Goal: Task Accomplishment & Management: Use online tool/utility

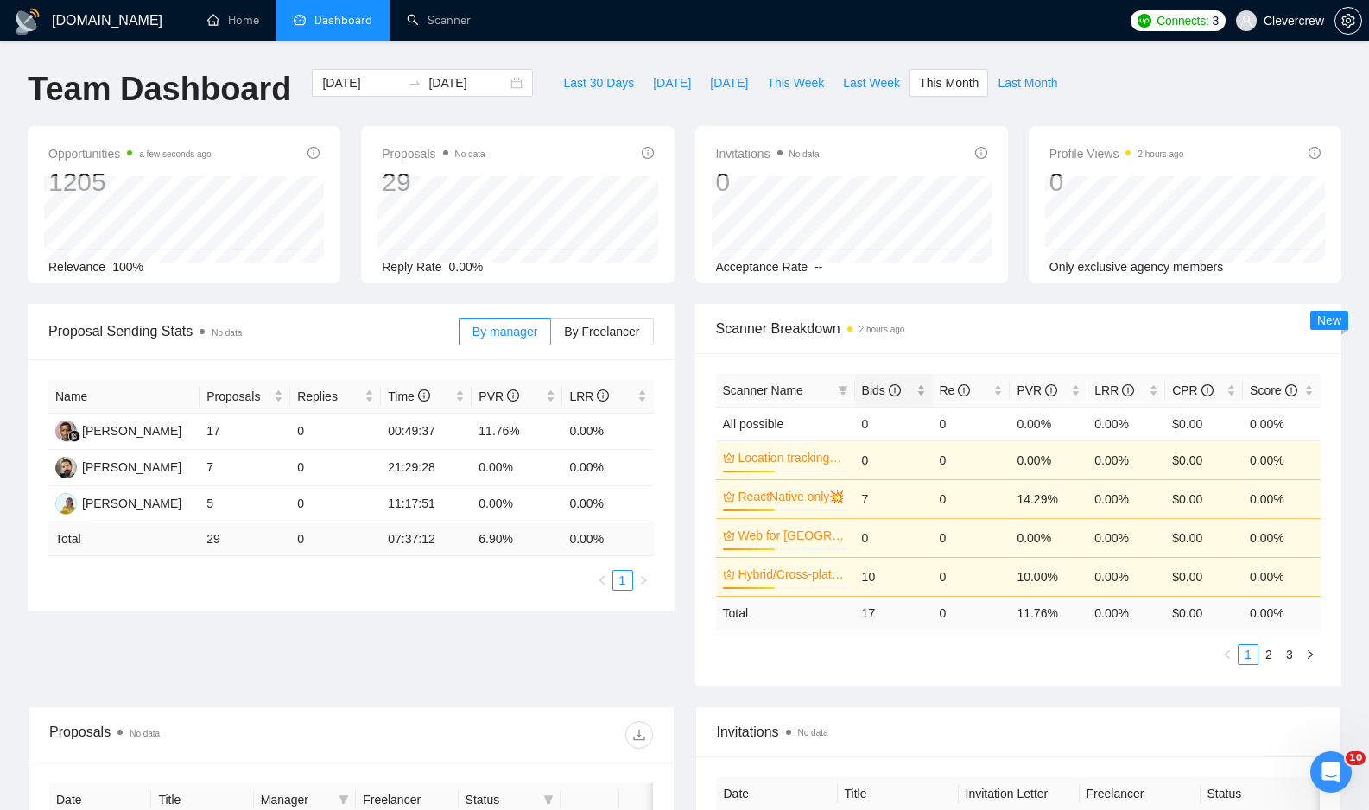
click at [881, 387] on span "Bids" at bounding box center [881, 390] width 39 height 14
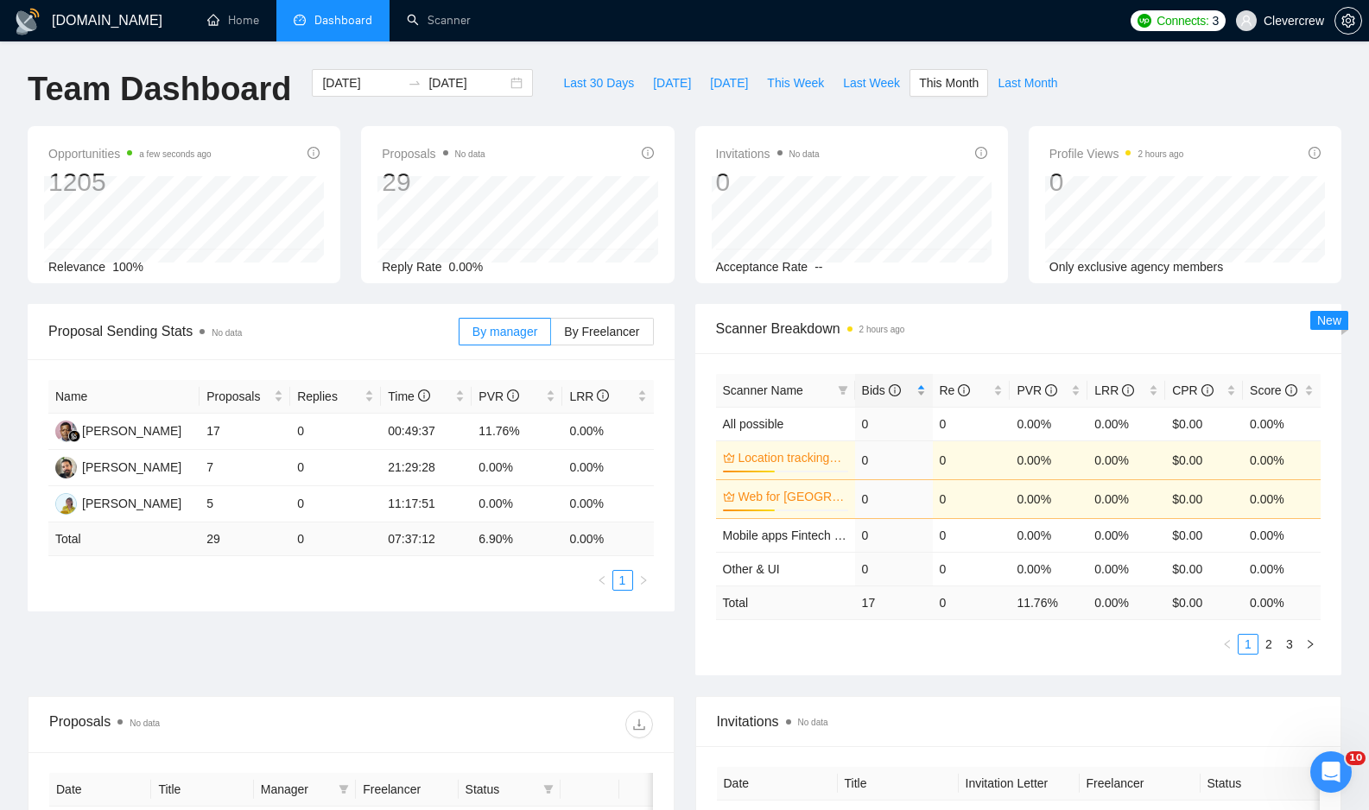
click at [877, 389] on span "Bids" at bounding box center [881, 390] width 39 height 14
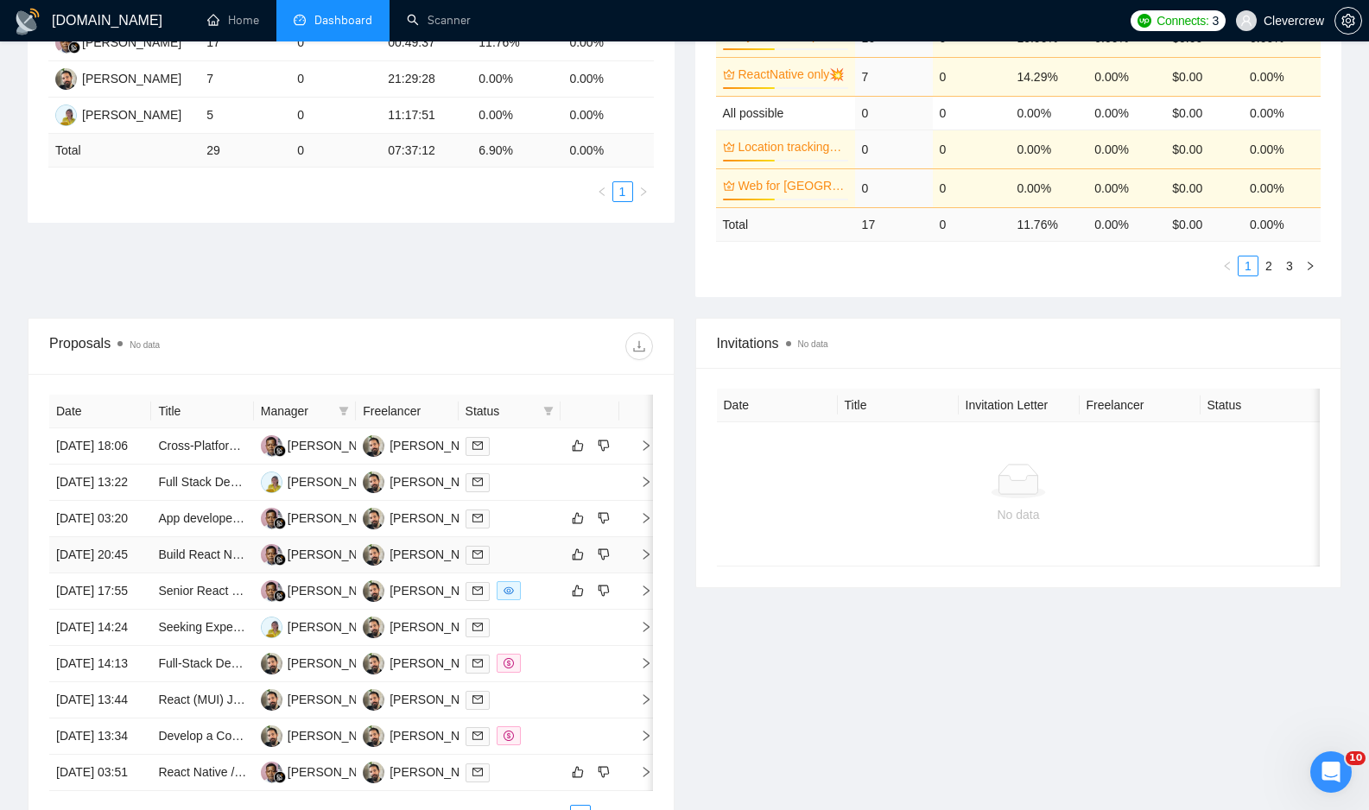
scroll to position [393, 0]
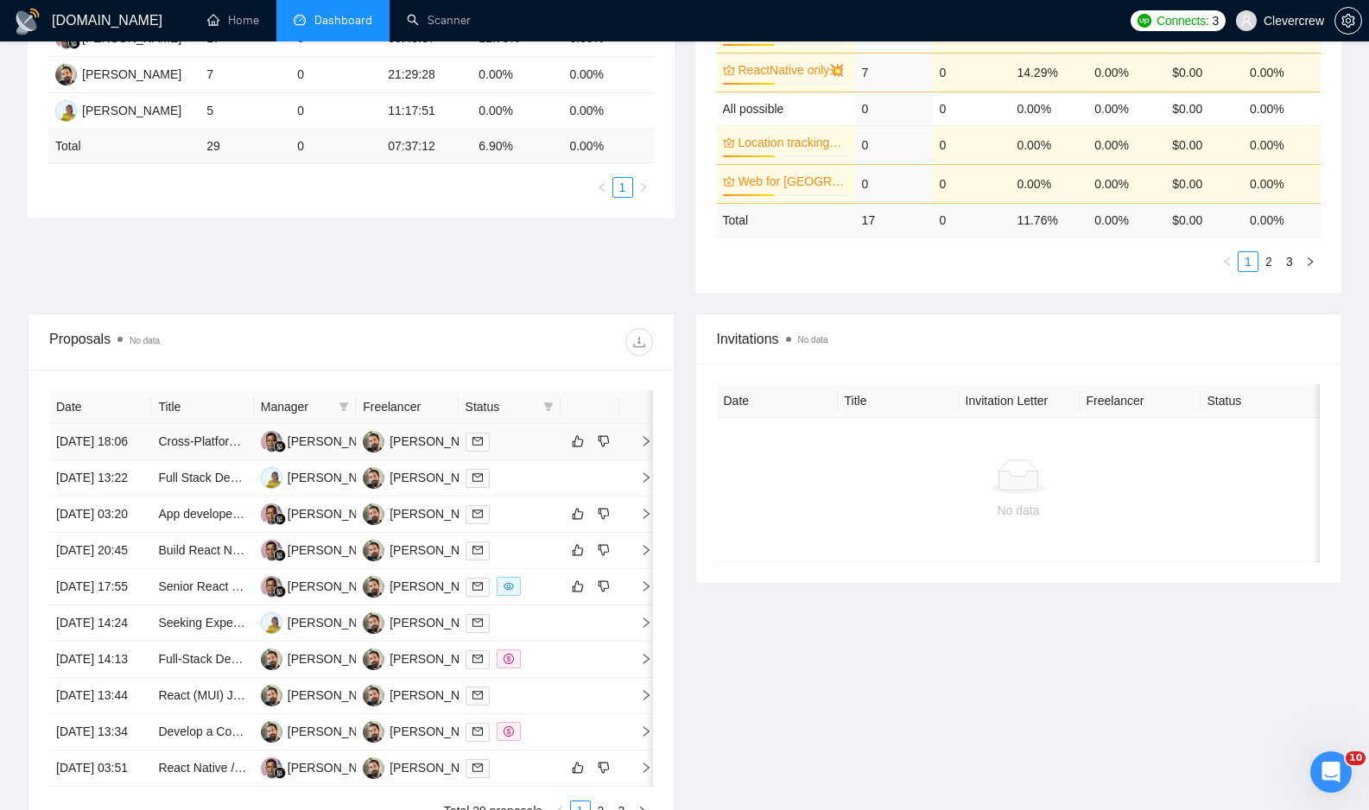
click at [644, 447] on icon "right" at bounding box center [646, 441] width 12 height 12
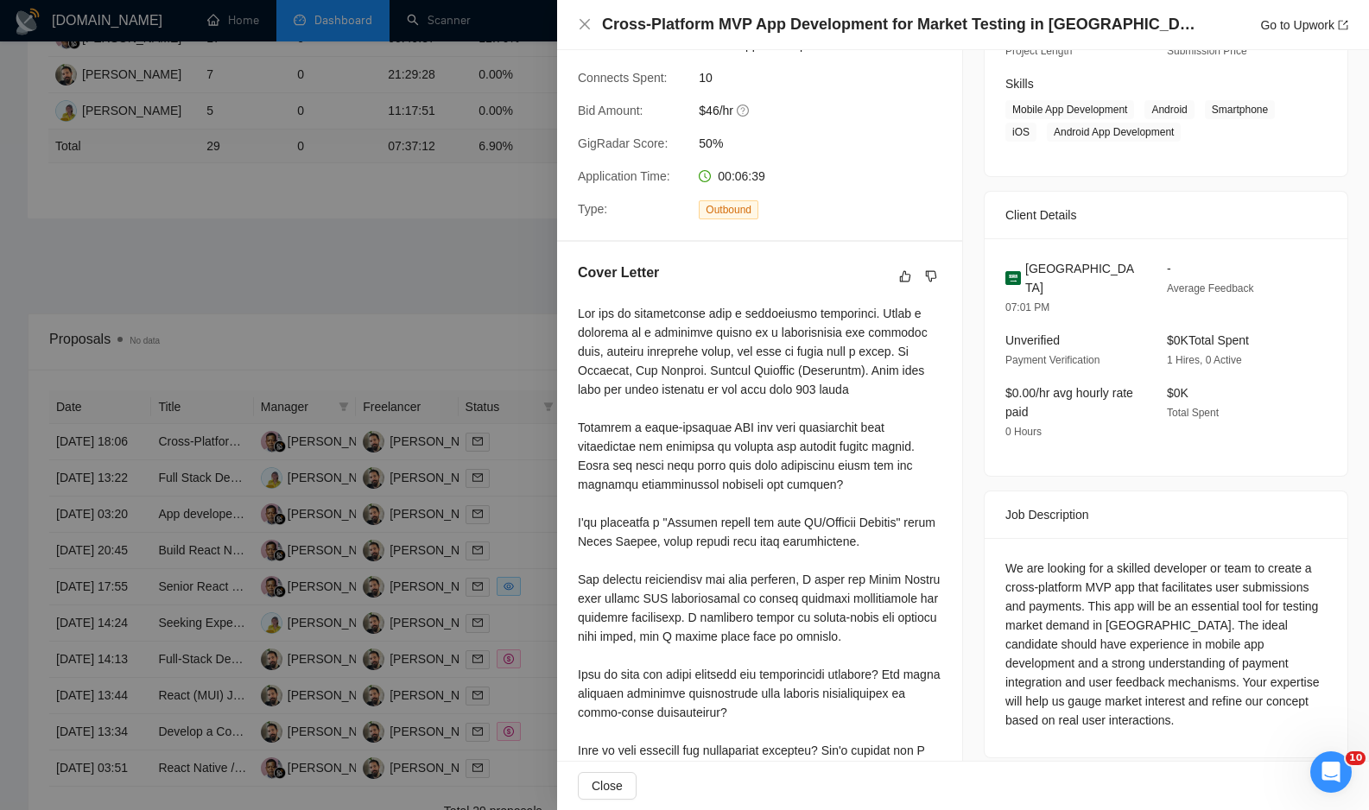
scroll to position [0, 0]
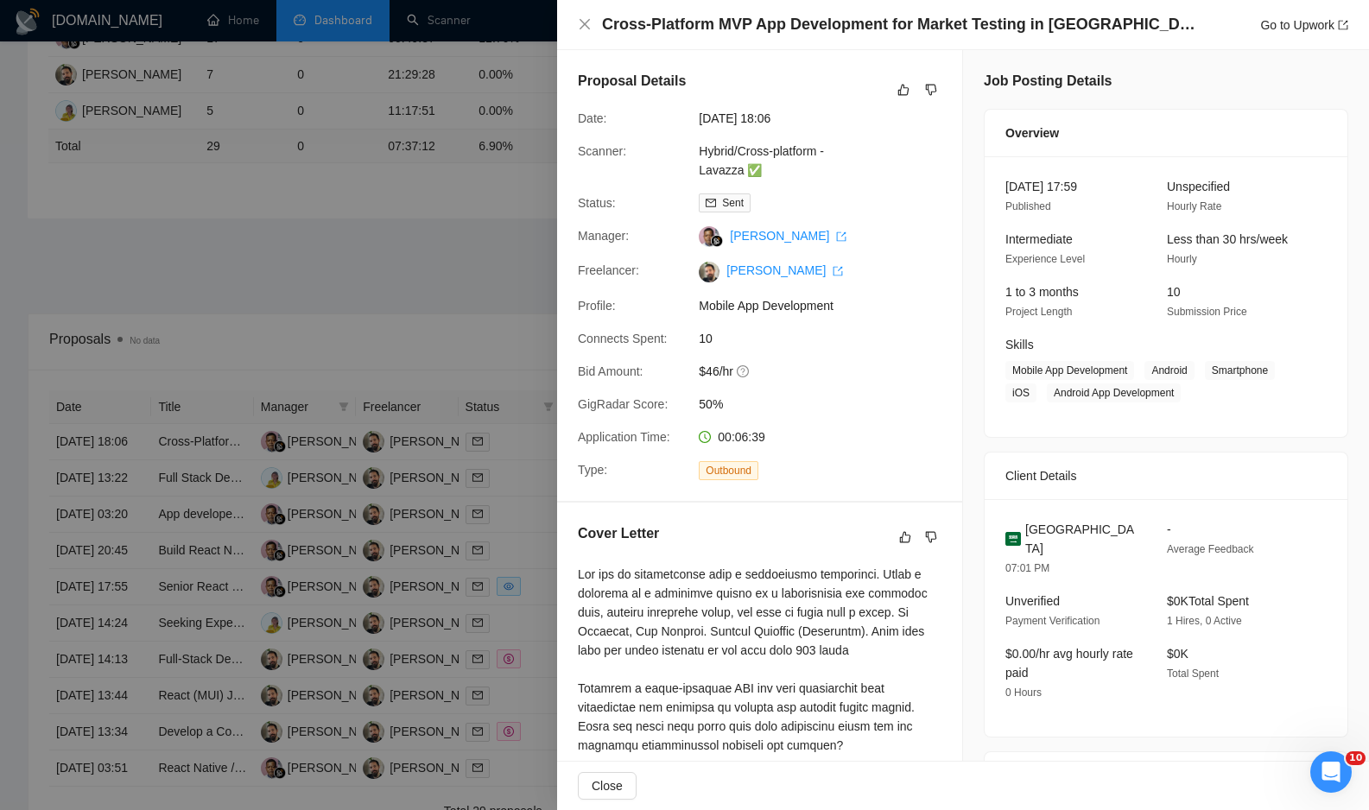
click at [472, 345] on div at bounding box center [684, 405] width 1369 height 810
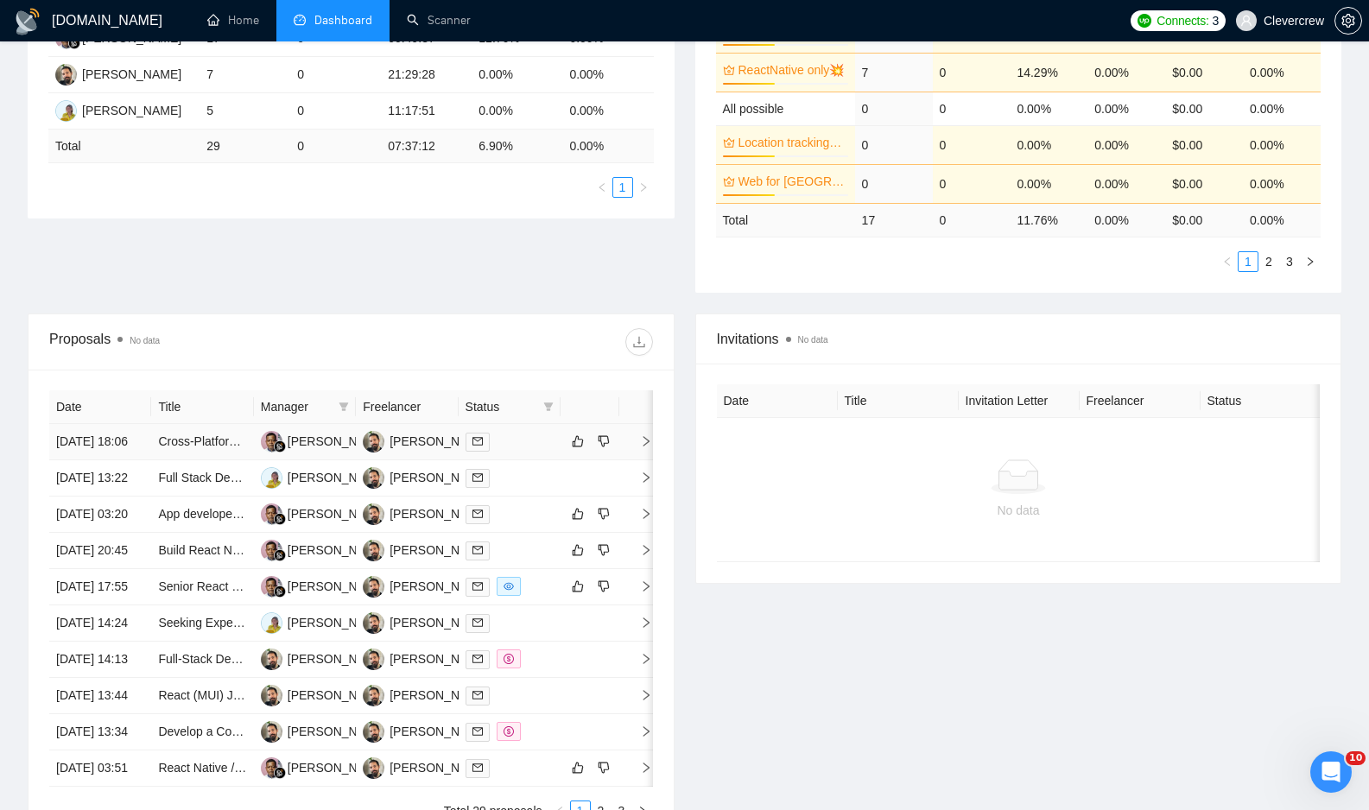
click at [647, 446] on icon "right" at bounding box center [646, 441] width 6 height 10
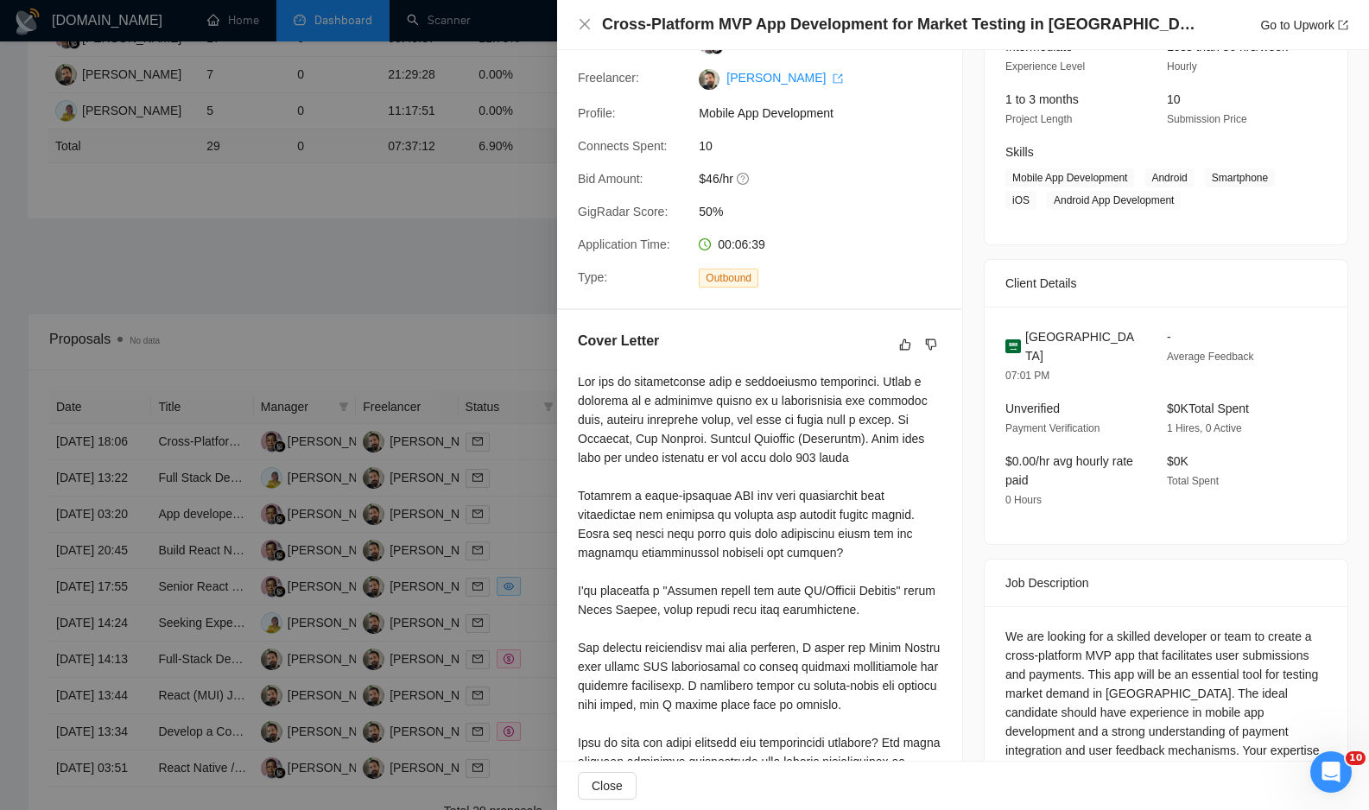
scroll to position [194, 0]
drag, startPoint x: 931, startPoint y: 342, endPoint x: 859, endPoint y: 287, distance: 90.5
click at [862, 288] on div "Proposal Details Date: 13 Aug, 2025 18:06 Scanner: Hybrid/Cross-platform - Lava…" at bounding box center [760, 383] width 406 height 1055
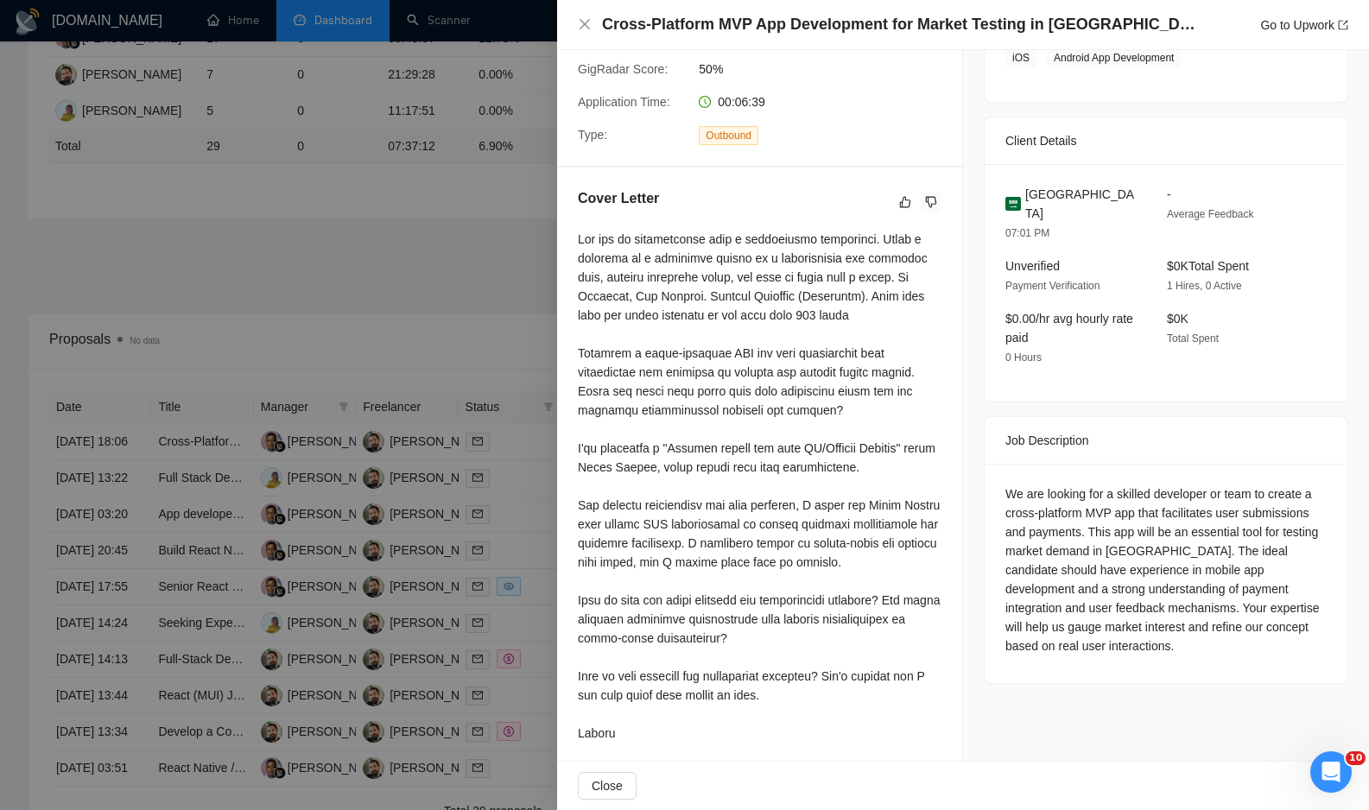
scroll to position [363, 0]
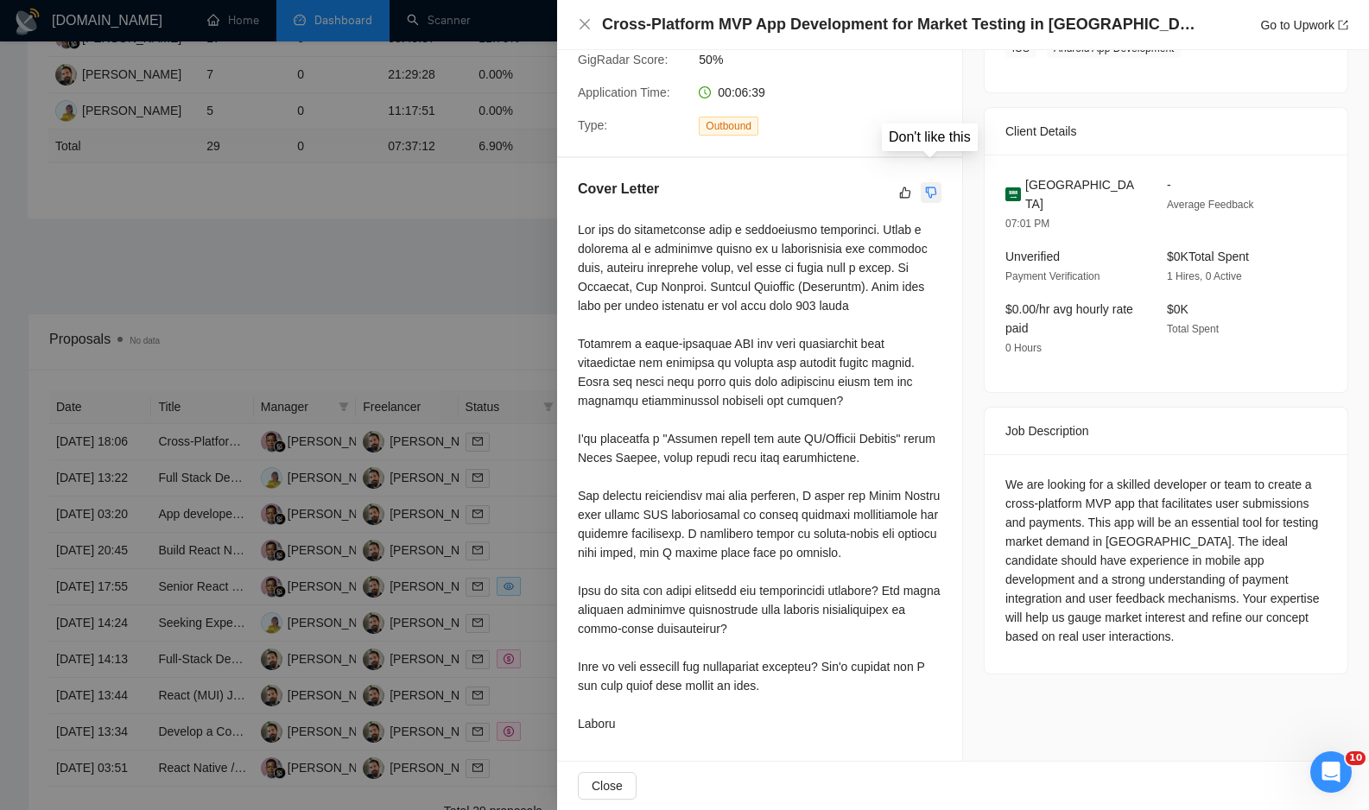
click at [930, 186] on icon "dislike" at bounding box center [931, 193] width 12 height 14
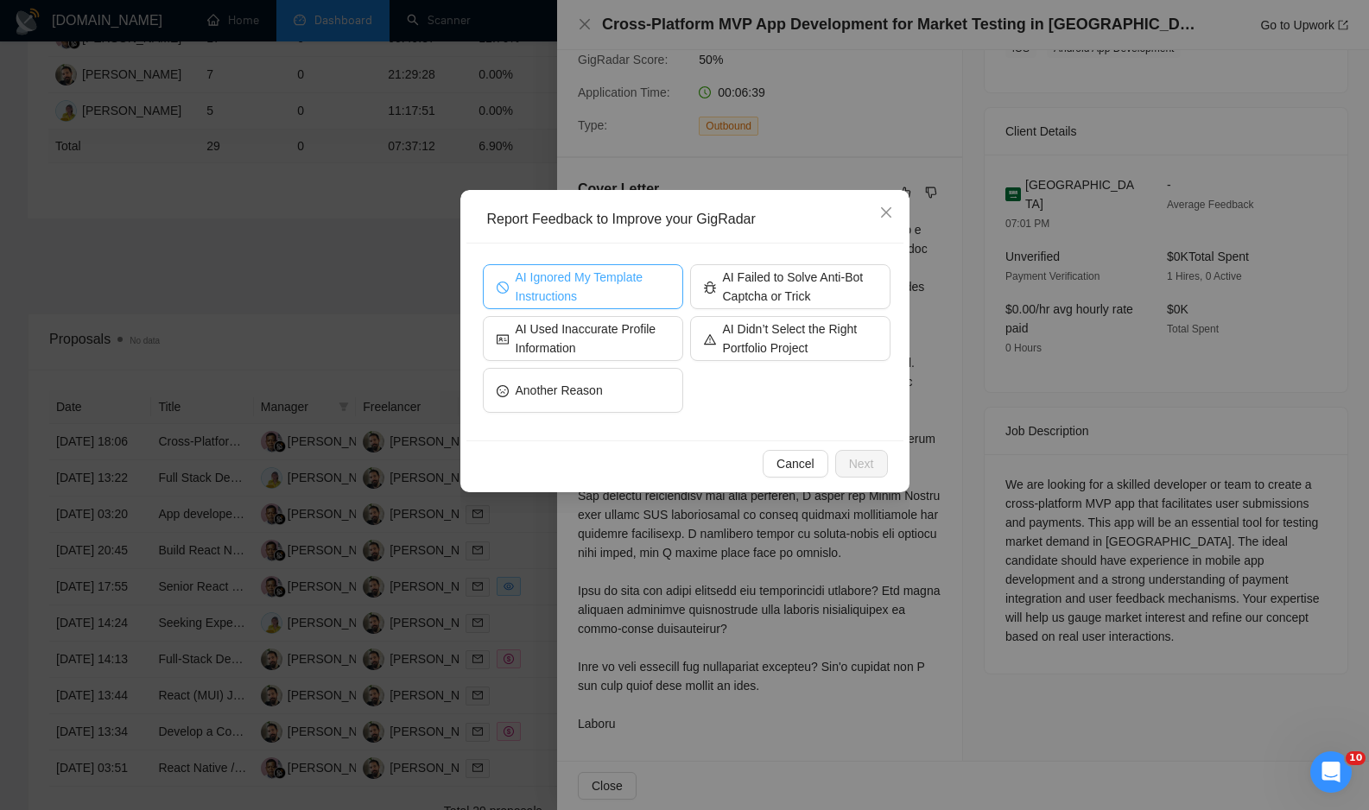
click at [636, 294] on span "AI Ignored My Template Instructions" at bounding box center [593, 287] width 154 height 38
click at [858, 469] on span "Next" at bounding box center [861, 463] width 25 height 19
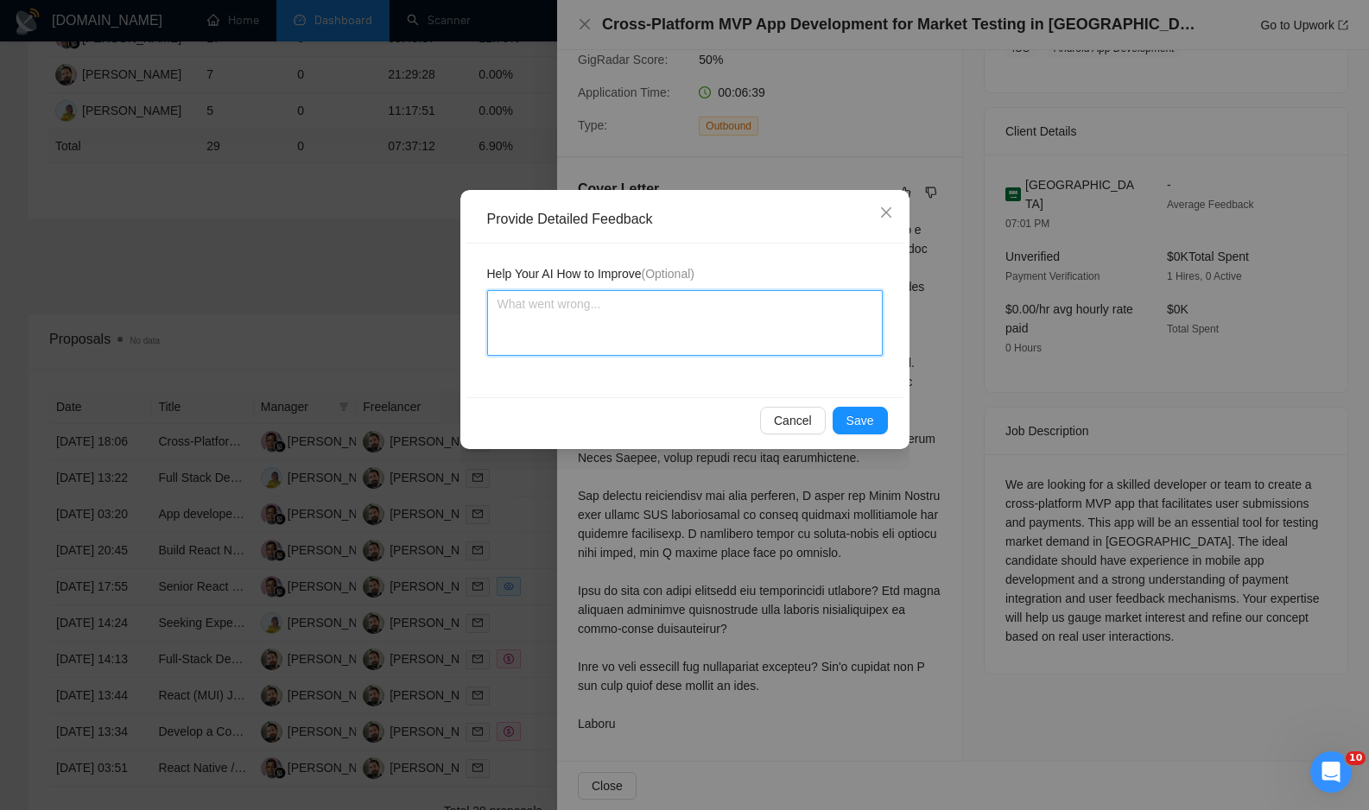
click at [685, 346] on textarea at bounding box center [685, 323] width 396 height 66
type textarea "T"
type textarea "Th"
type textarea "The"
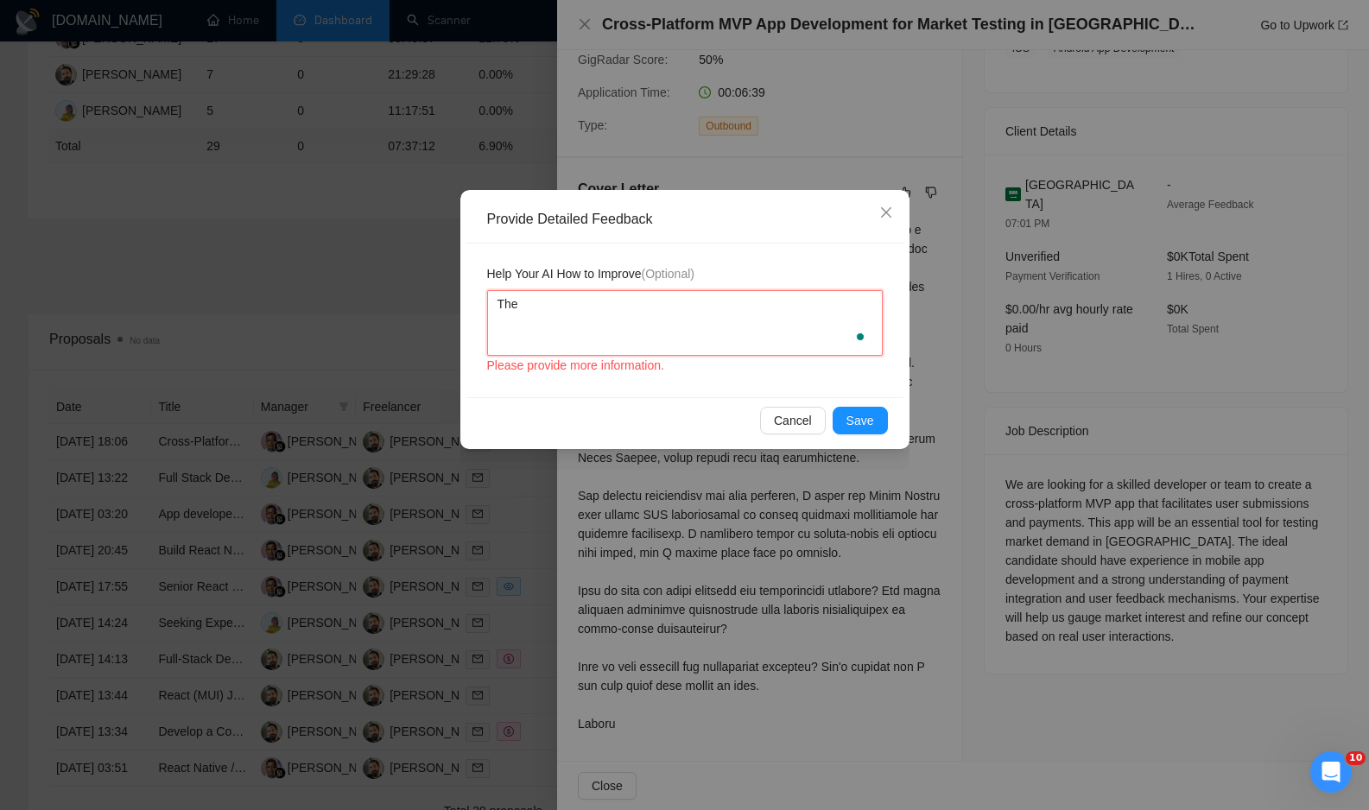
type textarea "The f"
type textarea "The fi"
type textarea "The fir"
type textarea "The firs"
type textarea "The first"
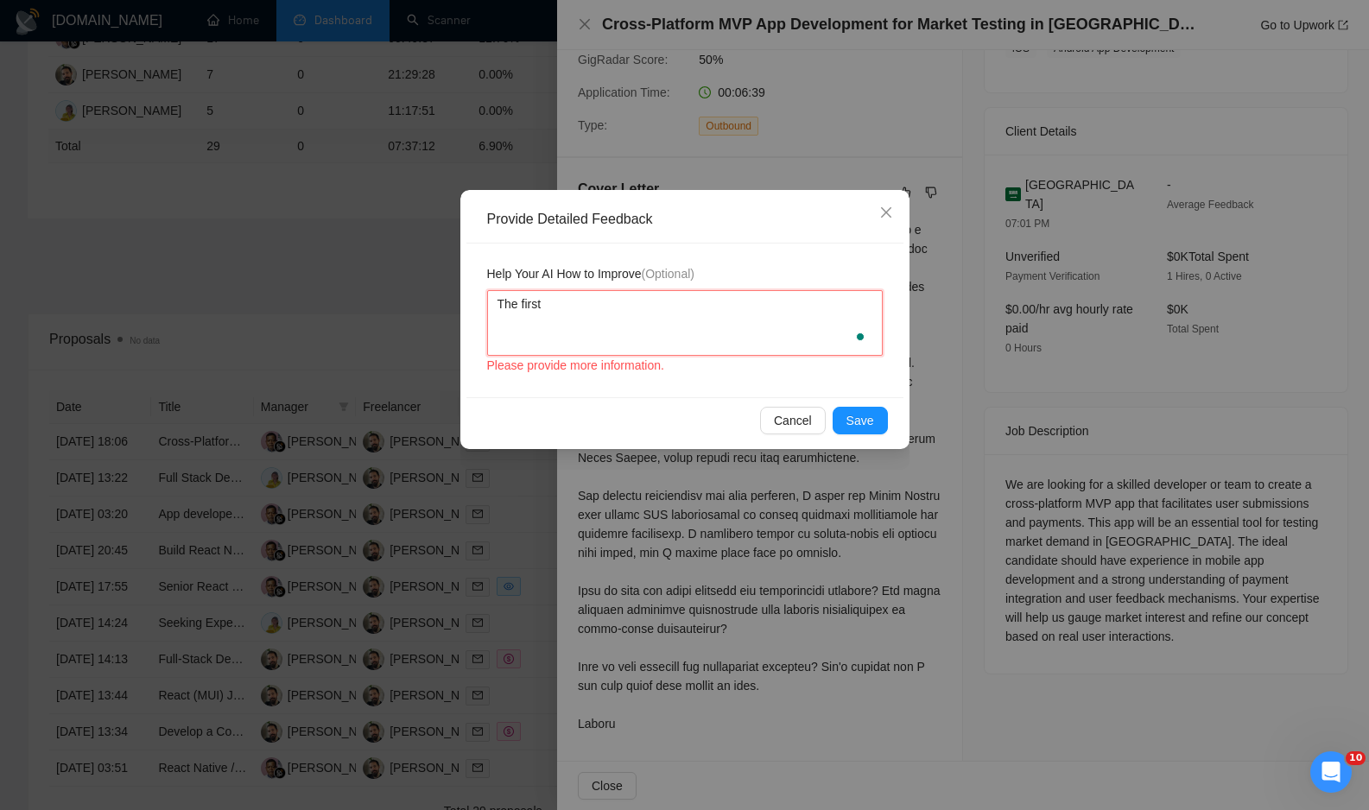
type textarea "The first"
type textarea "The first p"
type textarea "The first pa"
type textarea "The first par"
type textarea "The first para"
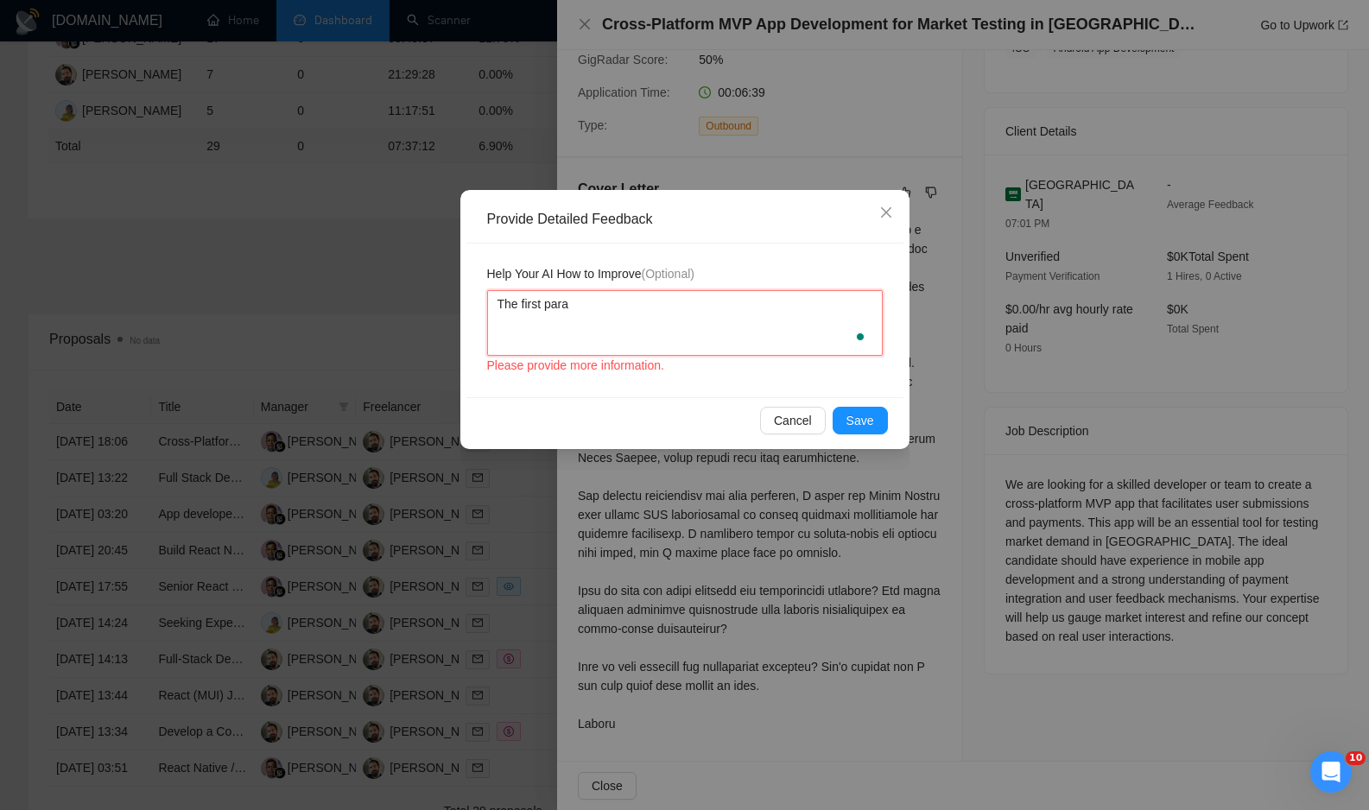
type textarea "The first parag"
type textarea "The first paragr"
type textarea "The first paragra"
type textarea "The first paragrap"
type textarea "The first paragraph"
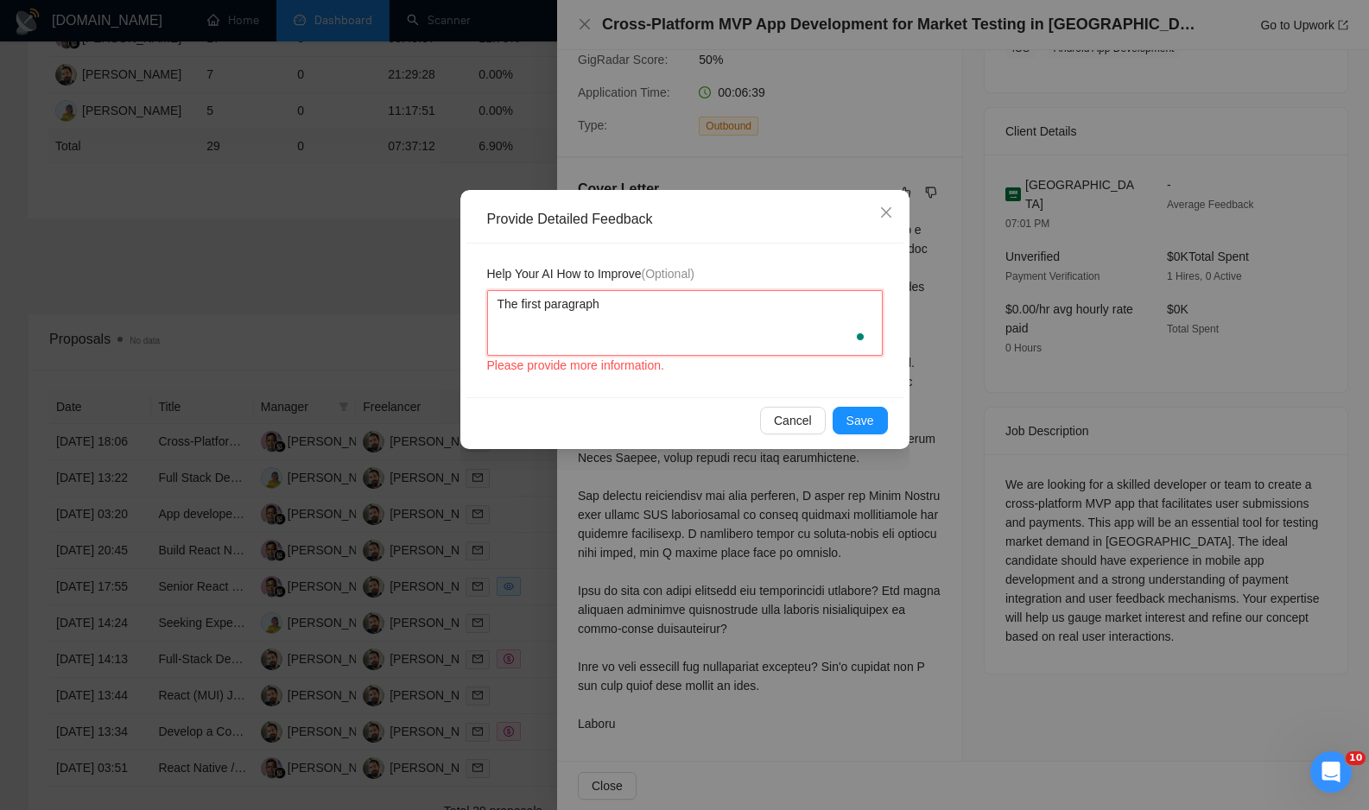
type textarea "The first paragraph"
type textarea "The first paragraph i"
type textarea "The first paragraph is"
type textarea "The first paragraph is f"
type textarea "The first paragraph is fu"
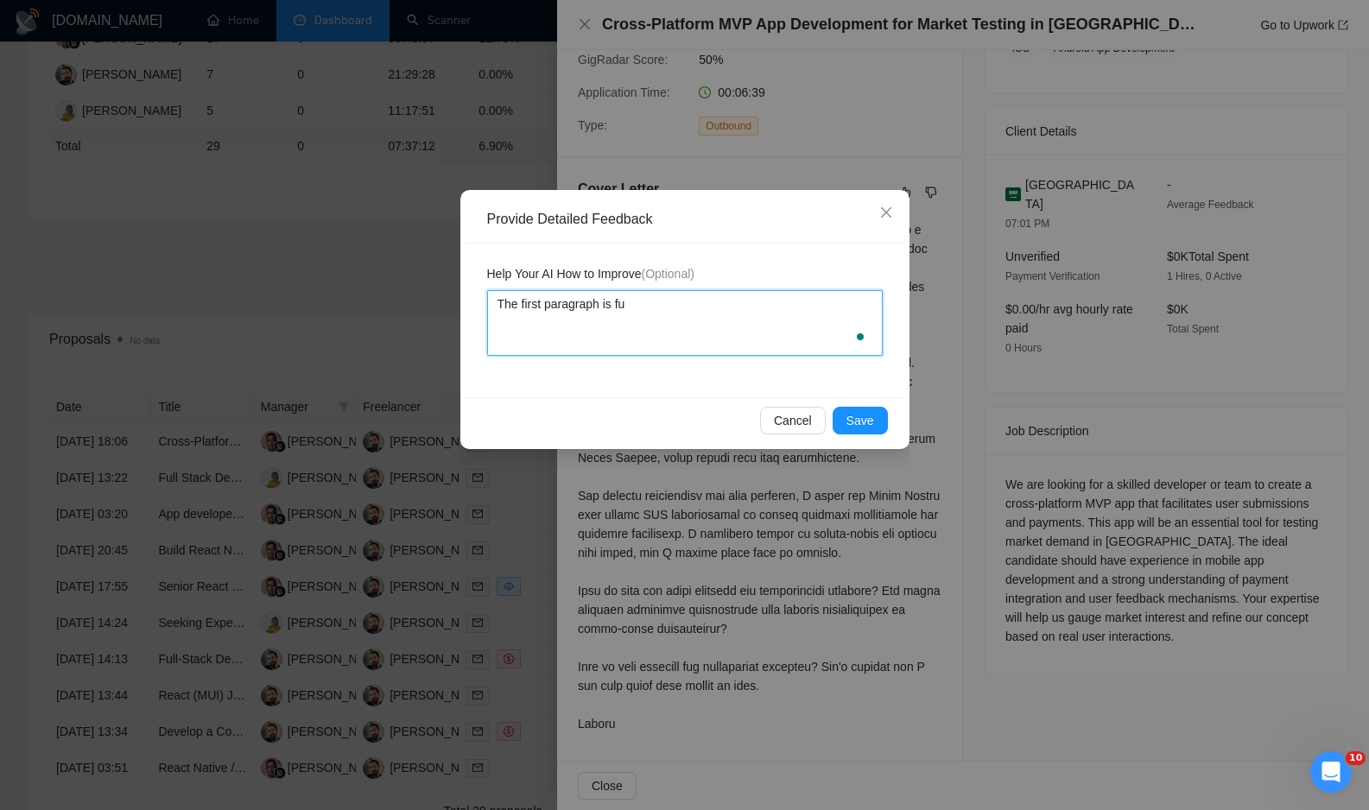
type textarea "The first paragraph is ful"
type textarea "The first paragraph is full"
type textarea "The first paragraph is fully"
type textarea "The first paragraph is fully A"
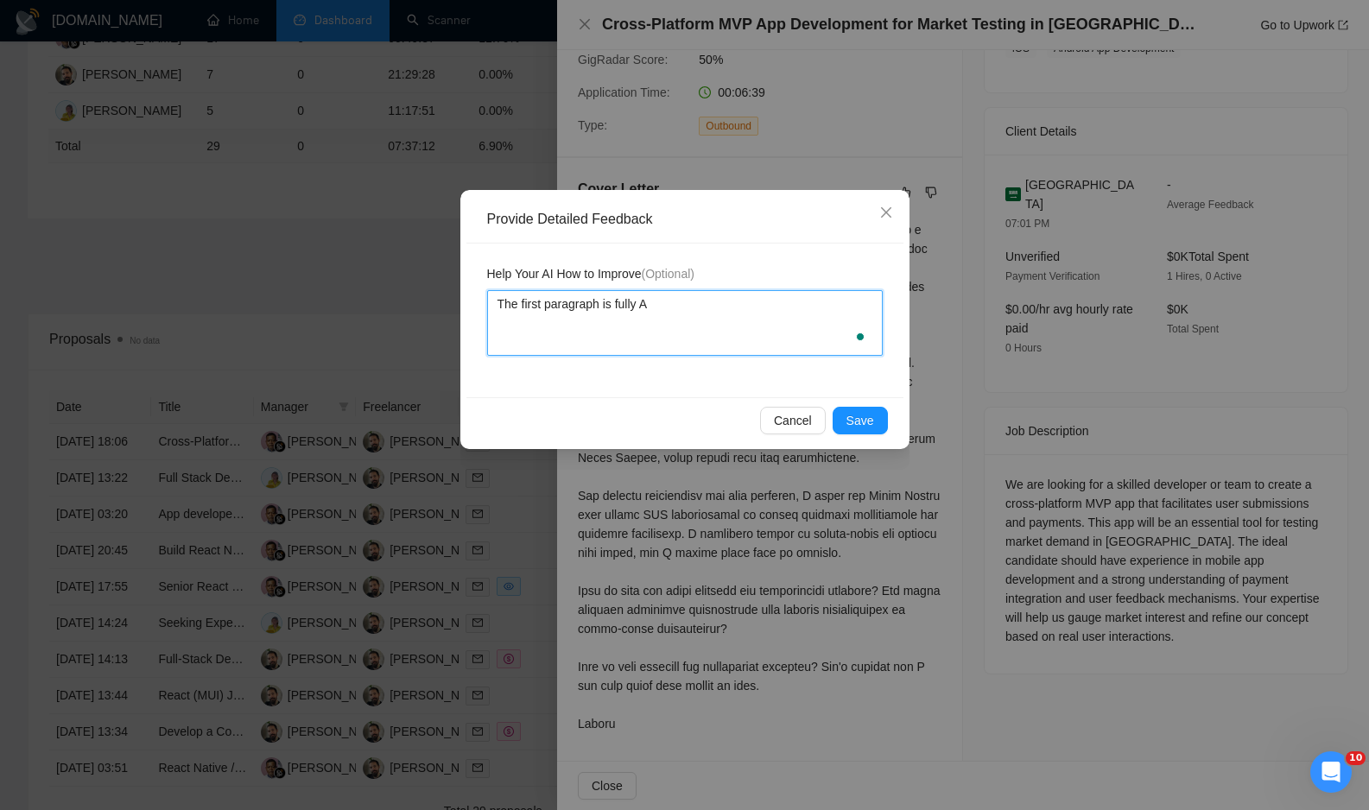
type textarea "The first paragraph is fully AI"
type textarea "The first paragraph is fully AI i"
type textarea "The first paragraph is fully AI in"
type textarea "The first paragraph is fully AI ins"
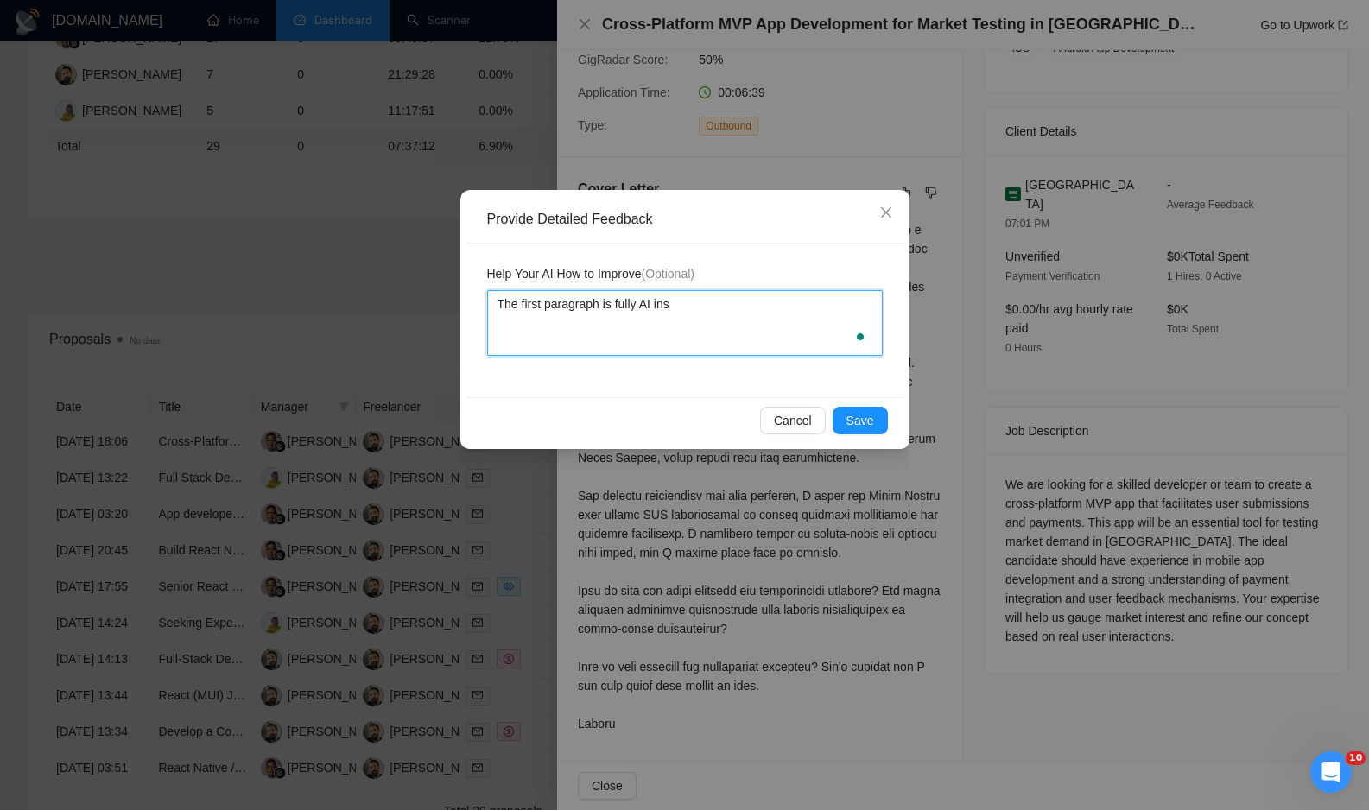
type textarea "The first paragraph is fully AI inst"
type textarea "The first paragraph is fully AI instr"
type textarea "The first paragraph is fully AI instru"
type textarea "The first paragraph is fully AI instruc"
type textarea "The first paragraph is fully AI instruct"
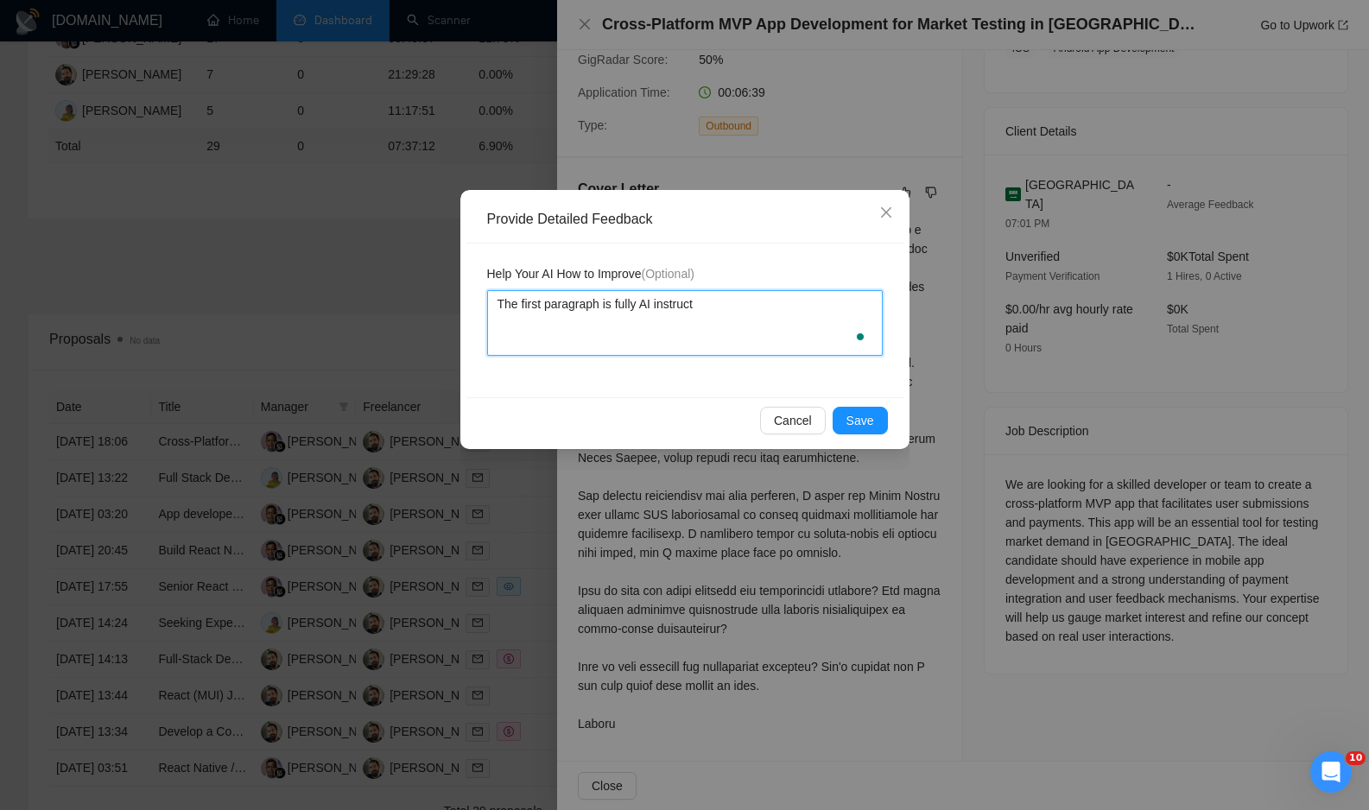
type textarea "The first paragraph is fully AI instructi"
type textarea "The first paragraph is fully AI instructio"
type textarea "The first paragraph is fully AI instruction"
type textarea "The first paragraph is fully AI instructions"
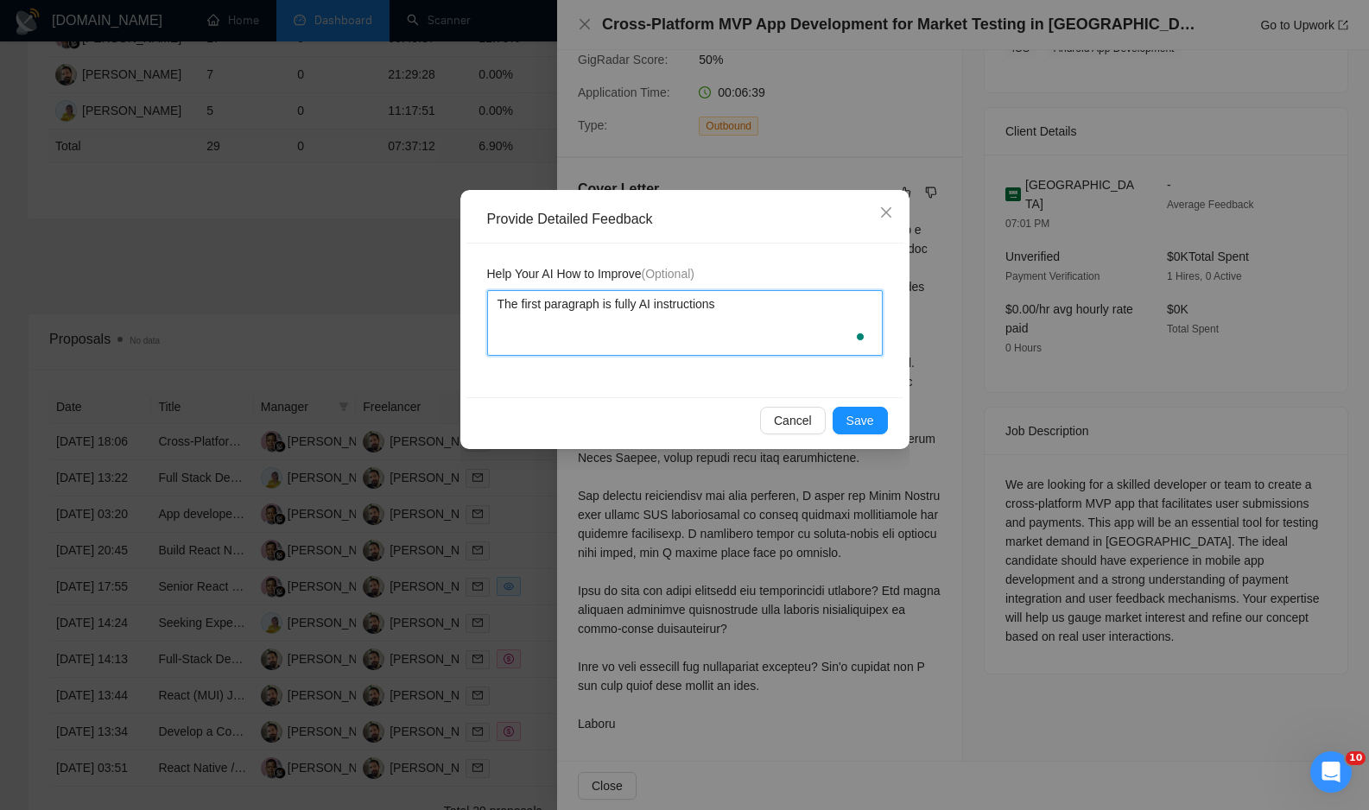
type textarea "The first paragraph is fully AI instructions i"
type textarea "The first paragraph is fully AI instructions in"
type textarea "The first paragraph is fully AI instructions ins"
type textarea "The first paragraph is fully AI instructions in"
type textarea "The first paragraph is fully AI instructions i"
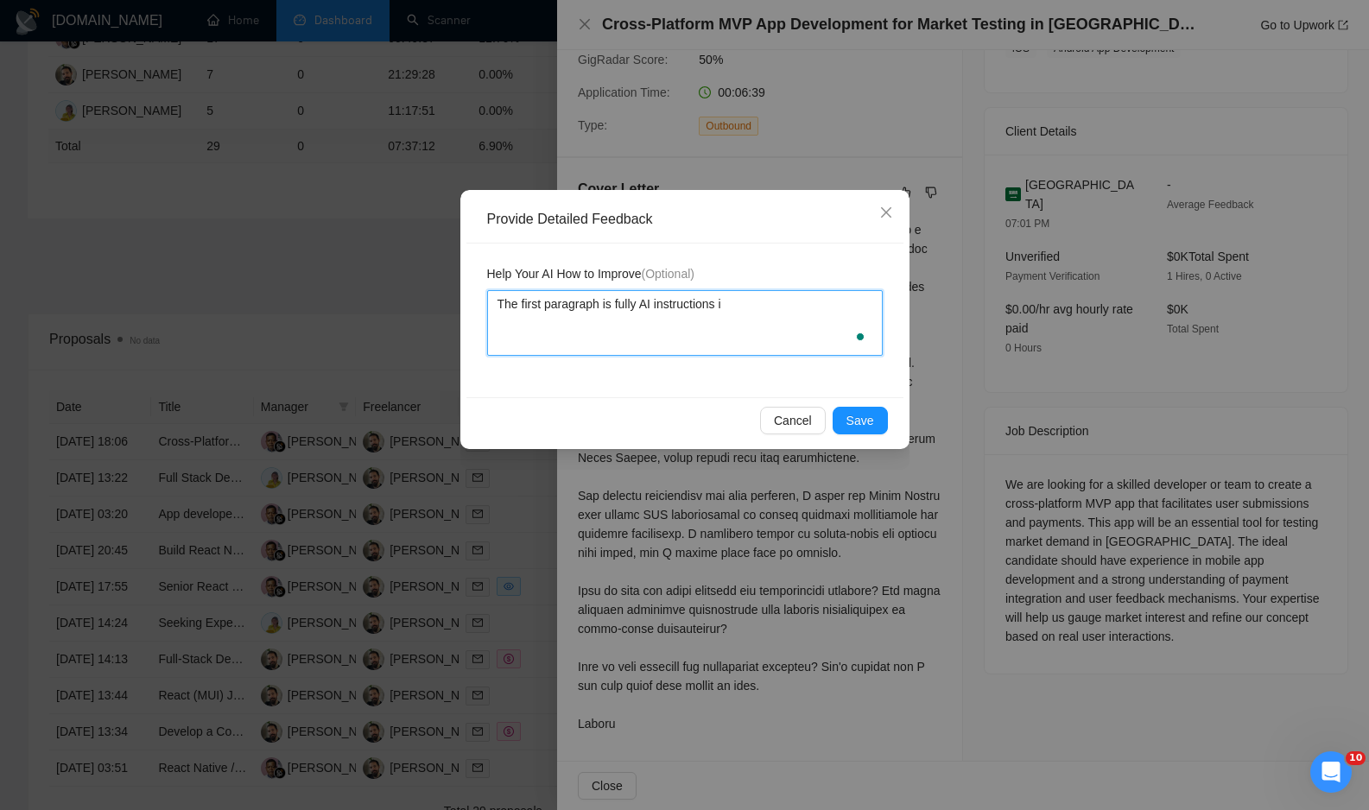
type textarea "The first paragraph is fully AI instructions"
click at [627, 303] on textarea "The first paragraph is fully AI instructions" at bounding box center [685, 323] width 396 height 66
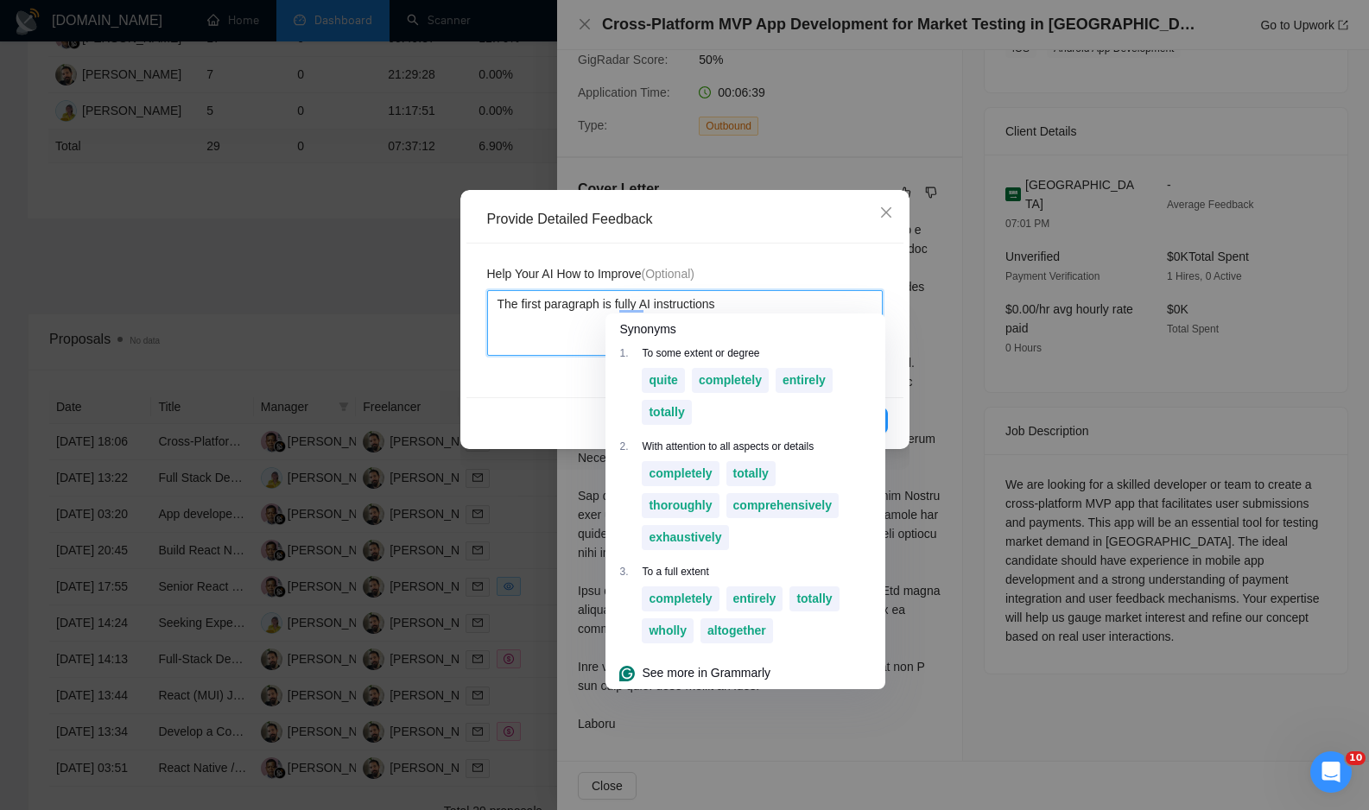
type textarea "The first paragraph is k AI instructions"
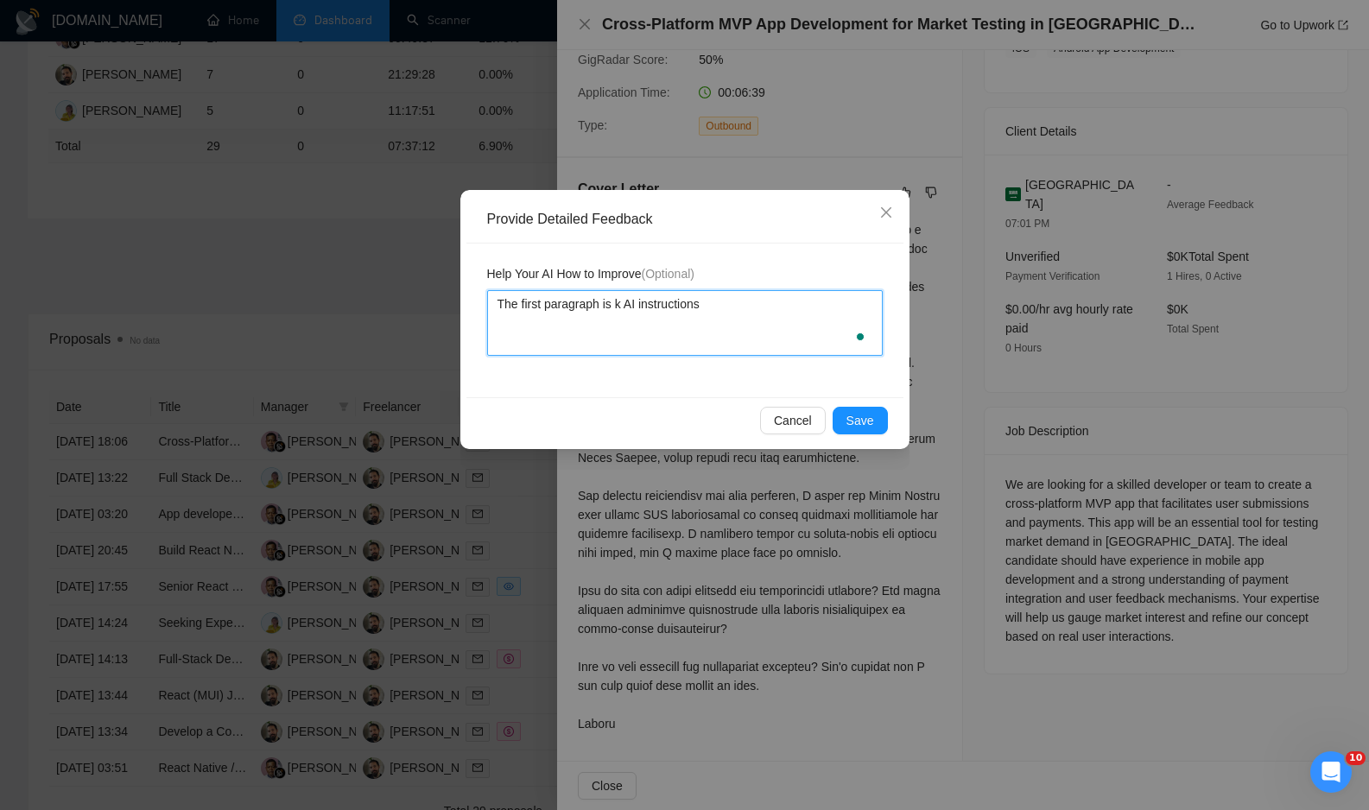
type textarea "The first paragraph is AI instructions"
type textarea "The first paragraph is j AI instructions"
type textarea "The first paragraph is ju AI instructions"
type textarea "The first paragraph is jus AI instructions"
type textarea "The first paragraph is just AI instructions"
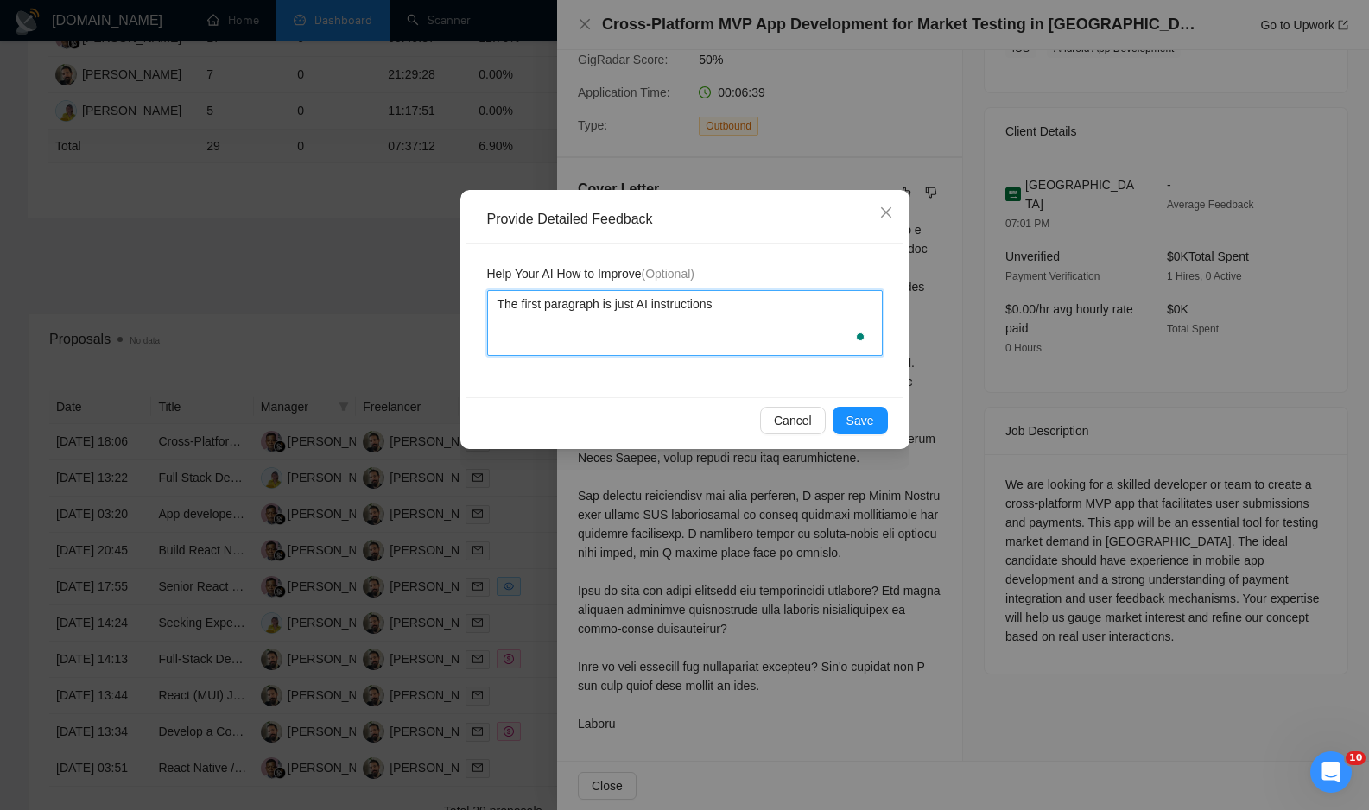
type textarea "The first paragraph is just AI instructions"
type textarea "The first paragraph is just co AI instructions"
type textarea "The first paragraph is just cop AI instructions"
type textarea "The first paragraph is just copi AI instructions"
type textarea "The first paragraph is just copie AI instructions"
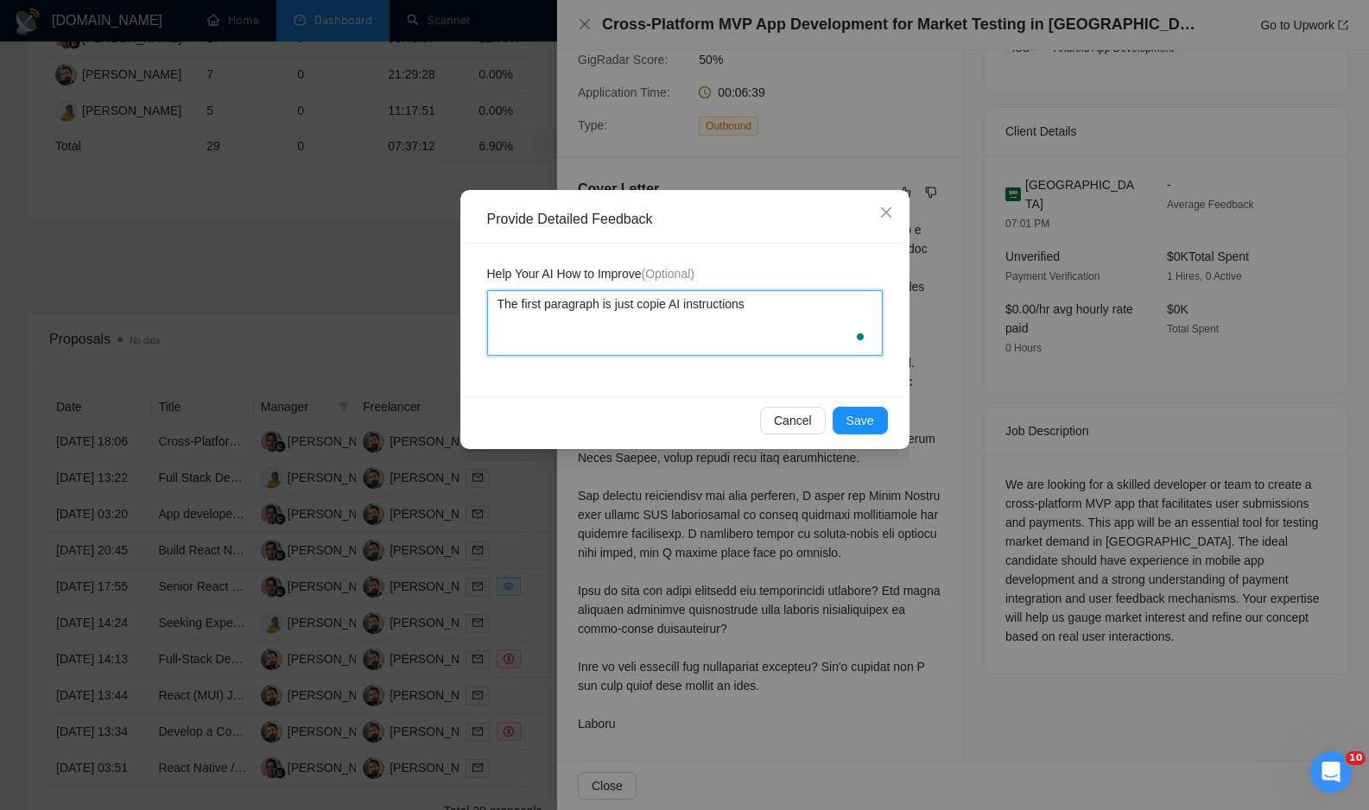
type textarea "The first paragraph is just copied AI instructions"
click at [691, 302] on textarea "The first paragraph is just copied AI instructions" at bounding box center [685, 323] width 396 height 66
type textarea "The first paragraph is just copied instructions"
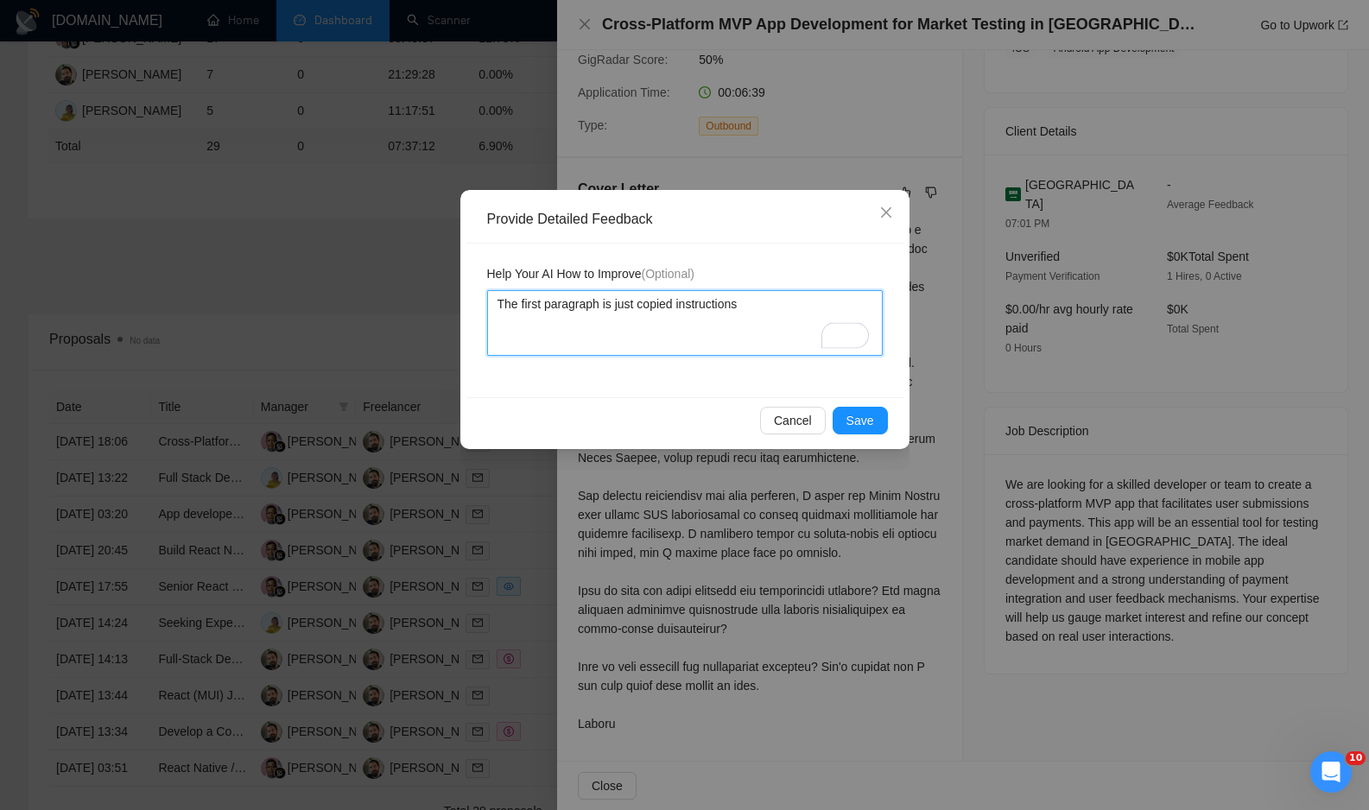
type textarea "The first paragraph is just copied instructions,"
type textarea "The first paragraph is just copied instructions, n"
type textarea "The first paragraph is just copied instructions, no"
type textarea "The first paragraph is just copied instructions, not"
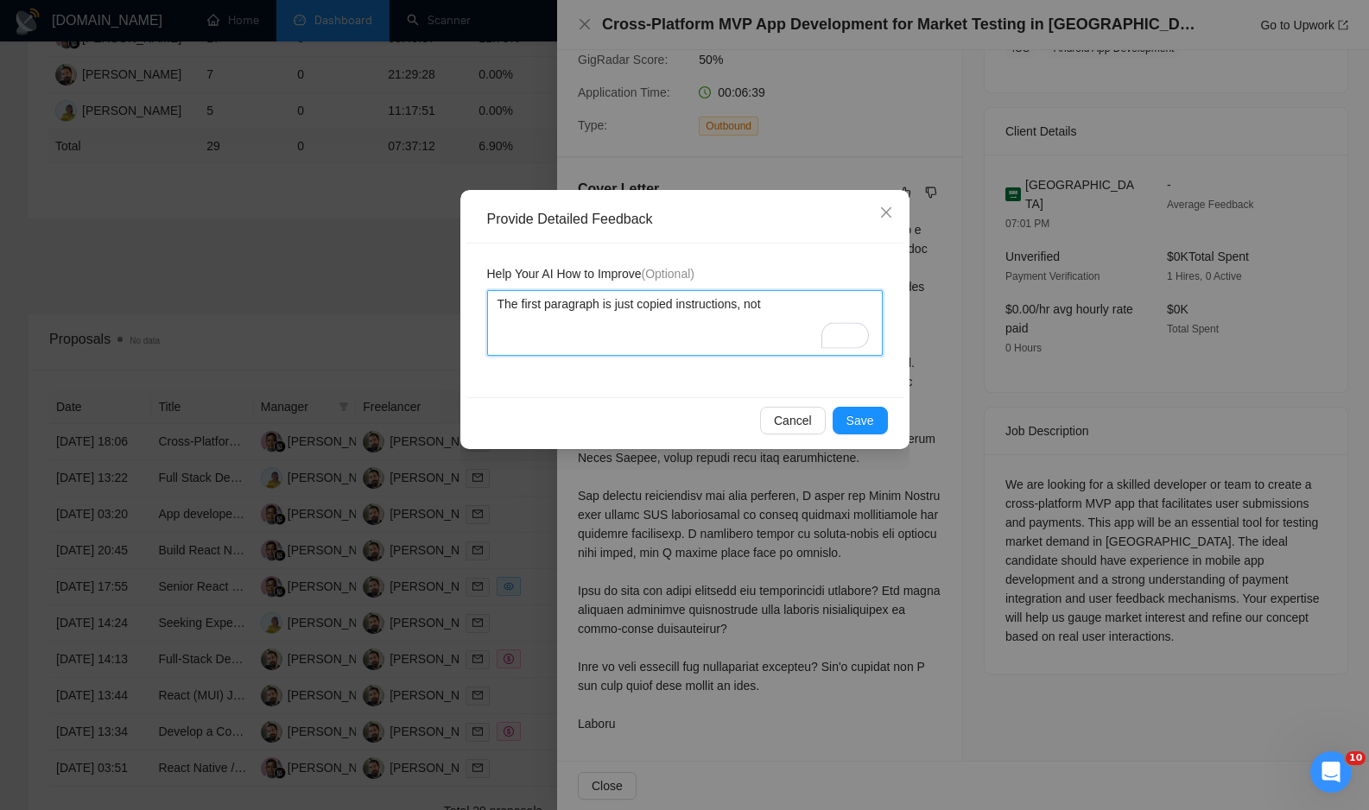
type textarea "The first paragraph is just copied instructions, not g"
type textarea "The first paragraph is just copied instructions, not ge"
type textarea "The first paragraph is just copied instructions, not gen"
type textarea "The first paragraph is just copied instructions, not gene"
type textarea "The first paragraph is just copied instructions, not gener"
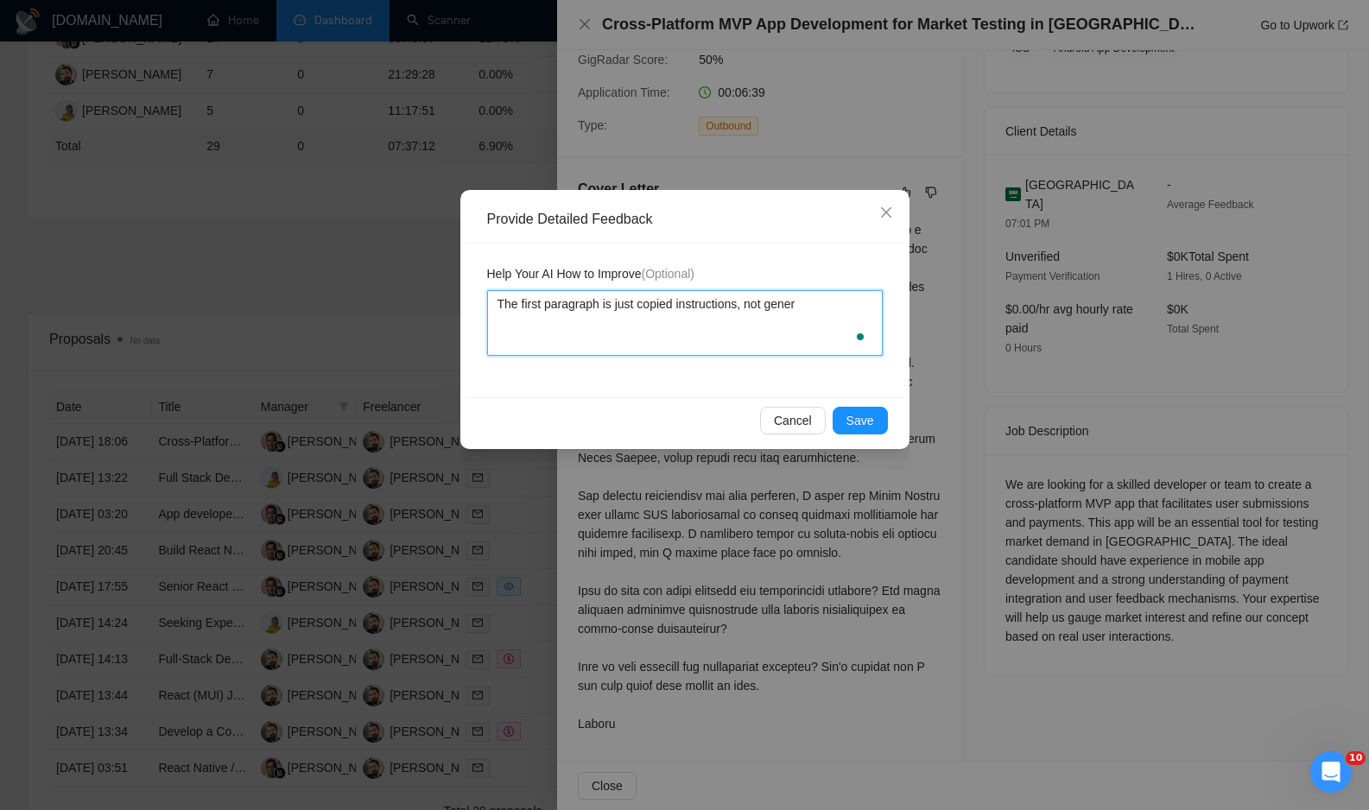
type textarea "The first paragraph is just copied instructions, not genera"
type textarea "The first paragraph is just copied instructions, not generat"
type textarea "The first paragraph is just copied instructions, not generate"
type textarea "The first paragraph is just copied instructions, not generated"
type textarea "The first paragraph is just copied instructions, not generated t"
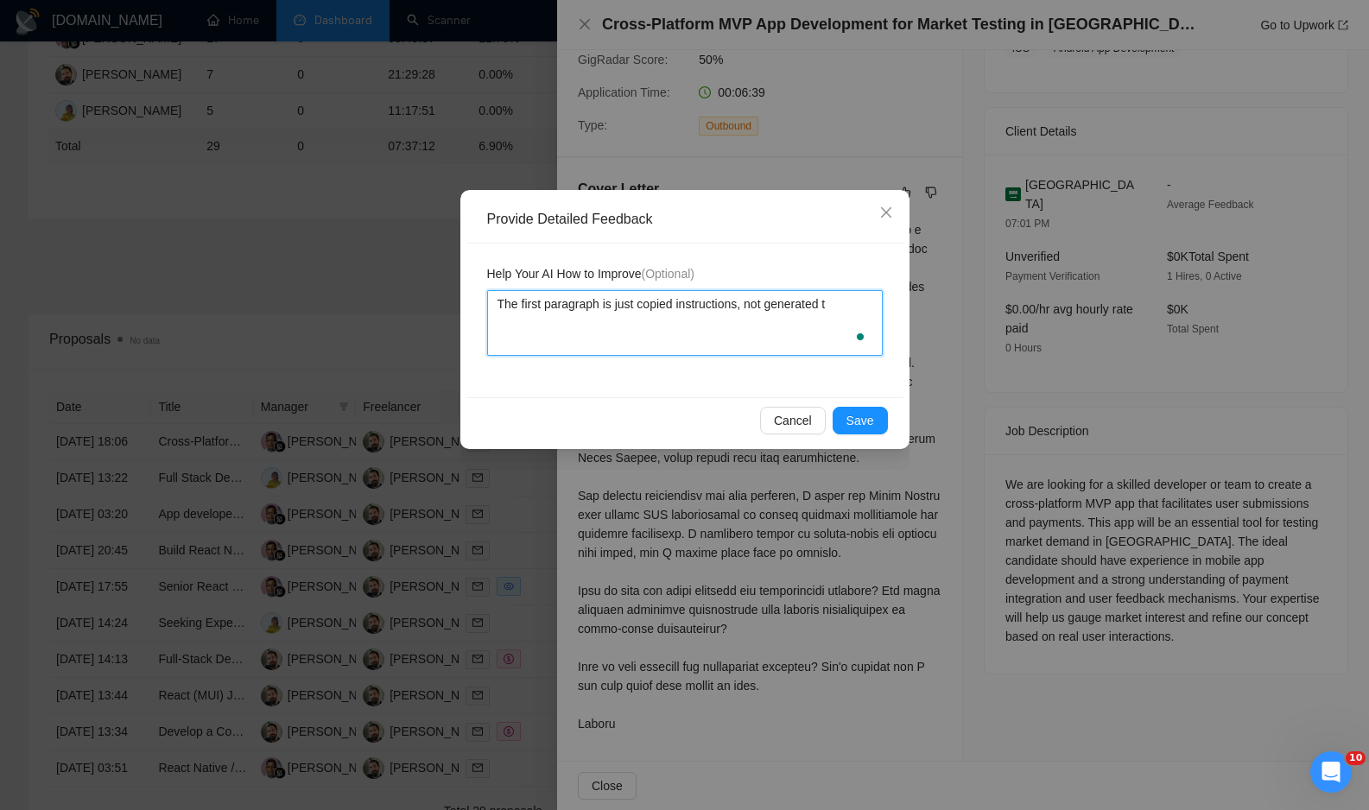
type textarea "The first paragraph is just copied instructions, not generated te"
type textarea "The first paragraph is just copied instructions, not generated tex"
type textarea "The first paragraph is just copied instructions, not generated text"
click at [857, 424] on span "Save" at bounding box center [860, 420] width 28 height 19
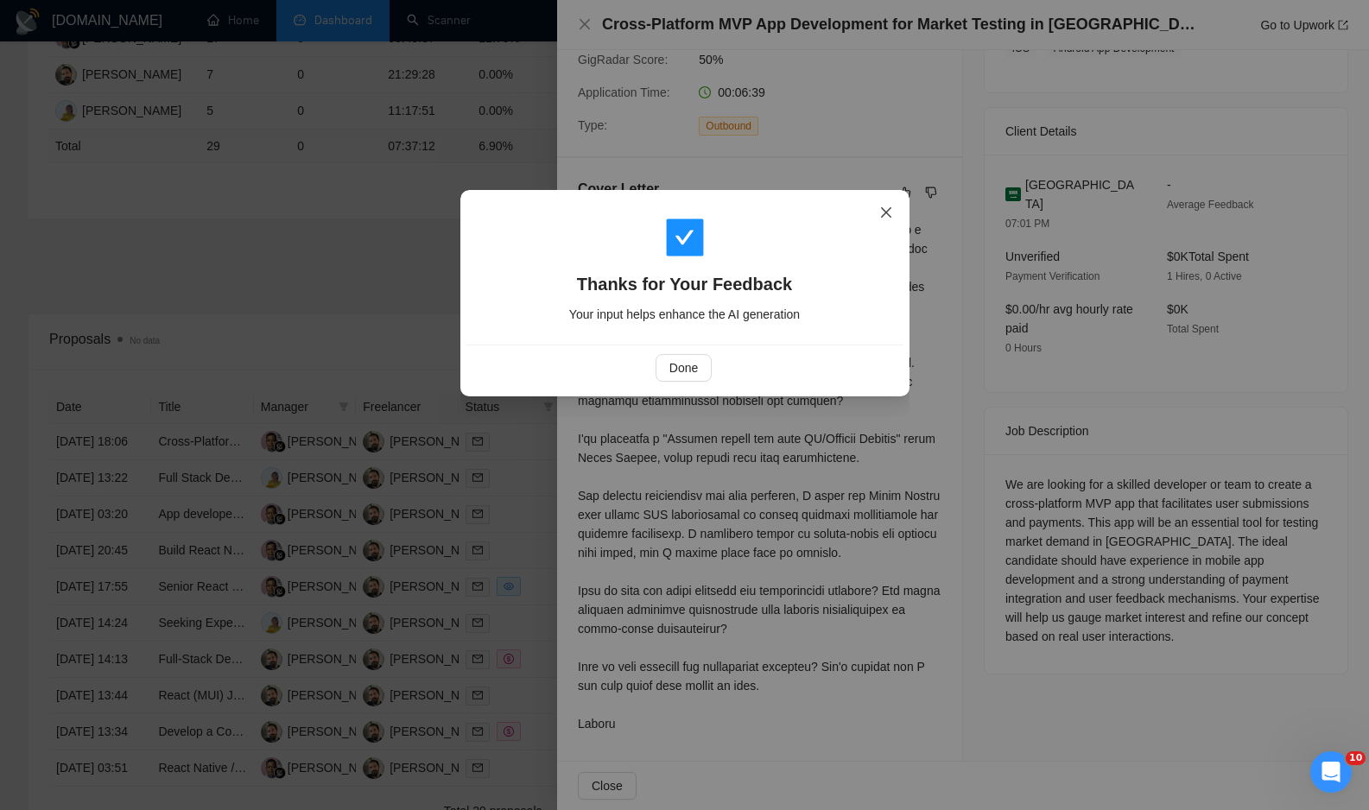
click at [884, 211] on icon "close" at bounding box center [886, 213] width 14 height 14
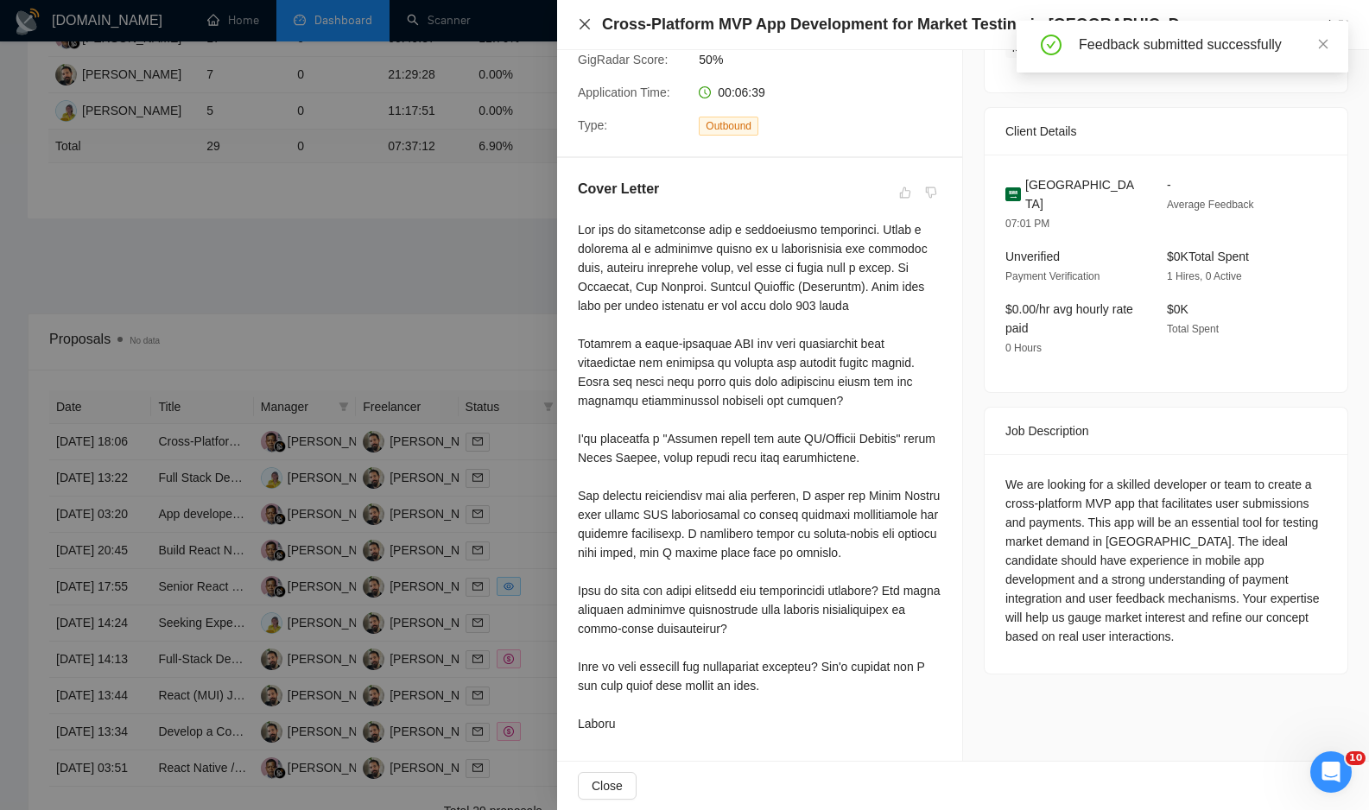
click at [583, 20] on icon "close" at bounding box center [585, 24] width 14 height 14
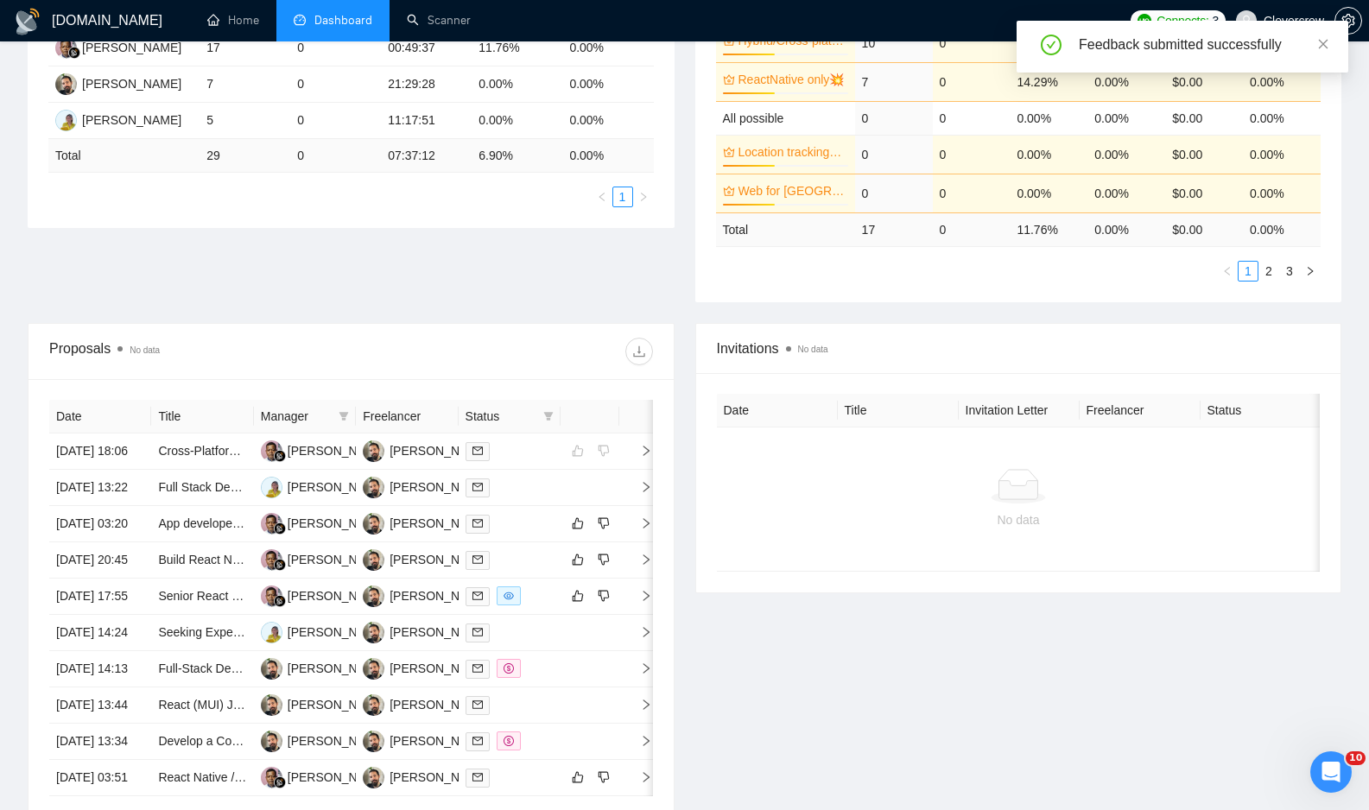
scroll to position [580, 0]
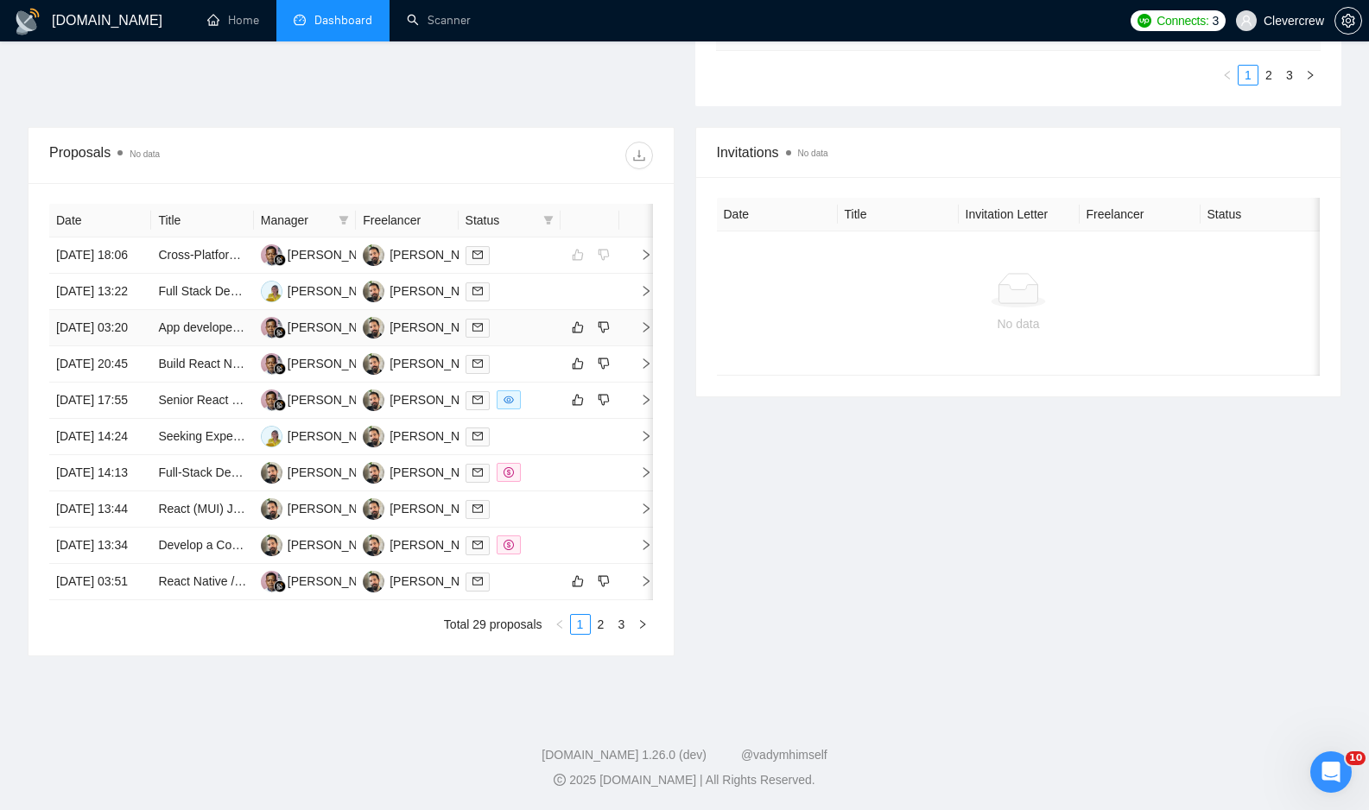
click at [643, 346] on td at bounding box center [636, 328] width 35 height 36
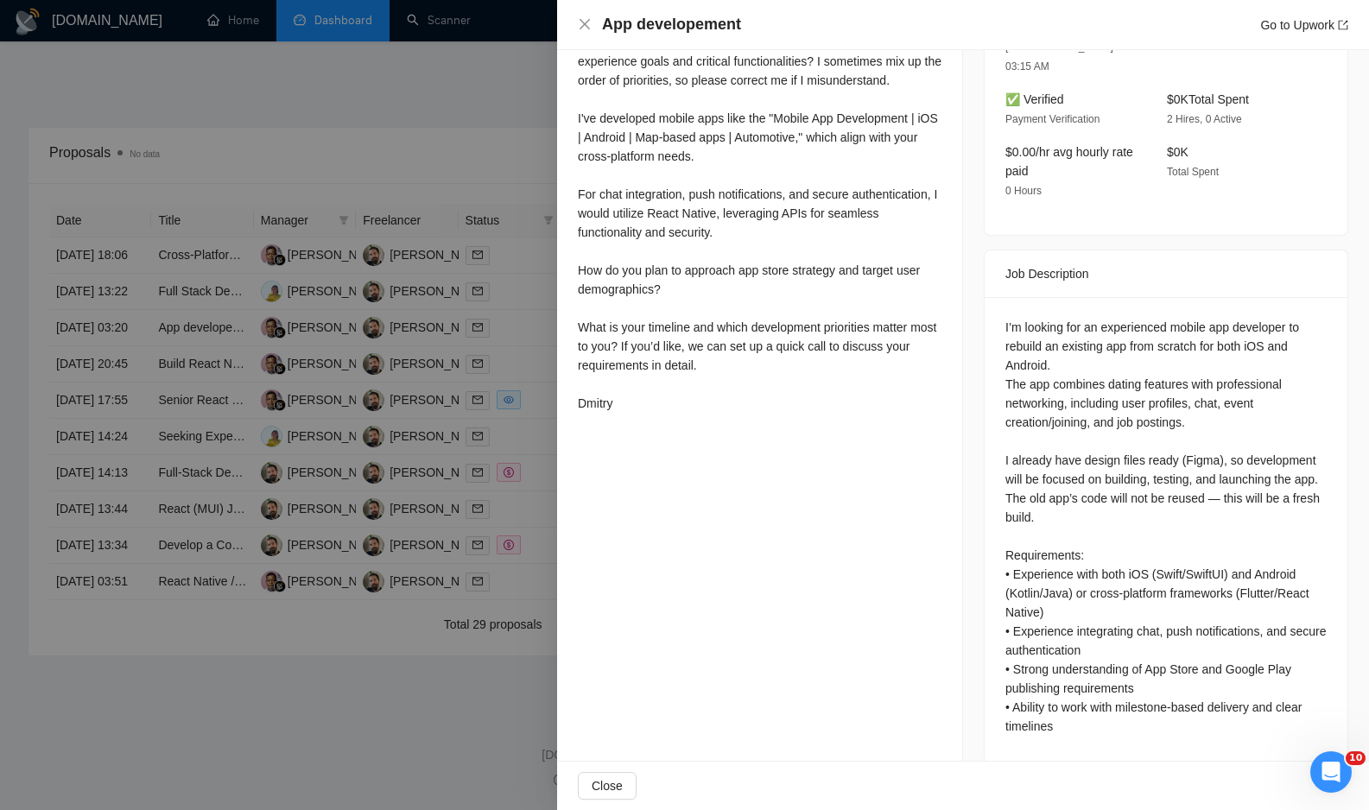
scroll to position [591, 0]
click at [434, 176] on div at bounding box center [684, 405] width 1369 height 810
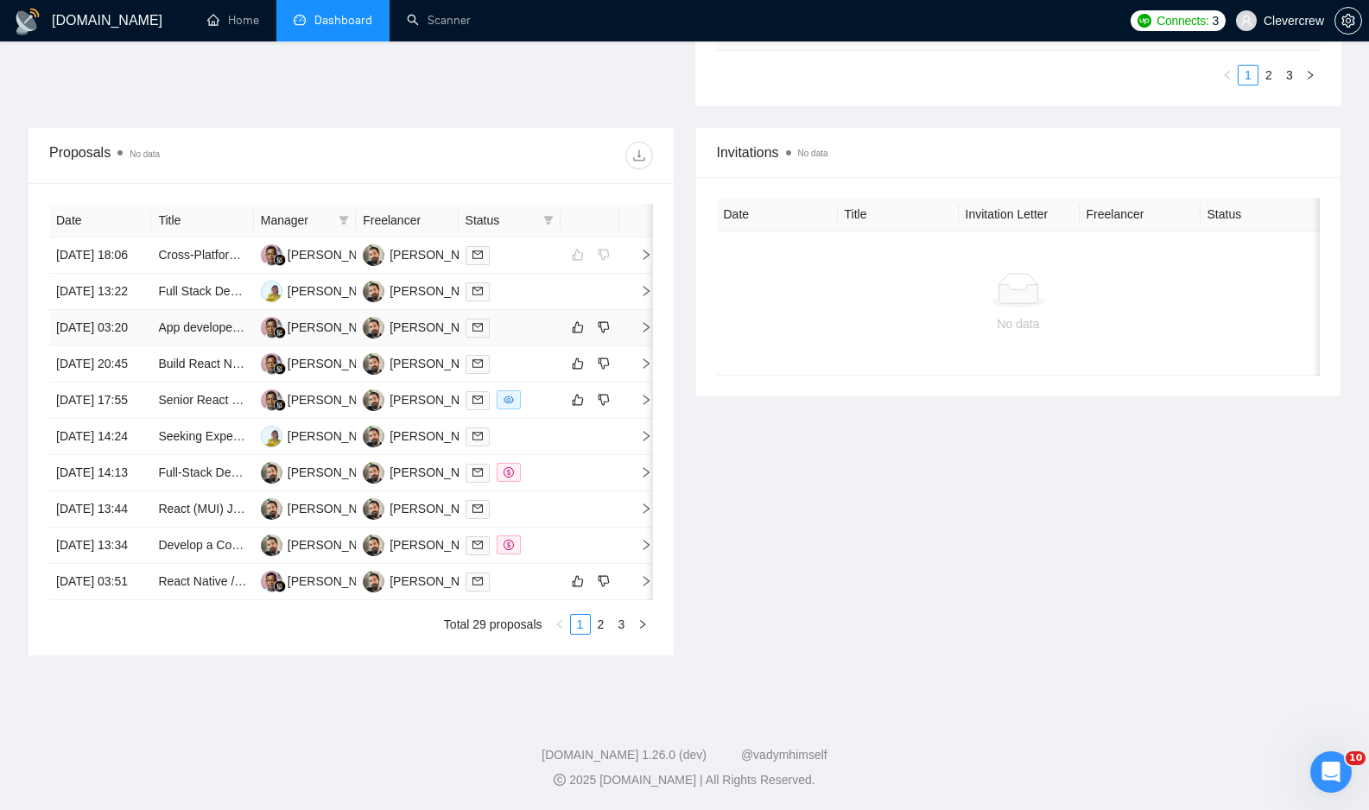
click at [646, 333] on icon "right" at bounding box center [646, 327] width 12 height 12
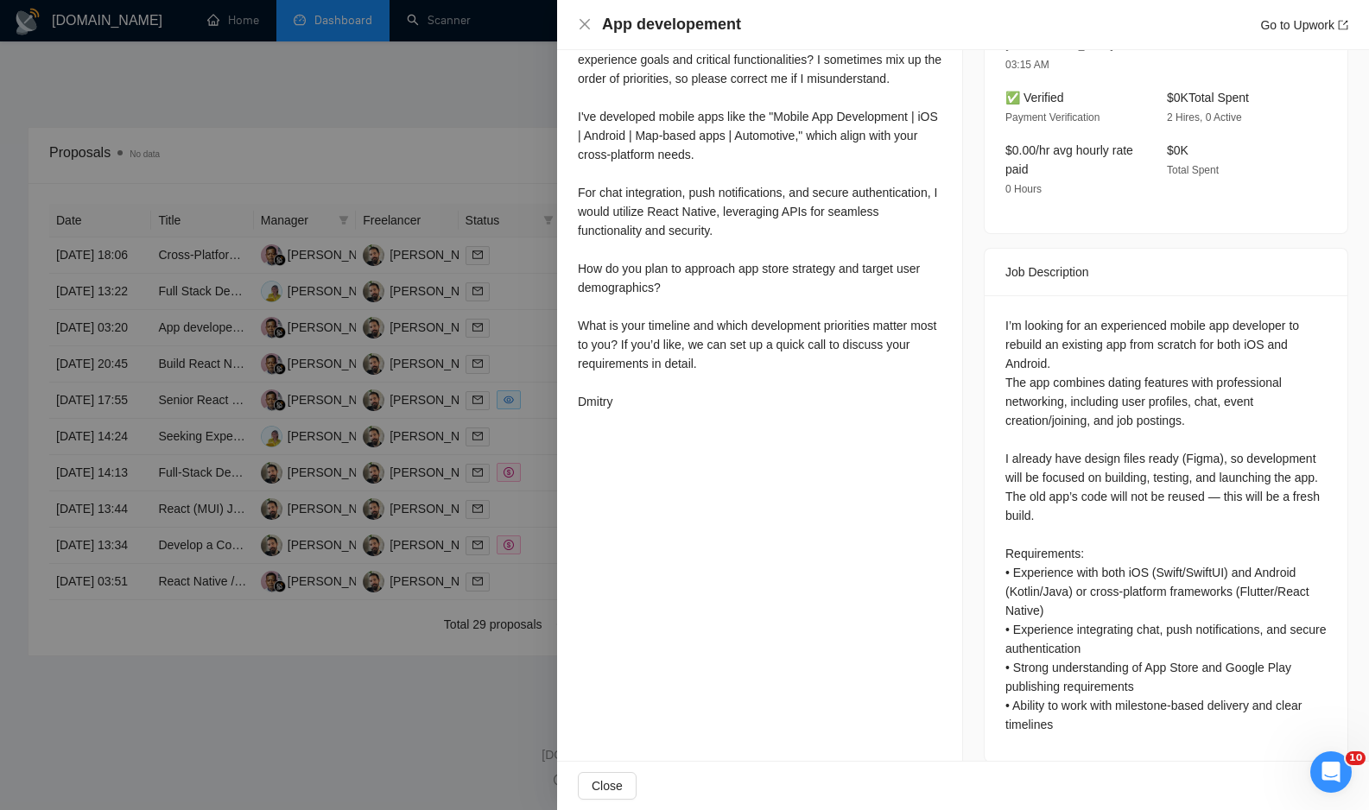
click at [443, 158] on div at bounding box center [684, 405] width 1369 height 810
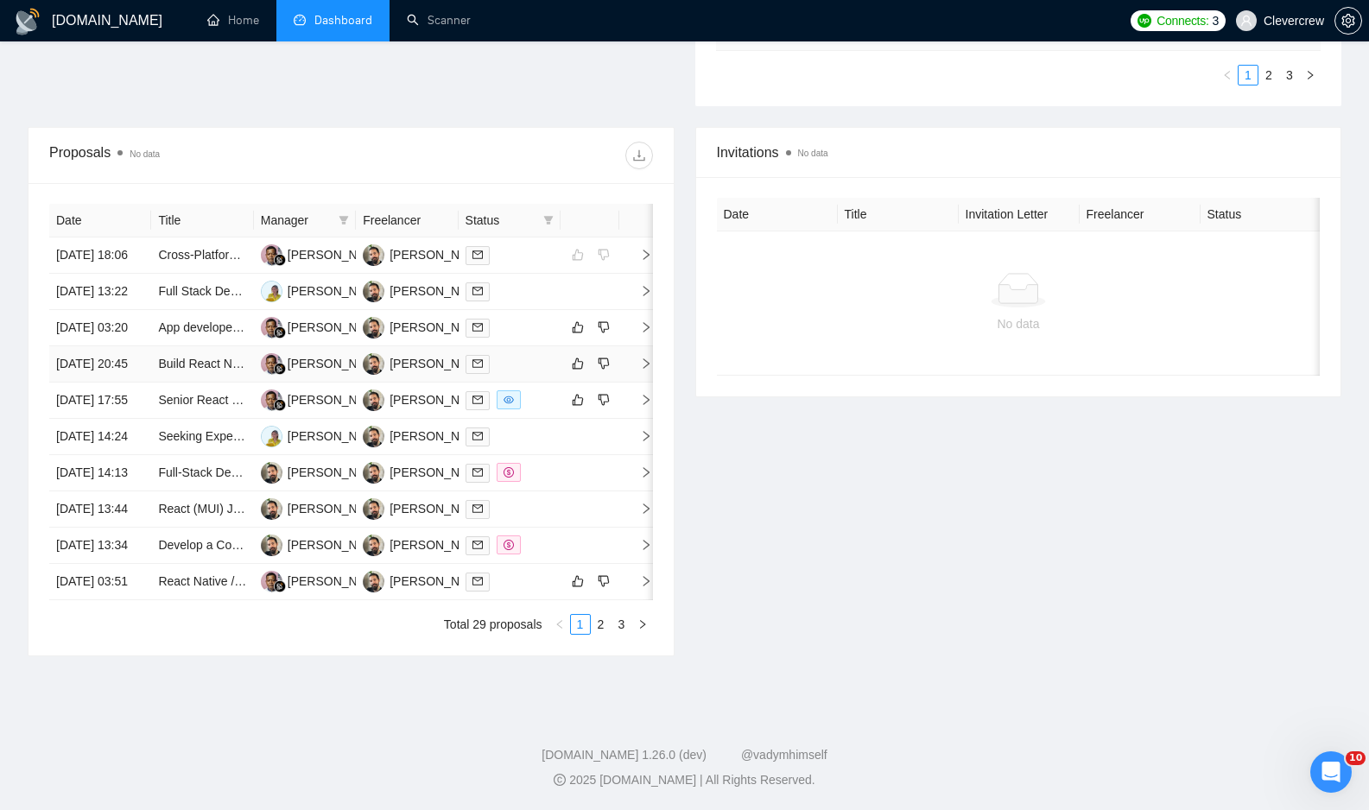
click at [644, 370] on icon "right" at bounding box center [646, 364] width 12 height 12
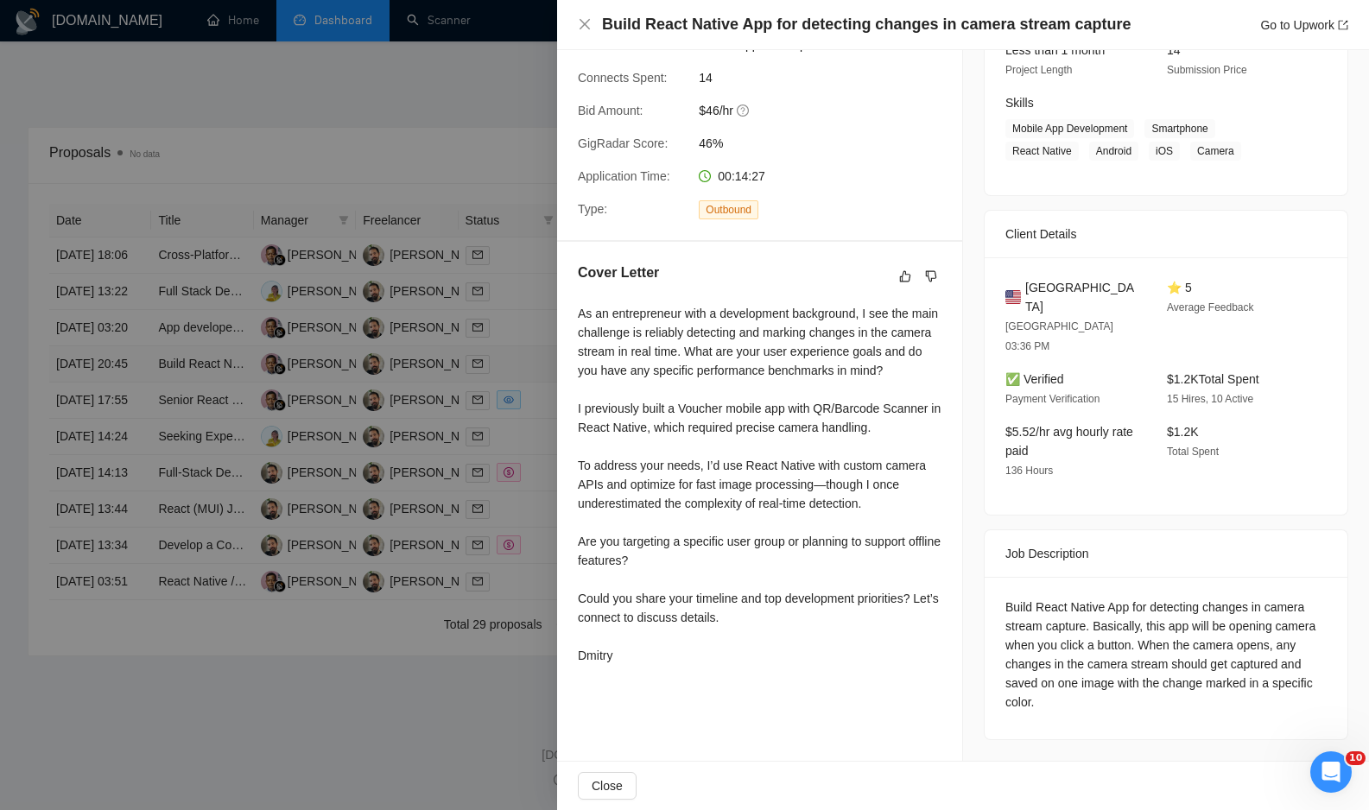
scroll to position [200, 0]
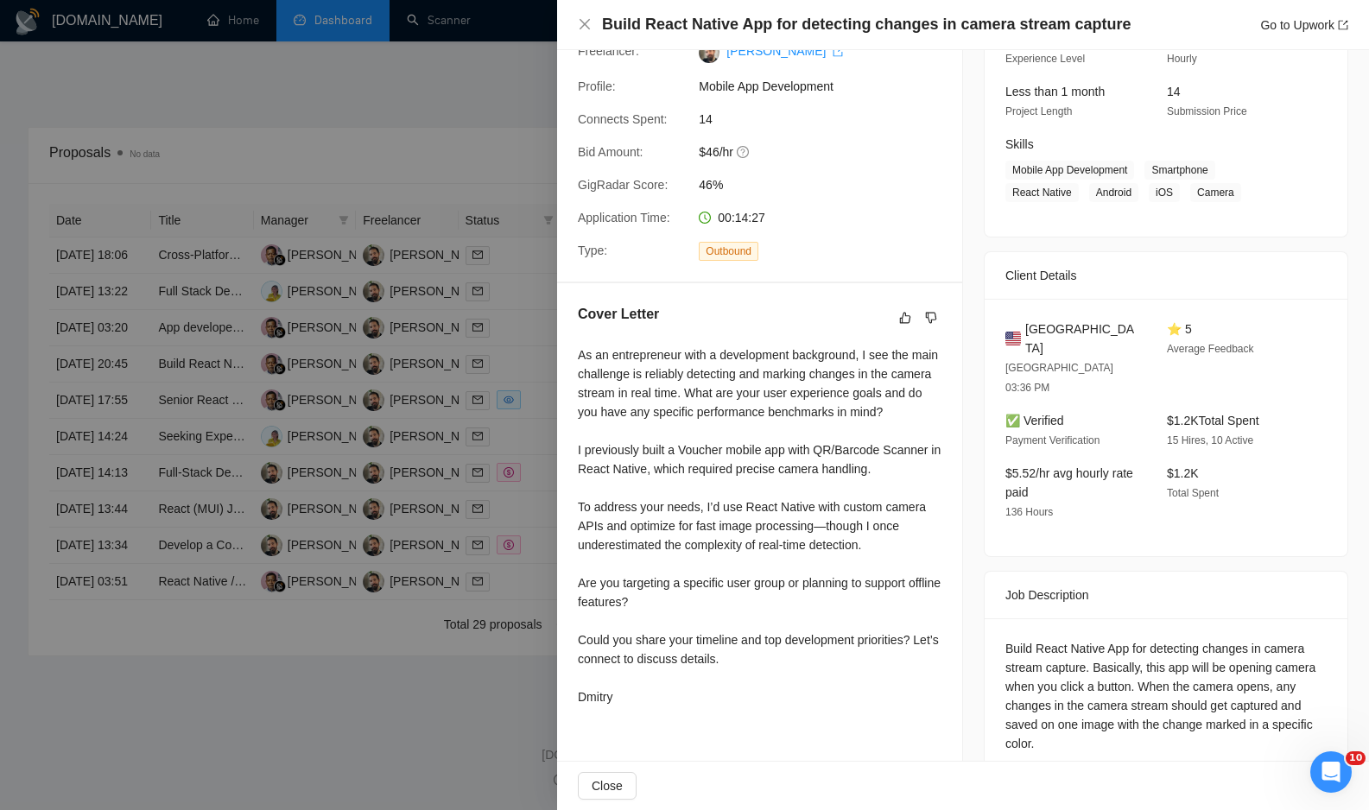
click at [483, 160] on div at bounding box center [684, 405] width 1369 height 810
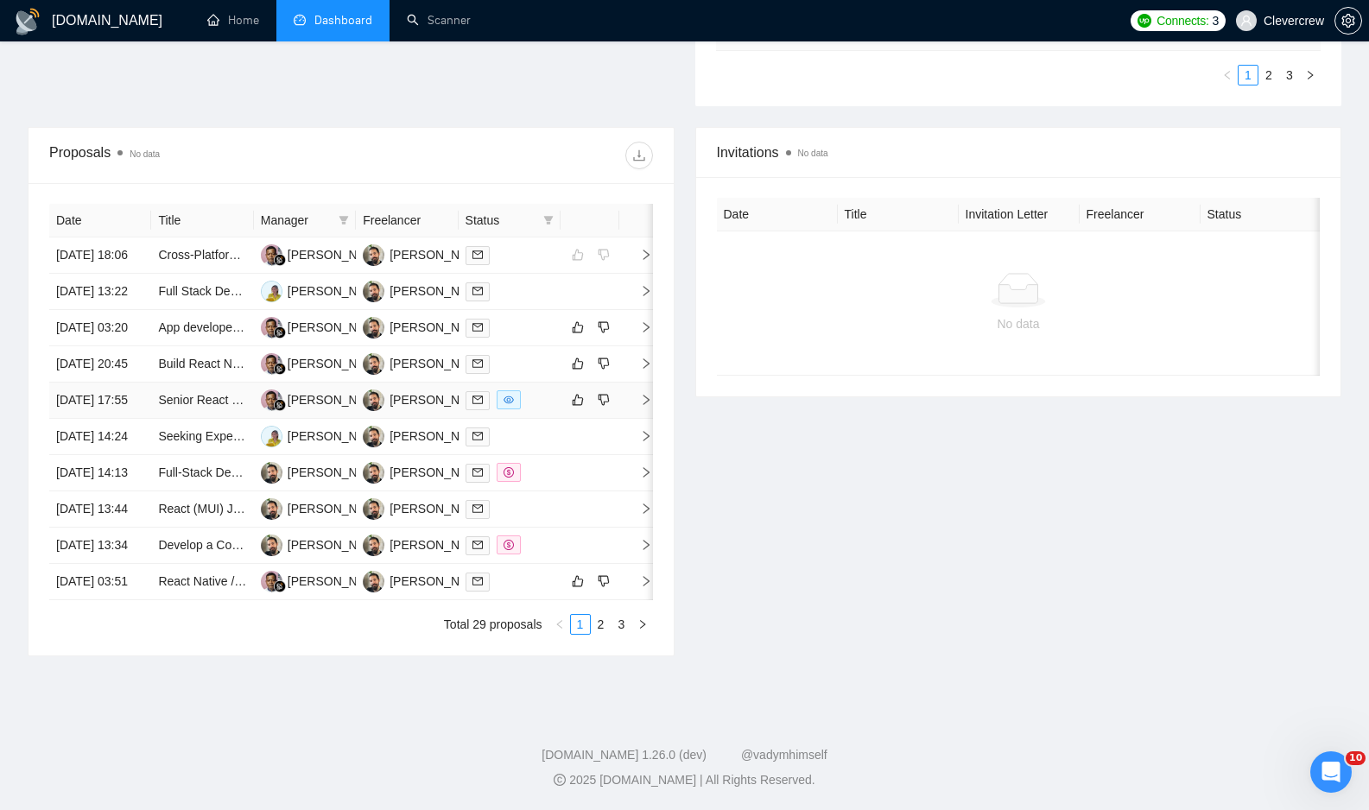
click at [645, 406] on icon "right" at bounding box center [646, 400] width 12 height 12
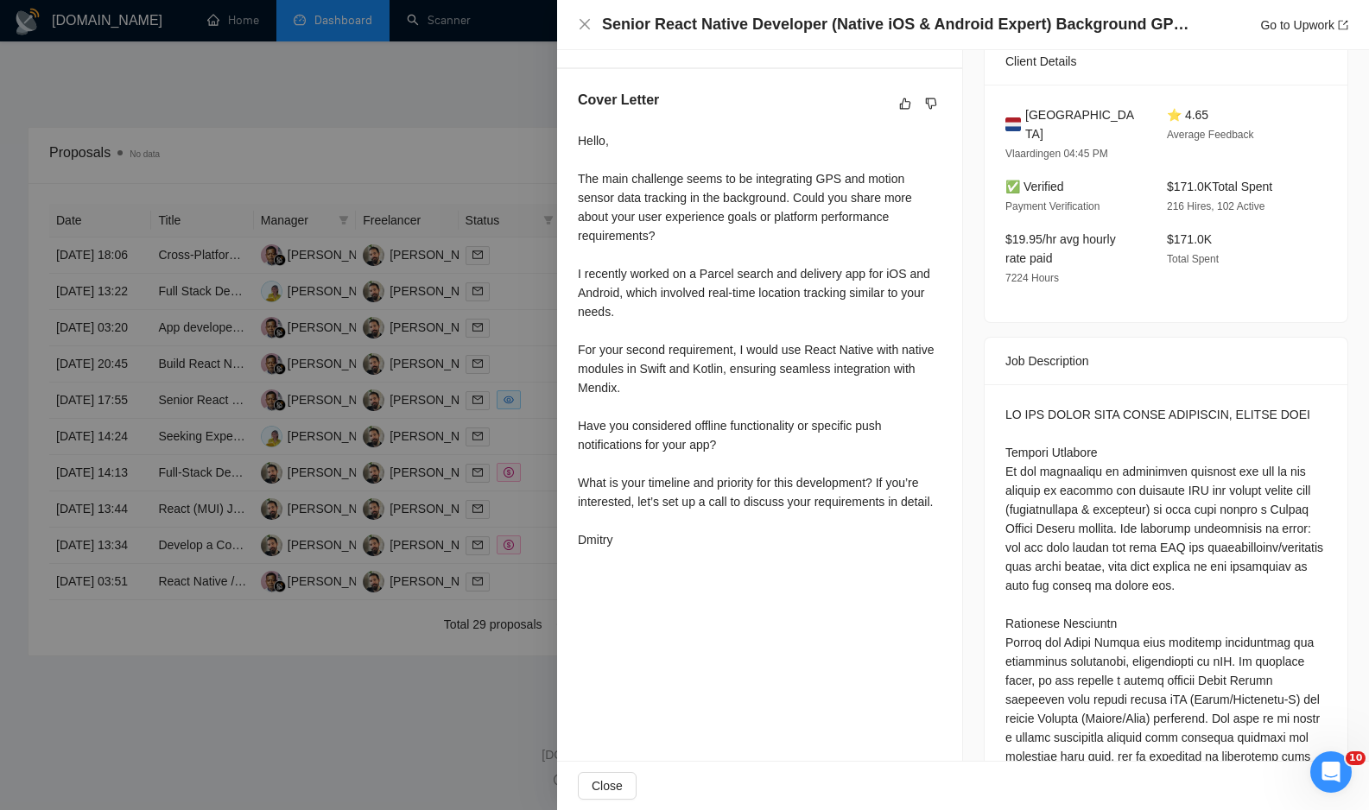
scroll to position [416, 0]
click at [510, 155] on div at bounding box center [684, 405] width 1369 height 810
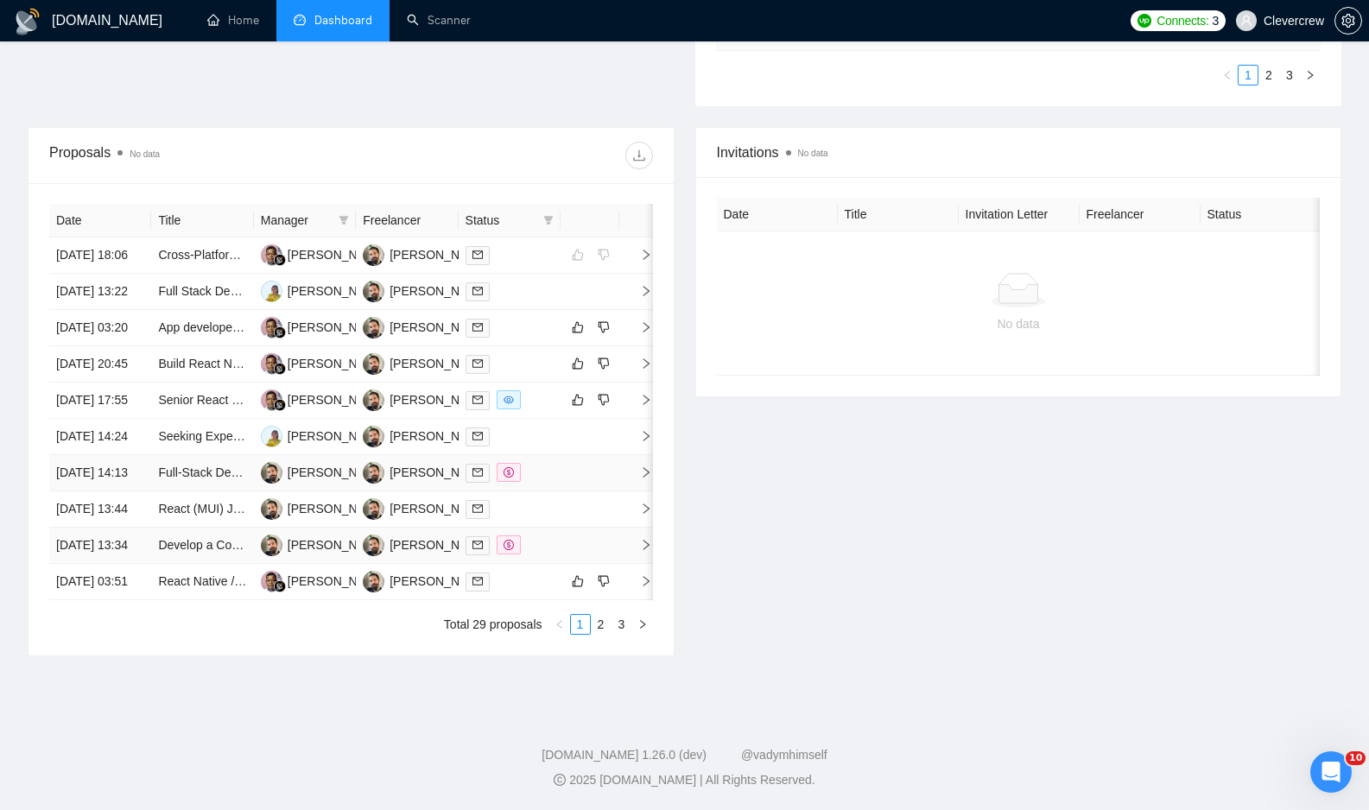
scroll to position [657, 0]
click at [646, 586] on icon "right" at bounding box center [646, 581] width 6 height 10
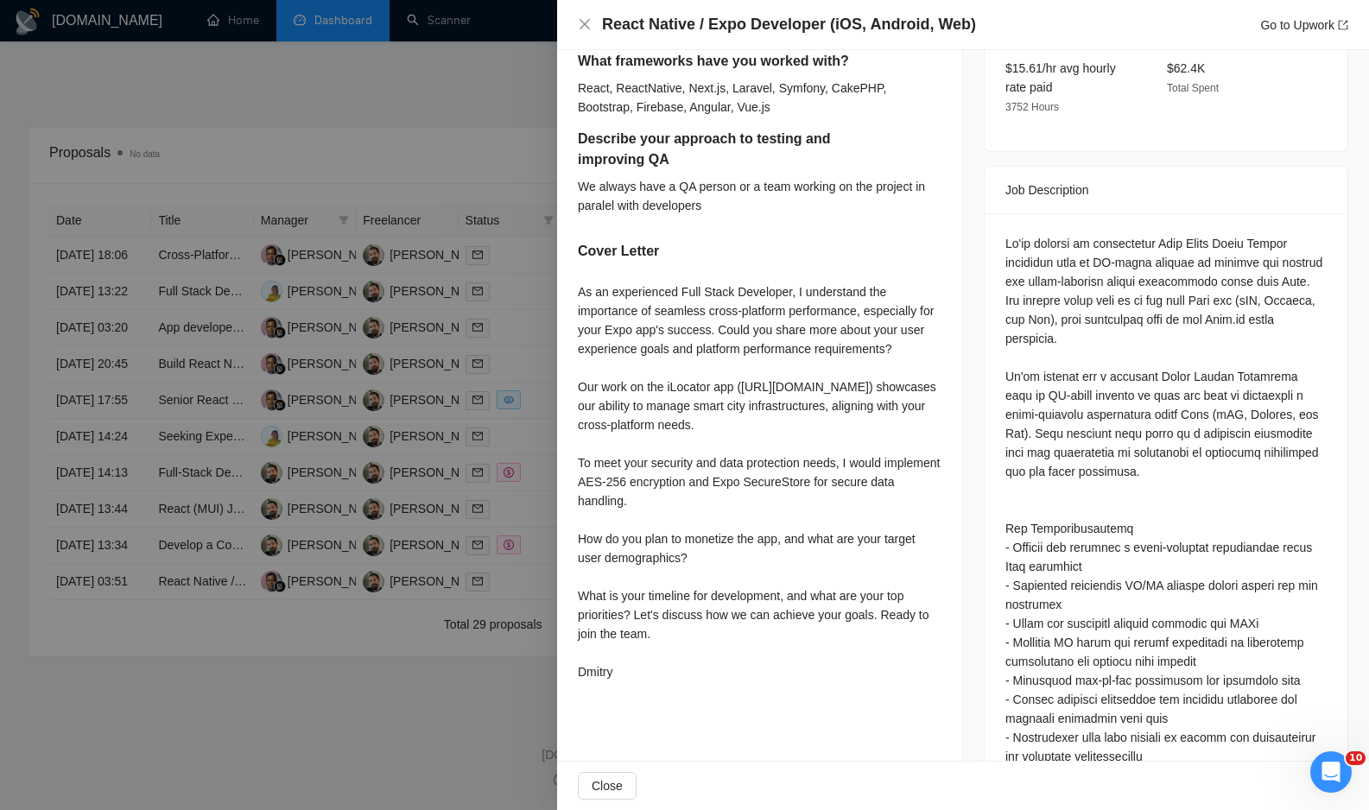
scroll to position [644, 0]
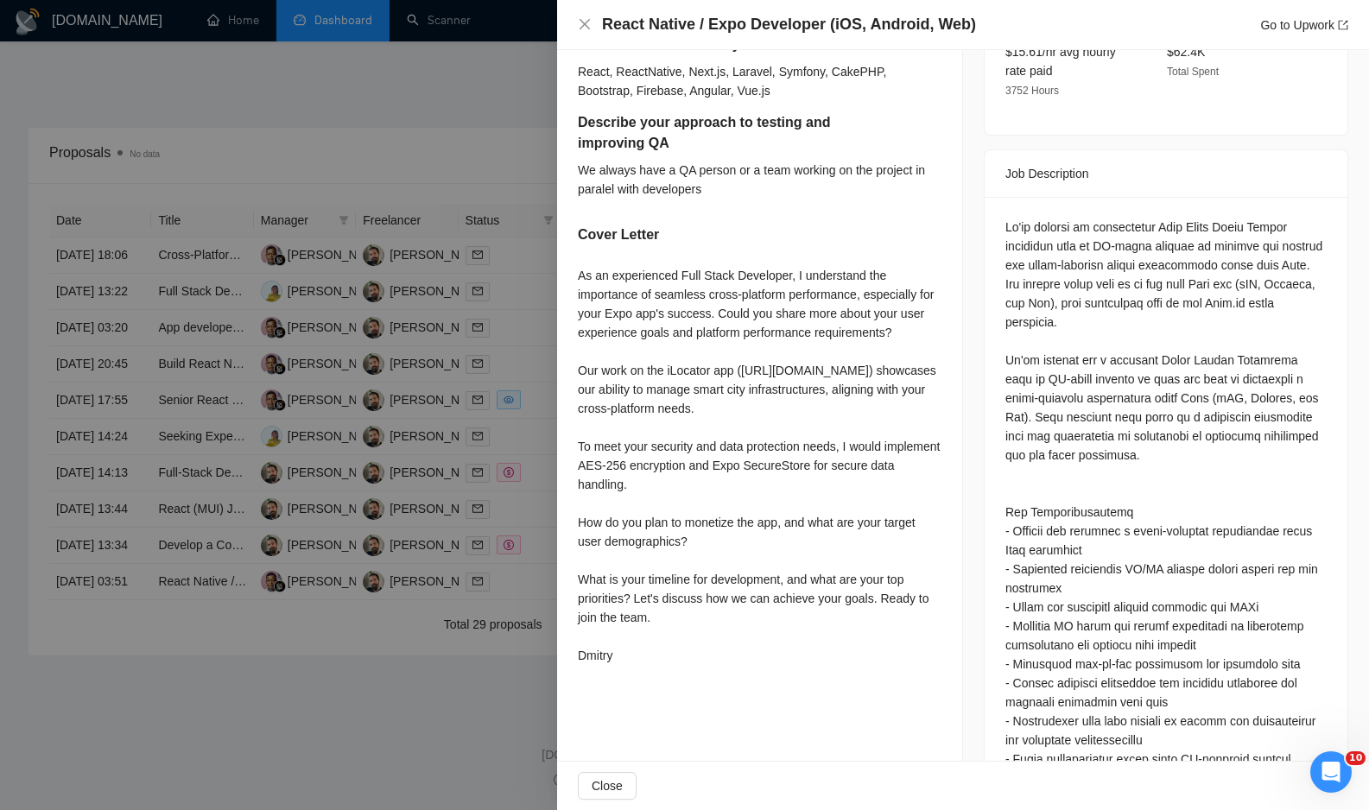
click at [467, 718] on div at bounding box center [684, 405] width 1369 height 810
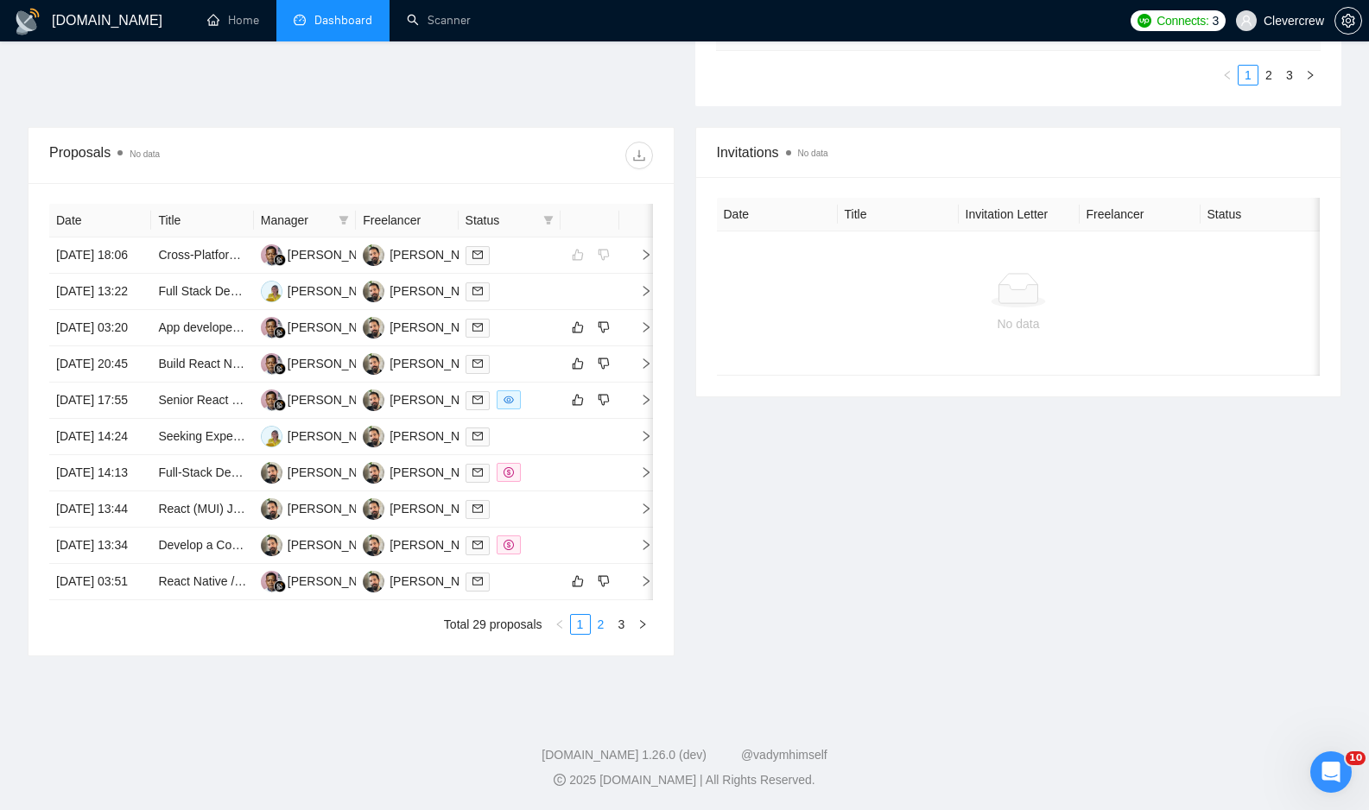
click at [601, 634] on link "2" at bounding box center [601, 624] width 19 height 19
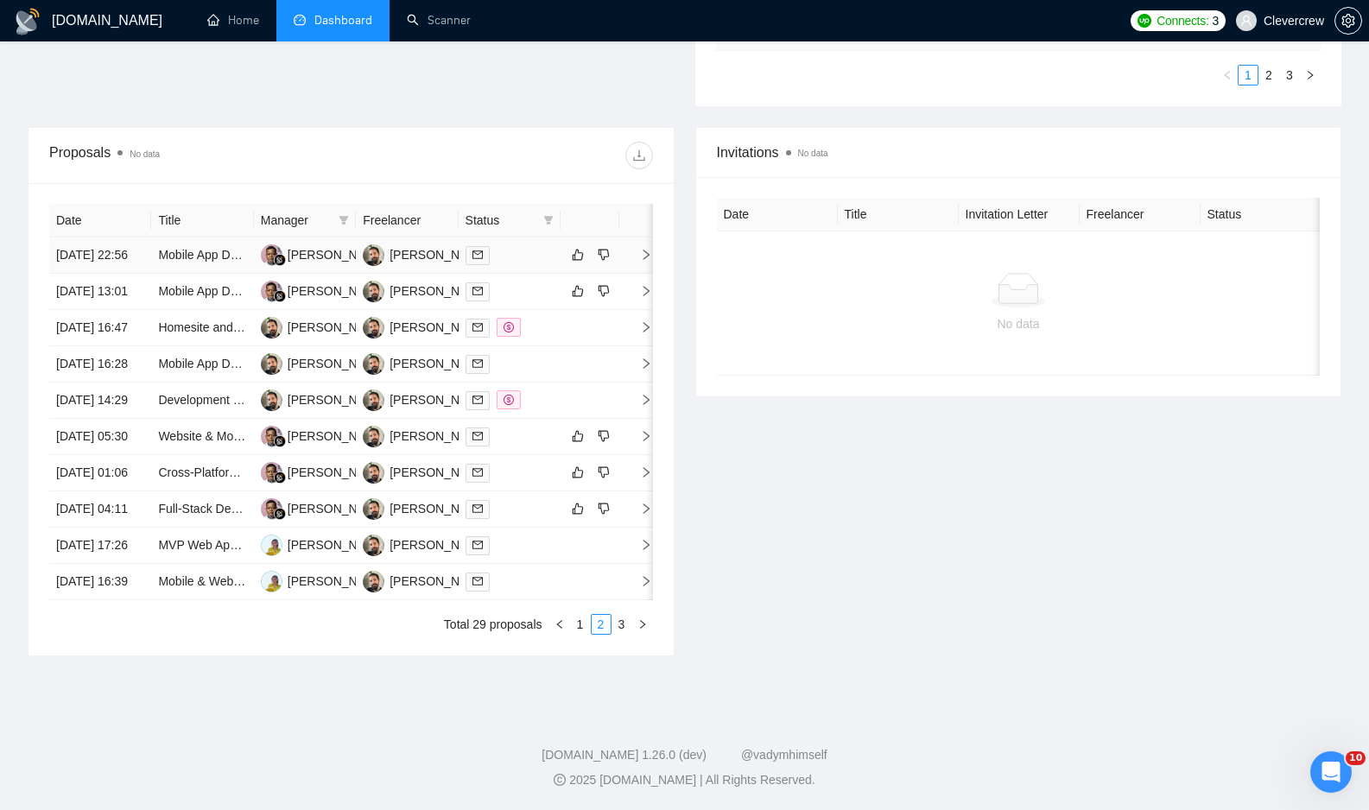
click at [645, 249] on icon "right" at bounding box center [646, 255] width 12 height 12
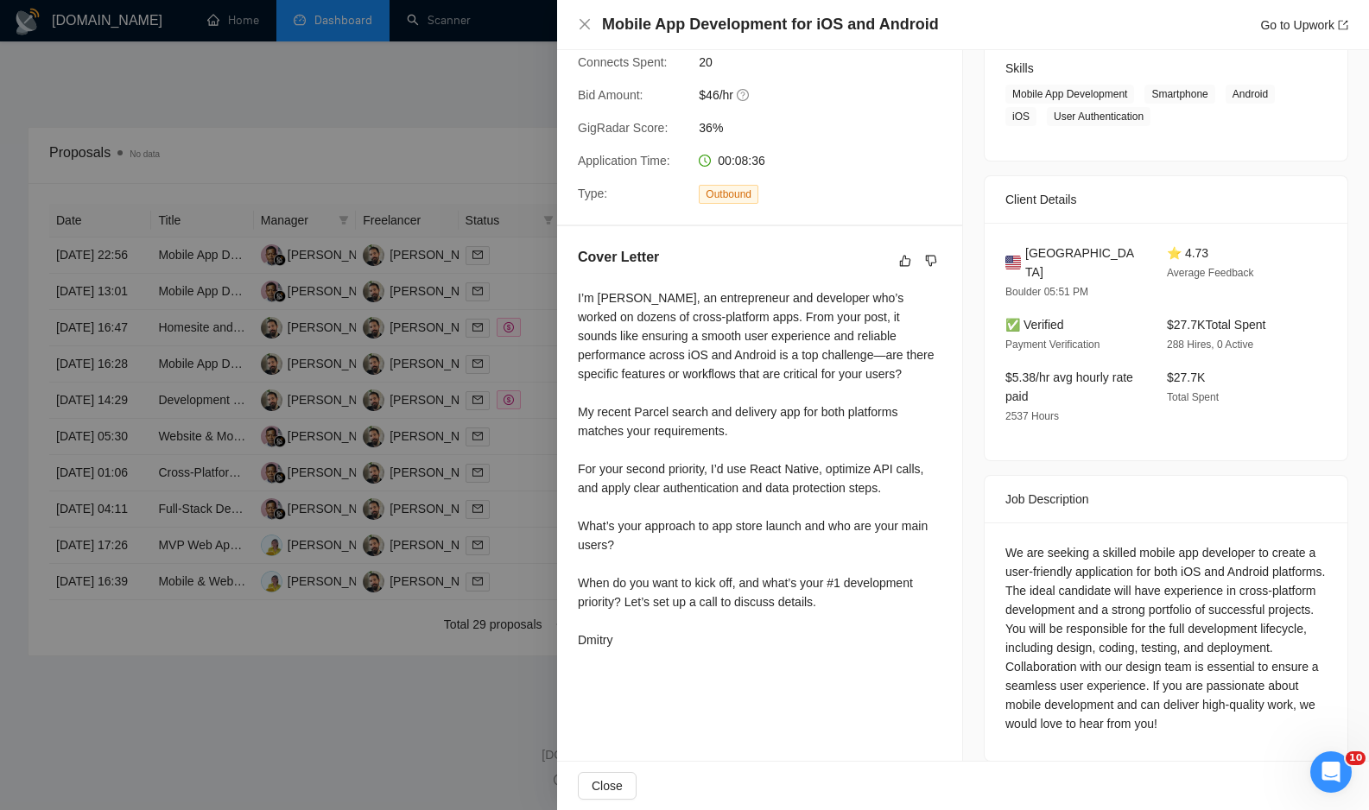
click at [466, 696] on div at bounding box center [684, 405] width 1369 height 810
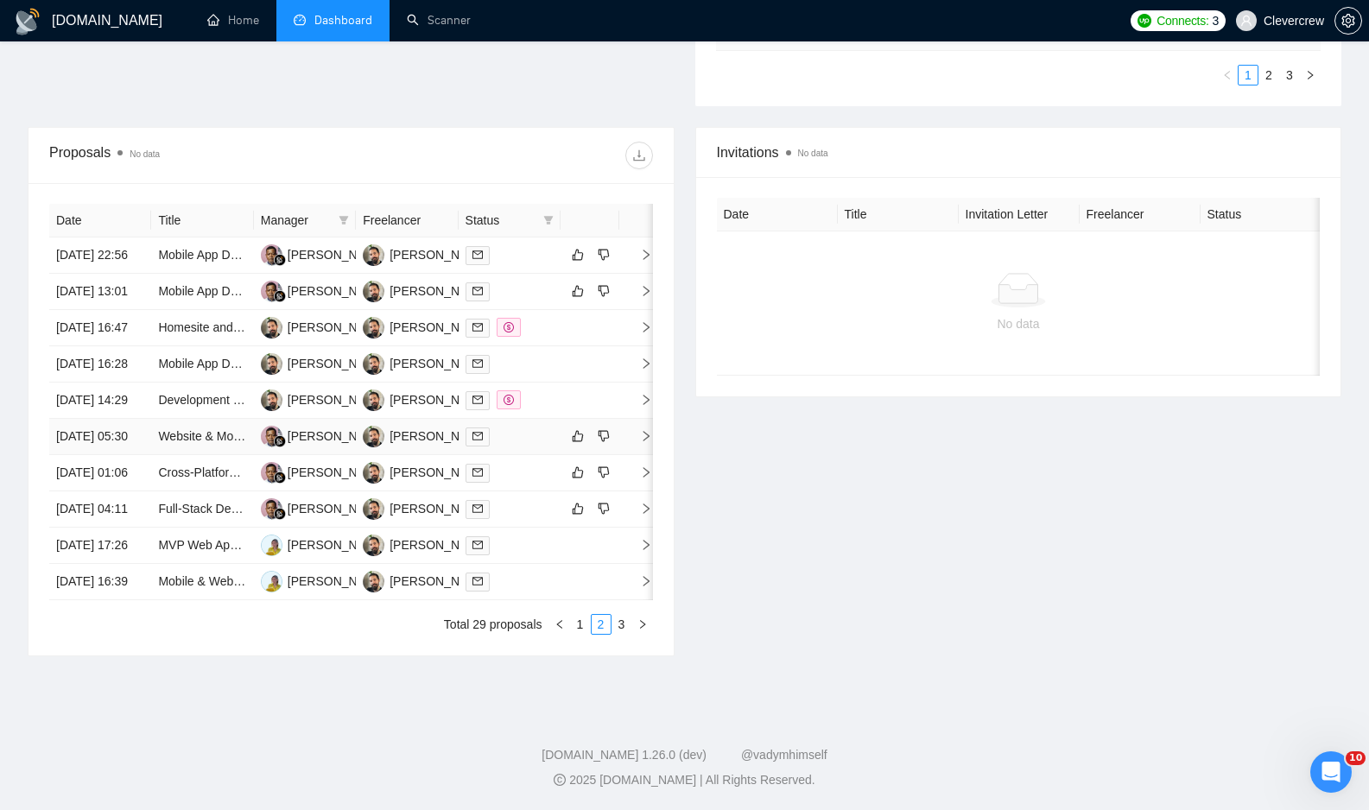
click at [643, 442] on icon "right" at bounding box center [646, 436] width 12 height 12
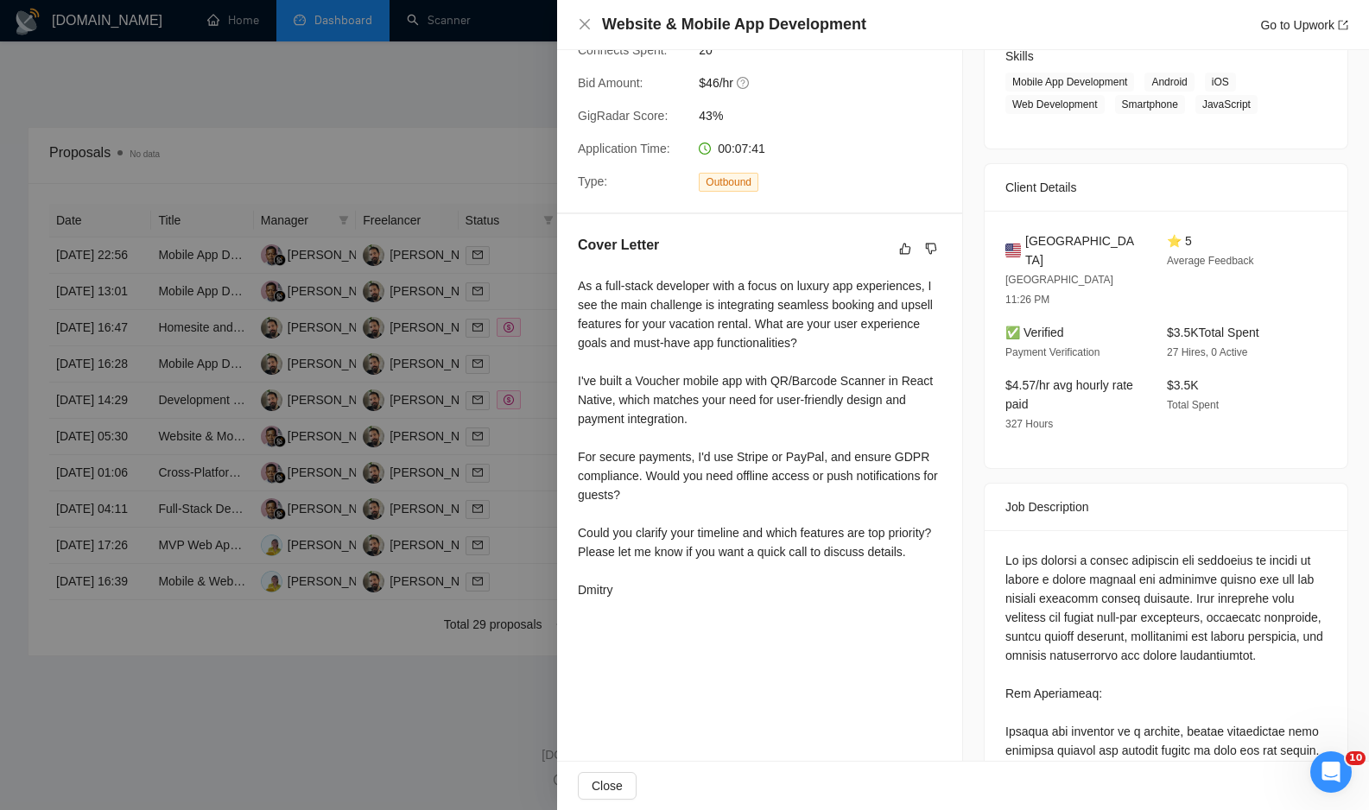
scroll to position [285, 0]
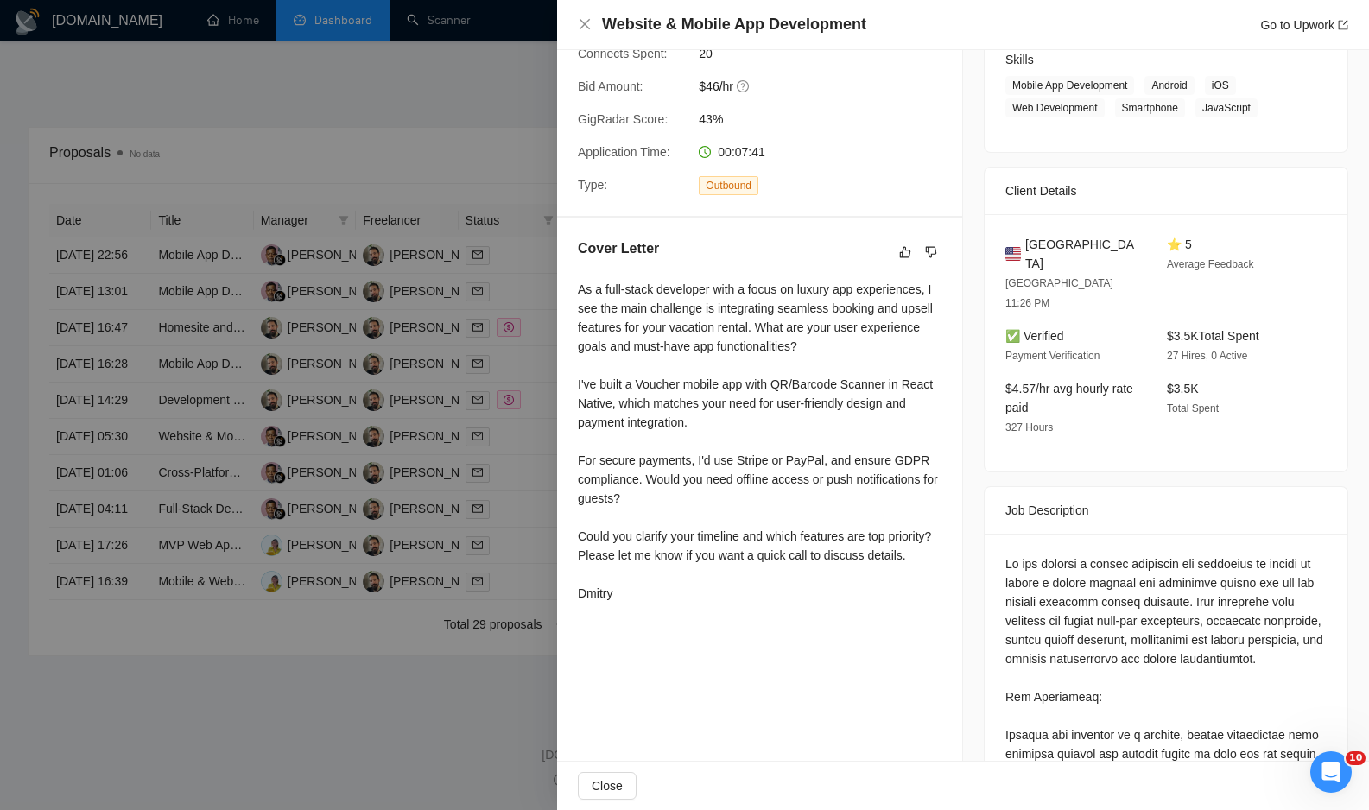
click at [408, 727] on div at bounding box center [684, 405] width 1369 height 810
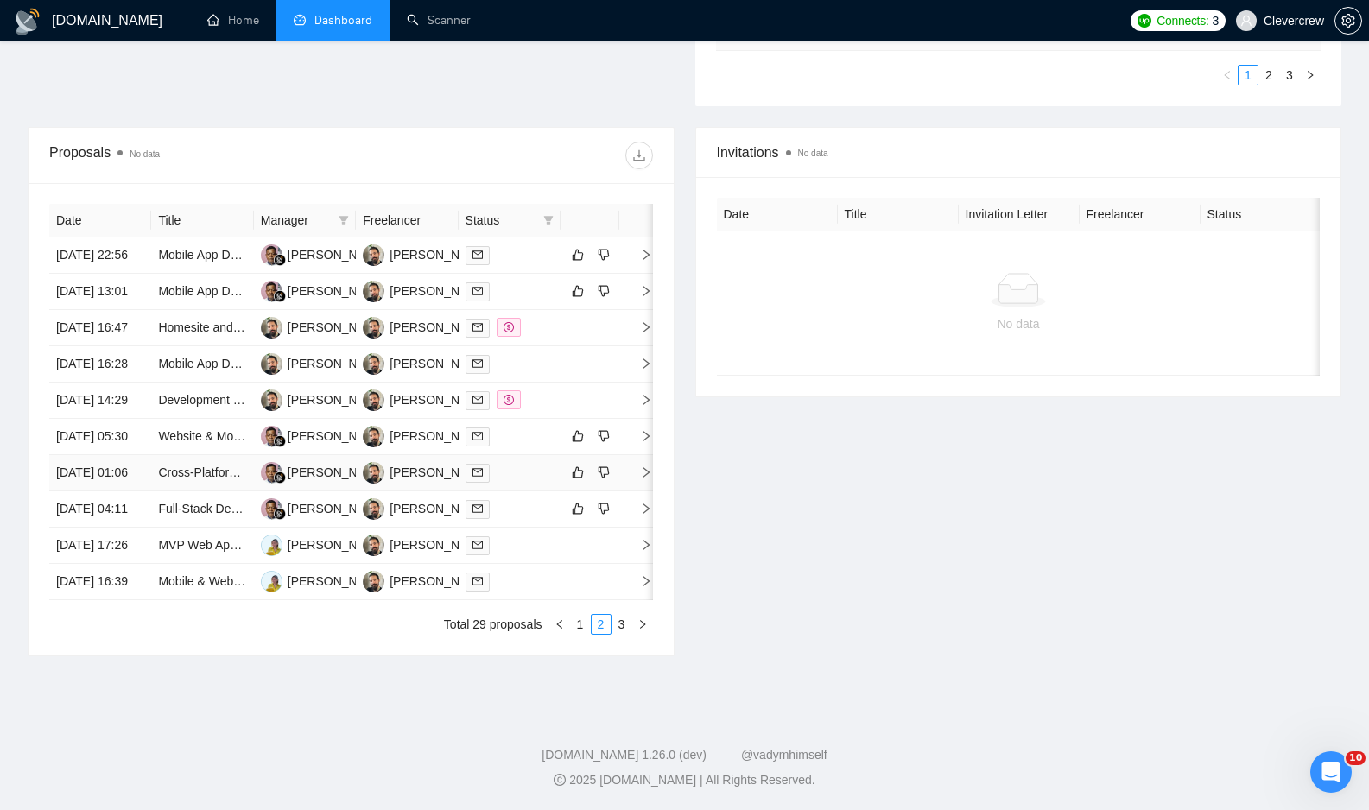
click at [647, 478] on icon "right" at bounding box center [646, 472] width 6 height 10
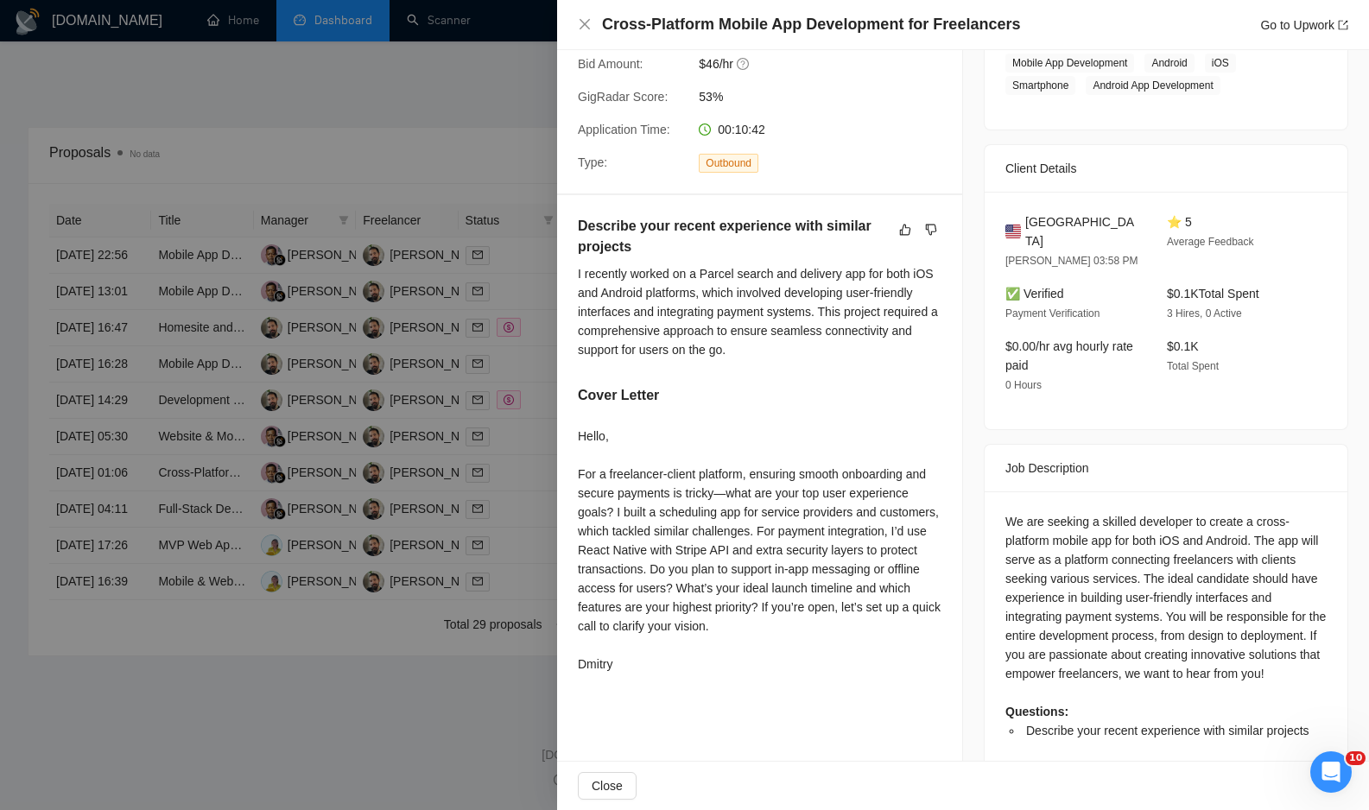
scroll to position [339, 0]
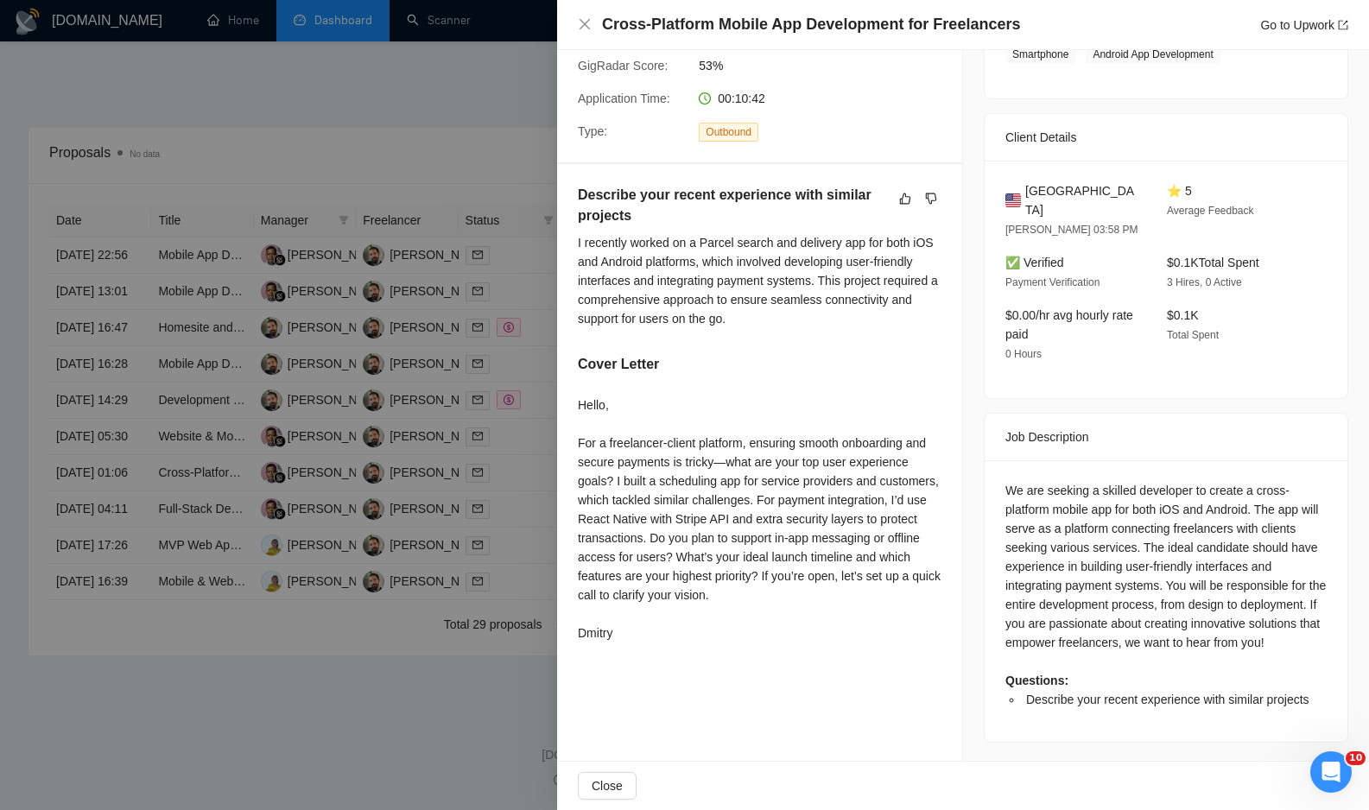
click at [339, 731] on div at bounding box center [684, 405] width 1369 height 810
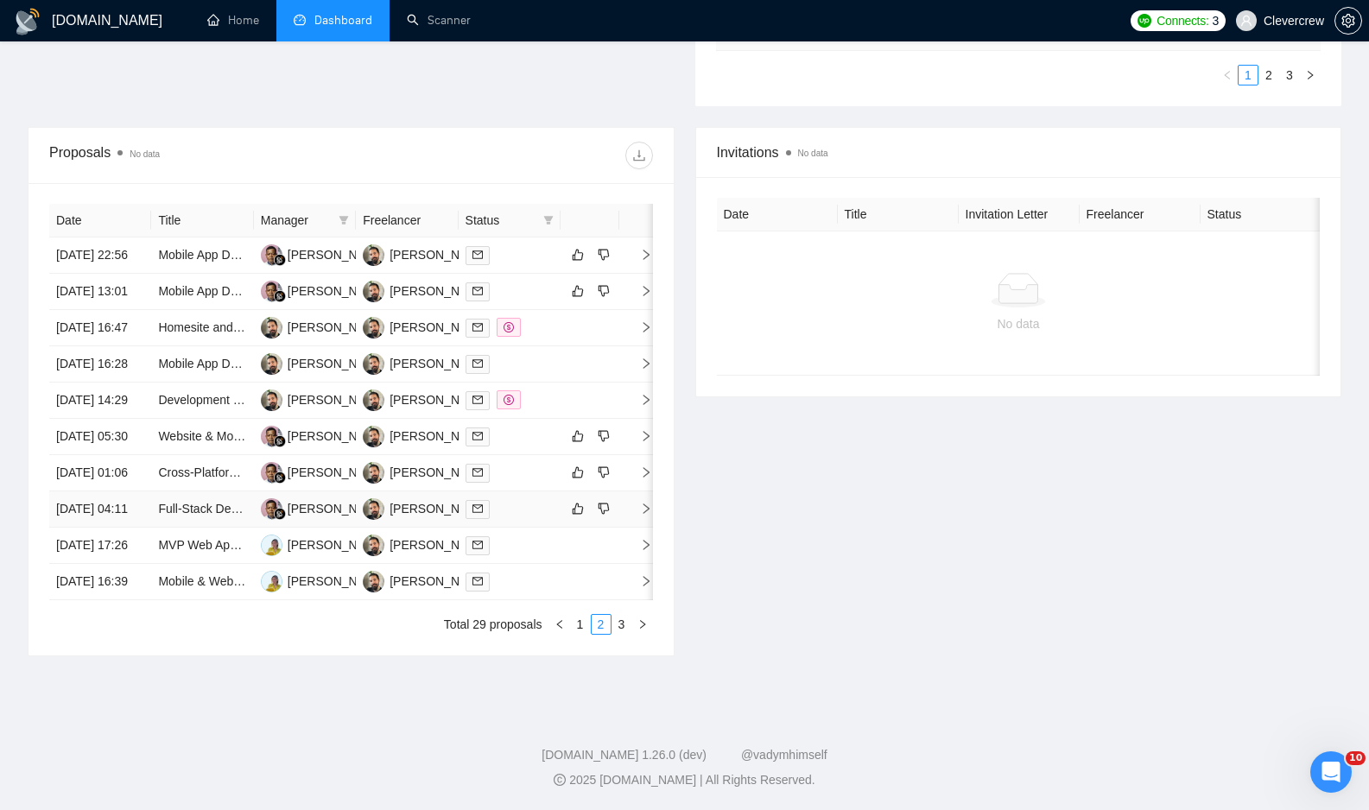
click at [644, 515] on icon "right" at bounding box center [646, 509] width 12 height 12
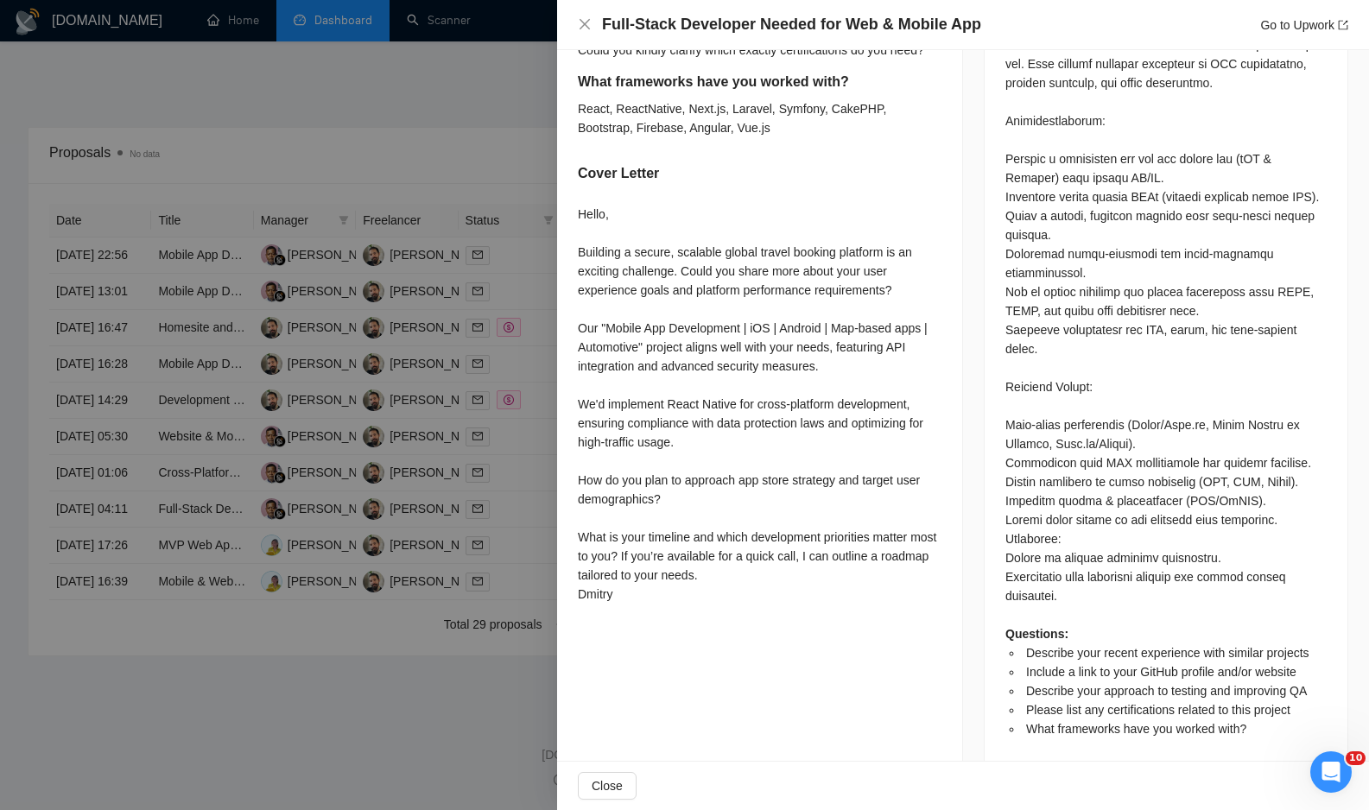
scroll to position [874, 0]
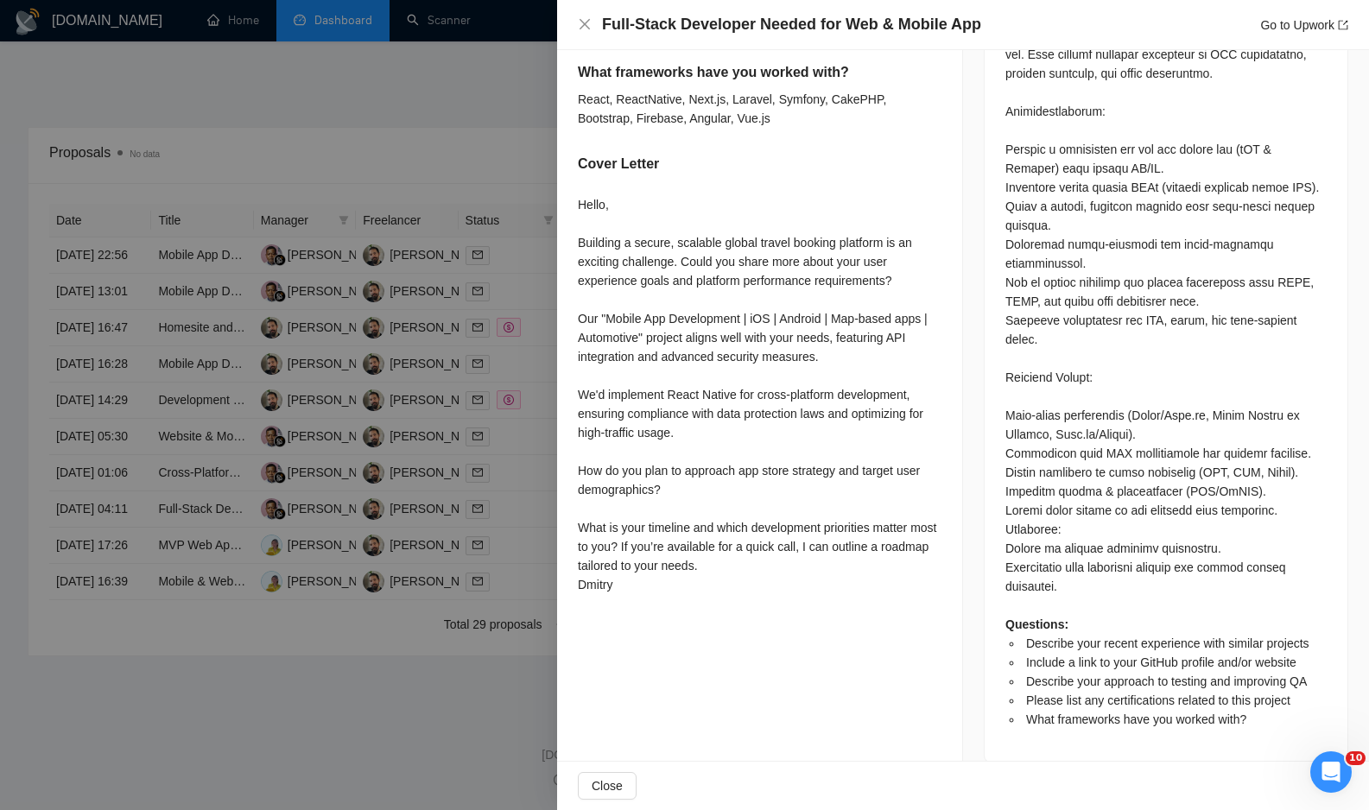
click at [402, 683] on div at bounding box center [684, 405] width 1369 height 810
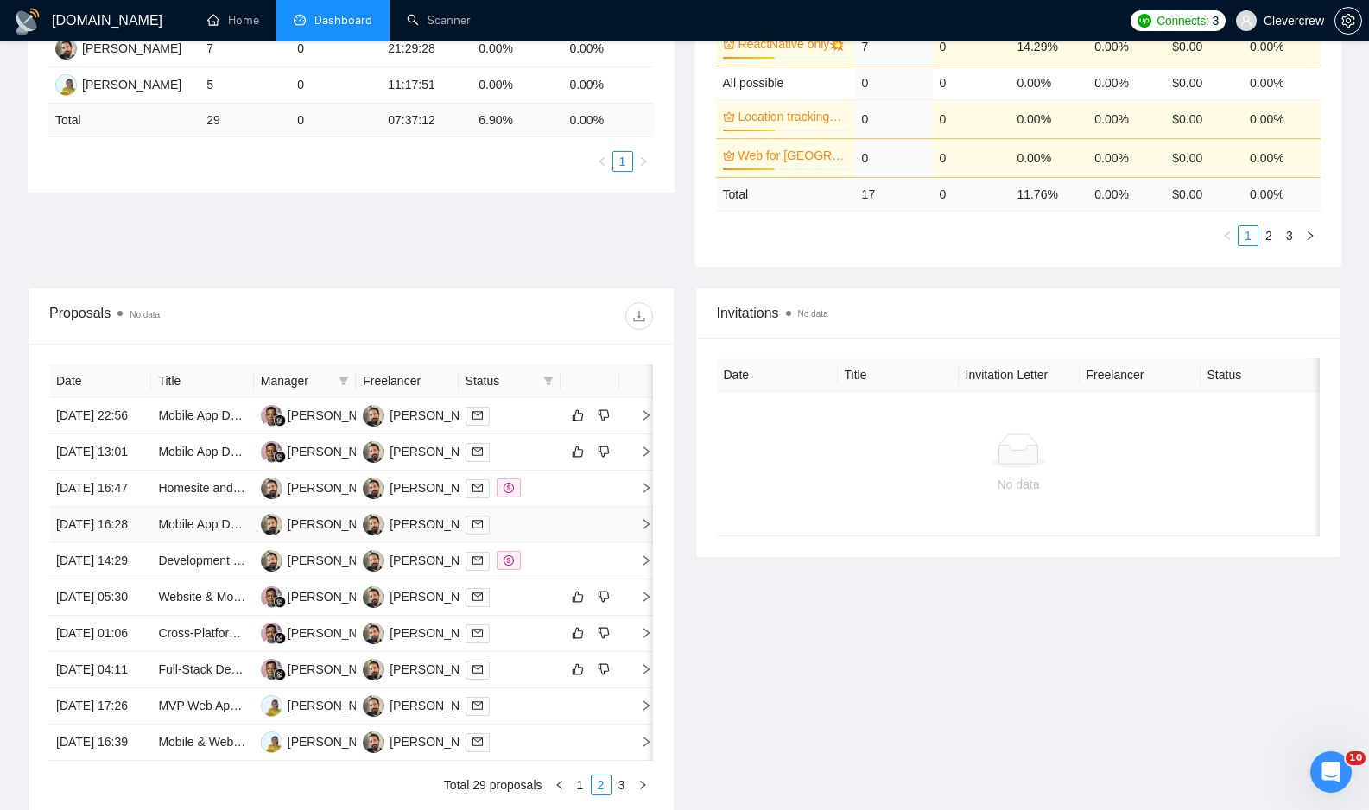
scroll to position [0, 0]
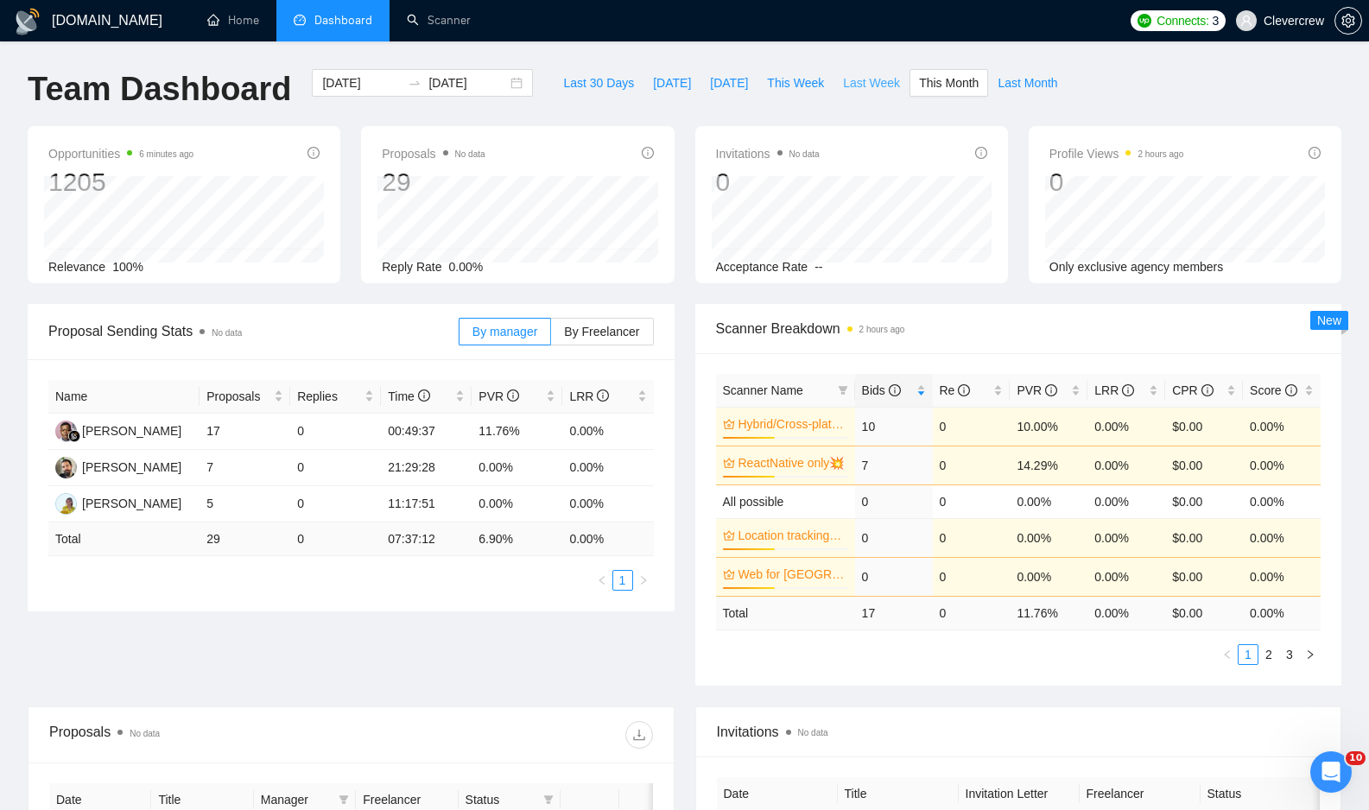
click at [876, 84] on span "Last Week" at bounding box center [871, 82] width 57 height 19
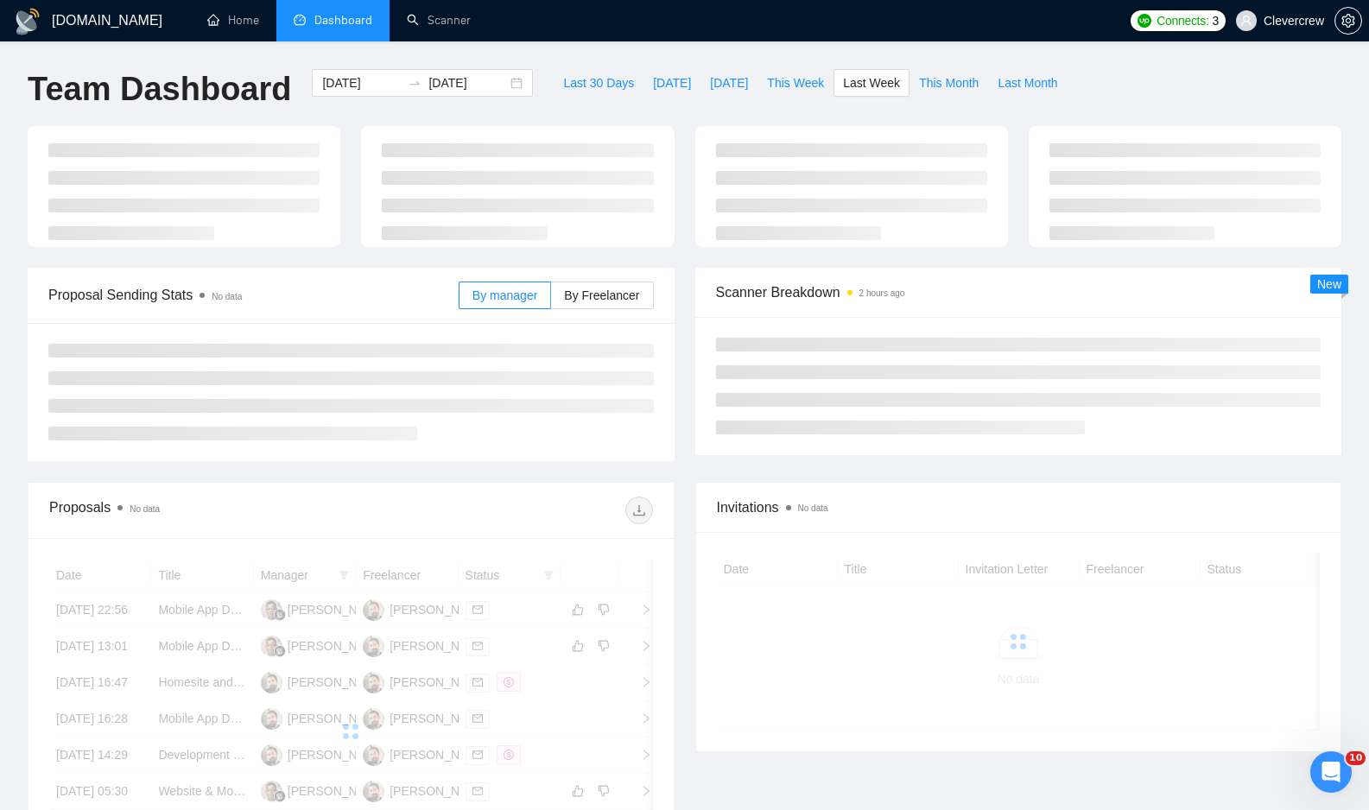
type input "2025-08-04"
type input "2025-08-10"
click at [426, 13] on link "Scanner" at bounding box center [439, 20] width 64 height 15
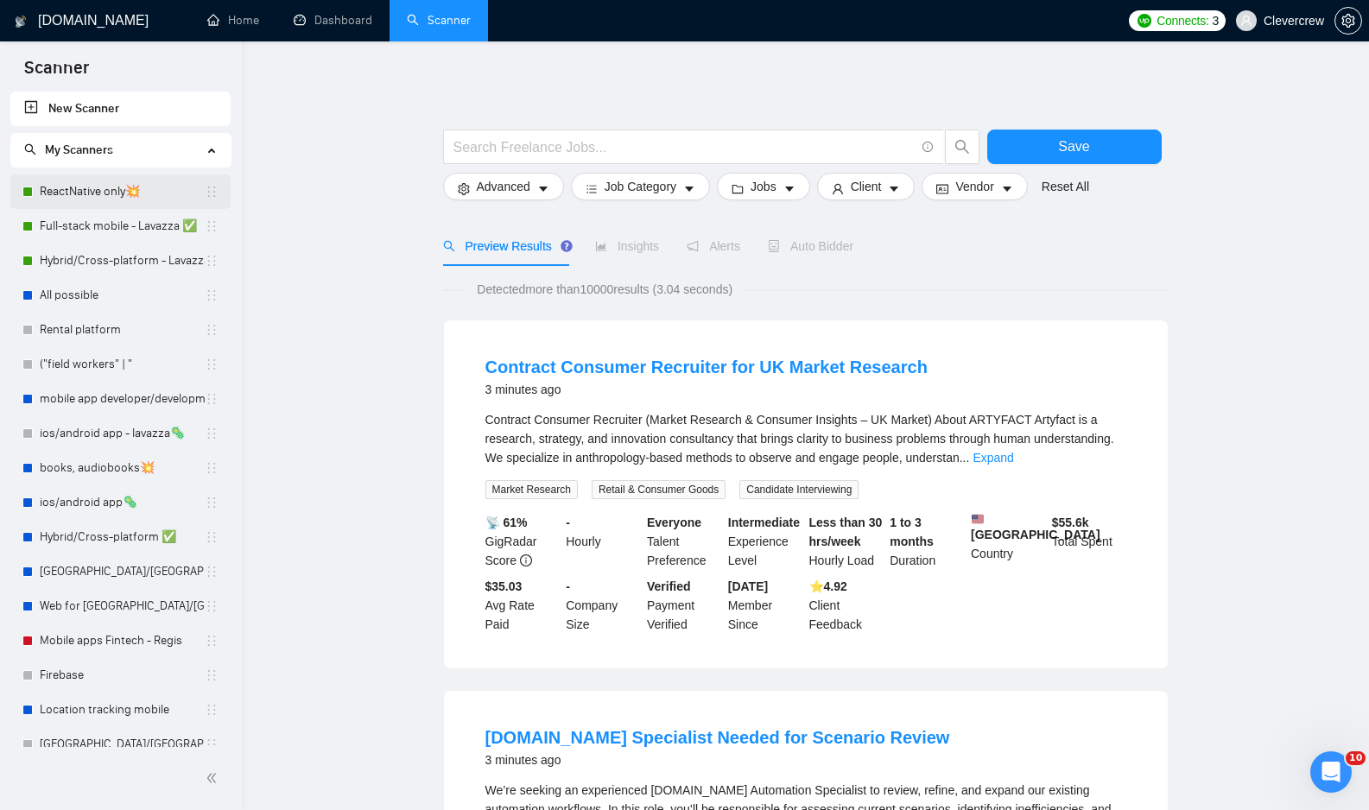
click at [170, 187] on link "ReactNative only💥" at bounding box center [122, 191] width 165 height 35
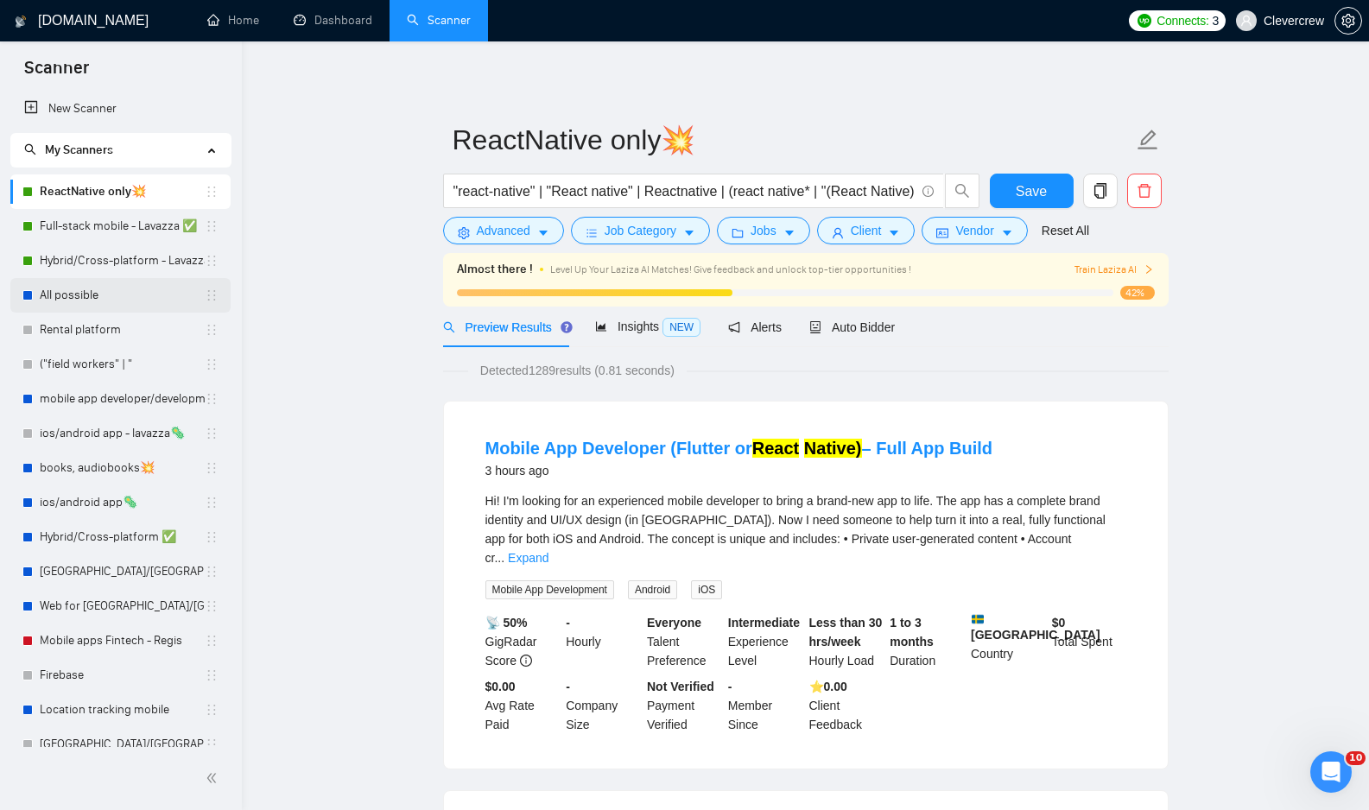
click at [131, 301] on link "All possible" at bounding box center [122, 295] width 165 height 35
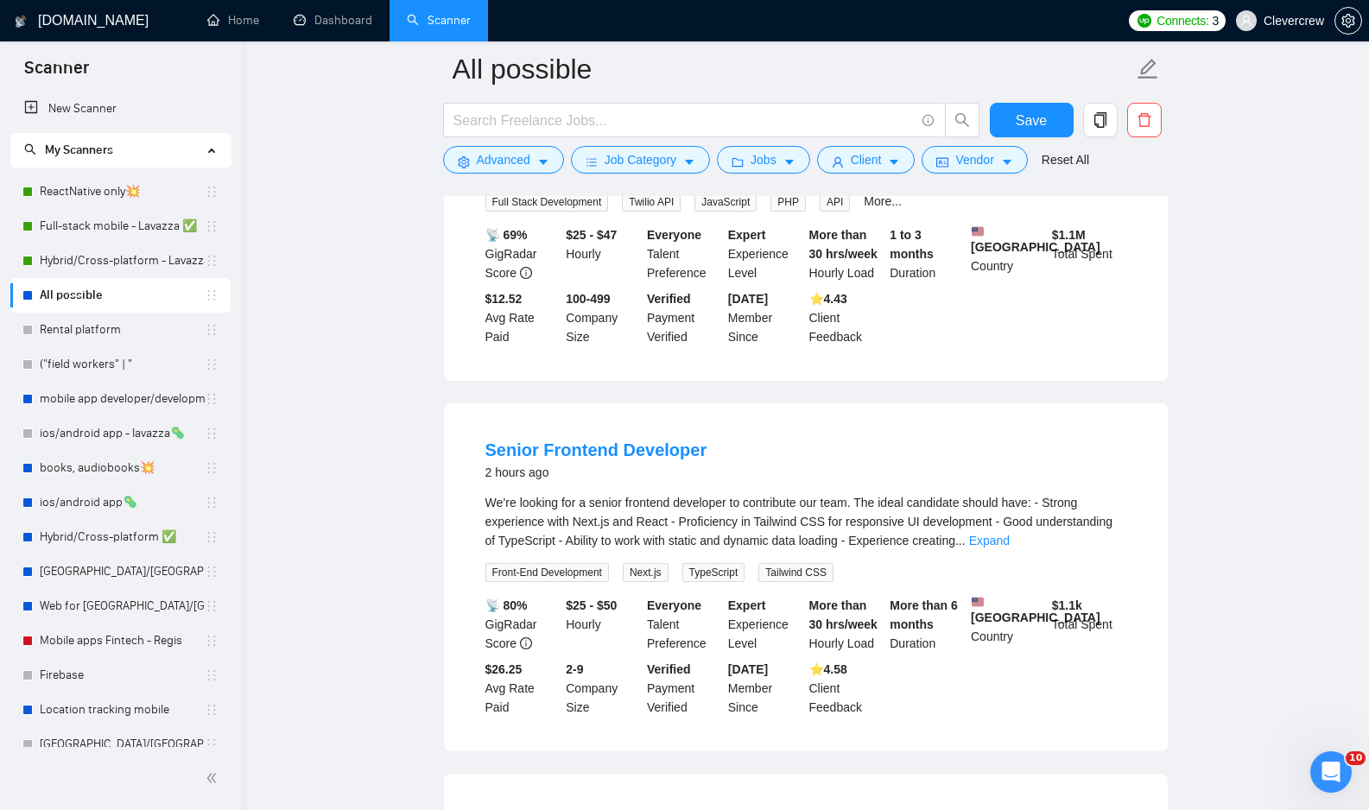
scroll to position [1856, 0]
click at [1010, 536] on link "Expand" at bounding box center [989, 539] width 41 height 14
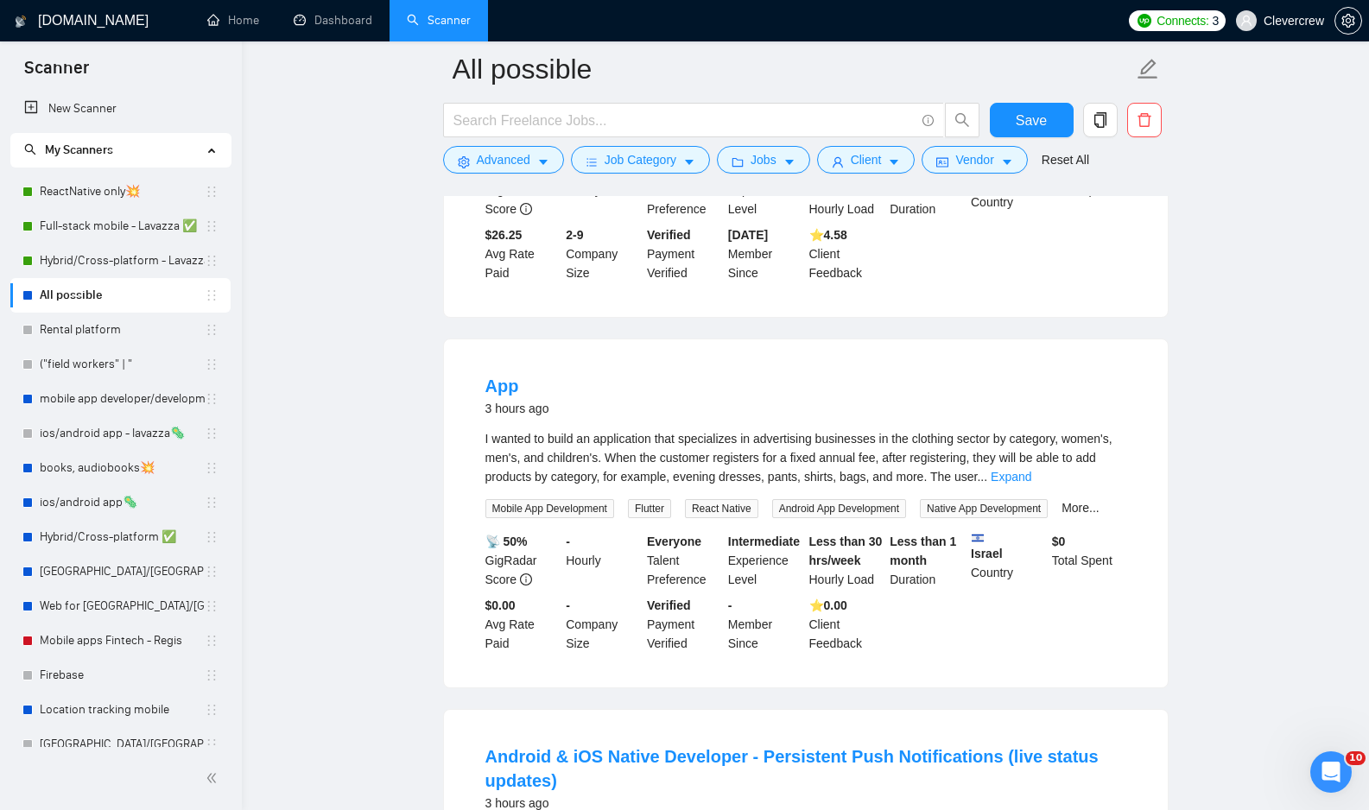
scroll to position [2328, 0]
click at [1031, 482] on link "Expand" at bounding box center [1011, 475] width 41 height 14
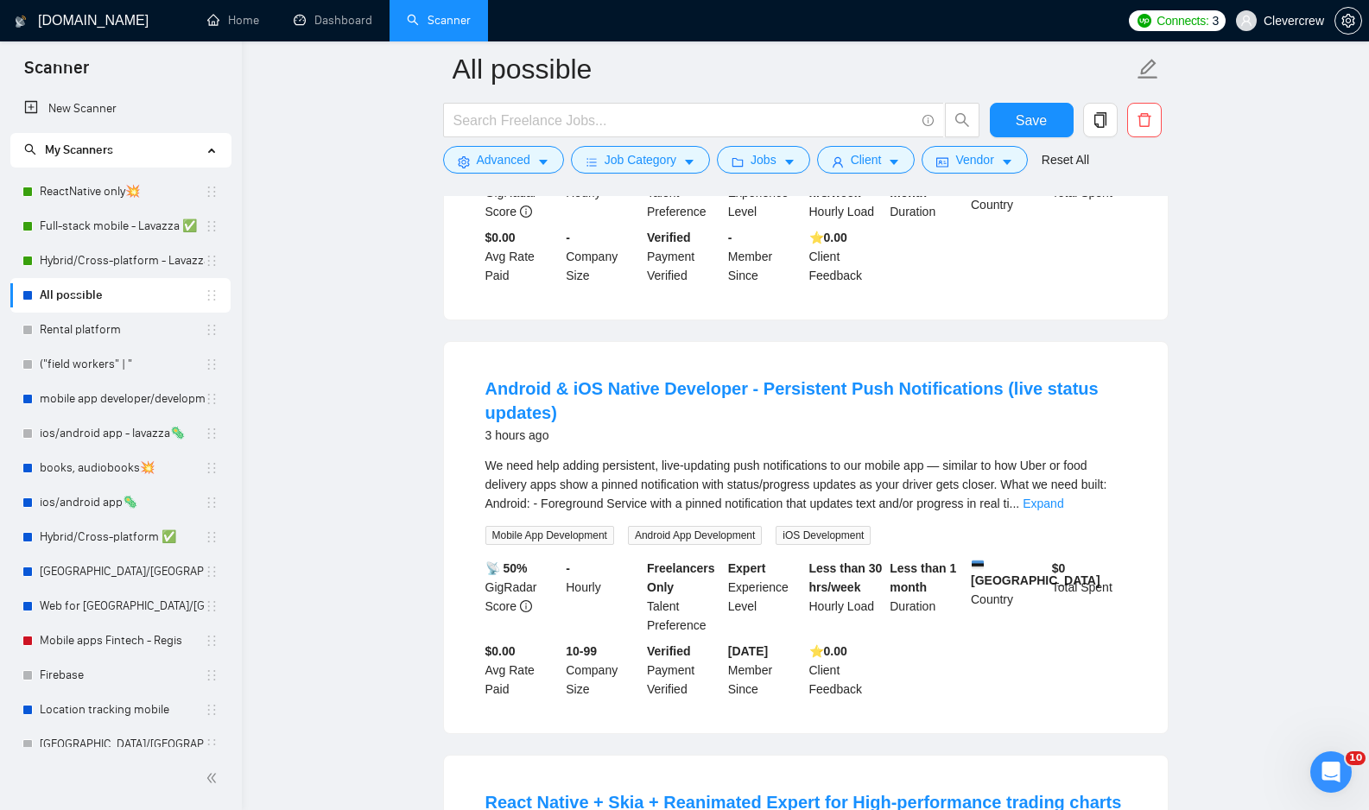
scroll to position [2789, 0]
click at [1063, 511] on link "Expand" at bounding box center [1043, 504] width 41 height 14
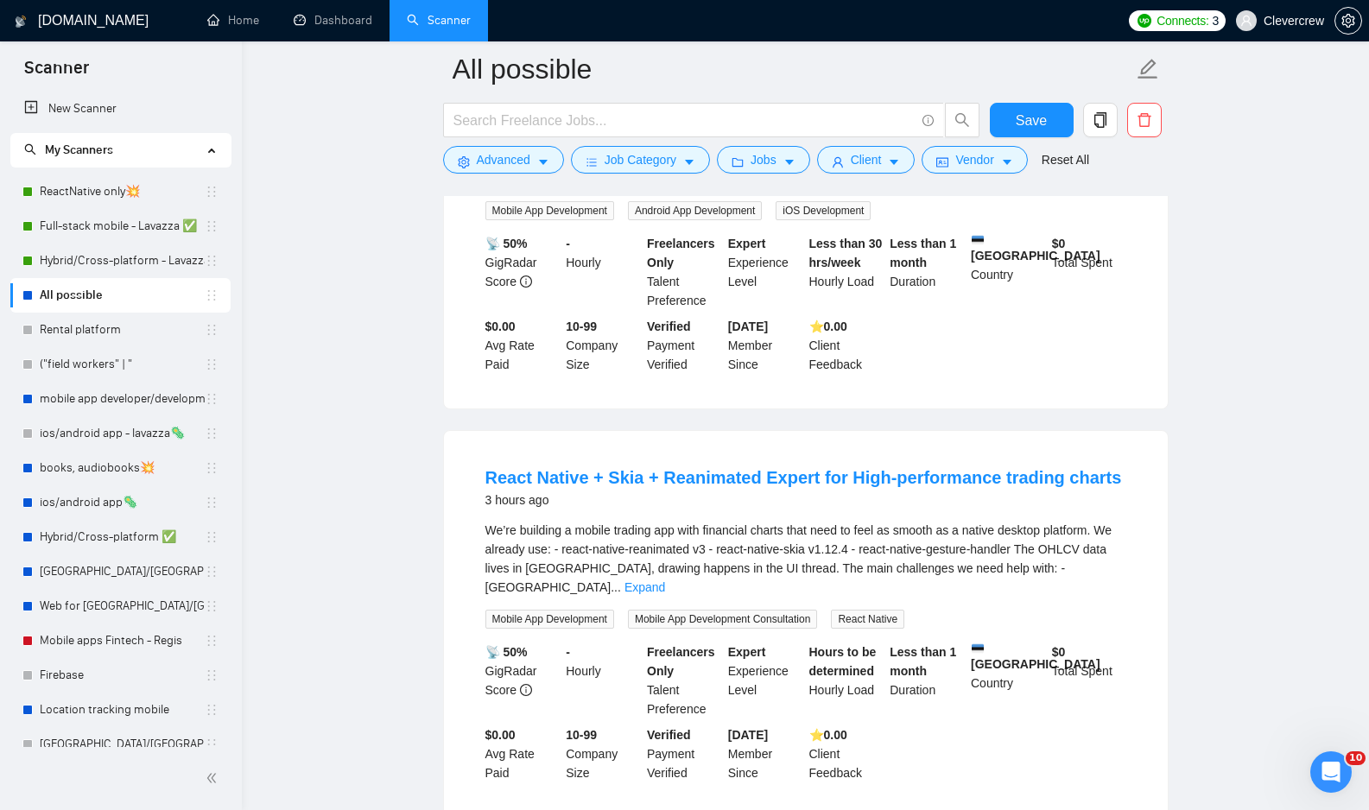
scroll to position [3241, 0]
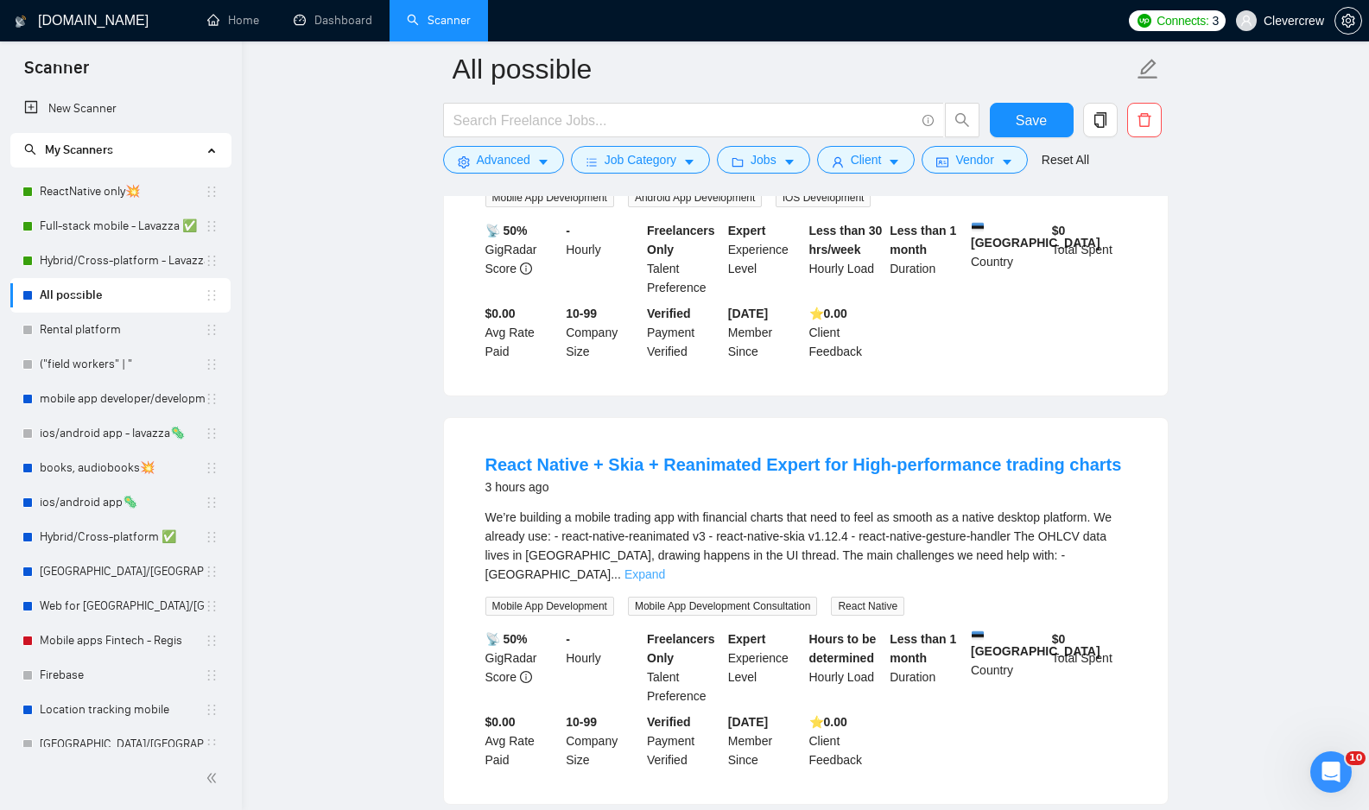
click at [665, 581] on link "Expand" at bounding box center [644, 574] width 41 height 14
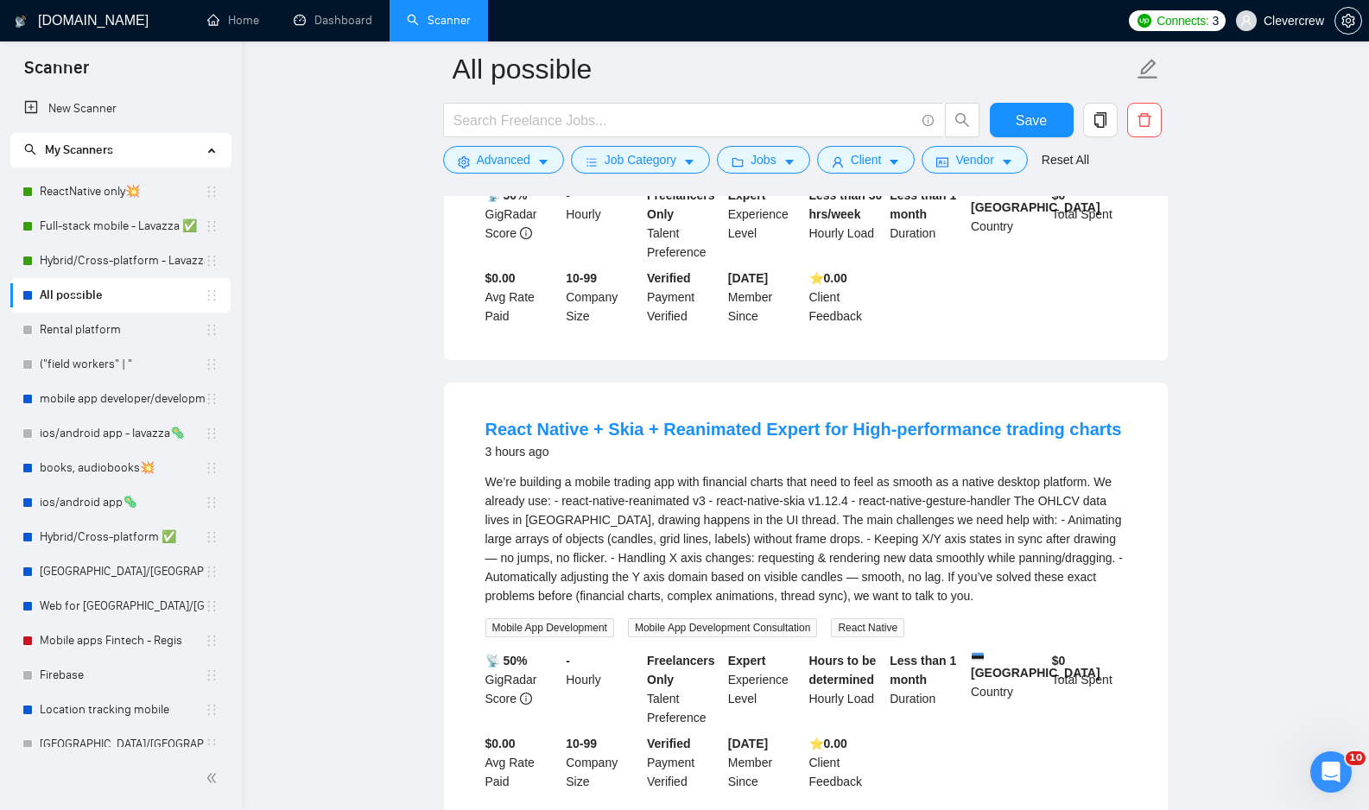
scroll to position [3272, 0]
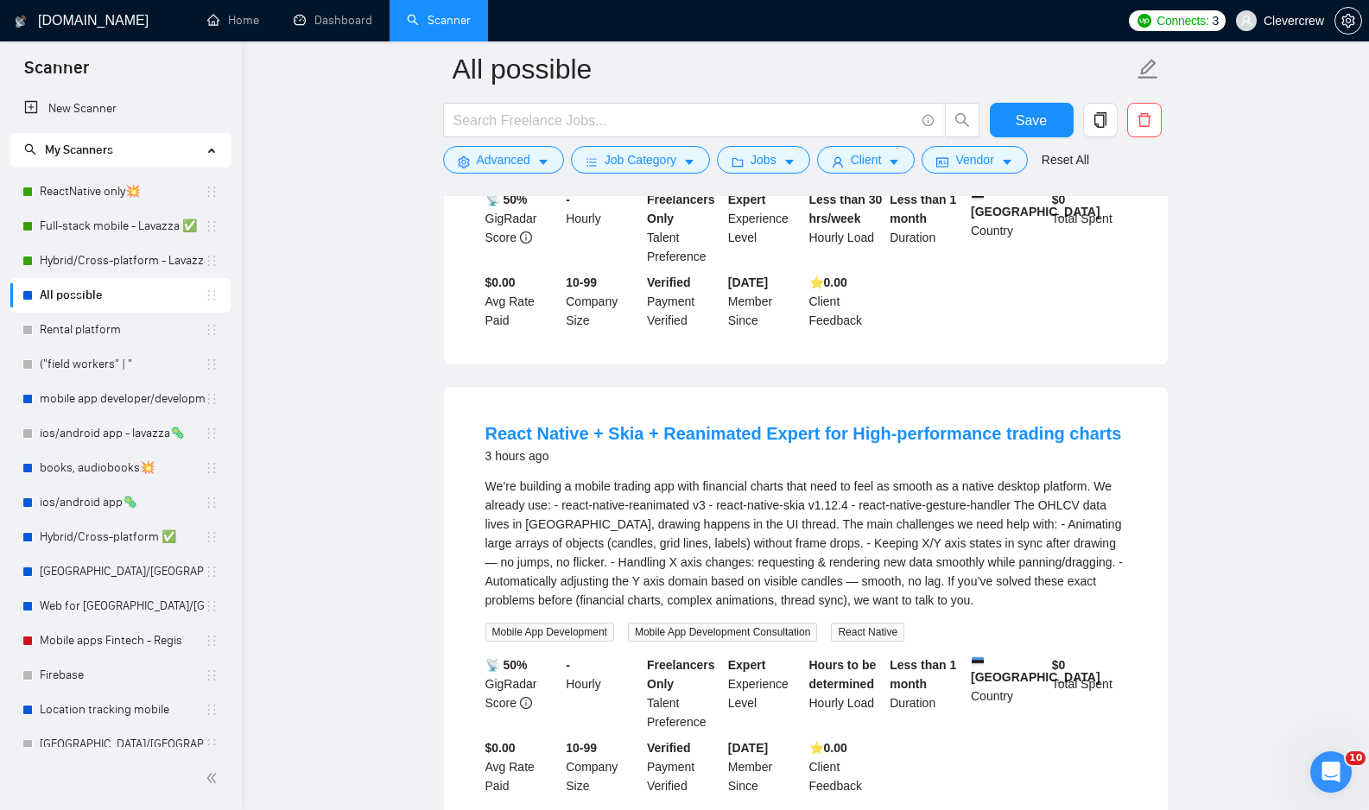
drag, startPoint x: 165, startPoint y: 193, endPoint x: 499, endPoint y: 257, distance: 340.3
click at [165, 193] on link "ReactNative only💥" at bounding box center [122, 191] width 165 height 35
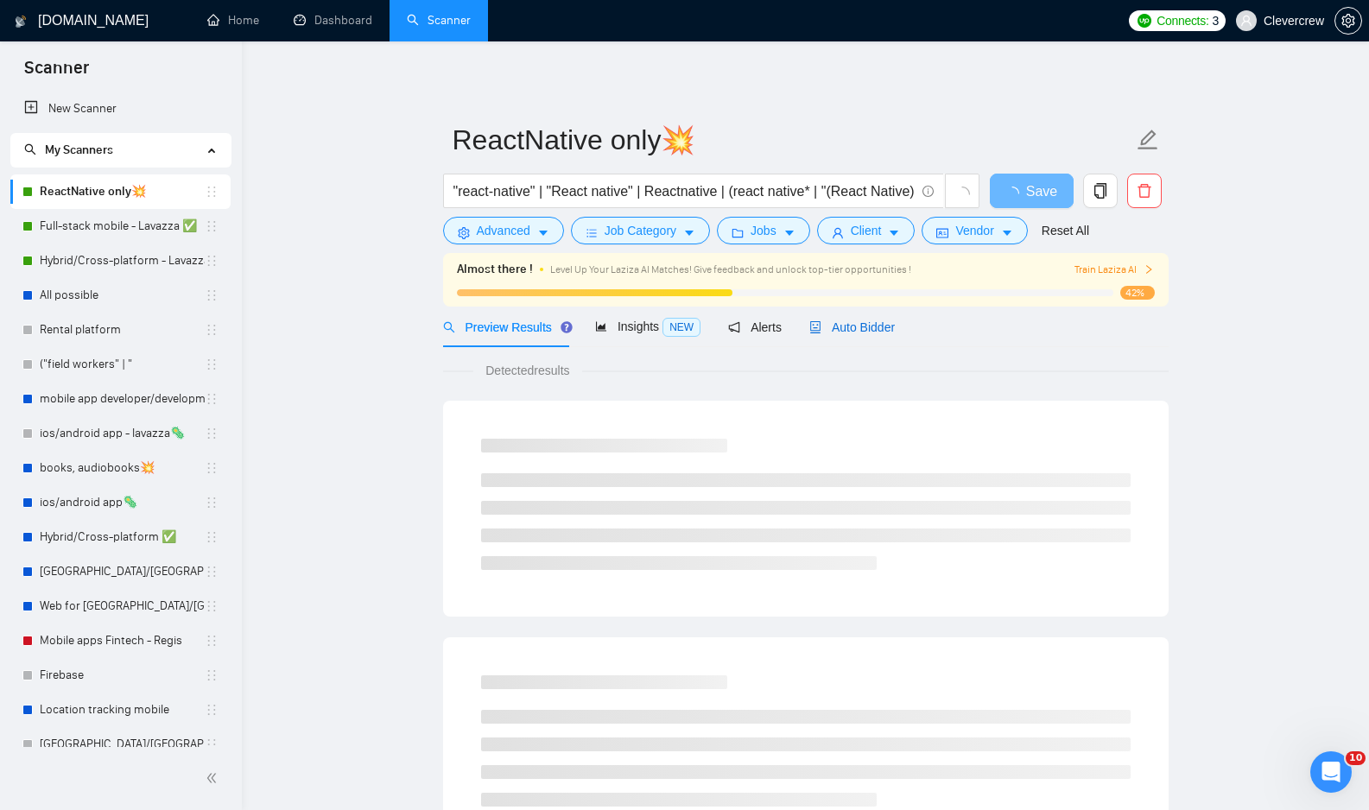
click at [854, 328] on span "Auto Bidder" at bounding box center [851, 327] width 85 height 14
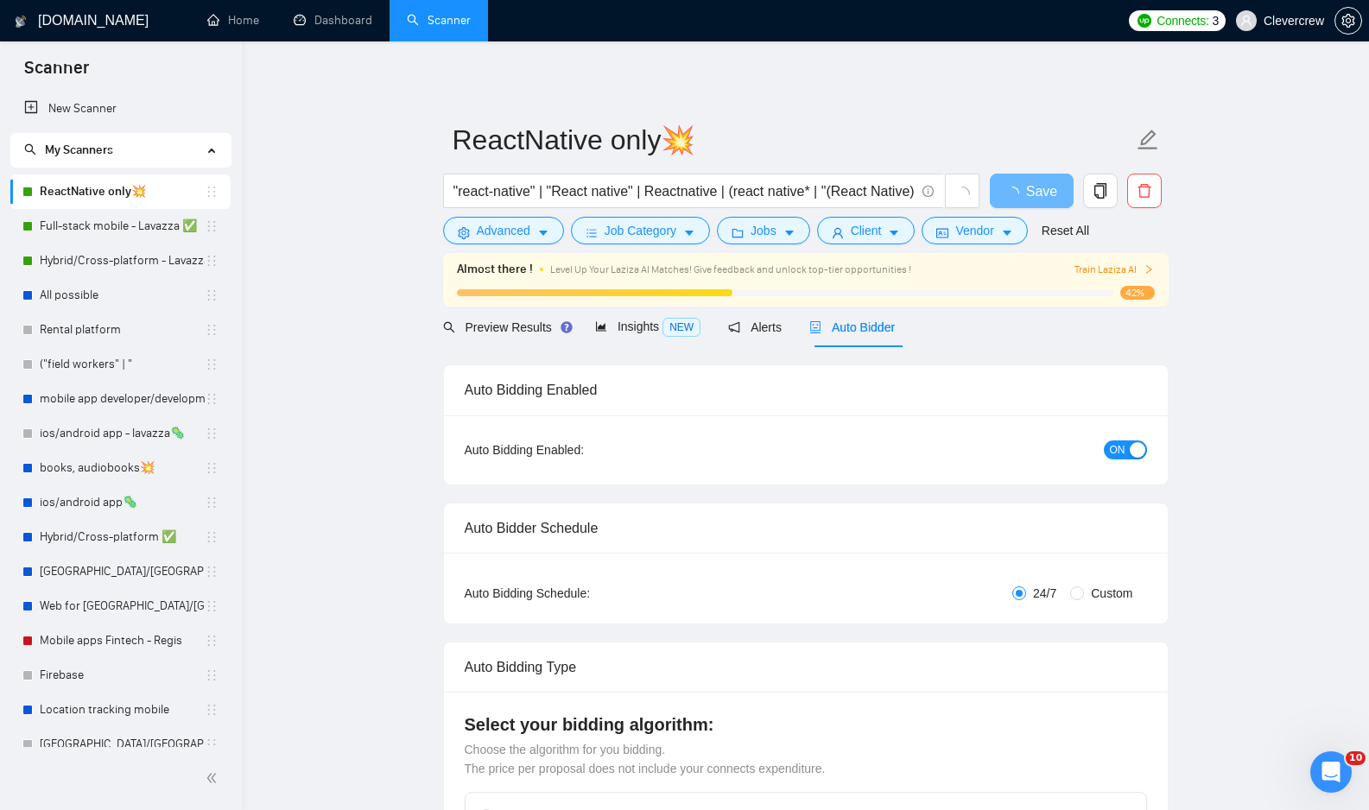
checkbox input "true"
click at [882, 231] on span "Client" at bounding box center [866, 230] width 31 height 19
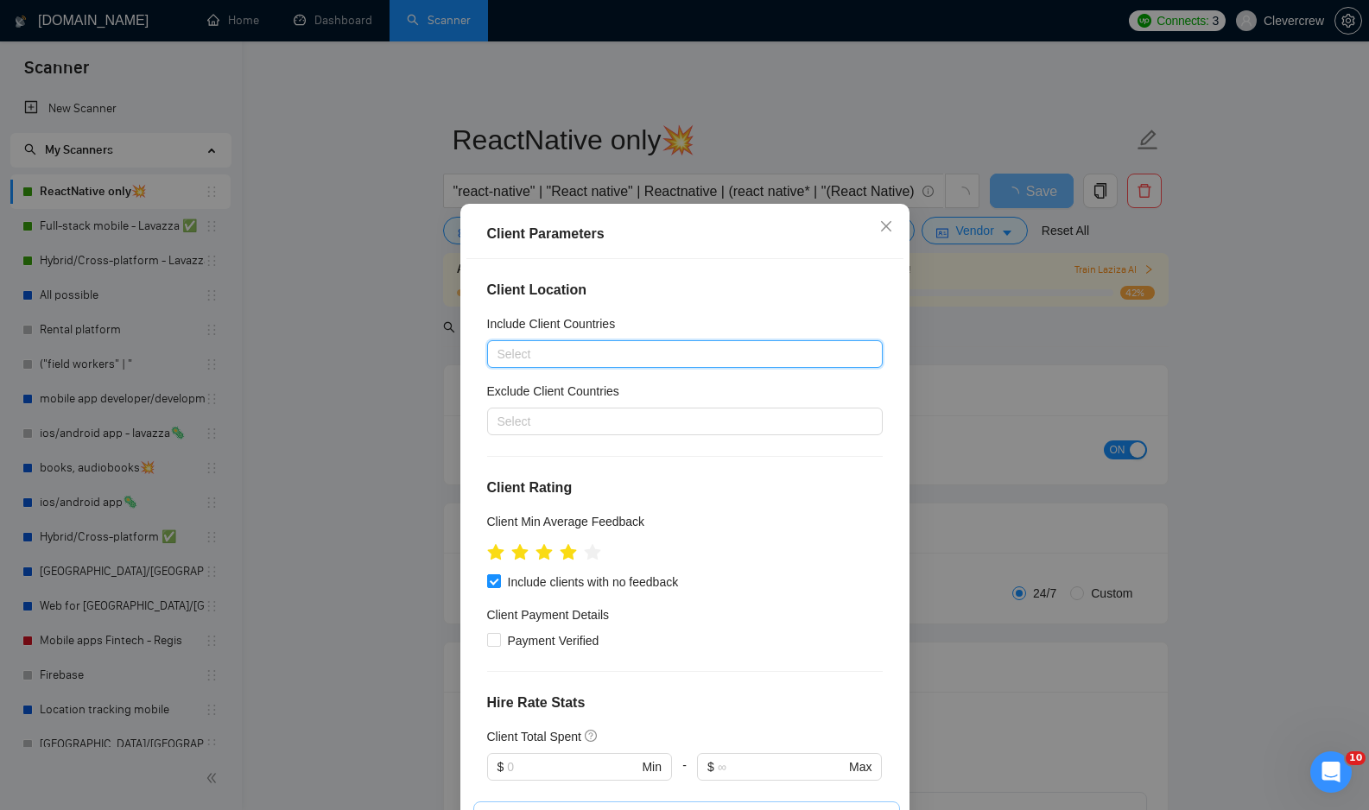
click at [665, 351] on div at bounding box center [676, 354] width 370 height 21
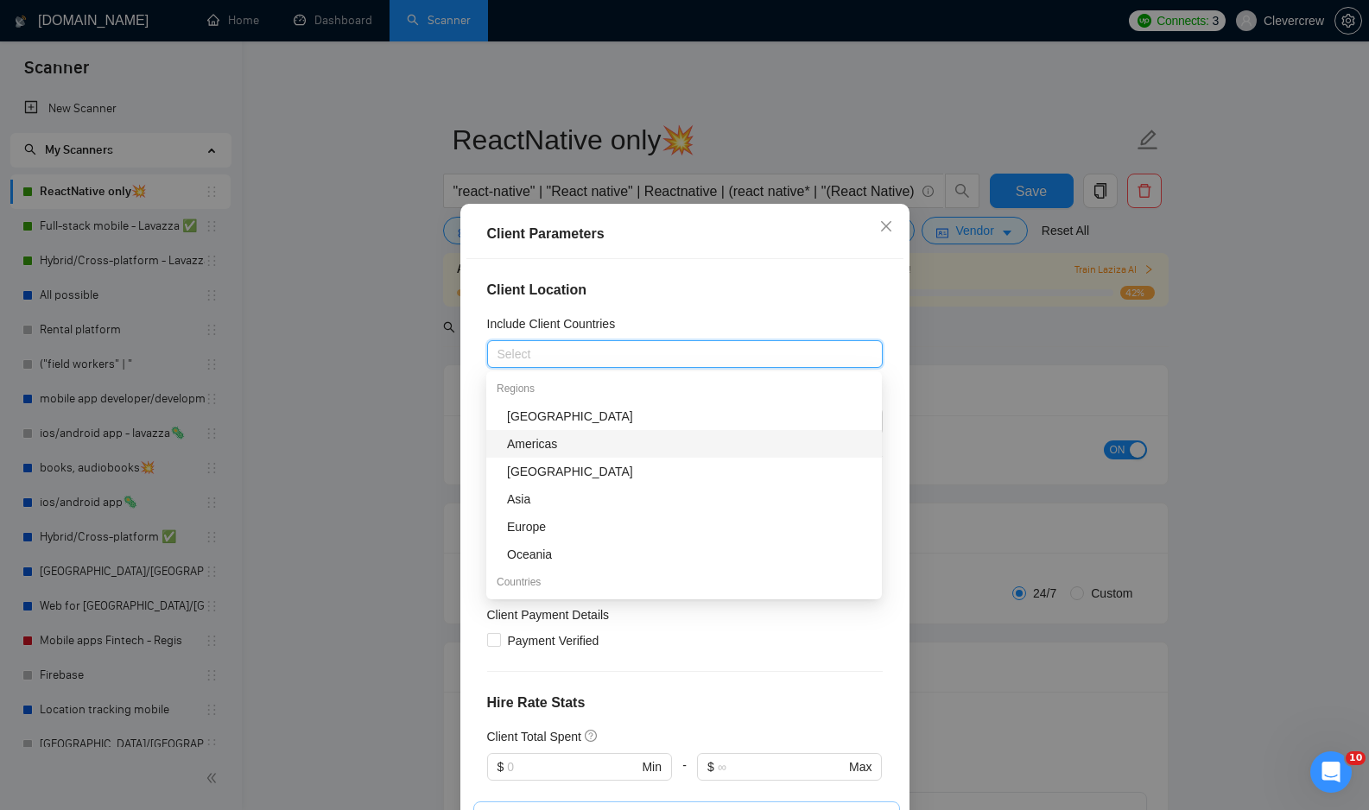
click at [594, 446] on div "Americas" at bounding box center [689, 443] width 364 height 19
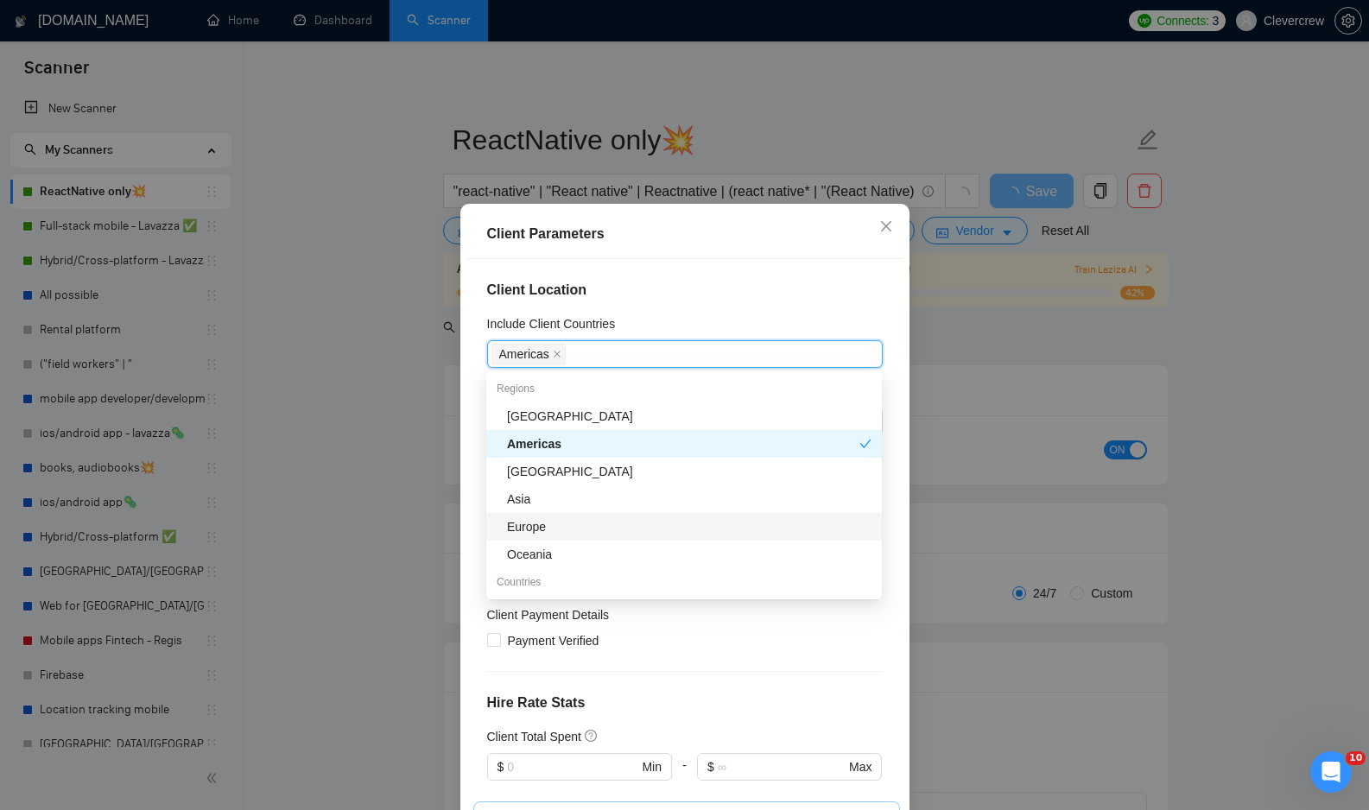
click at [565, 536] on div "Europe" at bounding box center [684, 527] width 396 height 28
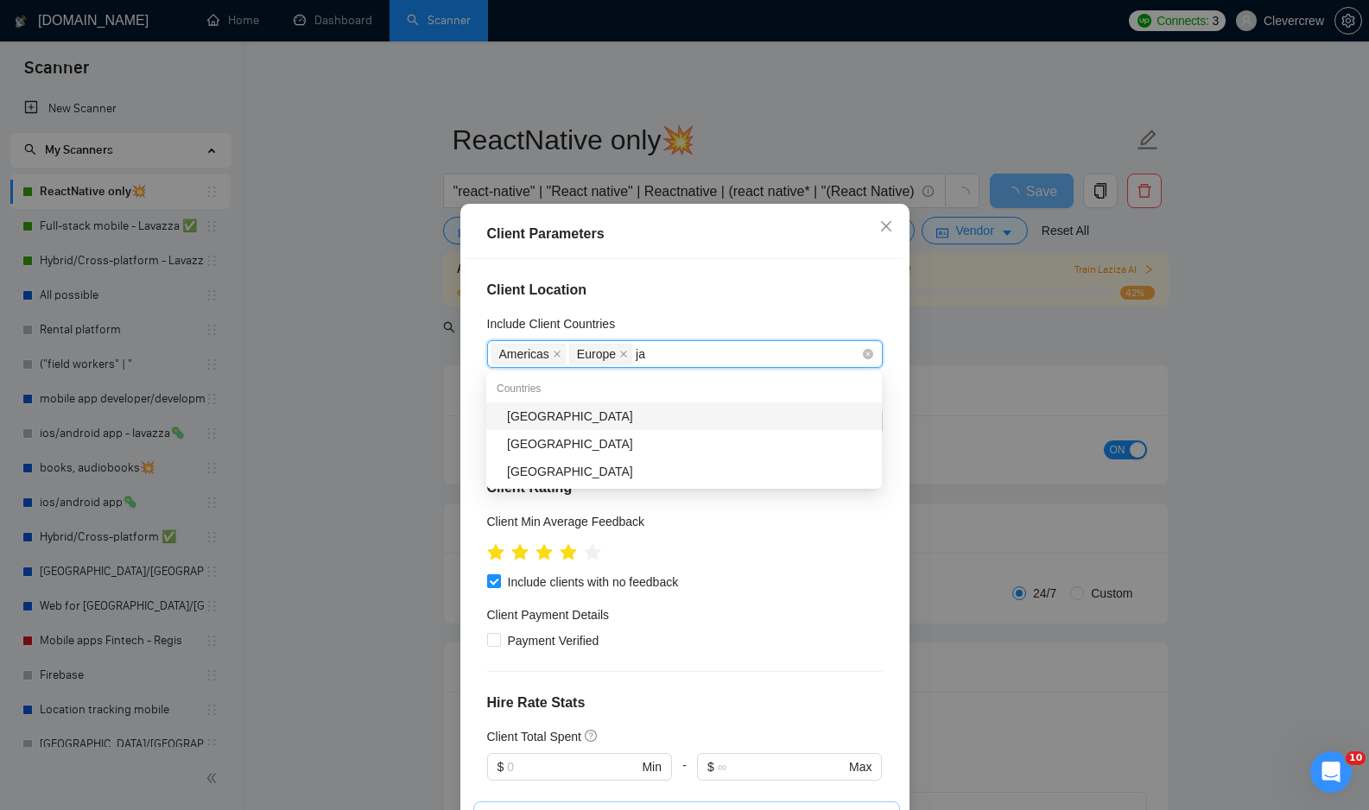
type input "jap"
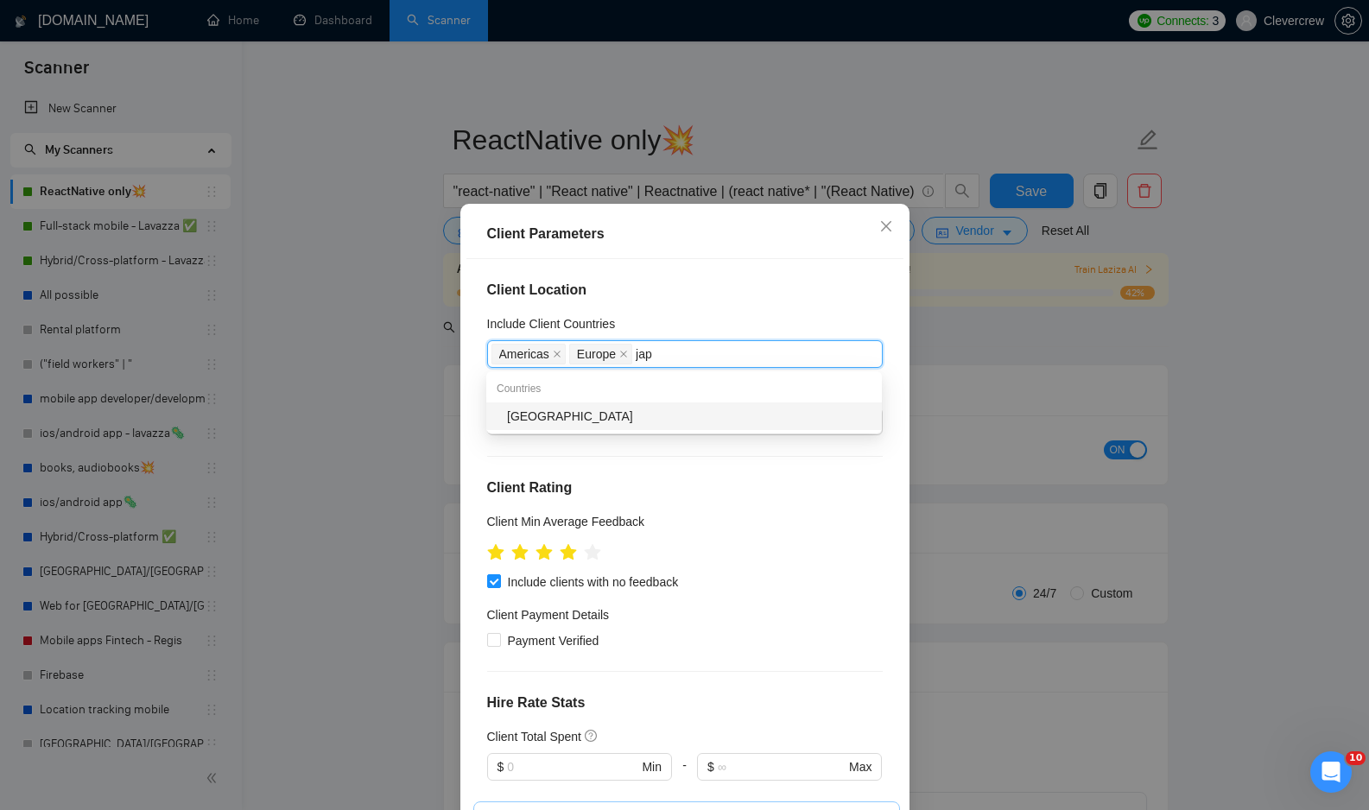
click at [598, 416] on div "[GEOGRAPHIC_DATA]" at bounding box center [689, 416] width 364 height 19
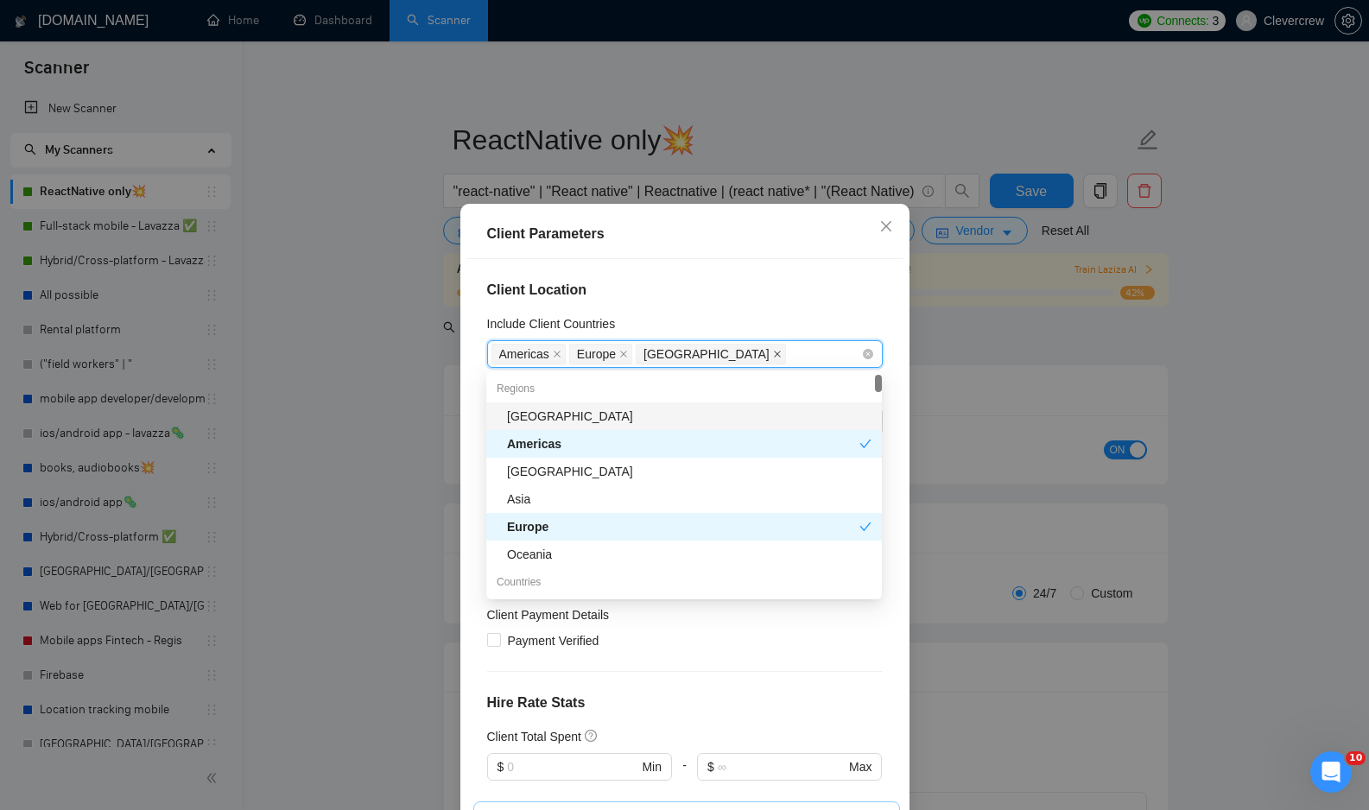
click at [774, 355] on icon "close" at bounding box center [777, 354] width 7 height 7
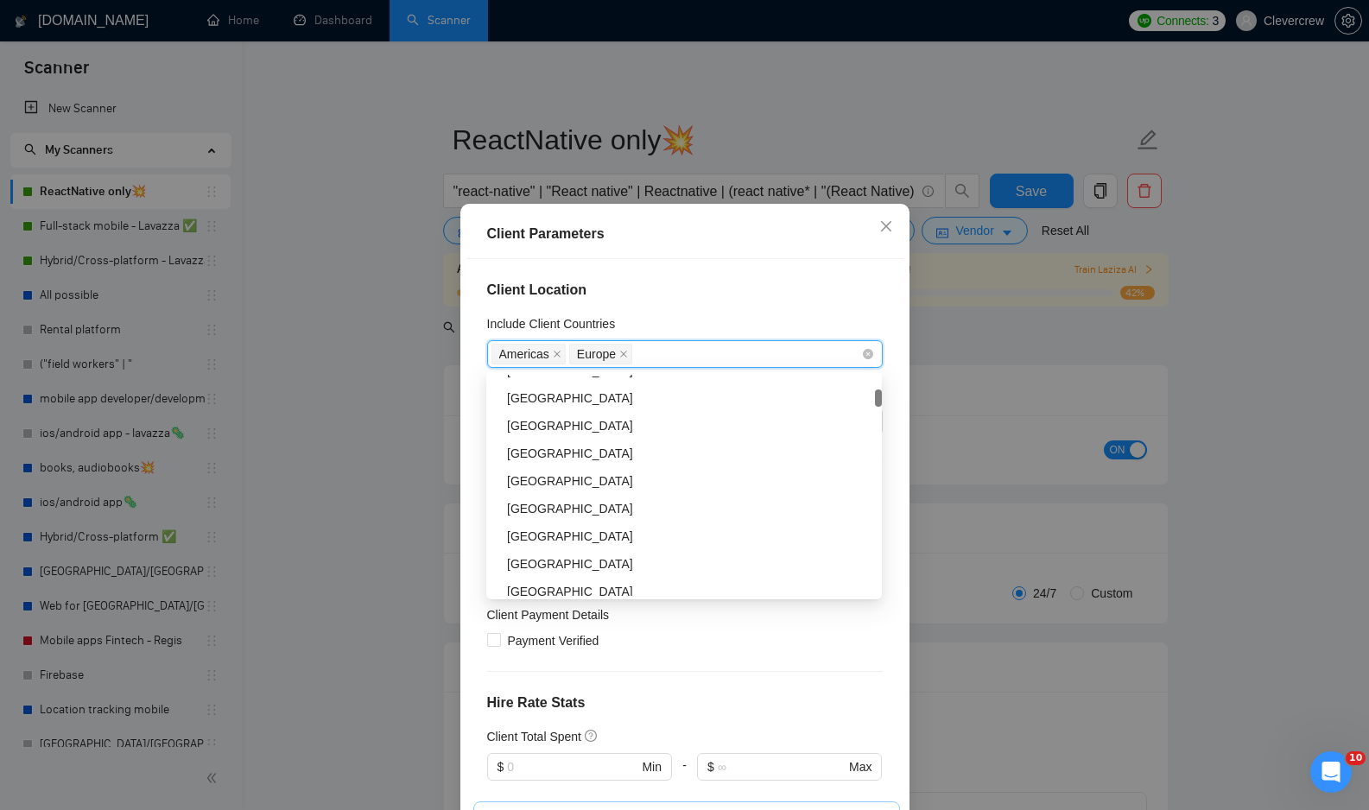
scroll to position [301, 0]
click at [601, 499] on div "[GEOGRAPHIC_DATA]" at bounding box center [689, 502] width 364 height 19
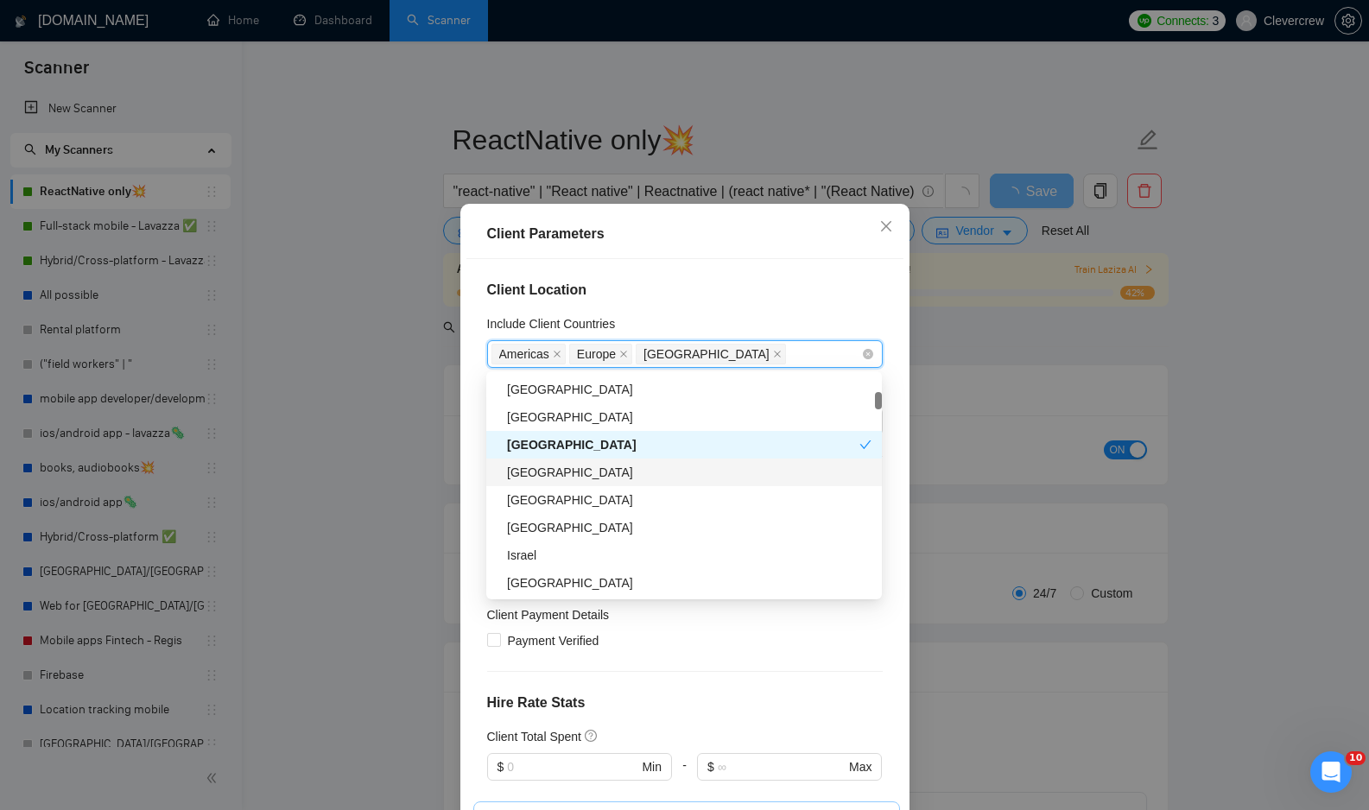
scroll to position [364, 0]
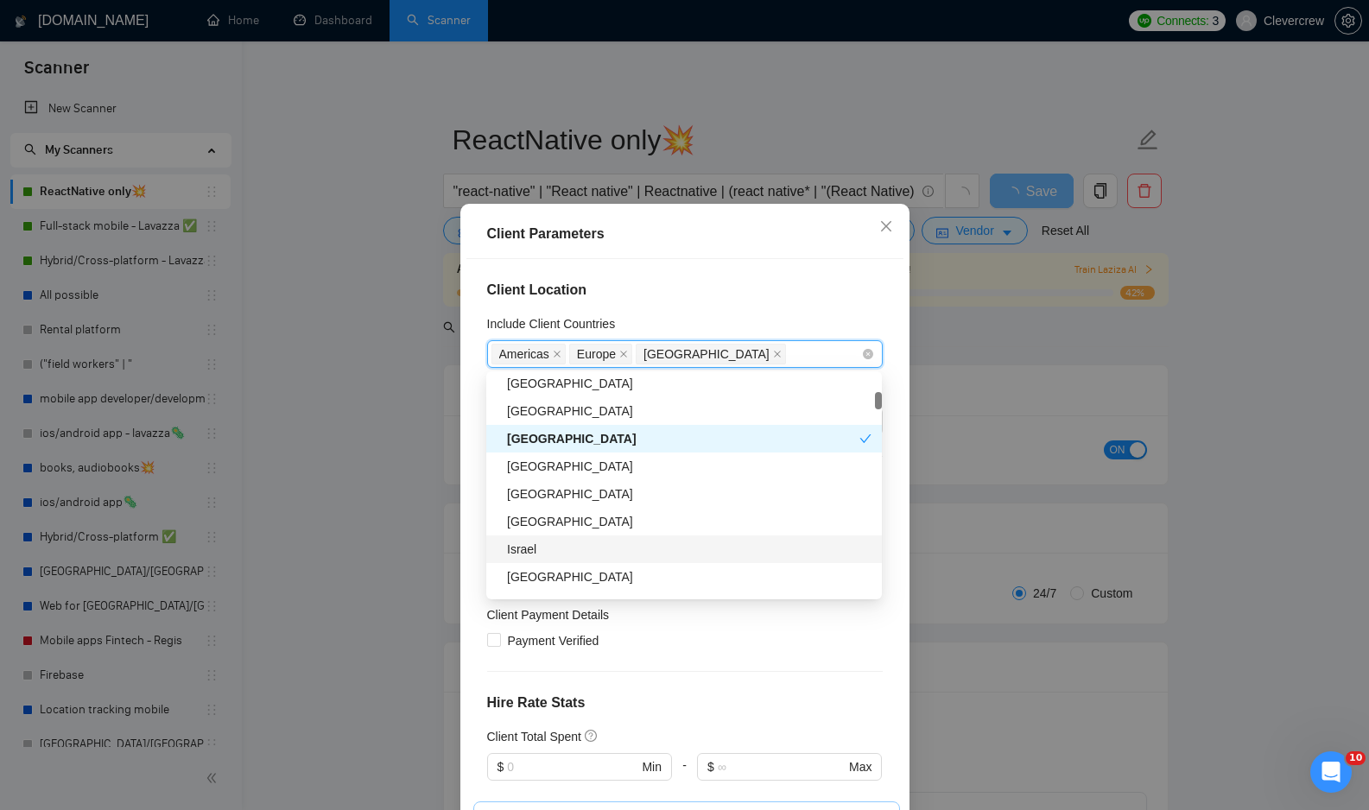
click at [567, 546] on div "Israel" at bounding box center [689, 549] width 364 height 19
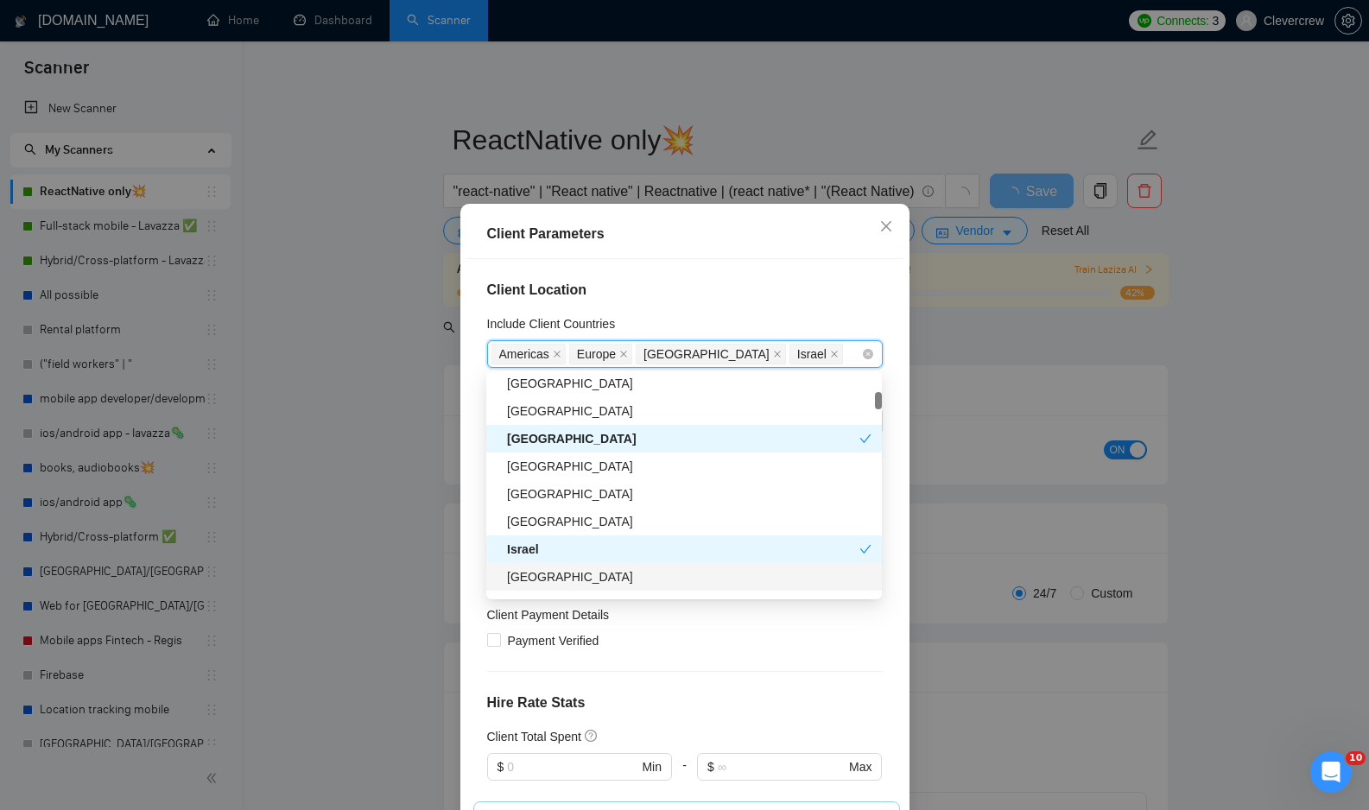
click at [602, 575] on div "[GEOGRAPHIC_DATA]" at bounding box center [689, 576] width 364 height 19
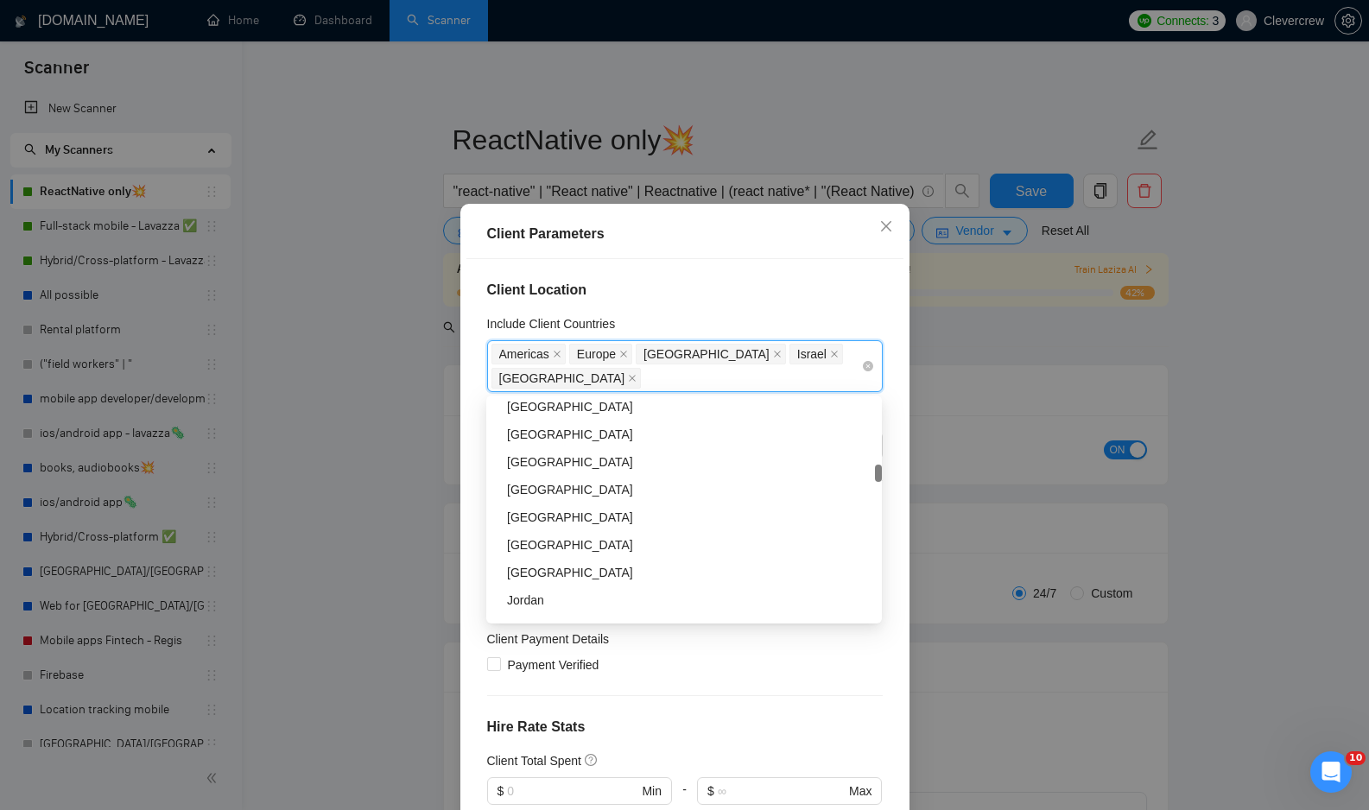
scroll to position [1473, 0]
click at [586, 546] on div "[GEOGRAPHIC_DATA]" at bounding box center [689, 542] width 364 height 19
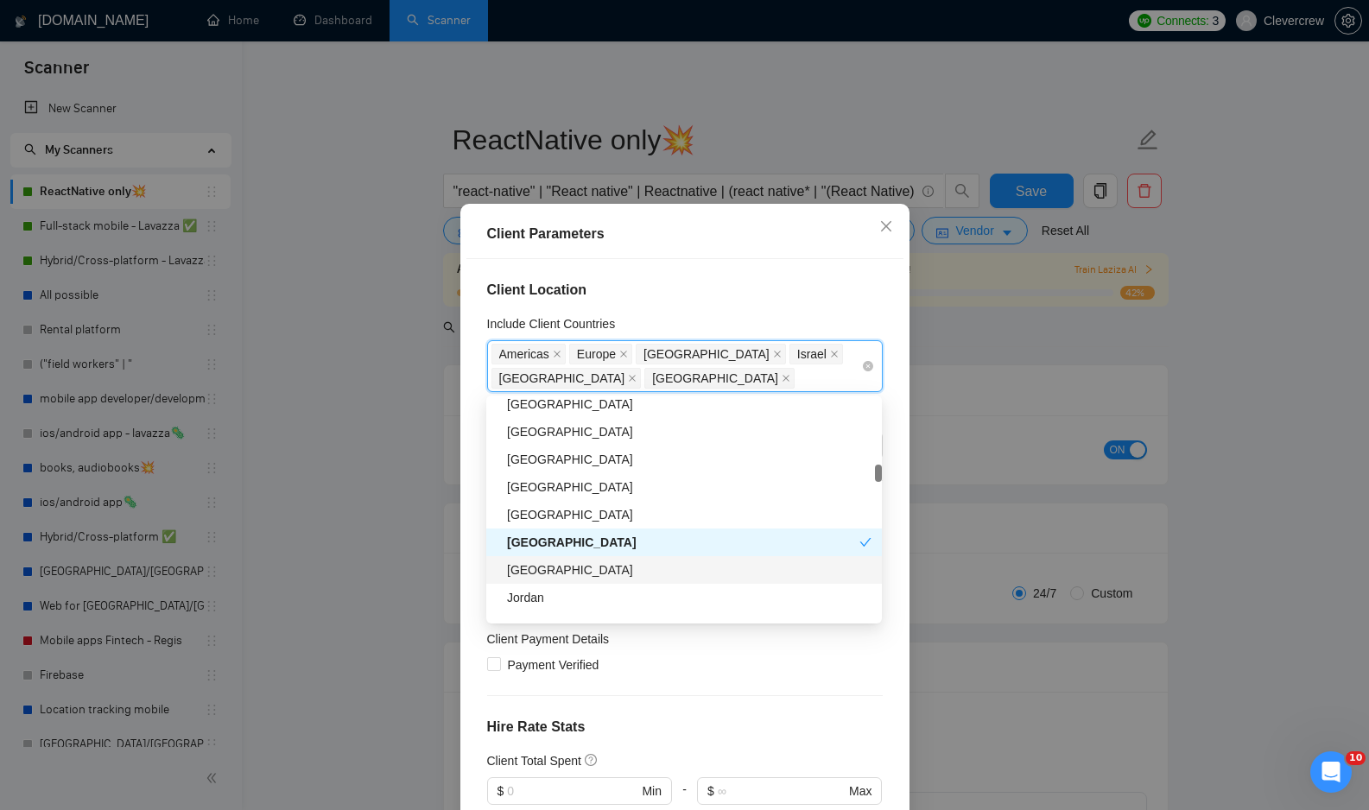
click at [577, 574] on div "[GEOGRAPHIC_DATA]" at bounding box center [689, 569] width 364 height 19
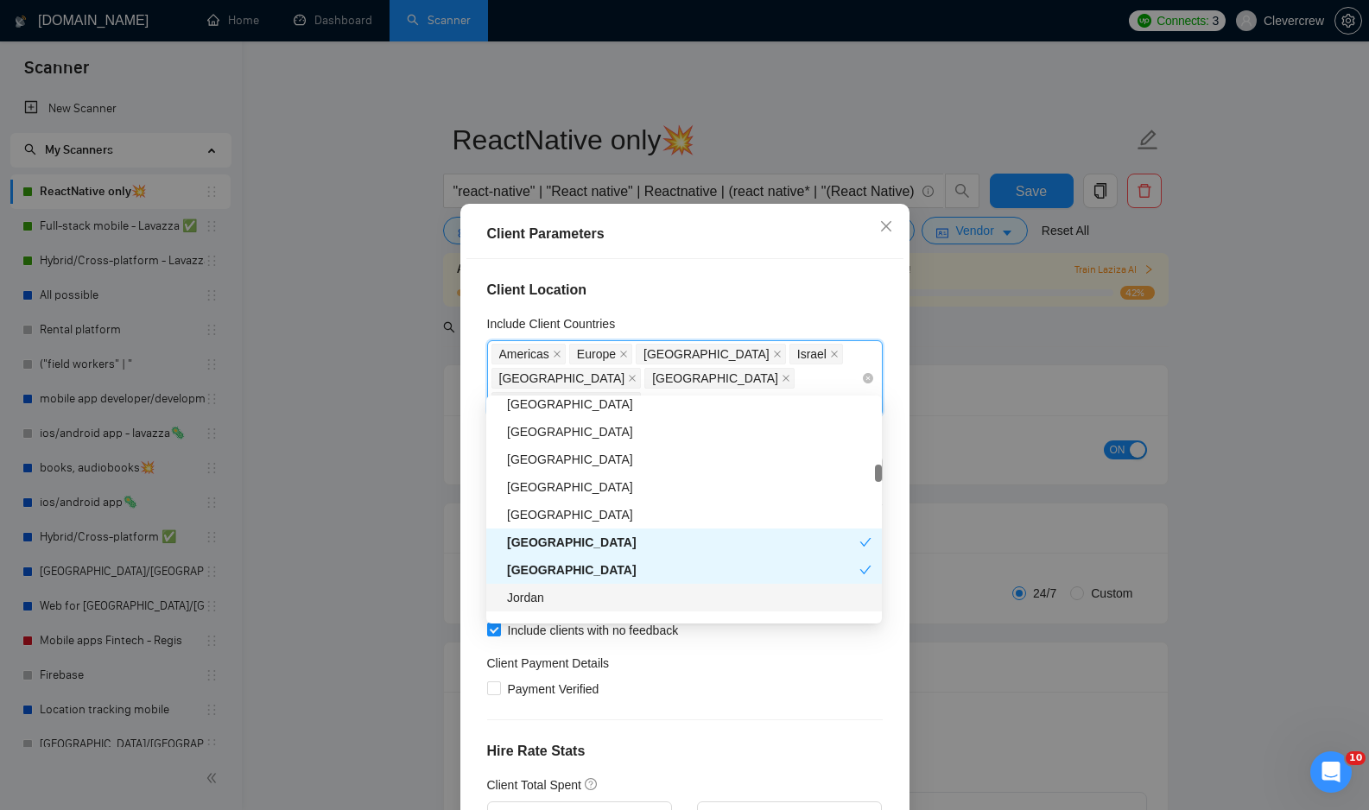
click at [574, 599] on div "Jordan" at bounding box center [689, 597] width 364 height 19
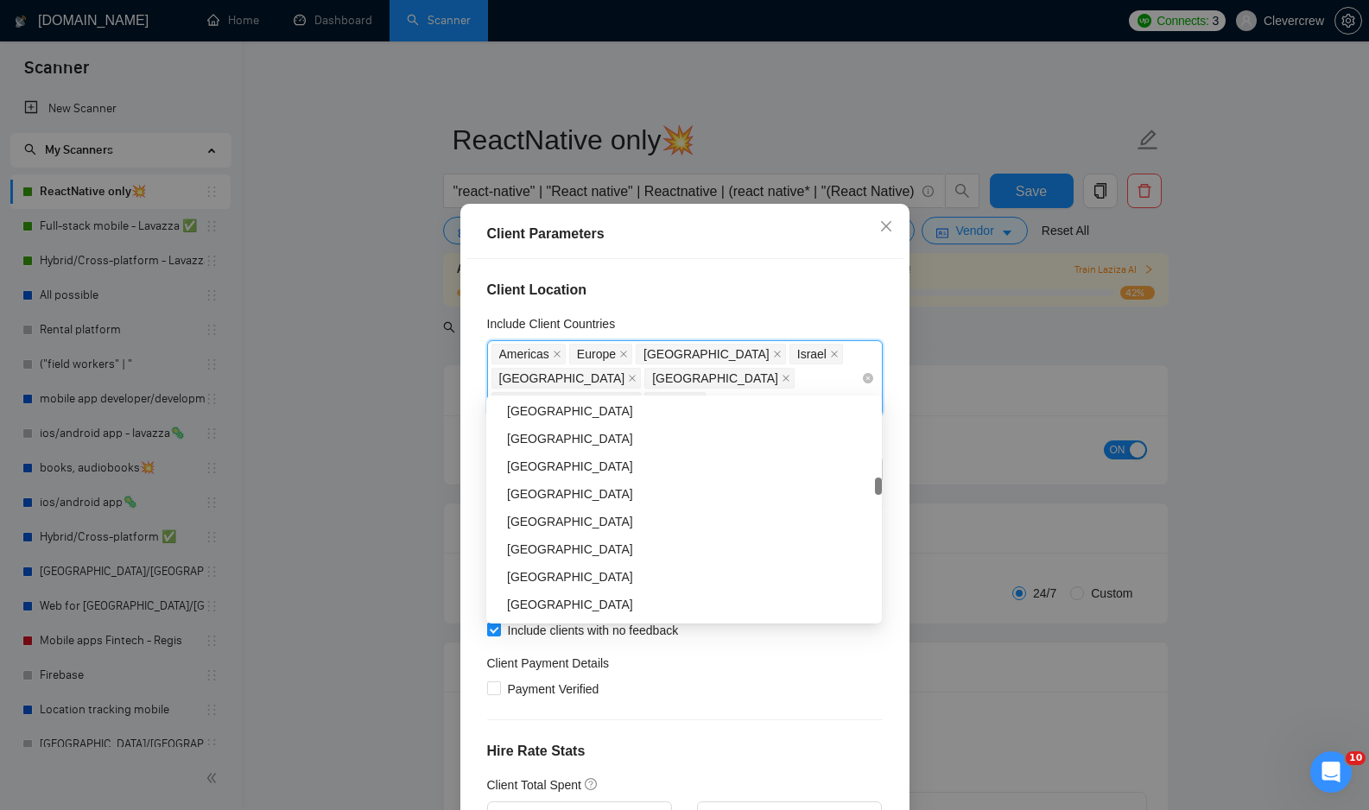
scroll to position [1796, 0]
drag, startPoint x: 529, startPoint y: 438, endPoint x: 548, endPoint y: 463, distance: 31.4
click at [529, 438] on div "[GEOGRAPHIC_DATA]" at bounding box center [689, 440] width 364 height 19
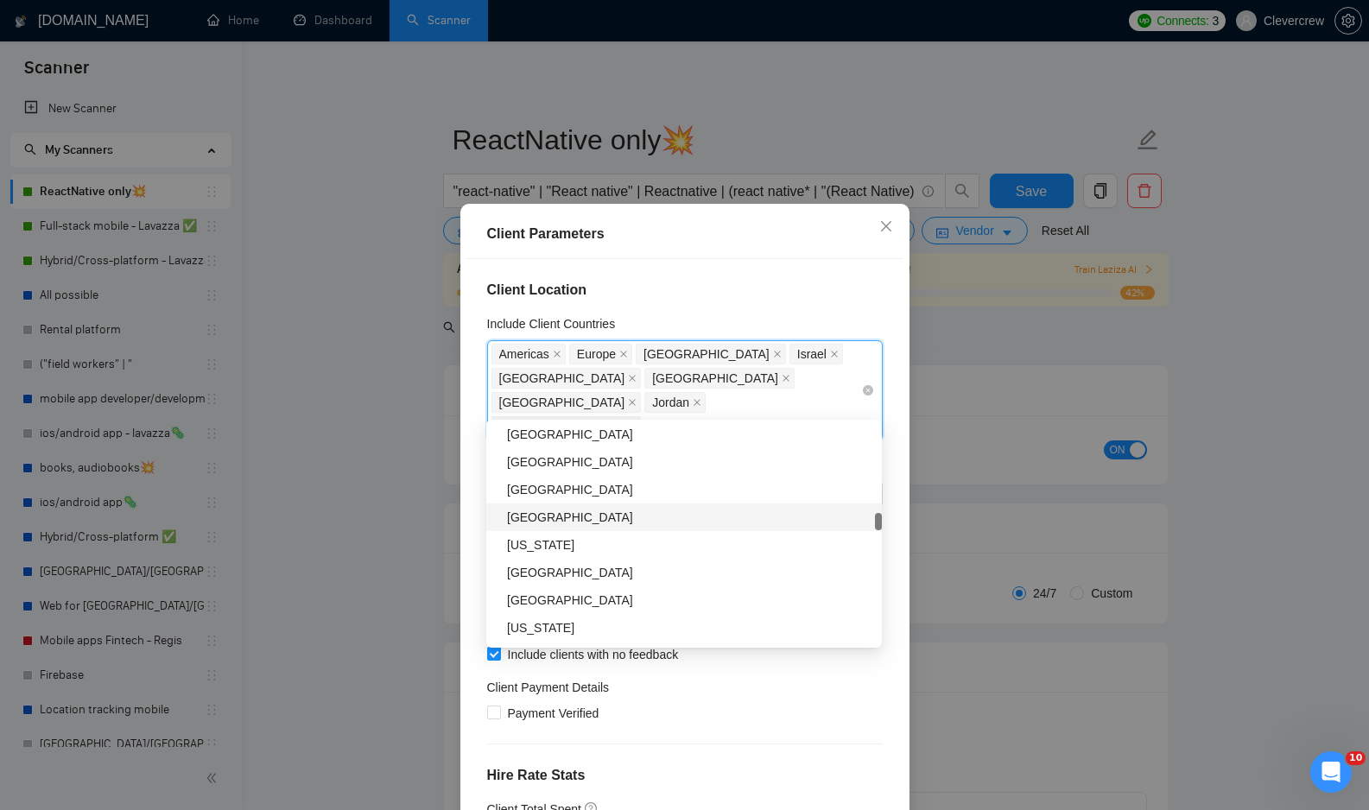
scroll to position [2075, 0]
click at [564, 510] on div "[GEOGRAPHIC_DATA]" at bounding box center [689, 517] width 364 height 19
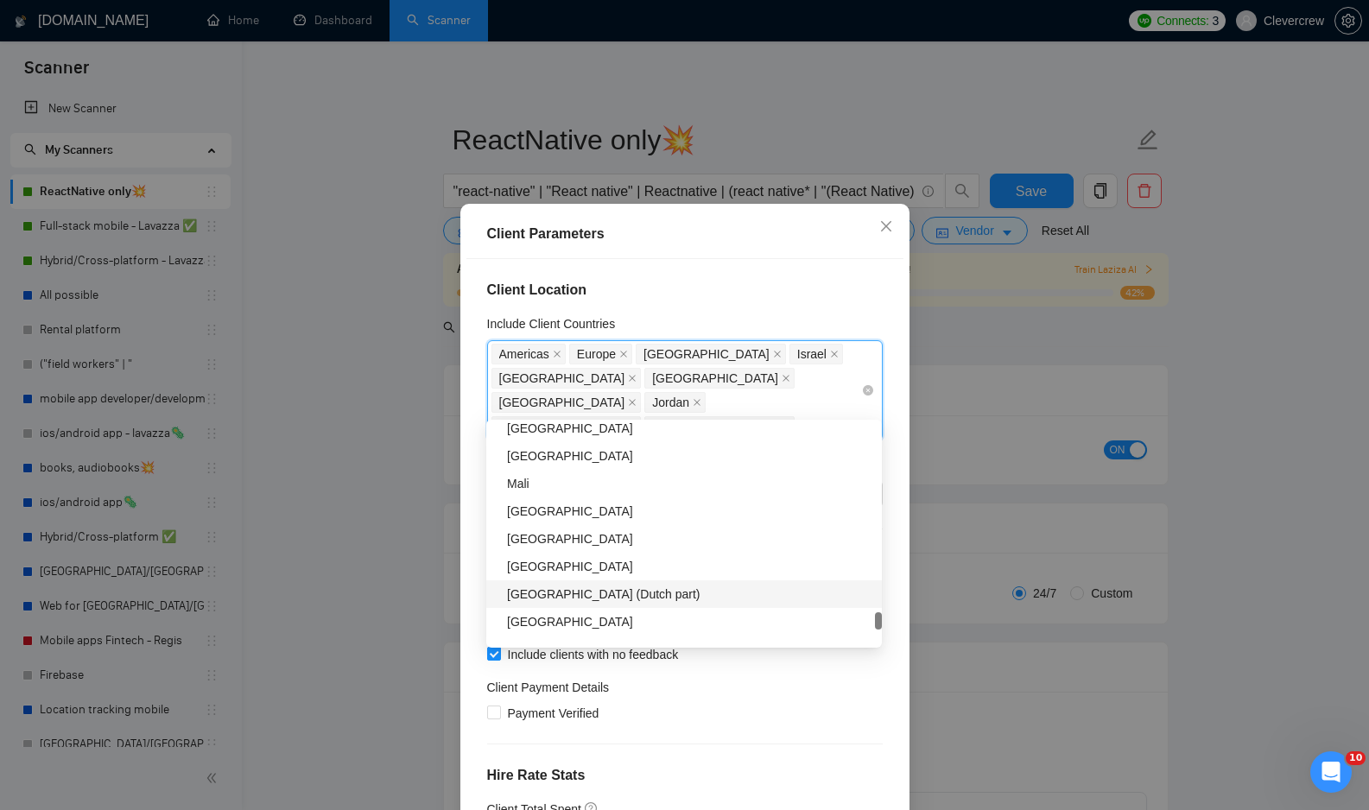
scroll to position [5025, 0]
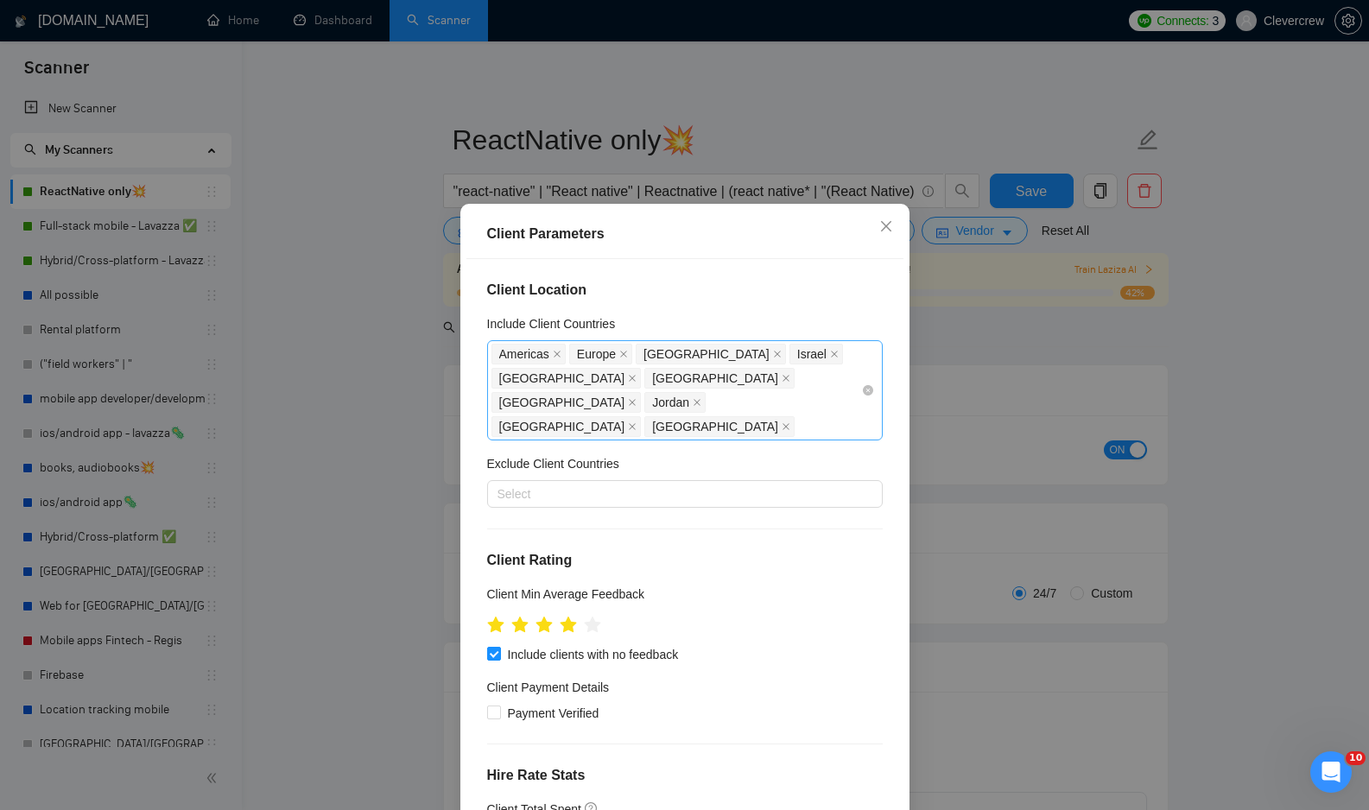
click at [473, 598] on div "Client Location Include Client Countries Americas Europe United Arab Emirates I…" at bounding box center [684, 542] width 437 height 567
click at [553, 484] on div at bounding box center [676, 494] width 370 height 21
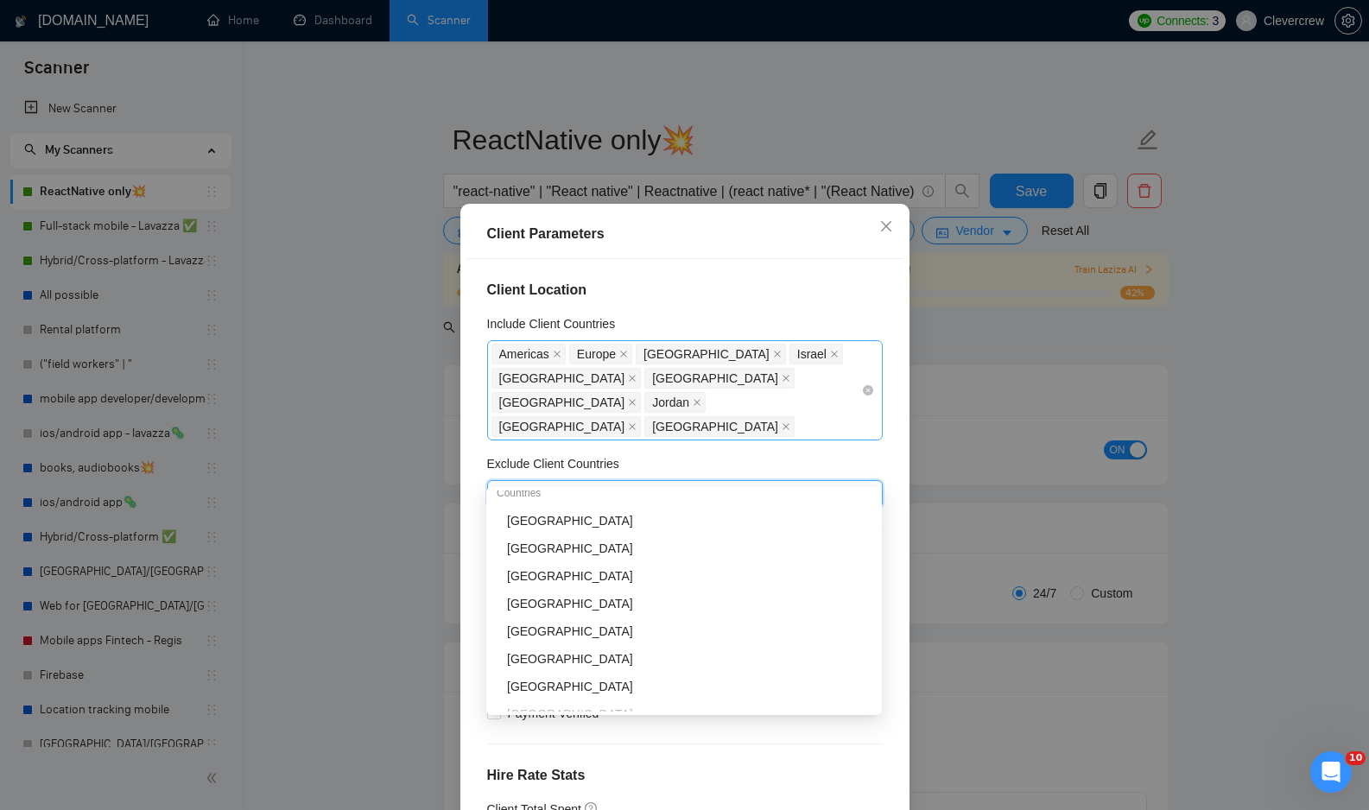
scroll to position [210, 0]
click at [643, 407] on div "Americas Europe United Arab Emirates Israel Saudi Arabia South Korea Kuwait Jor…" at bounding box center [676, 390] width 370 height 97
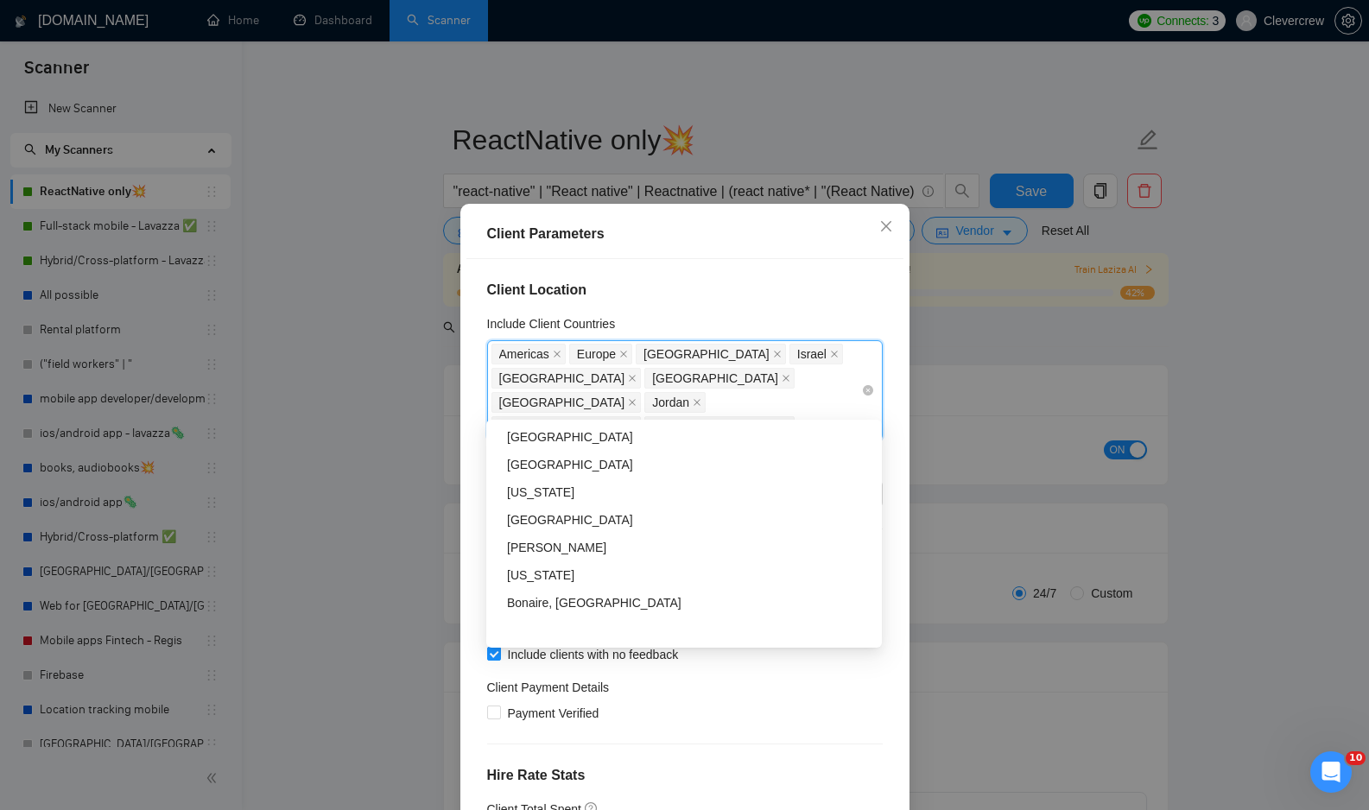
scroll to position [4525, 0]
type input "au"
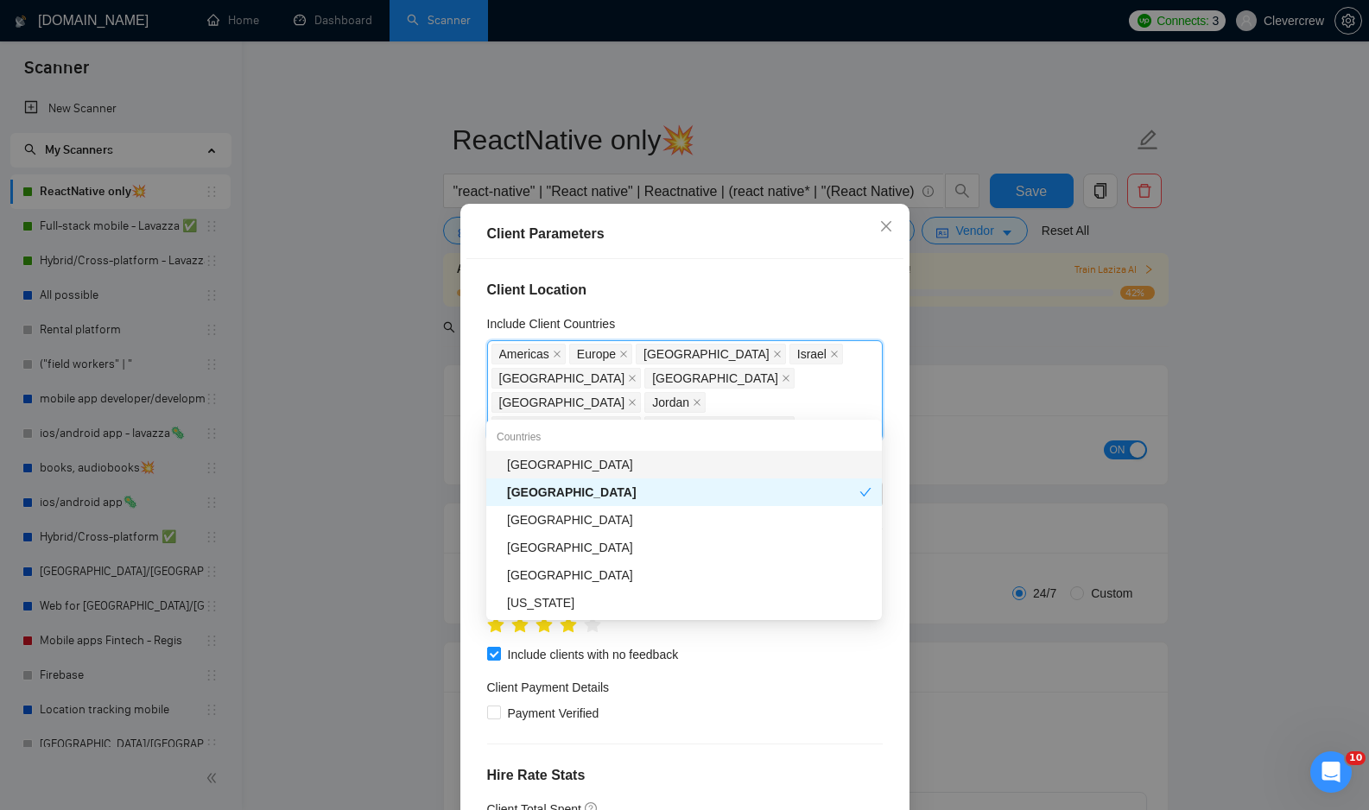
click at [541, 460] on div "[GEOGRAPHIC_DATA]" at bounding box center [689, 464] width 364 height 19
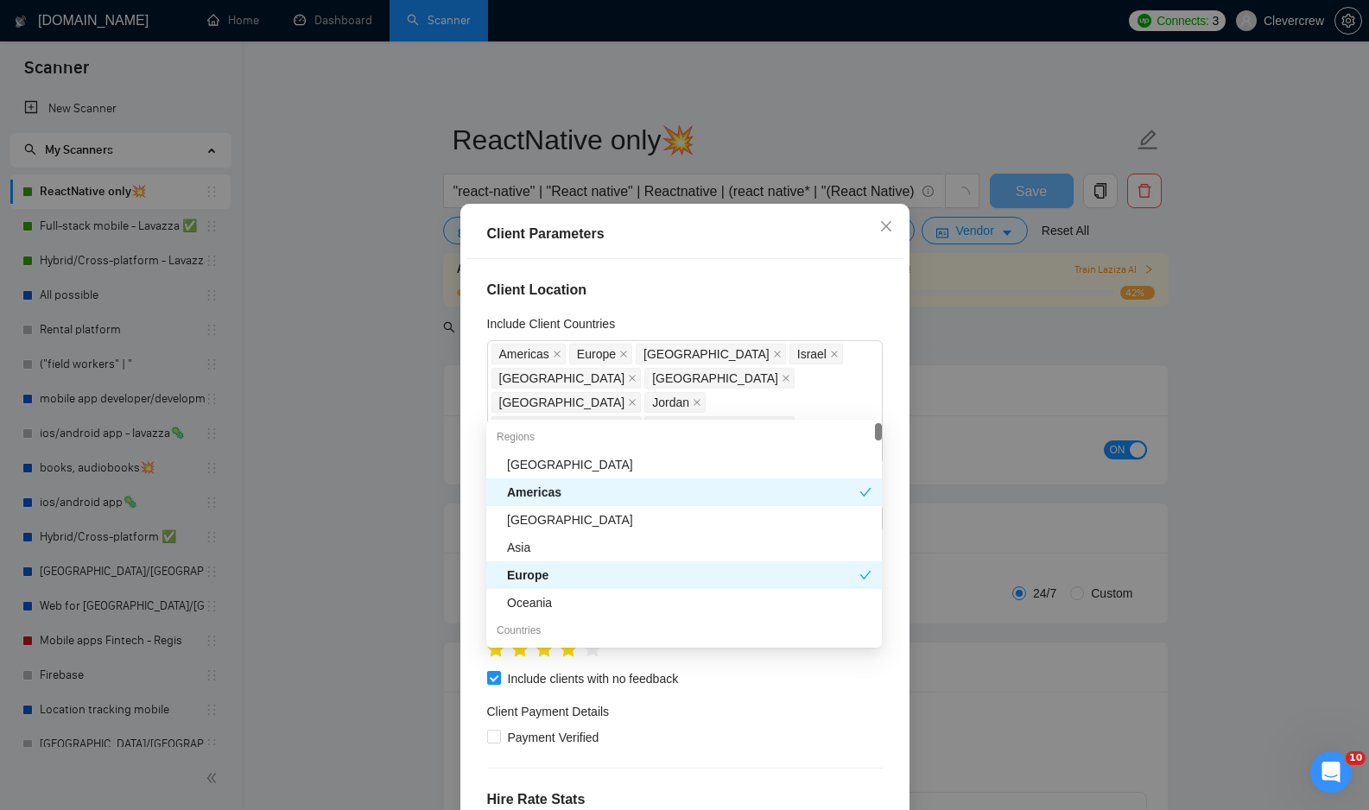
click at [480, 506] on div "Client Location Include Client Countries Americas Europe United Arab Emirates I…" at bounding box center [684, 542] width 437 height 567
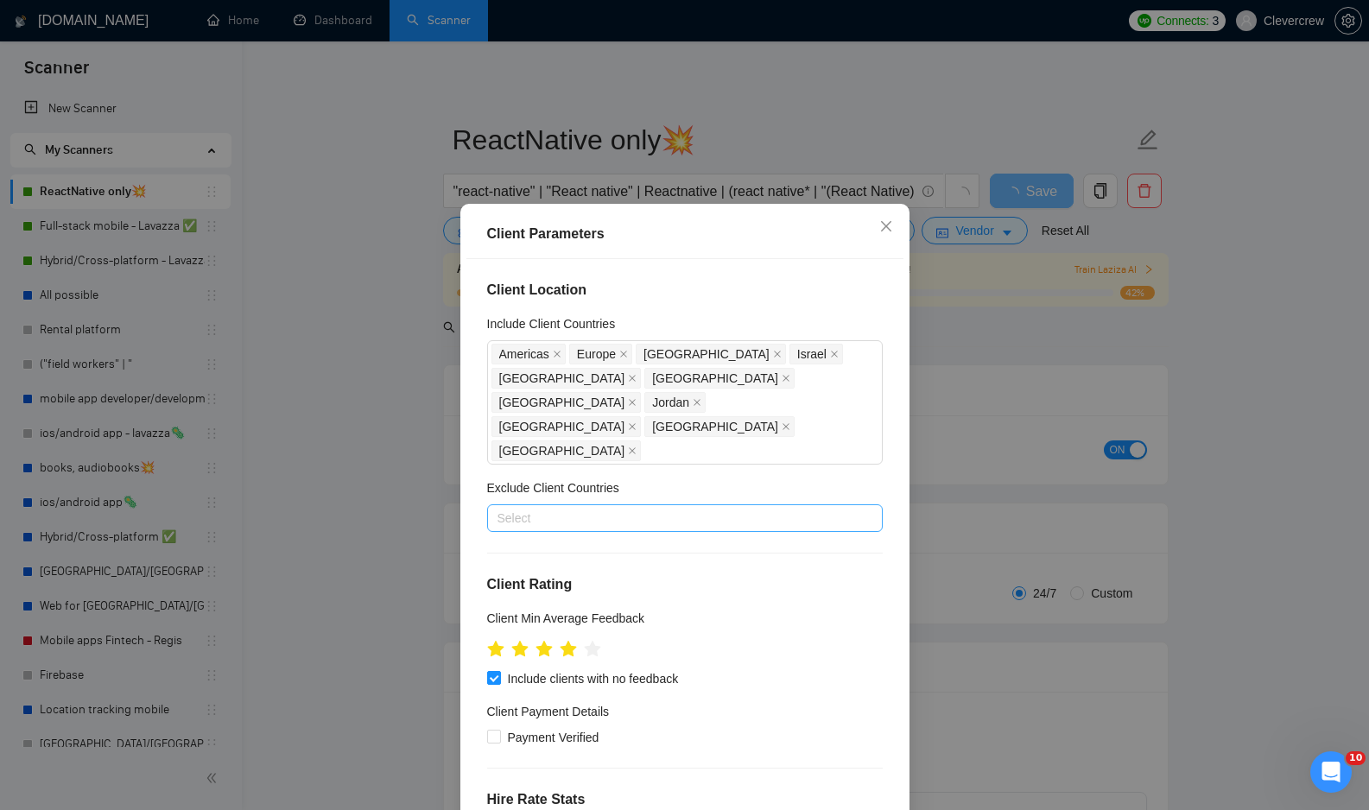
click at [564, 508] on div at bounding box center [676, 518] width 370 height 21
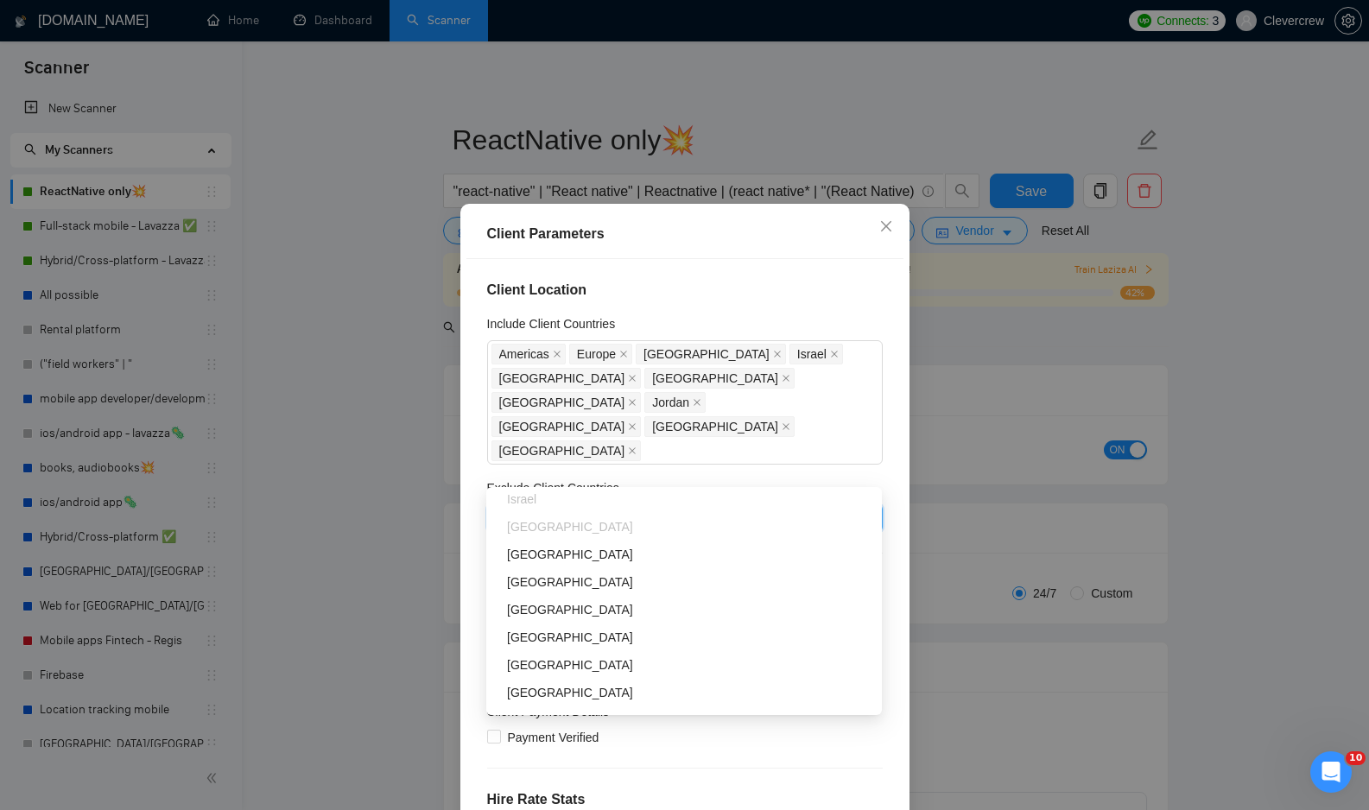
scroll to position [533, 0]
click at [571, 606] on div "[GEOGRAPHIC_DATA]" at bounding box center [689, 607] width 364 height 19
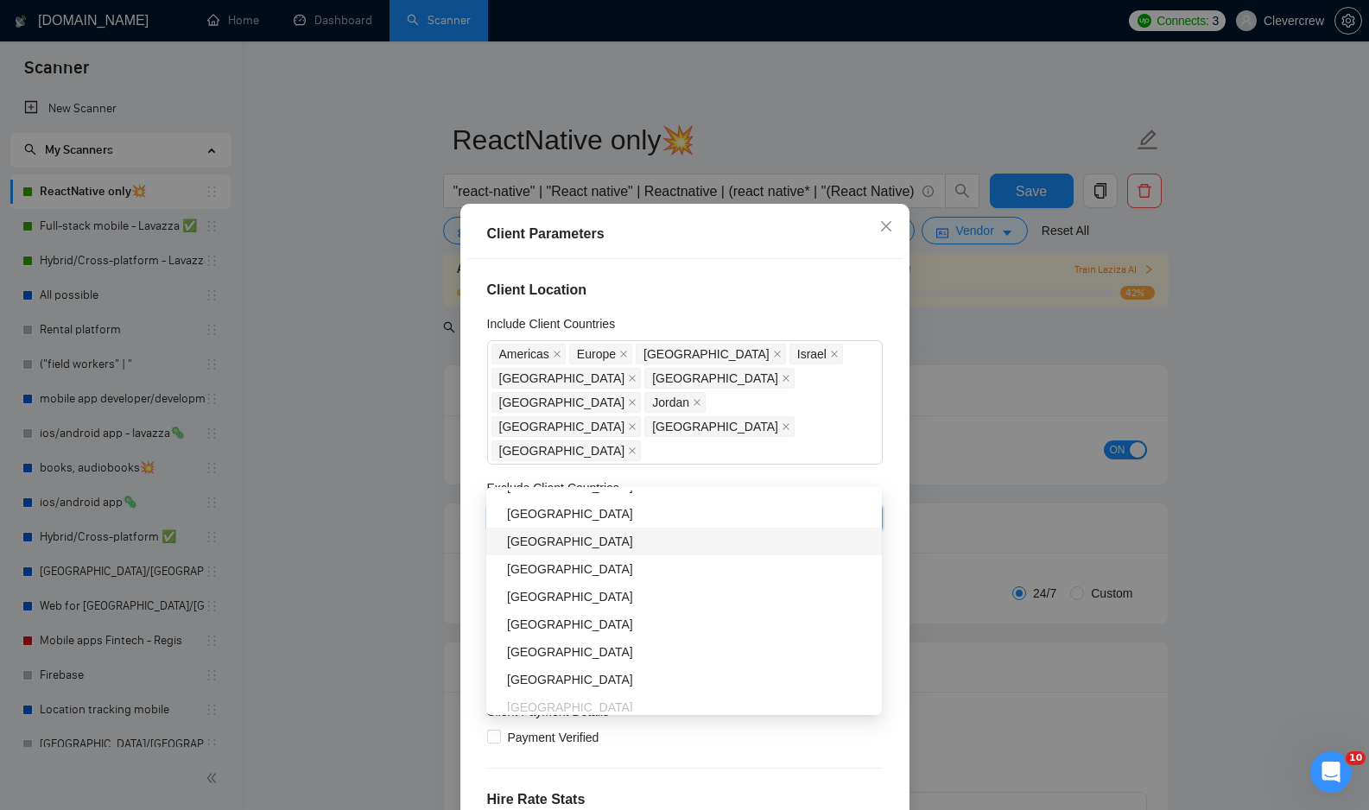
click at [546, 536] on div "[GEOGRAPHIC_DATA]" at bounding box center [689, 541] width 364 height 19
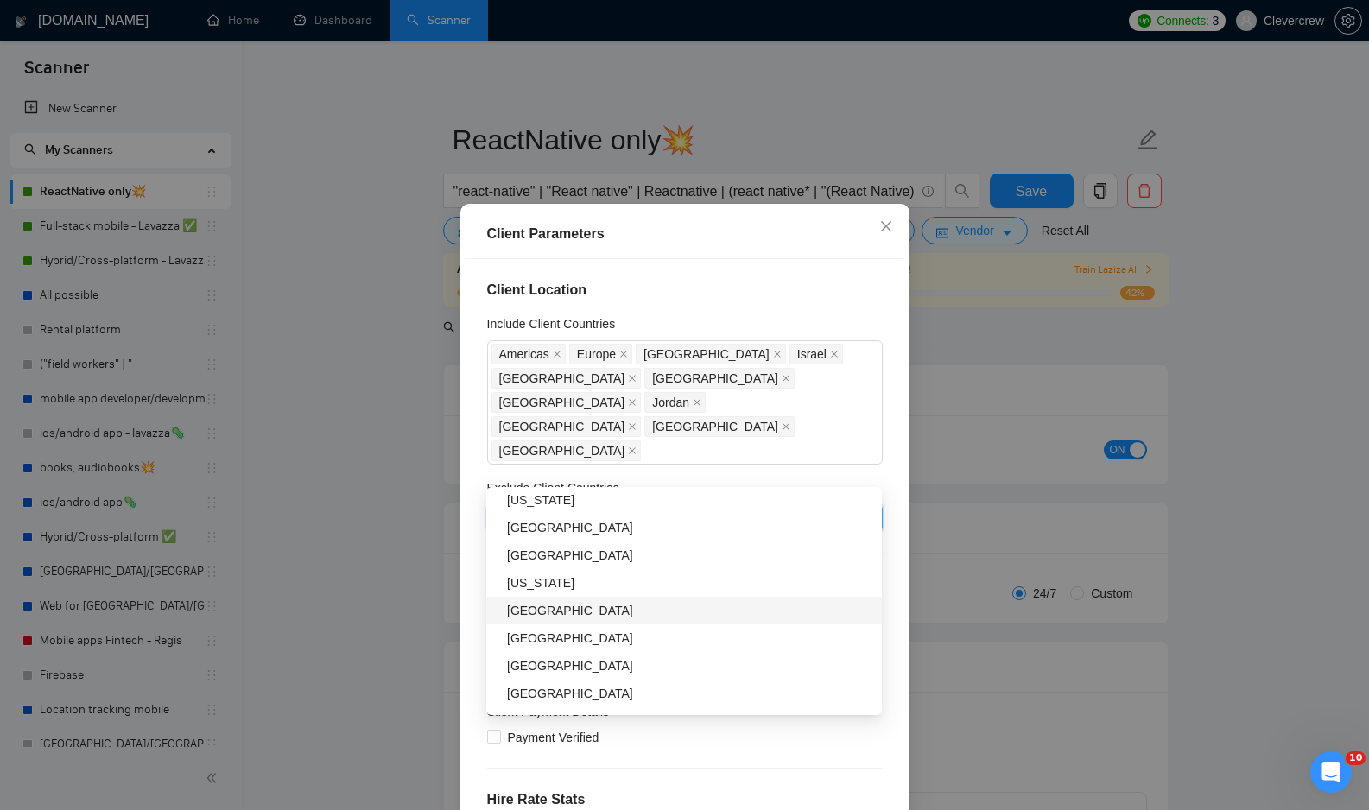
click at [571, 608] on div "[GEOGRAPHIC_DATA]" at bounding box center [689, 610] width 364 height 19
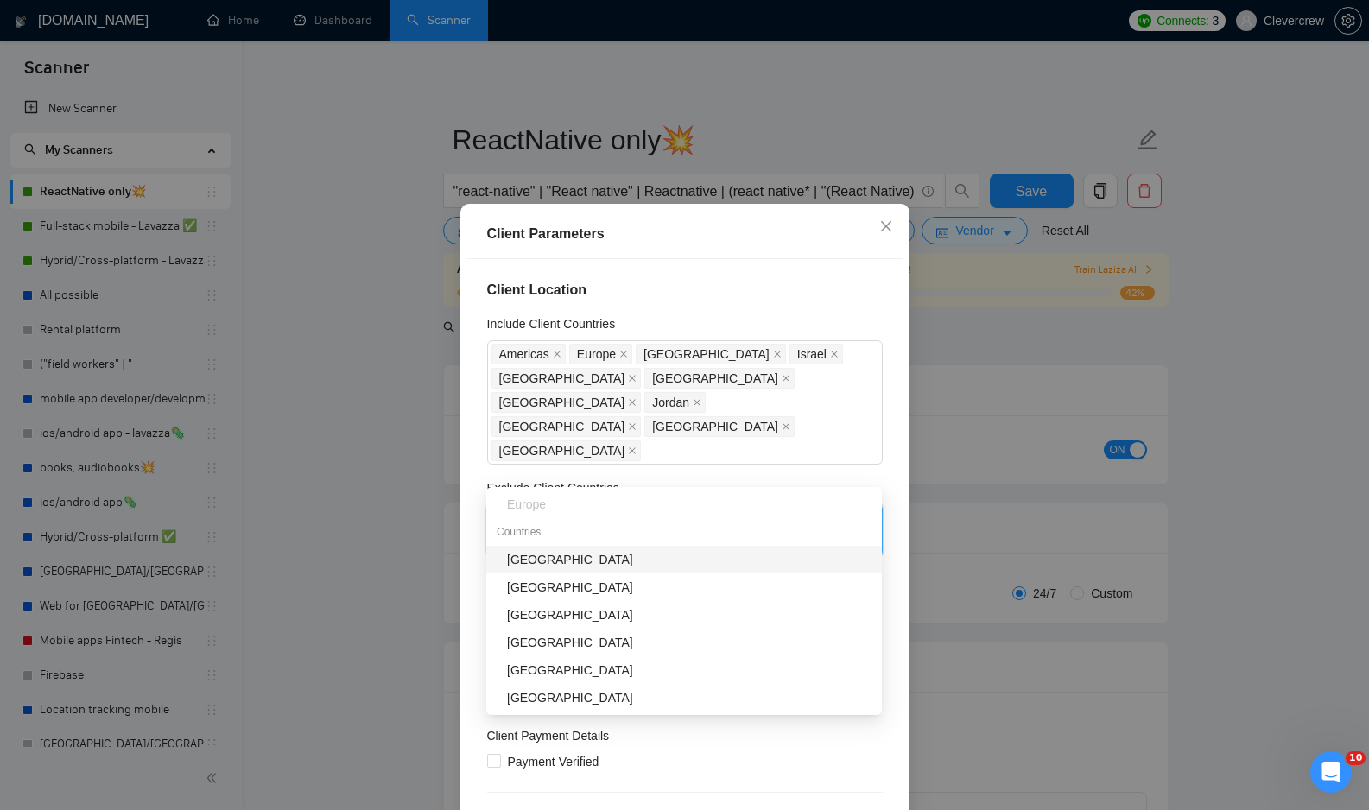
type input "rom"
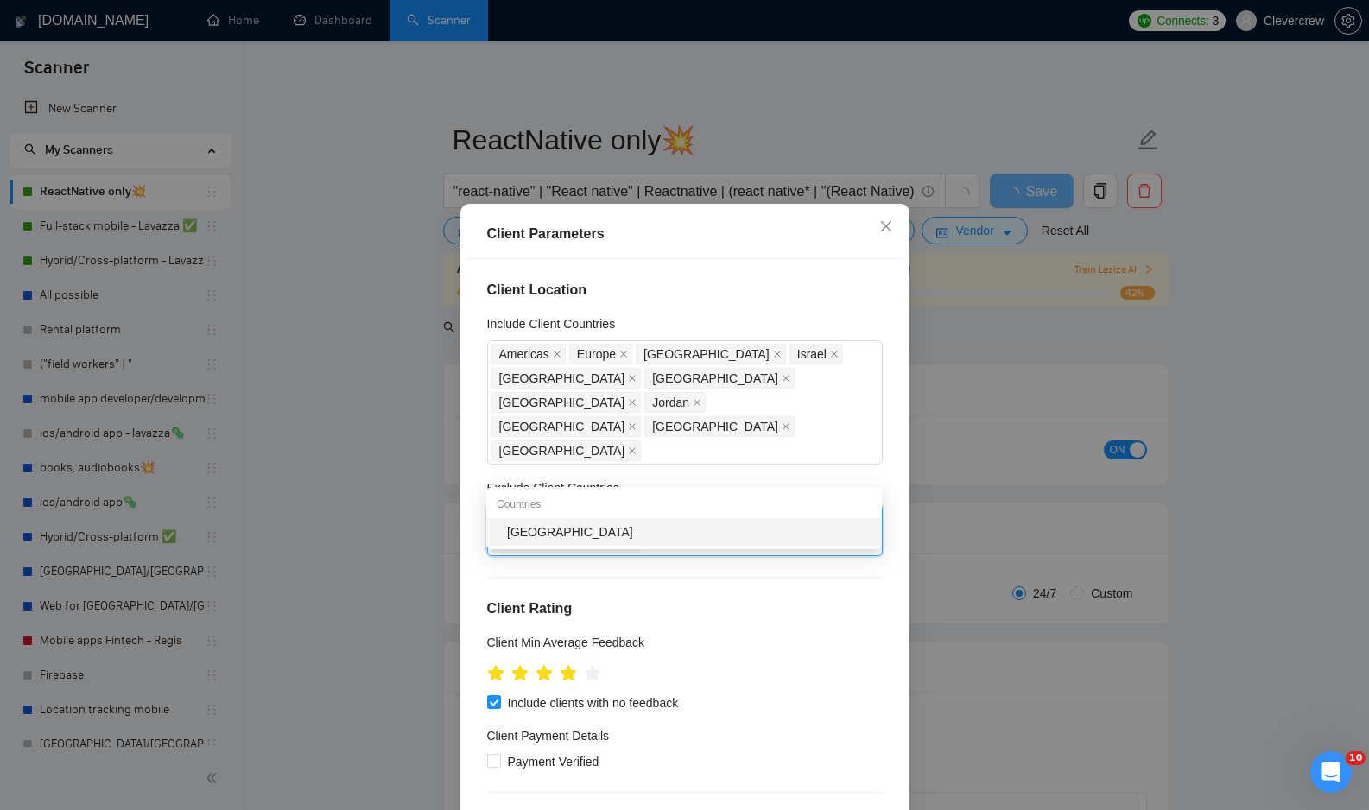
click at [593, 526] on div "[GEOGRAPHIC_DATA]" at bounding box center [689, 531] width 364 height 19
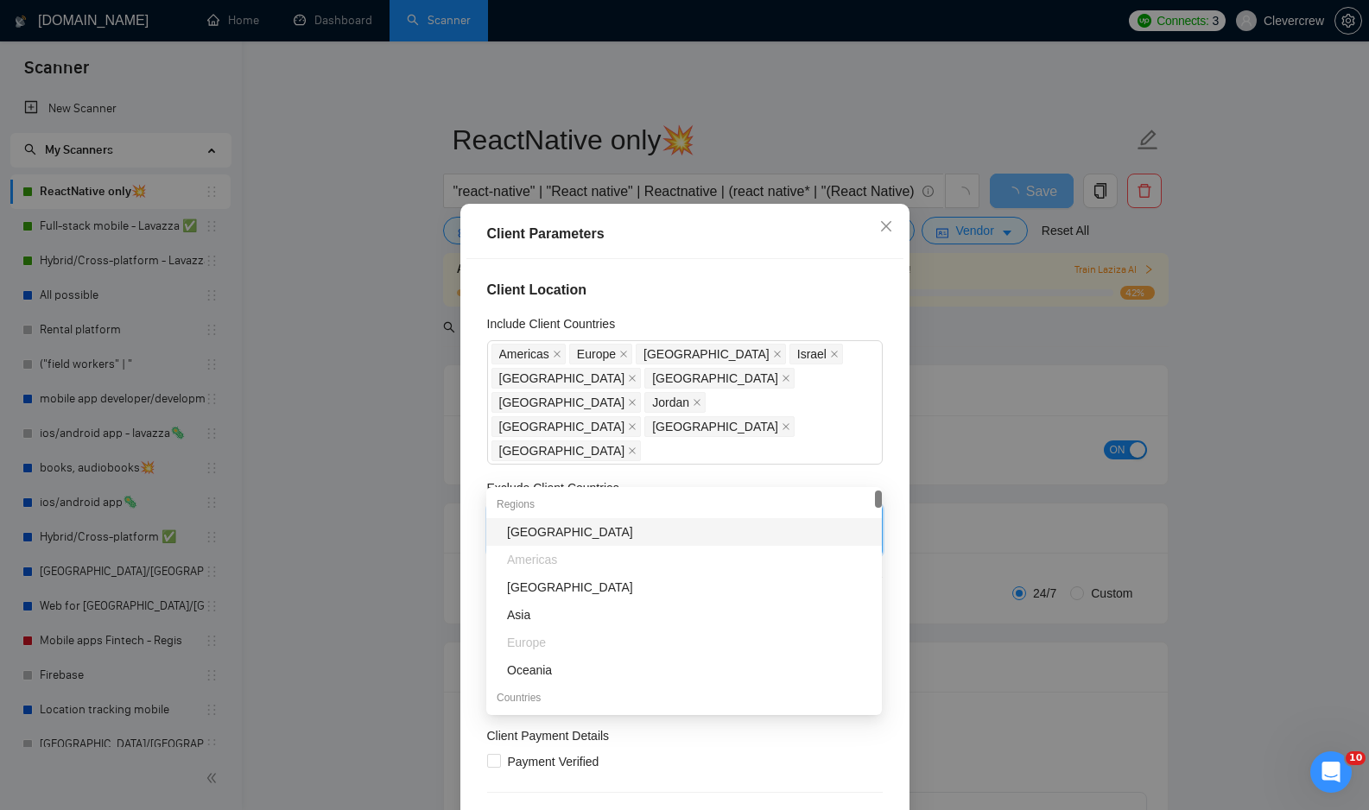
click at [831, 506] on div "Ukraine Bulgaria Slovakia Romania" at bounding box center [676, 530] width 370 height 48
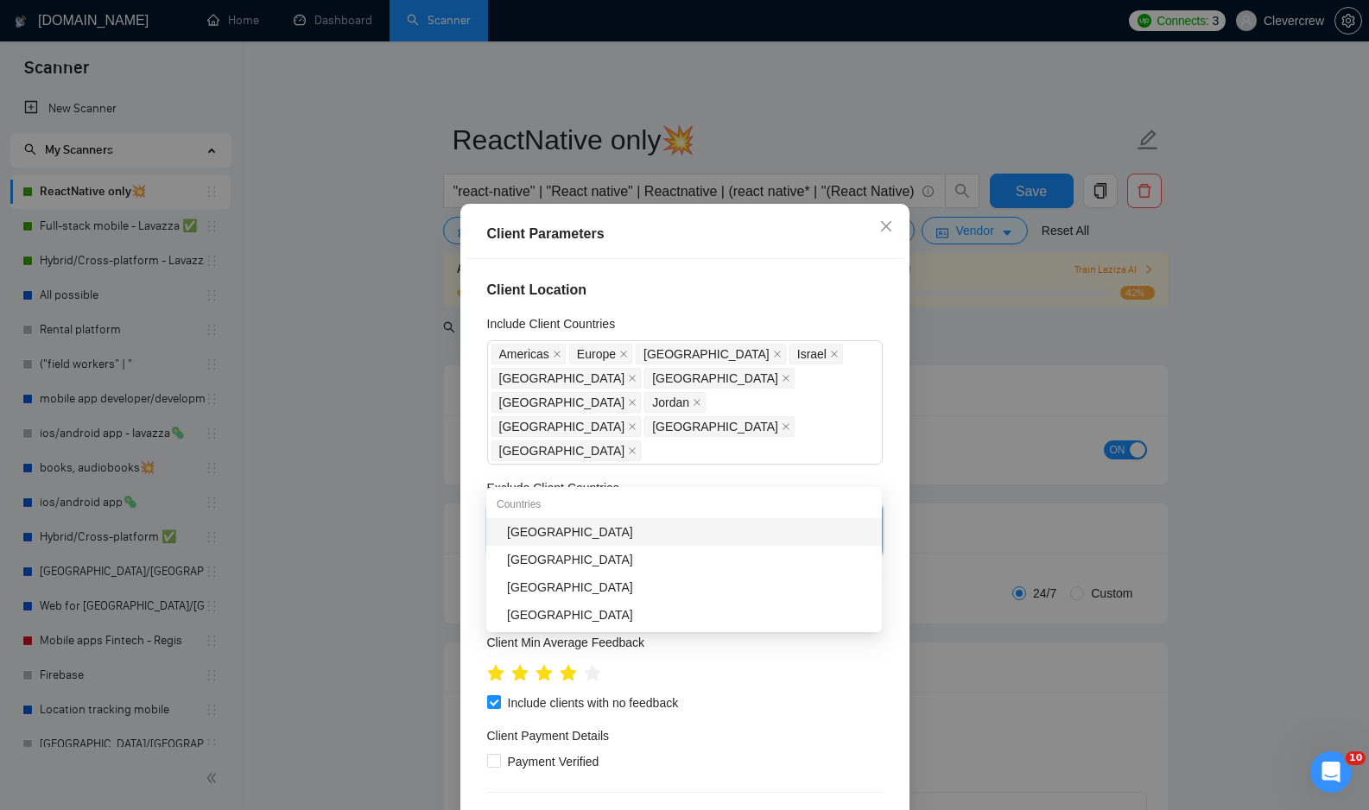
type input "v"
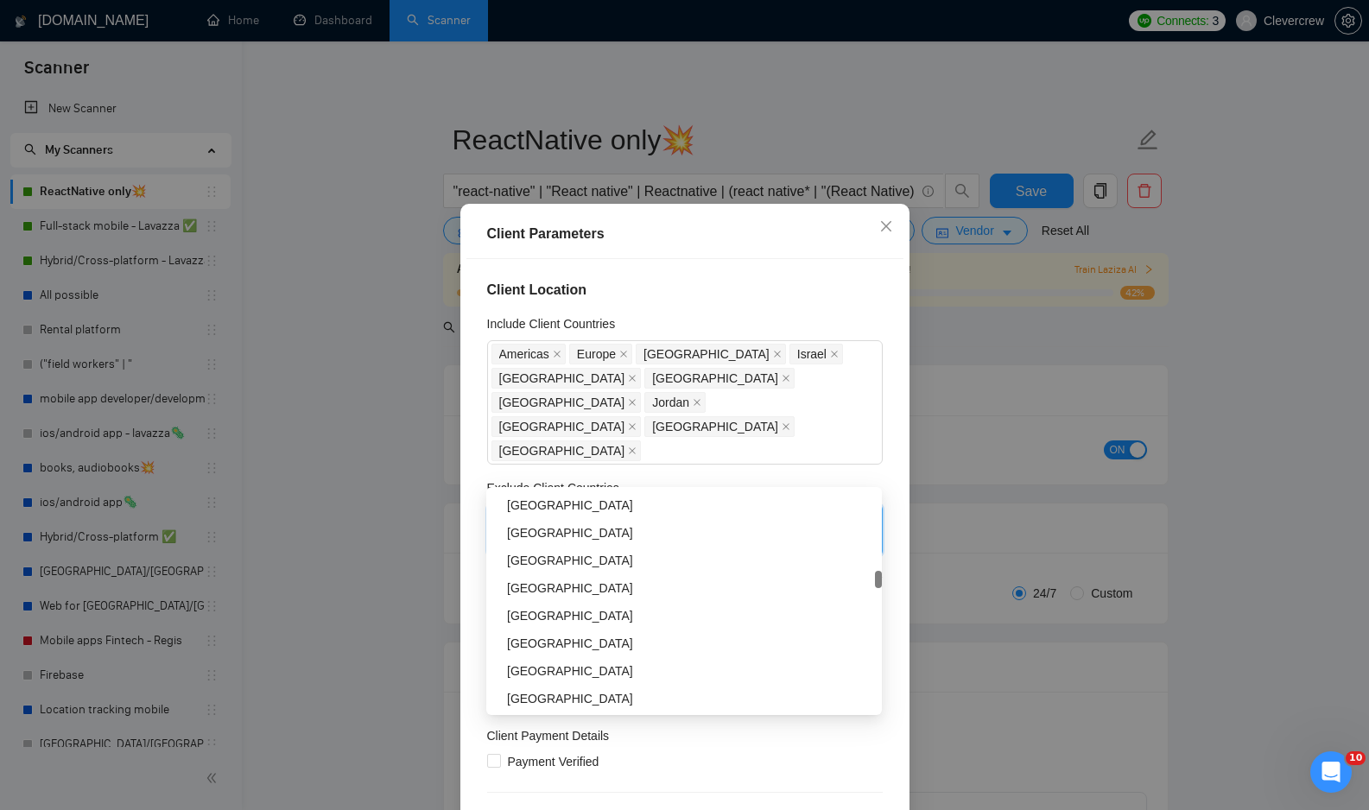
scroll to position [1878, 0]
click at [560, 529] on div "[GEOGRAPHIC_DATA]" at bounding box center [689, 533] width 364 height 19
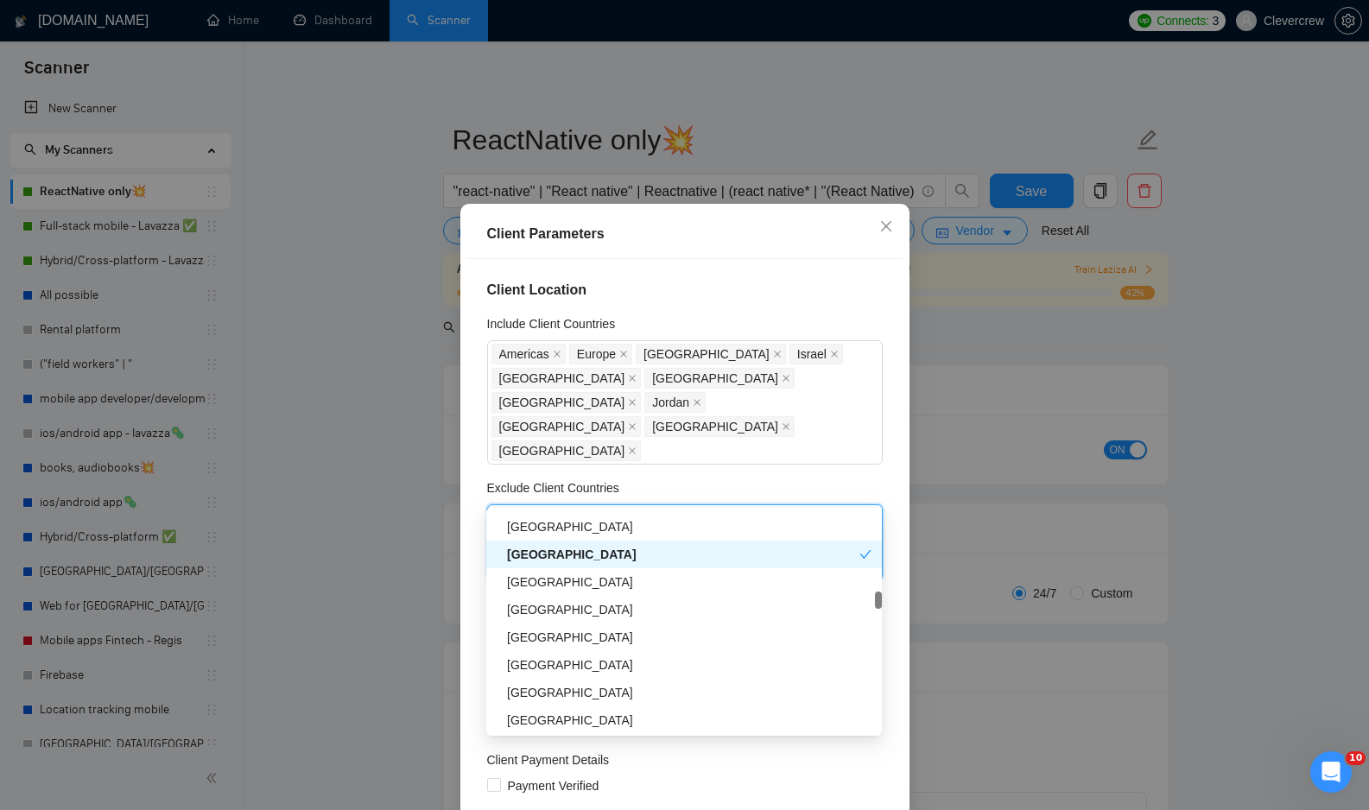
click at [885, 430] on div "Client Location Include Client Countries Americas Europe United Arab Emirates I…" at bounding box center [684, 542] width 437 height 567
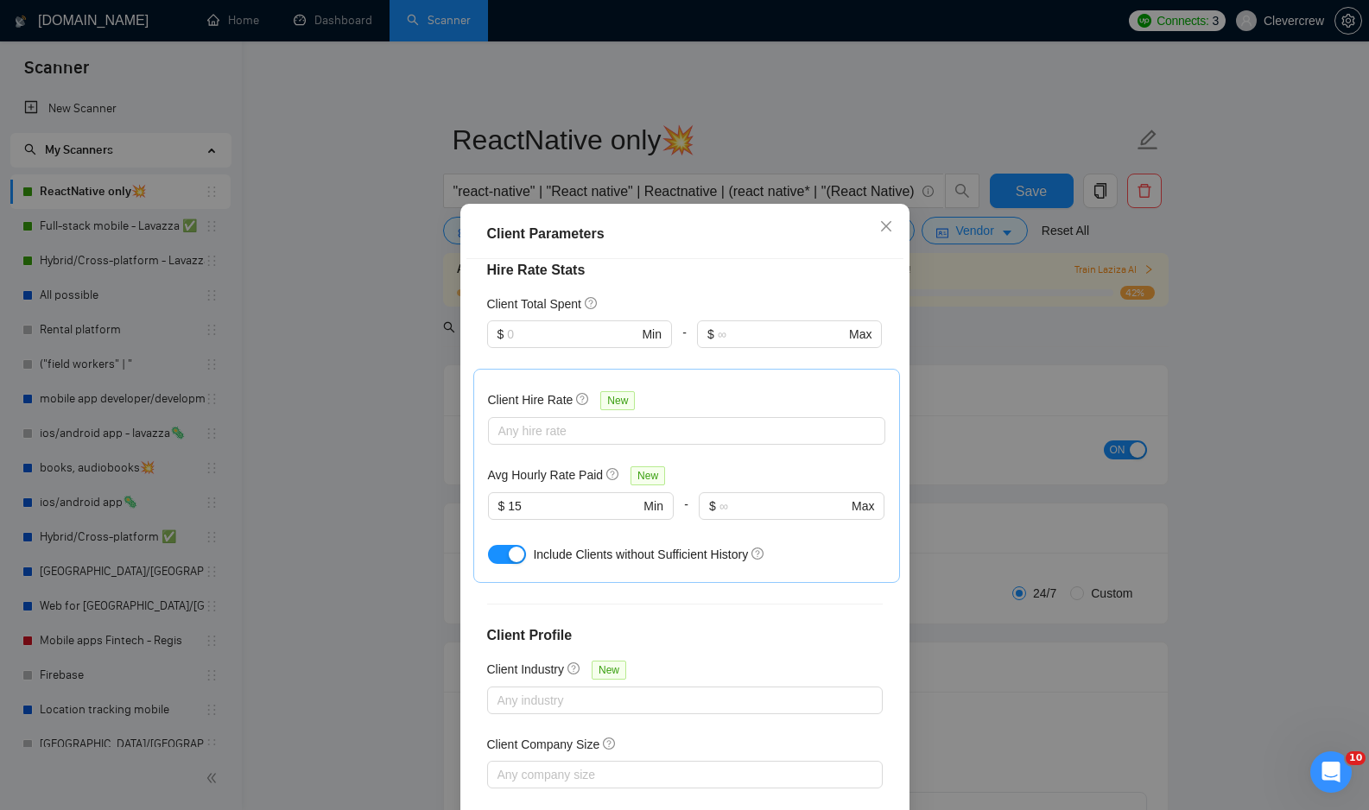
scroll to position [92, 0]
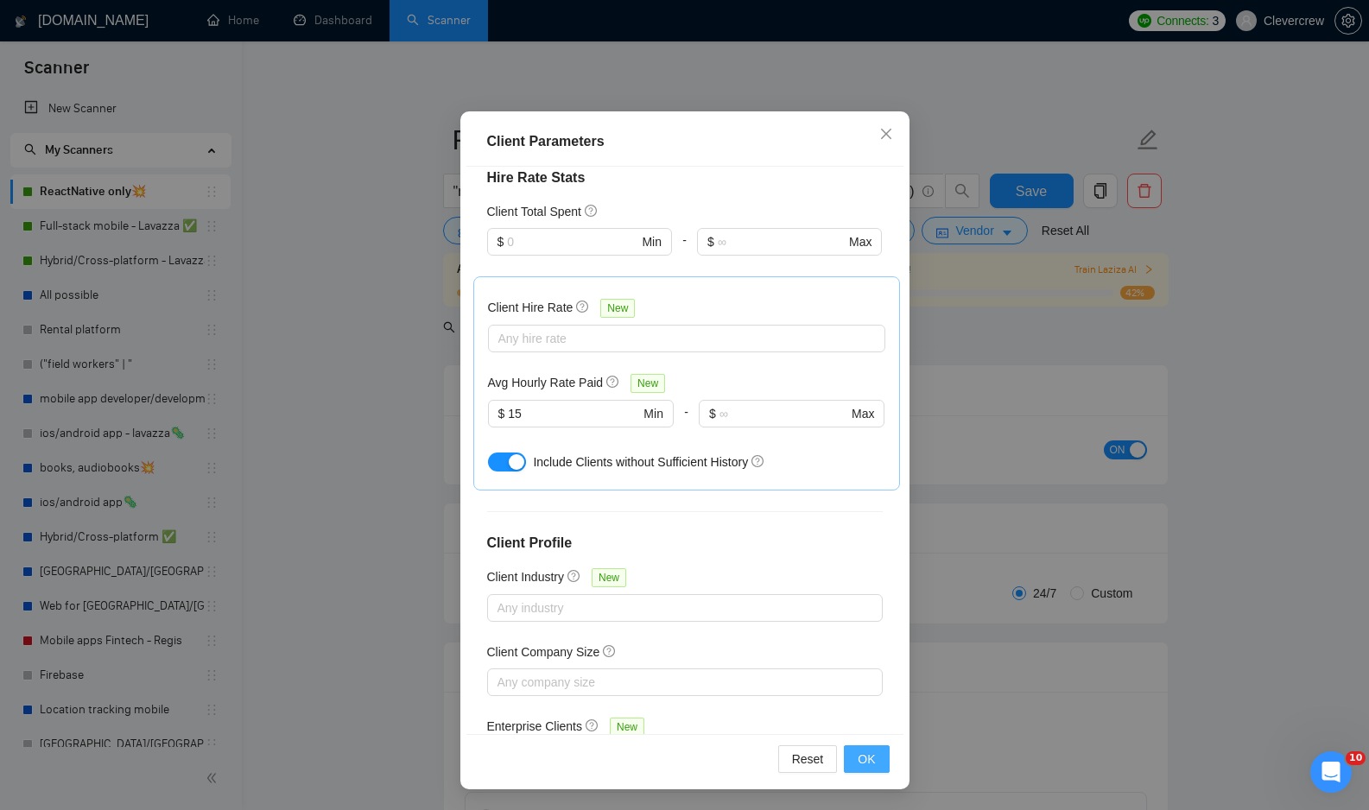
click at [874, 765] on span "OK" at bounding box center [866, 759] width 17 height 19
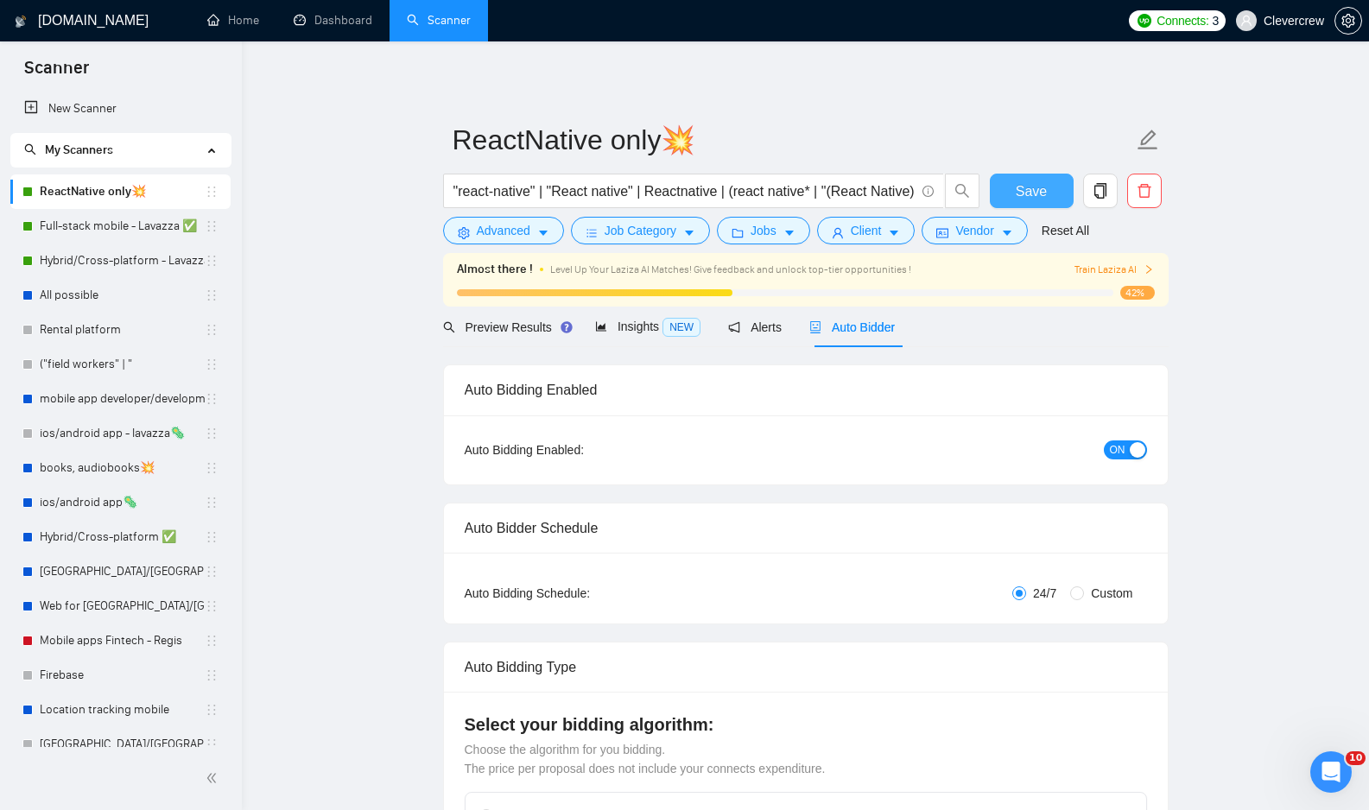
click at [1044, 198] on span "Save" at bounding box center [1031, 191] width 31 height 22
click at [1033, 197] on span "Save" at bounding box center [1031, 191] width 31 height 22
click at [122, 221] on link "Full-stack mobile - Lavazza ✅" at bounding box center [122, 226] width 165 height 35
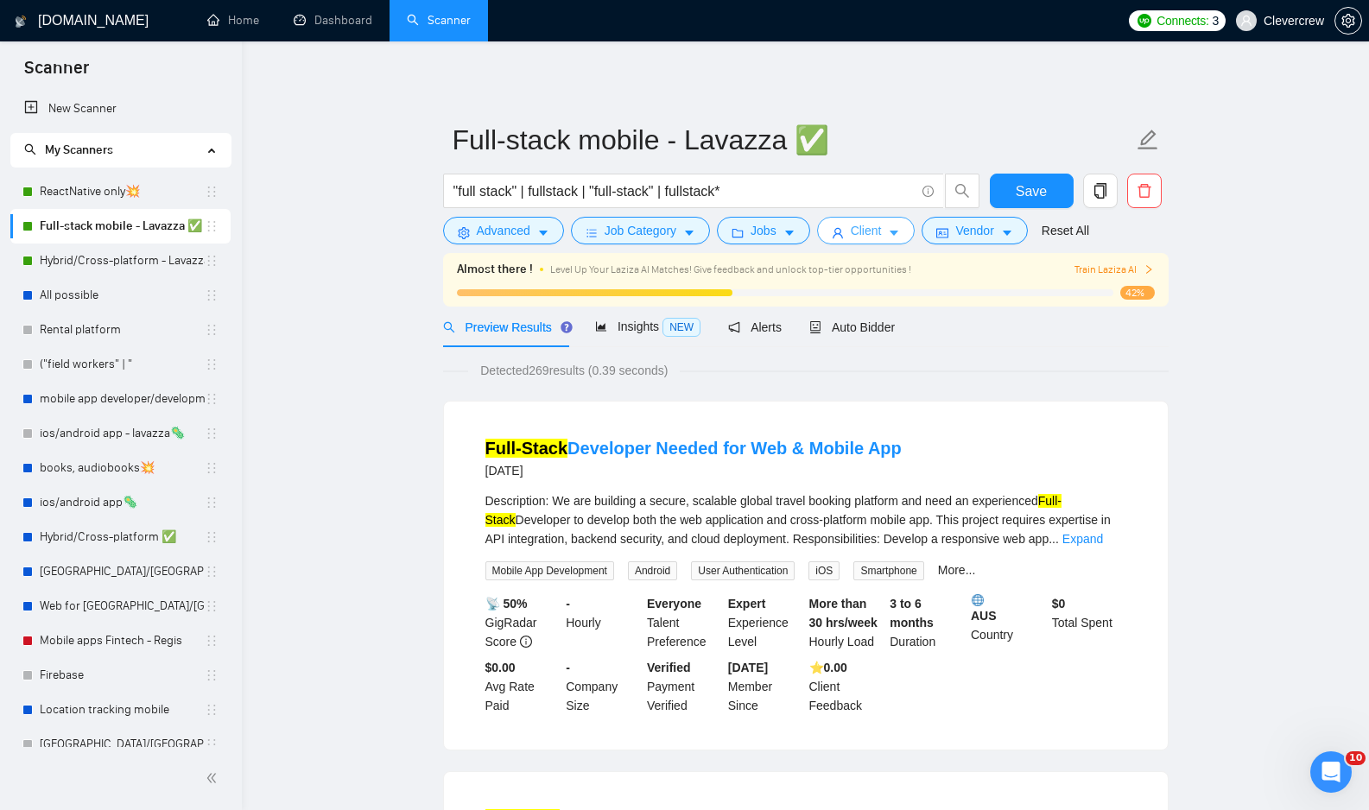
click at [870, 229] on span "Client" at bounding box center [866, 230] width 31 height 19
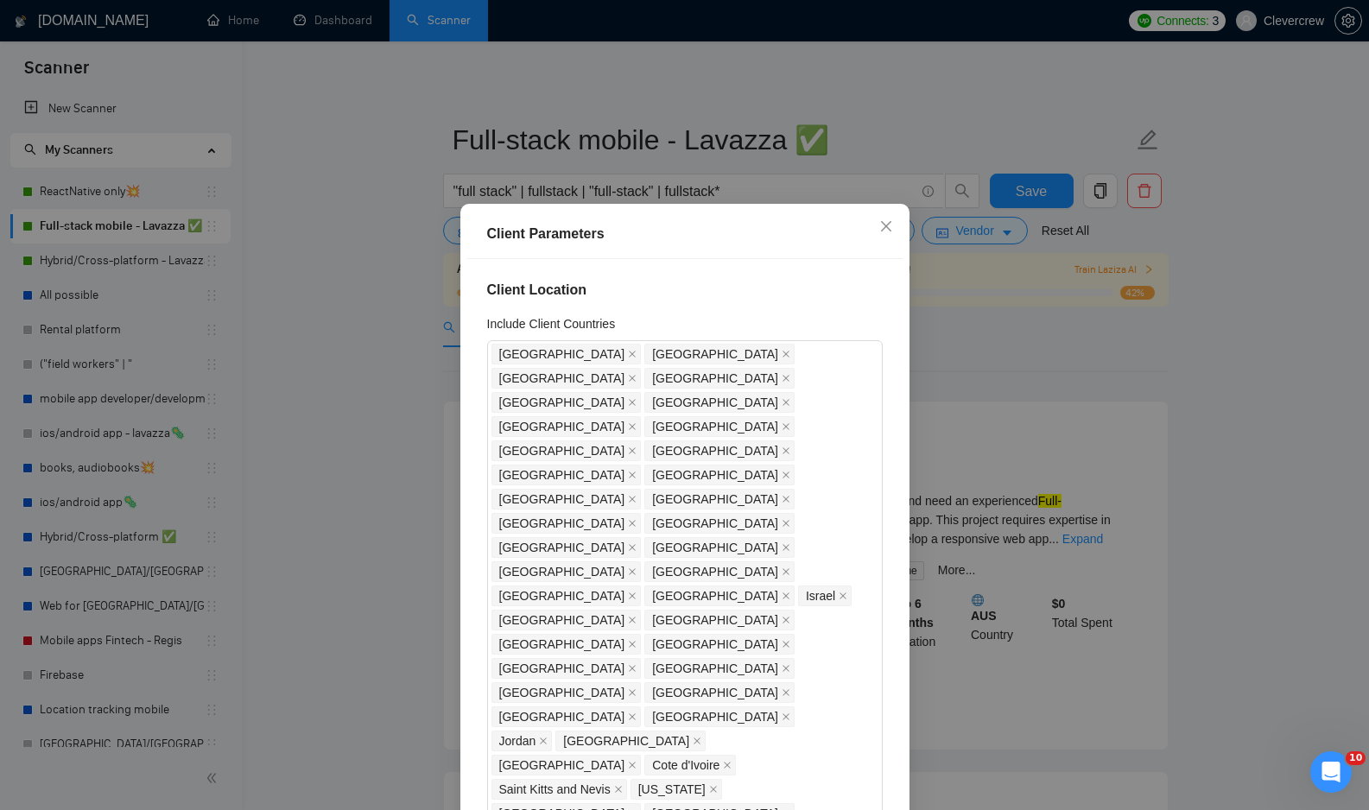
click at [401, 492] on div "Client Parameters Client Location Include Client Countries United States Canada…" at bounding box center [684, 405] width 1369 height 810
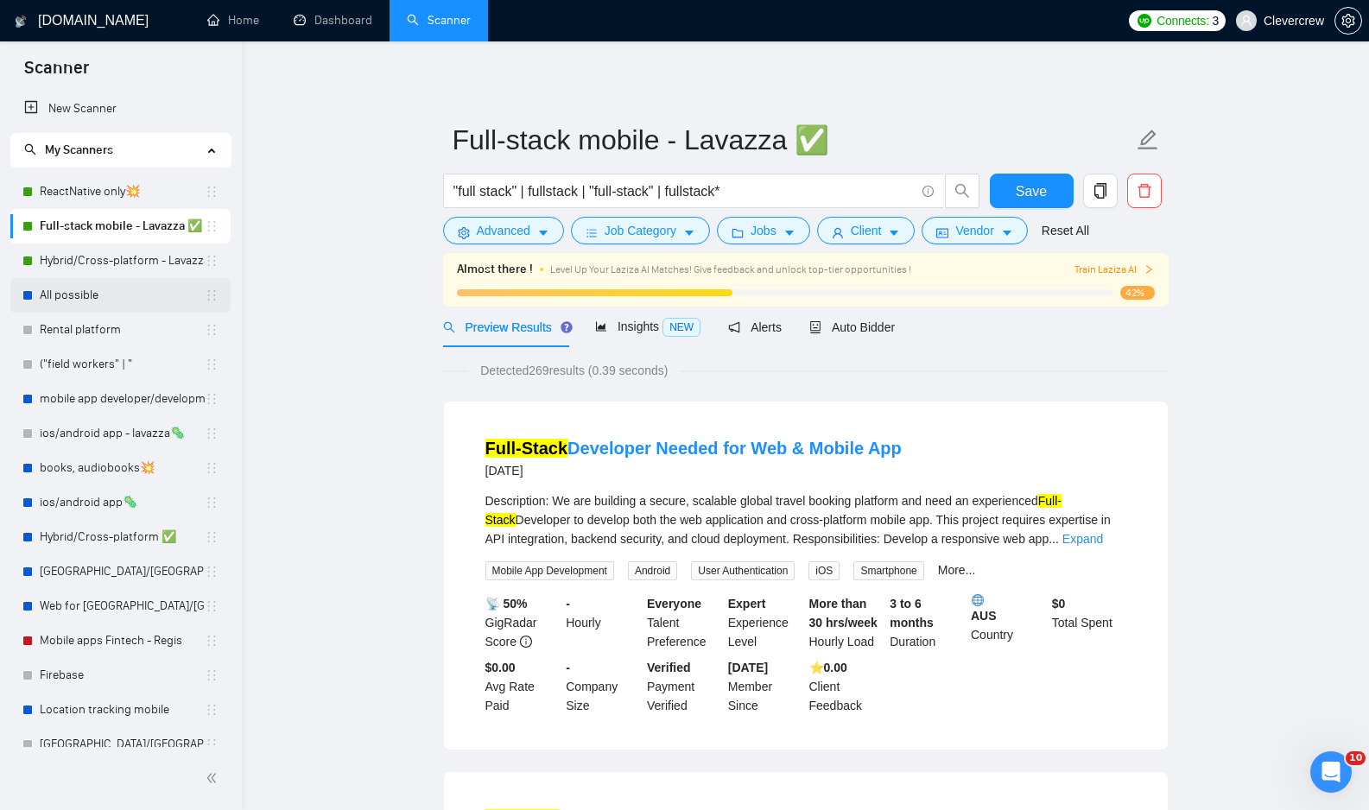
click at [112, 302] on link "All possible" at bounding box center [122, 295] width 165 height 35
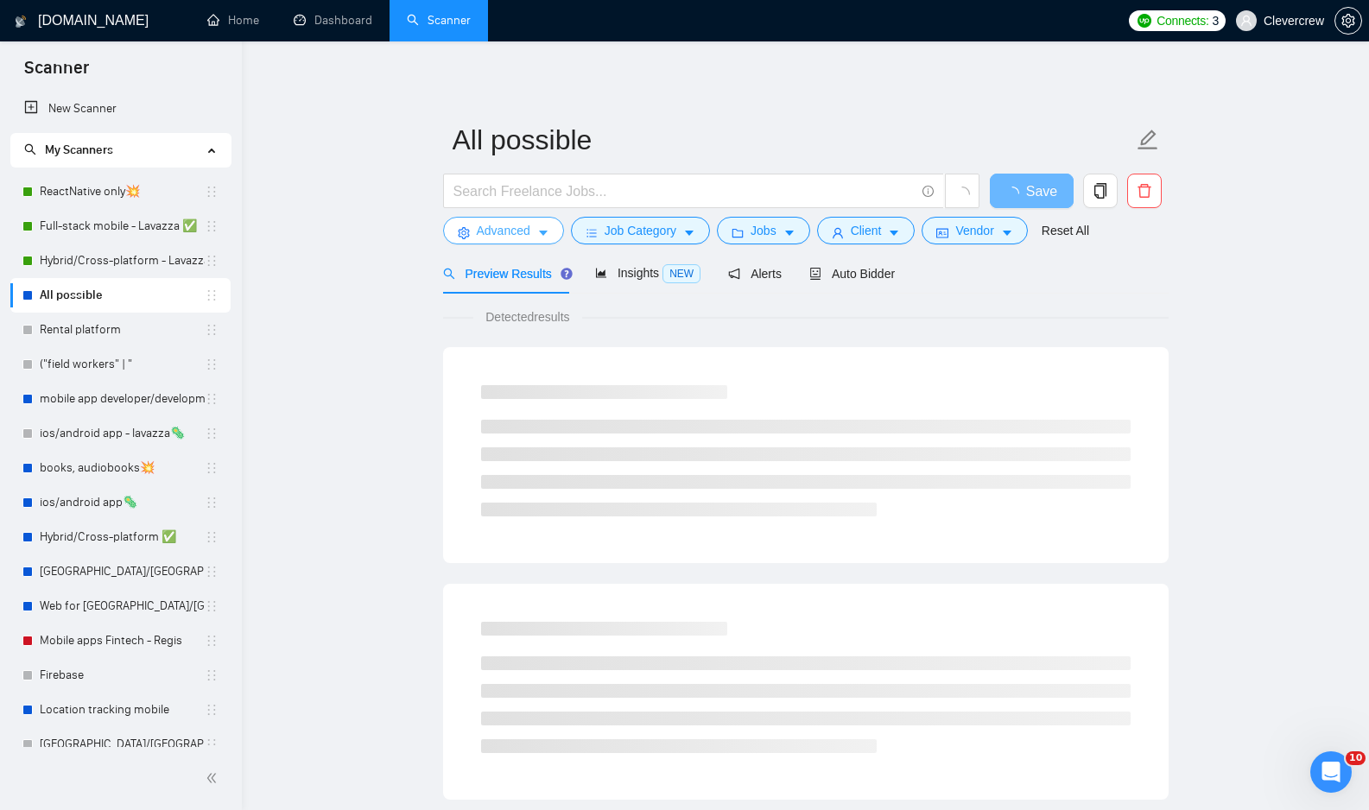
click at [544, 231] on icon "caret-down" at bounding box center [543, 233] width 9 height 5
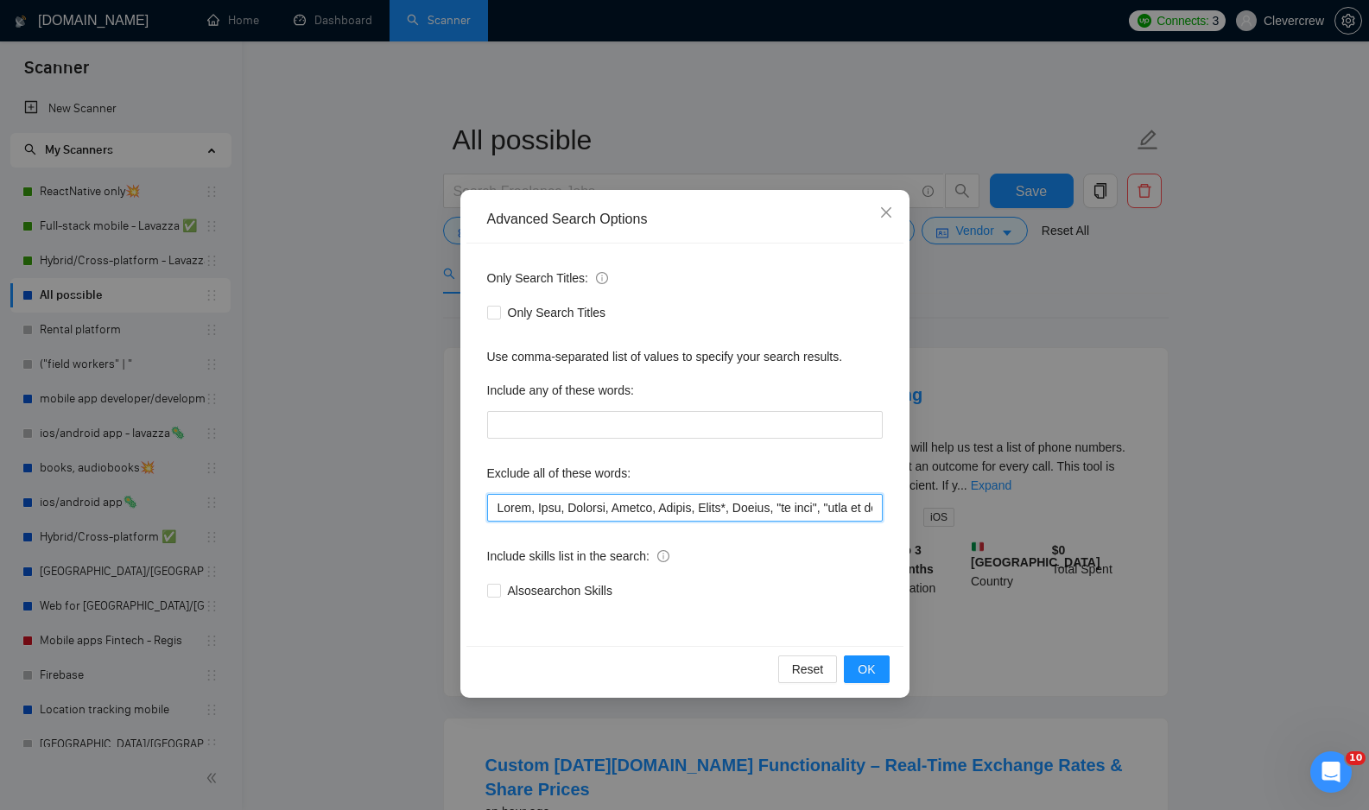
click at [673, 508] on input "text" at bounding box center [685, 508] width 396 height 28
click at [870, 663] on span "OK" at bounding box center [866, 669] width 17 height 19
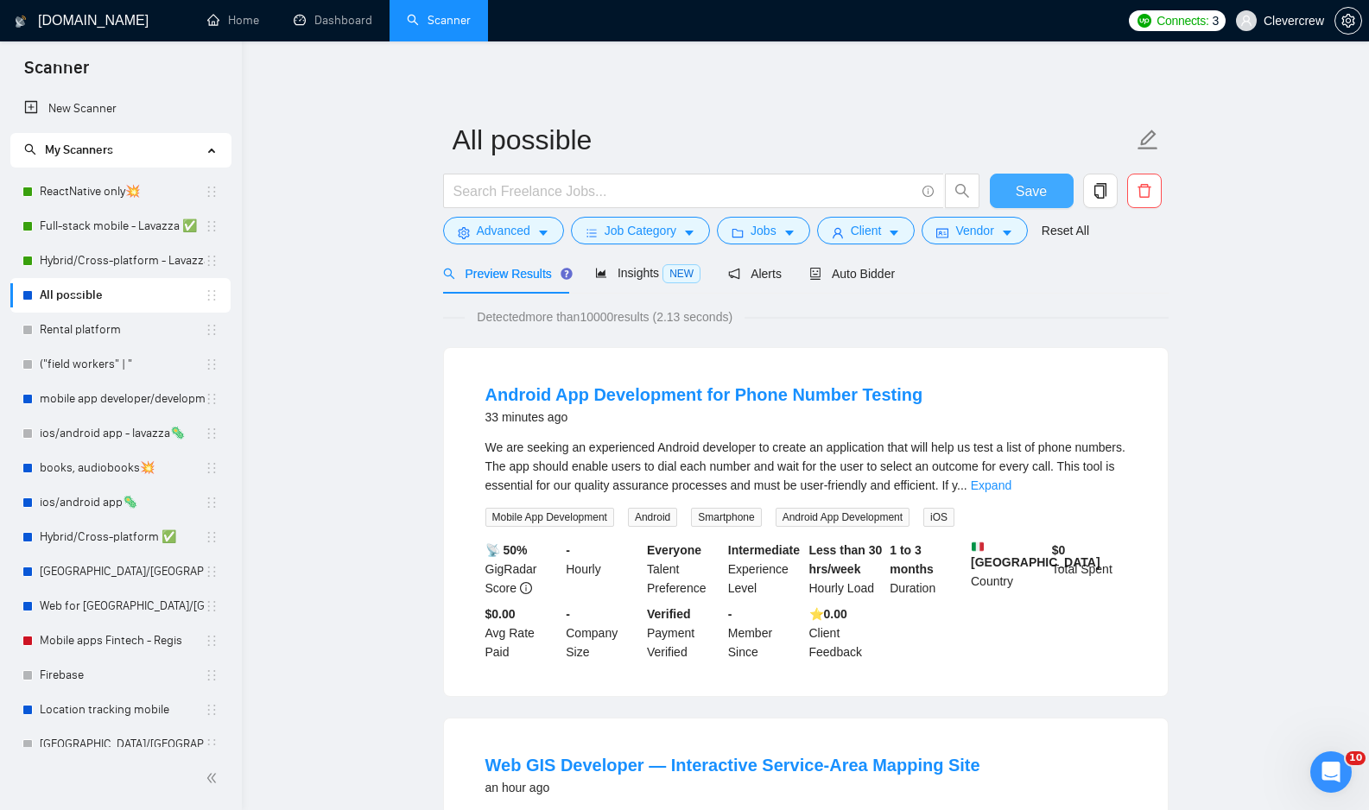
click at [1027, 191] on span "Save" at bounding box center [1031, 191] width 31 height 22
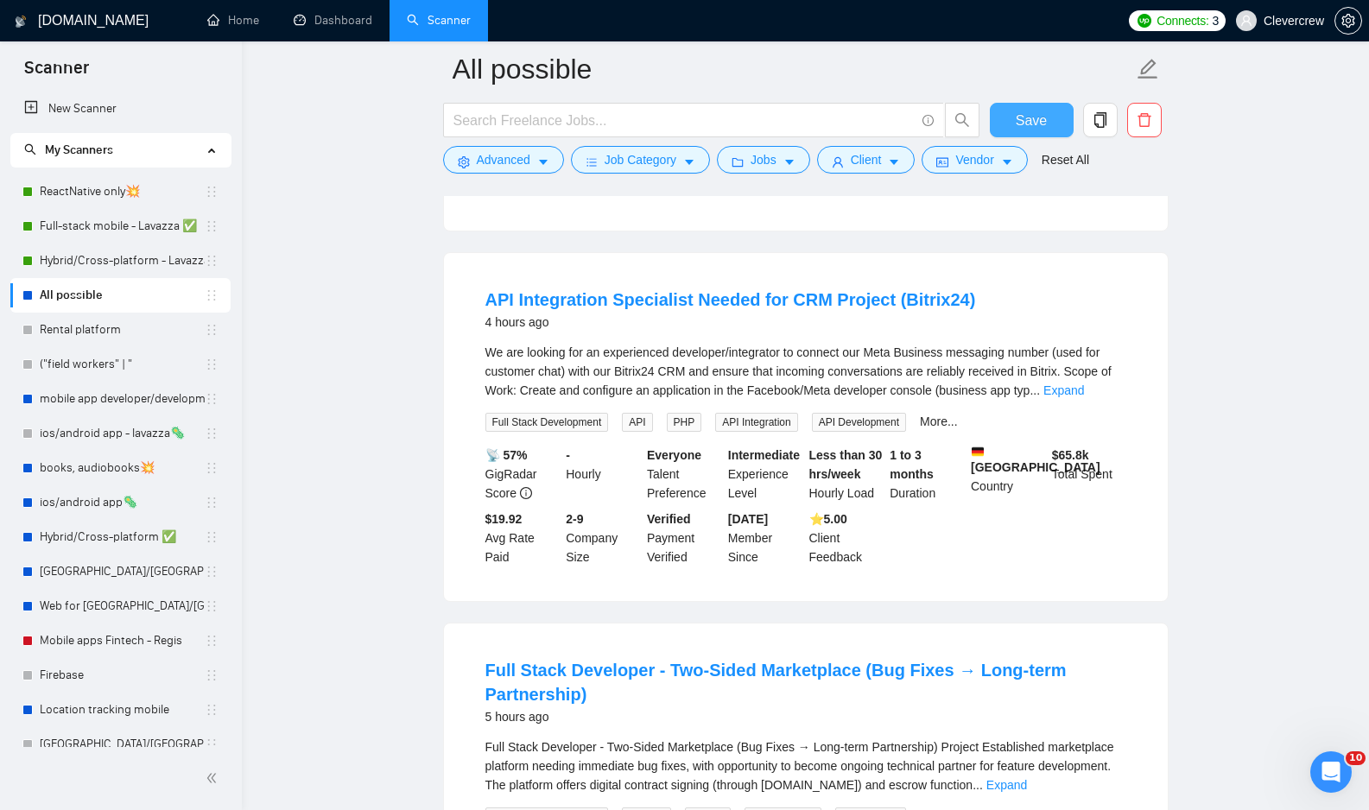
scroll to position [3178, 0]
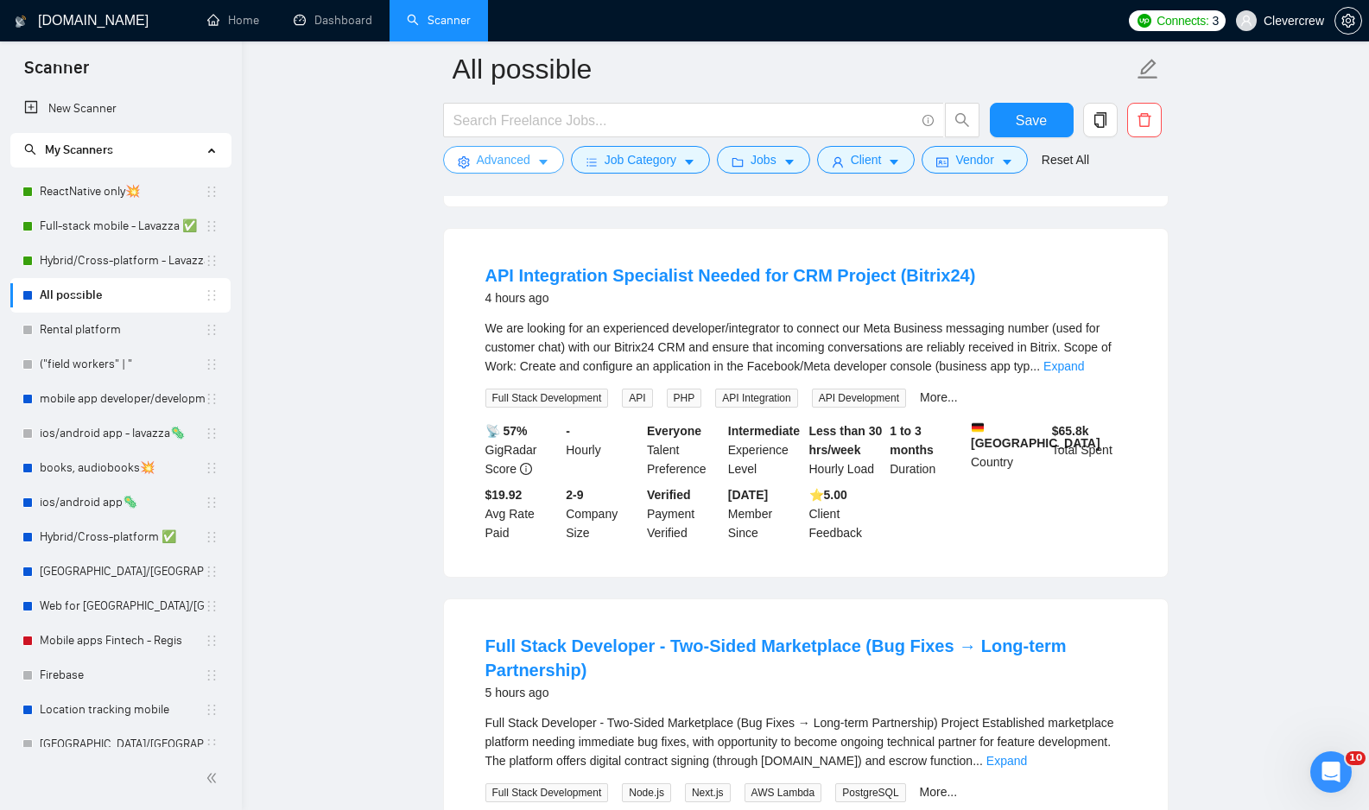
click at [542, 157] on icon "caret-down" at bounding box center [543, 162] width 12 height 12
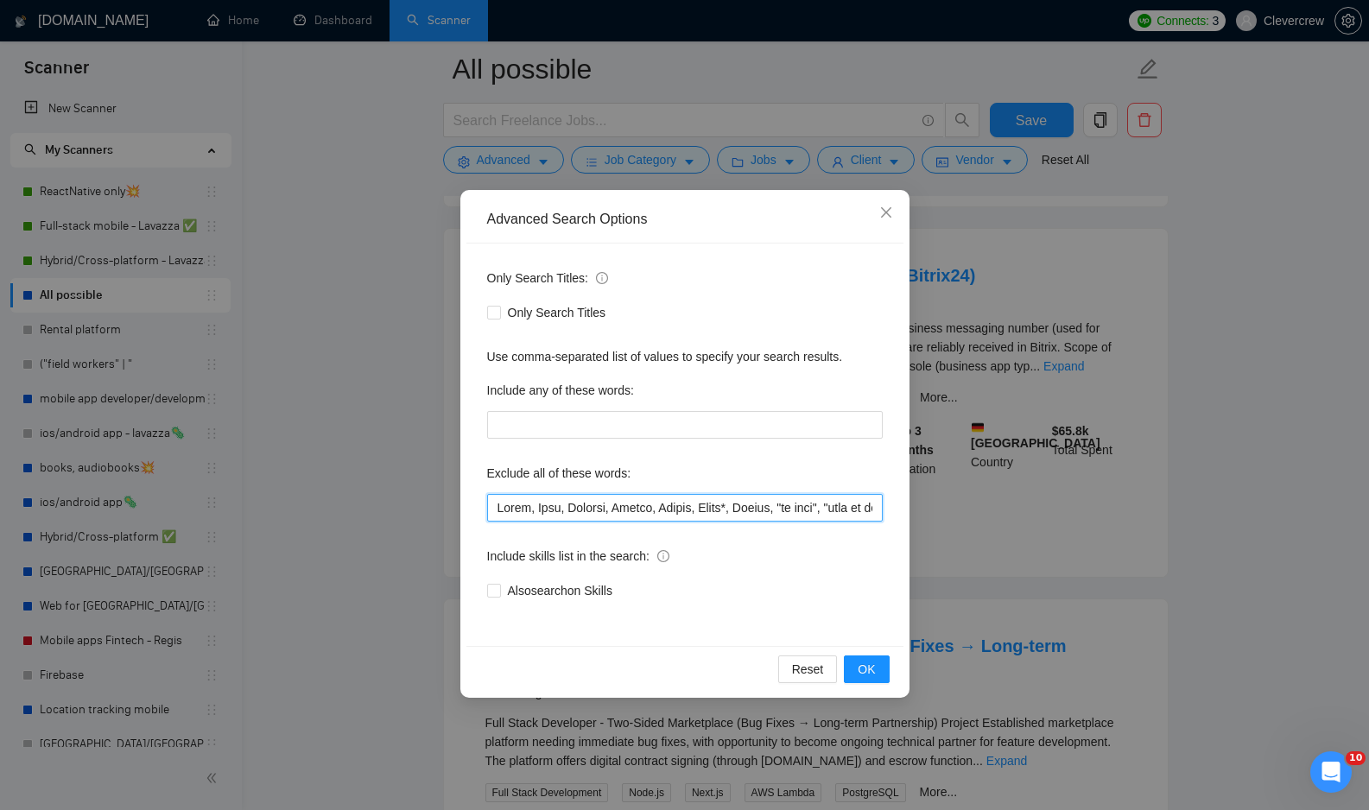
click at [731, 504] on input "text" at bounding box center [685, 508] width 396 height 28
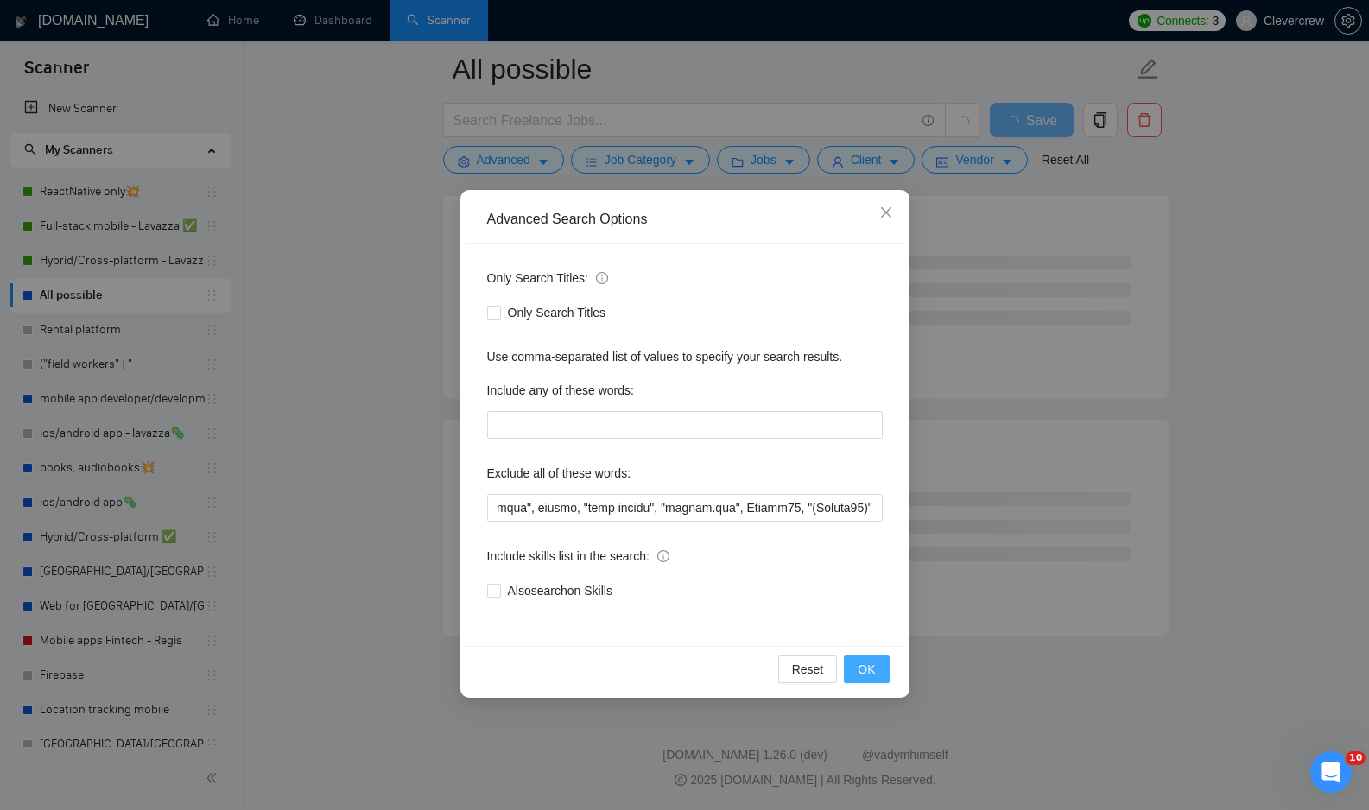
scroll to position [0, 0]
click at [870, 669] on span "OK" at bounding box center [866, 669] width 17 height 19
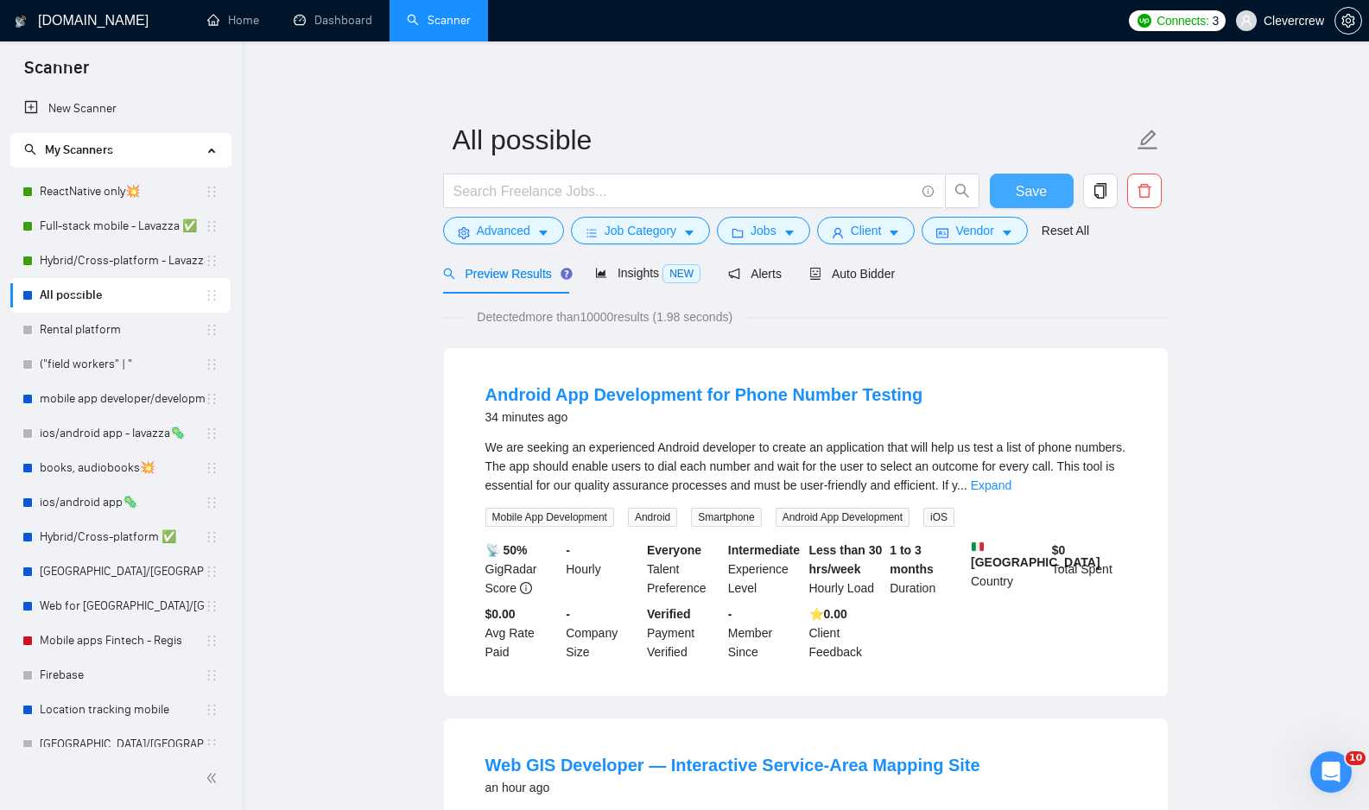
click at [1030, 187] on span "Save" at bounding box center [1031, 191] width 31 height 22
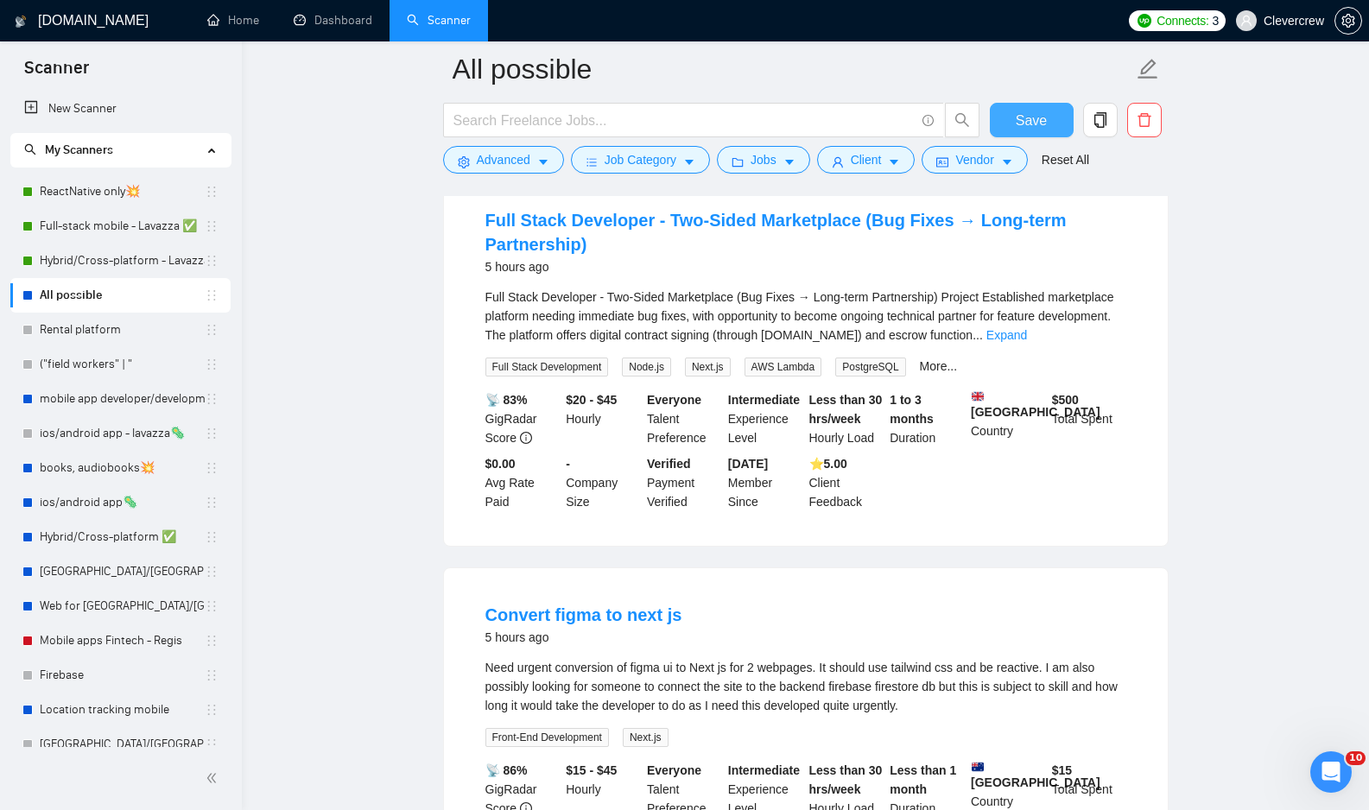
scroll to position [3234, 0]
click at [1027, 341] on link "Expand" at bounding box center [1006, 334] width 41 height 14
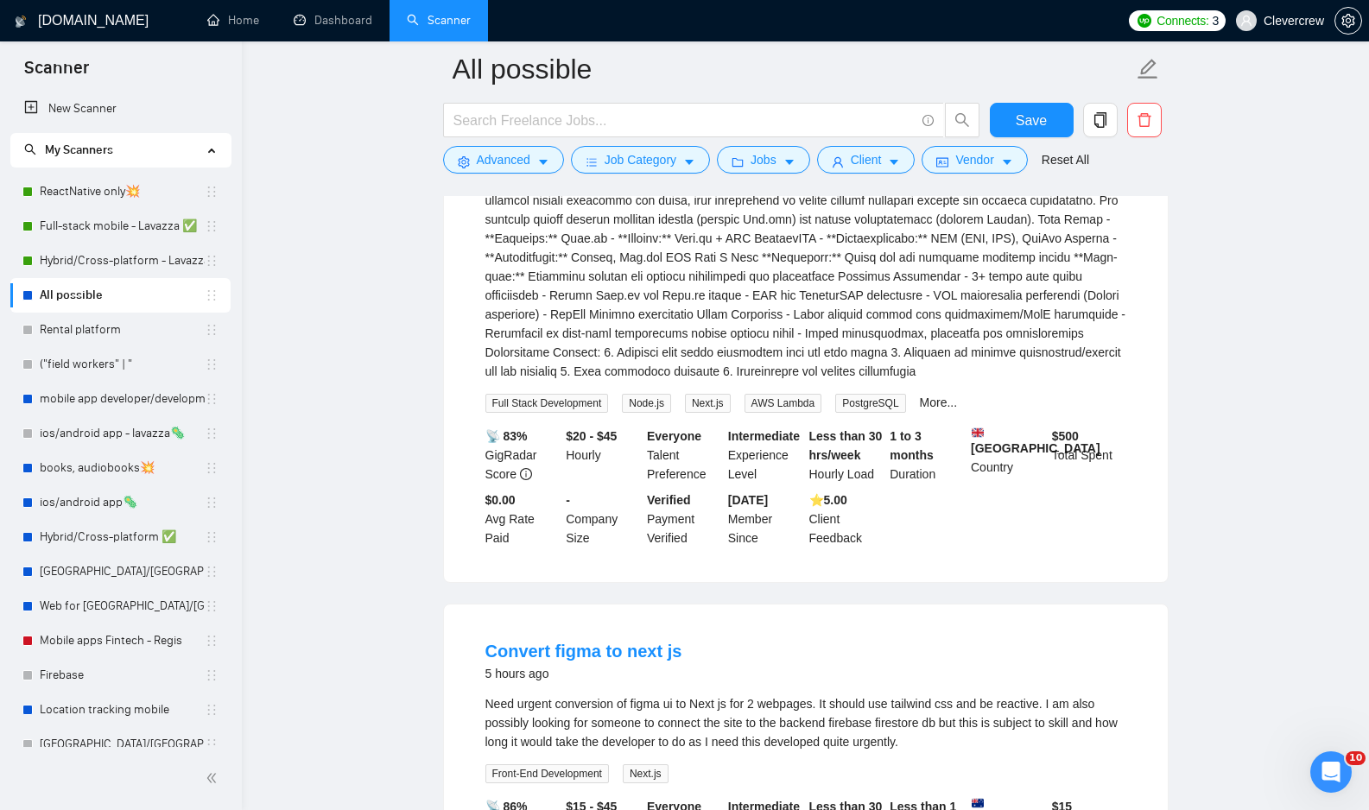
scroll to position [3706, 0]
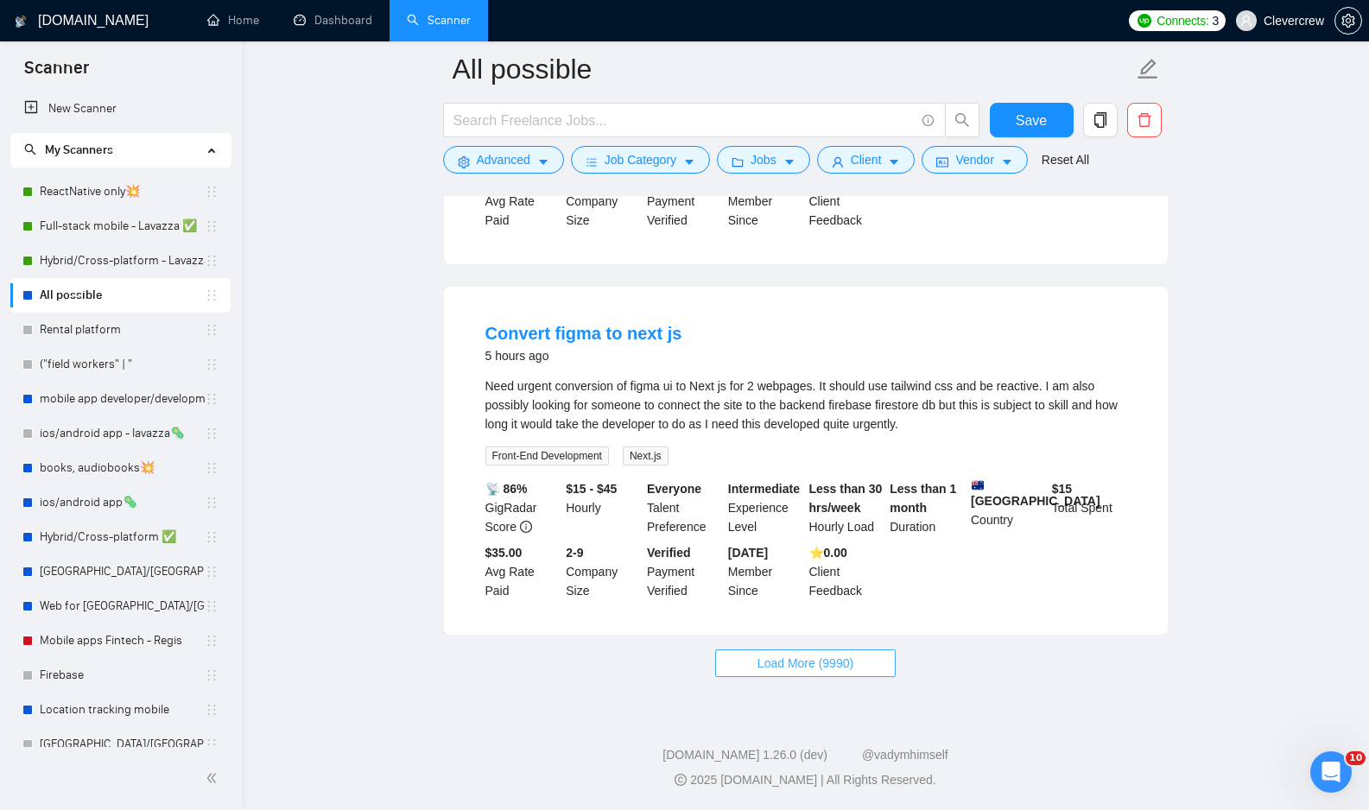
click at [833, 668] on span "Load More (9990)" at bounding box center [805, 663] width 96 height 19
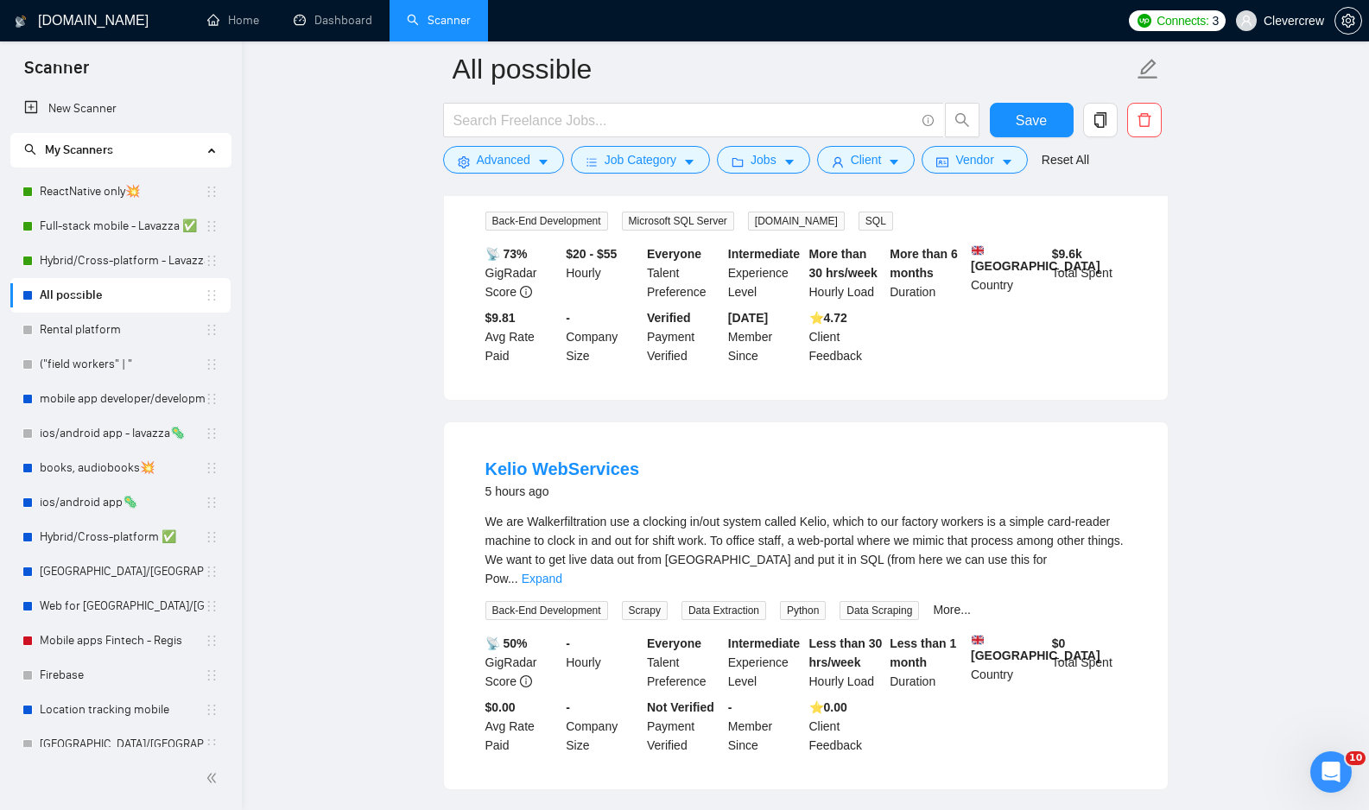
scroll to position [4336, 0]
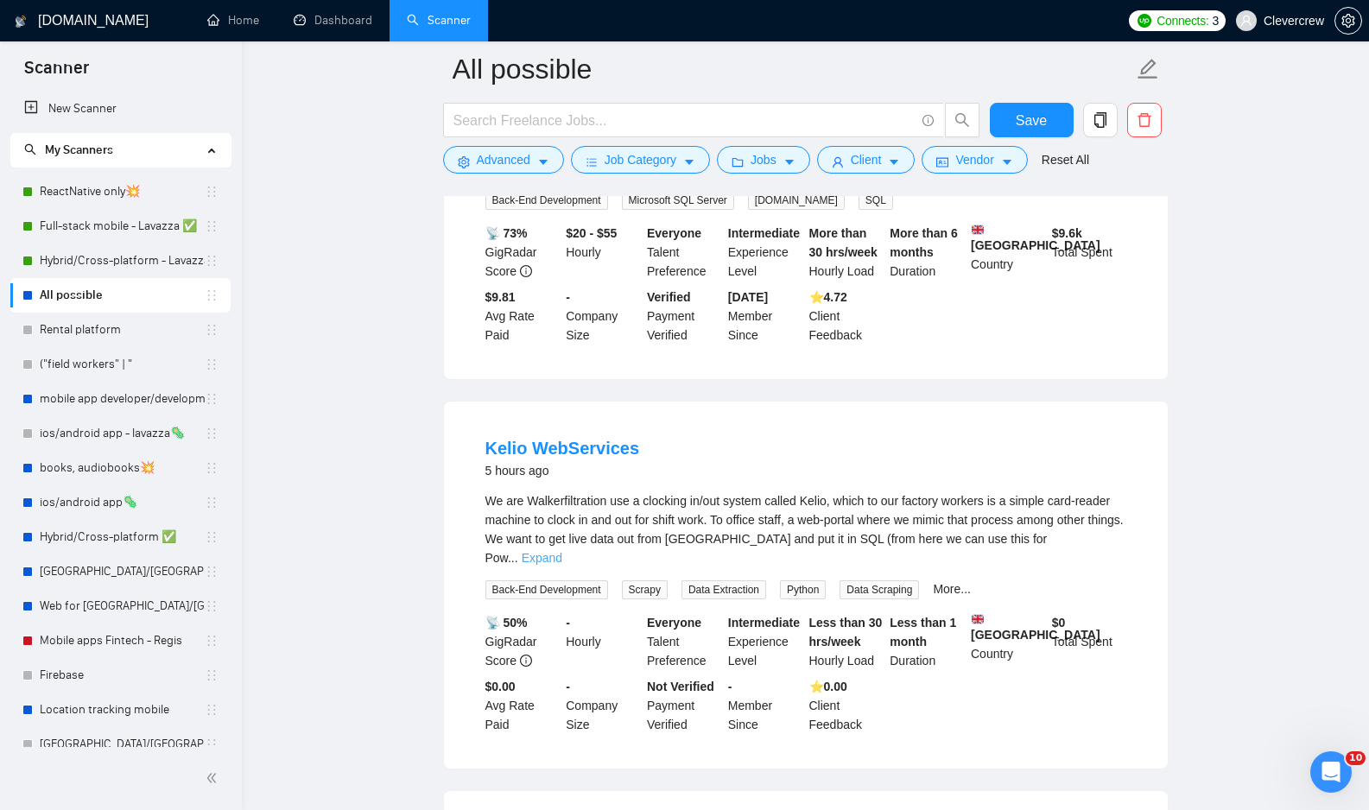
click at [562, 551] on link "Expand" at bounding box center [542, 558] width 41 height 14
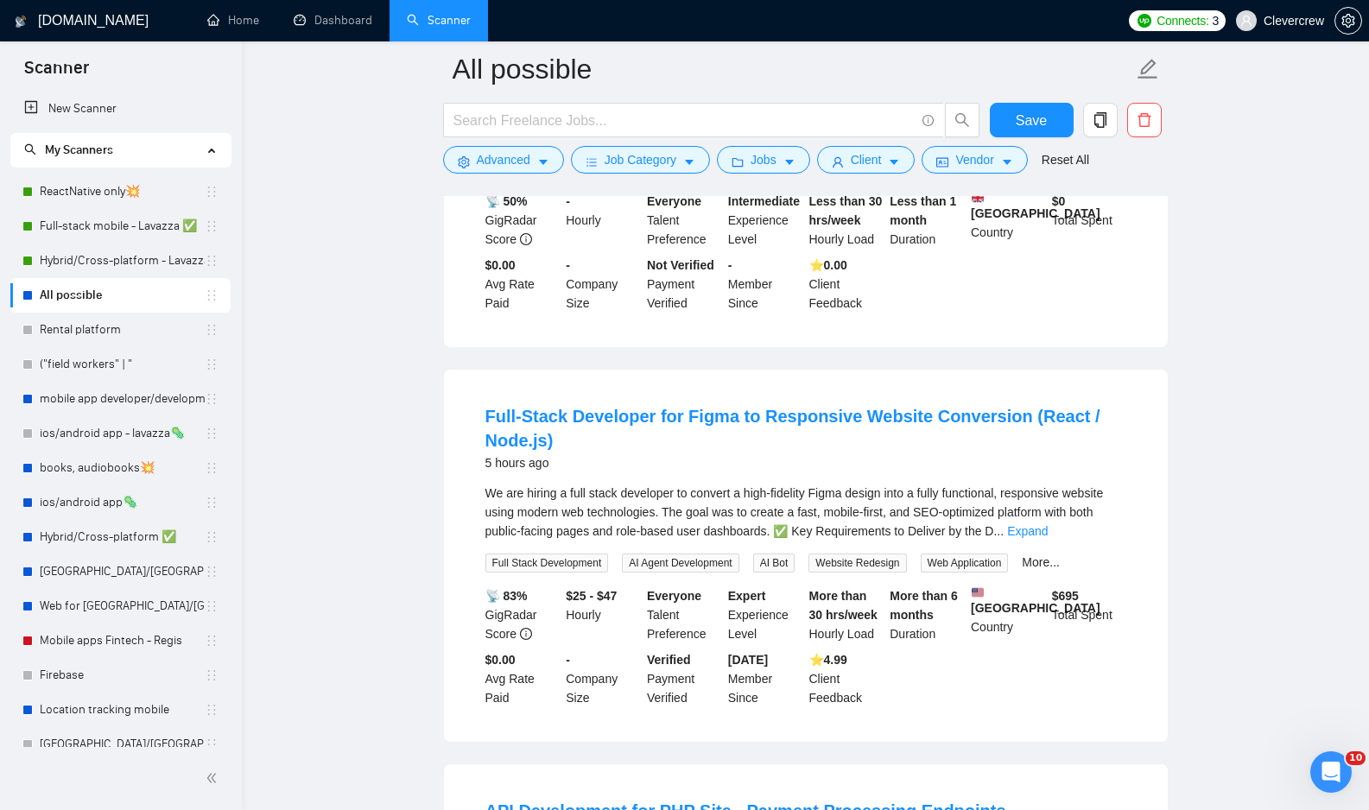
scroll to position [4816, 0]
click at [1048, 537] on link "Expand" at bounding box center [1027, 530] width 41 height 14
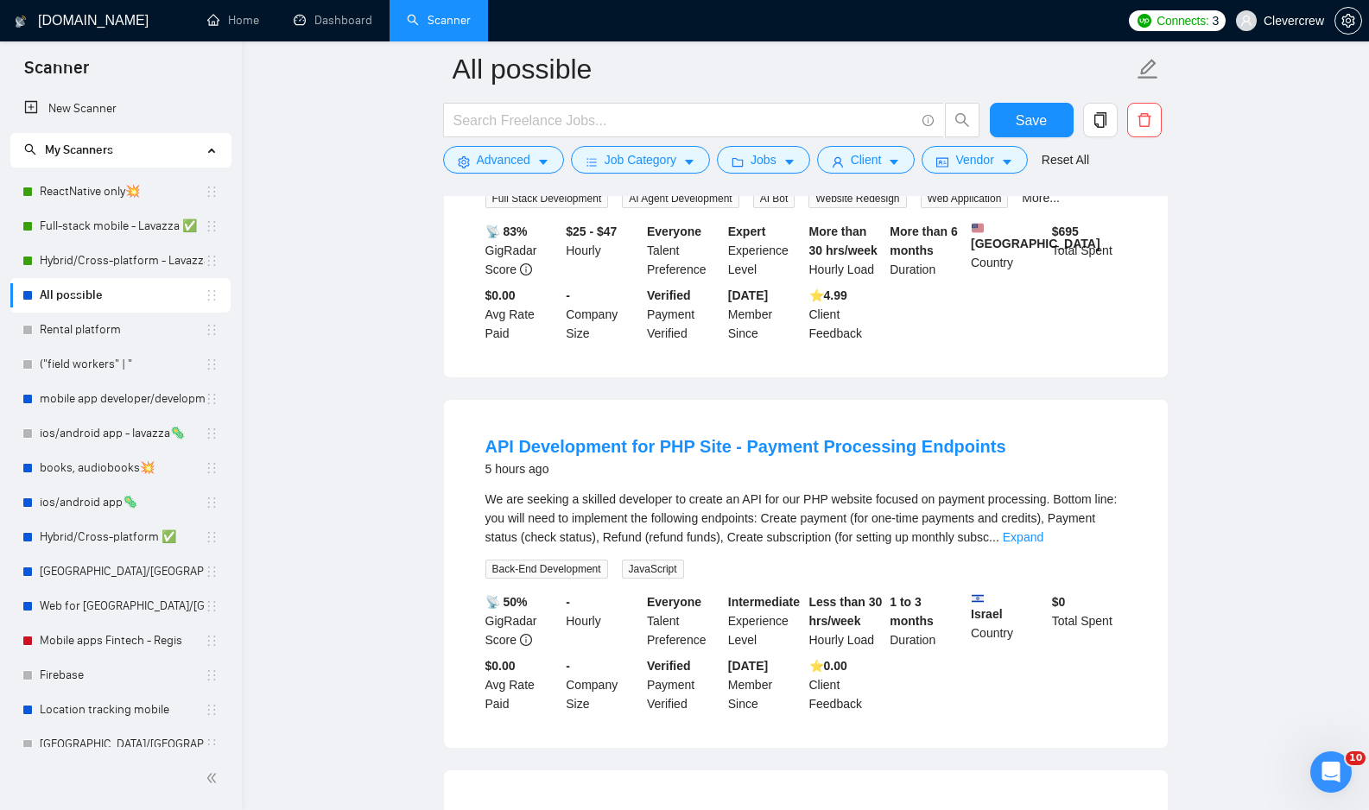
scroll to position [5359, 0]
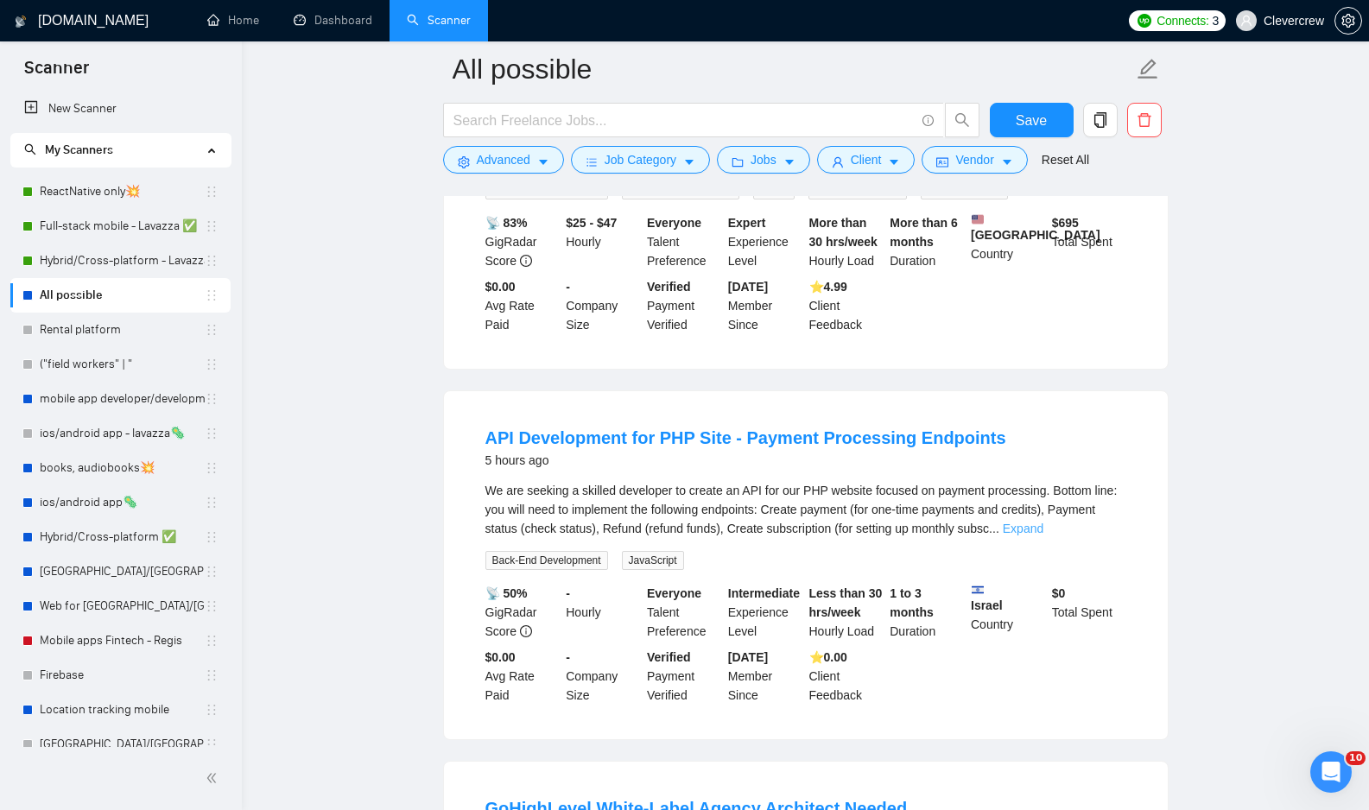
click at [1043, 535] on link "Expand" at bounding box center [1023, 529] width 41 height 14
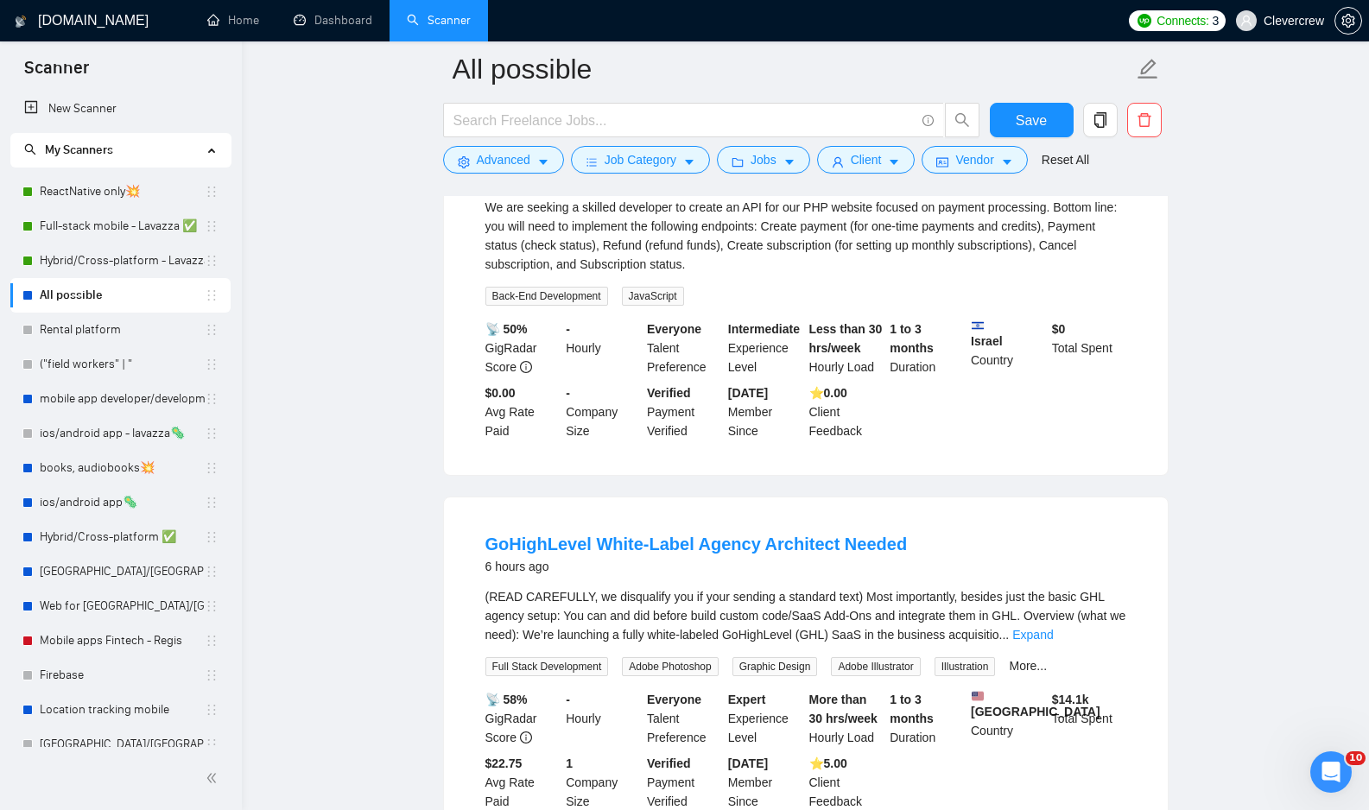
scroll to position [5859, 0]
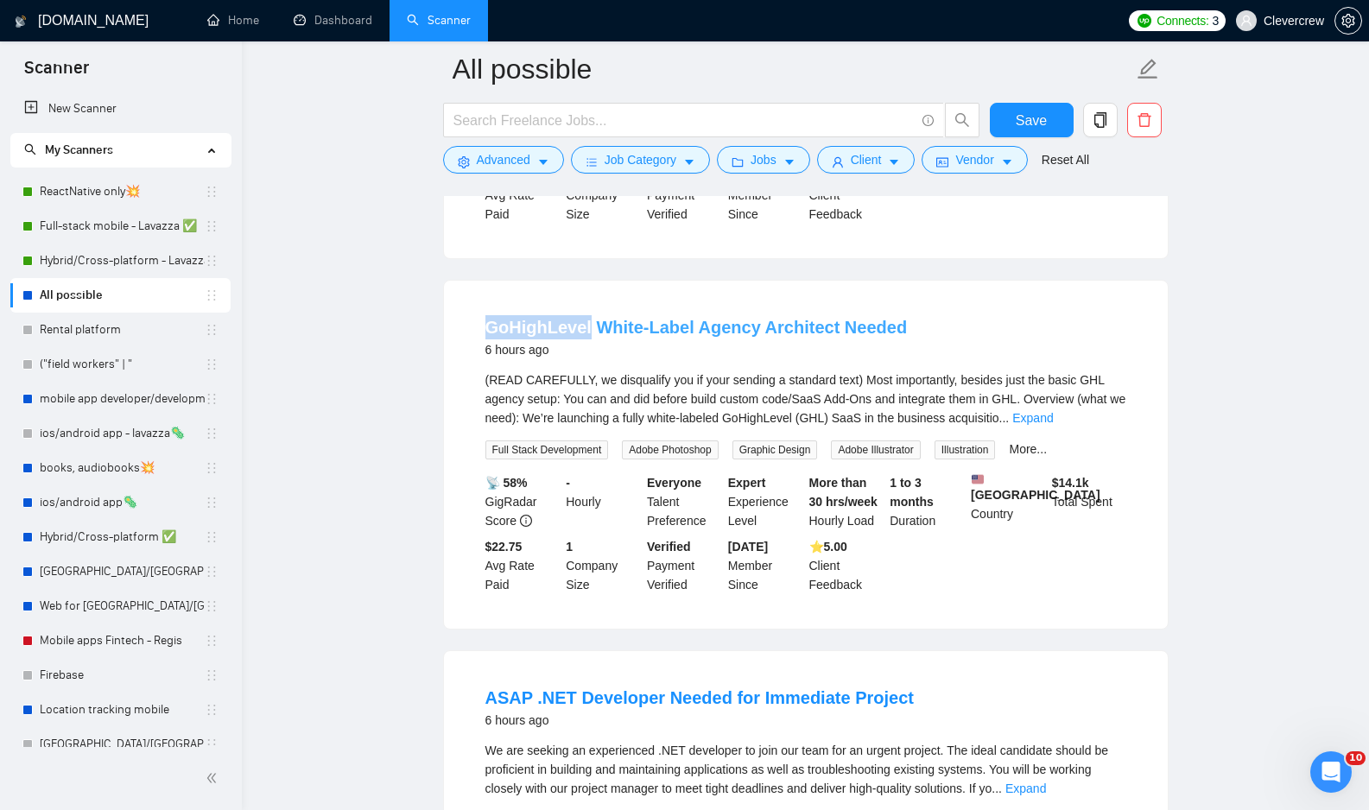
drag, startPoint x: 480, startPoint y: 377, endPoint x: 587, endPoint y: 370, distance: 107.3
click at [587, 370] on li "GoHighLevel White-Label Agency Architect Needed 6 hours ago (READ CAREFULLY, we…" at bounding box center [806, 454] width 682 height 307
copy link "GoHighLevel"
click at [554, 159] on button "Advanced" at bounding box center [503, 160] width 121 height 28
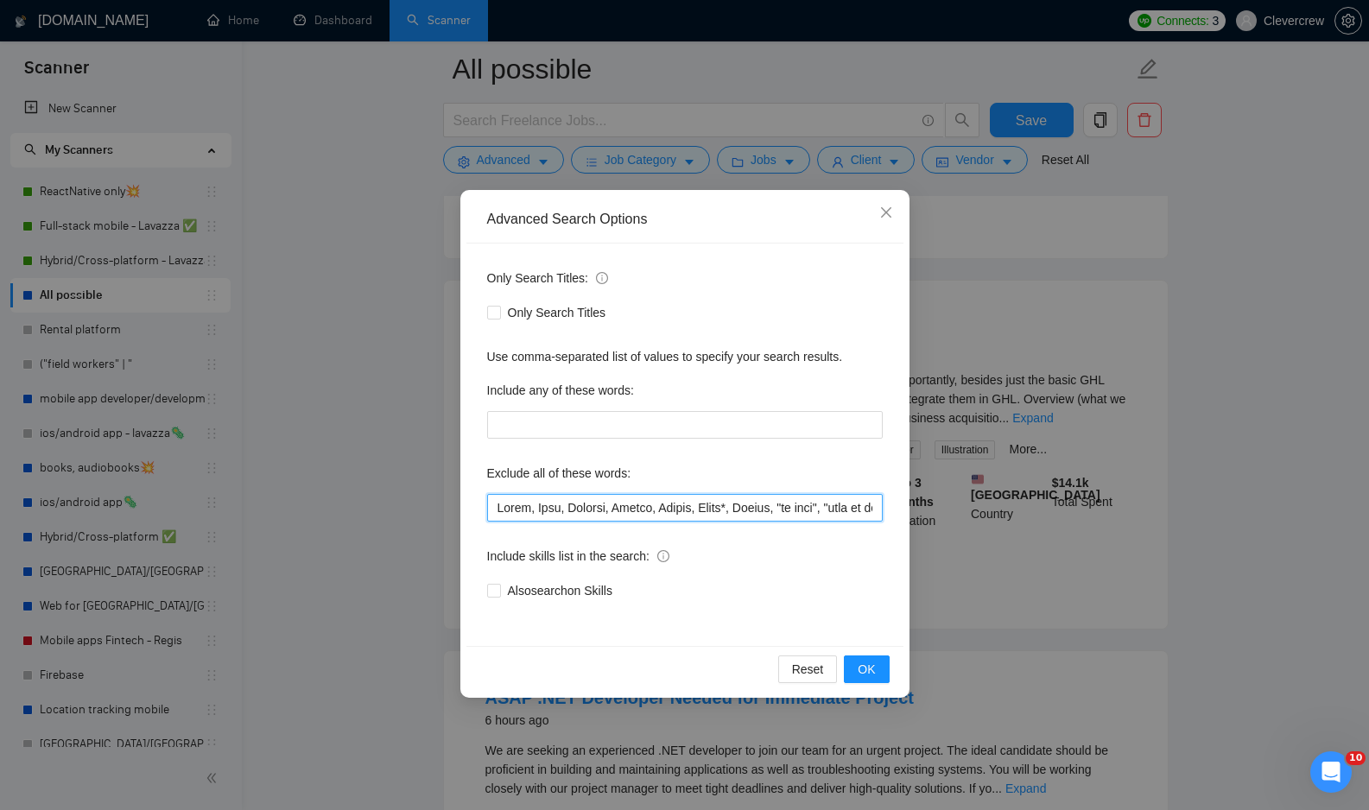
click at [715, 501] on input "text" at bounding box center [685, 508] width 396 height 28
paste input "GoHighLevel"
type input "Ionic, Dart, Cordova, Equity, Africa, India*, Nocode, "no code", "rent an accou…"
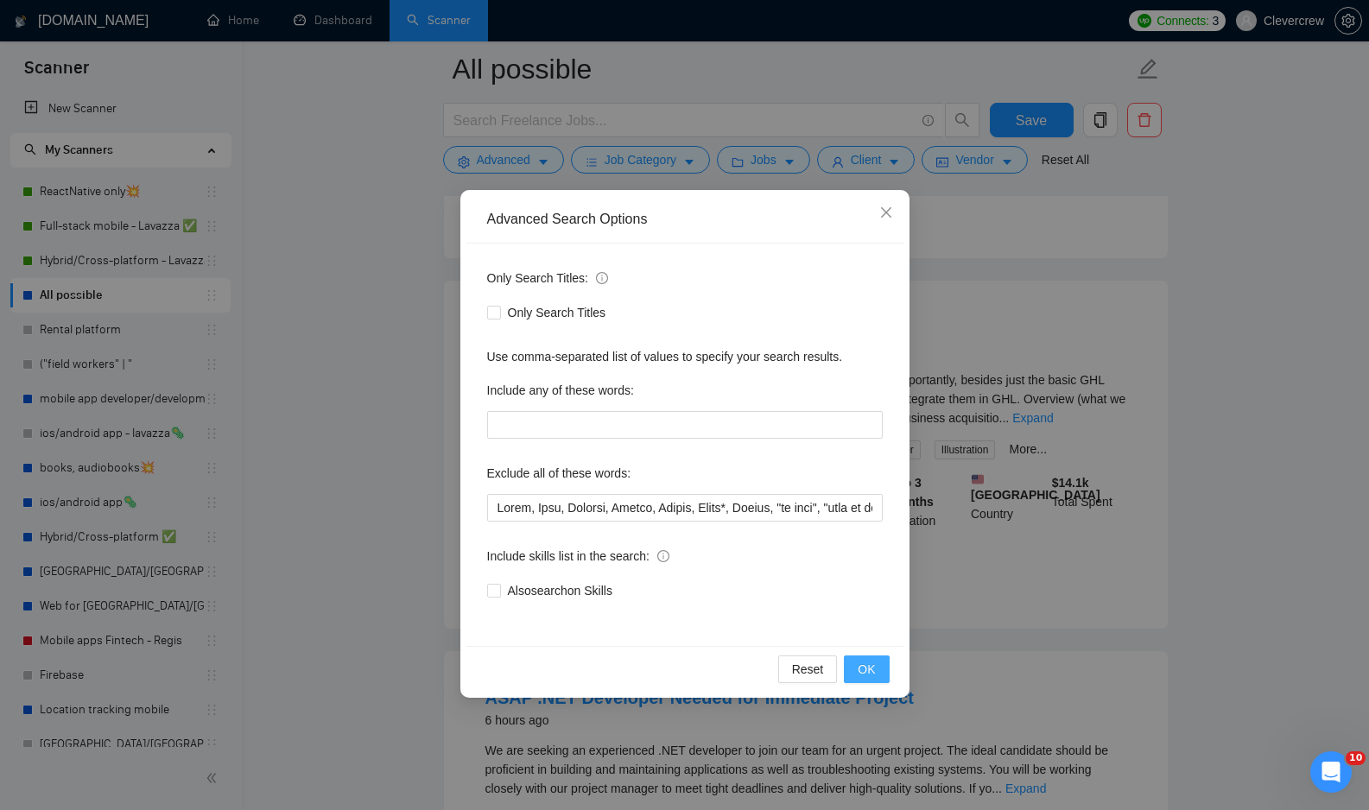
click at [874, 662] on span "OK" at bounding box center [866, 669] width 17 height 19
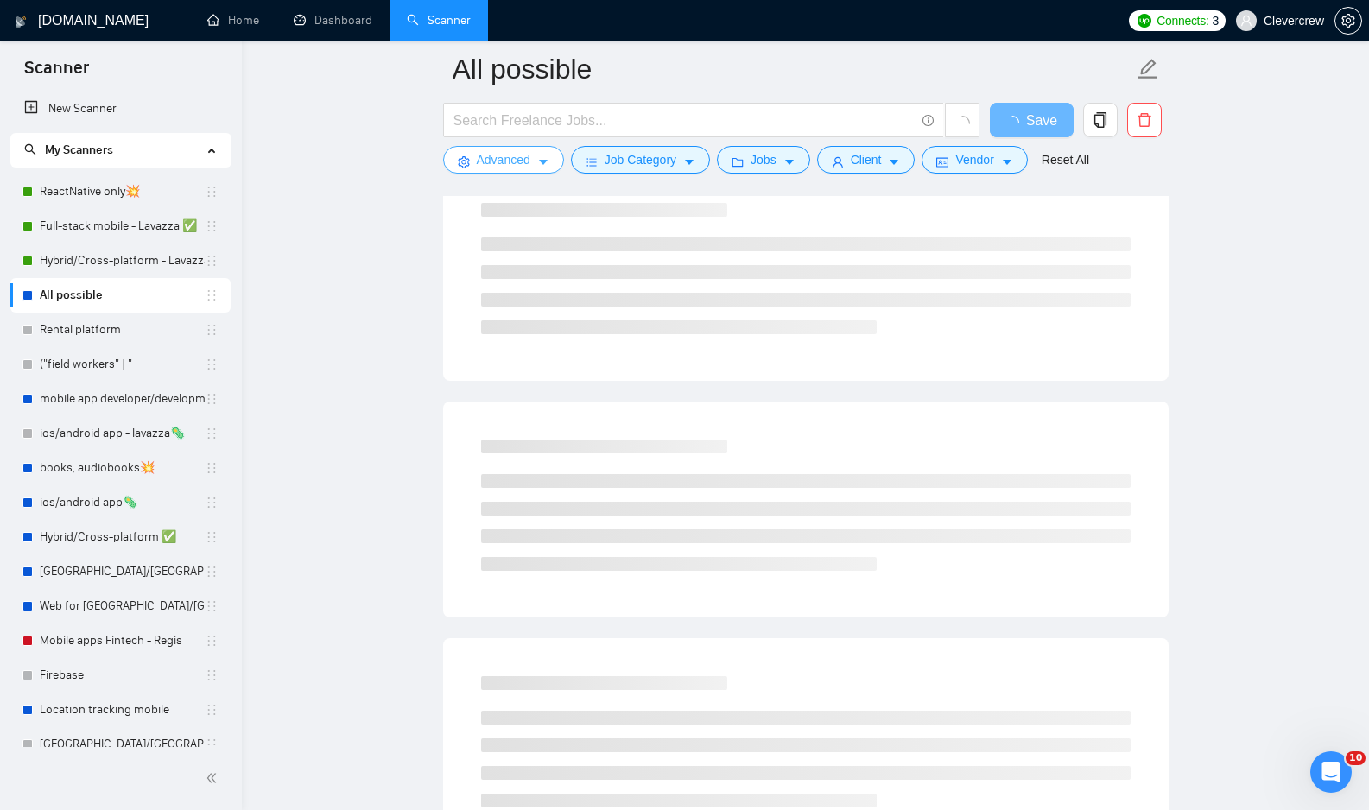
scroll to position [144, 0]
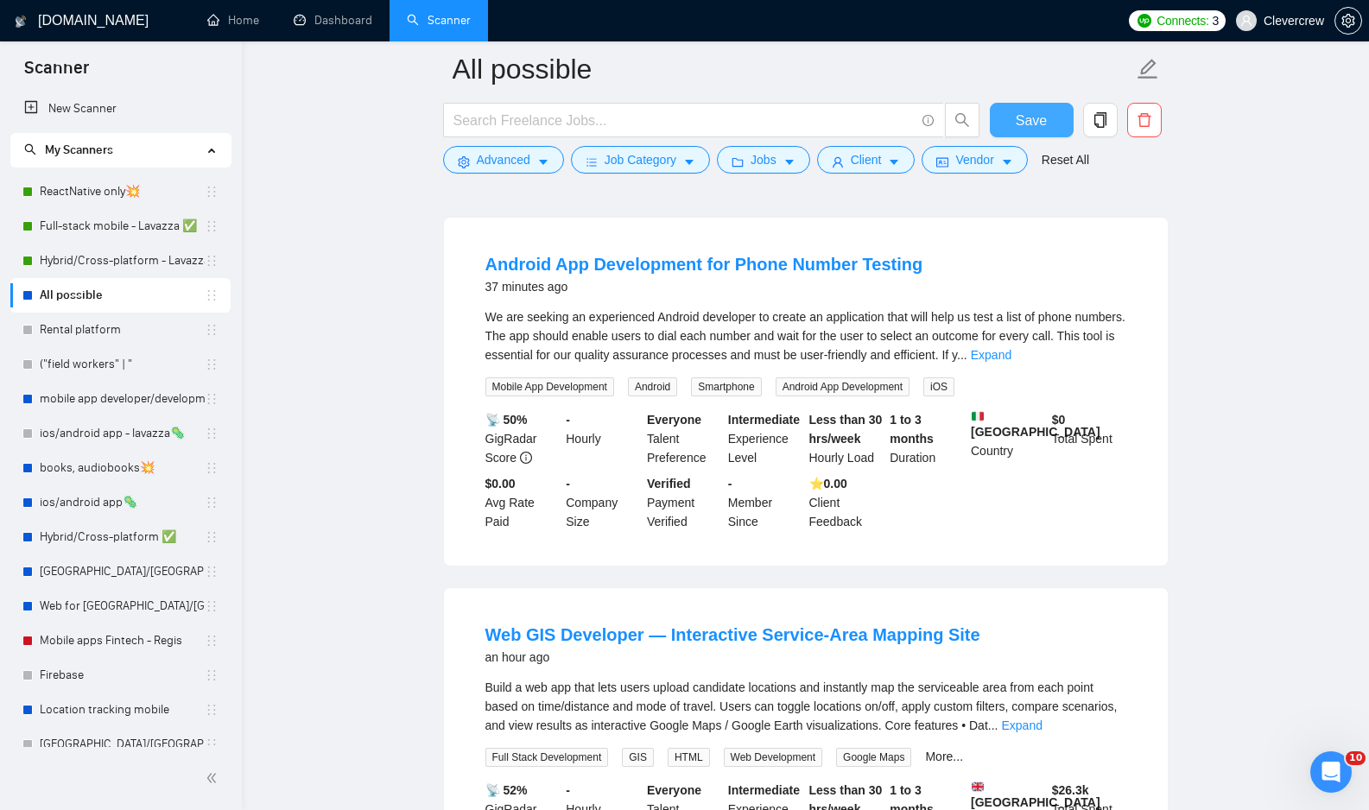
click at [1023, 125] on span "Save" at bounding box center [1031, 121] width 31 height 22
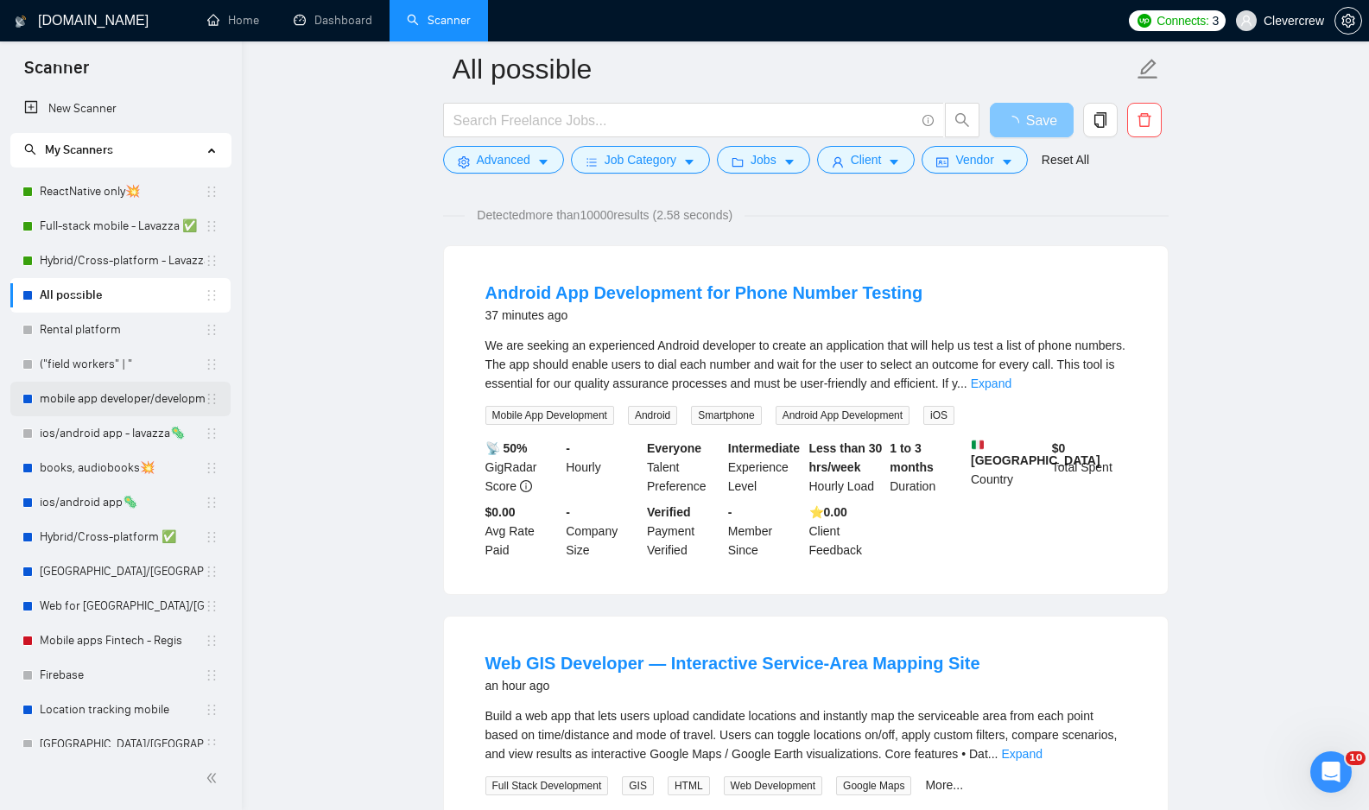
scroll to position [108, 0]
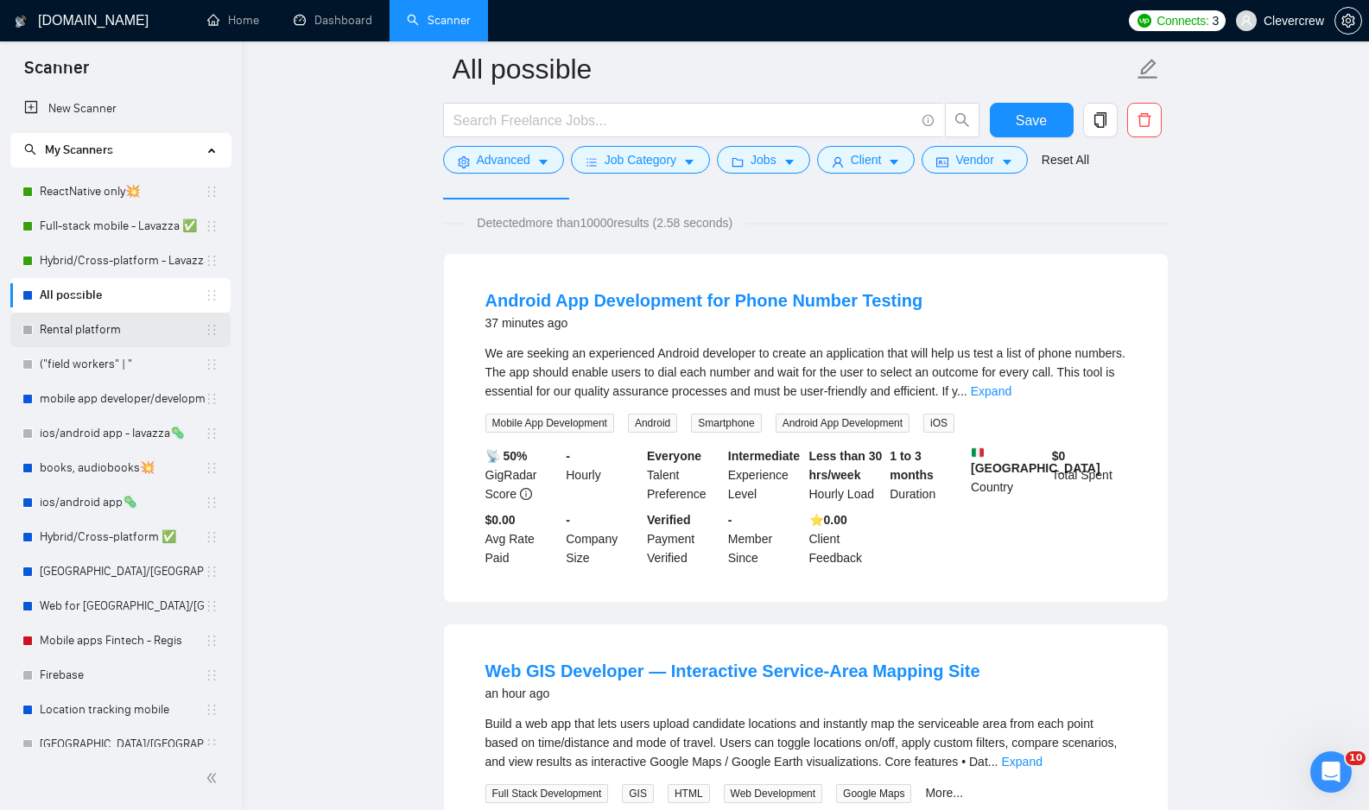
click at [128, 330] on link "Rental platform" at bounding box center [122, 330] width 165 height 35
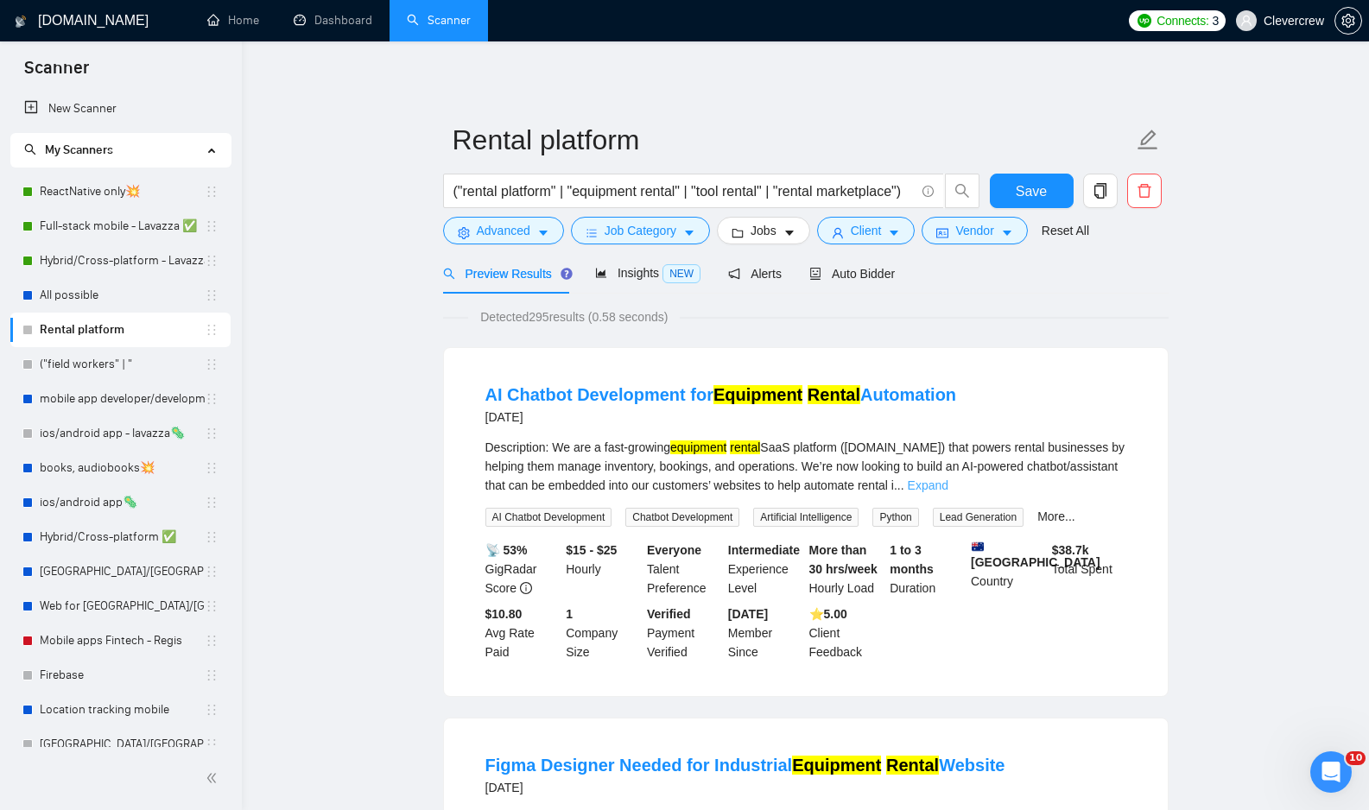
click at [948, 480] on link "Expand" at bounding box center [928, 485] width 41 height 14
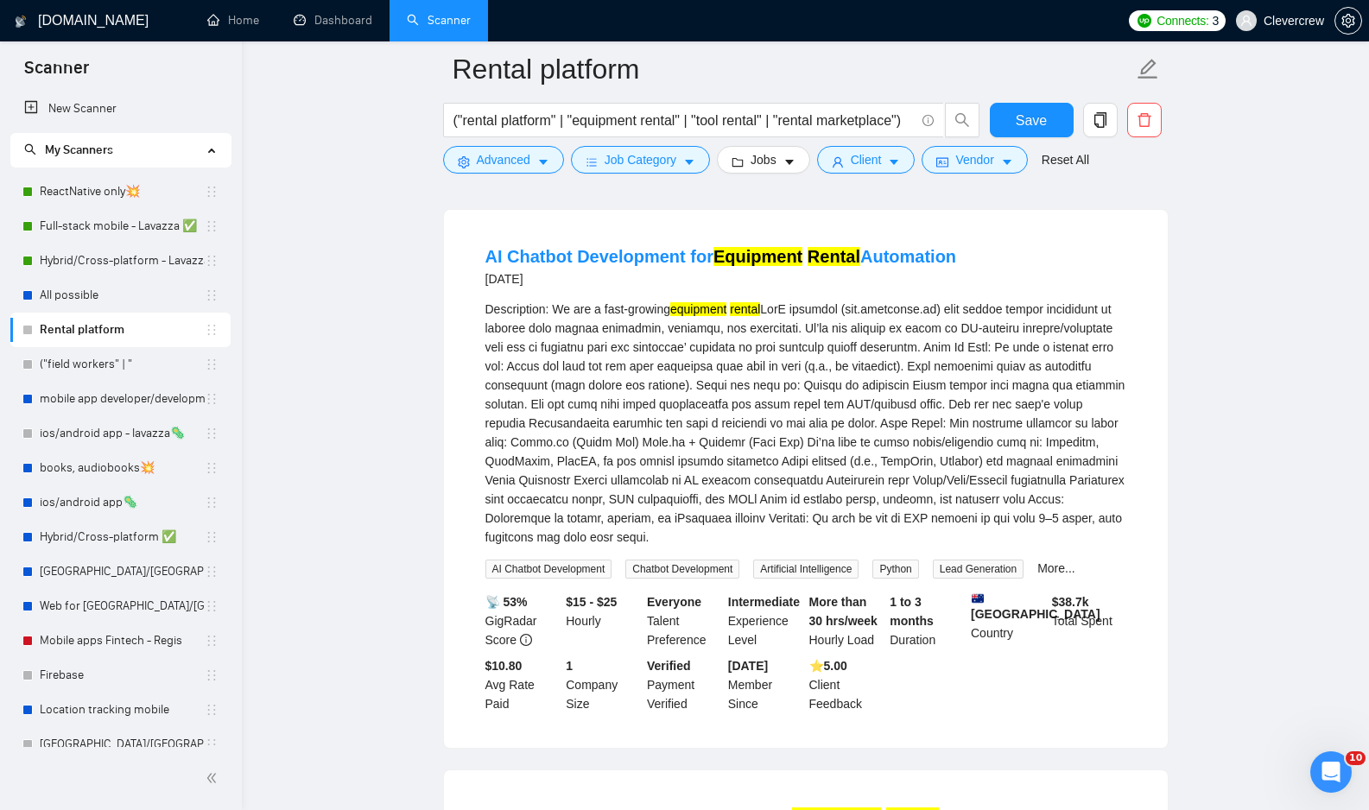
scroll to position [155, 0]
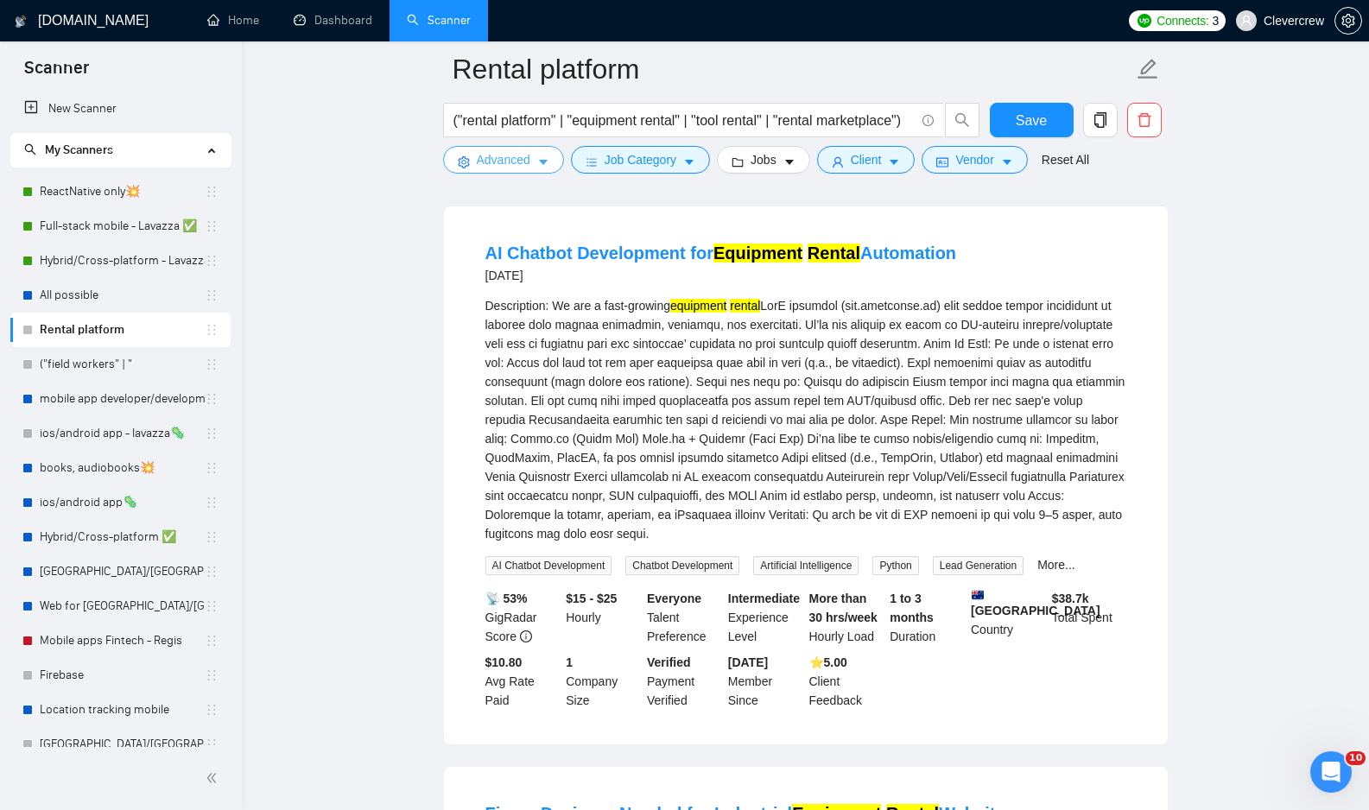
click at [548, 156] on icon "caret-down" at bounding box center [543, 162] width 12 height 12
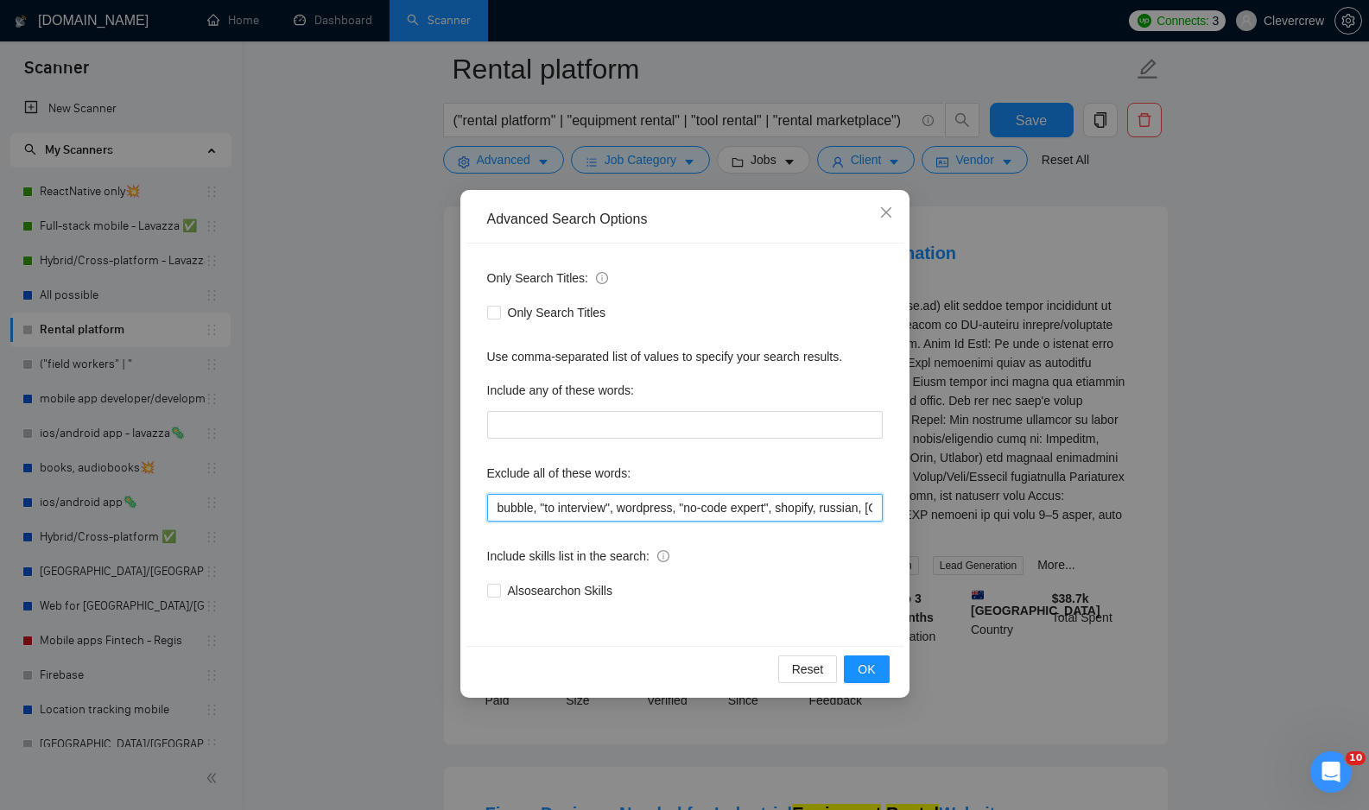
click at [621, 507] on input "bubble, "to interview", wordpress, "no-code expert", shopify, russian, russia, …" at bounding box center [685, 508] width 396 height 28
type input "bubble, "to interview", wordpress, "no-code expert", shopify, russian, russia, …"
click at [871, 679] on button "OK" at bounding box center [866, 669] width 45 height 28
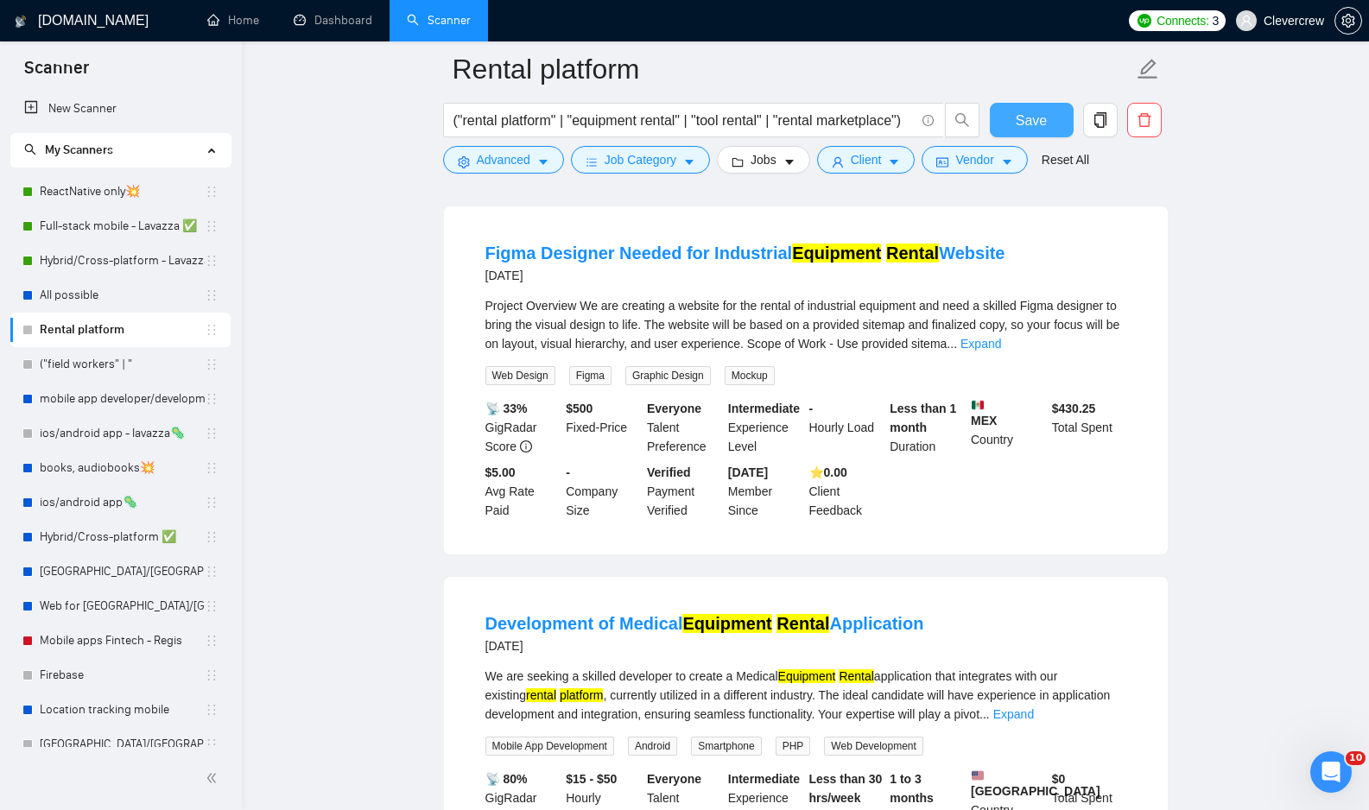
click at [1027, 123] on span "Save" at bounding box center [1031, 121] width 31 height 22
click at [1001, 344] on link "Expand" at bounding box center [980, 344] width 41 height 14
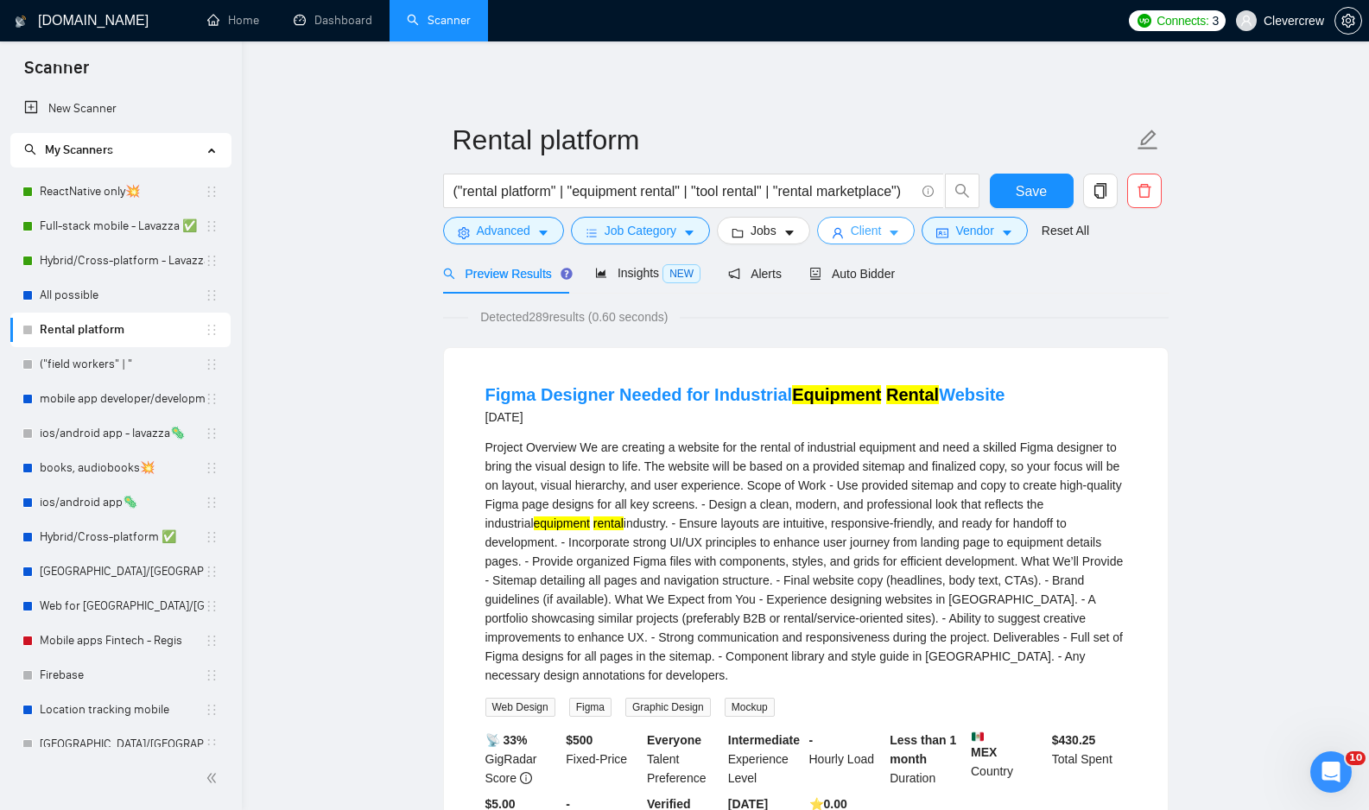
click at [894, 229] on button "Client" at bounding box center [866, 231] width 98 height 28
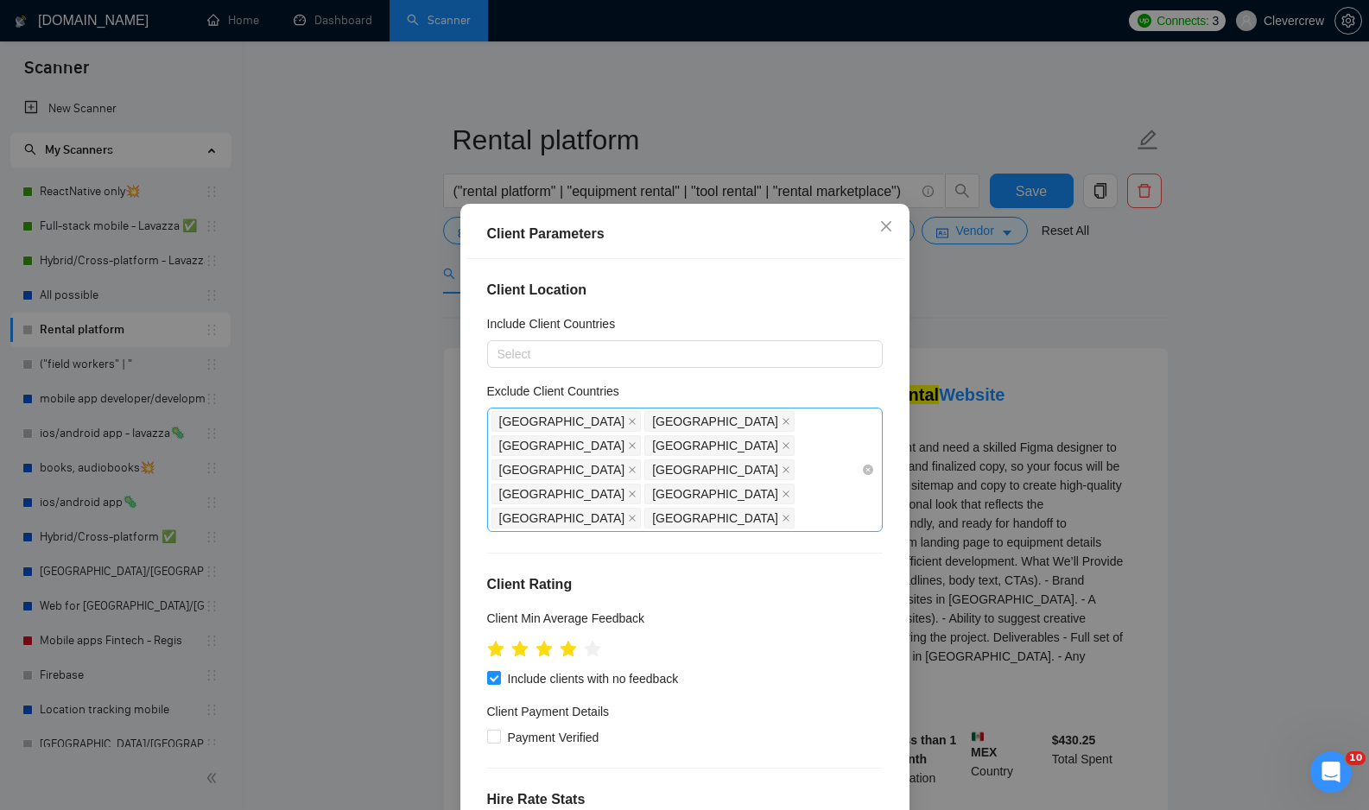
click at [717, 473] on div "India China Hong Kong Russia Belarus Uzbekistan Philippines Vietnam Pakistan Pa…" at bounding box center [676, 469] width 370 height 121
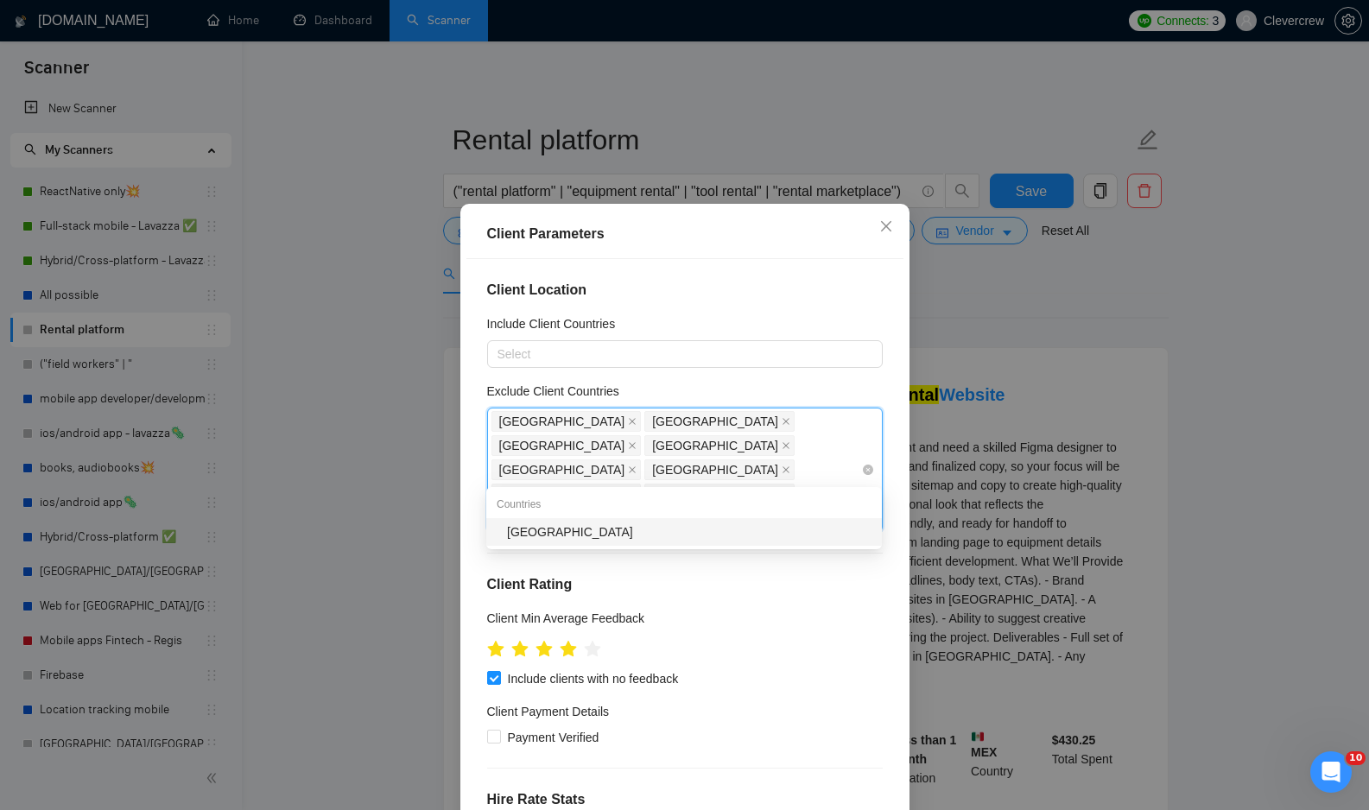
type input "mexi"
click at [670, 529] on div "[GEOGRAPHIC_DATA]" at bounding box center [689, 531] width 364 height 19
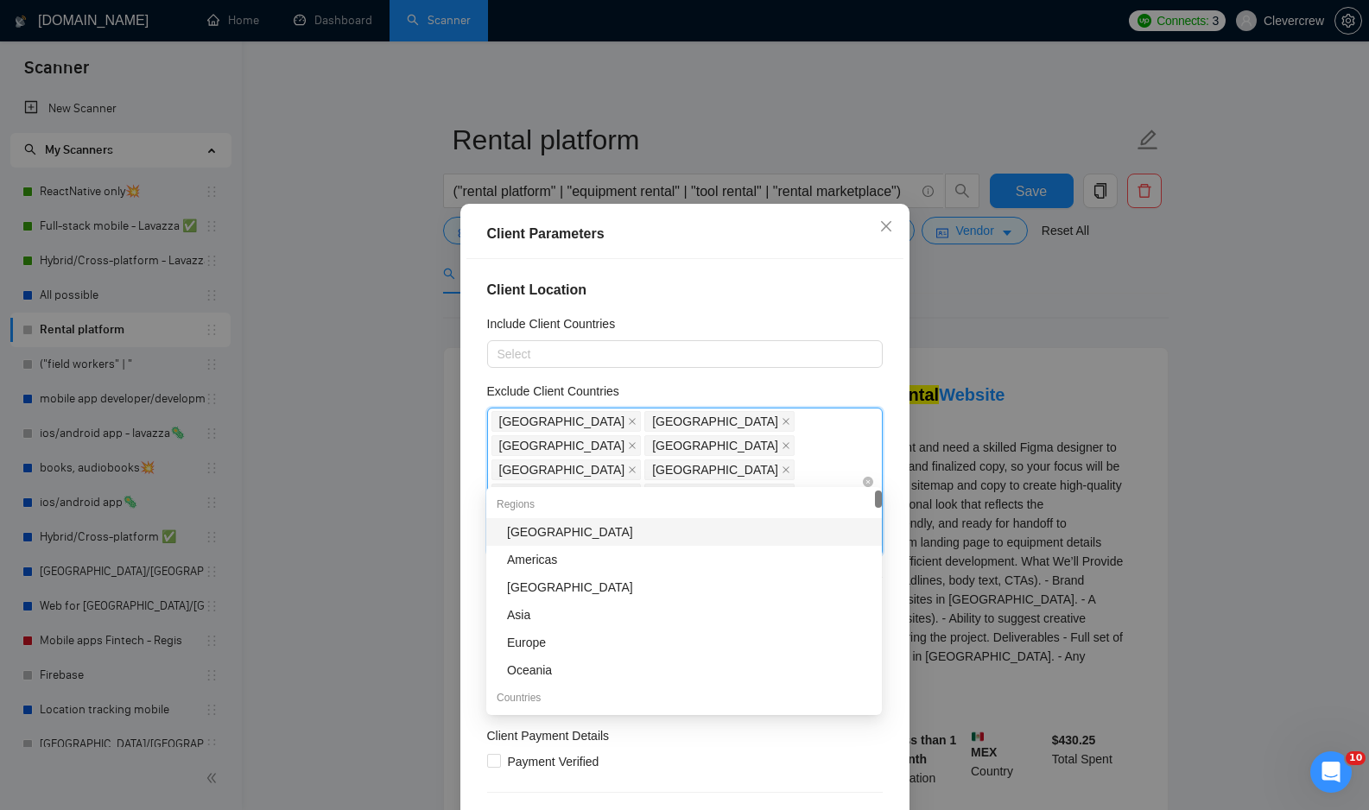
click at [749, 469] on div "India China Hong Kong Russia Belarus Uzbekistan Philippines Vietnam Pakistan Pa…" at bounding box center [676, 481] width 370 height 145
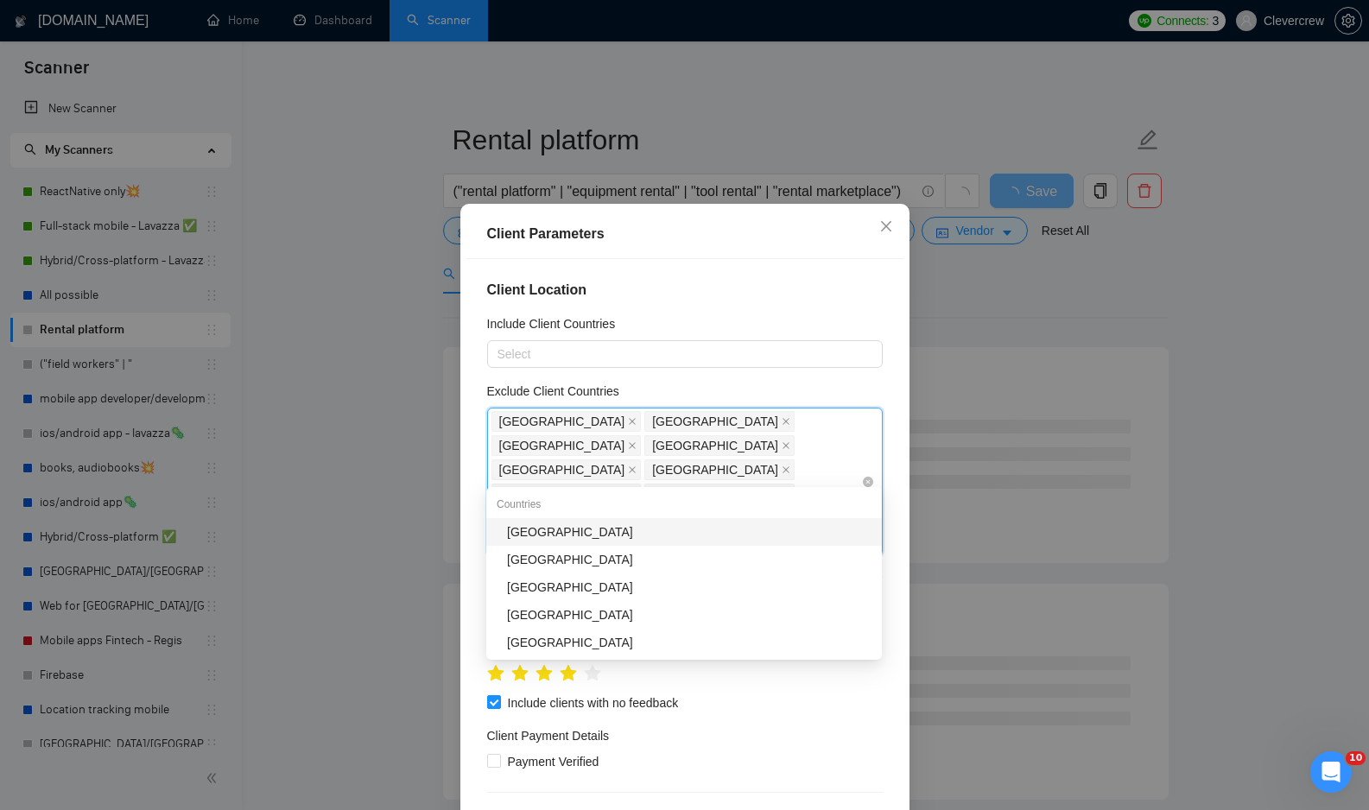
type input "bra"
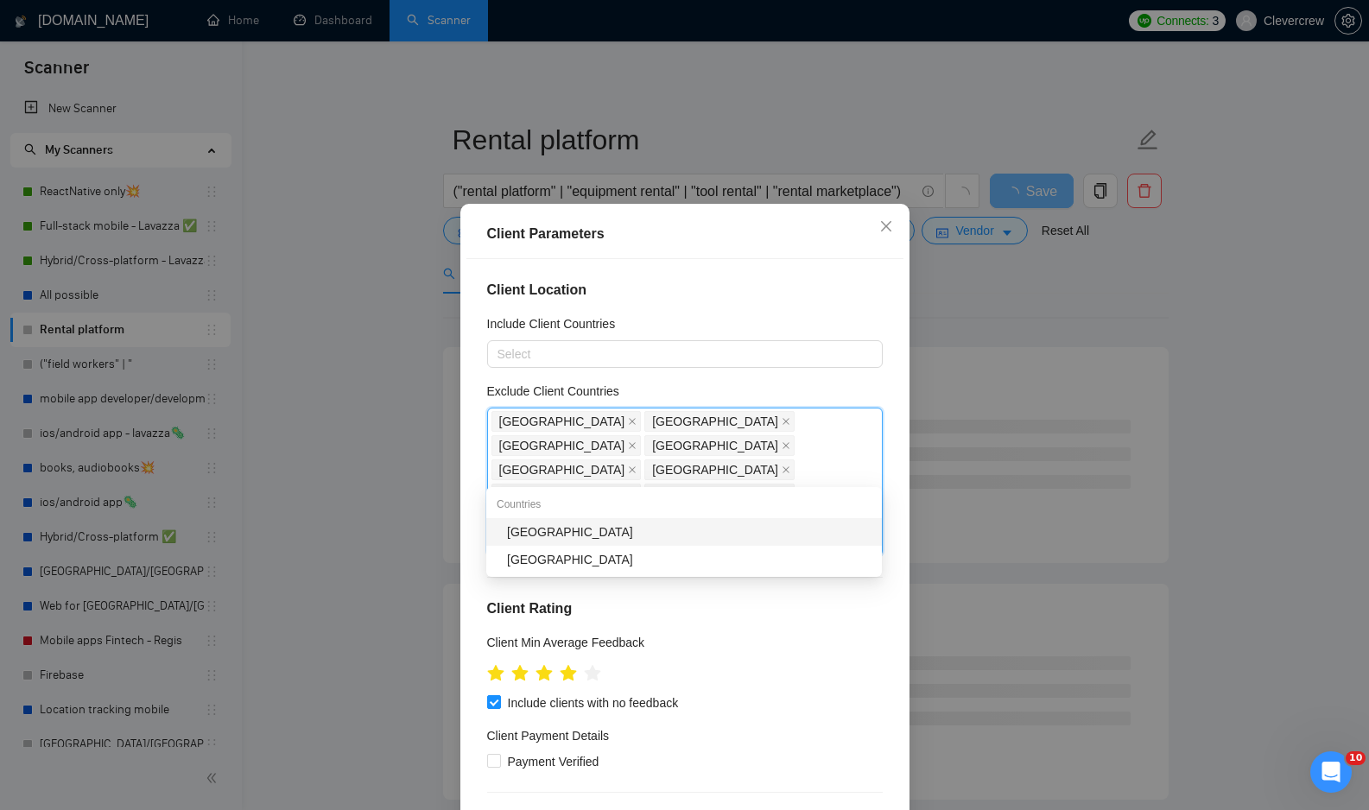
click at [710, 529] on div "Brazil" at bounding box center [689, 531] width 364 height 19
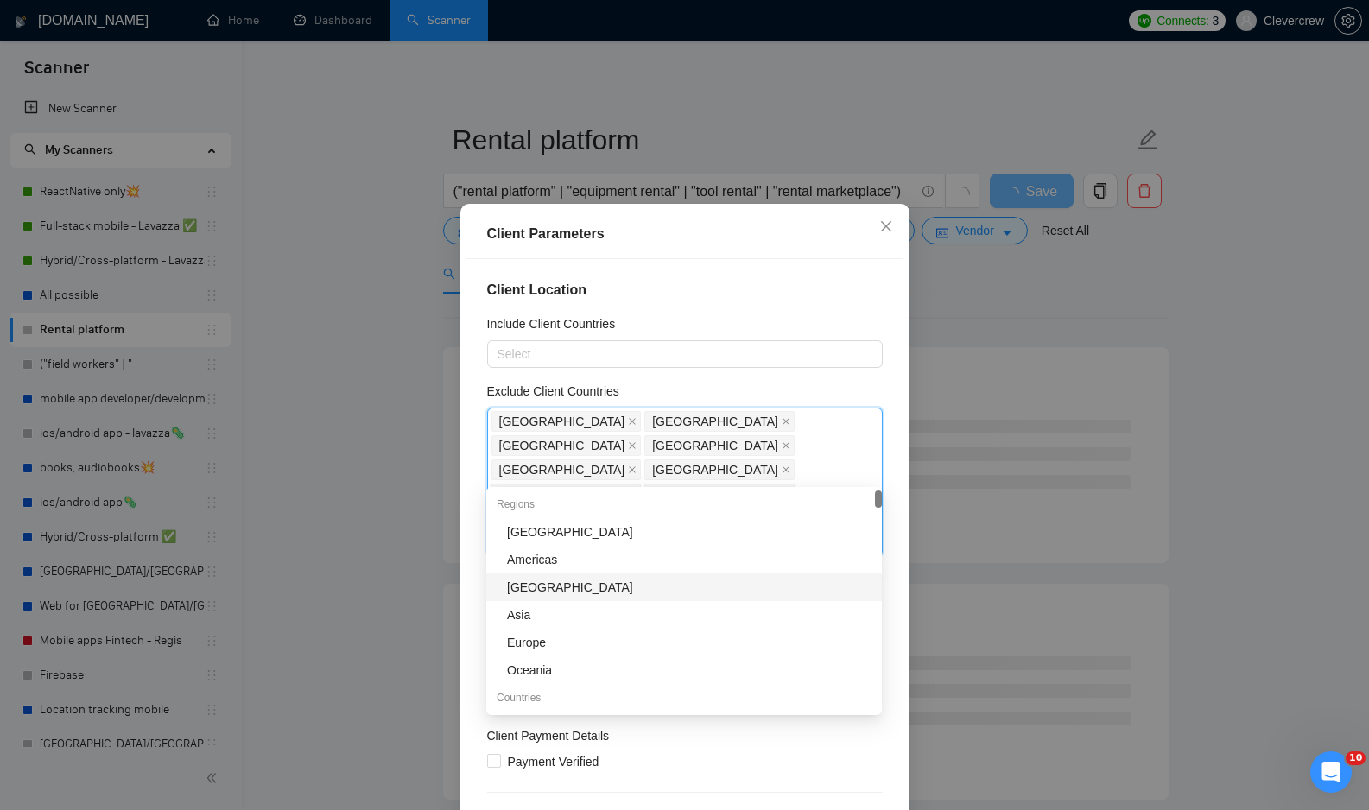
click at [845, 395] on div "Exclude Client Countries" at bounding box center [685, 395] width 396 height 26
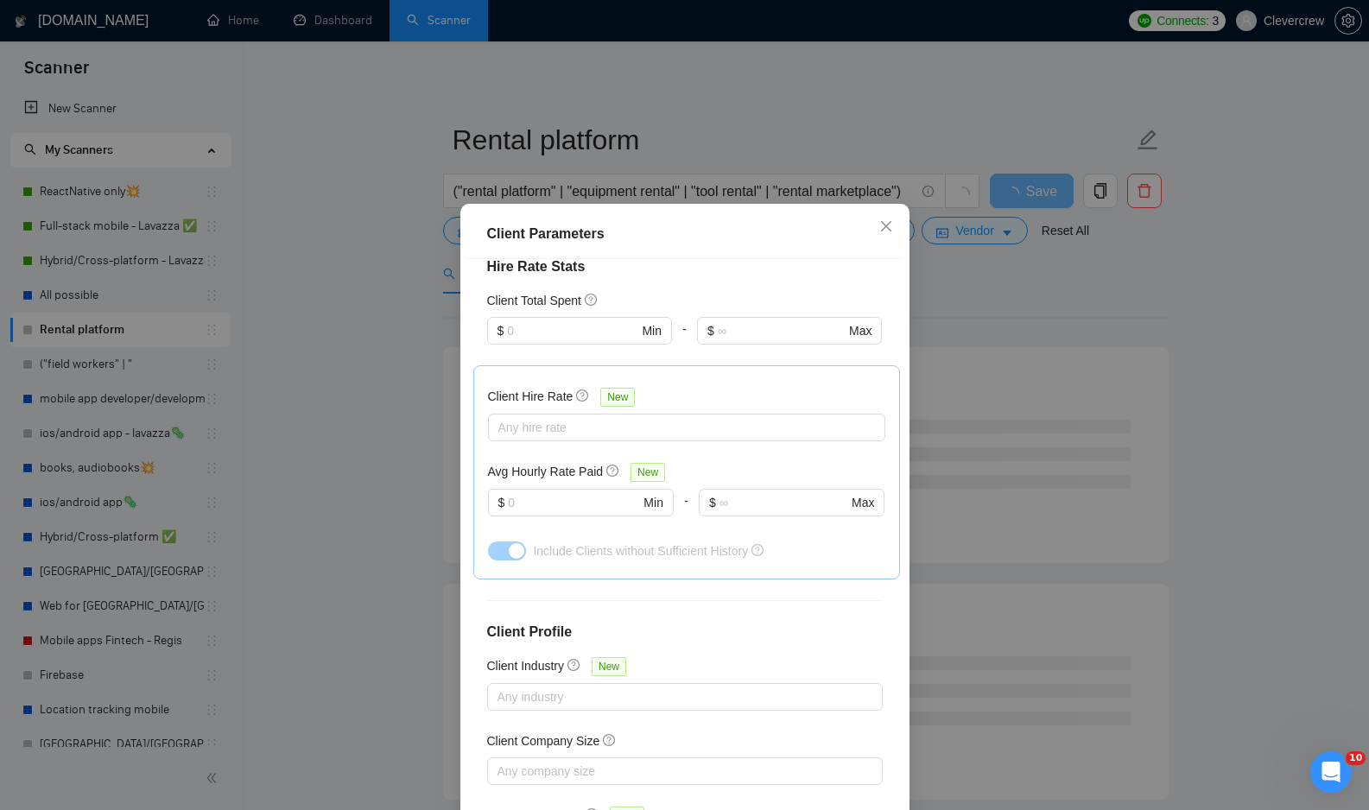
scroll to position [92, 0]
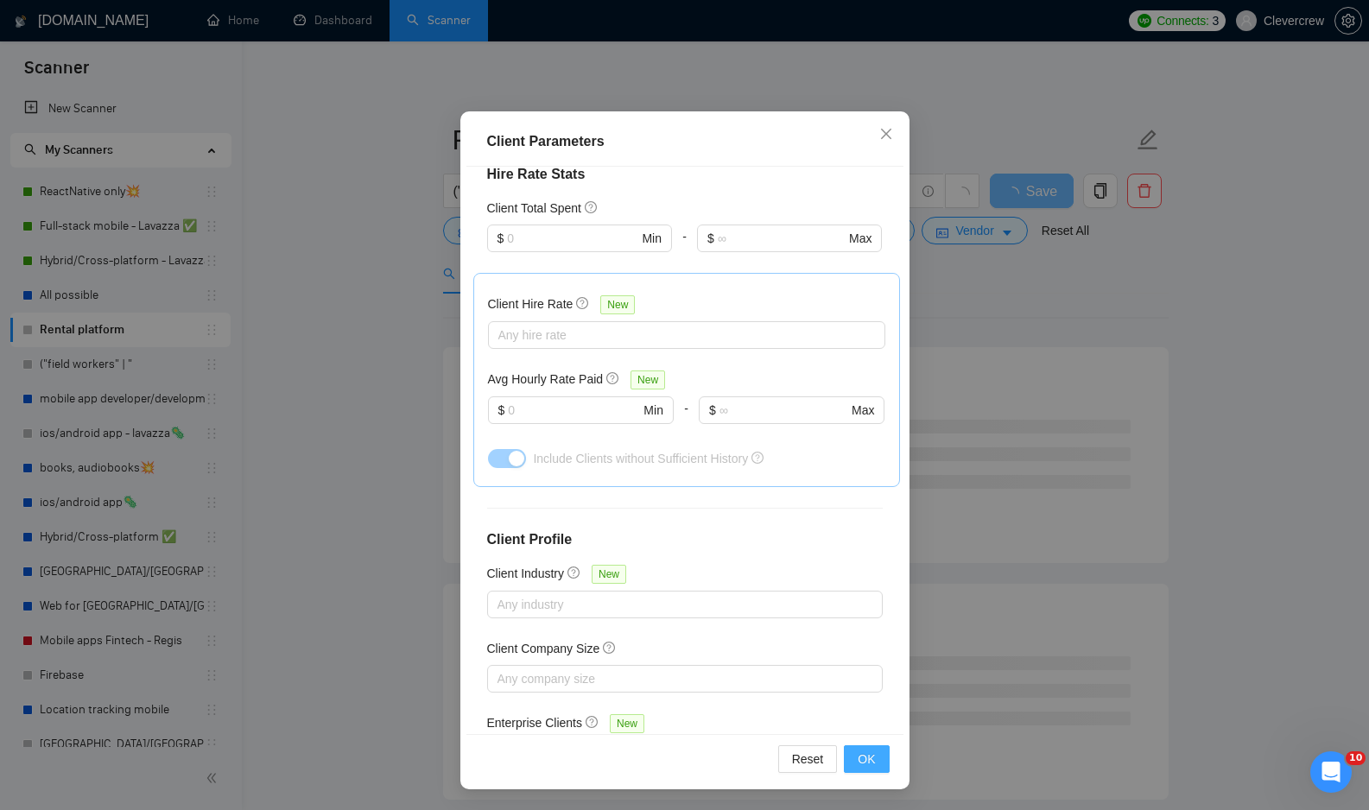
click at [871, 757] on span "OK" at bounding box center [866, 759] width 17 height 19
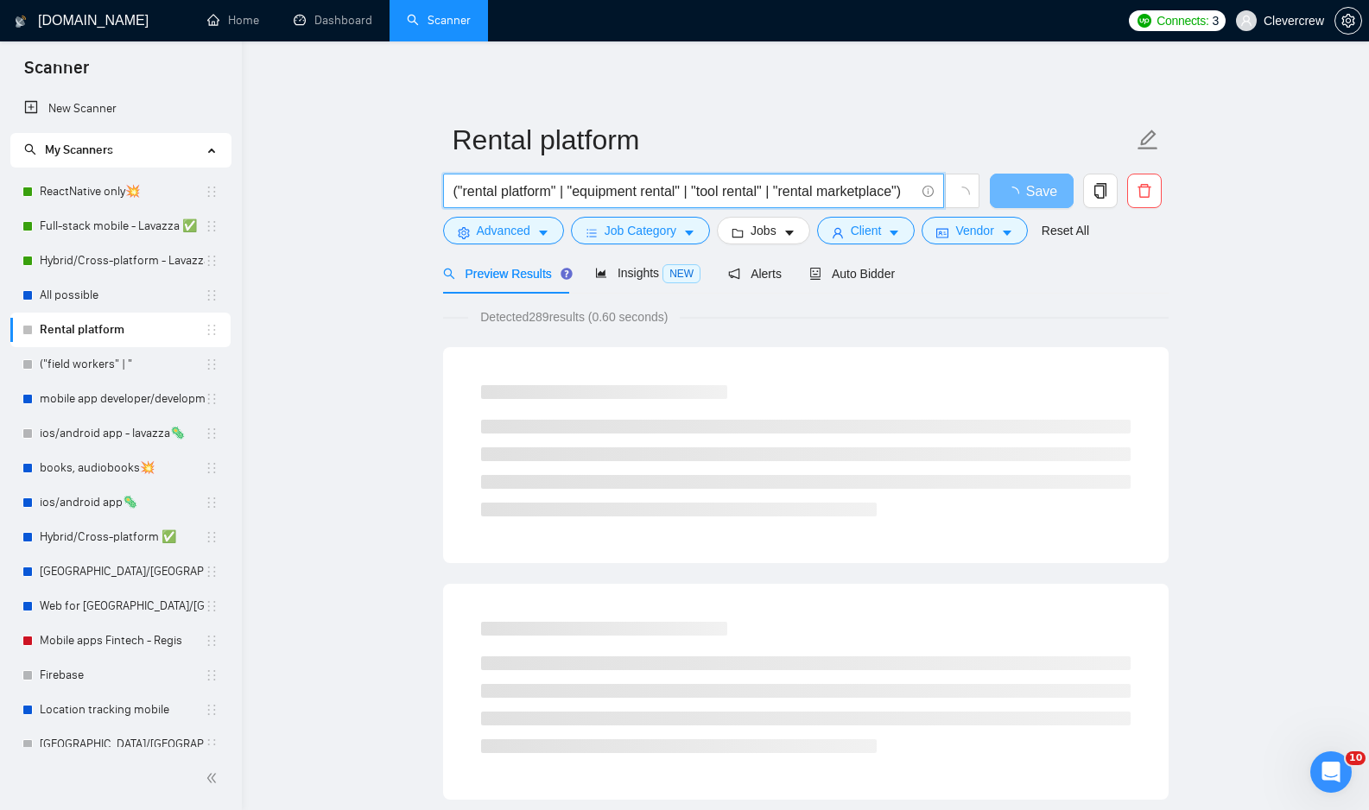
click at [863, 191] on input "("rental platform" | "equipment rental" | "tool rental" | "rental marketplace")" at bounding box center [683, 191] width 461 height 22
drag, startPoint x: 466, startPoint y: 191, endPoint x: 531, endPoint y: 187, distance: 64.9
click at [531, 187] on input "("rental platform" | "equipment rental" | "tool rental" | "rental marketplace")" at bounding box center [683, 191] width 461 height 22
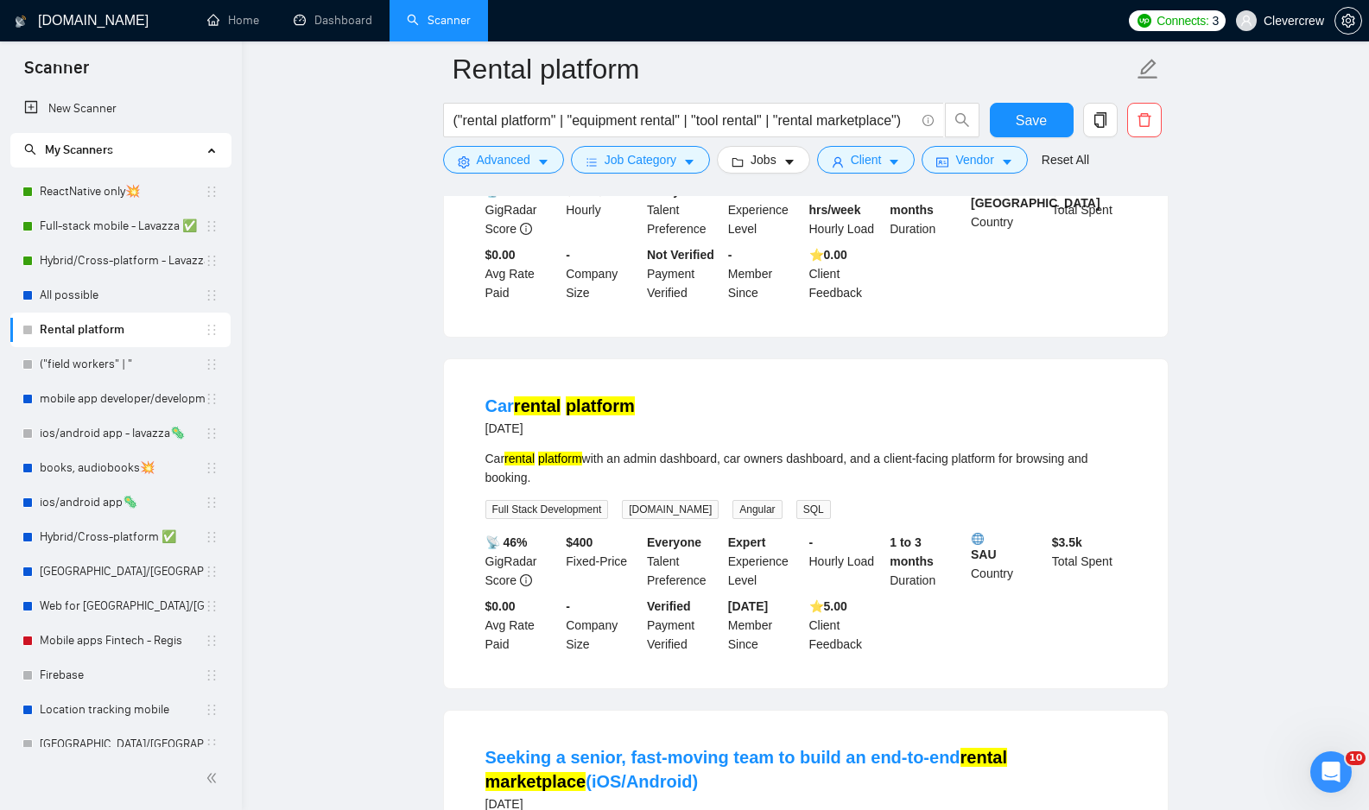
scroll to position [374, 0]
click at [547, 167] on icon "caret-down" at bounding box center [543, 162] width 12 height 12
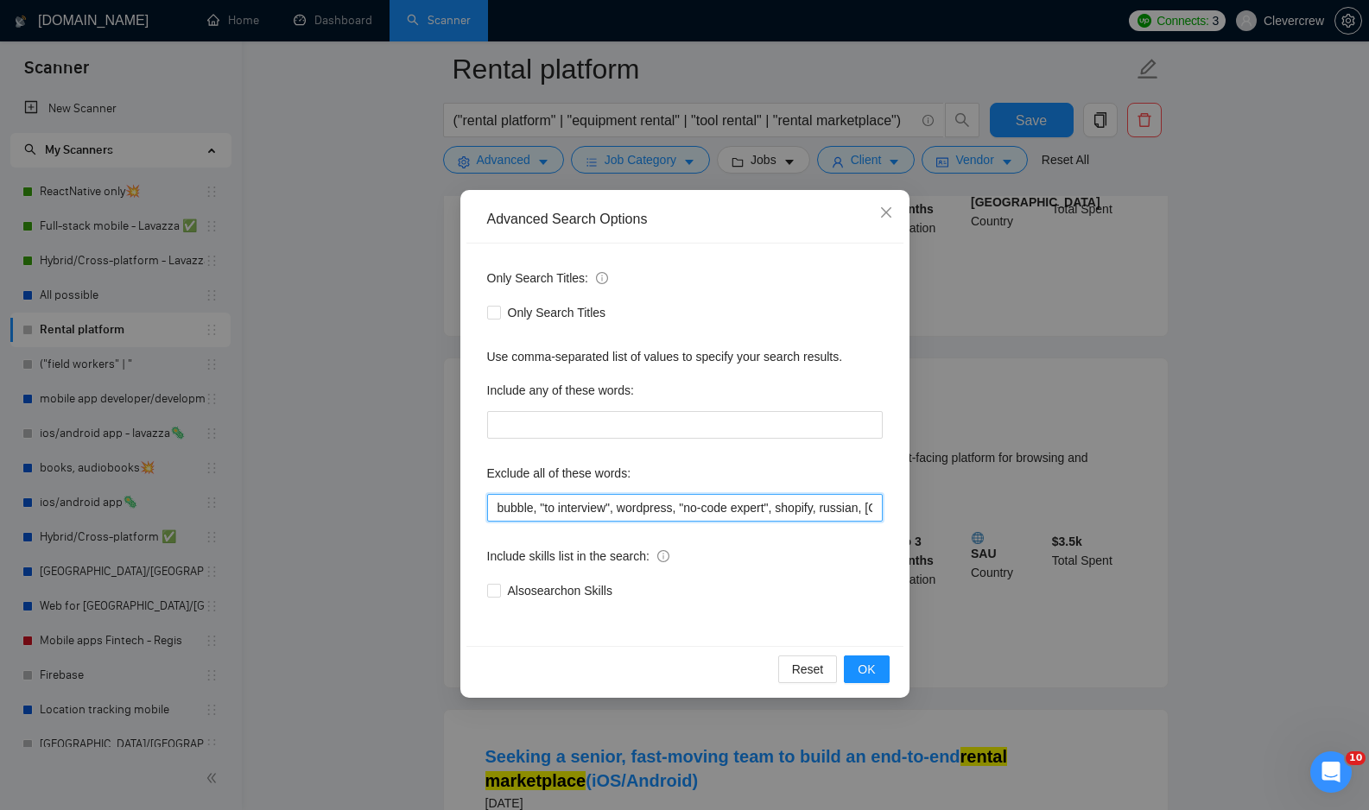
click at [648, 508] on input "bubble, "to interview", wordpress, "no-code expert", shopify, russian, russia, …" at bounding box center [685, 508] width 396 height 28
type input "bubble, "to interview", wordpress, "no-code expert", shopify, russian, russia, …"
click at [880, 674] on button "OK" at bounding box center [866, 669] width 45 height 28
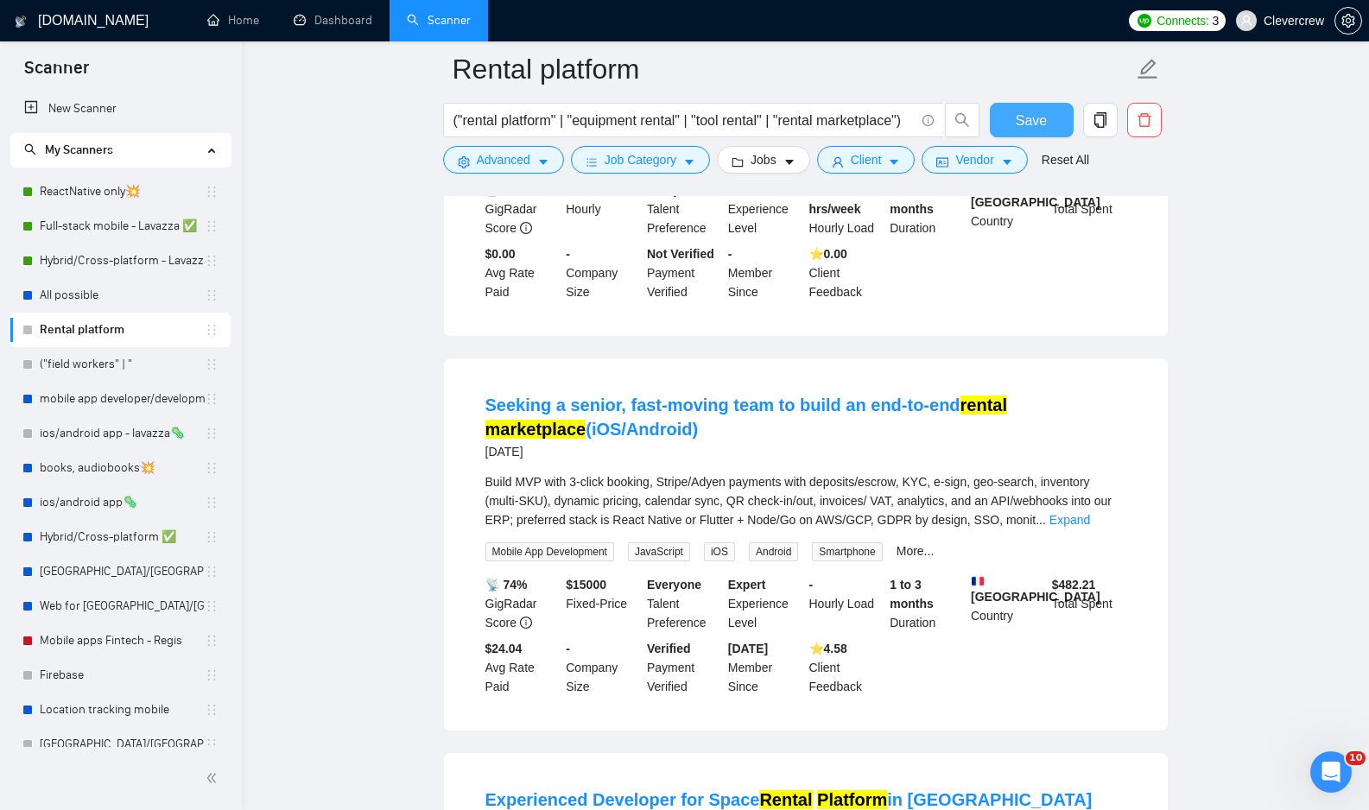
click at [1052, 117] on button "Save" at bounding box center [1032, 120] width 84 height 35
click at [1013, 168] on icon "caret-down" at bounding box center [1007, 162] width 12 height 12
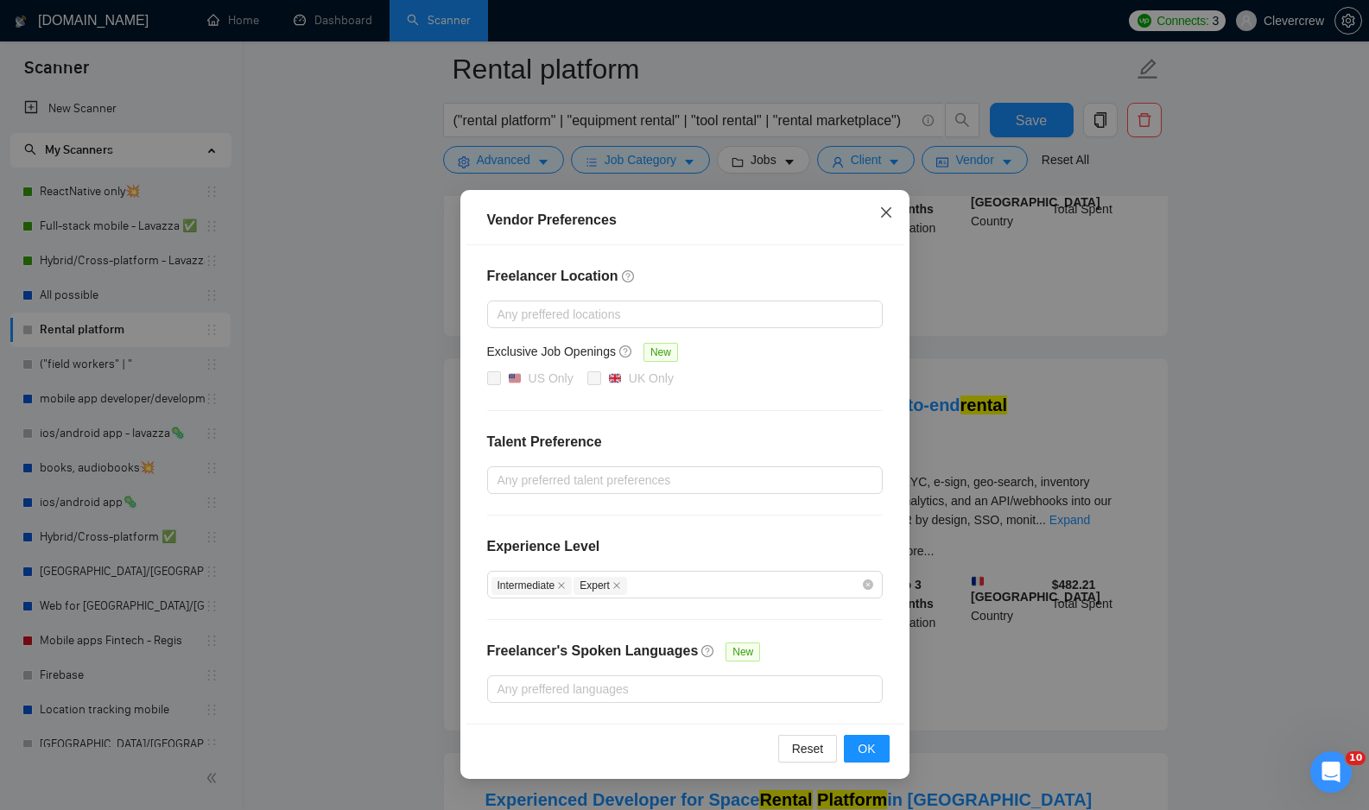
click at [890, 216] on icon "close" at bounding box center [886, 213] width 14 height 14
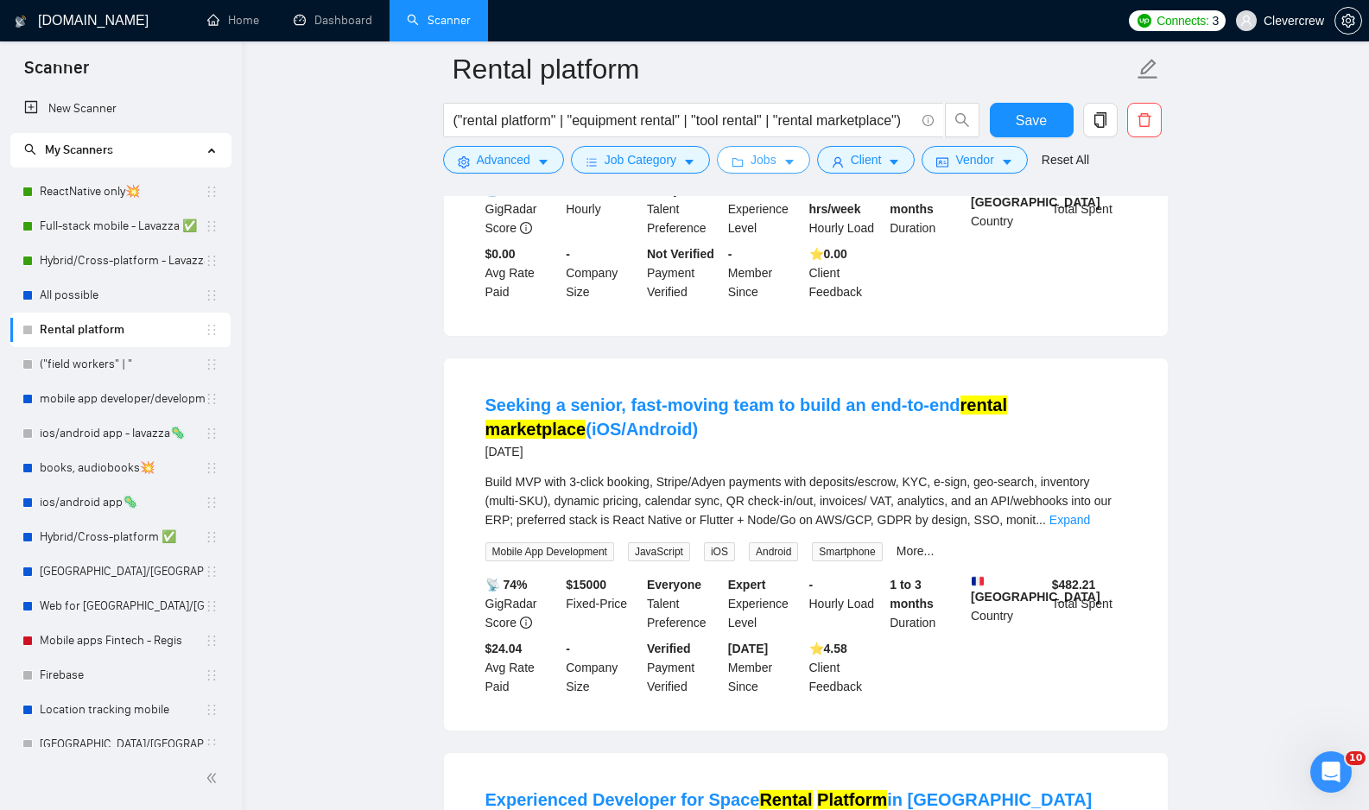
click at [798, 171] on button "Jobs" at bounding box center [763, 160] width 93 height 28
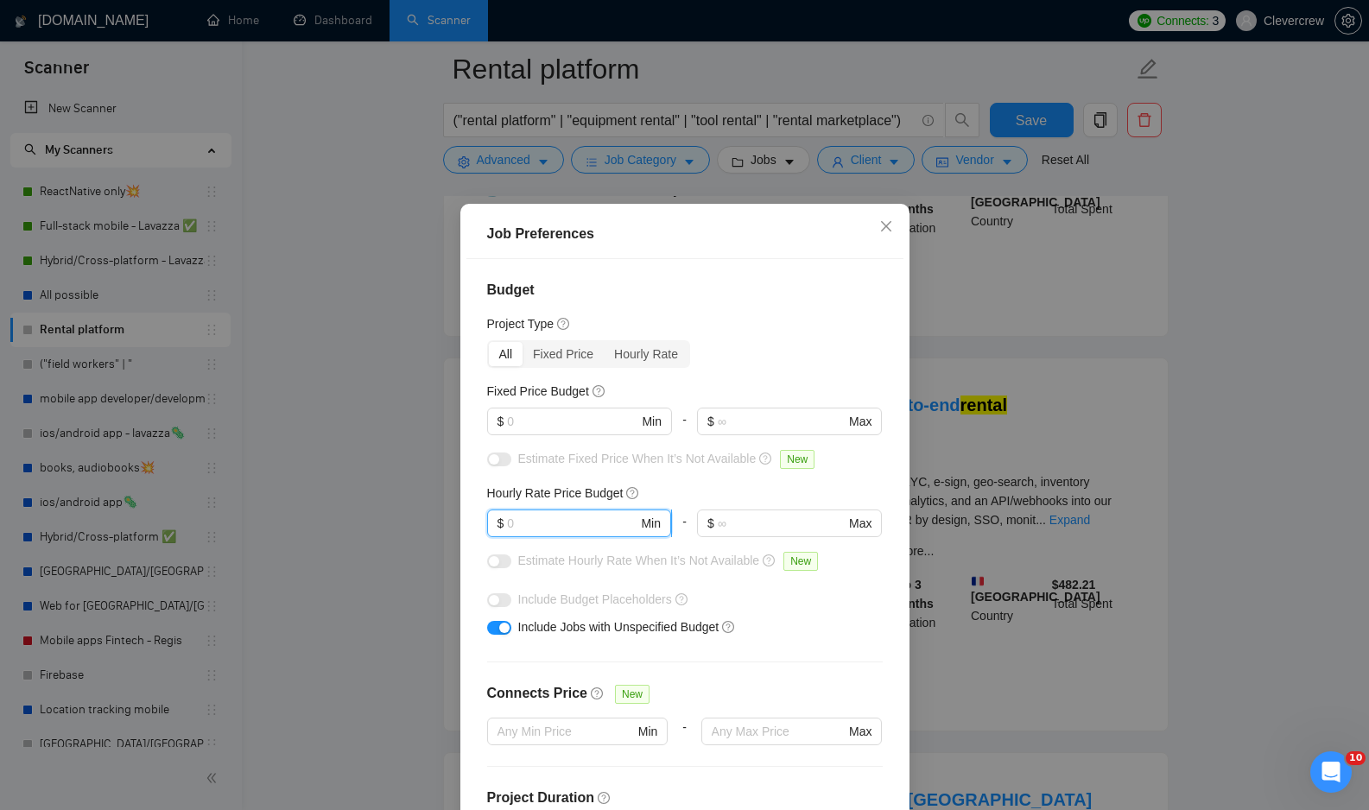
click at [547, 525] on input "text" at bounding box center [572, 523] width 130 height 19
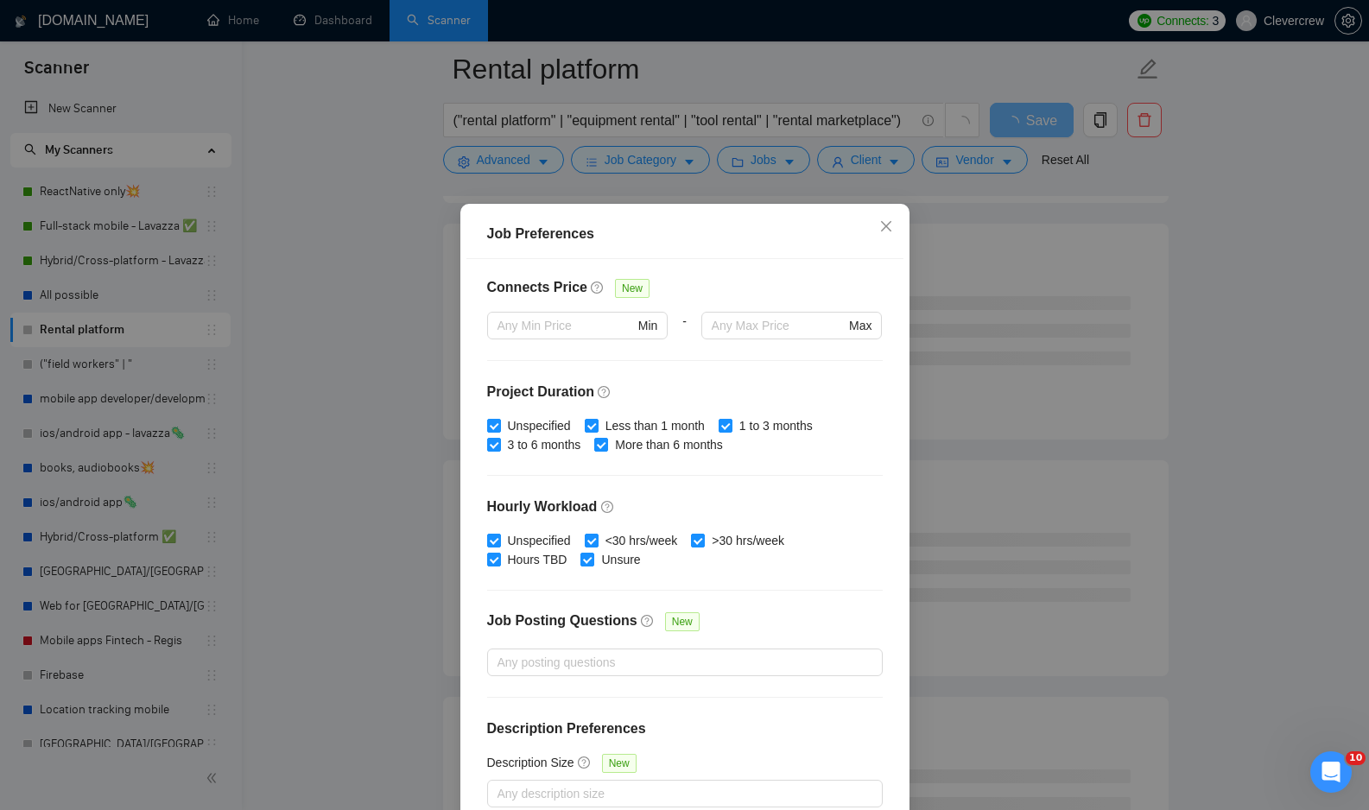
scroll to position [92, 0]
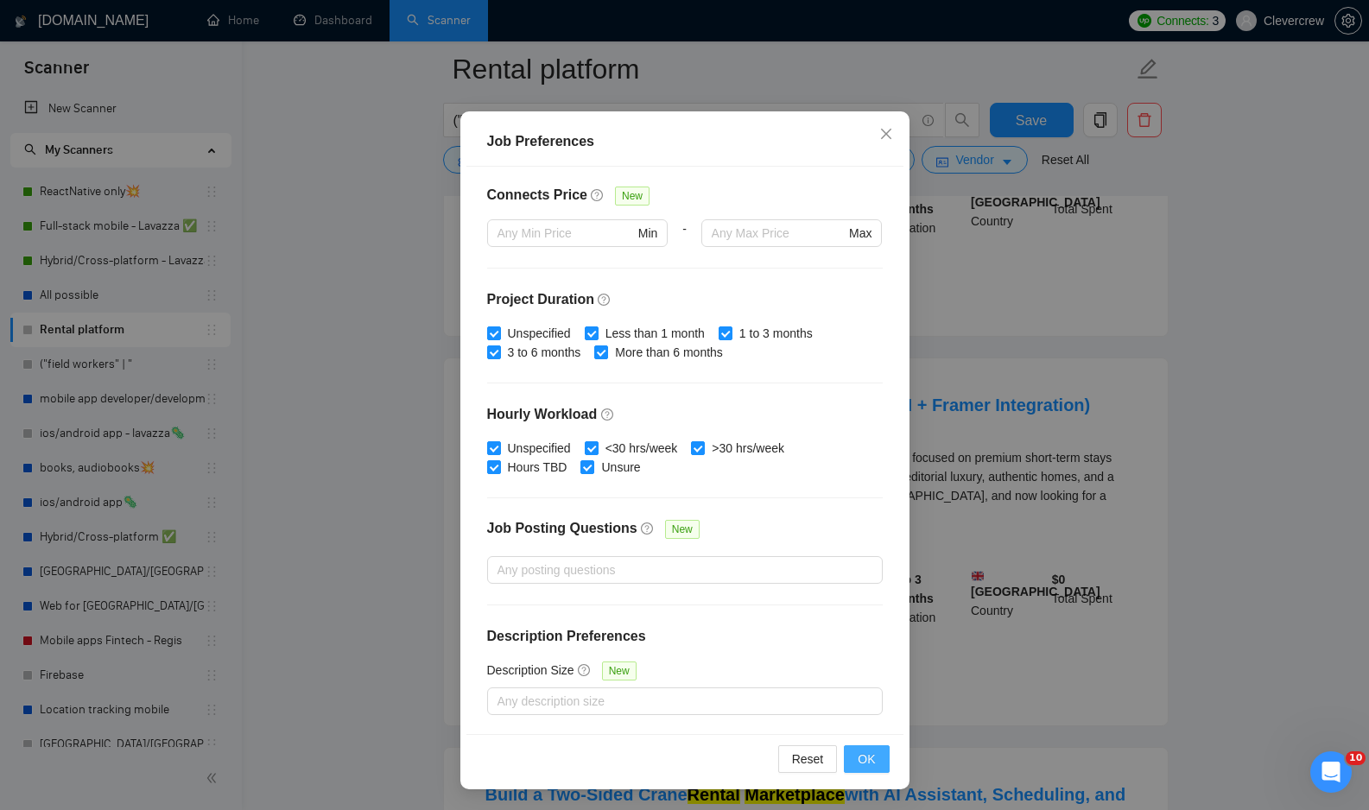
click at [865, 756] on span "OK" at bounding box center [866, 759] width 17 height 19
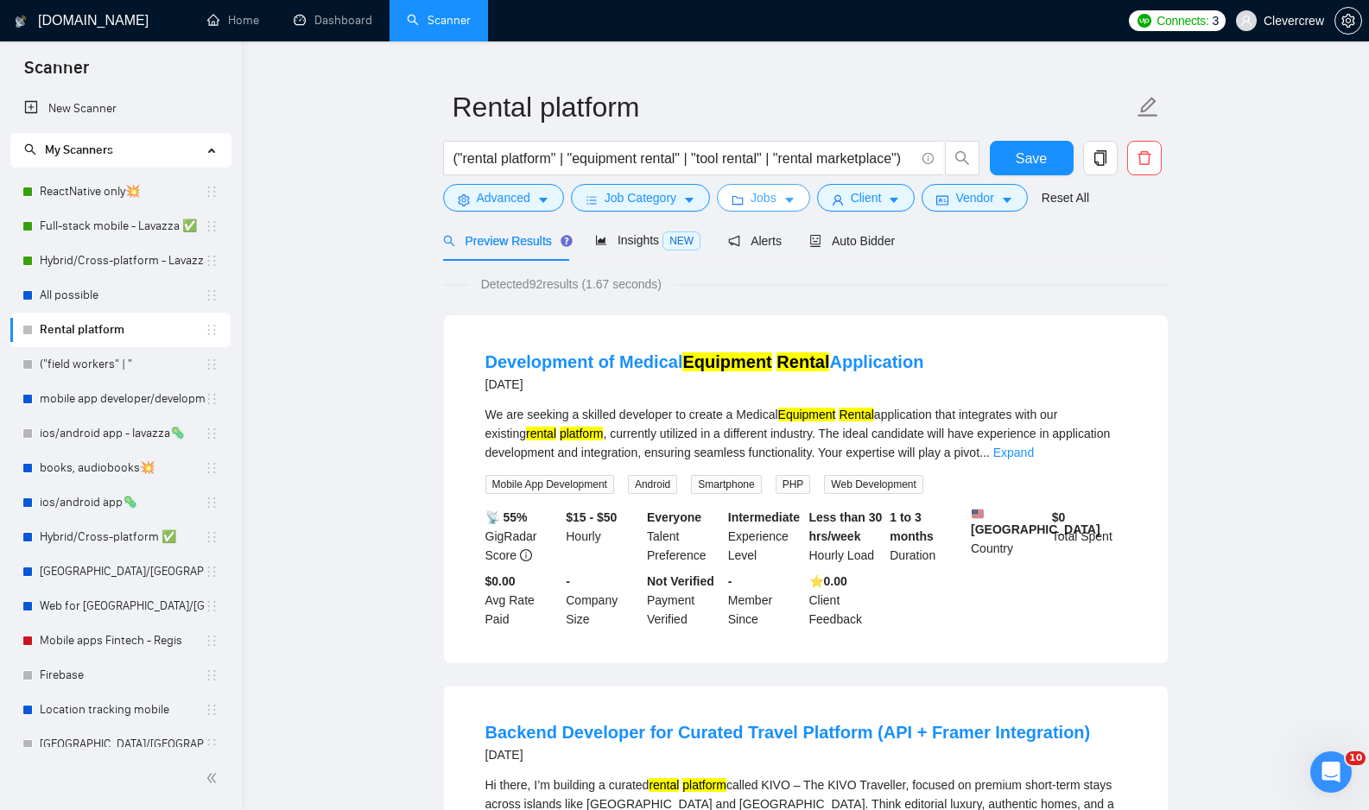
scroll to position [40, 0]
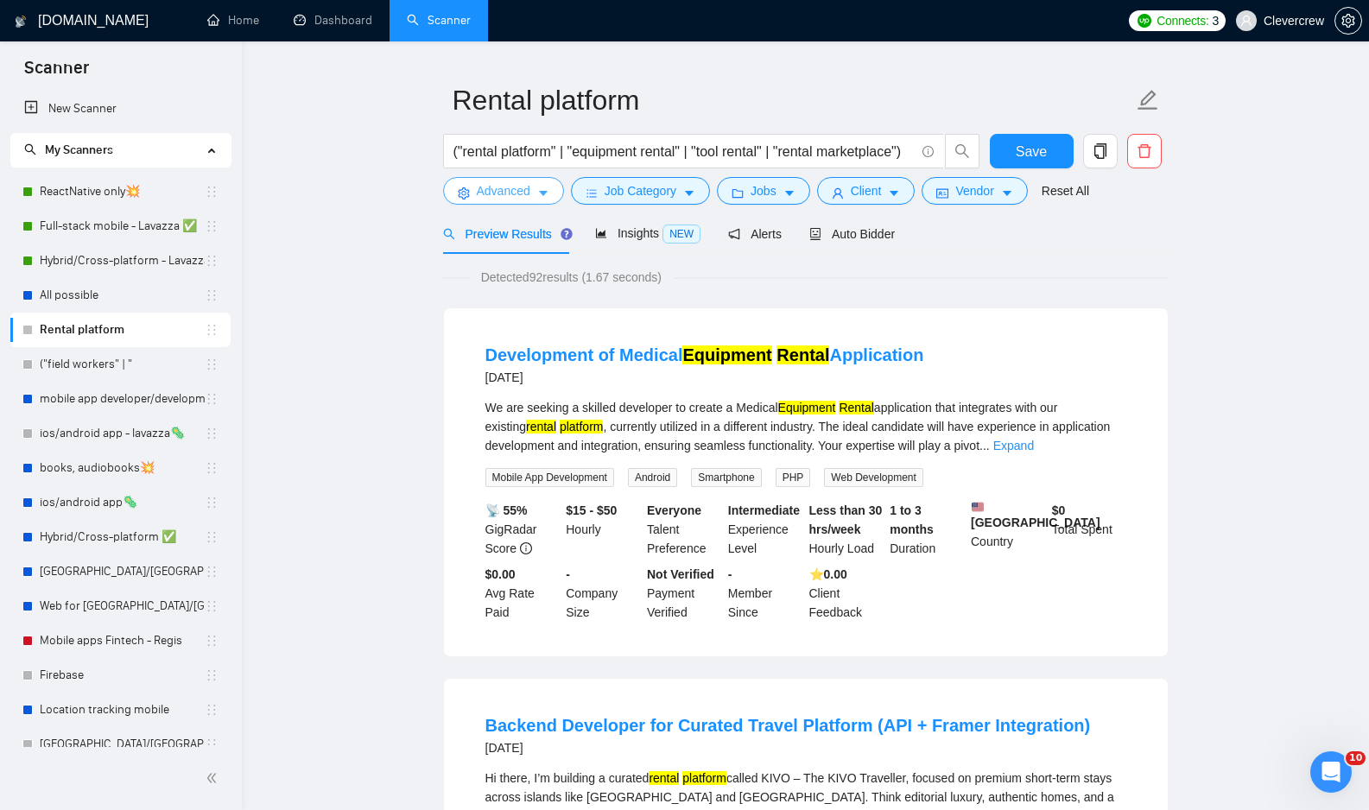
click at [553, 193] on button "Advanced" at bounding box center [503, 191] width 121 height 28
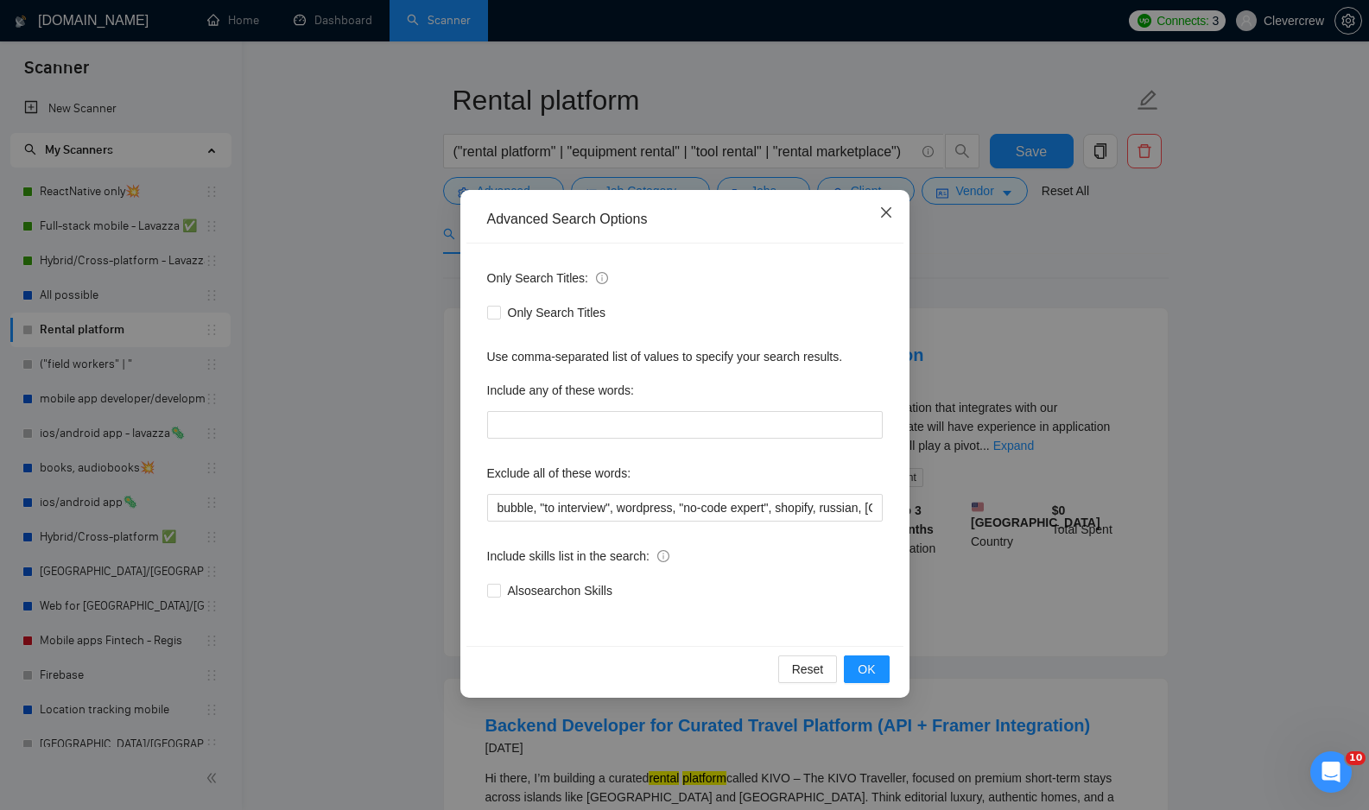
click at [887, 218] on icon "close" at bounding box center [886, 213] width 14 height 14
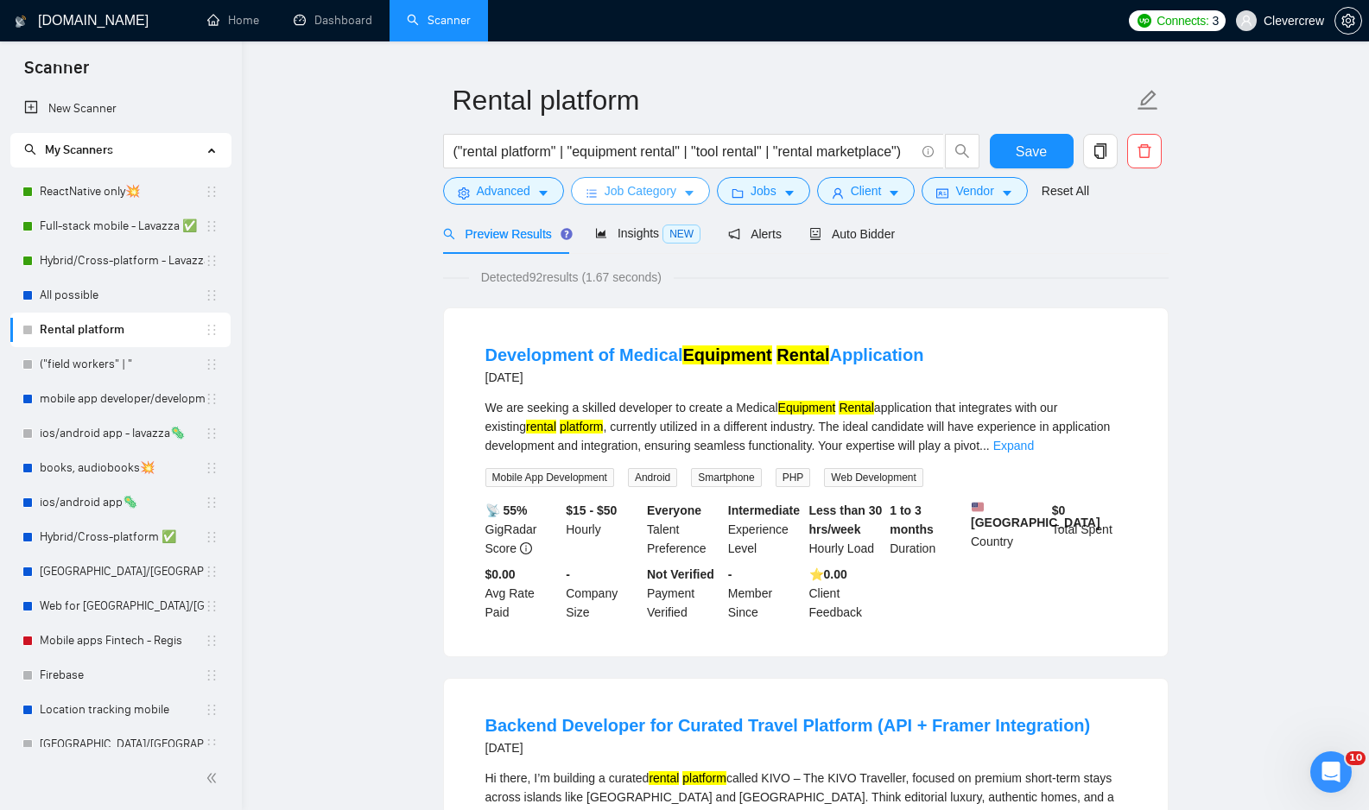
click at [693, 184] on button "Job Category" at bounding box center [640, 191] width 139 height 28
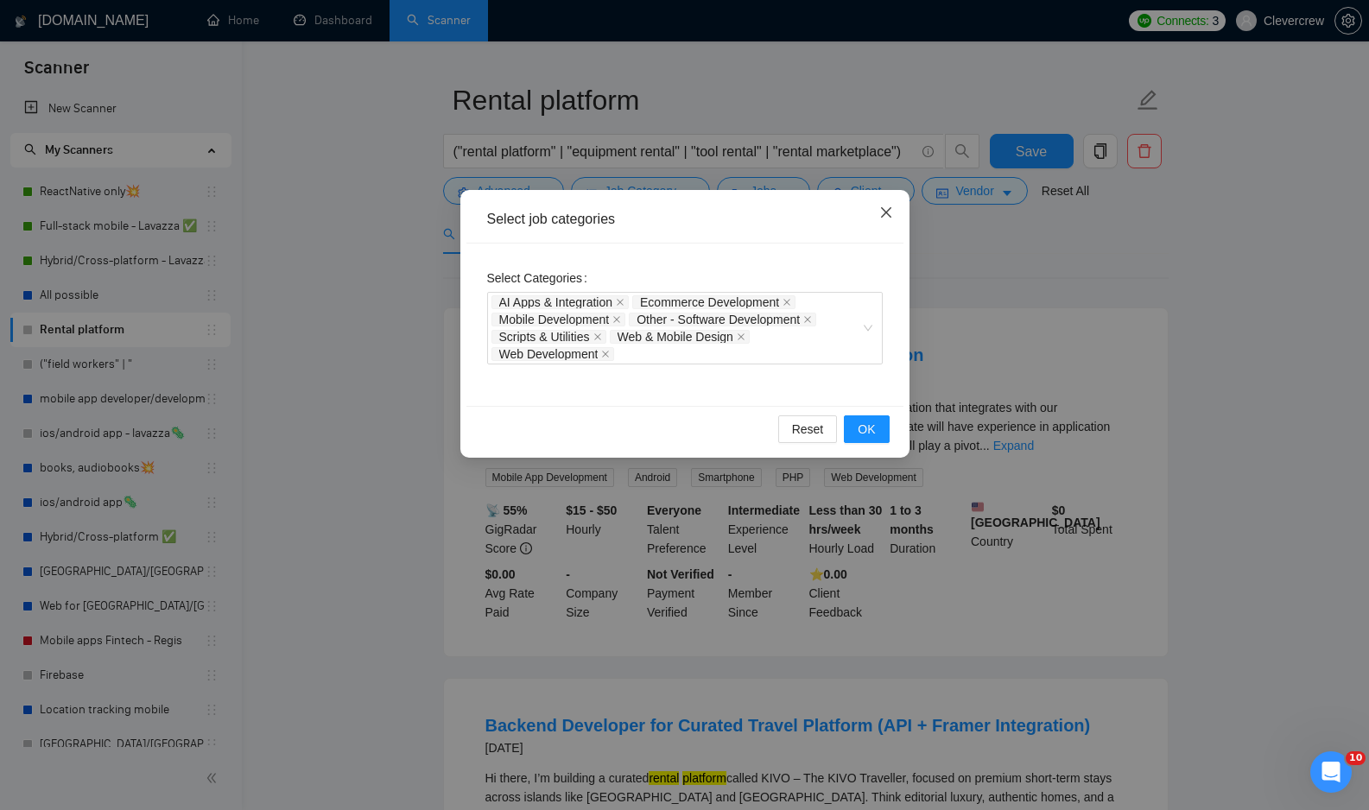
click at [885, 214] on icon "close" at bounding box center [885, 212] width 10 height 10
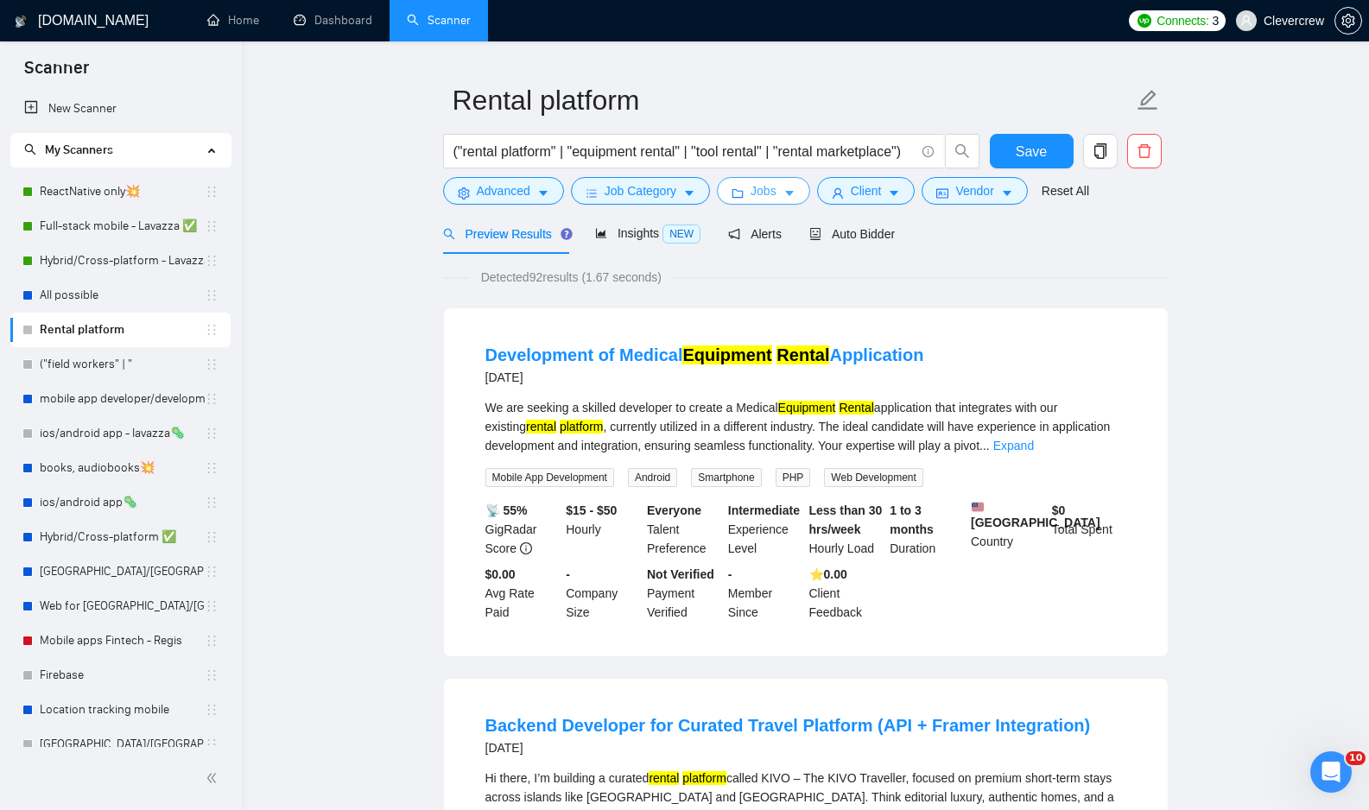
click at [802, 192] on button "Jobs" at bounding box center [763, 191] width 93 height 28
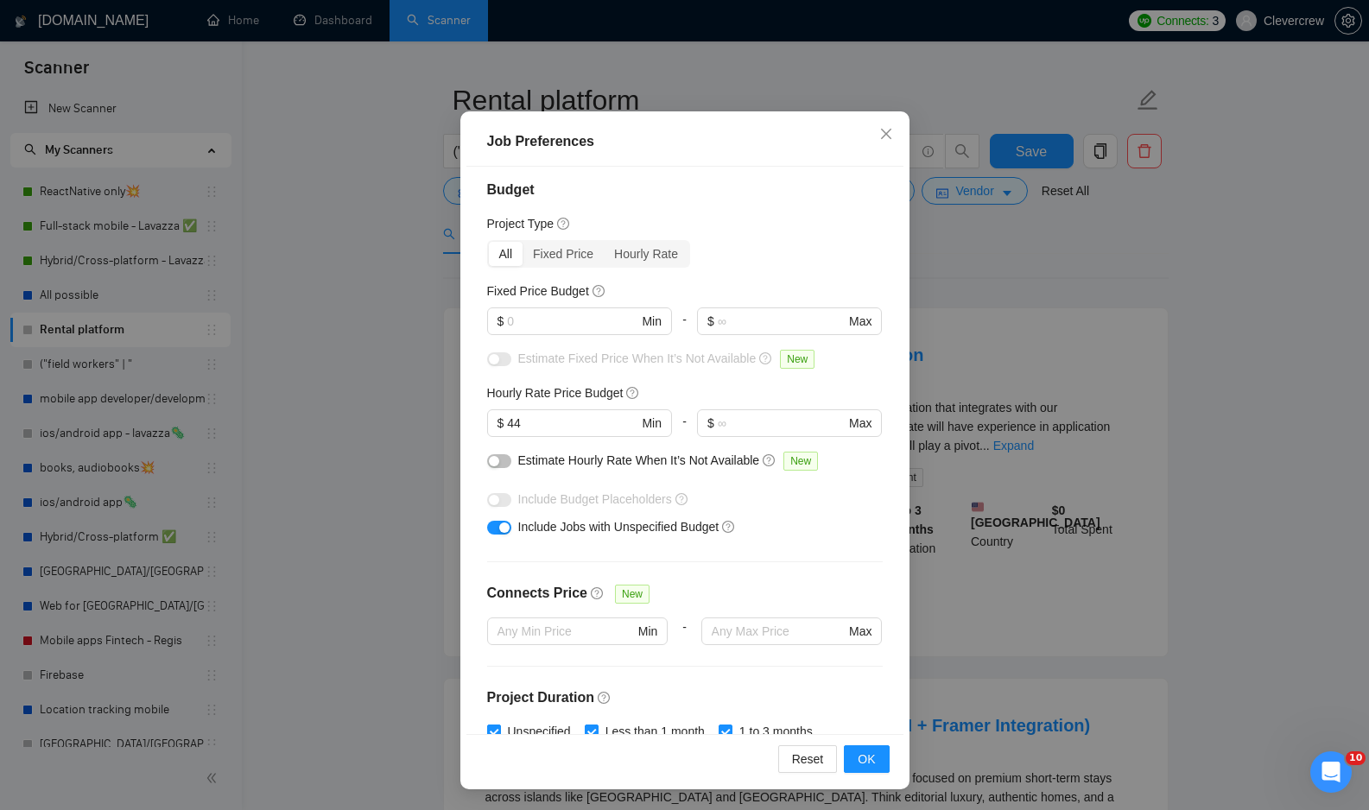
scroll to position [0, 0]
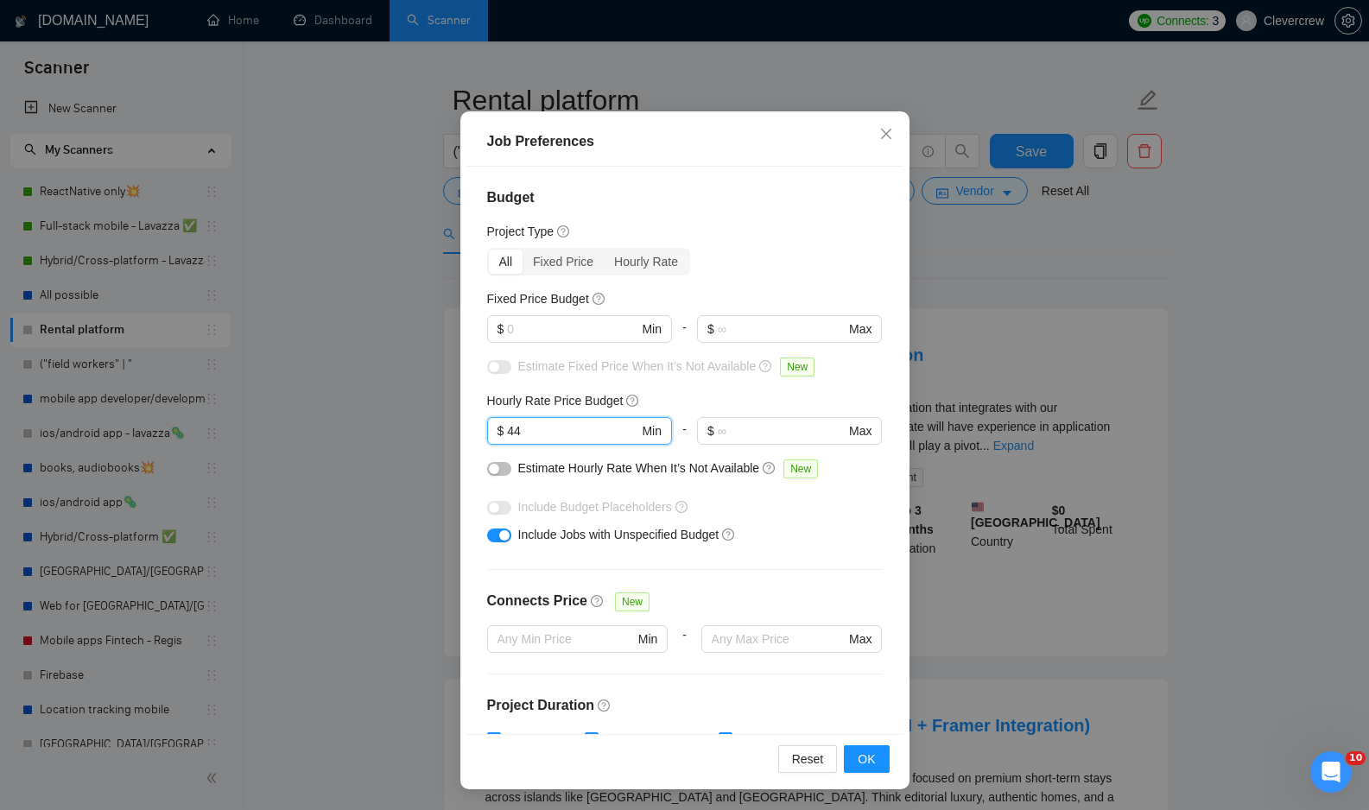
drag, startPoint x: 554, startPoint y: 429, endPoint x: 473, endPoint y: 430, distance: 80.3
click at [473, 430] on div "Budget Project Type All Fixed Price Hourly Rate Fixed Price Budget $ Min - $ Ma…" at bounding box center [684, 450] width 437 height 567
type input "40"
click at [866, 763] on span "OK" at bounding box center [866, 759] width 17 height 19
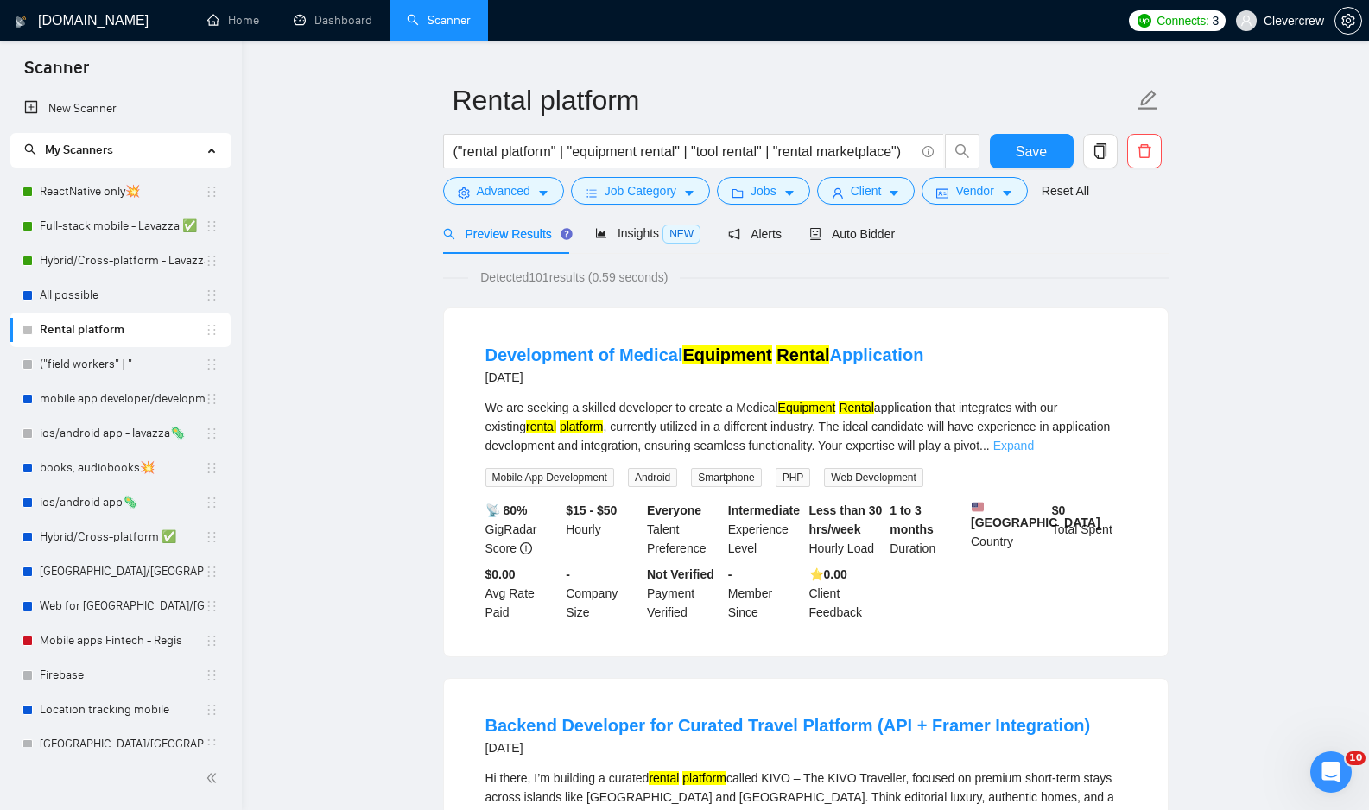
click at [1034, 450] on link "Expand" at bounding box center [1013, 446] width 41 height 14
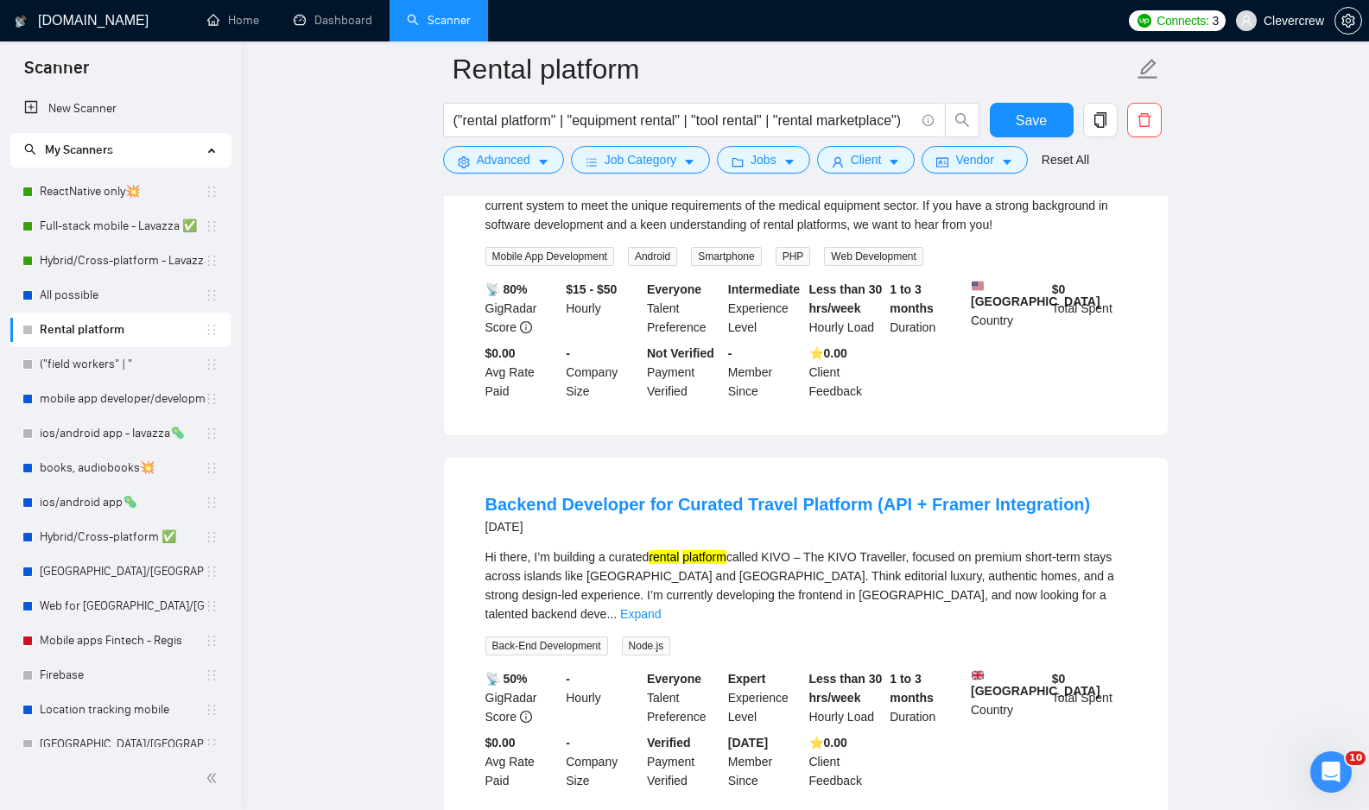
scroll to position [319, 0]
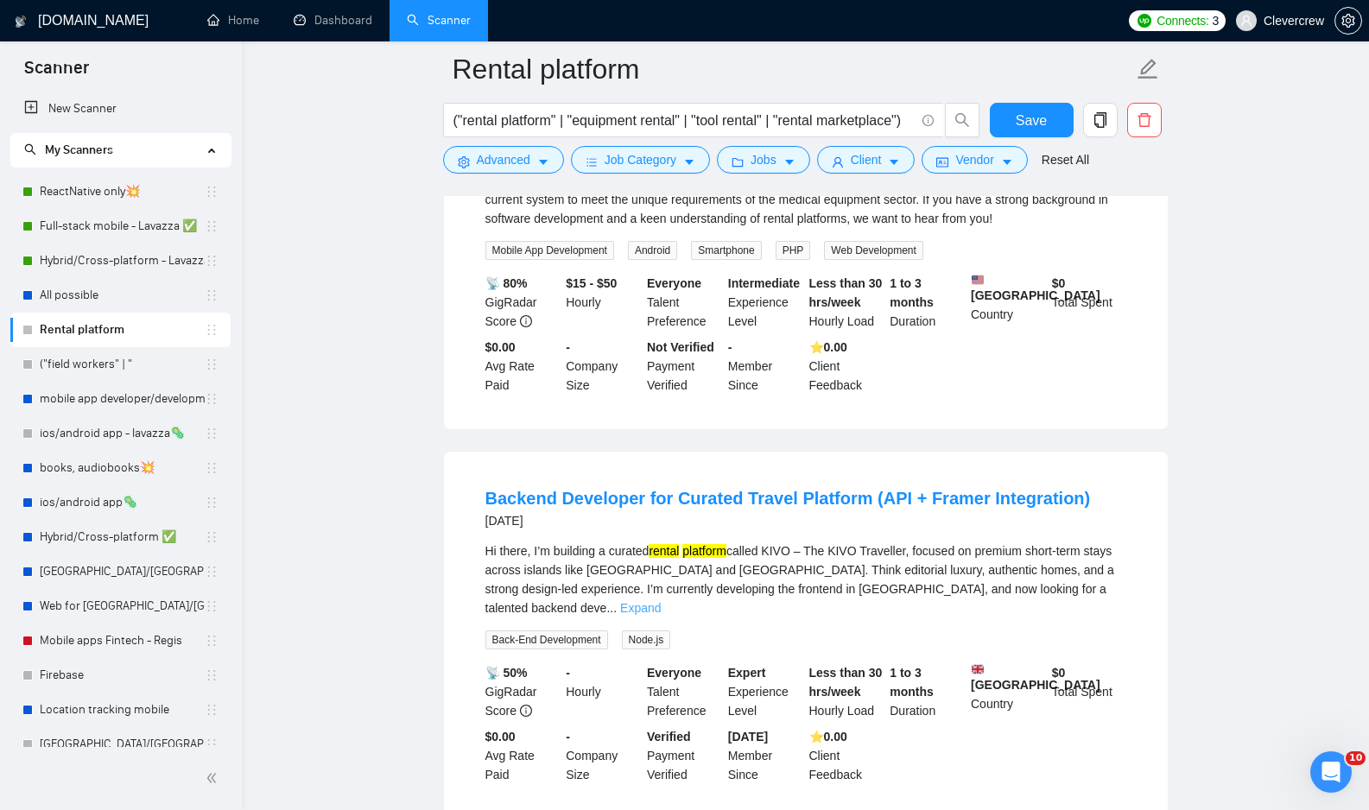
click at [661, 615] on link "Expand" at bounding box center [640, 608] width 41 height 14
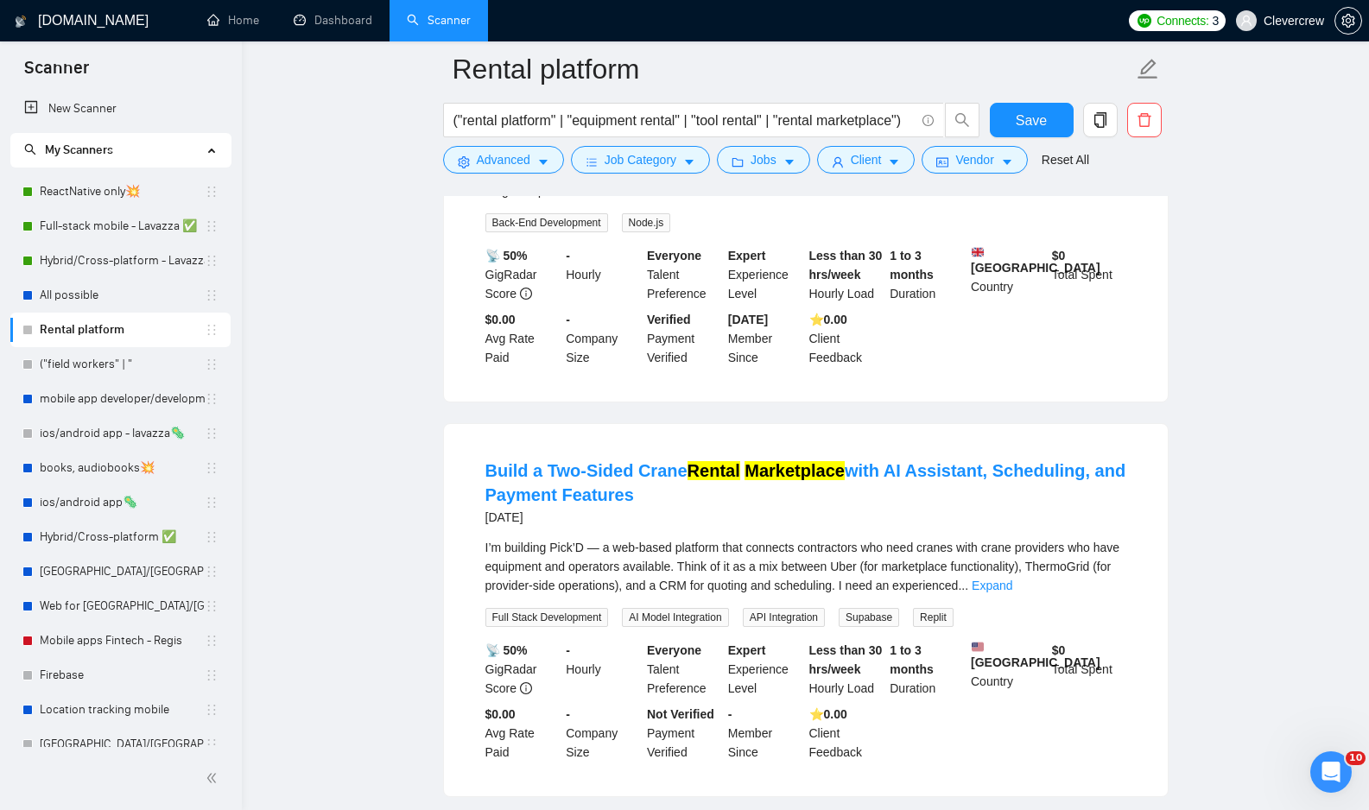
scroll to position [1238, 0]
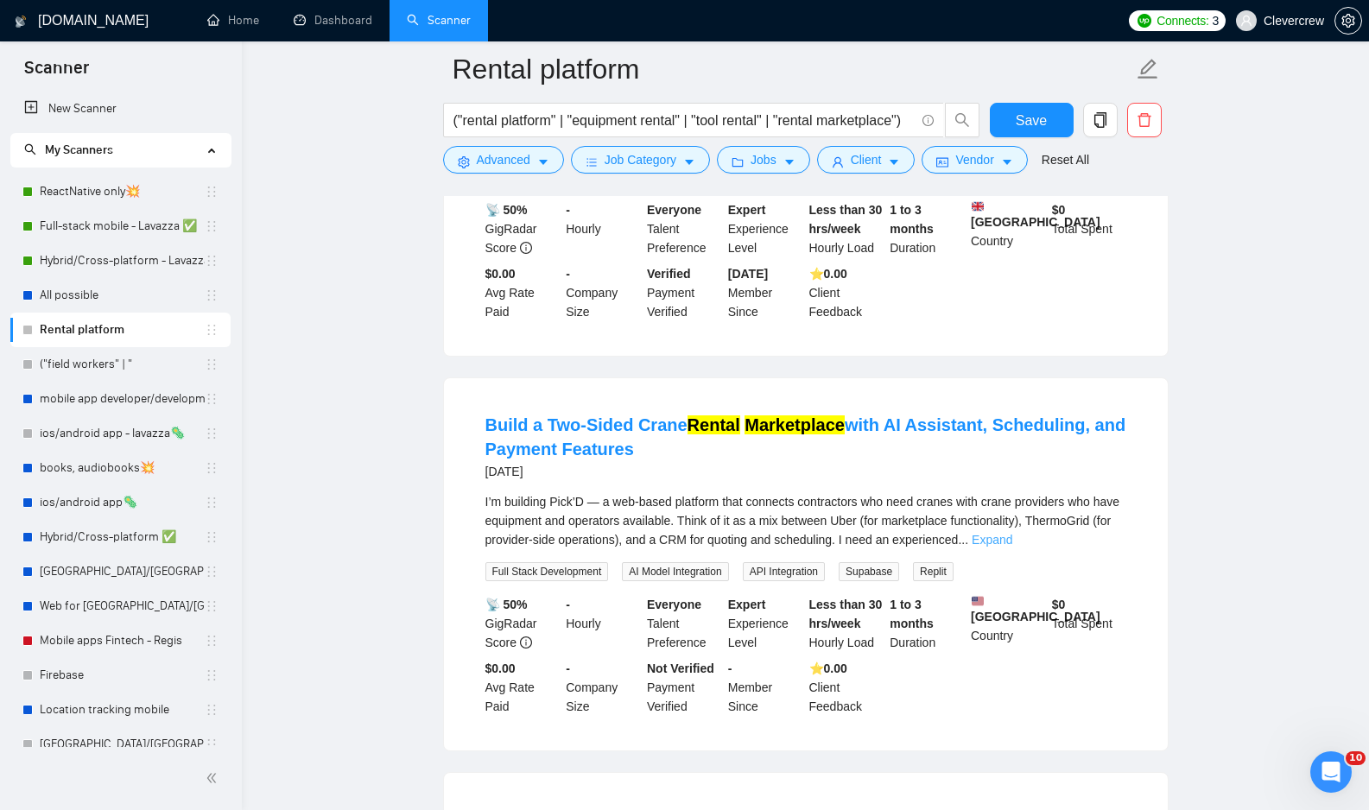
click at [1012, 547] on link "Expand" at bounding box center [992, 540] width 41 height 14
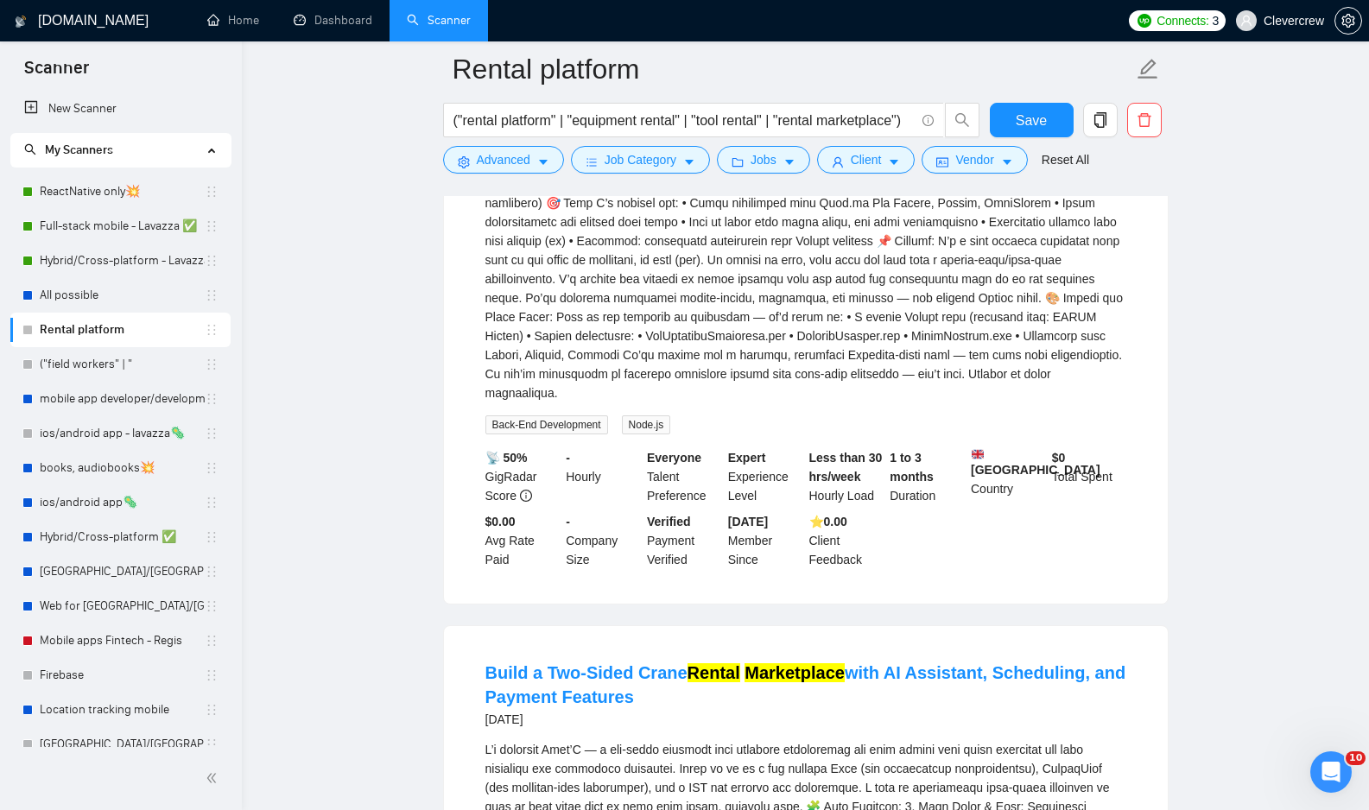
scroll to position [0, 0]
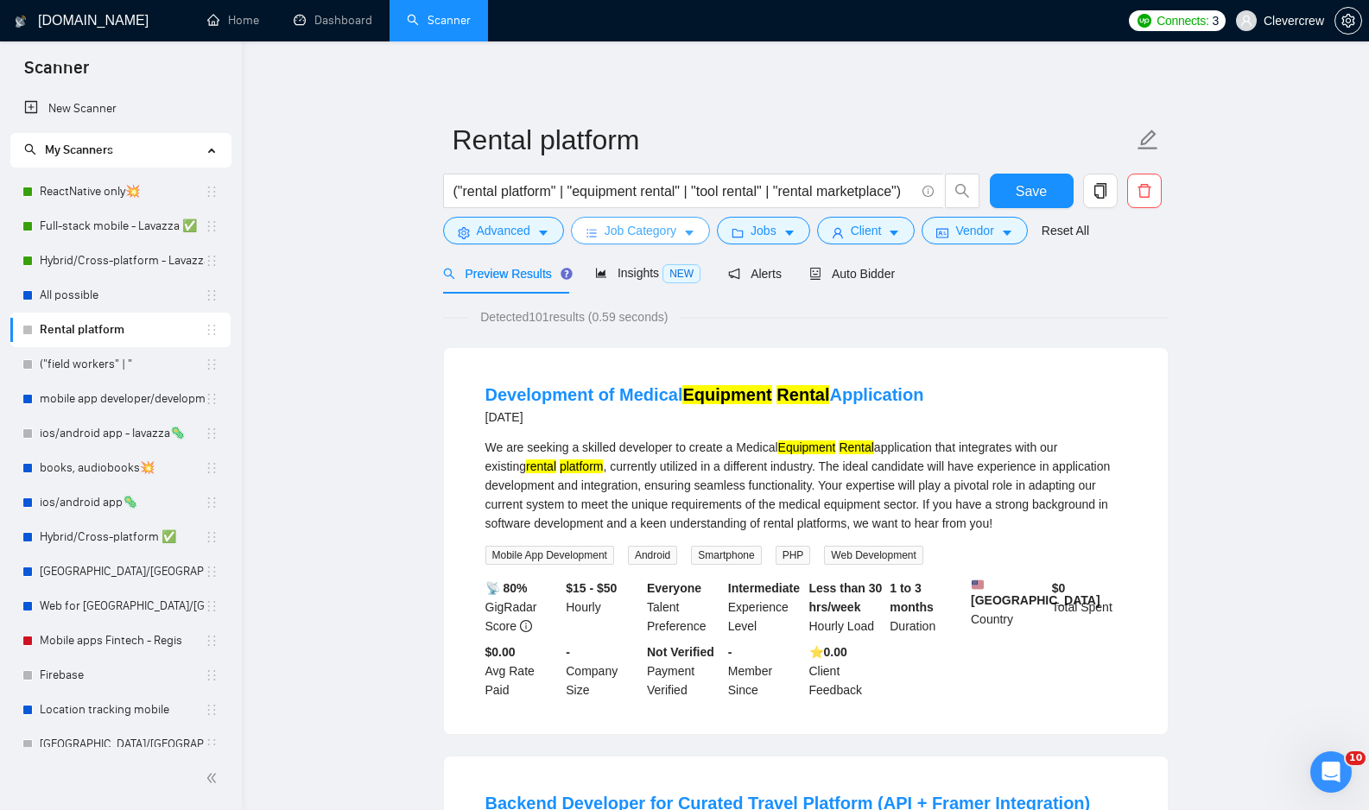
click at [651, 226] on span "Job Category" at bounding box center [641, 230] width 72 height 19
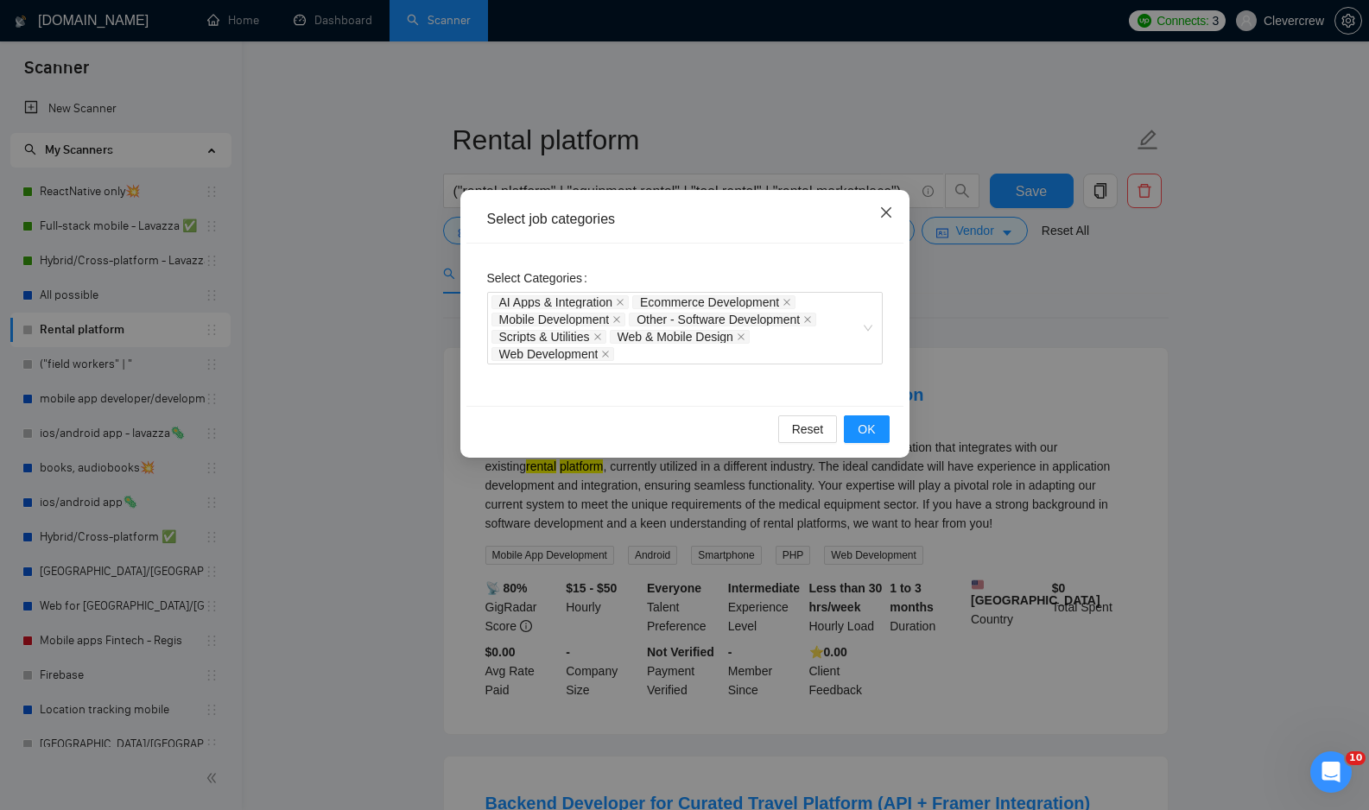
click at [889, 213] on icon "close" at bounding box center [886, 213] width 14 height 14
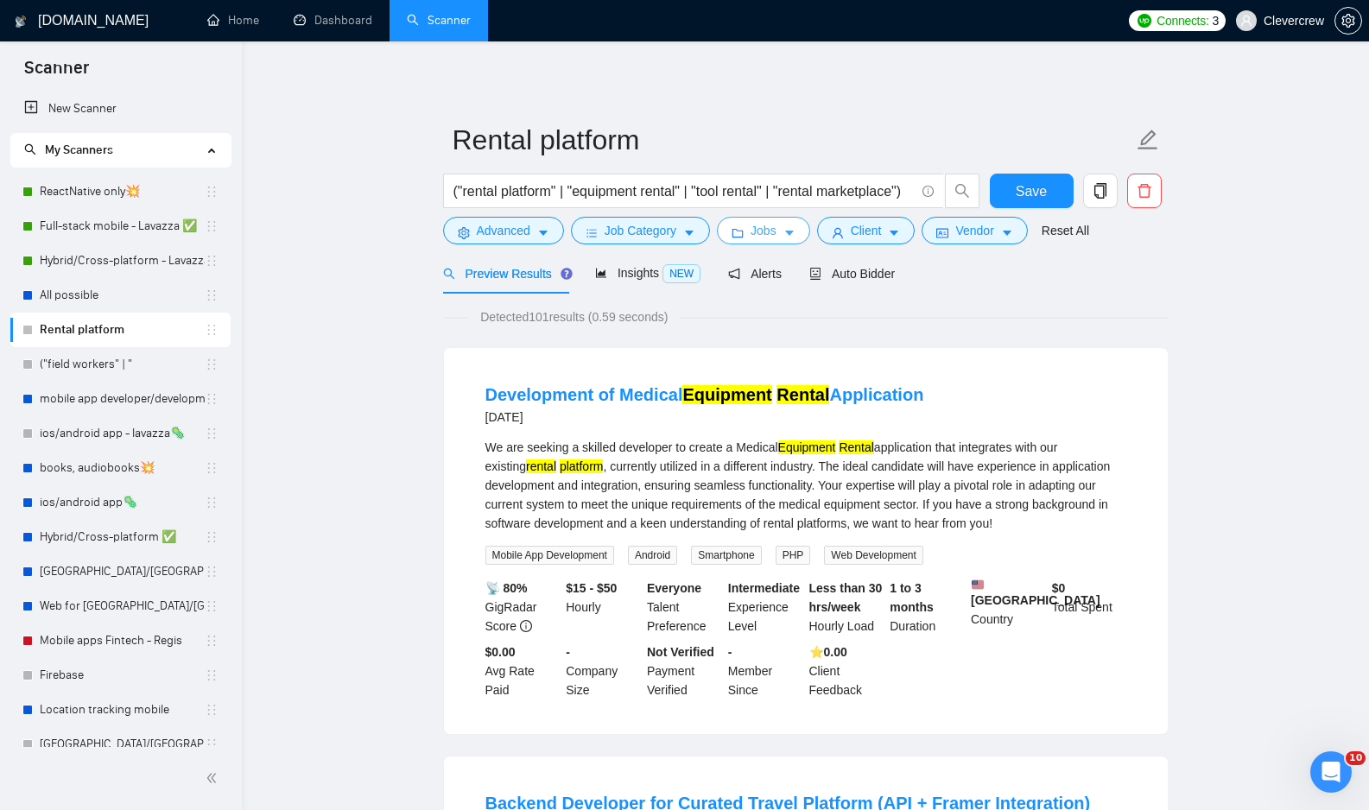
click at [807, 230] on button "Jobs" at bounding box center [763, 231] width 93 height 28
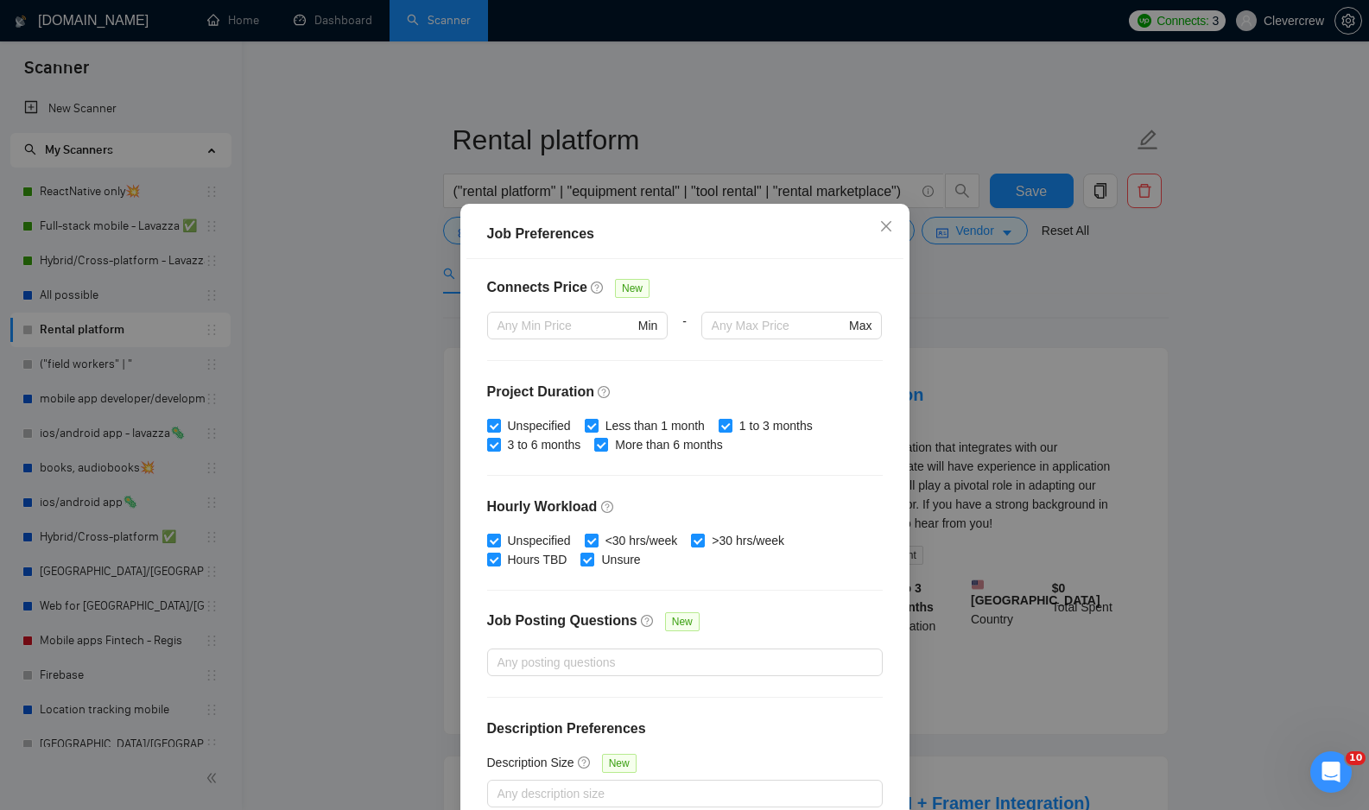
scroll to position [92, 0]
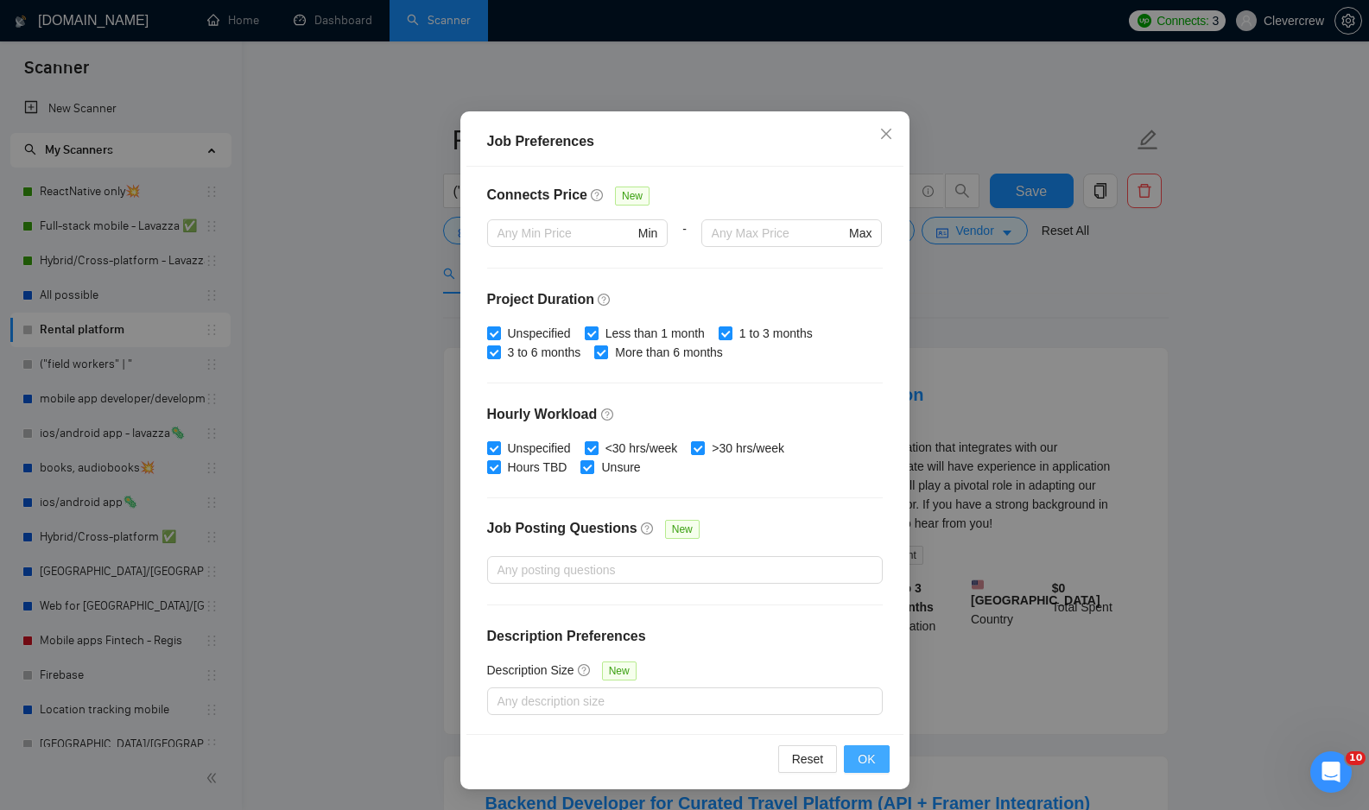
click at [868, 770] on button "OK" at bounding box center [866, 759] width 45 height 28
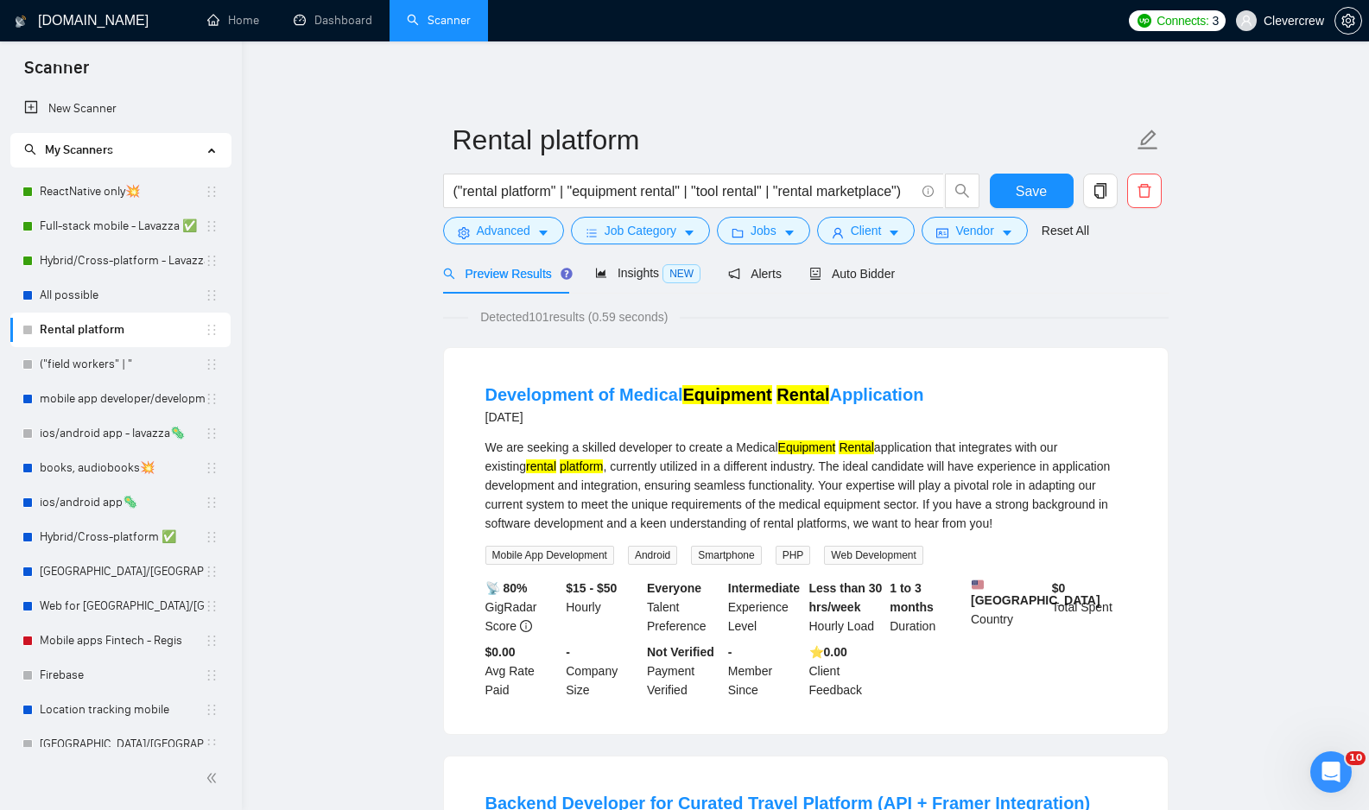
scroll to position [0, 0]
click at [858, 188] on input "("rental platform" | "equipment rental" | "tool rental" | "rental marketplace")" at bounding box center [683, 191] width 461 height 22
click at [545, 232] on icon "caret-down" at bounding box center [543, 233] width 9 height 5
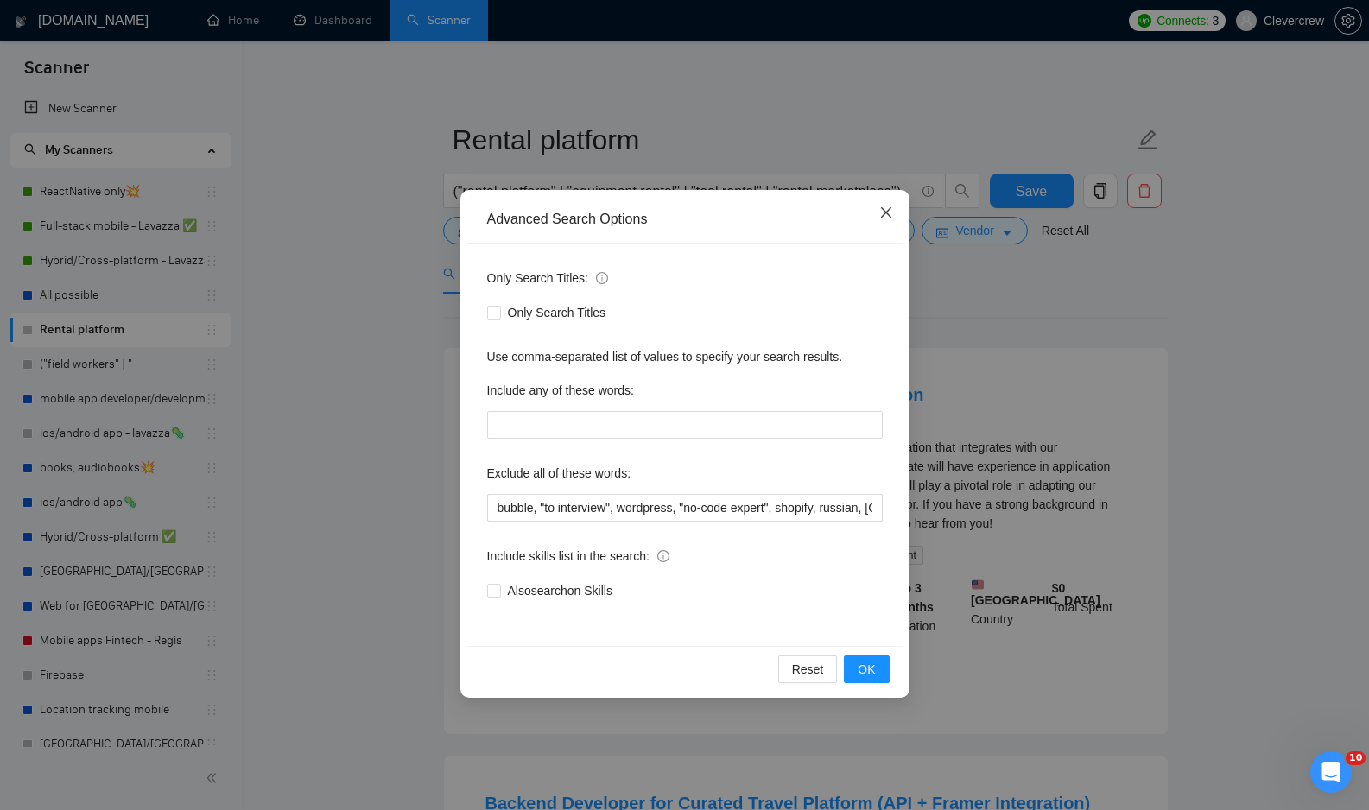
click at [888, 211] on icon "close" at bounding box center [886, 213] width 14 height 14
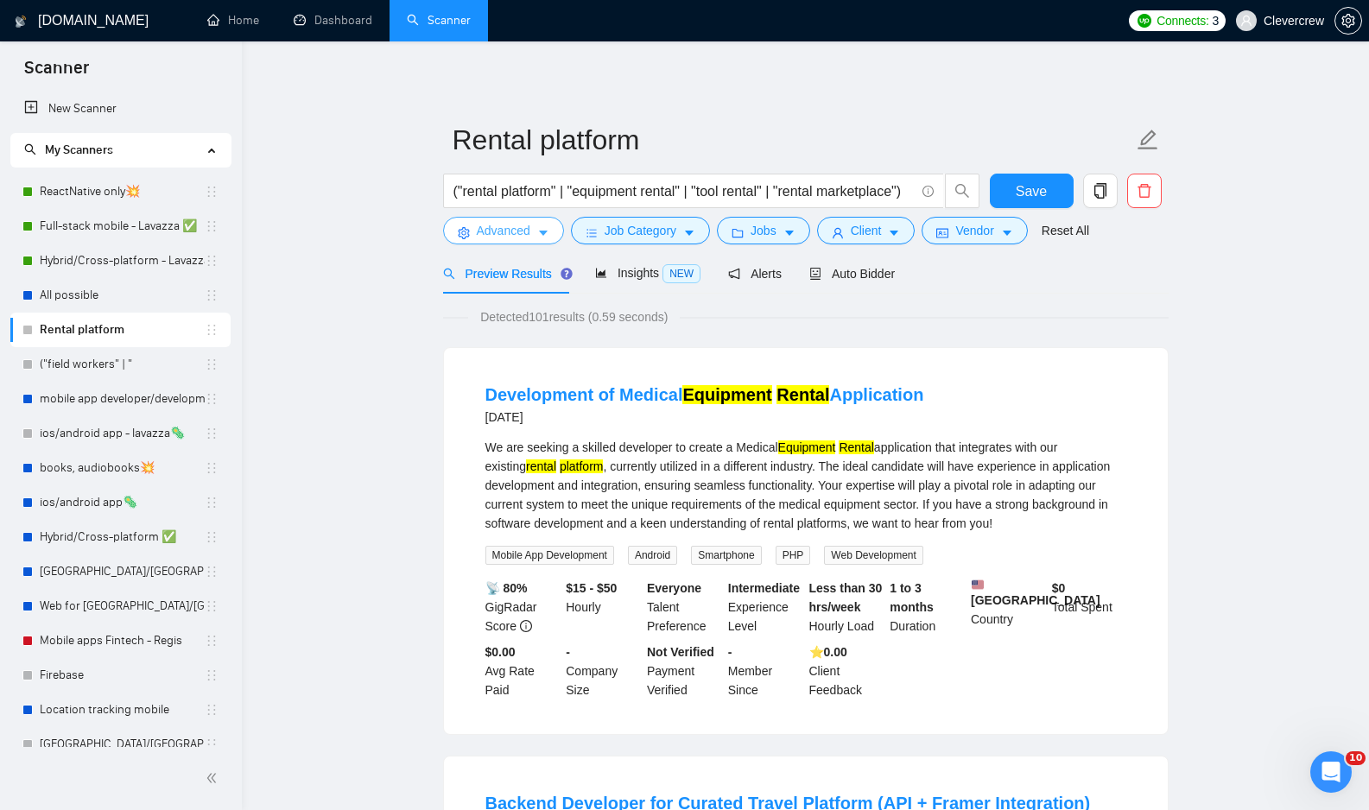
click at [544, 228] on icon "caret-down" at bounding box center [543, 233] width 12 height 12
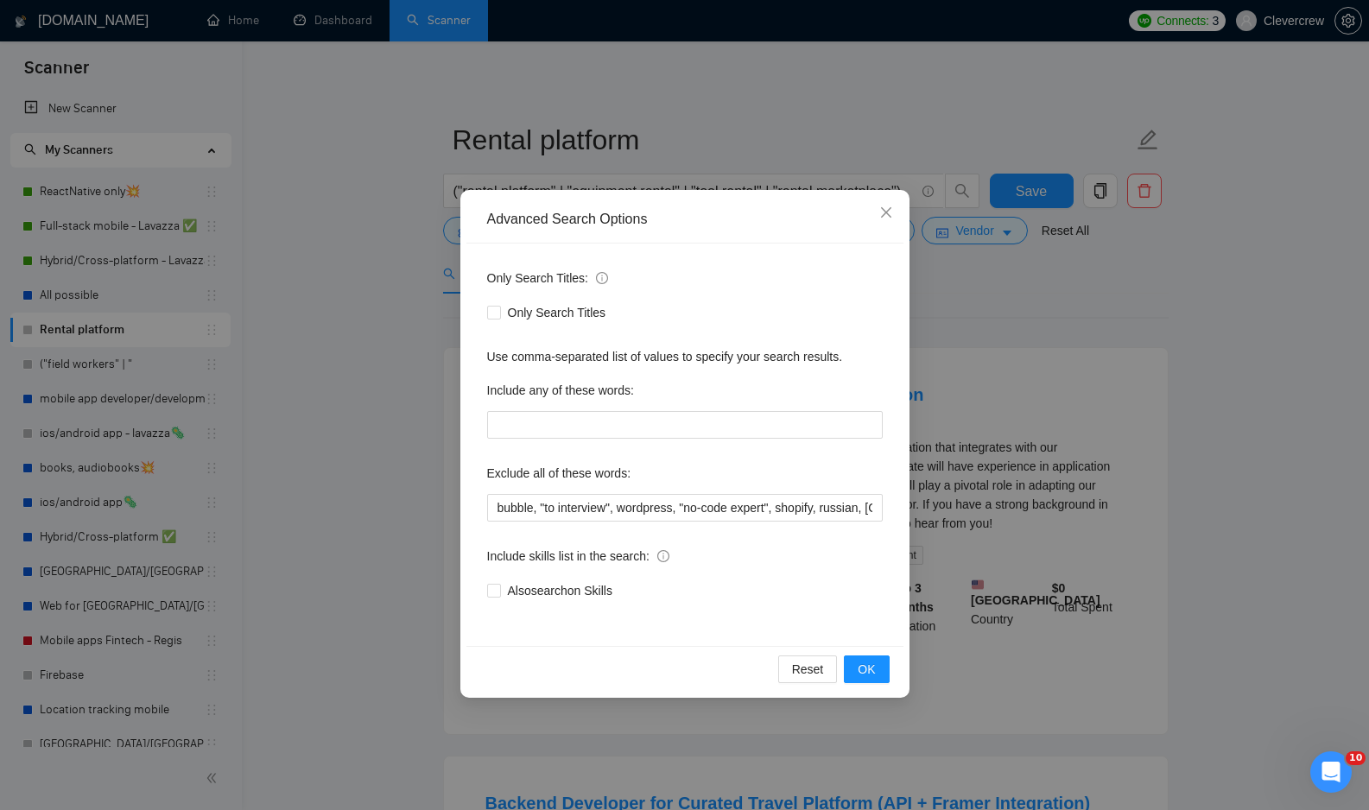
click at [1053, 315] on div "Advanced Search Options Only Search Titles: Only Search Titles Use comma-separa…" at bounding box center [684, 405] width 1369 height 810
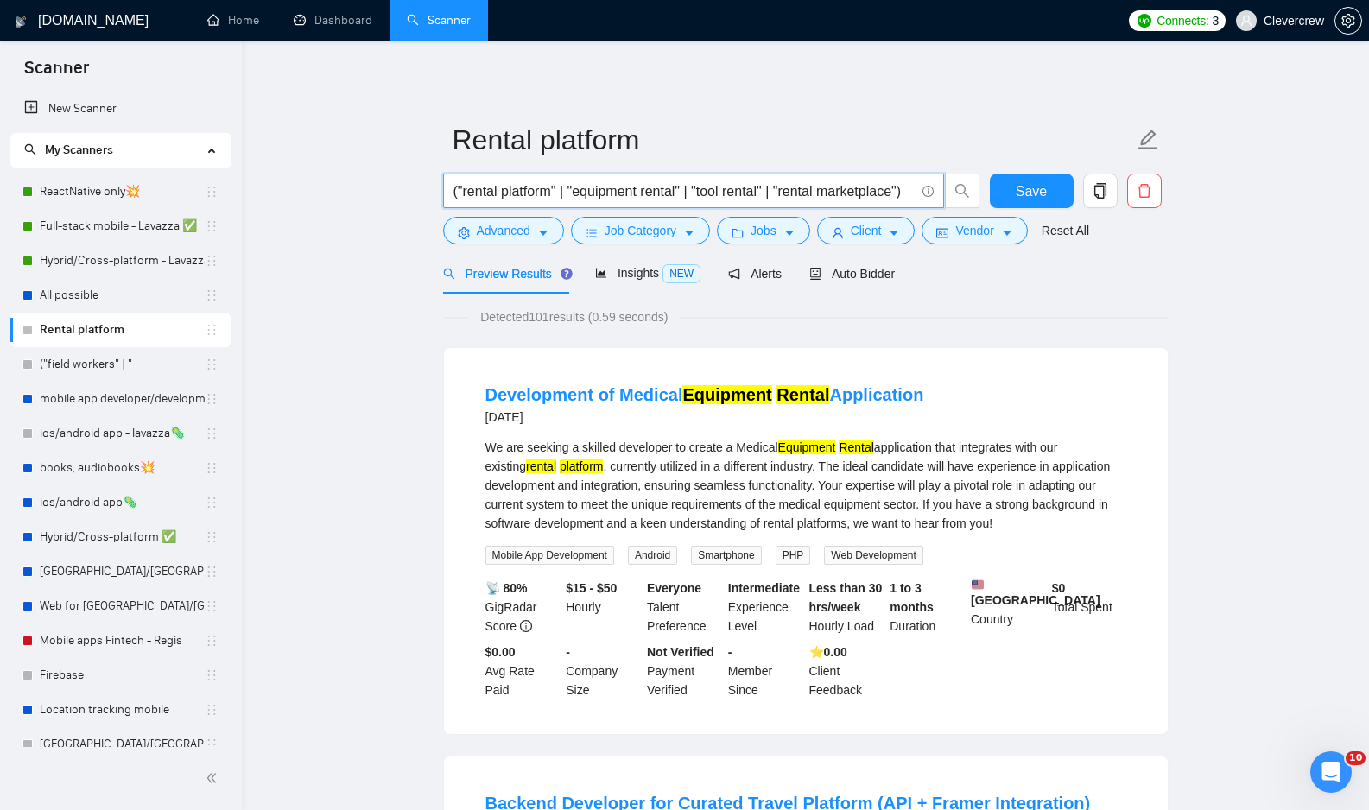
click at [612, 188] on input "("rental platform" | "equipment rental" | "tool rental" | "rental marketplace")" at bounding box center [683, 191] width 461 height 22
click at [841, 187] on input "("rental platform" | "equipment rental" | "tool rental" | "rental marketplace")" at bounding box center [683, 191] width 461 height 22
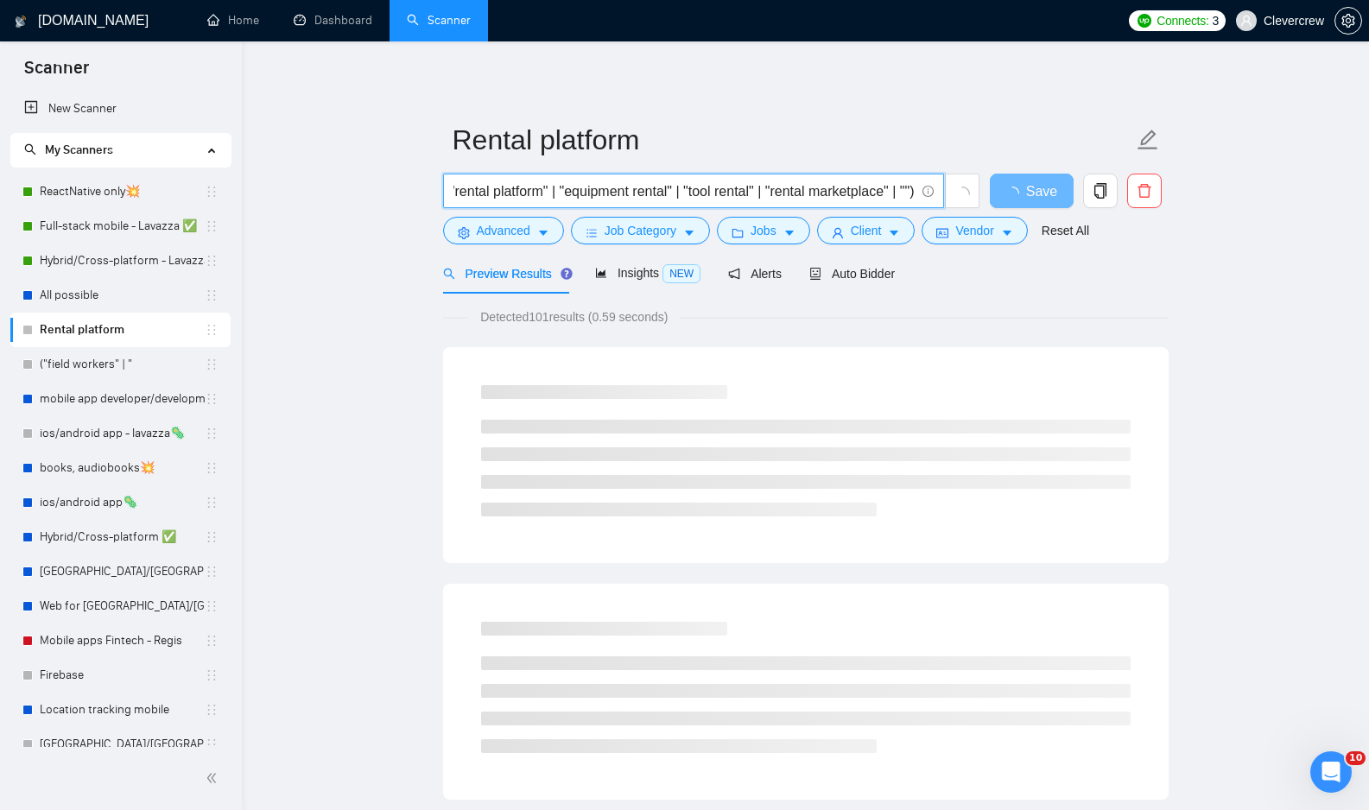
scroll to position [0, 27]
paste input "Equipment hire"
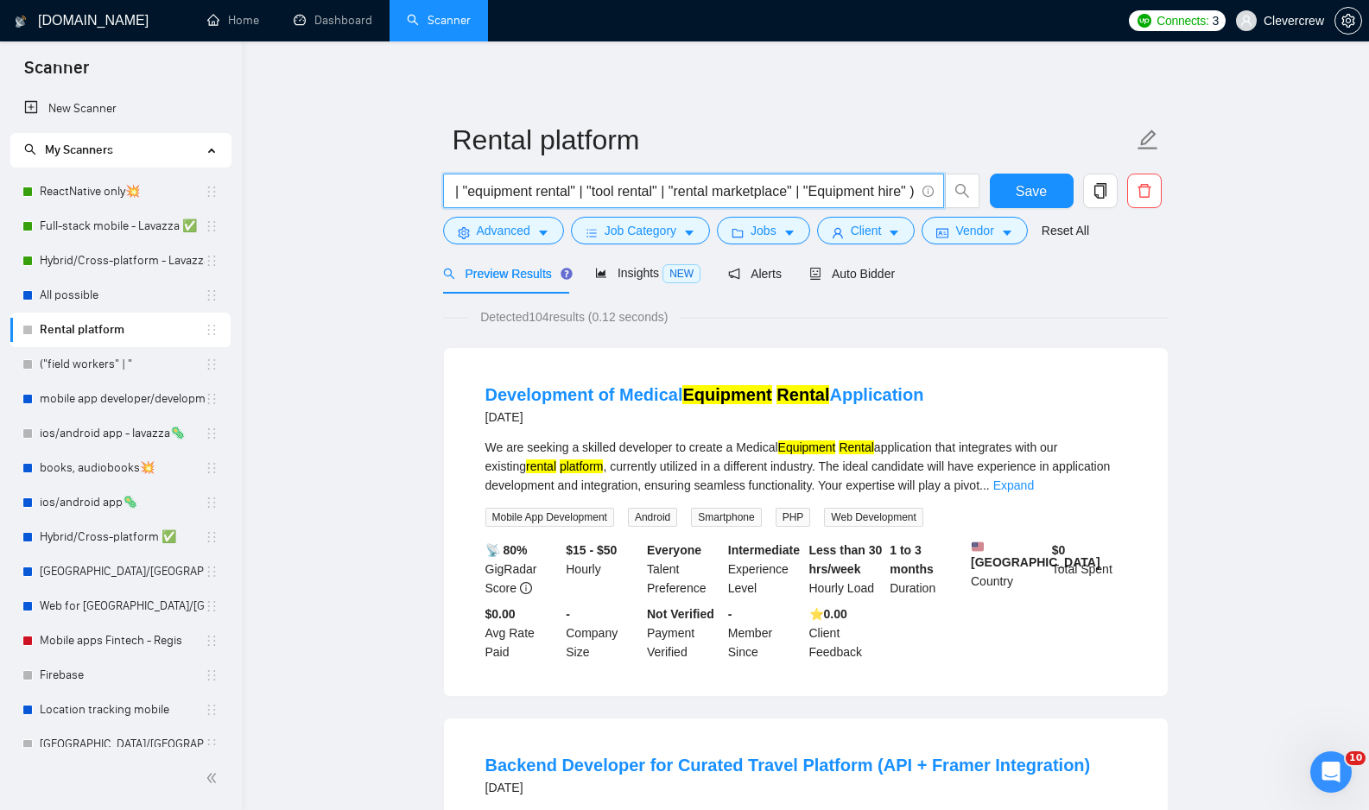
scroll to position [0, 129]
click at [902, 193] on input "("rental platform" | "equipment rental" | "tool rental" | "rental marketplace" …" at bounding box center [683, 191] width 461 height 22
click at [902, 190] on input "("rental platform" | "equipment rental" | "tool rental" | "rental marketplace" …" at bounding box center [683, 191] width 461 height 22
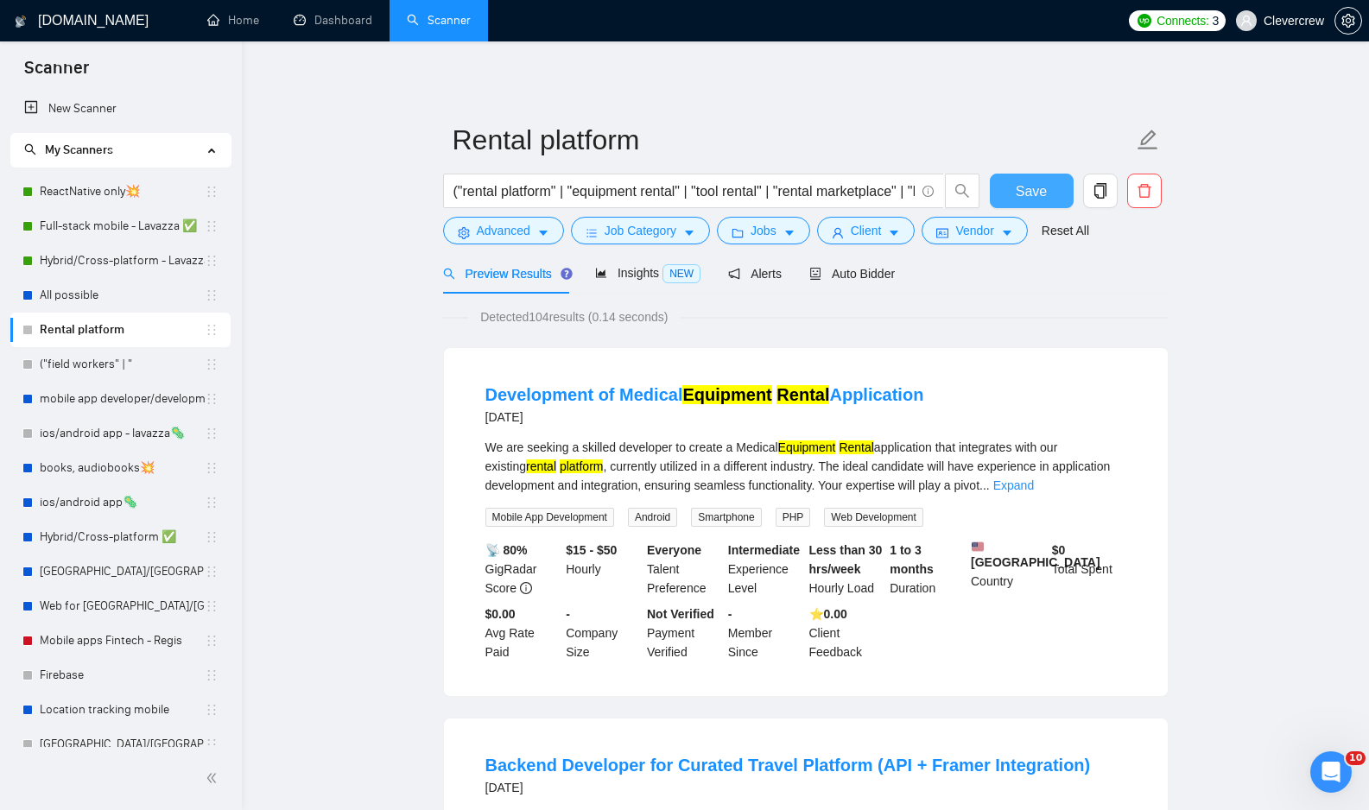
click at [1032, 190] on span "Save" at bounding box center [1031, 191] width 31 height 22
click at [630, 190] on input "("rental platform" | "equipment rental" | "tool rental" | "rental marketplace" …" at bounding box center [683, 191] width 461 height 22
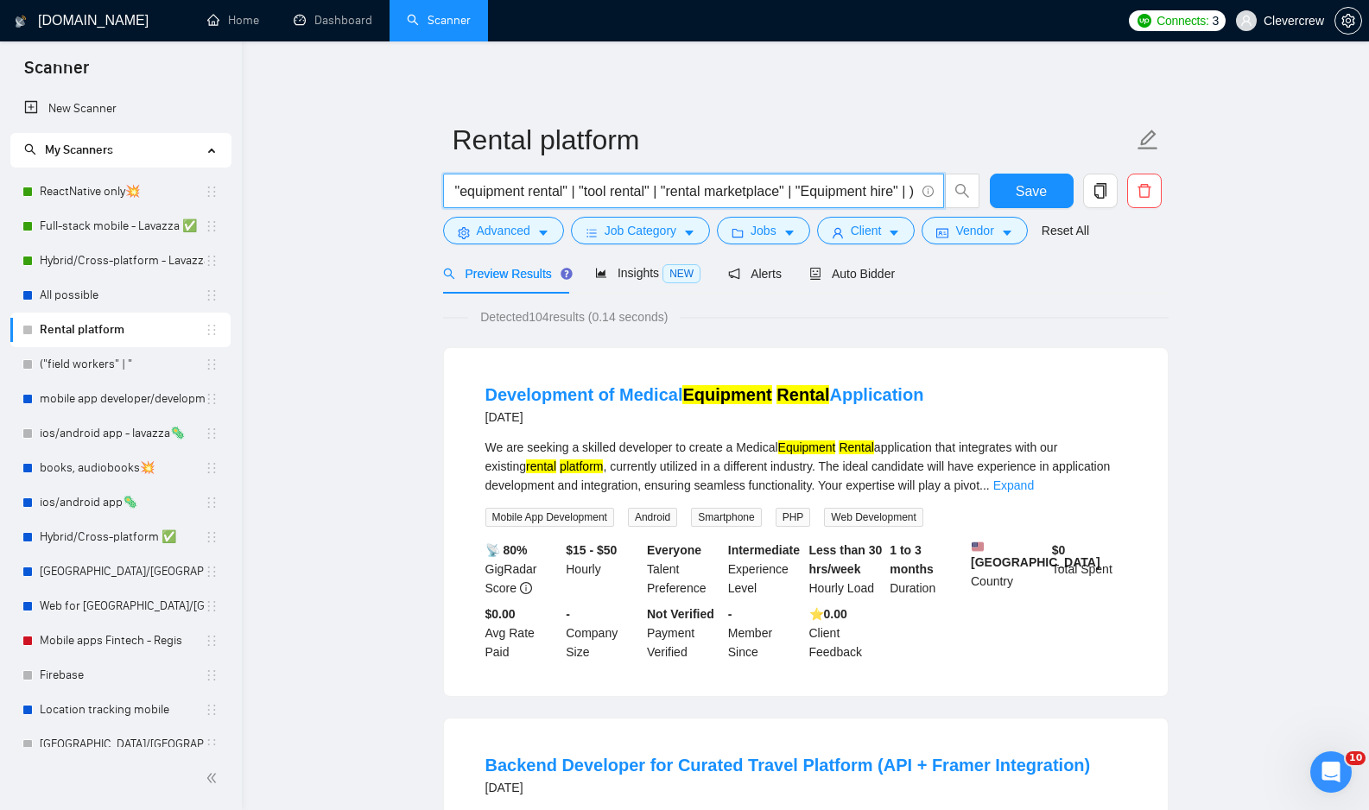
scroll to position [0, 131]
paste input "rental system"
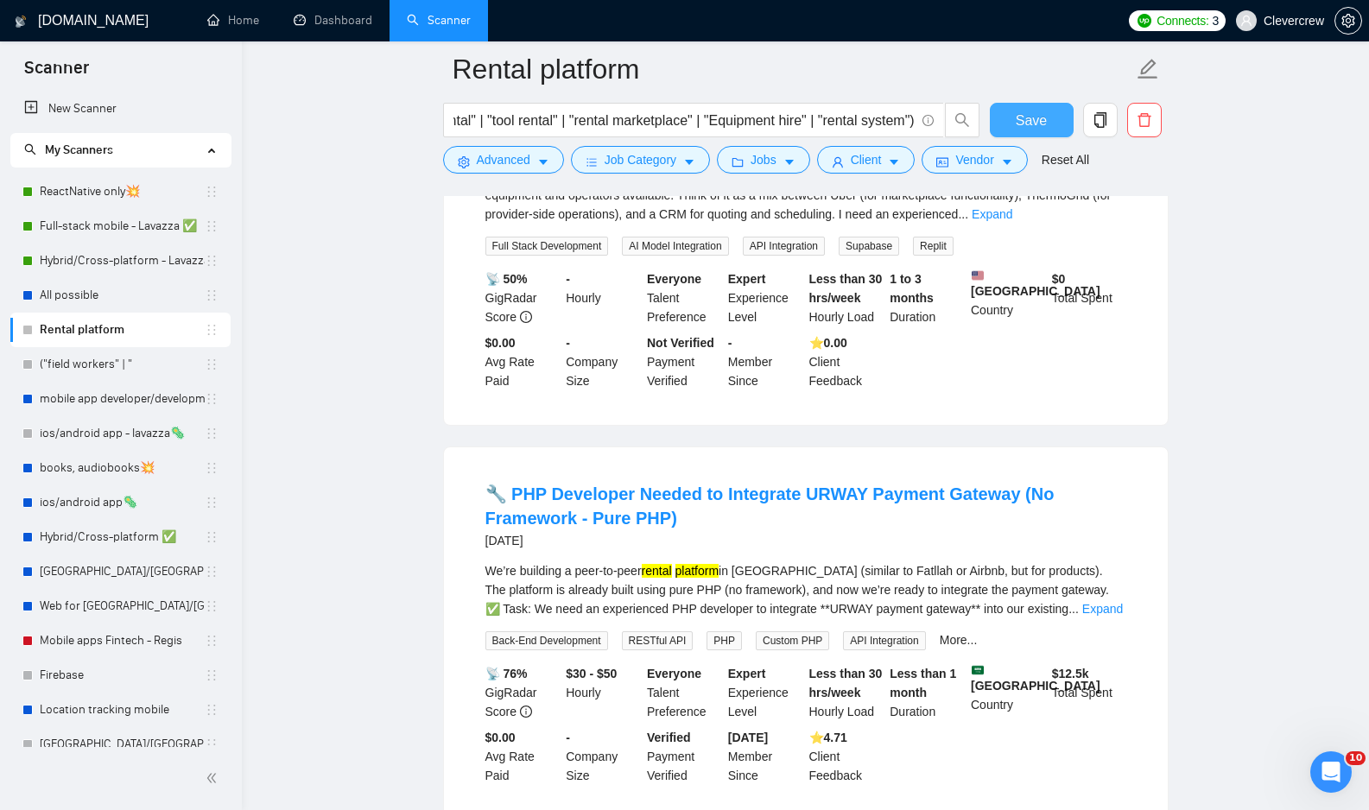
scroll to position [0, 0]
click at [1038, 111] on span "Save" at bounding box center [1031, 121] width 31 height 22
drag, startPoint x: 1045, startPoint y: 136, endPoint x: 1054, endPoint y: 136, distance: 8.7
click at [1054, 136] on button "Save" at bounding box center [1032, 120] width 84 height 35
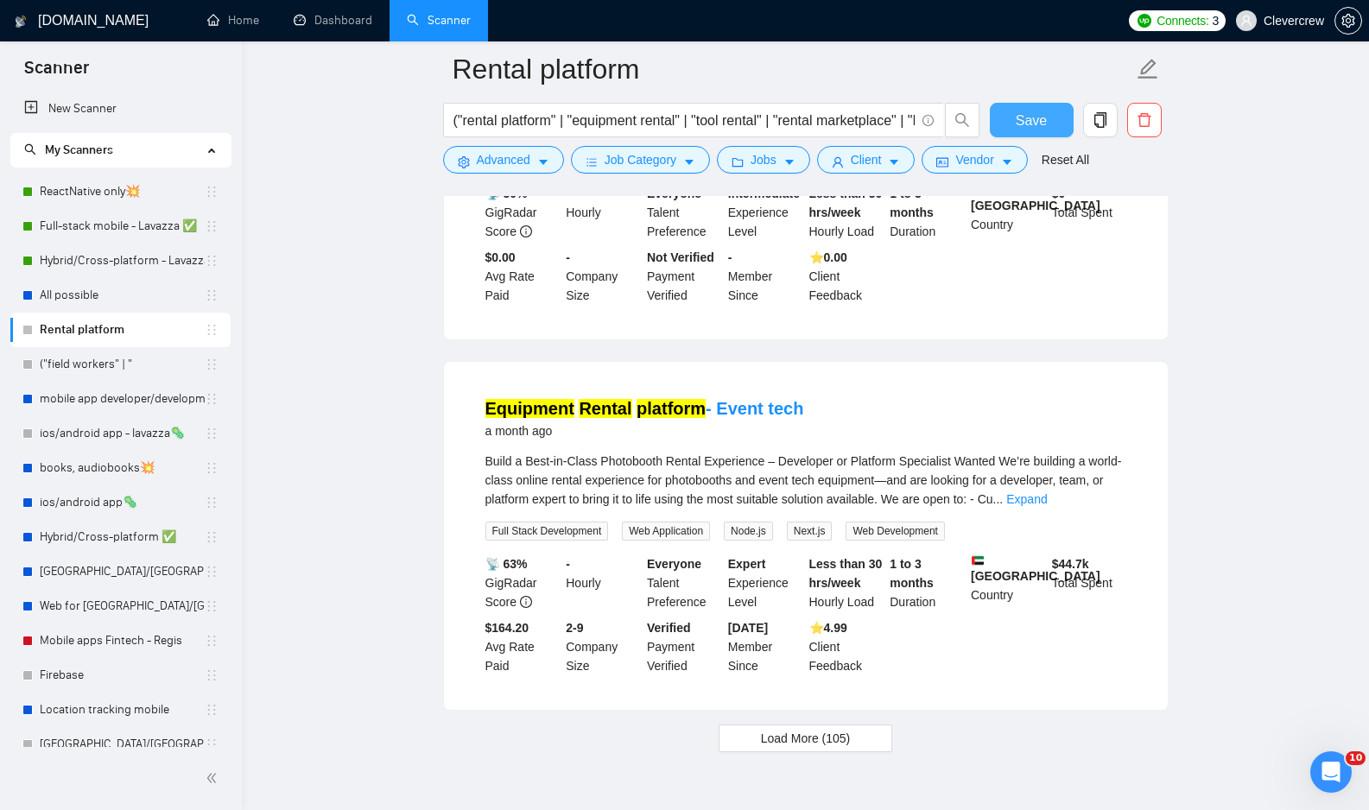
scroll to position [3431, 0]
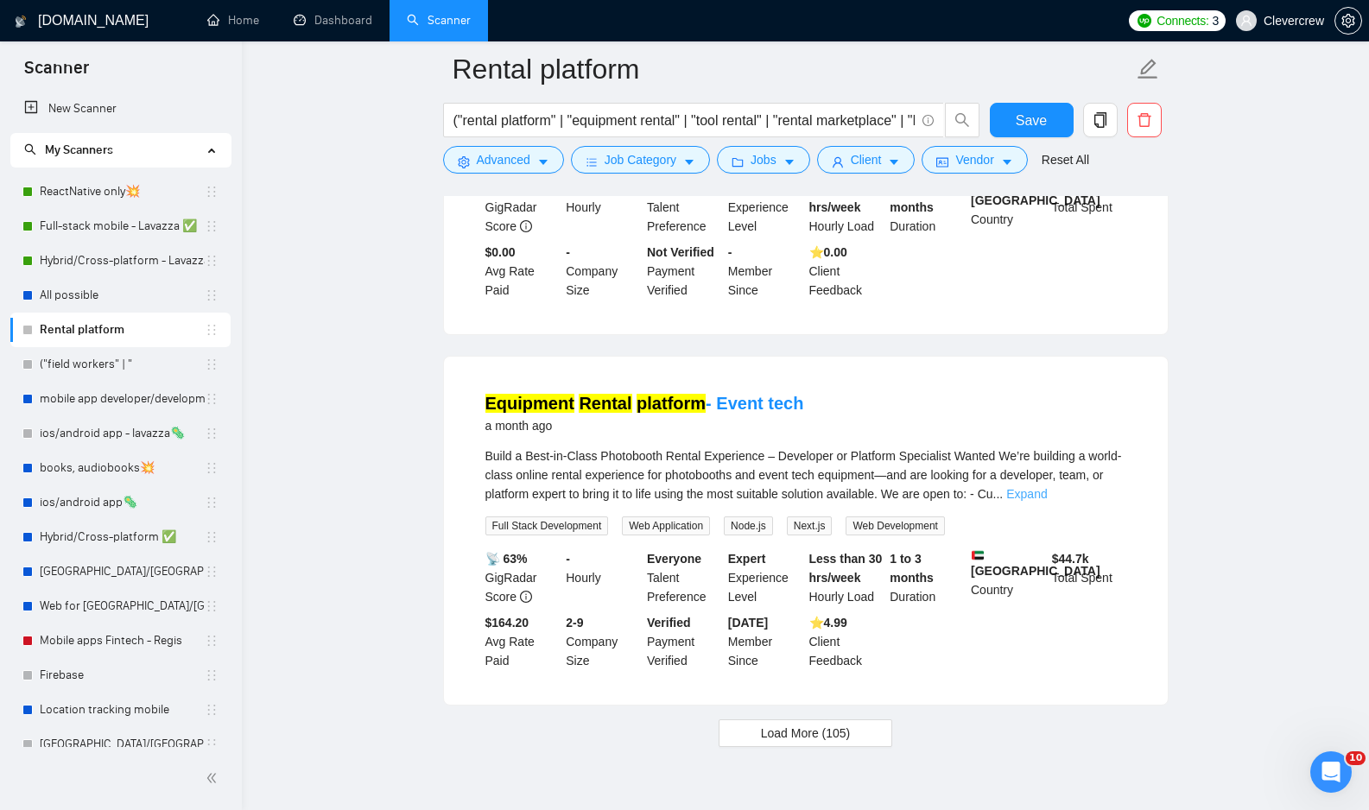
click at [1047, 501] on link "Expand" at bounding box center [1026, 494] width 41 height 14
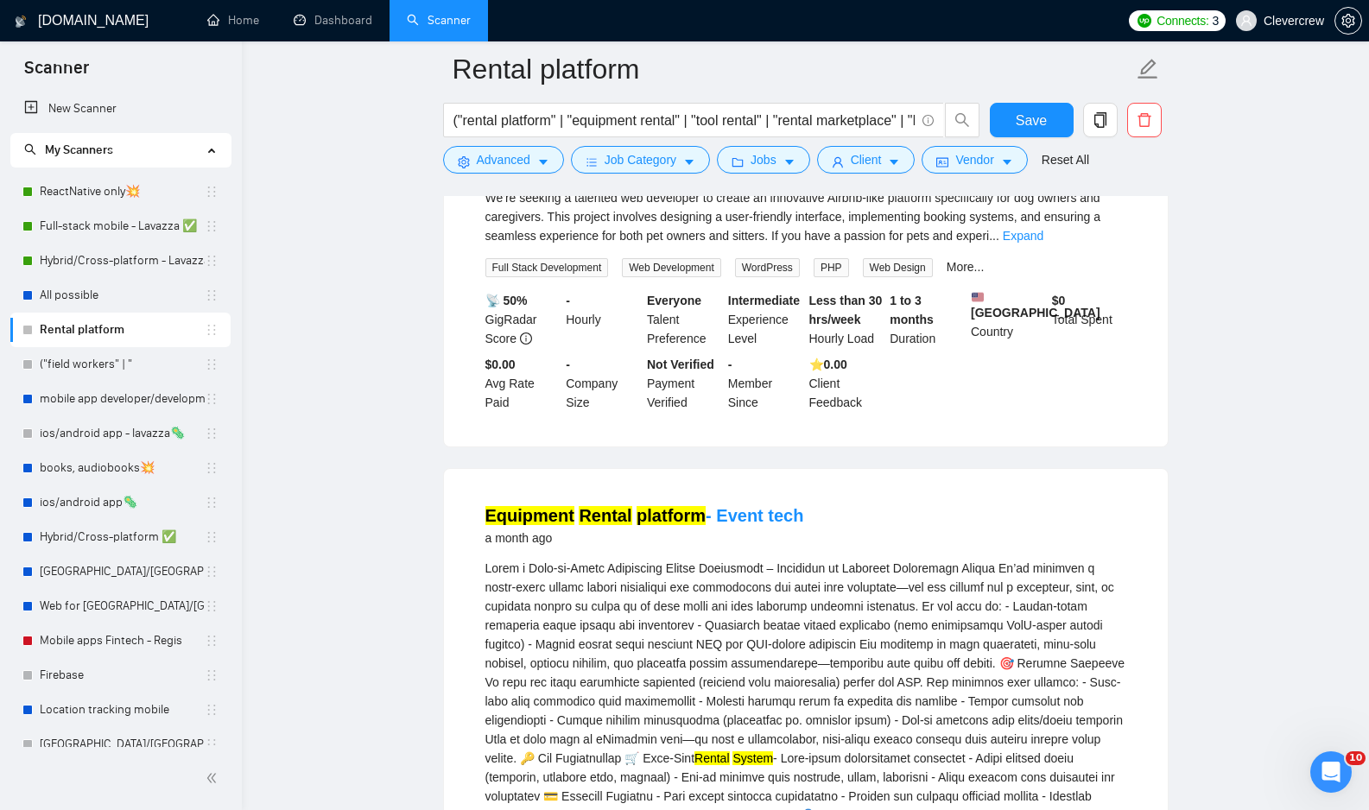
scroll to position [2954, 0]
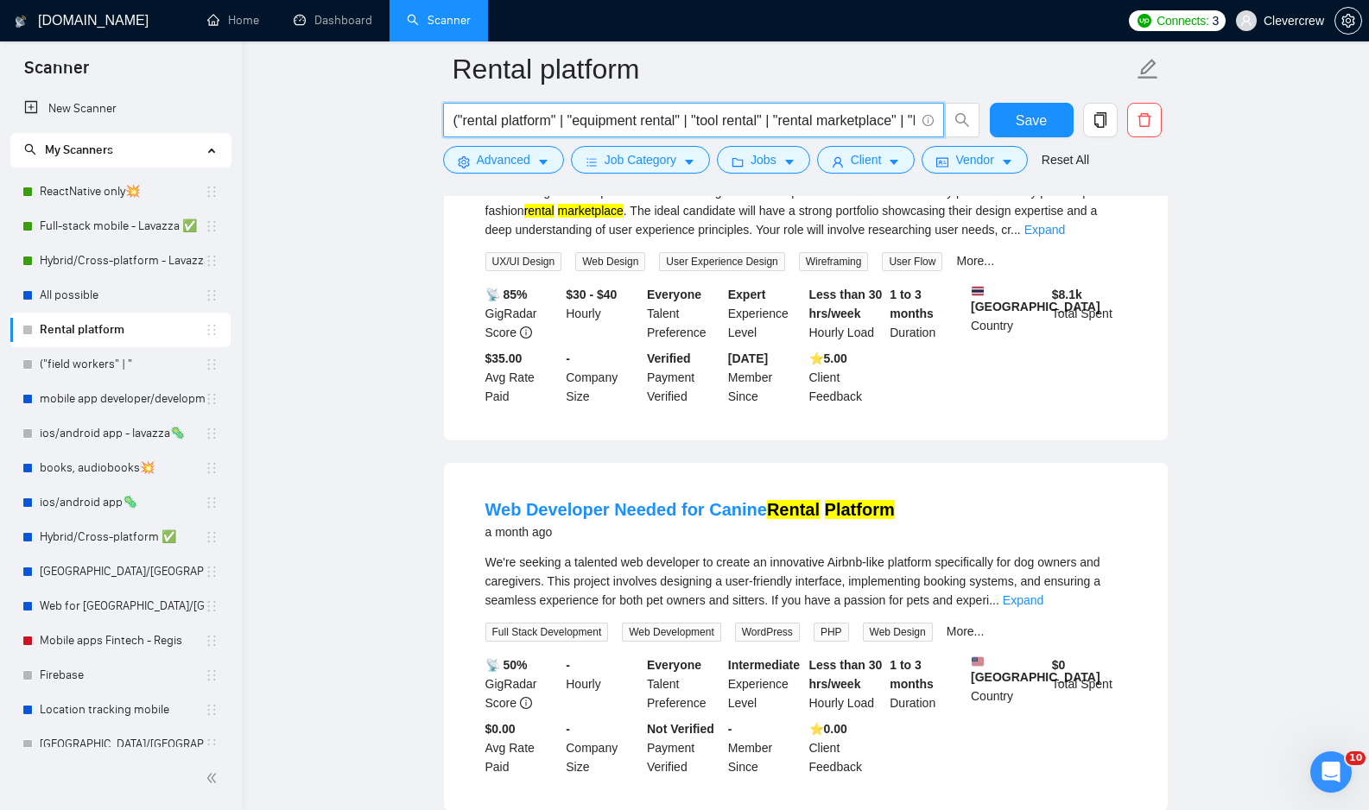
click at [767, 116] on input "("rental platform" | "equipment rental" | "tool rental" | "rental marketplace" …" at bounding box center [683, 121] width 461 height 22
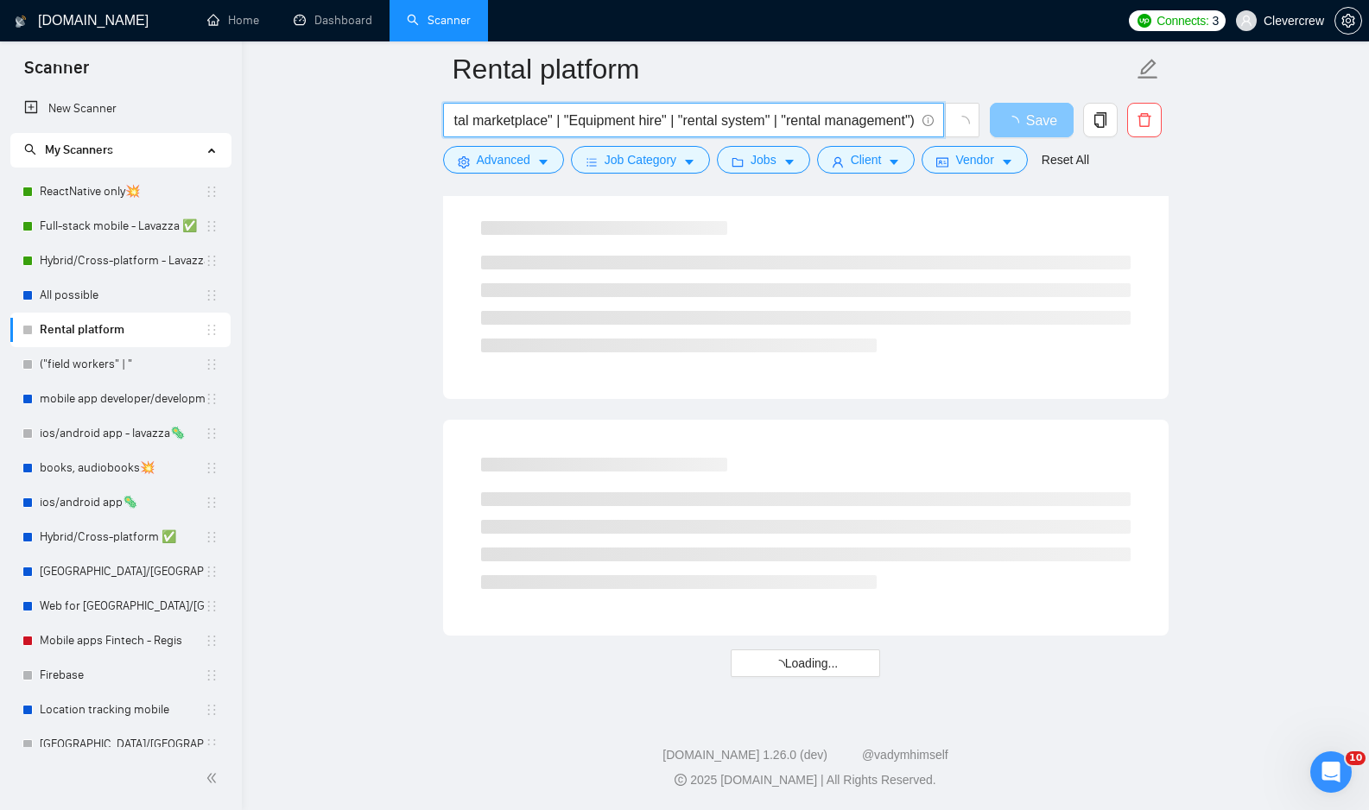
scroll to position [0, 0]
click at [1035, 120] on span "Save" at bounding box center [1041, 121] width 31 height 22
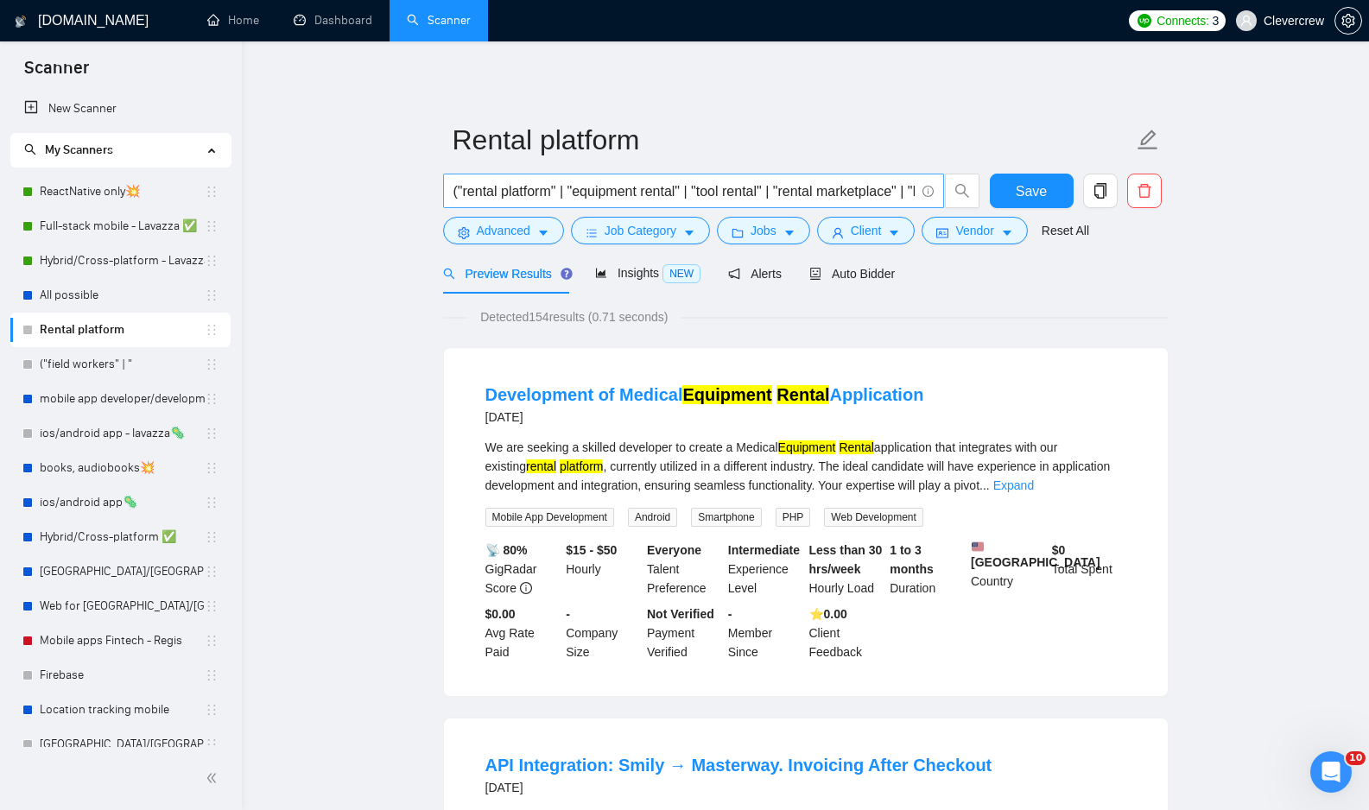
click at [870, 194] on input "("rental platform" | "equipment rental" | "tool rental" | "rental marketplace" …" at bounding box center [683, 191] width 461 height 22
click at [876, 193] on input "("rental platform" | "equipment rental" | "tool rental" | "rental marketplace" …" at bounding box center [683, 191] width 461 height 22
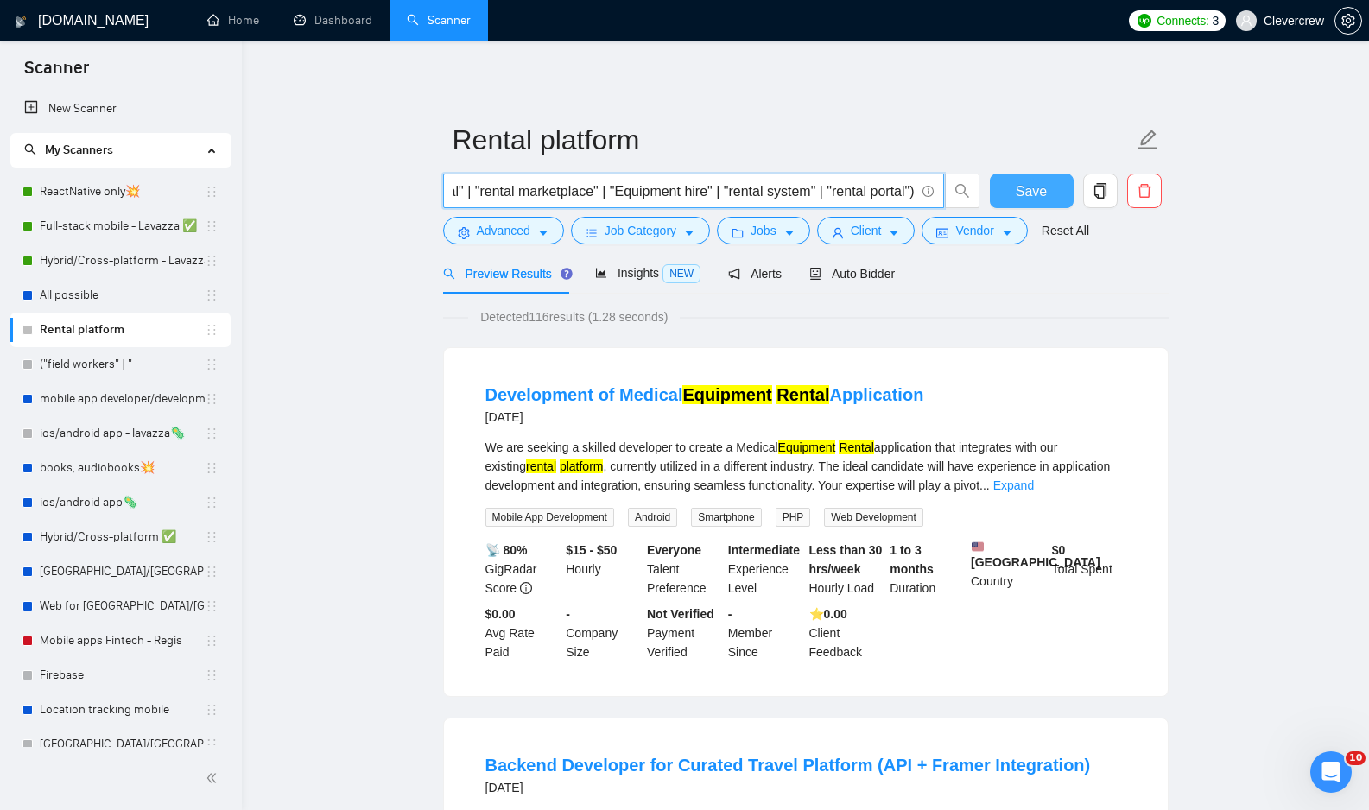
type input "("rental platform" | "equipment rental" | "tool rental" | "rental marketplace" …"
click at [1037, 191] on span "Save" at bounding box center [1031, 191] width 31 height 22
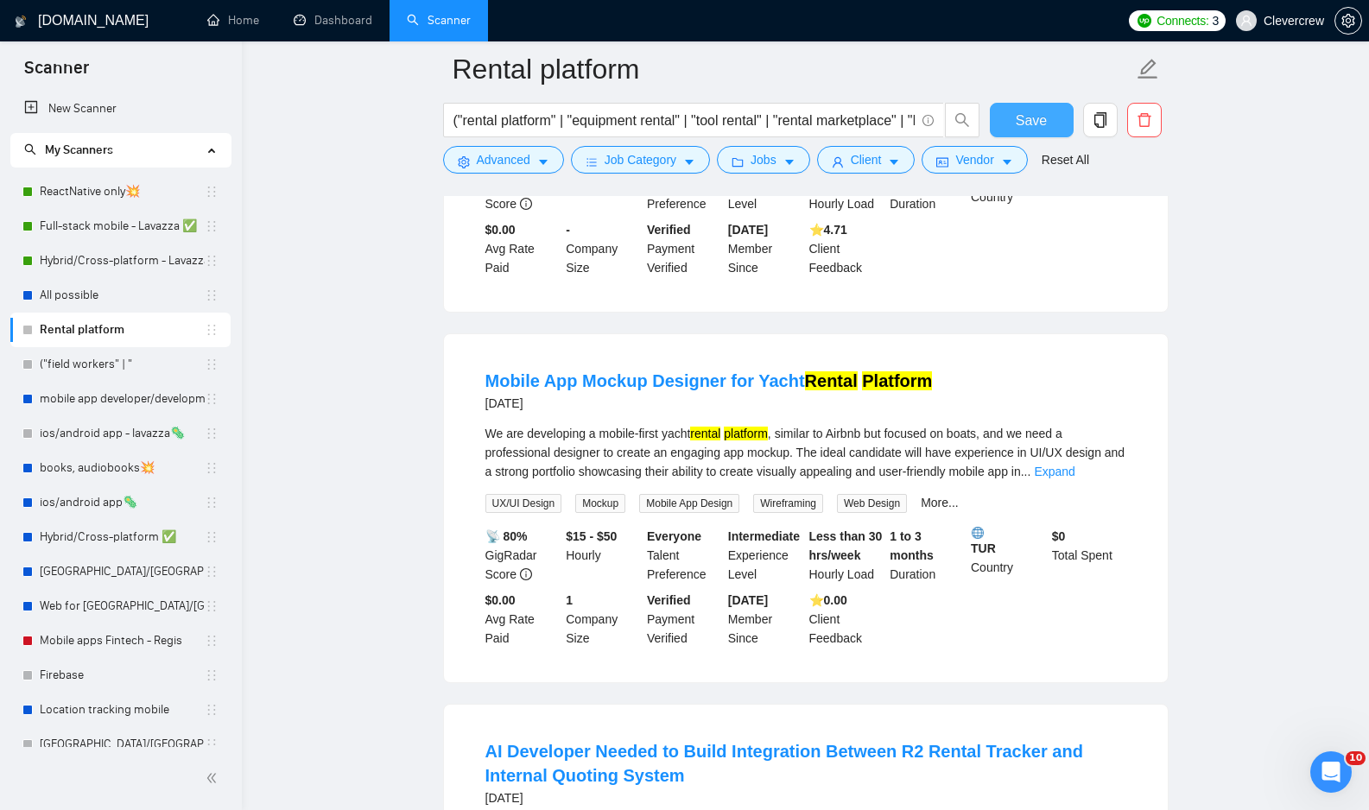
scroll to position [1608, 0]
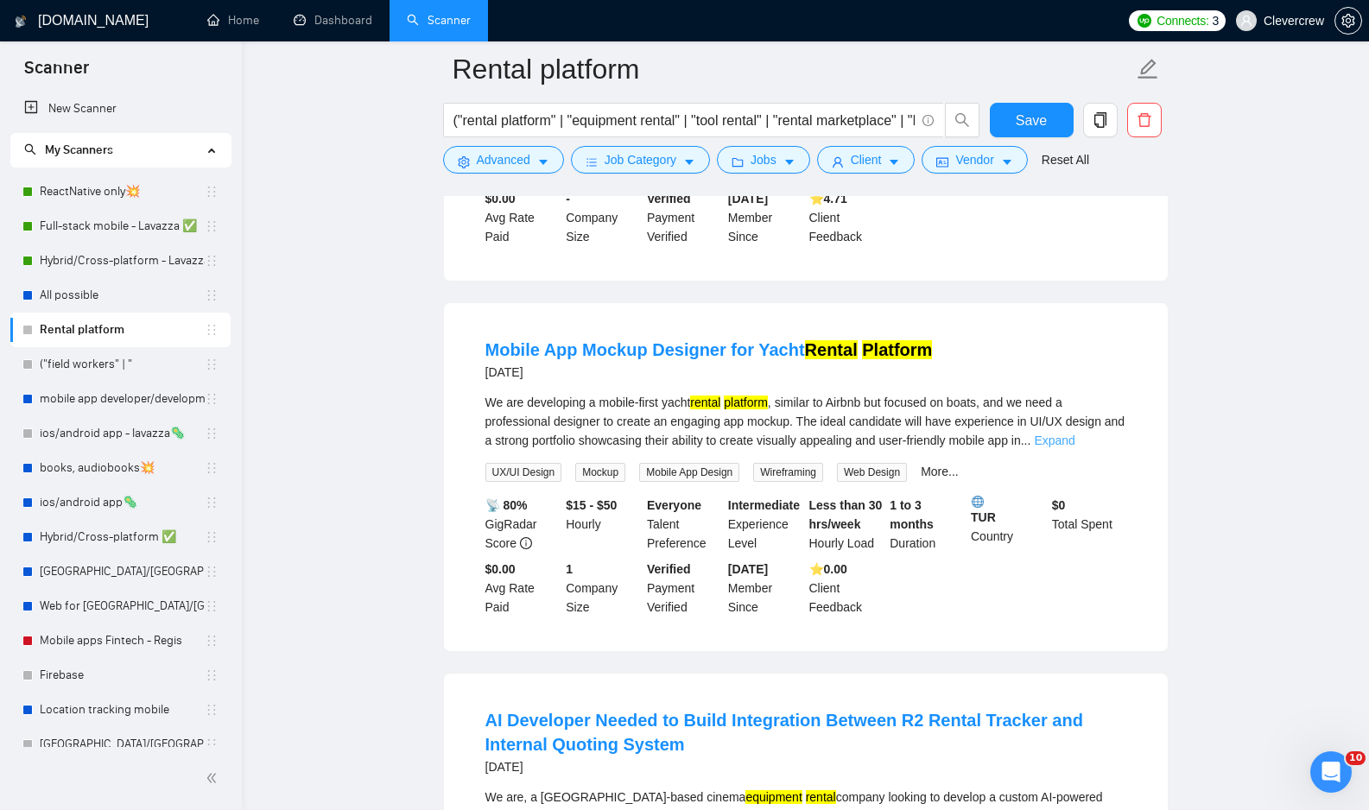
click at [1074, 447] on link "Expand" at bounding box center [1054, 441] width 41 height 14
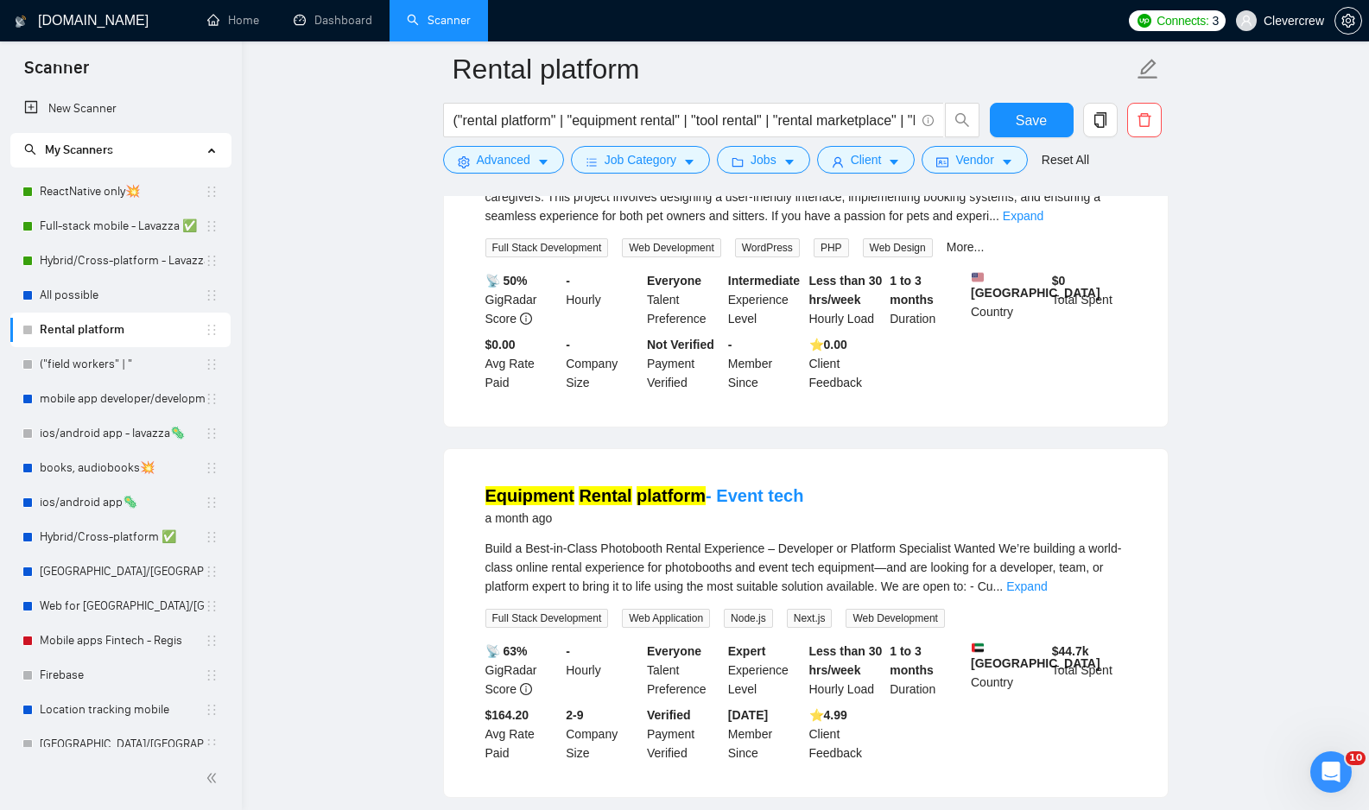
scroll to position [3615, 0]
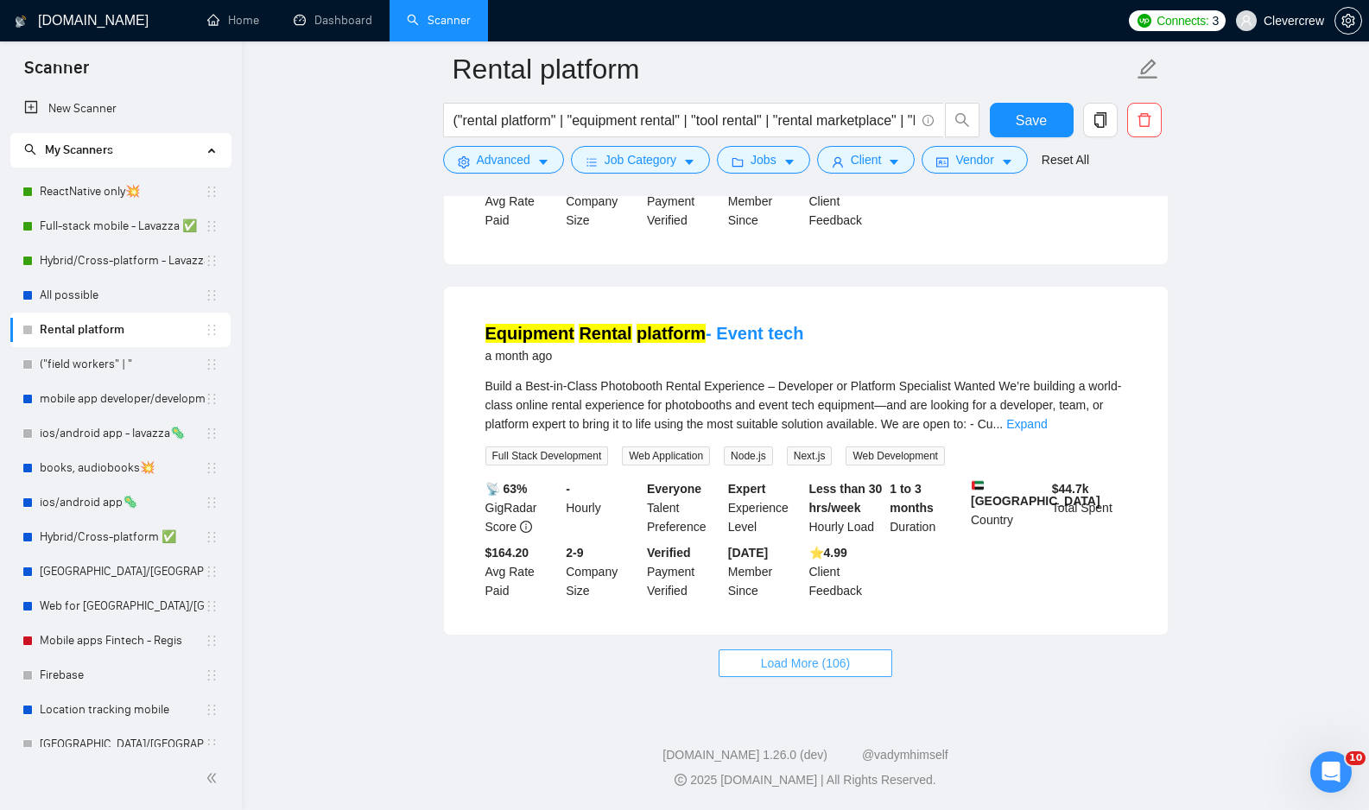
click at [856, 677] on button "Load More (106)" at bounding box center [806, 663] width 174 height 28
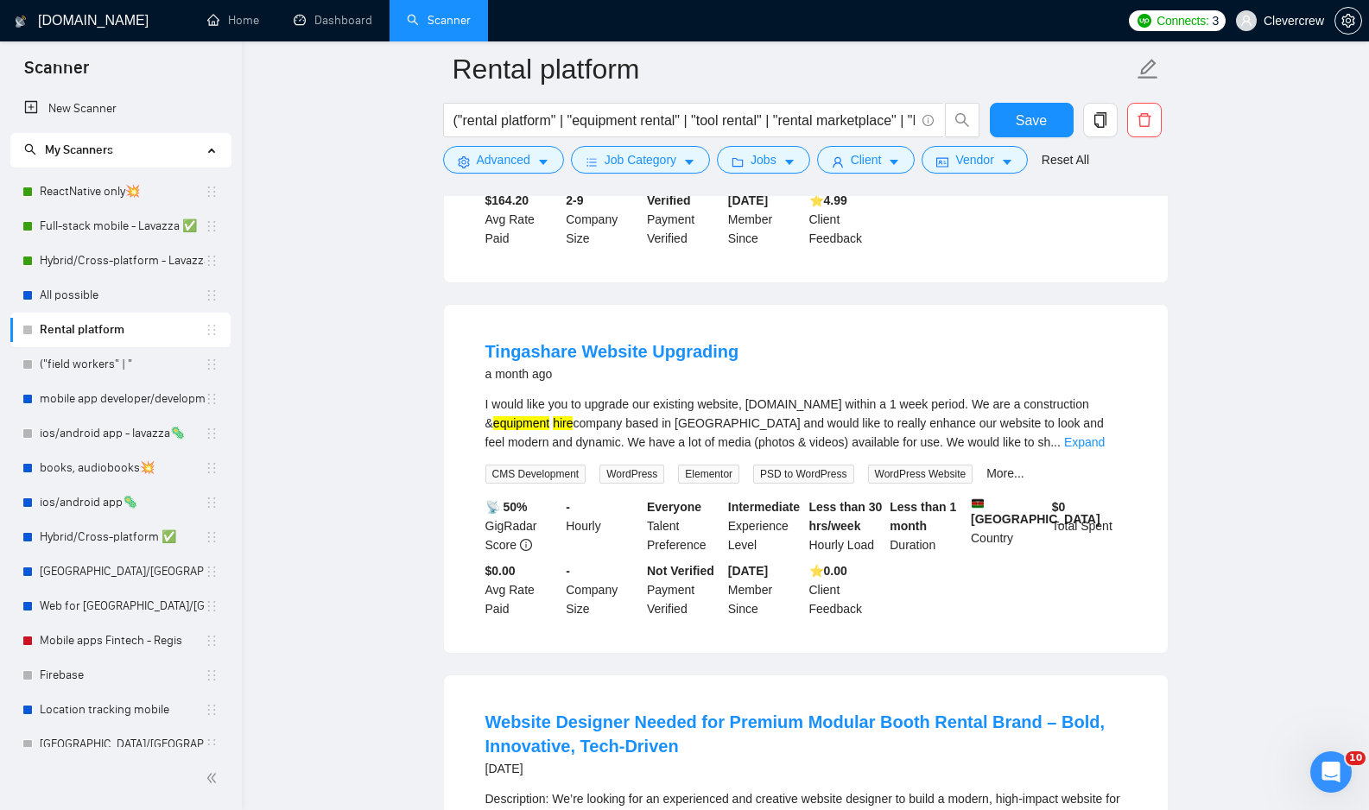
scroll to position [3971, 0]
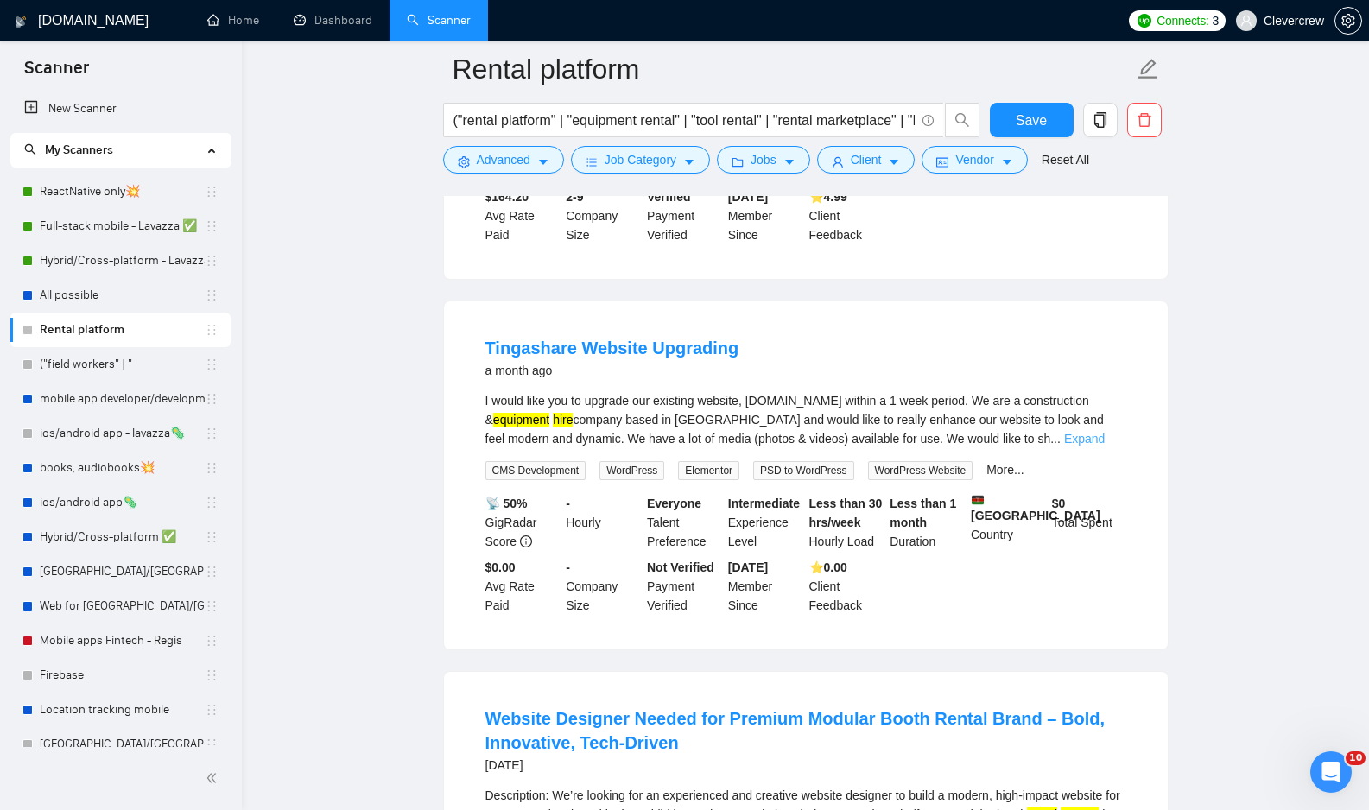
click at [1105, 446] on link "Expand" at bounding box center [1084, 439] width 41 height 14
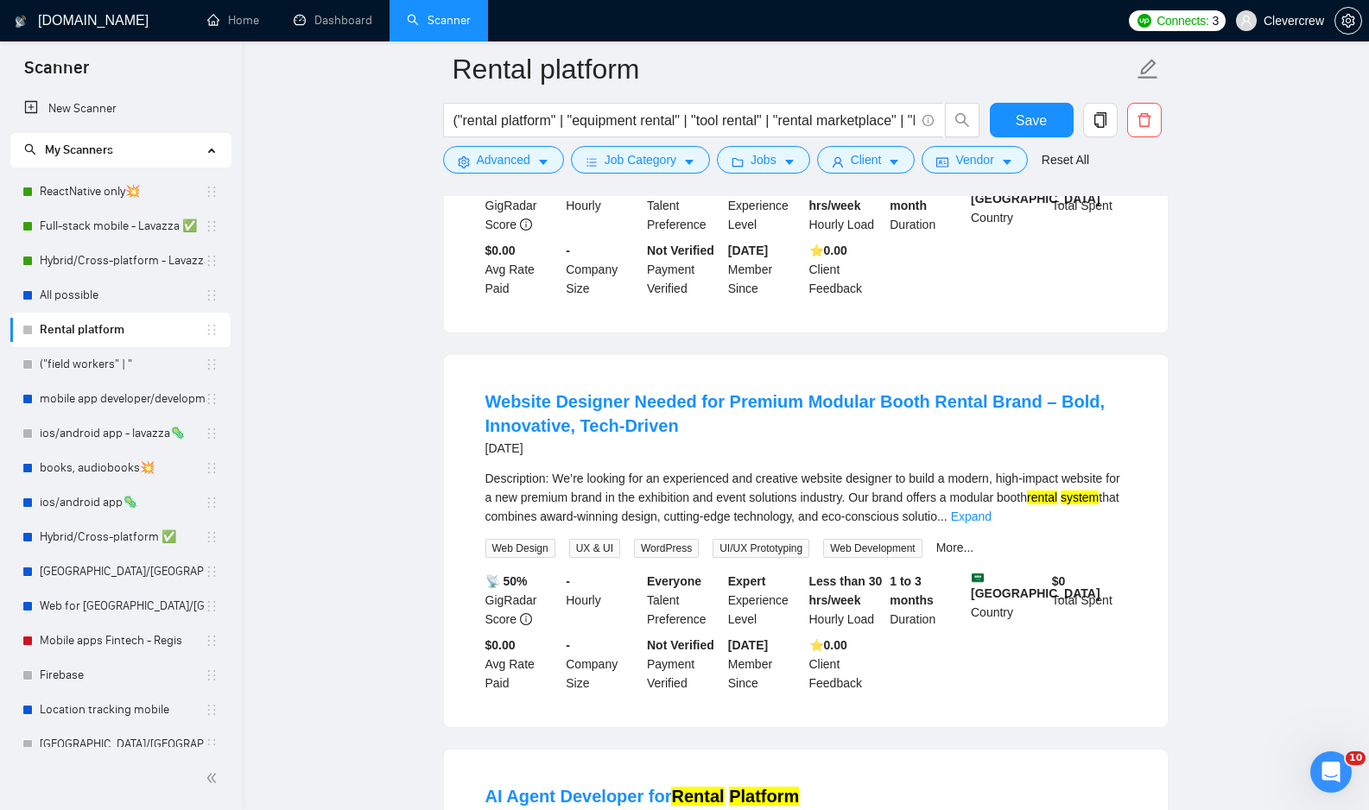
scroll to position [4327, 0]
click at [991, 522] on link "Expand" at bounding box center [971, 516] width 41 height 14
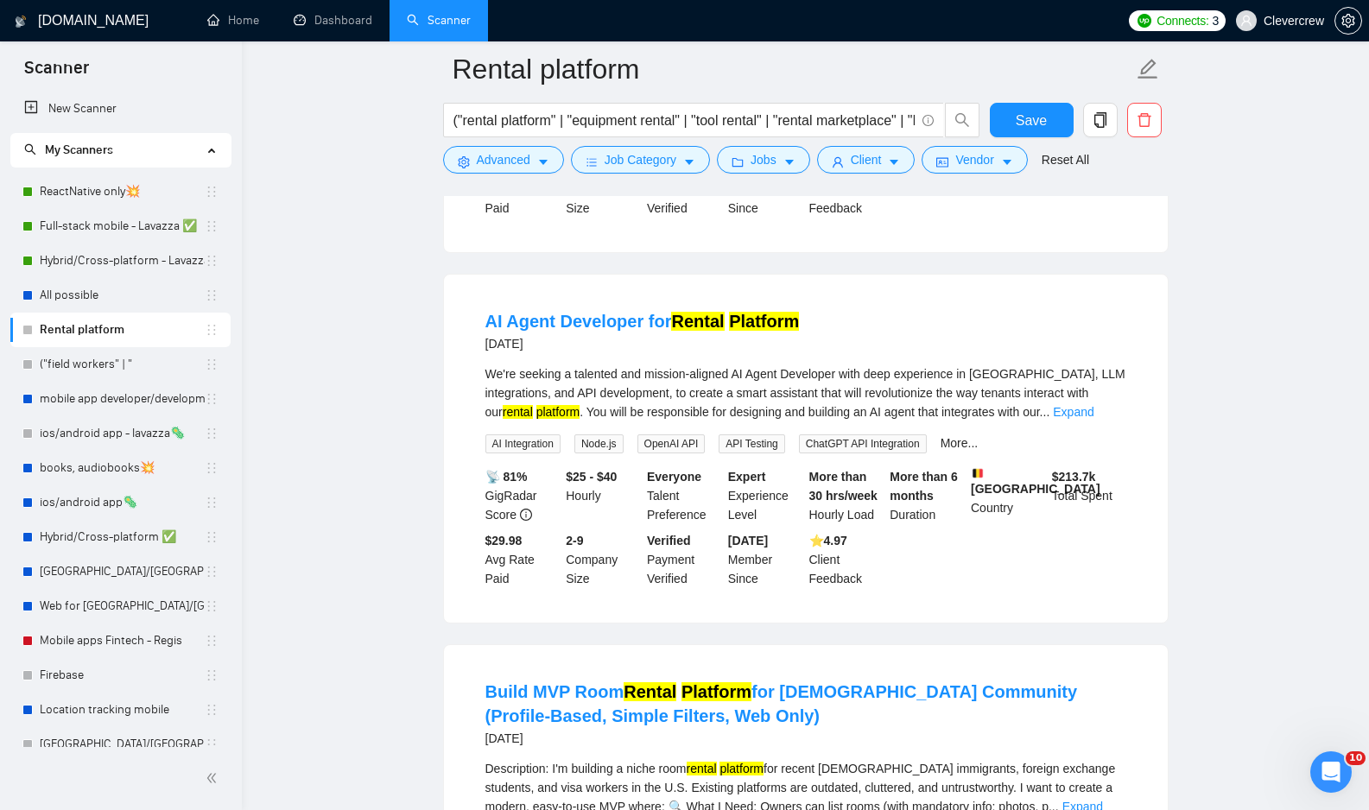
scroll to position [5102, 0]
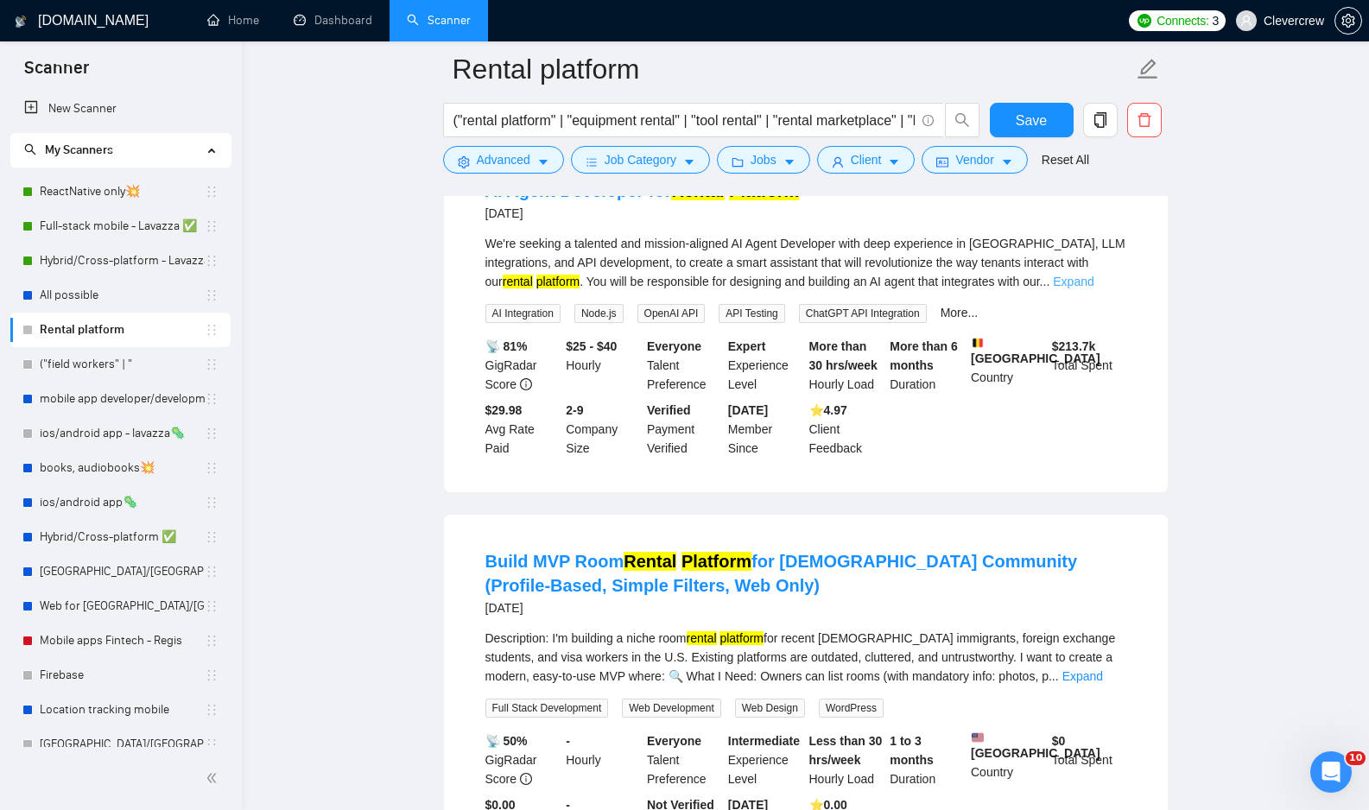
click at [1093, 288] on link "Expand" at bounding box center [1073, 282] width 41 height 14
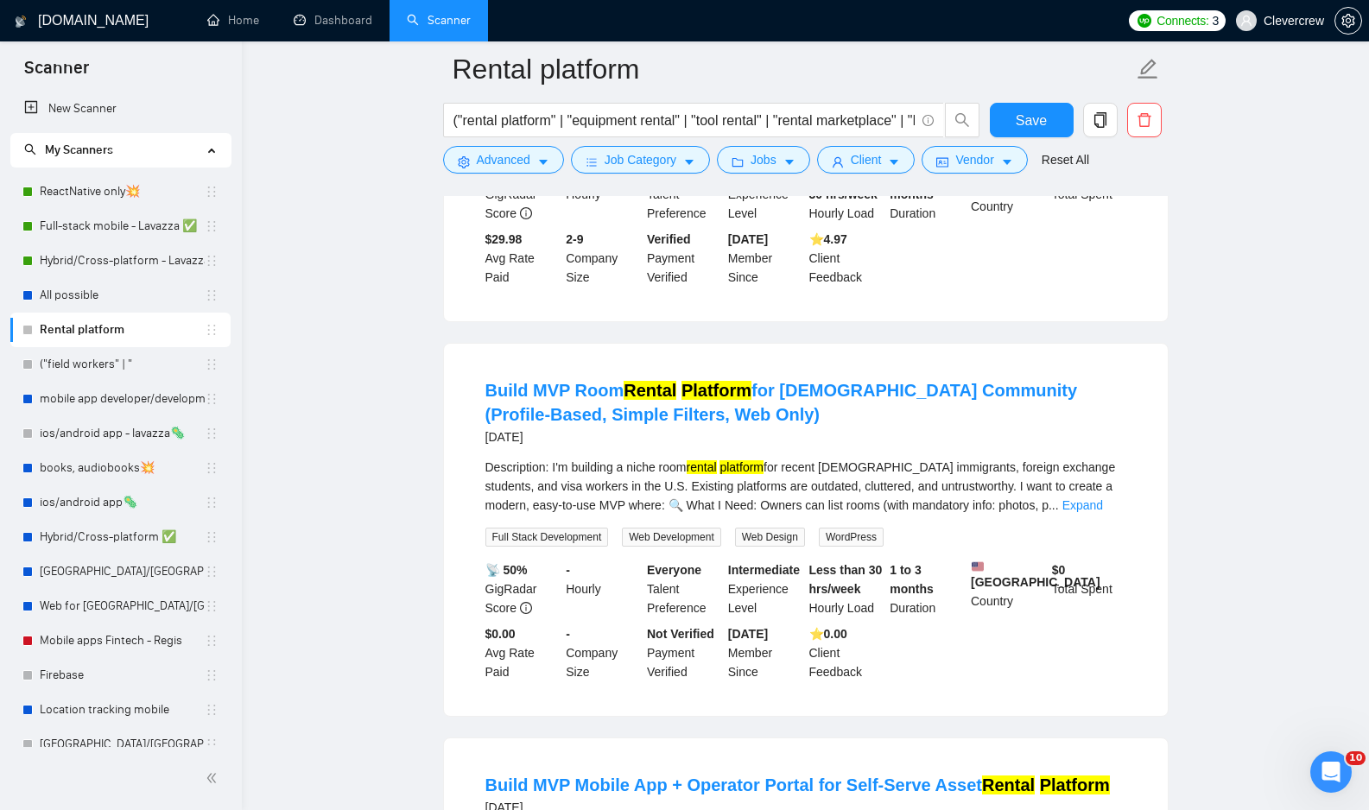
scroll to position [5693, 0]
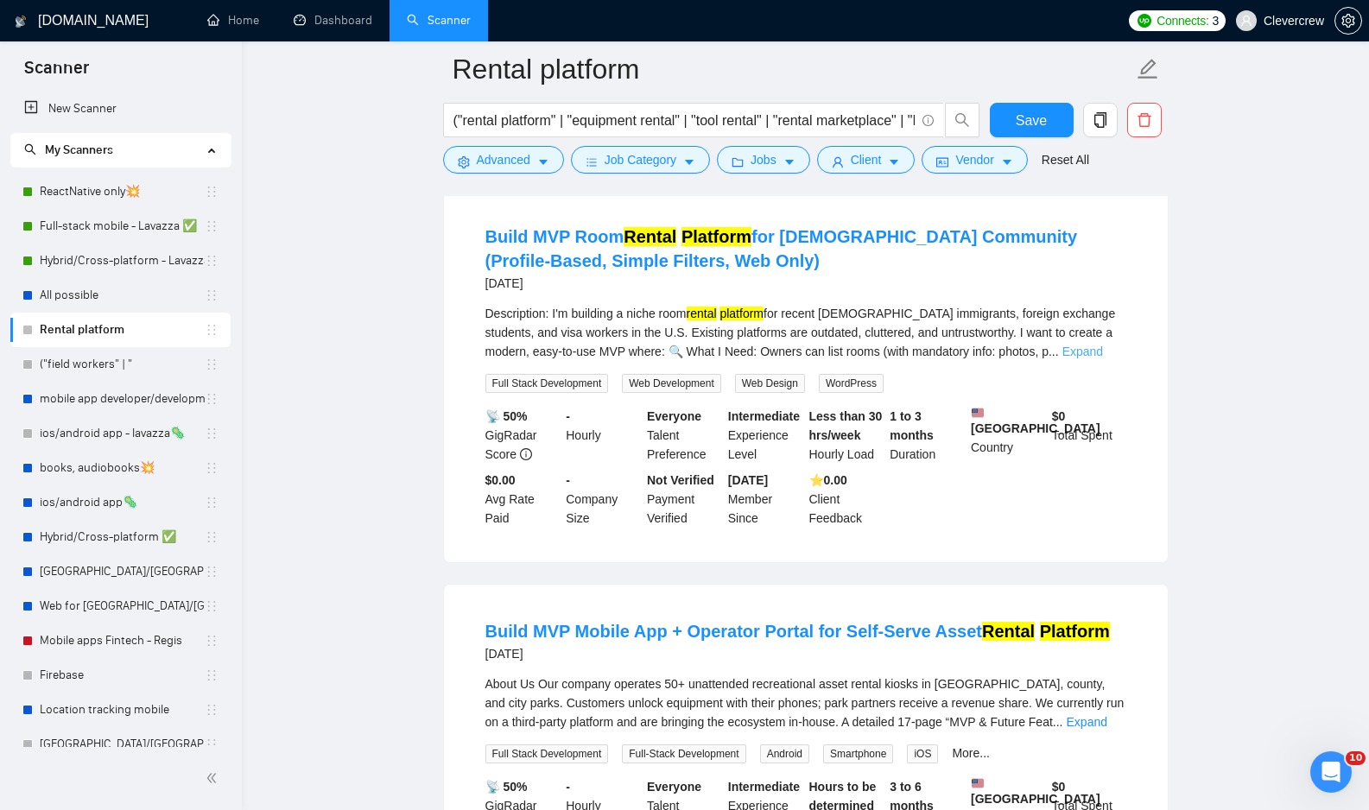
click at [1098, 358] on link "Expand" at bounding box center [1082, 352] width 41 height 14
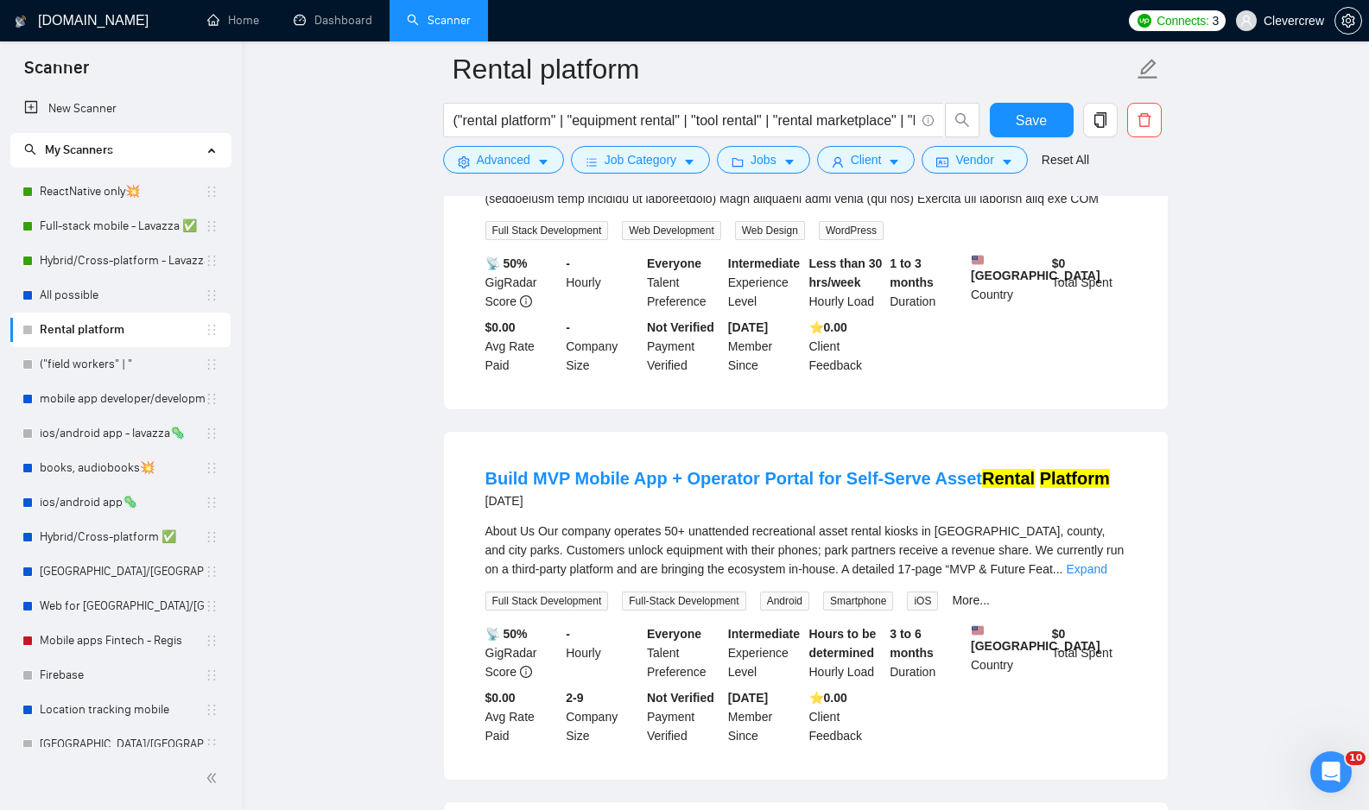
scroll to position [6113, 0]
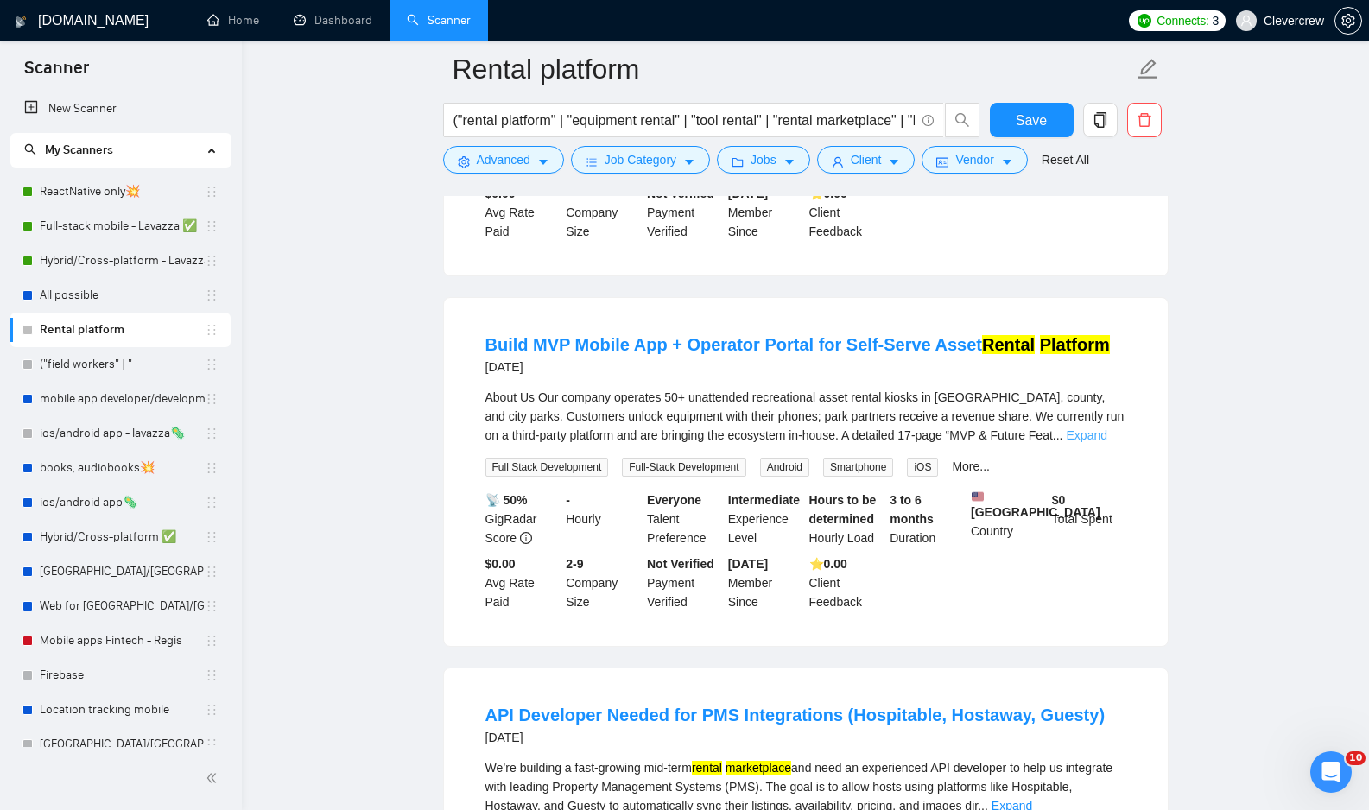
click at [1101, 442] on link "Expand" at bounding box center [1087, 435] width 41 height 14
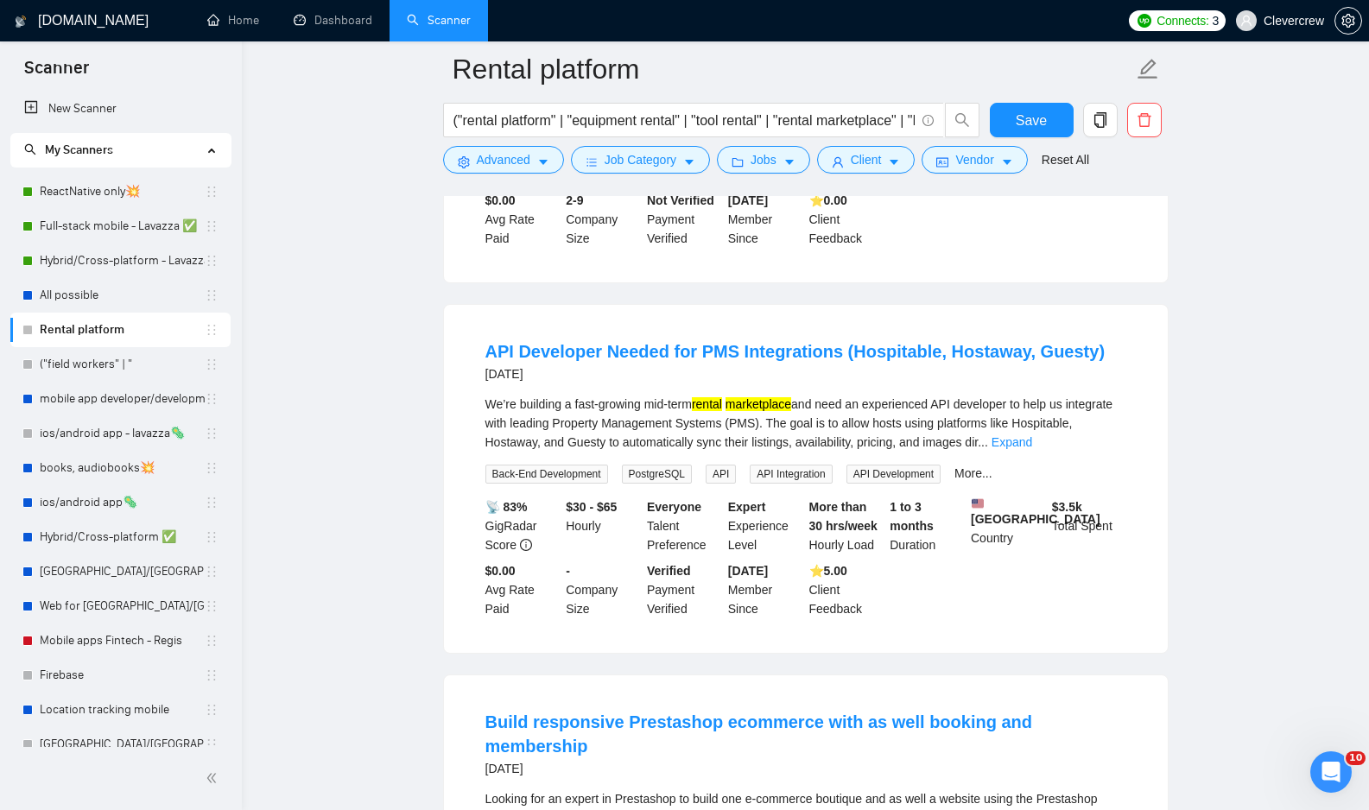
scroll to position [6767, 0]
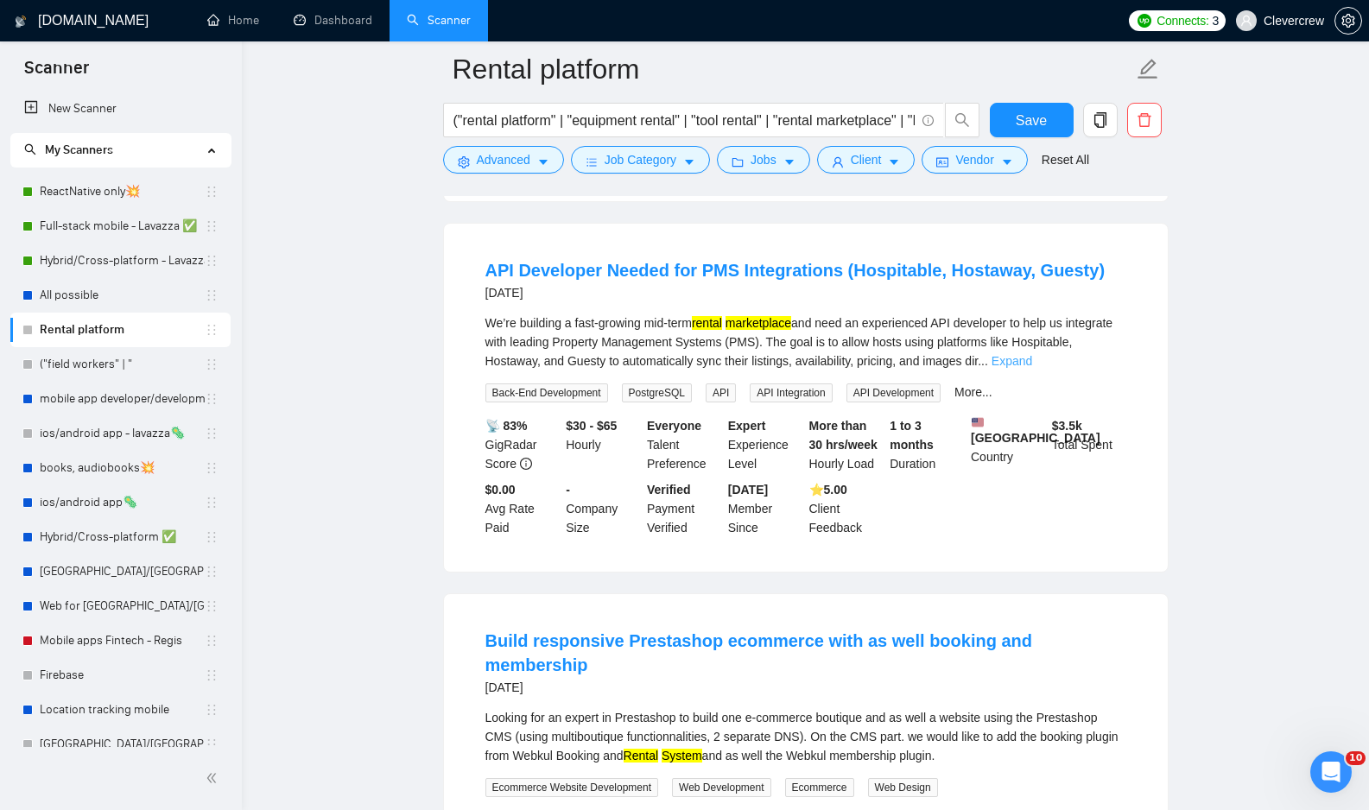
click at [1032, 368] on link "Expand" at bounding box center [1011, 361] width 41 height 14
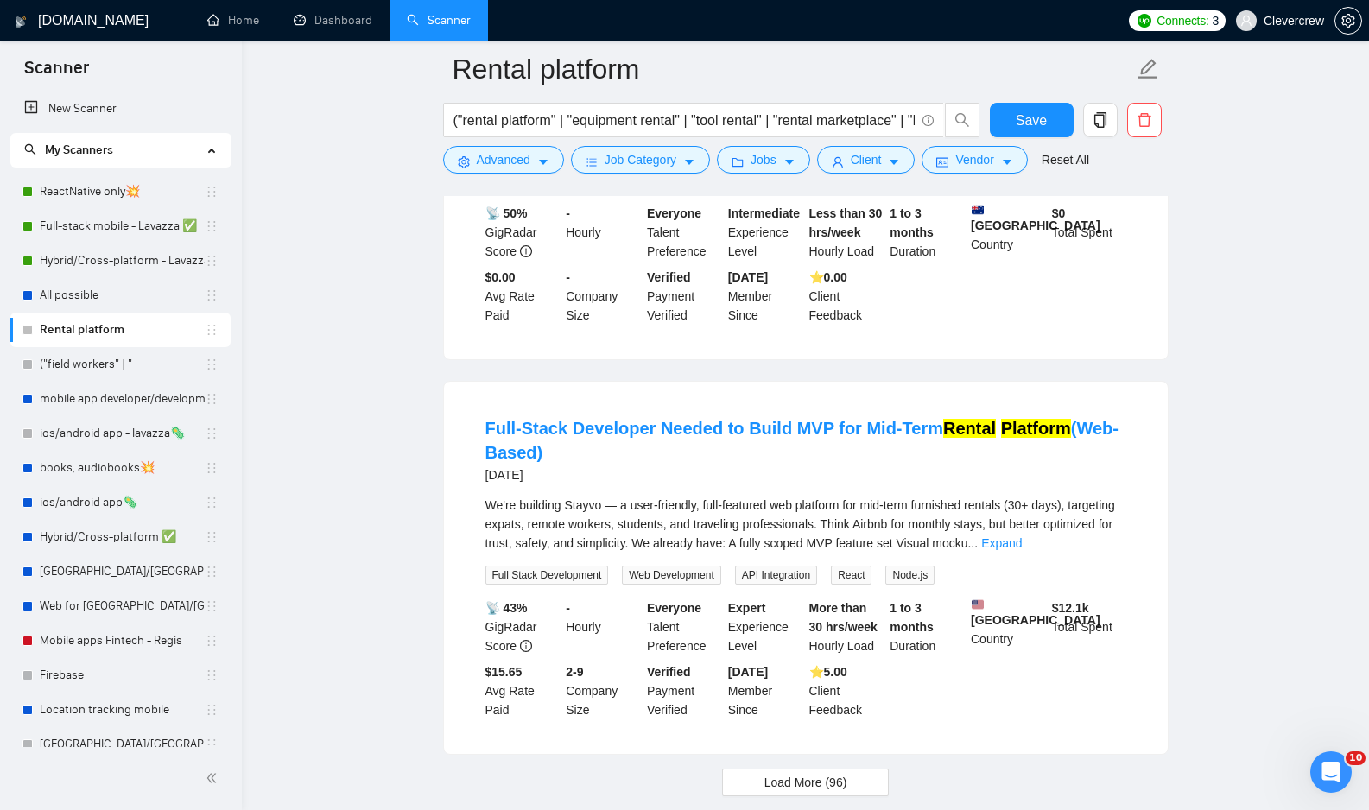
scroll to position [8334, 0]
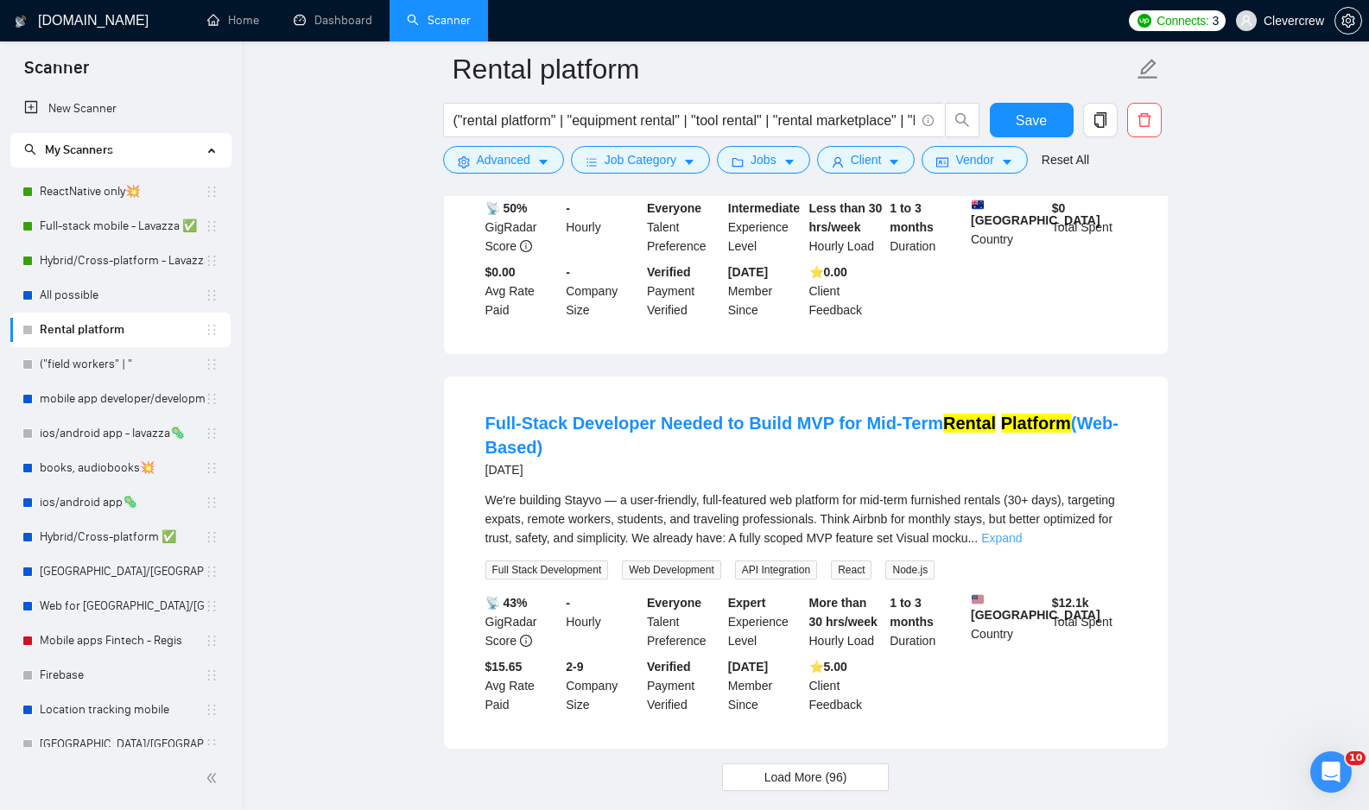
click at [1022, 545] on link "Expand" at bounding box center [1001, 538] width 41 height 14
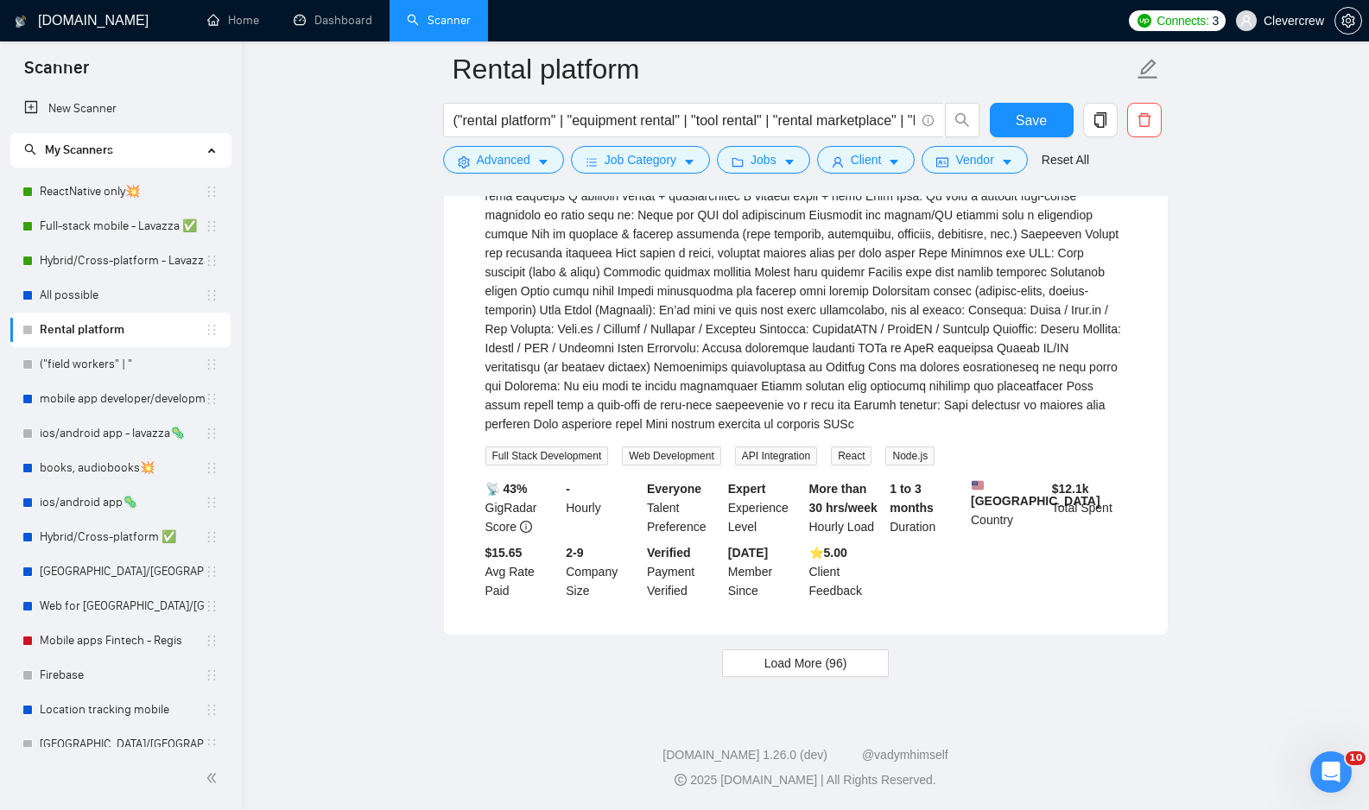
scroll to position [8838, 0]
click at [831, 664] on span "Load More (96)" at bounding box center [805, 663] width 83 height 19
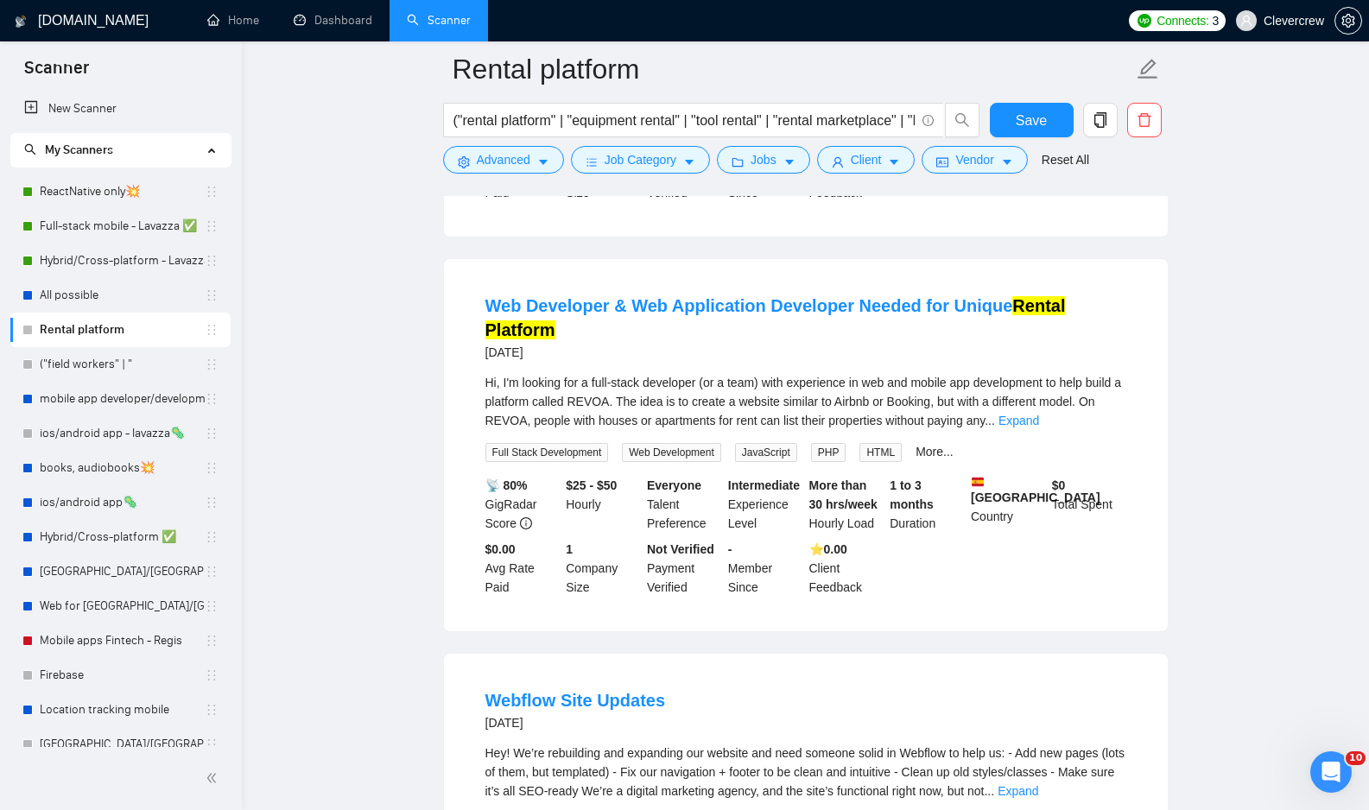
scroll to position [9096, 0]
click at [1039, 425] on link "Expand" at bounding box center [1018, 418] width 41 height 14
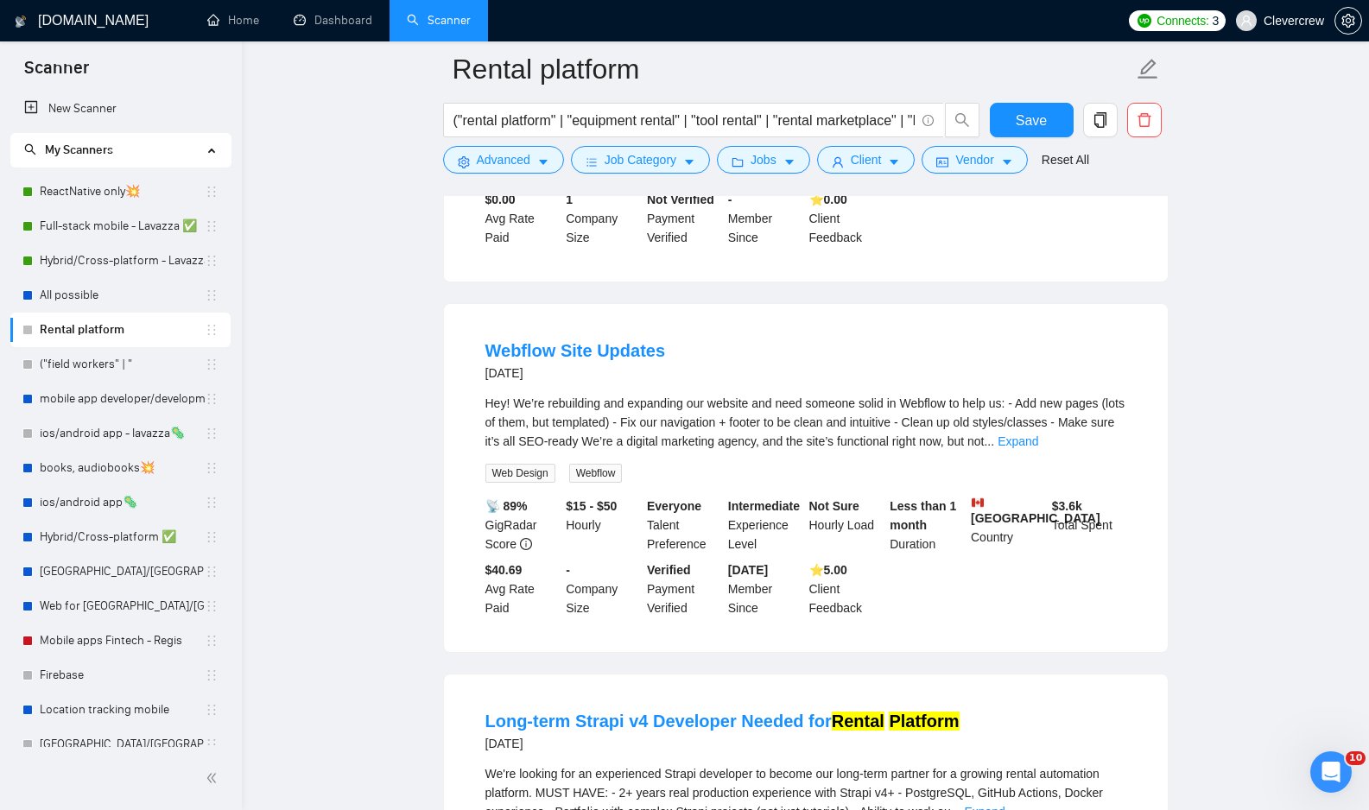
scroll to position [9721, 0]
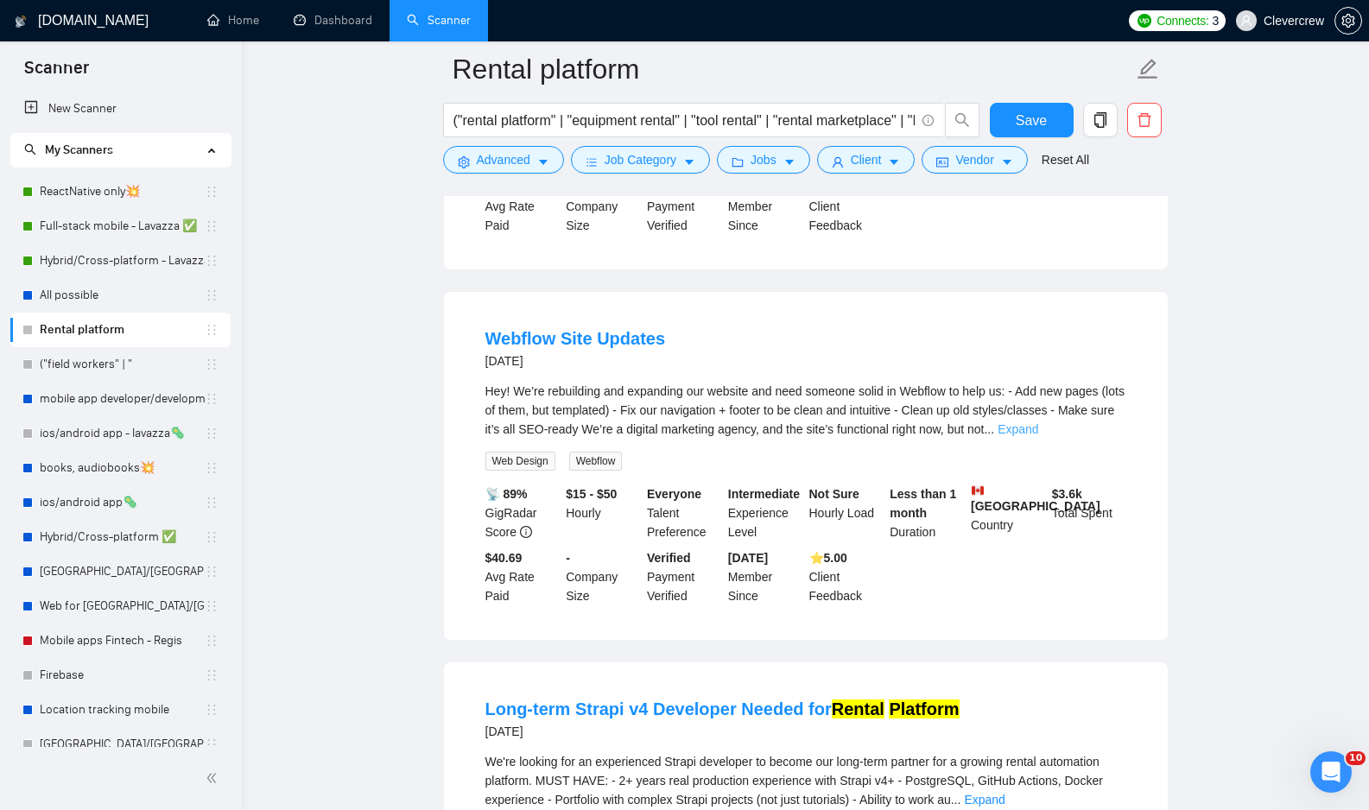
click at [1038, 436] on link "Expand" at bounding box center [1017, 429] width 41 height 14
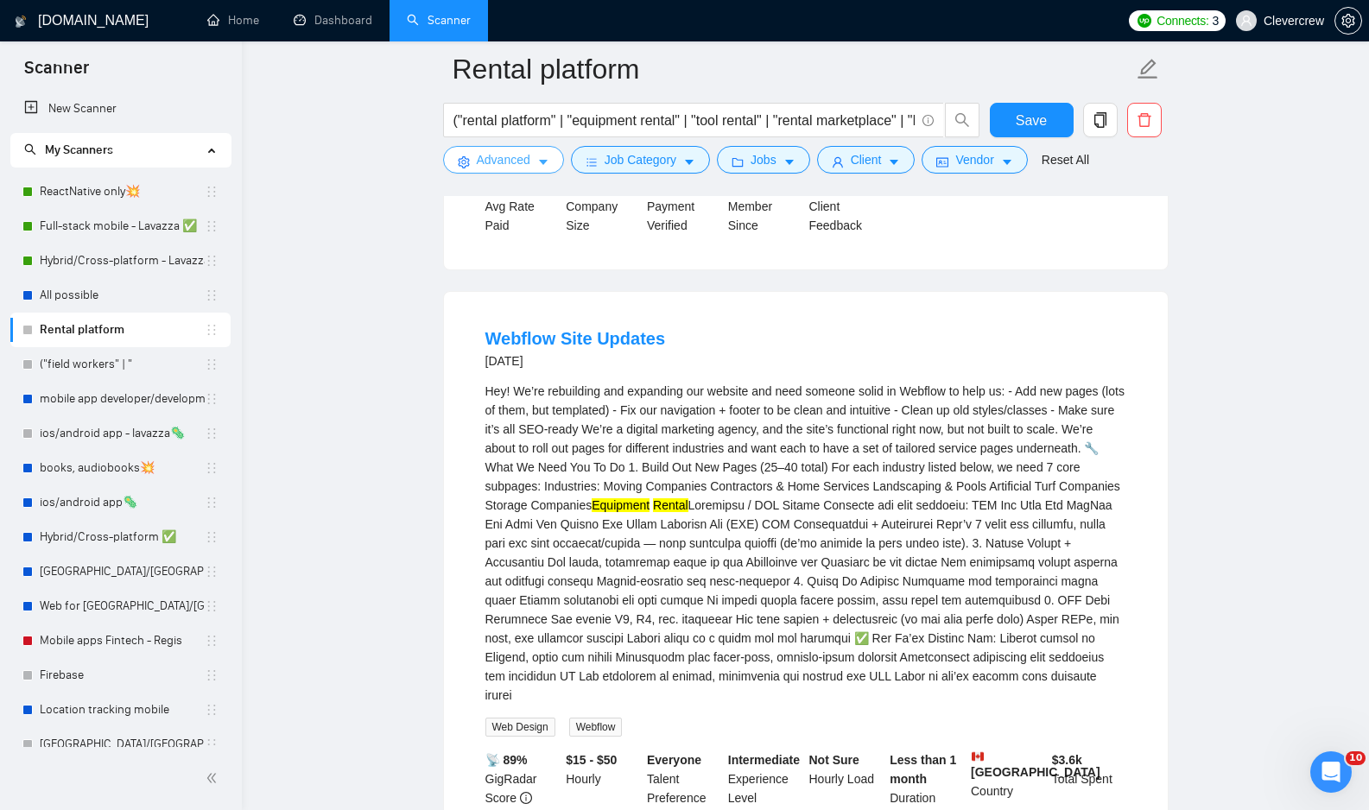
click at [547, 155] on button "Advanced" at bounding box center [503, 160] width 121 height 28
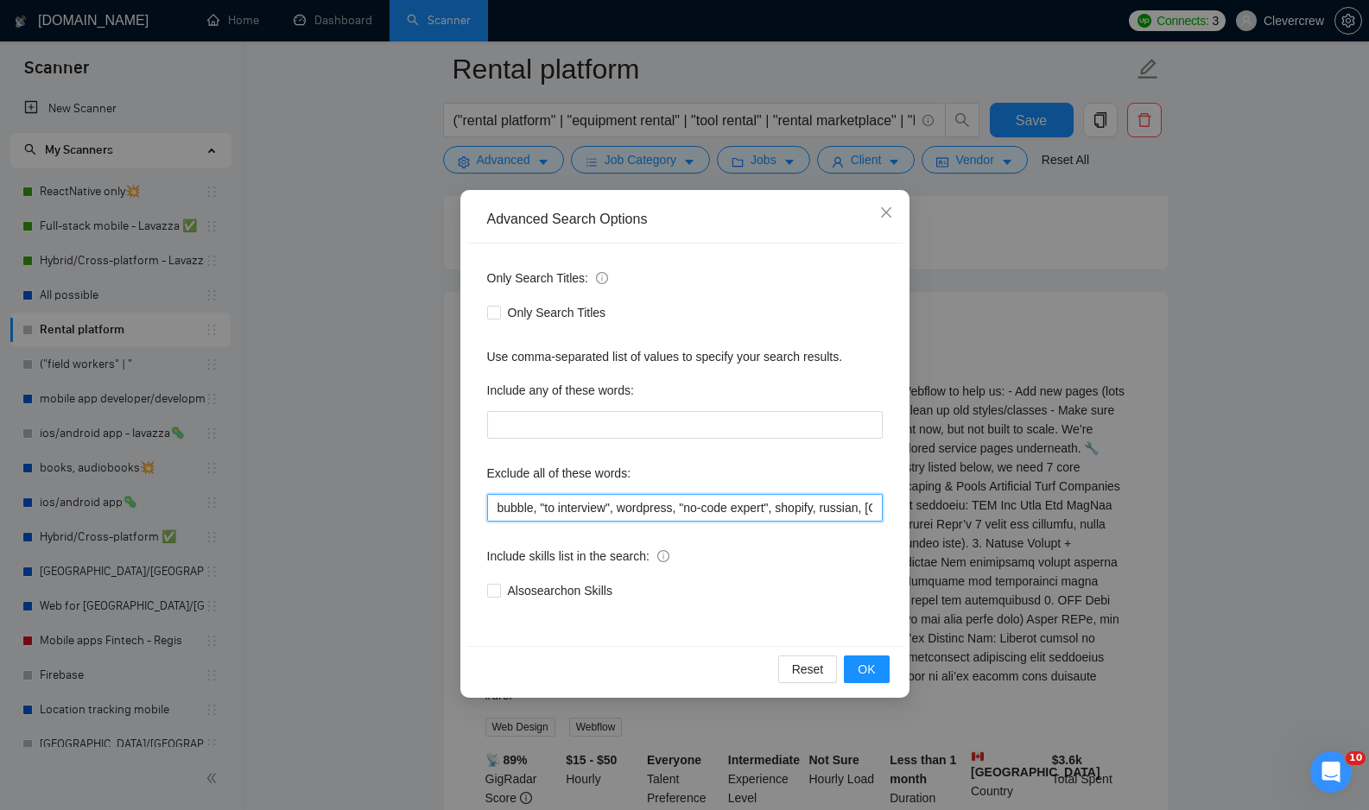
click at [611, 503] on input "bubble, "to interview", wordpress, "no-code expert", shopify, russian, russia, …" at bounding box center [685, 508] width 396 height 28
type input "bubble, "to interview", wordpress, "no-code expert", shopify, russian, russia, …"
click at [869, 667] on span "OK" at bounding box center [866, 669] width 17 height 19
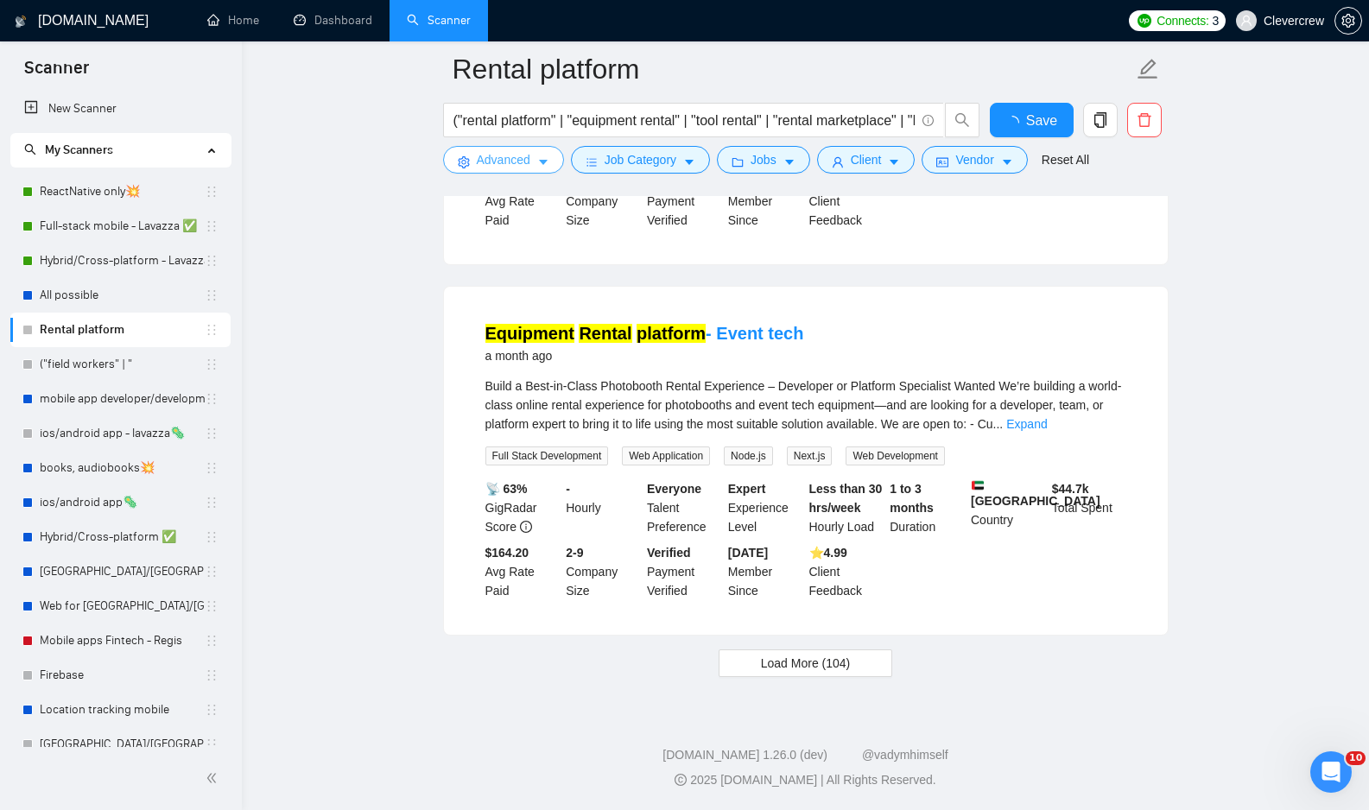
scroll to position [3575, 0]
click at [897, 167] on icon "caret-down" at bounding box center [894, 162] width 12 height 12
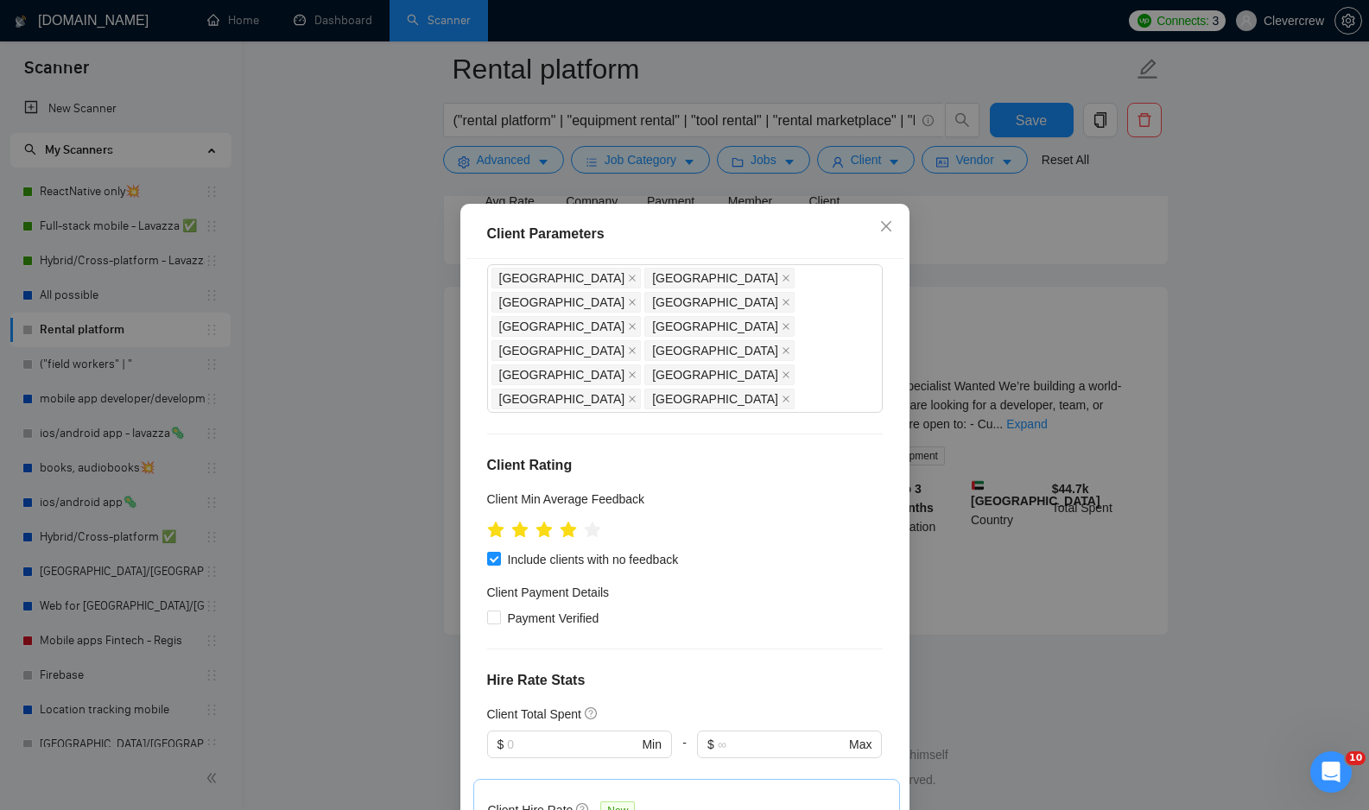
scroll to position [0, 0]
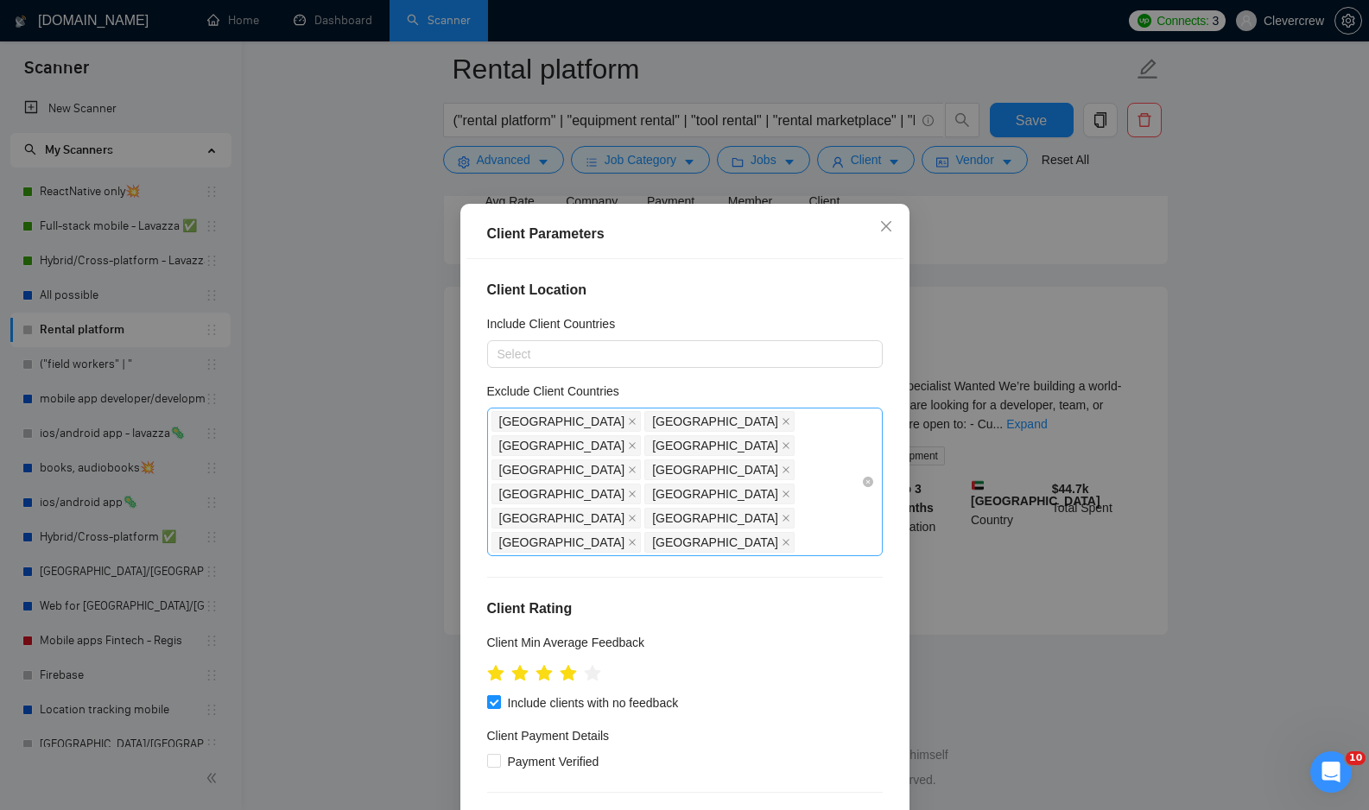
click at [801, 469] on div "India China Hong Kong Russia Belarus Uzbekistan Philippines Vietnam Pakistan Pa…" at bounding box center [676, 481] width 370 height 145
type input "ken"
click at [735, 596] on div "Kenya" at bounding box center [689, 605] width 364 height 19
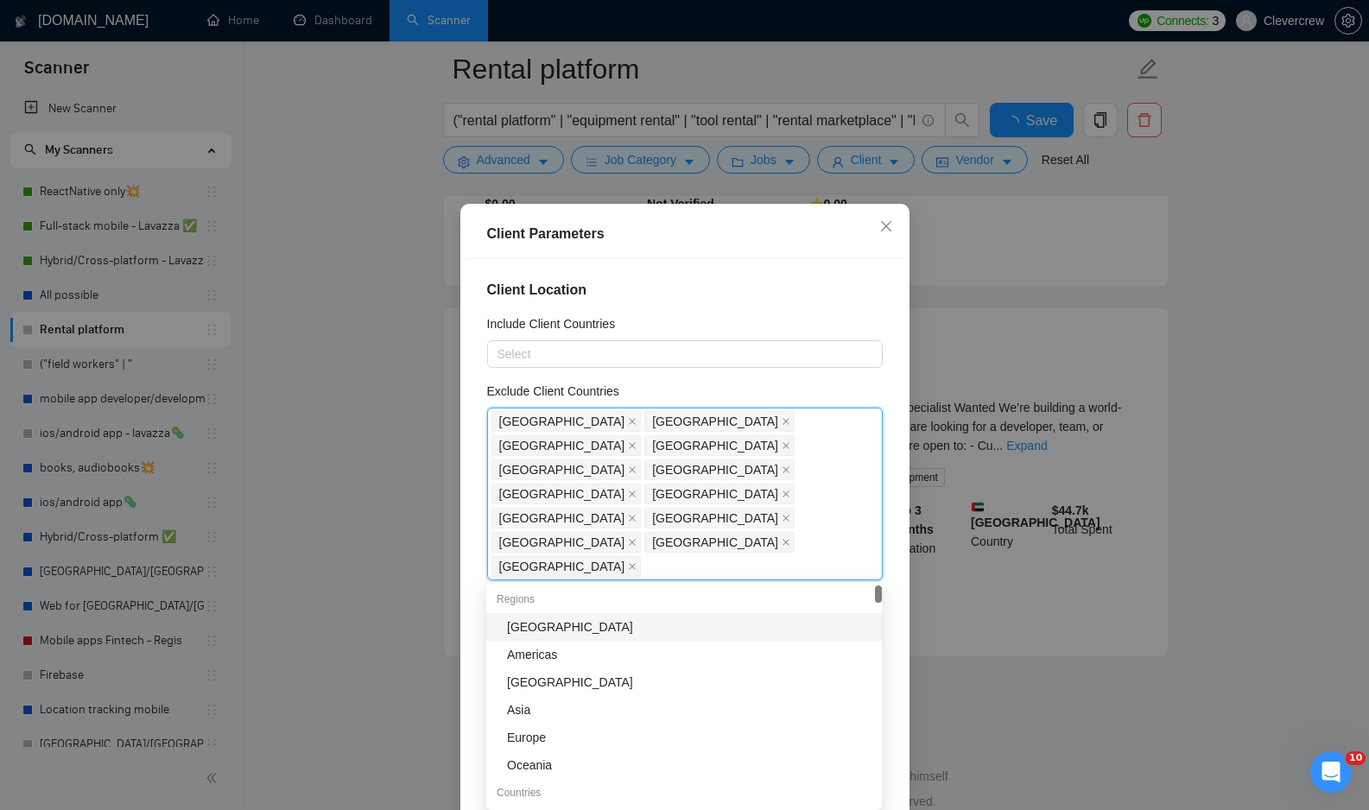
scroll to position [3575, 0]
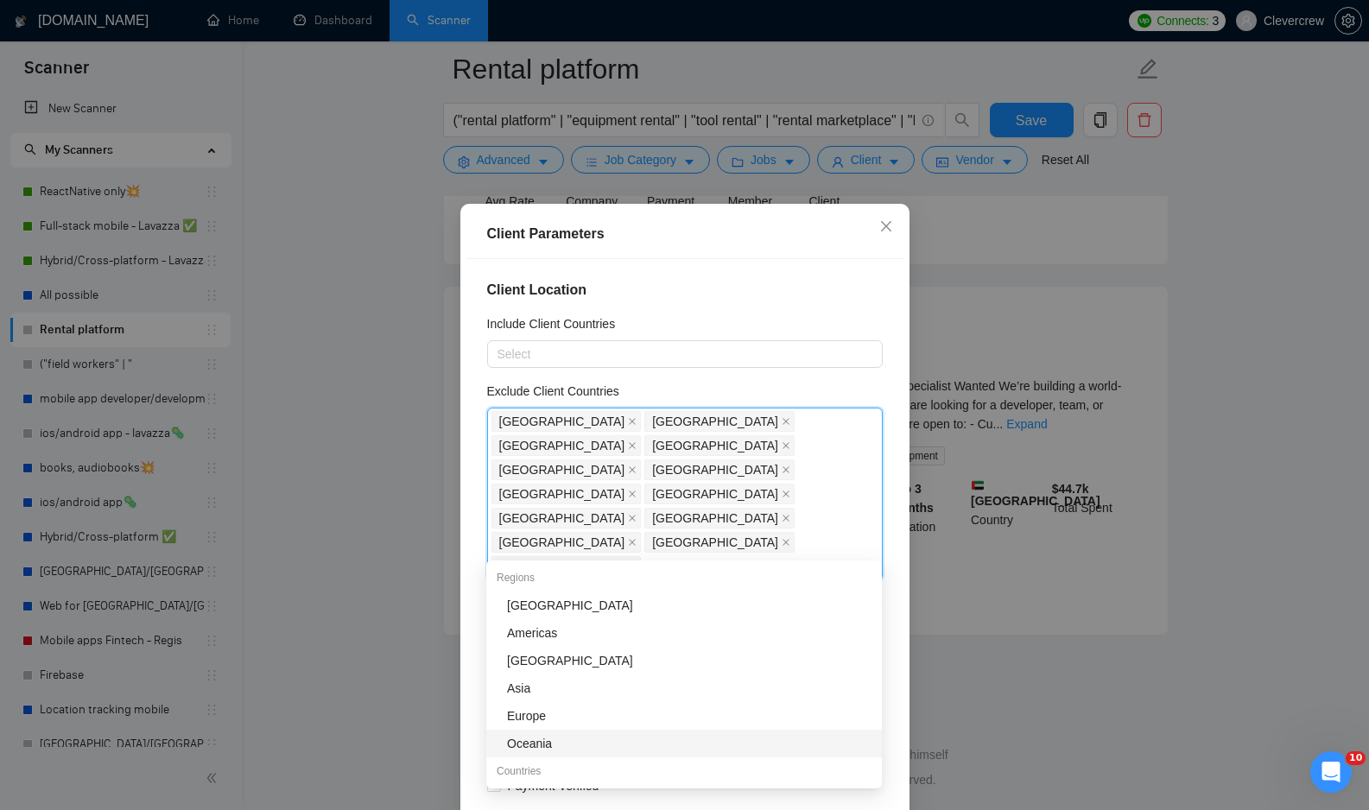
click at [791, 765] on div "Client Location Include Client Countries Select Exclude Client Countries India …" at bounding box center [684, 542] width 437 height 567
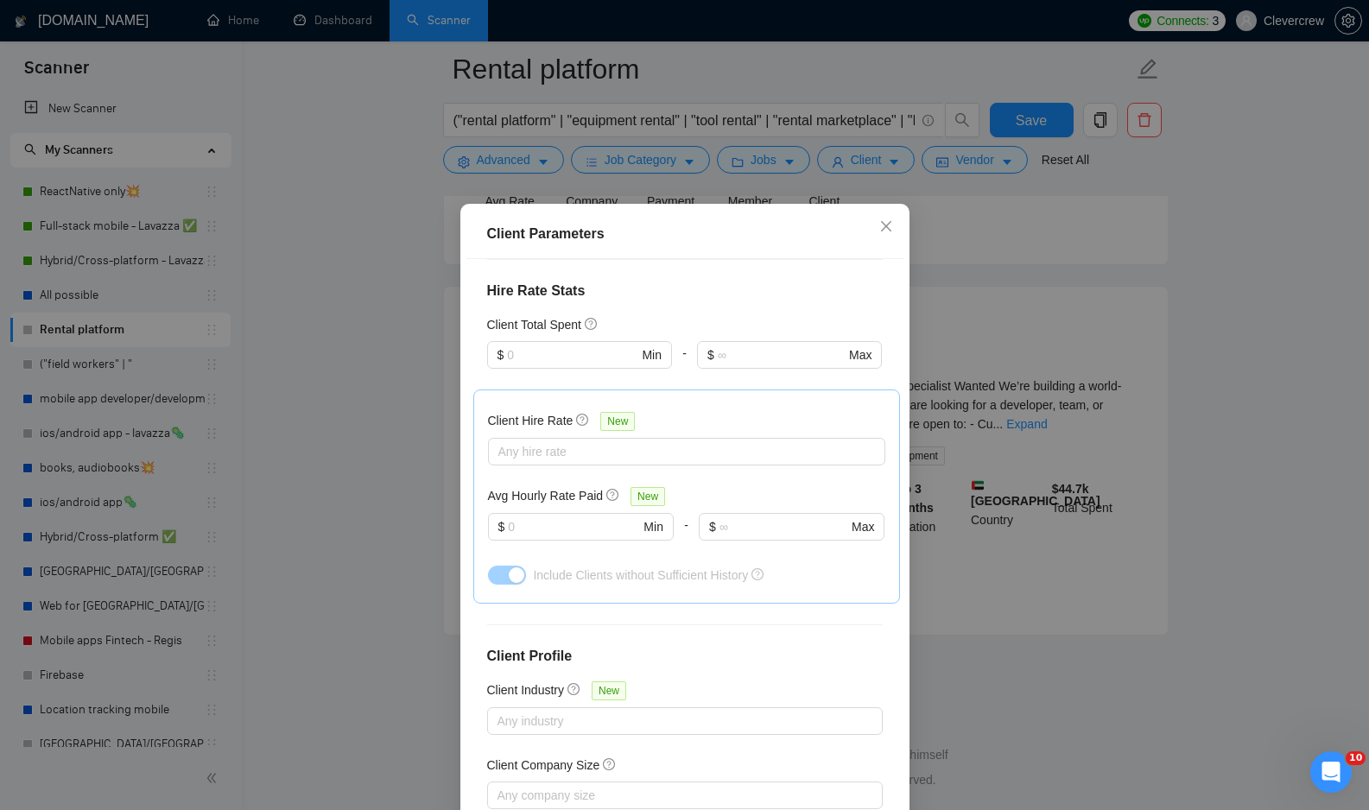
scroll to position [92, 0]
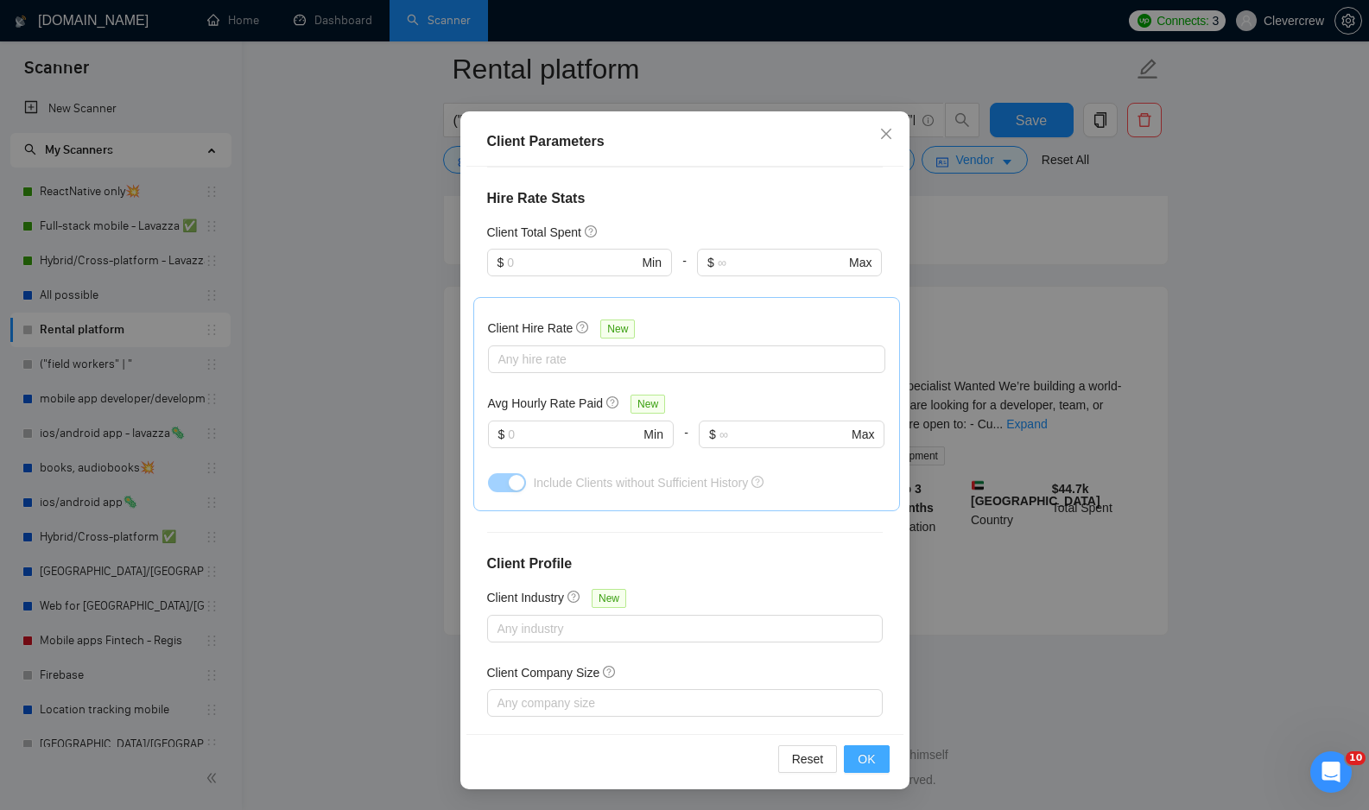
click at [870, 760] on span "OK" at bounding box center [866, 759] width 17 height 19
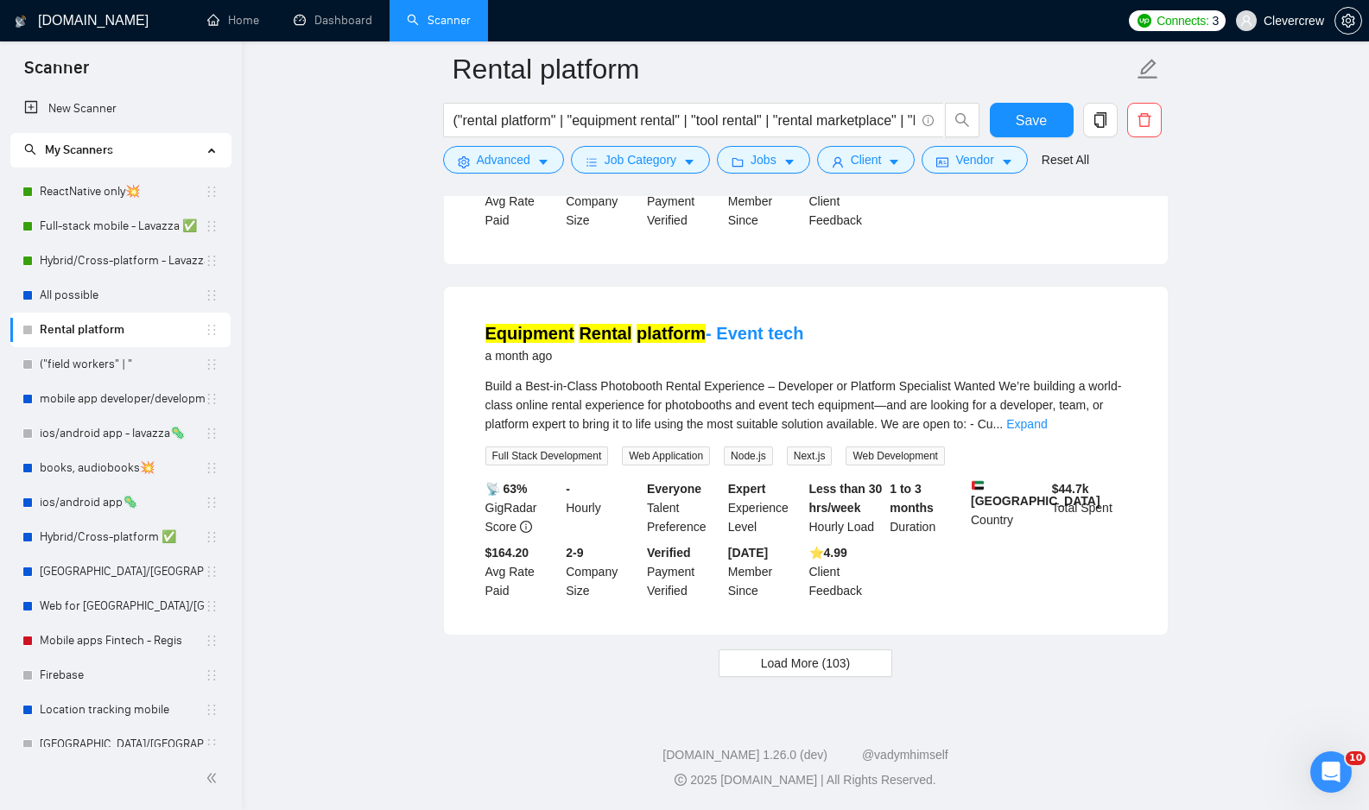
scroll to position [0, 0]
click at [1043, 123] on span "Save" at bounding box center [1031, 121] width 31 height 22
click at [870, 125] on input "("rental platform" | "equipment rental" | "tool rental" | "rental marketplace" …" at bounding box center [683, 121] width 461 height 22
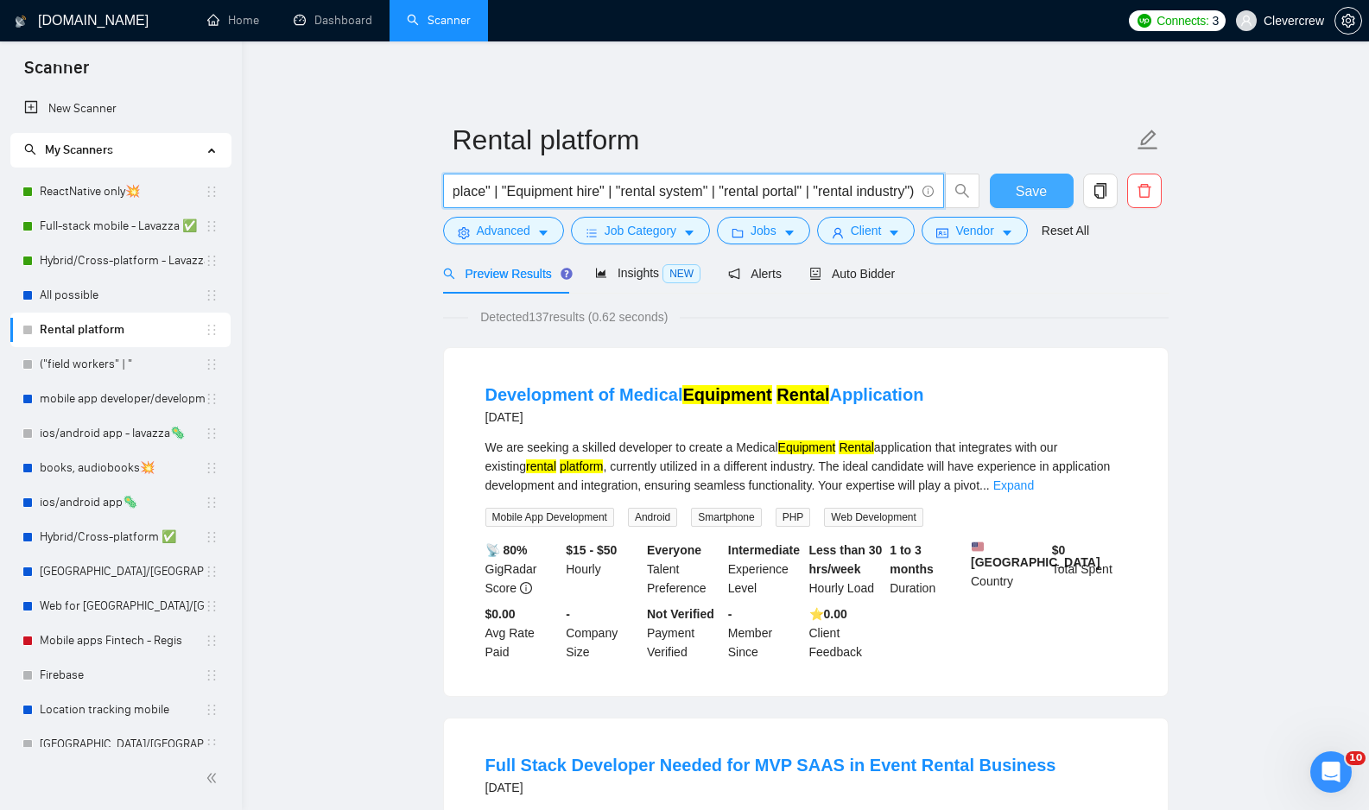
type input "("rental platform" | "equipment rental" | "tool rental" | "rental marketplace" …"
click at [1042, 193] on span "Save" at bounding box center [1031, 191] width 31 height 22
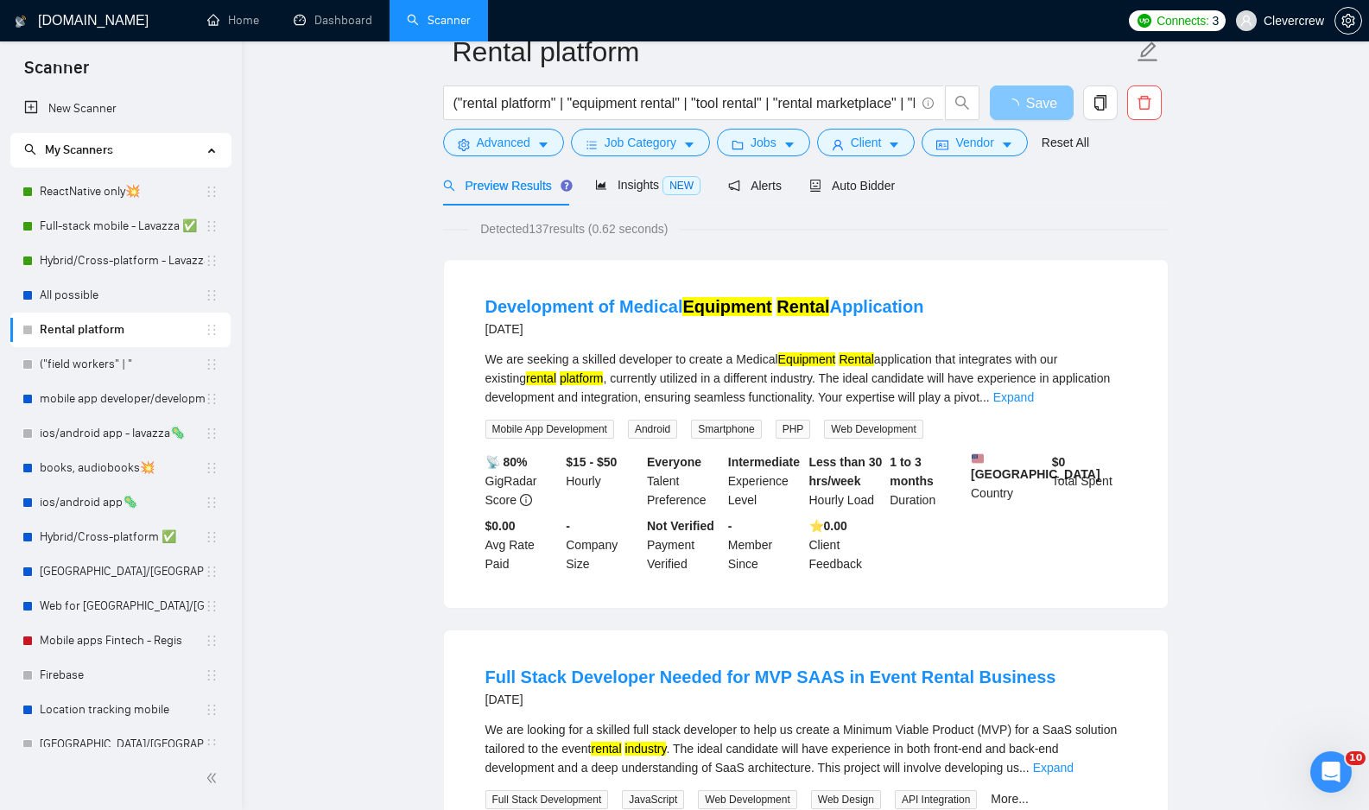
scroll to position [313, 0]
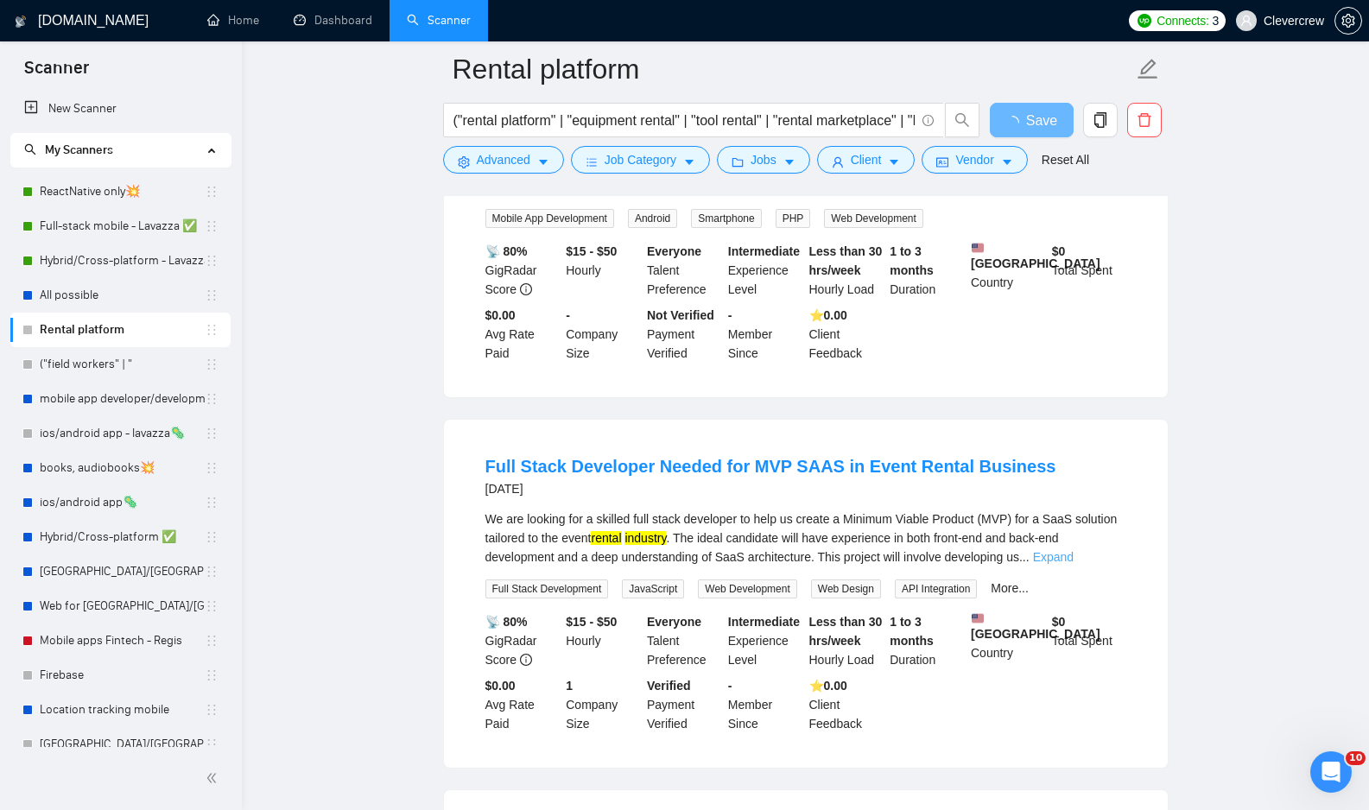
click at [1073, 564] on link "Expand" at bounding box center [1053, 557] width 41 height 14
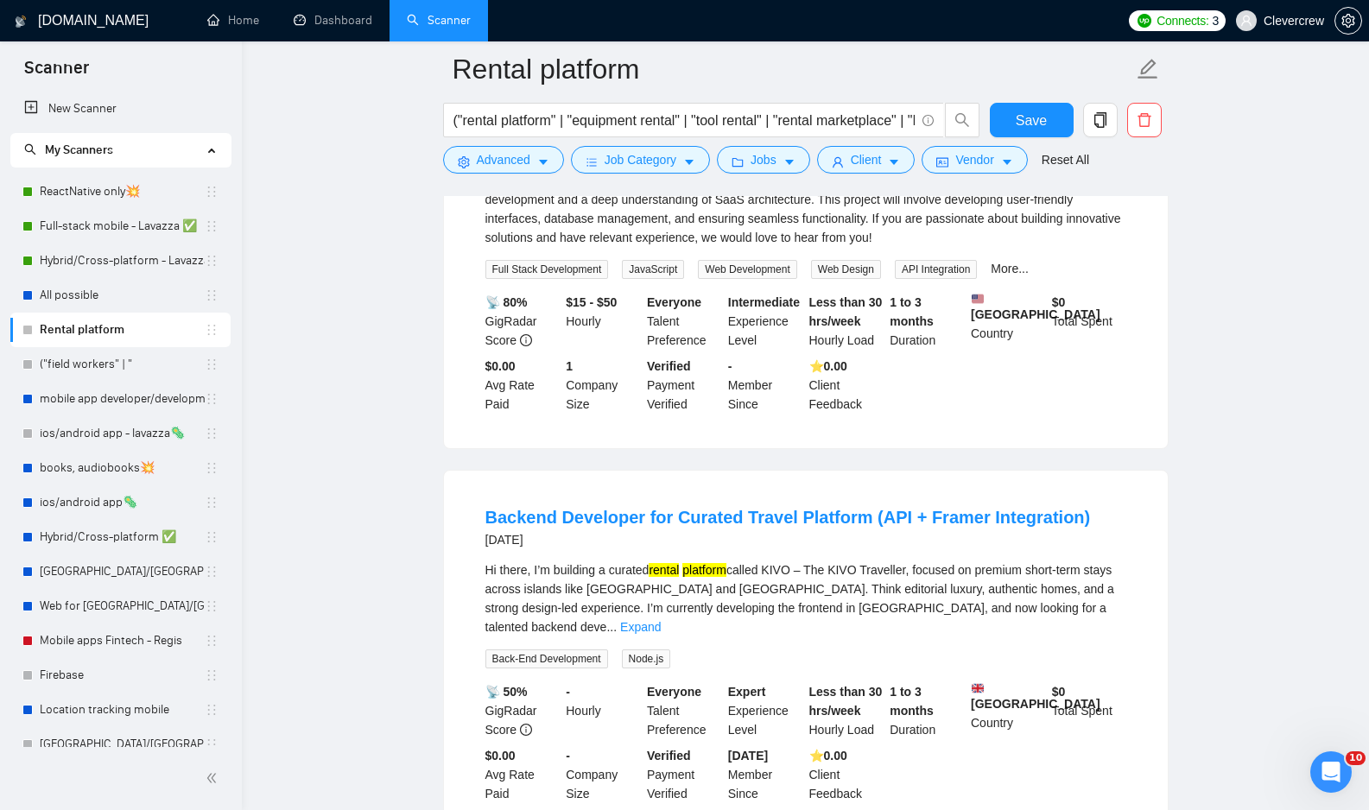
scroll to position [784, 0]
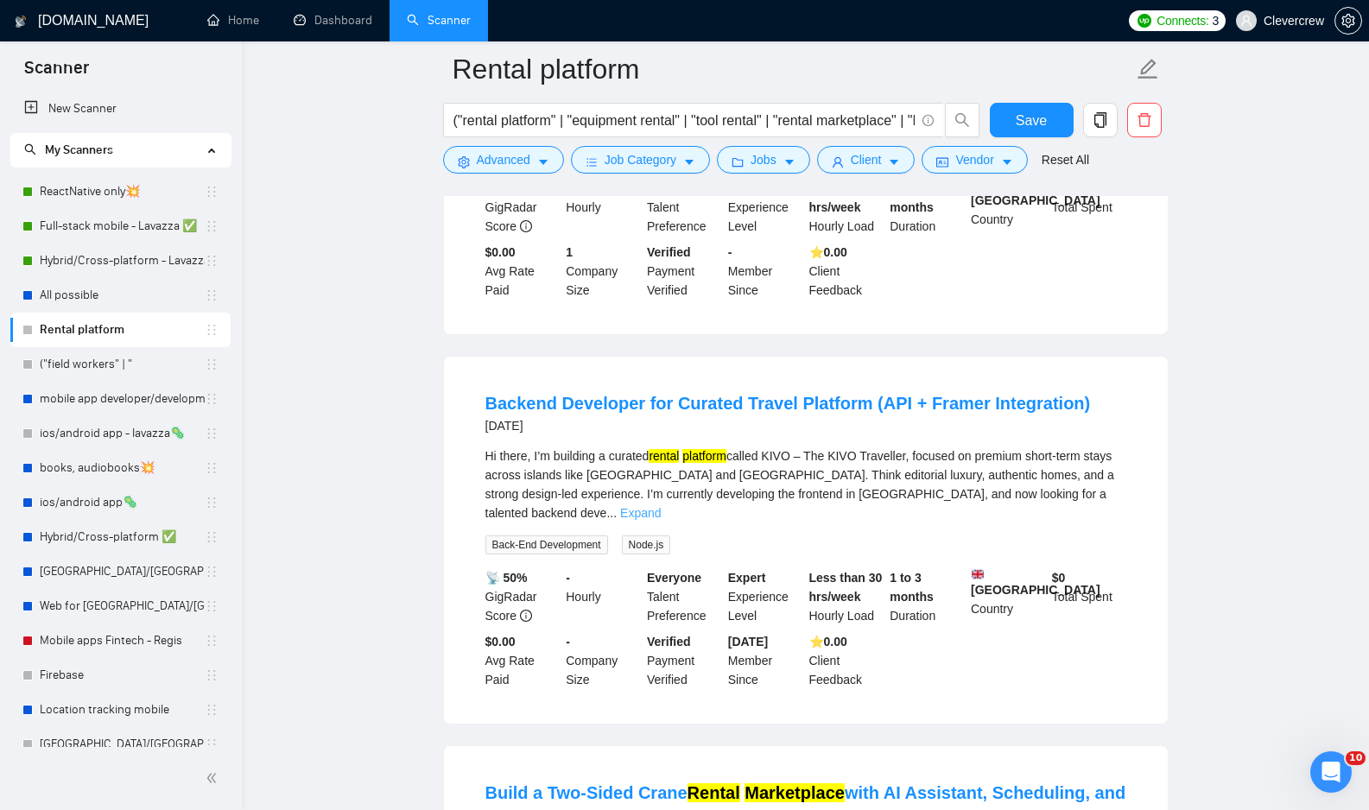
click at [661, 516] on link "Expand" at bounding box center [640, 513] width 41 height 14
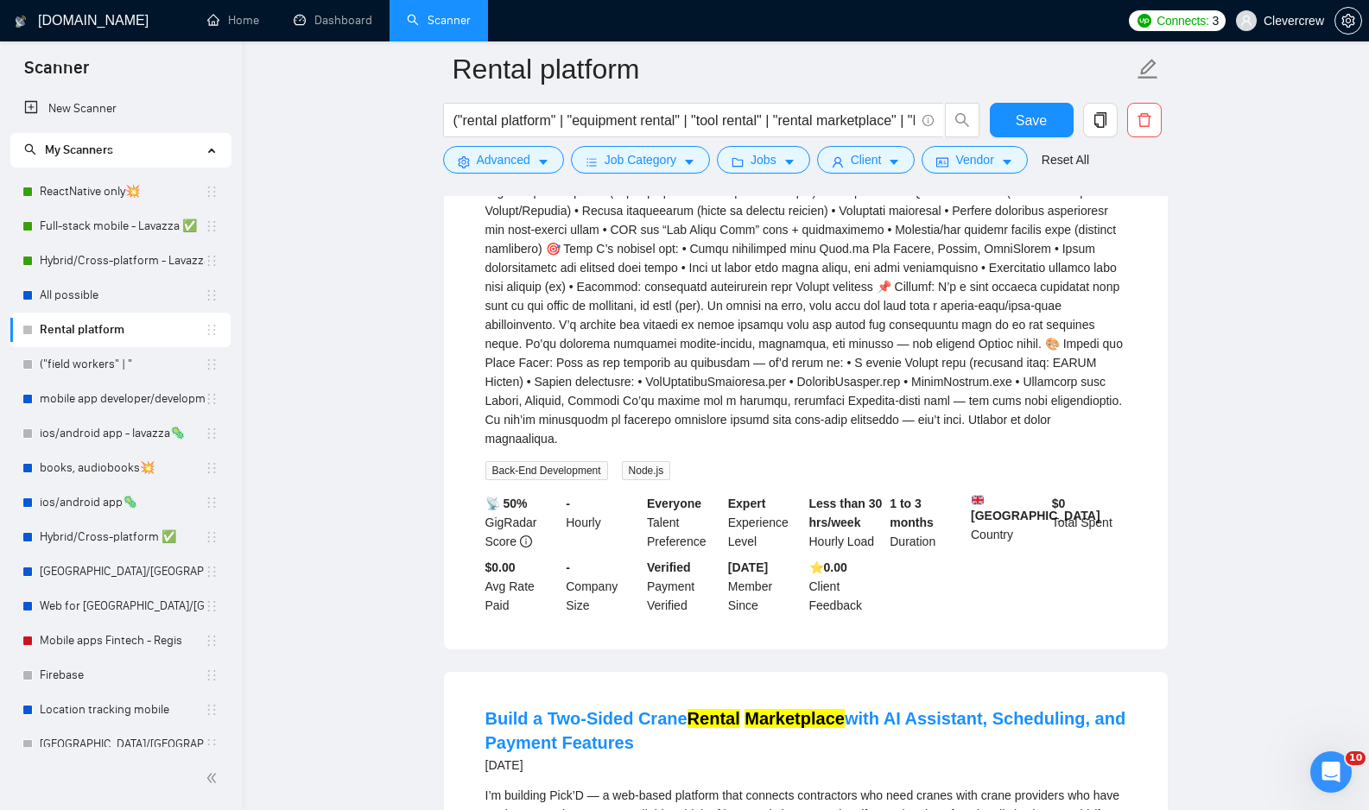
scroll to position [1568, 0]
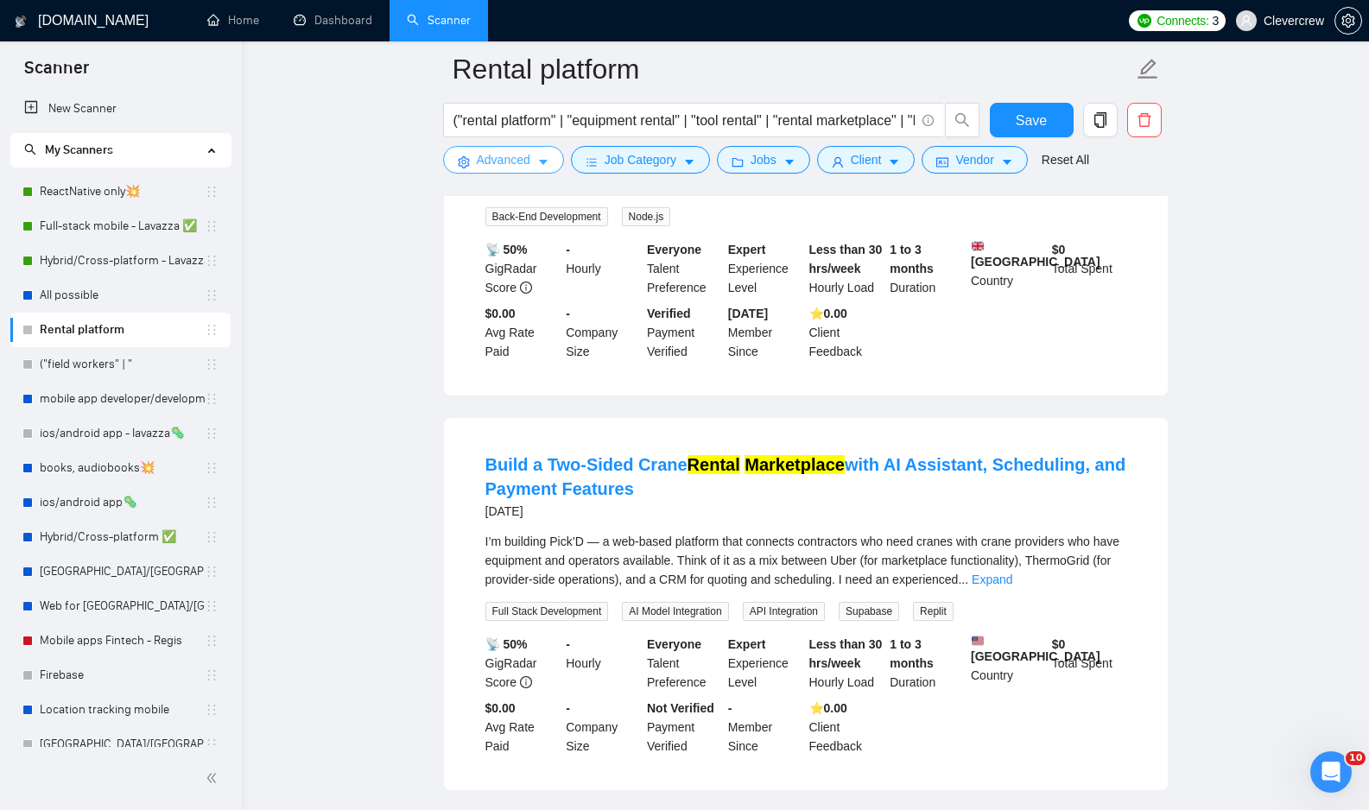
click at [548, 158] on icon "caret-down" at bounding box center [543, 162] width 12 height 12
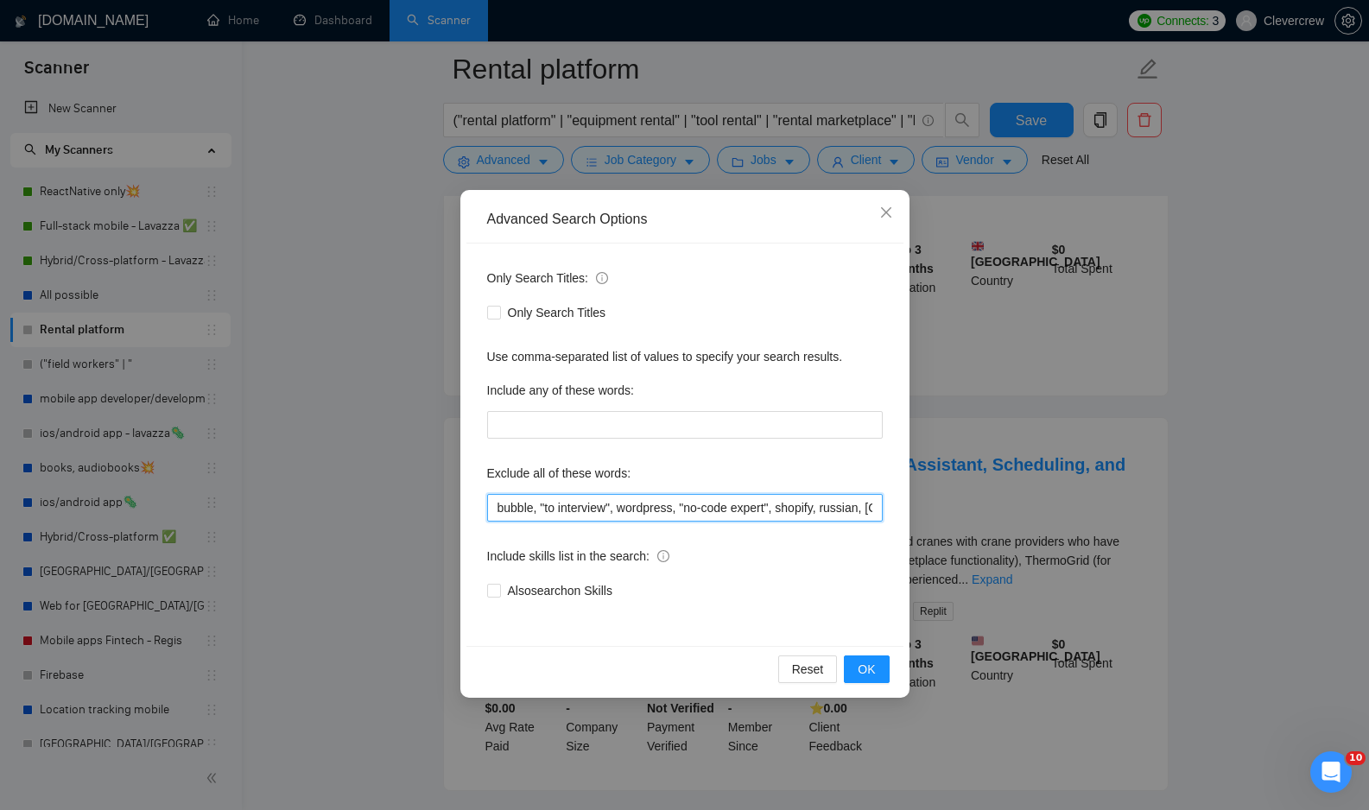
click at [636, 507] on input "bubble, "to interview", wordpress, "no-code expert", shopify, russian, russia, …" at bounding box center [685, 508] width 396 height 28
type input "bubble, "to interview", wordpress, "no-code expert", shopify, russian, russia, …"
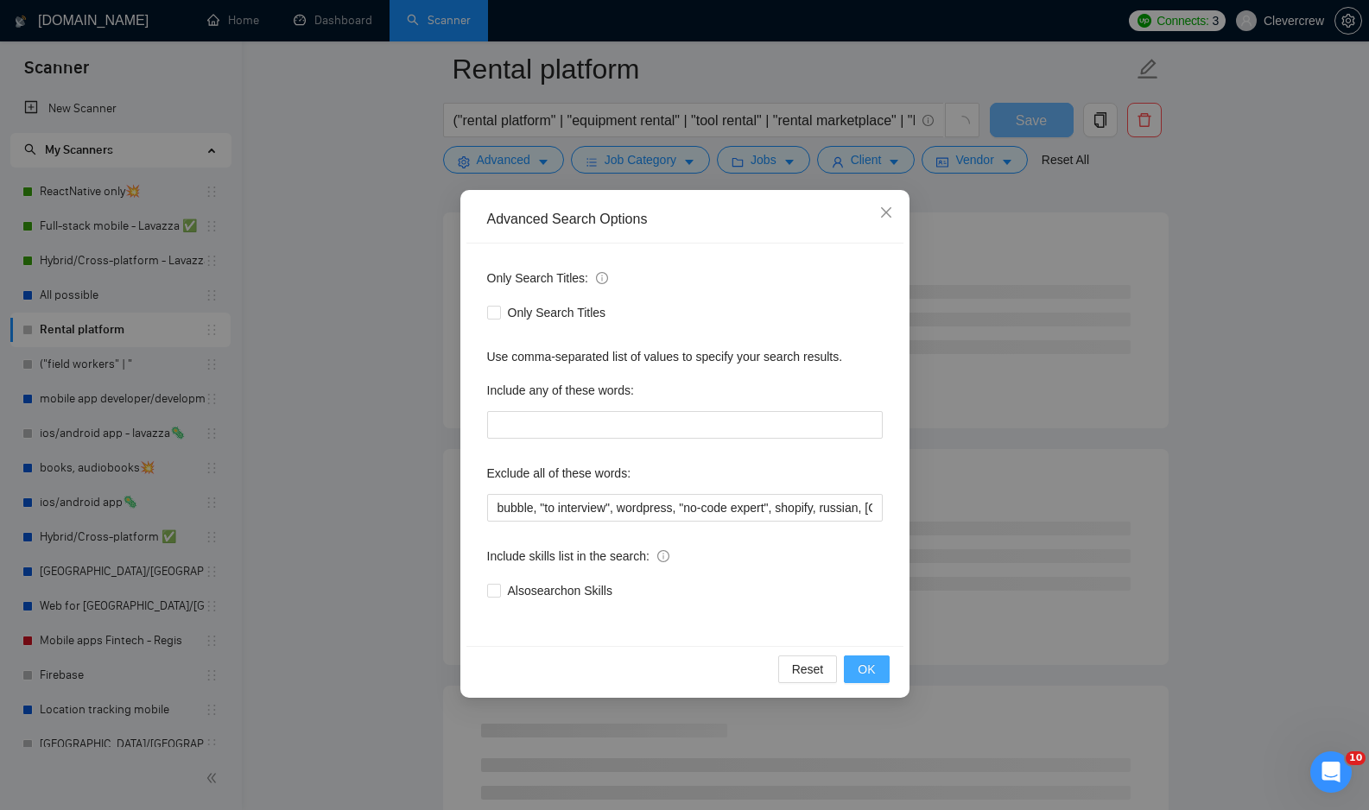
click at [850, 674] on button "OK" at bounding box center [866, 669] width 45 height 28
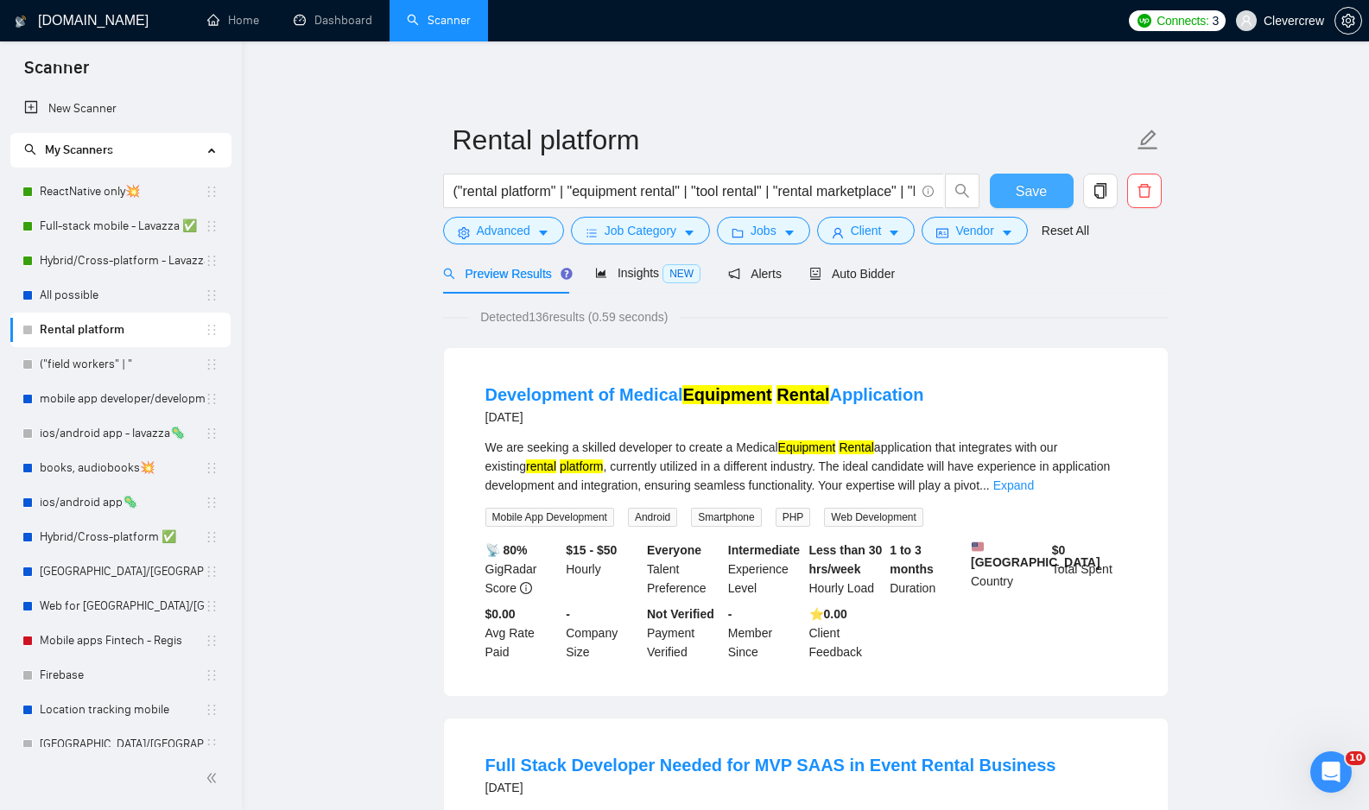
click at [1038, 192] on span "Save" at bounding box center [1031, 191] width 31 height 22
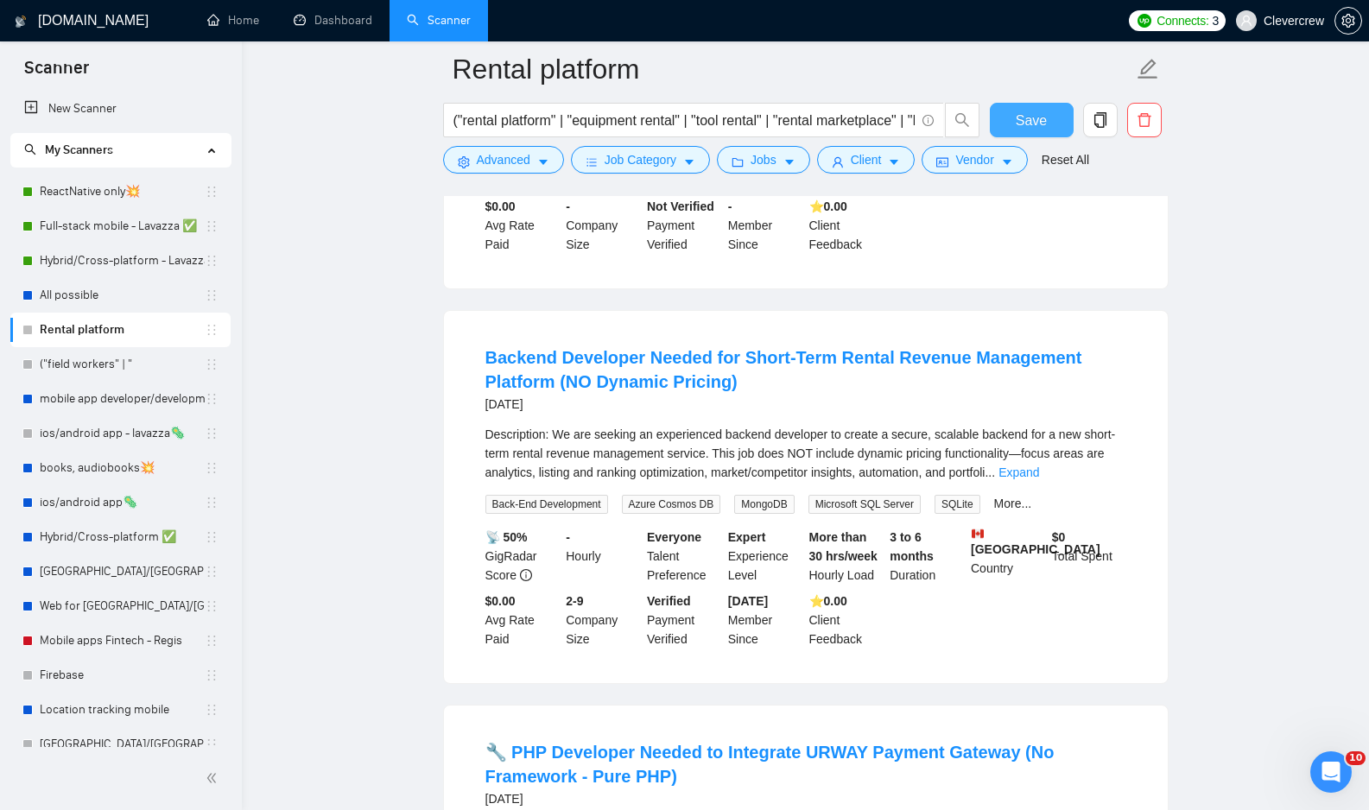
scroll to position [1194, 0]
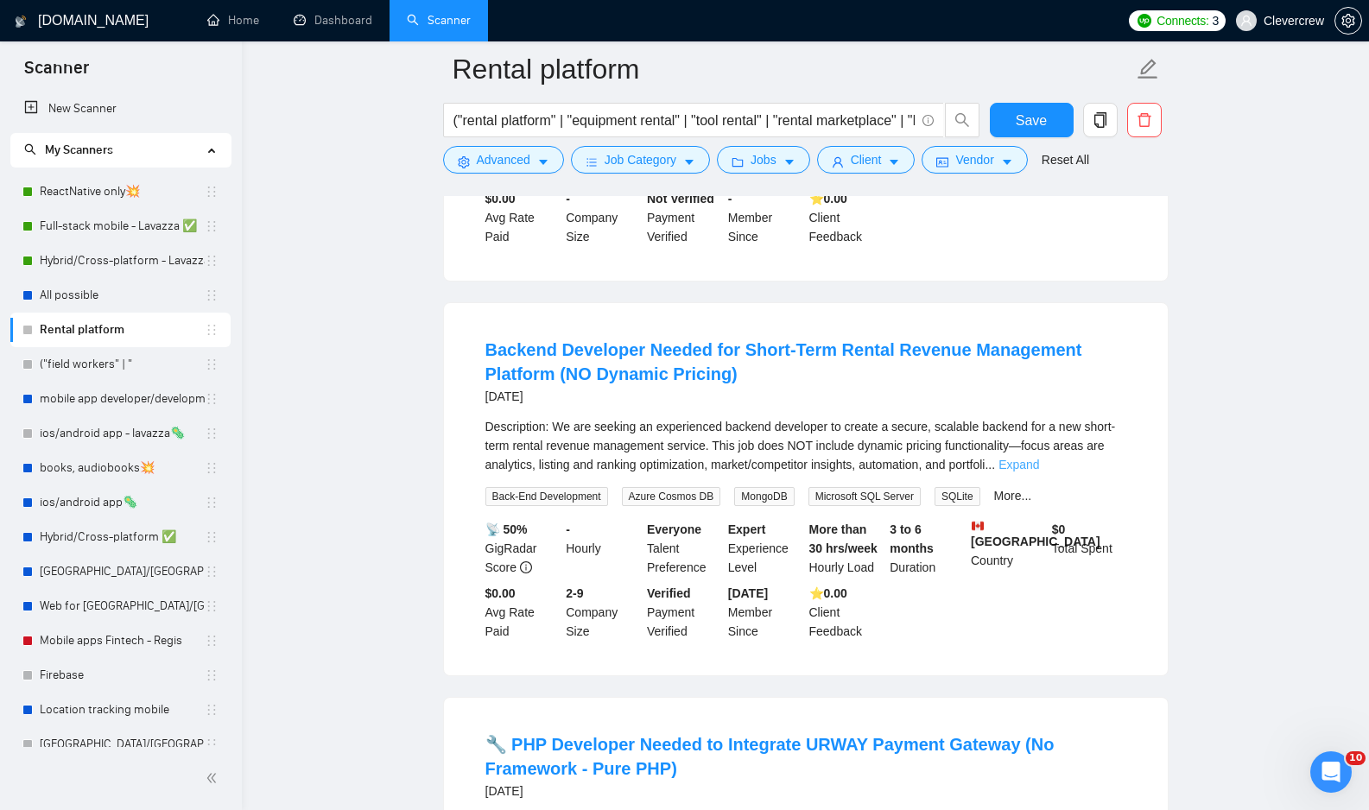
click at [1039, 472] on link "Expand" at bounding box center [1018, 465] width 41 height 14
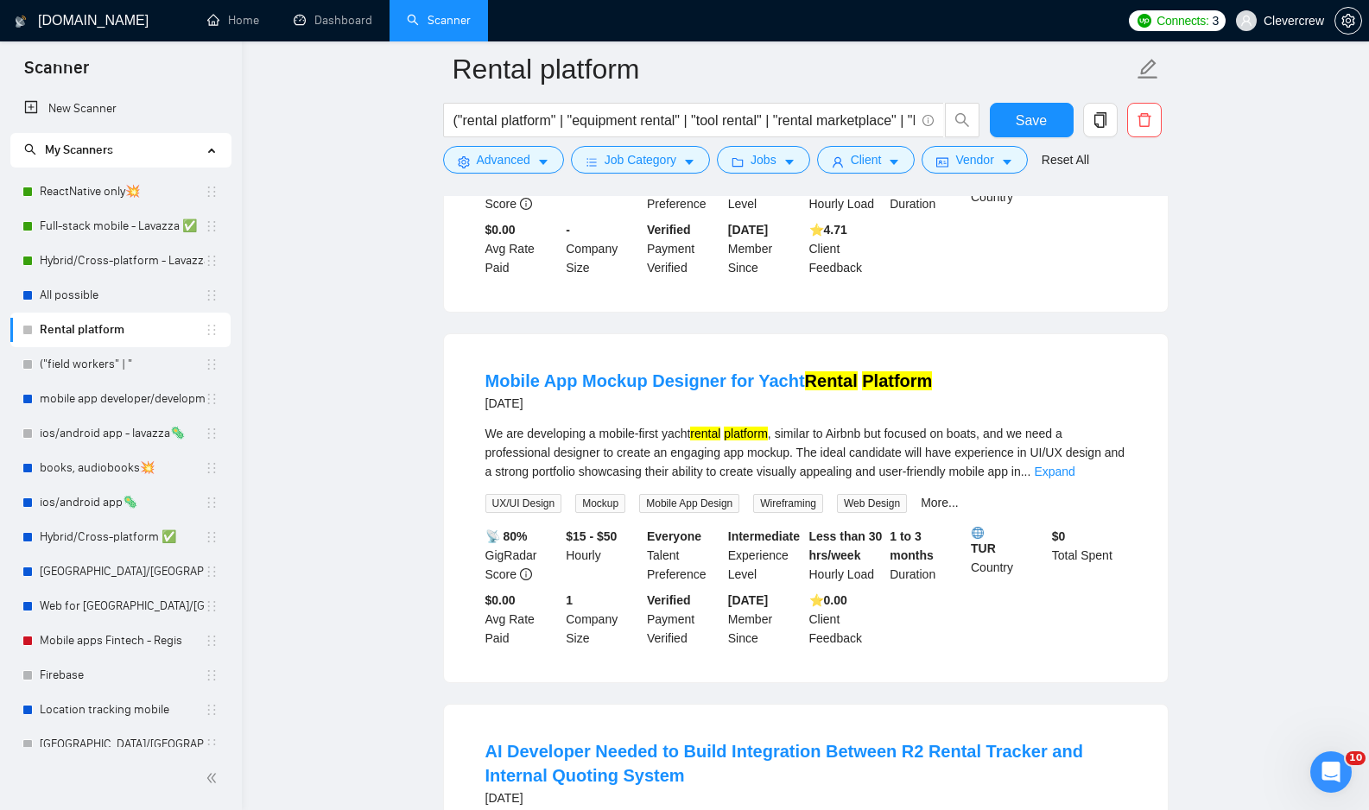
scroll to position [2319, 0]
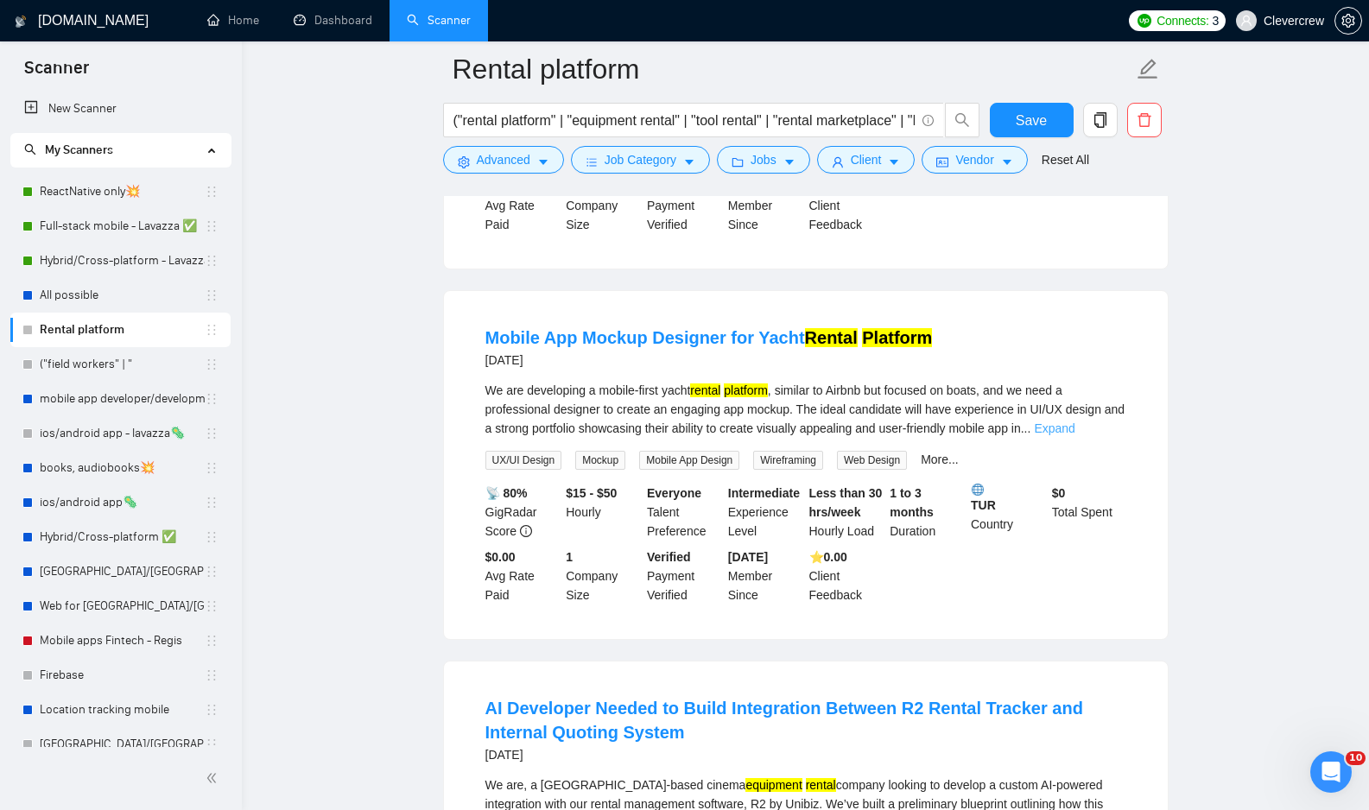
click at [1074, 435] on link "Expand" at bounding box center [1054, 428] width 41 height 14
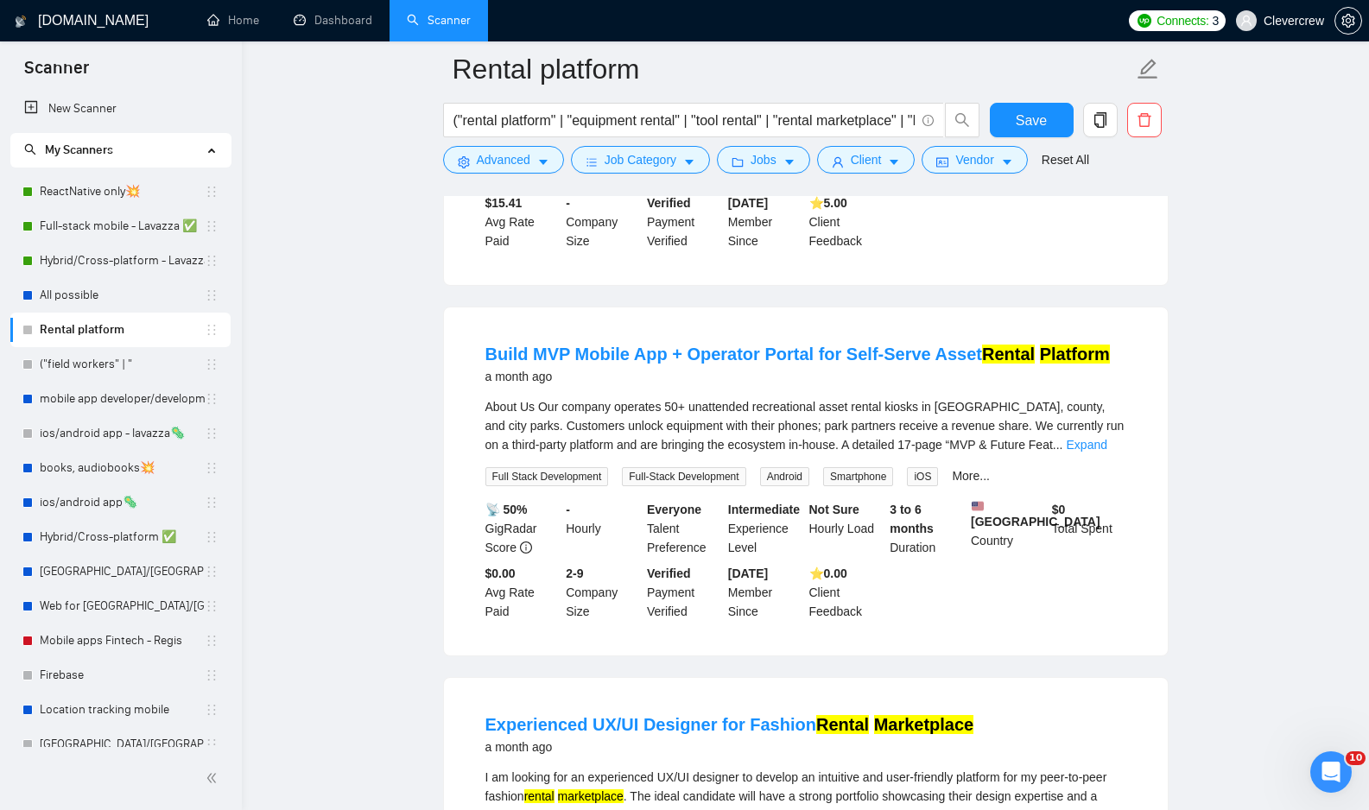
scroll to position [3201, 0]
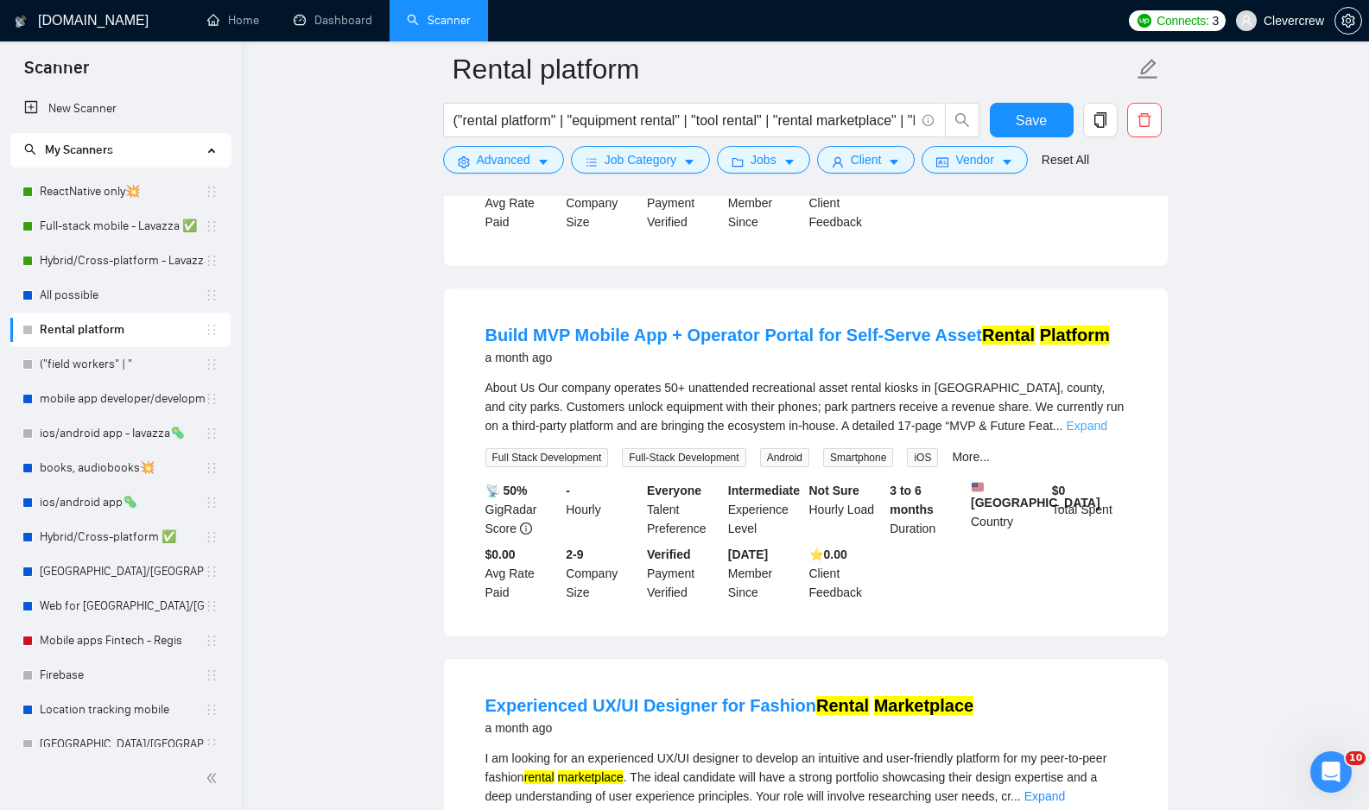
click at [1098, 433] on link "Expand" at bounding box center [1087, 426] width 41 height 14
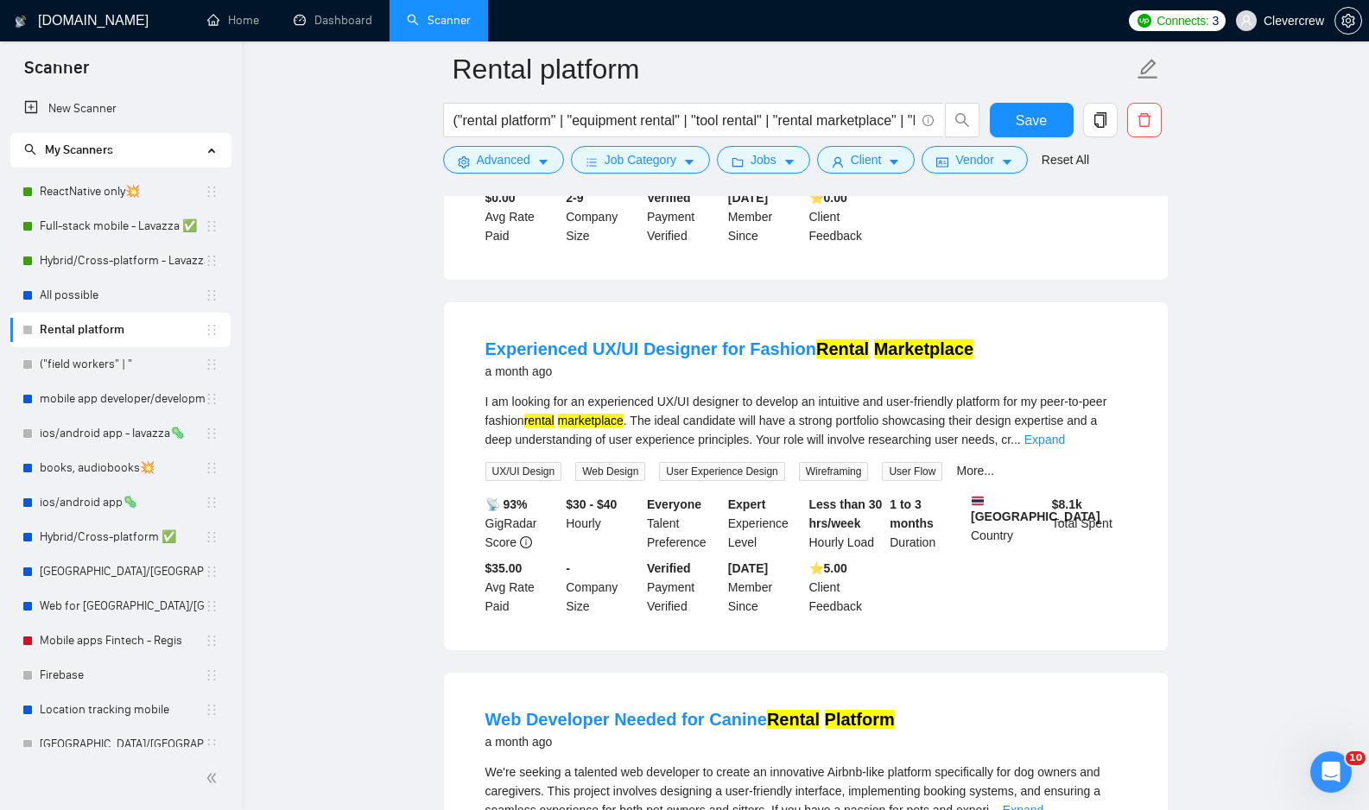
scroll to position [3791, 0]
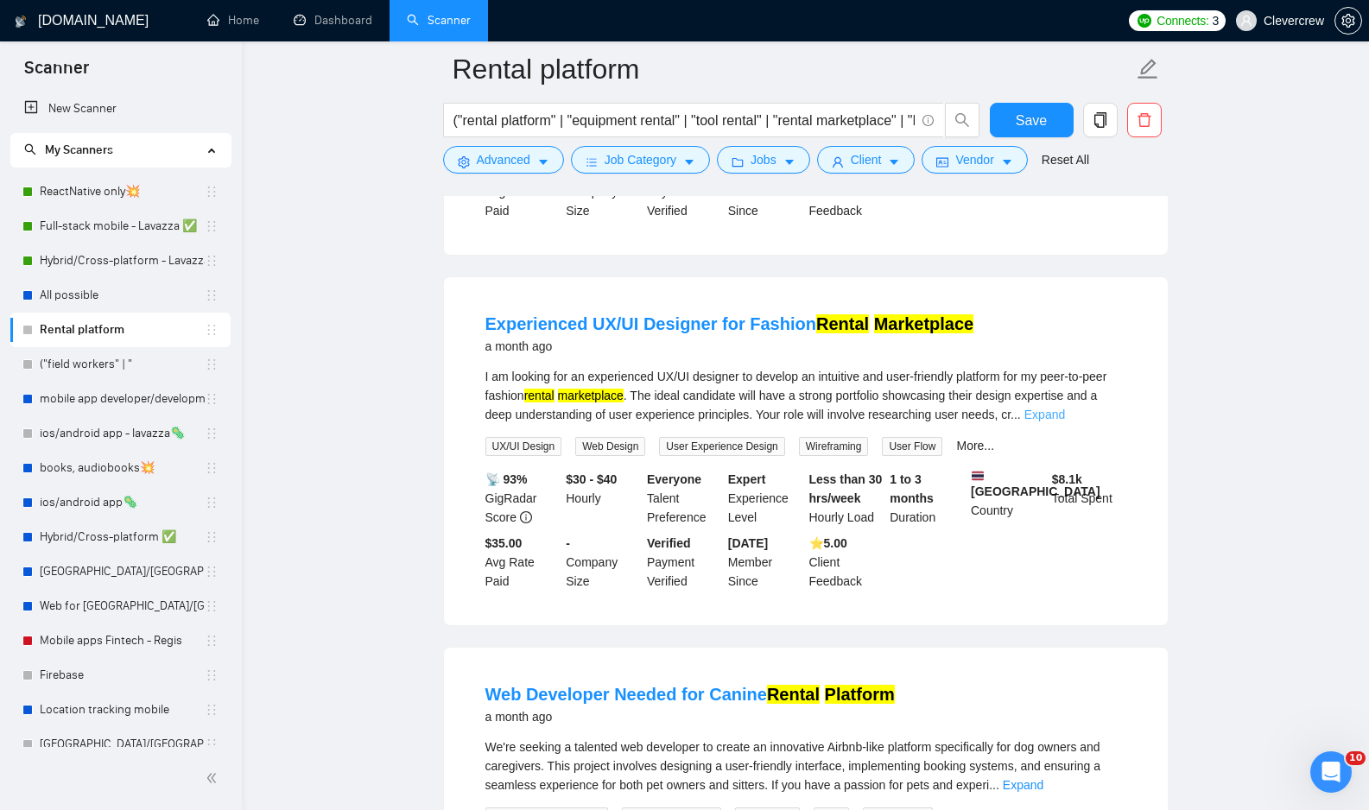
click at [1065, 421] on link "Expand" at bounding box center [1044, 415] width 41 height 14
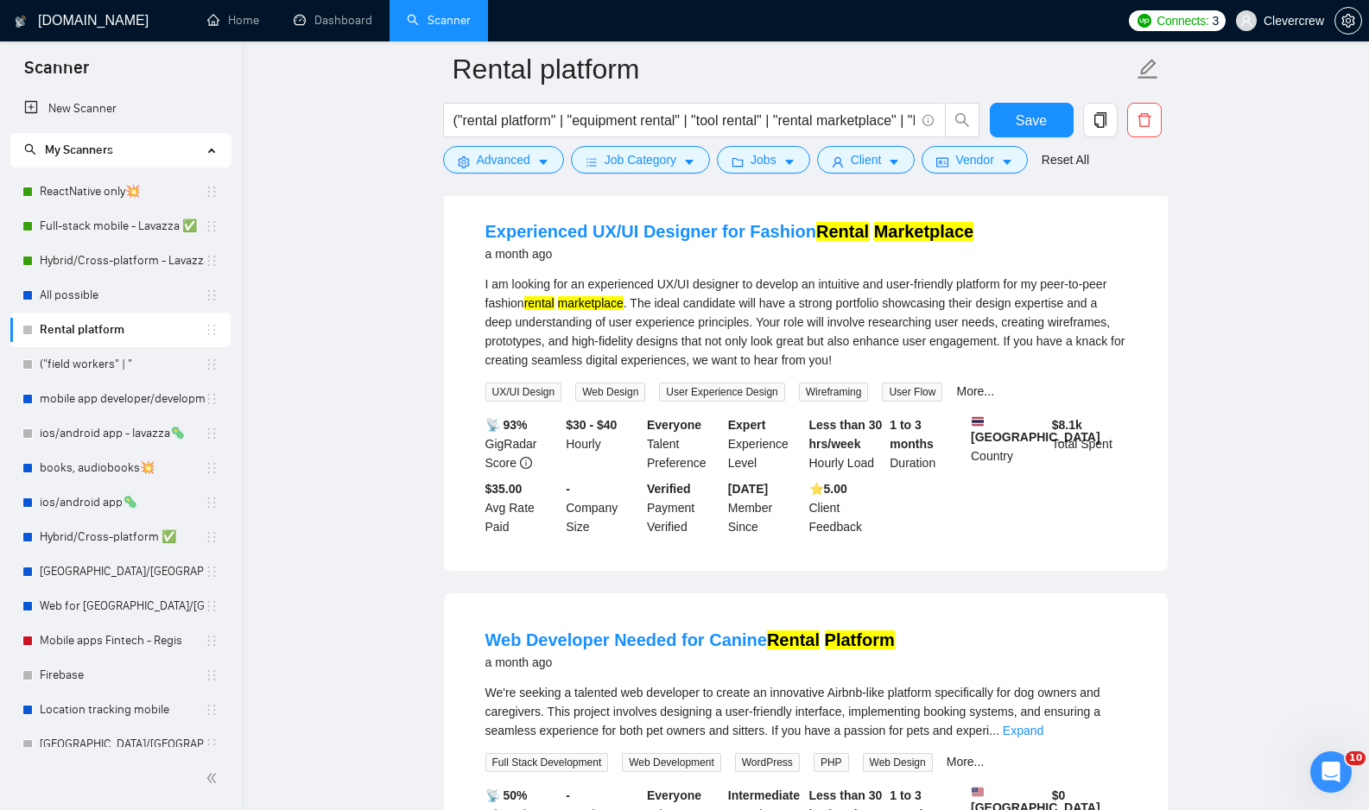
scroll to position [4290, 0]
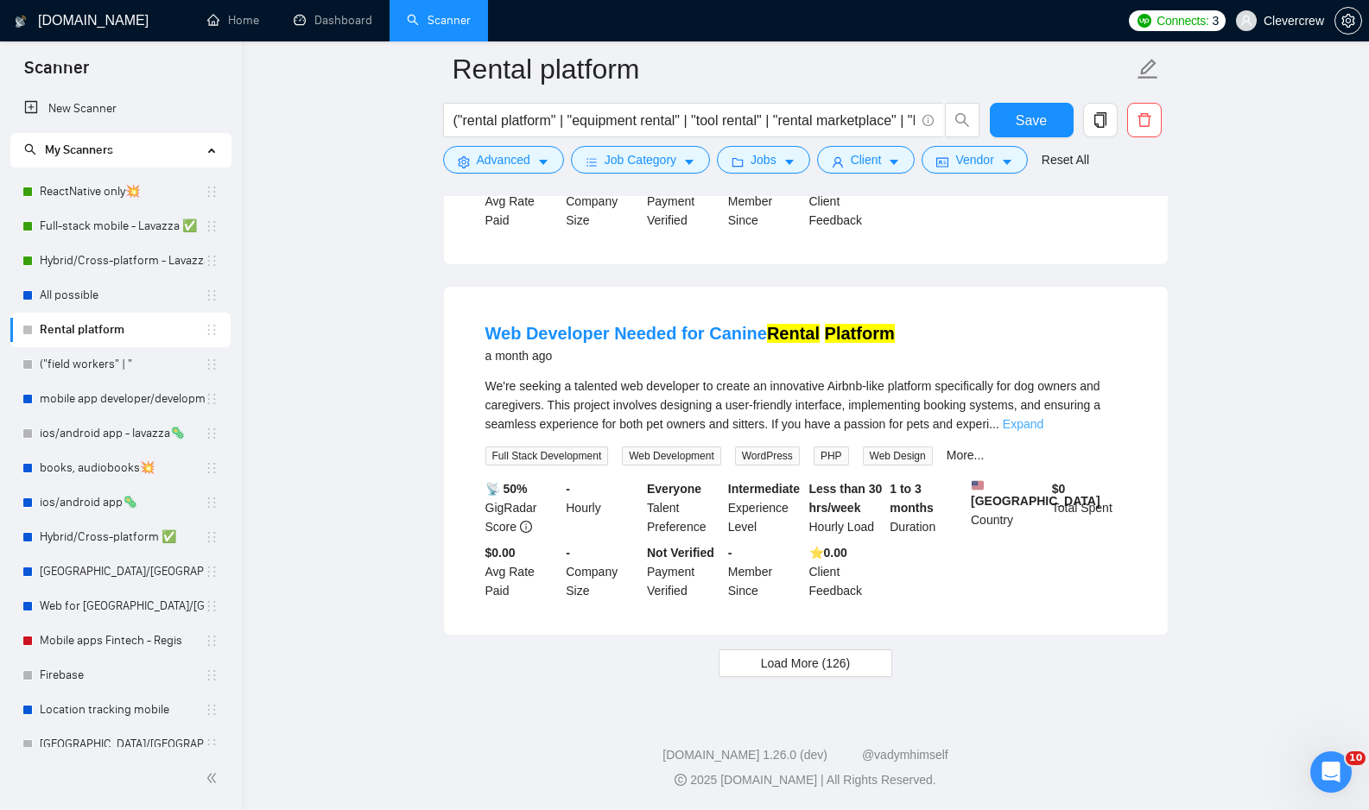
click at [1043, 417] on link "Expand" at bounding box center [1023, 424] width 41 height 14
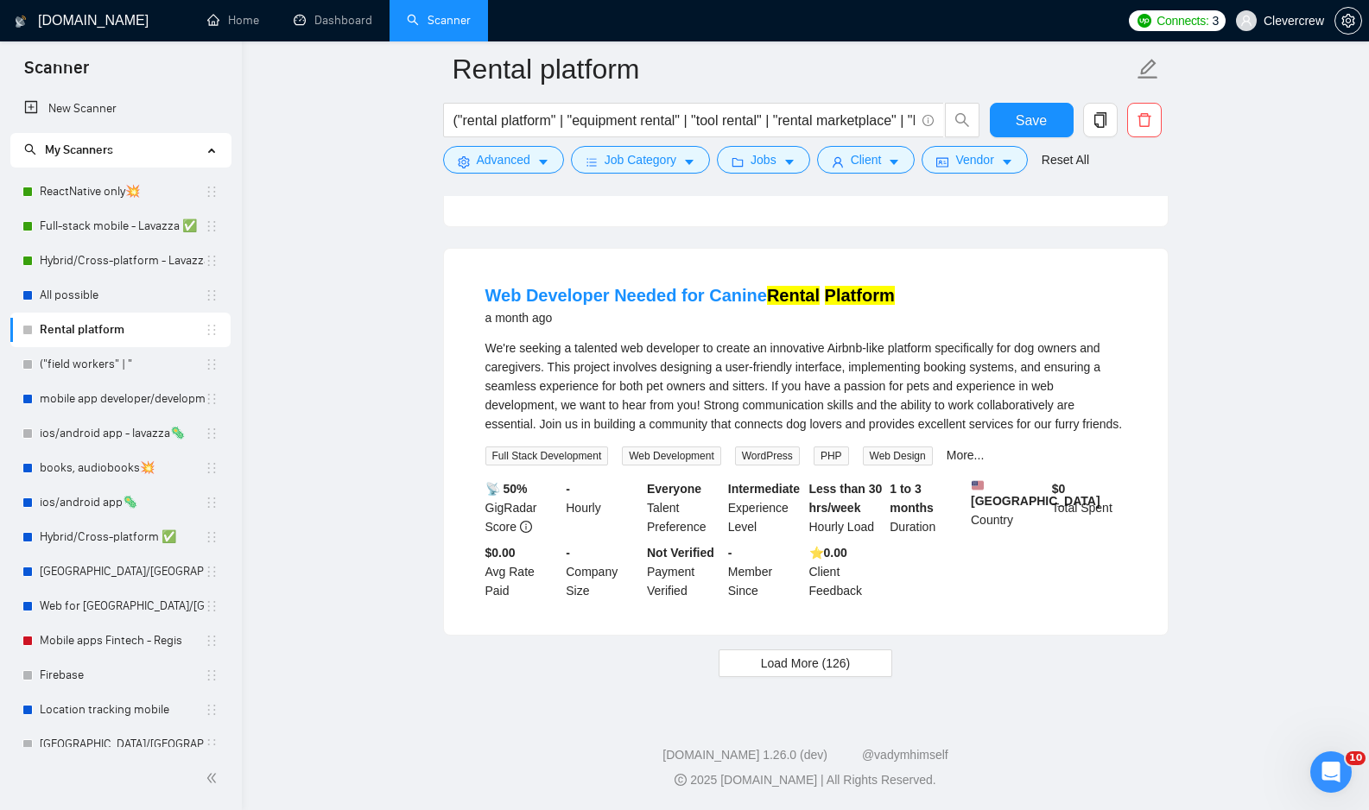
scroll to position [4347, 0]
click at [832, 668] on span "Load More (126)" at bounding box center [806, 663] width 90 height 19
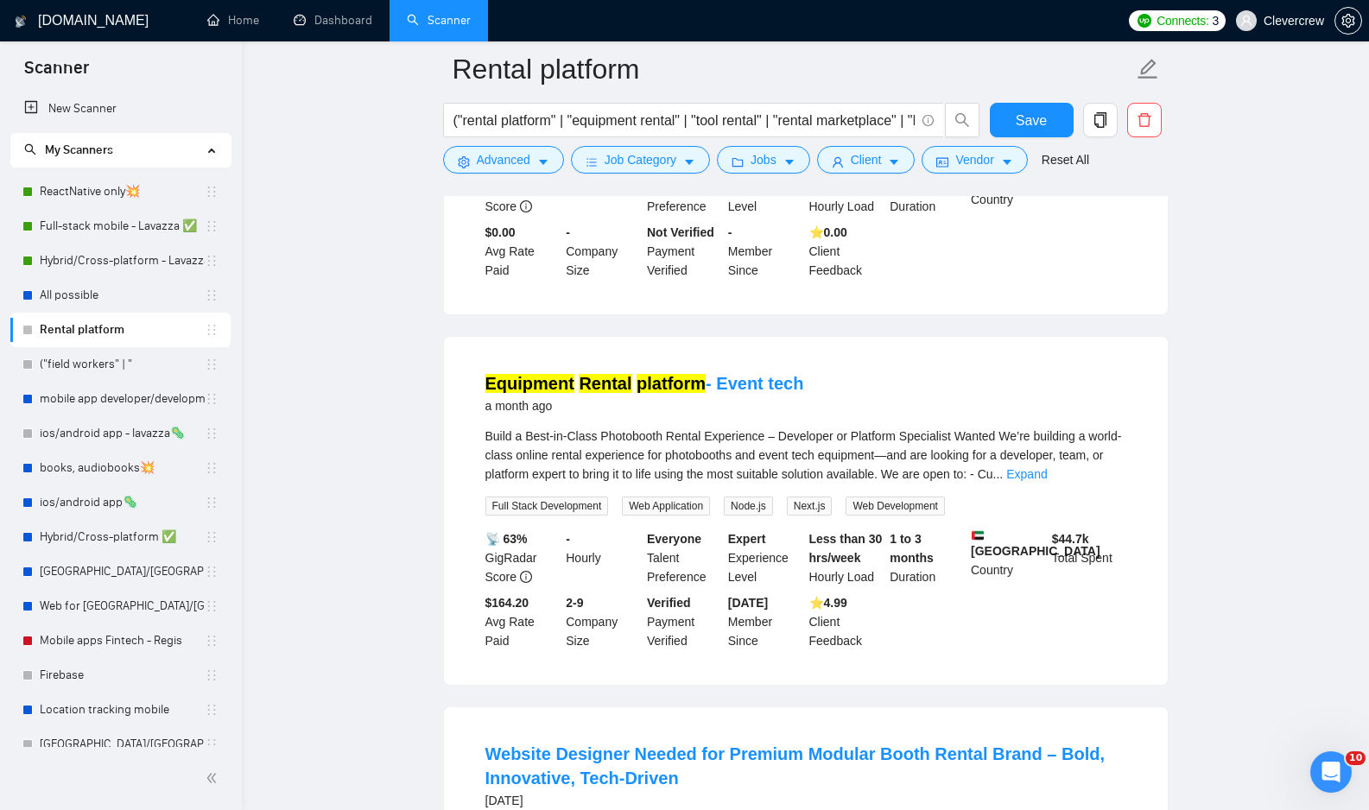
scroll to position [4595, 0]
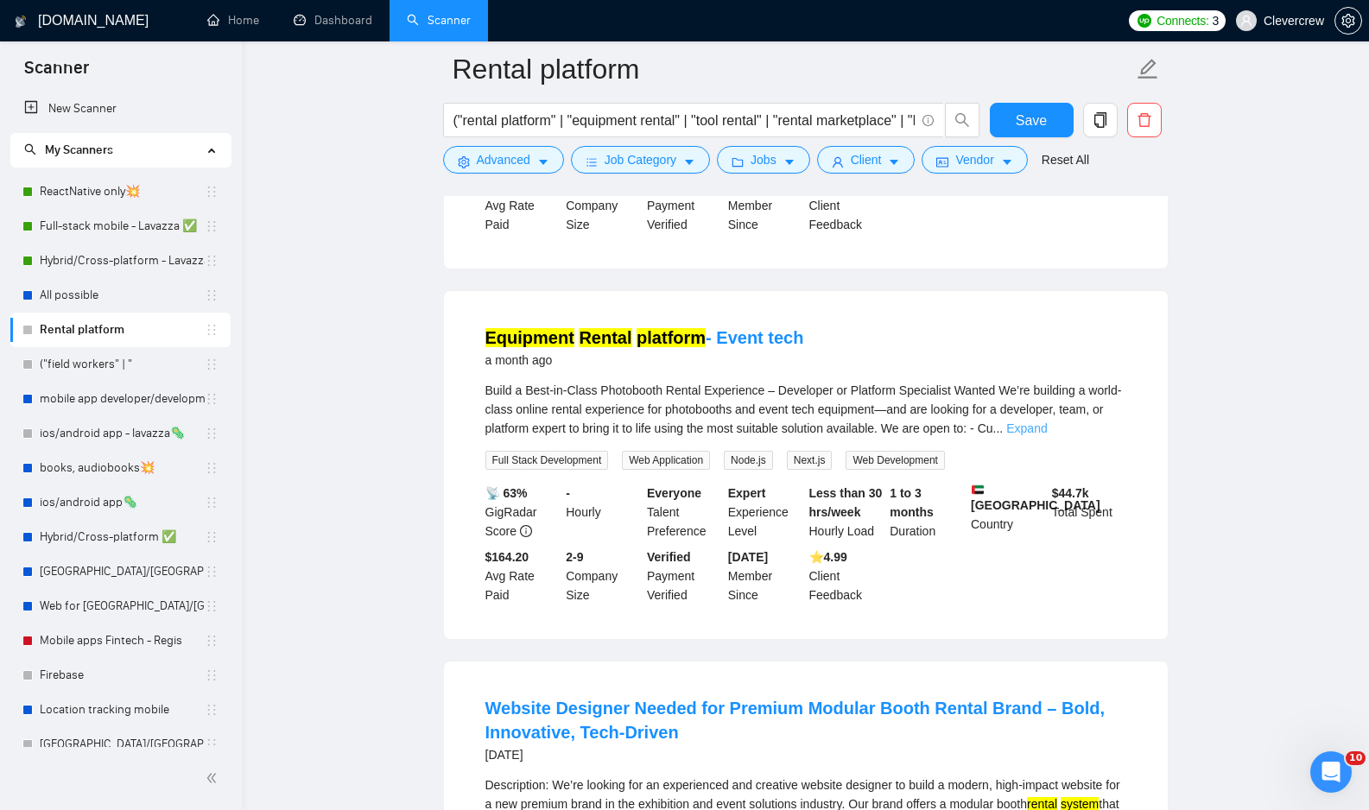
click at [1047, 435] on link "Expand" at bounding box center [1026, 428] width 41 height 14
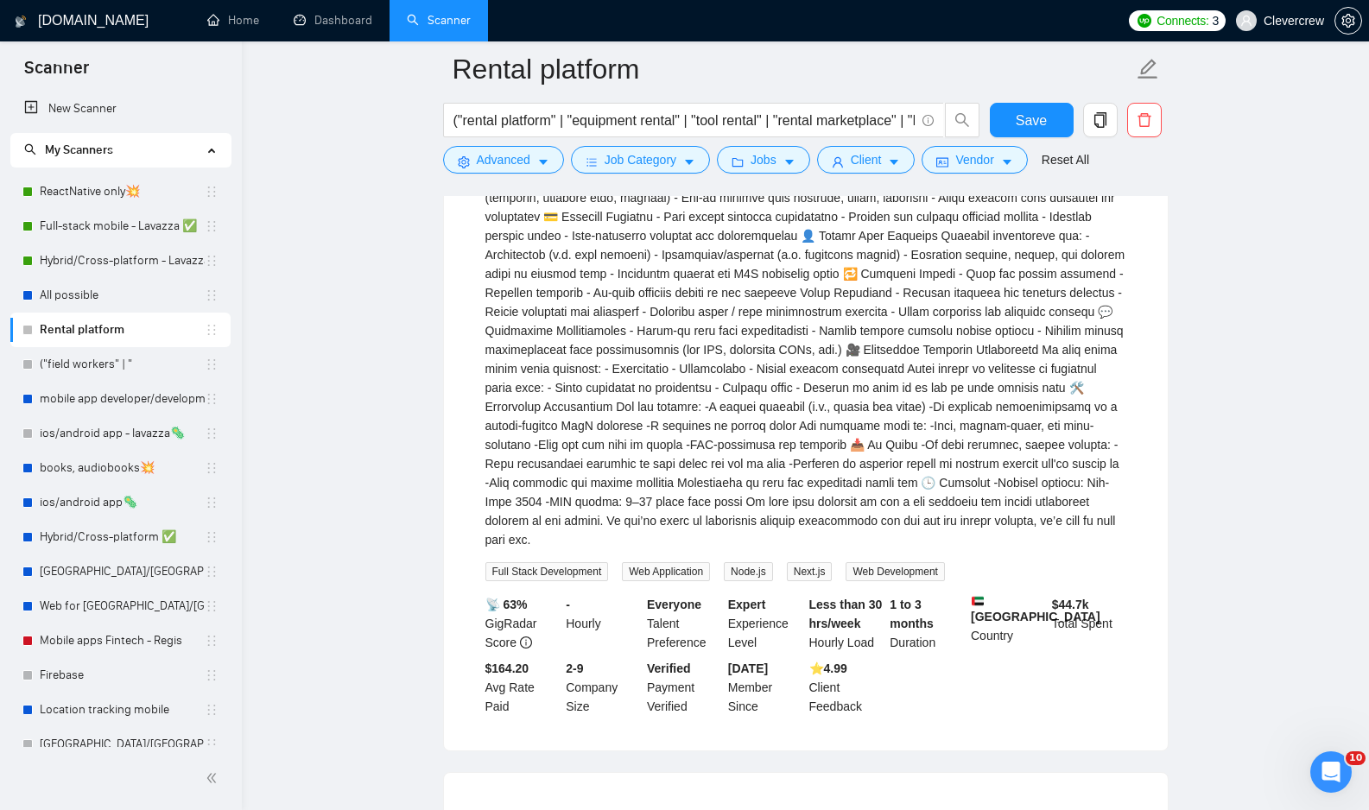
scroll to position [5002, 0]
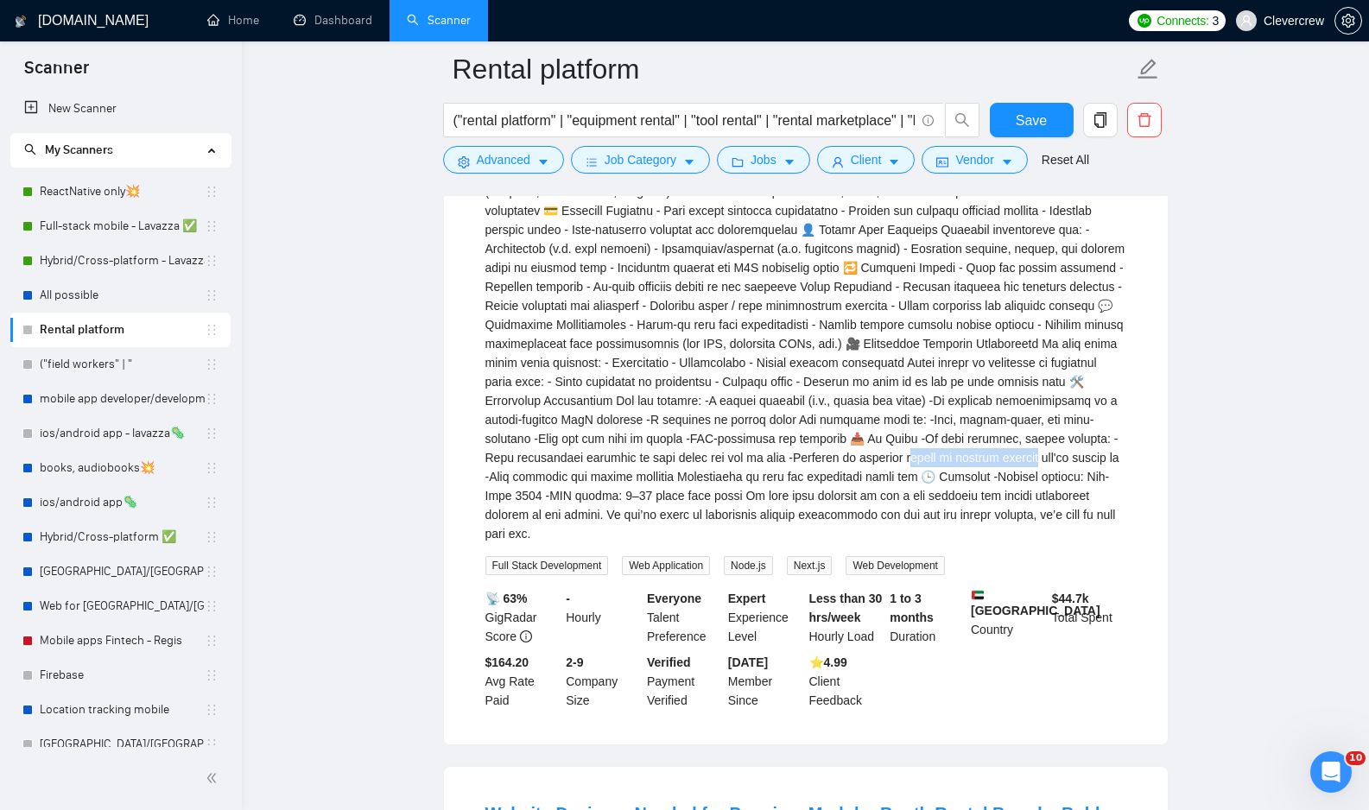
drag, startPoint x: 817, startPoint y: 596, endPoint x: 955, endPoint y: 598, distance: 138.2
click at [955, 543] on div "Rental System" at bounding box center [805, 258] width 641 height 570
click at [997, 543] on div "Rental System" at bounding box center [805, 258] width 641 height 570
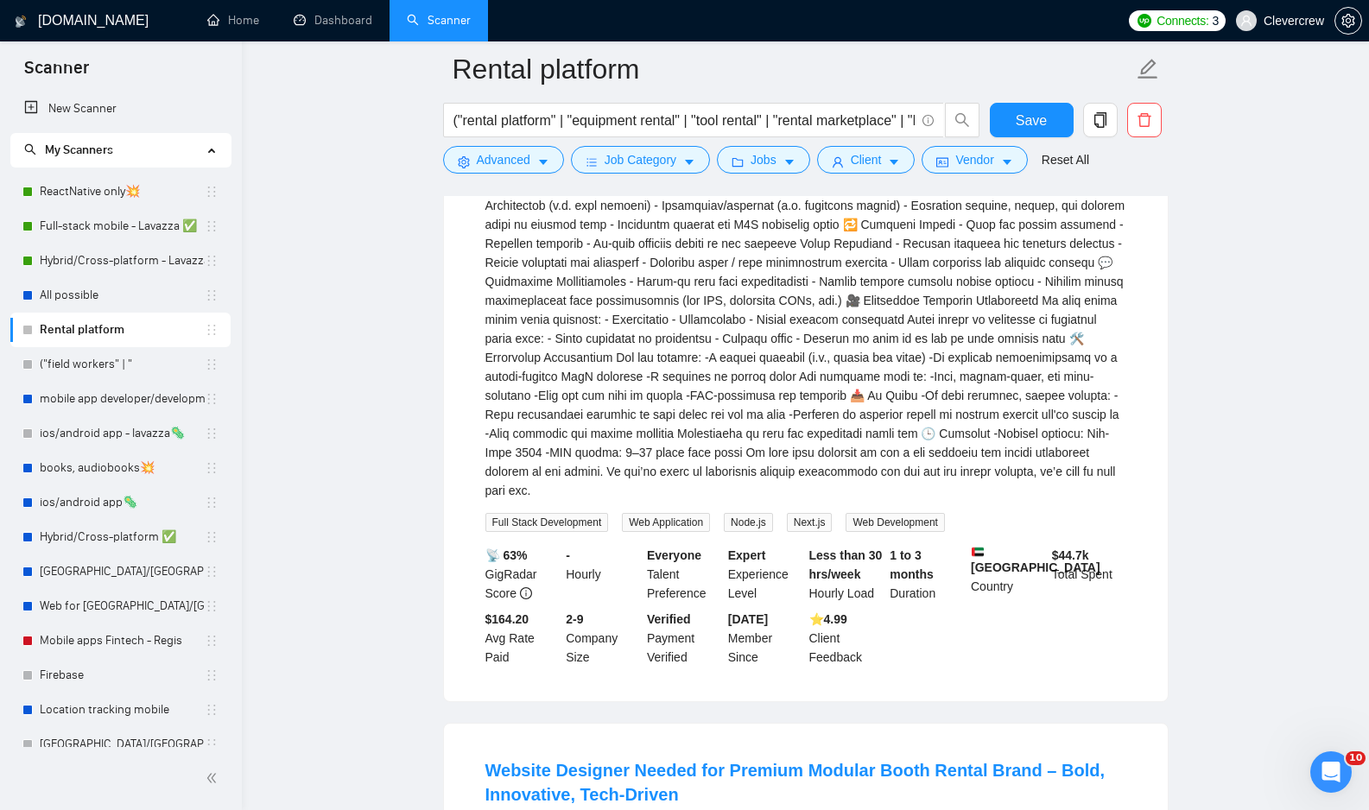
scroll to position [5048, 0]
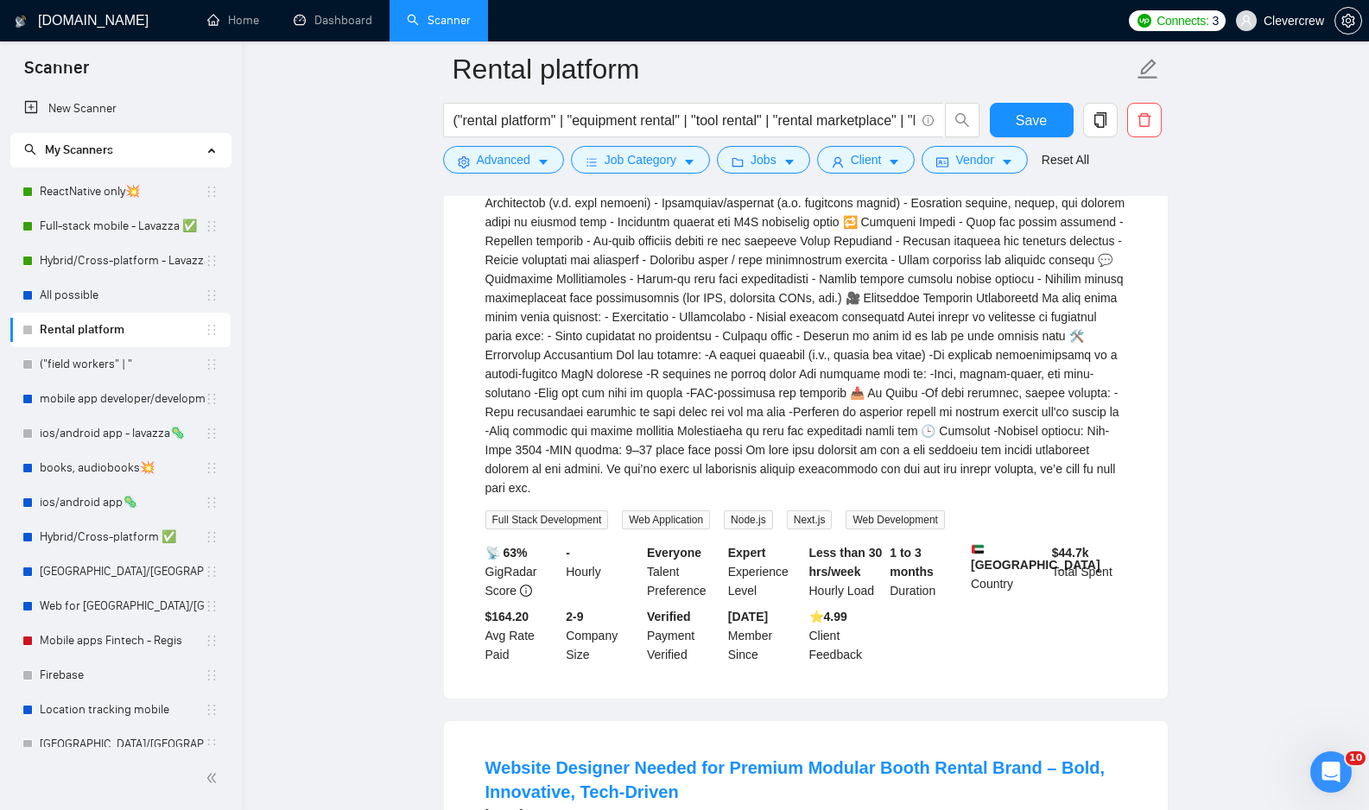
click at [837, 497] on div "Rental System" at bounding box center [805, 212] width 641 height 570
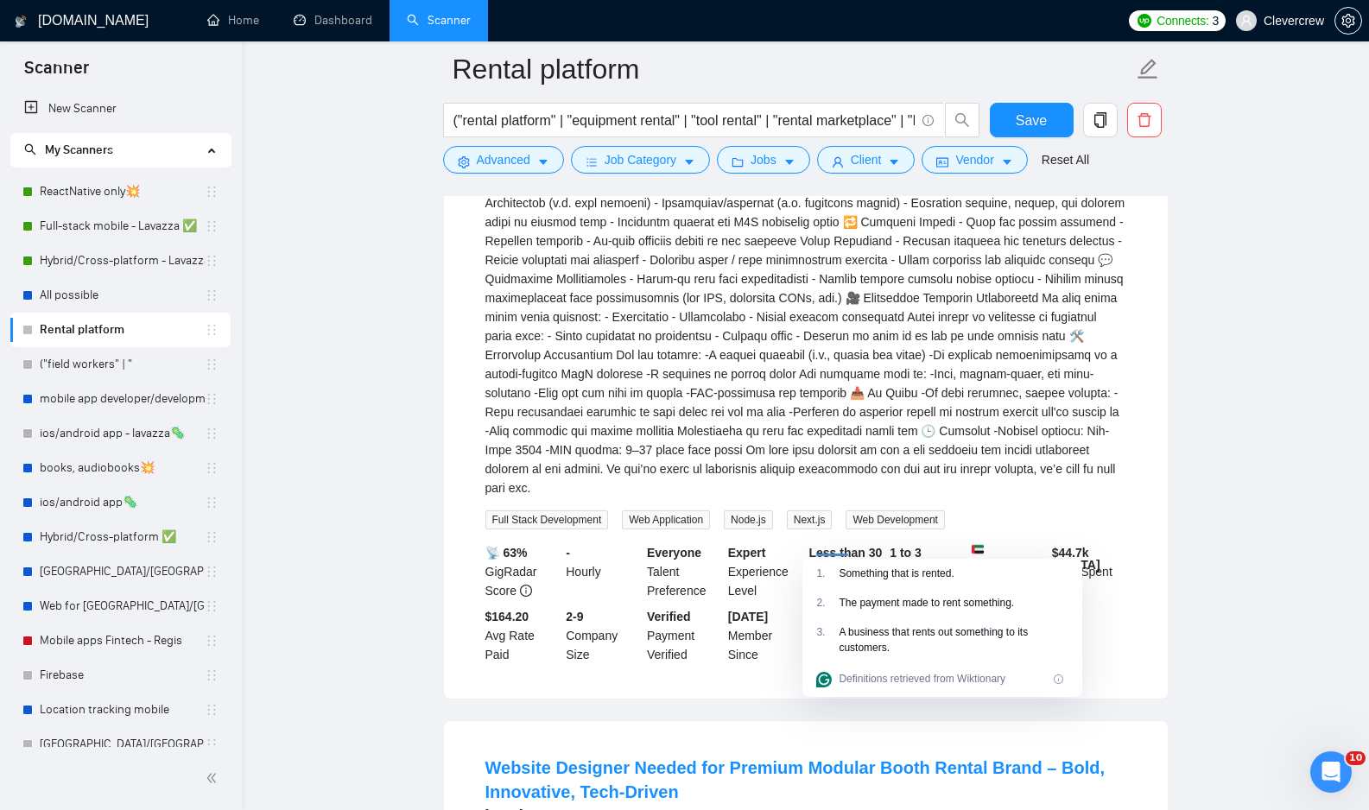
click at [1080, 497] on div "Rental System" at bounding box center [805, 212] width 641 height 570
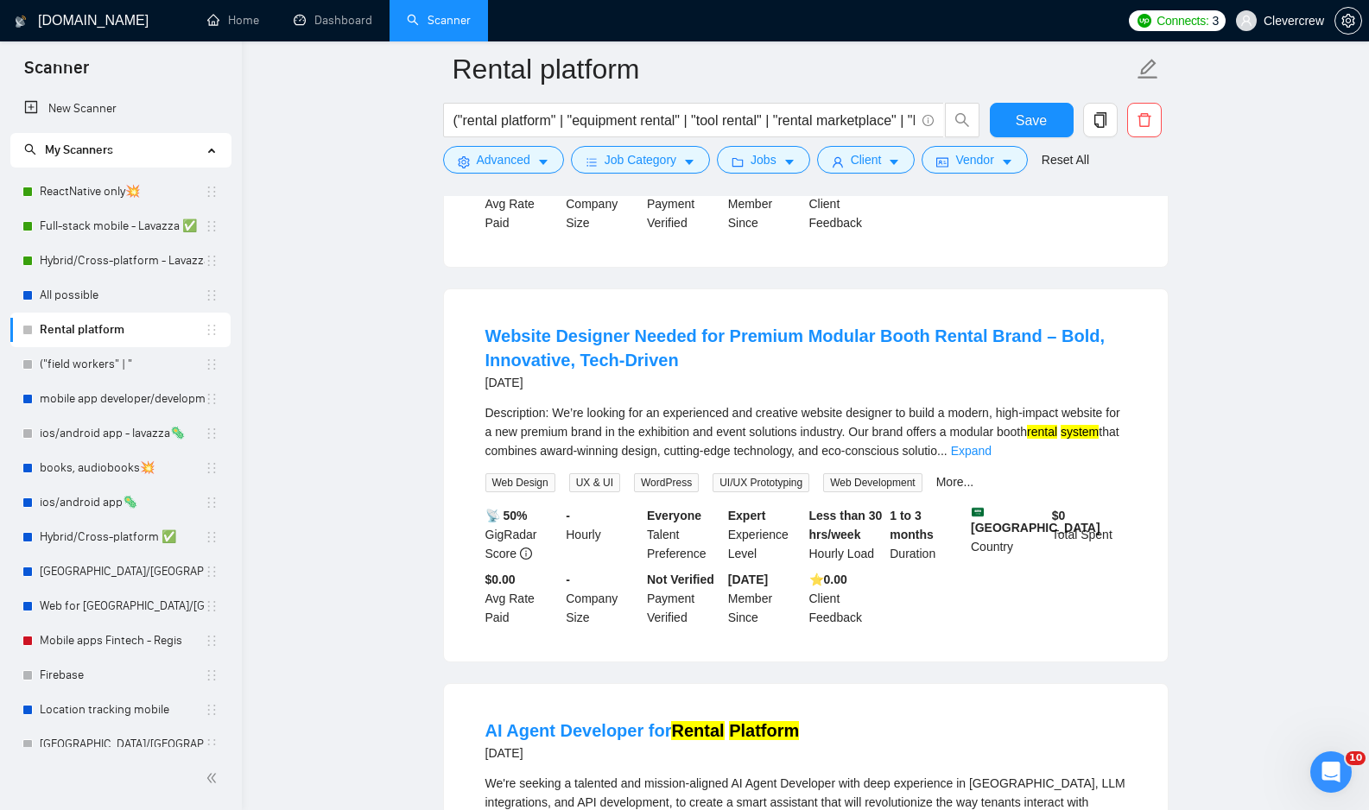
scroll to position [5486, 0]
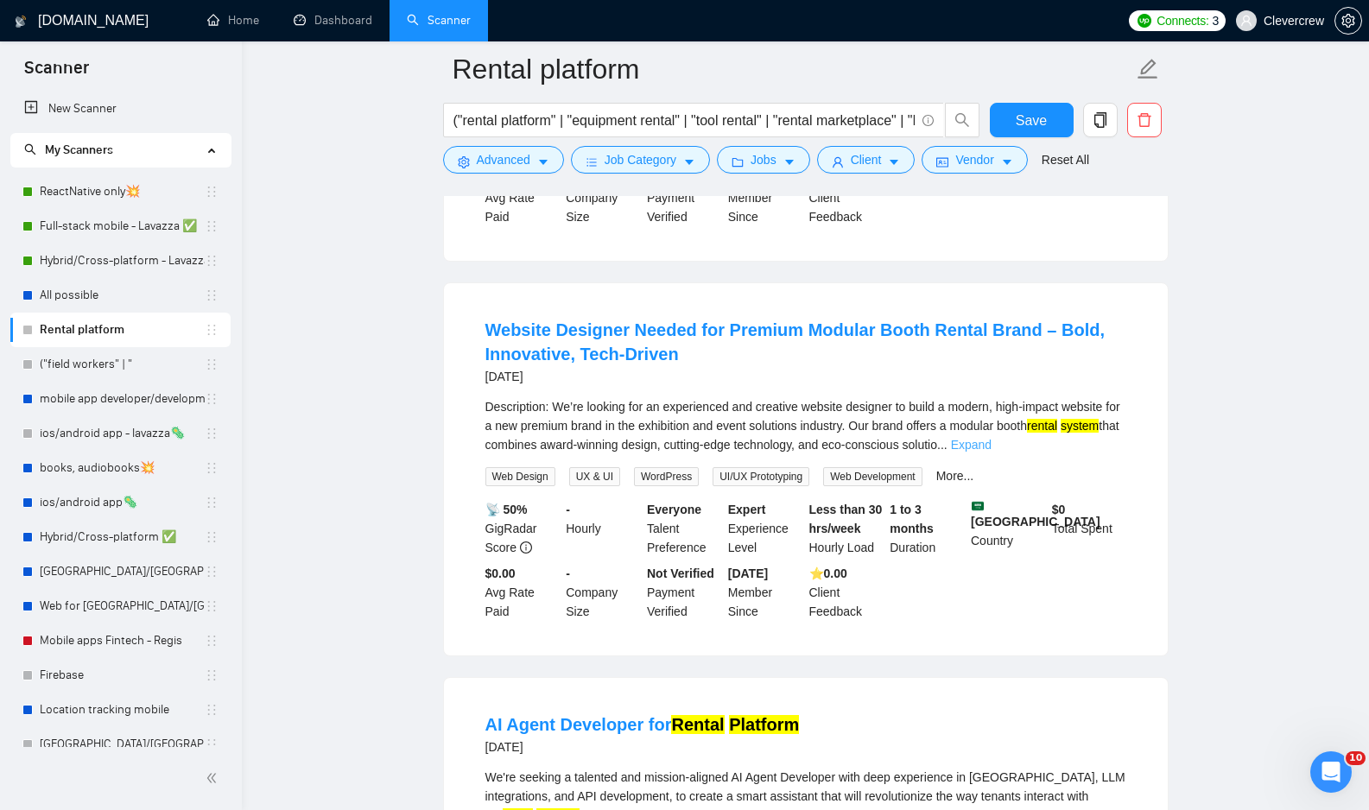
click at [991, 452] on link "Expand" at bounding box center [971, 445] width 41 height 14
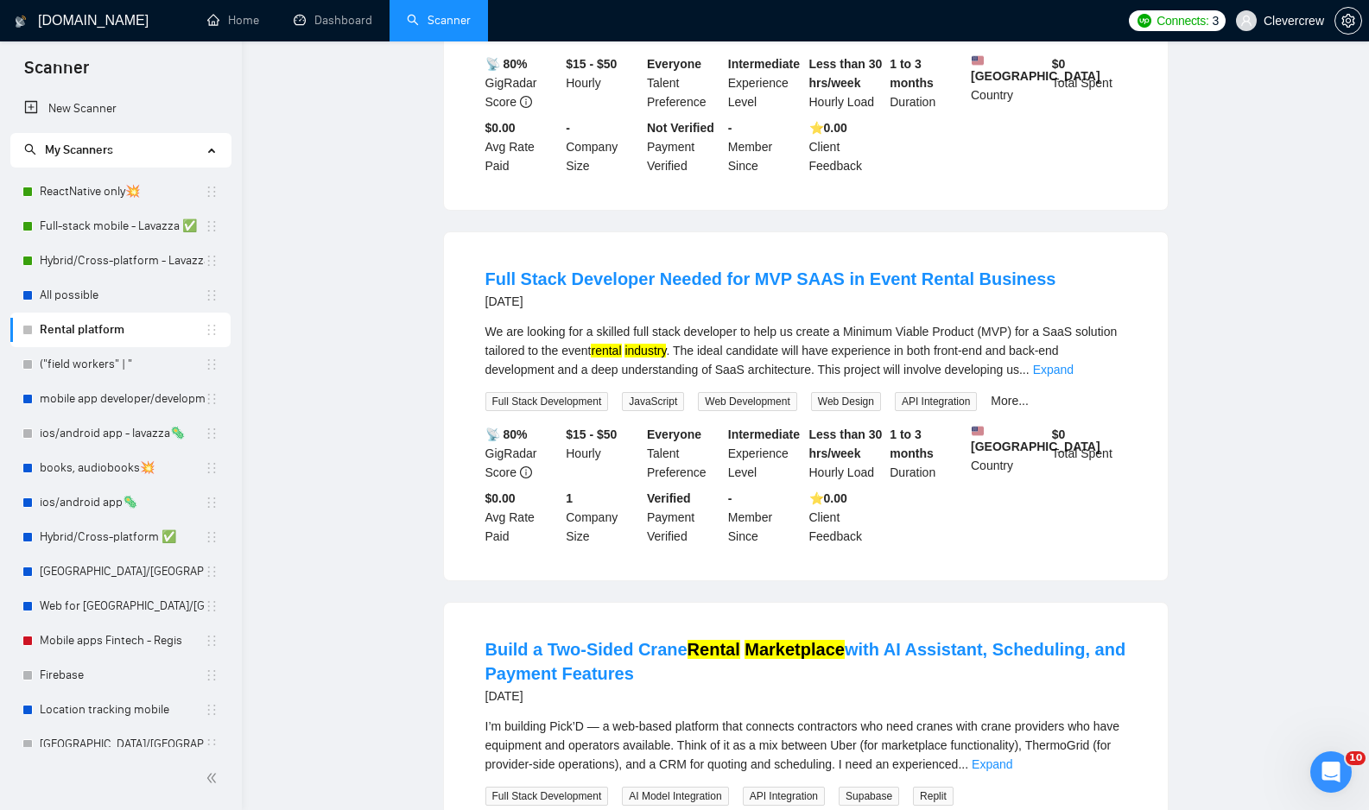
scroll to position [0, 0]
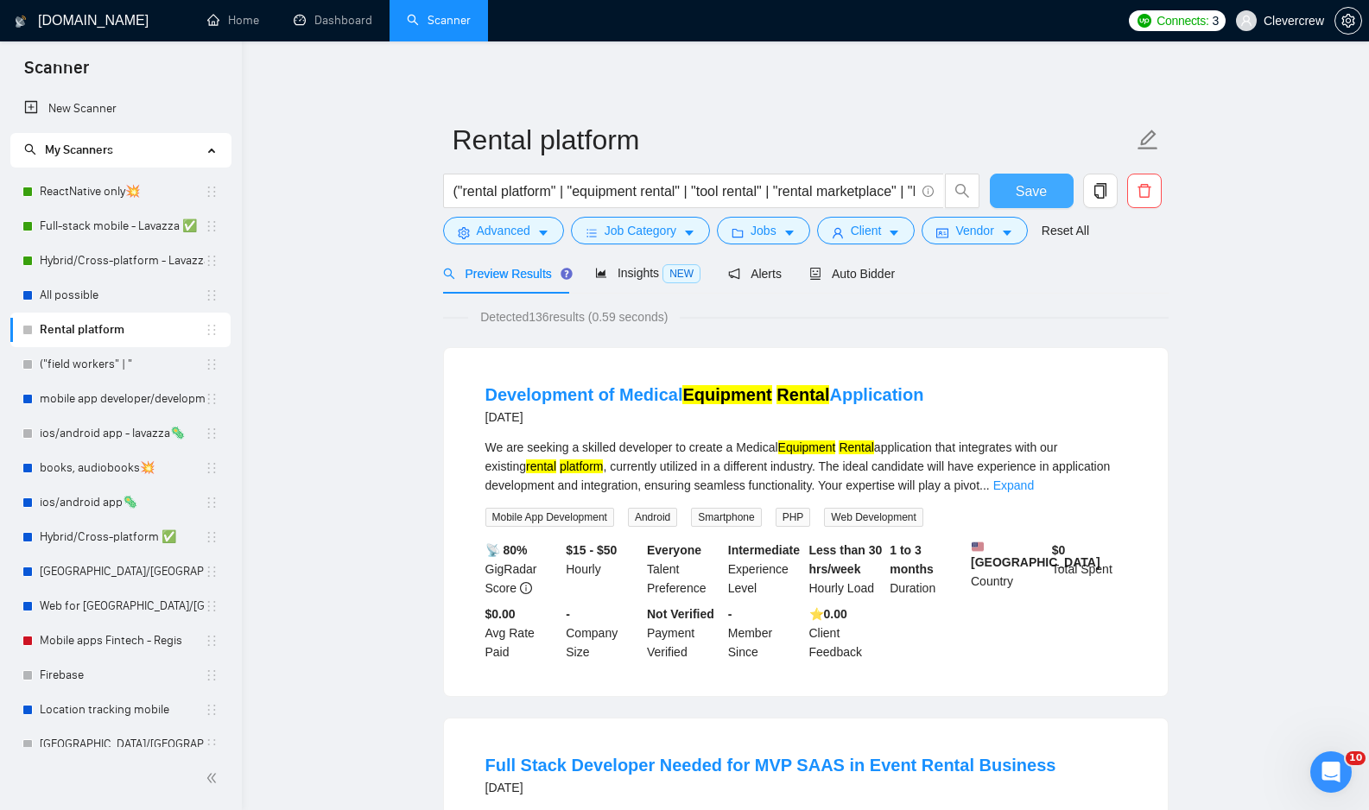
click at [1039, 197] on span "Save" at bounding box center [1031, 191] width 31 height 22
click at [149, 369] on link "("field workers" | "" at bounding box center [122, 364] width 165 height 35
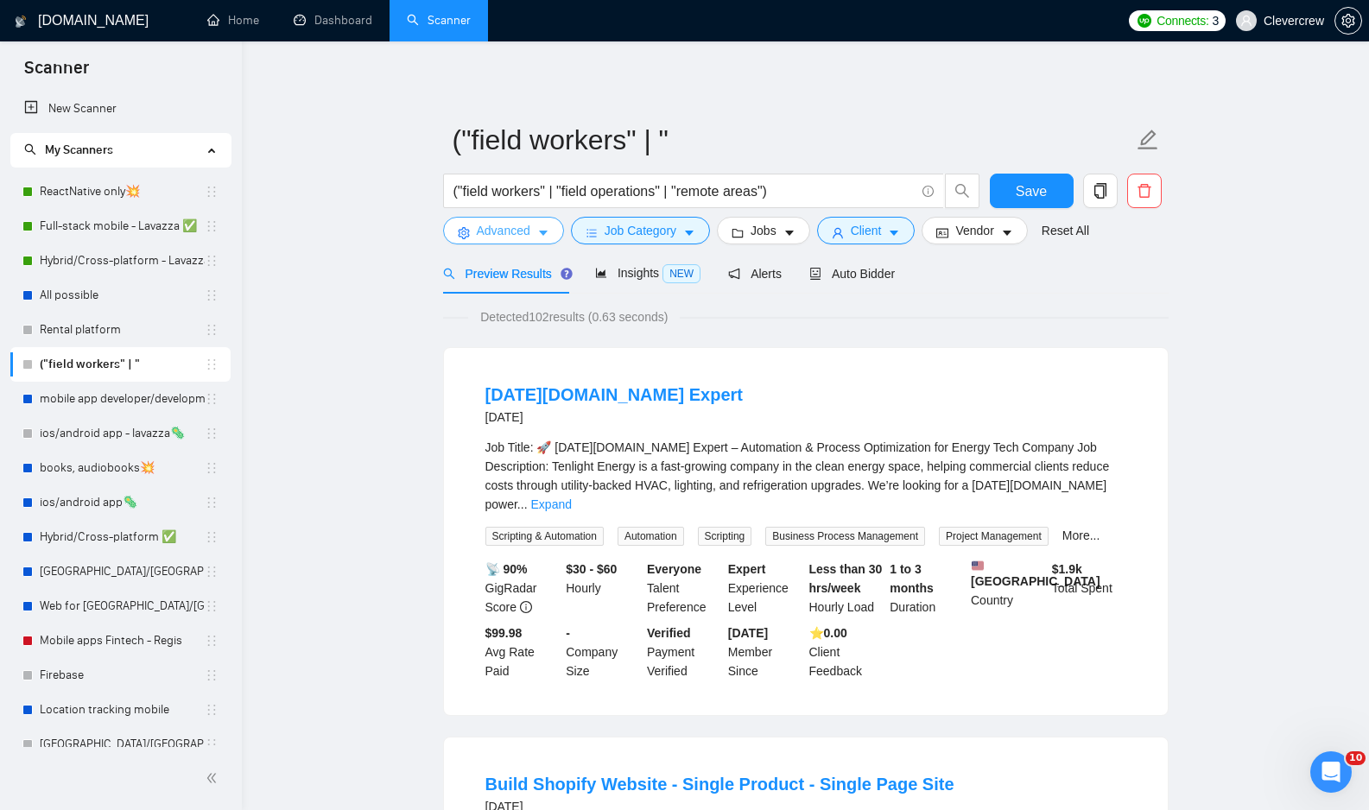
click at [550, 233] on button "Advanced" at bounding box center [503, 231] width 121 height 28
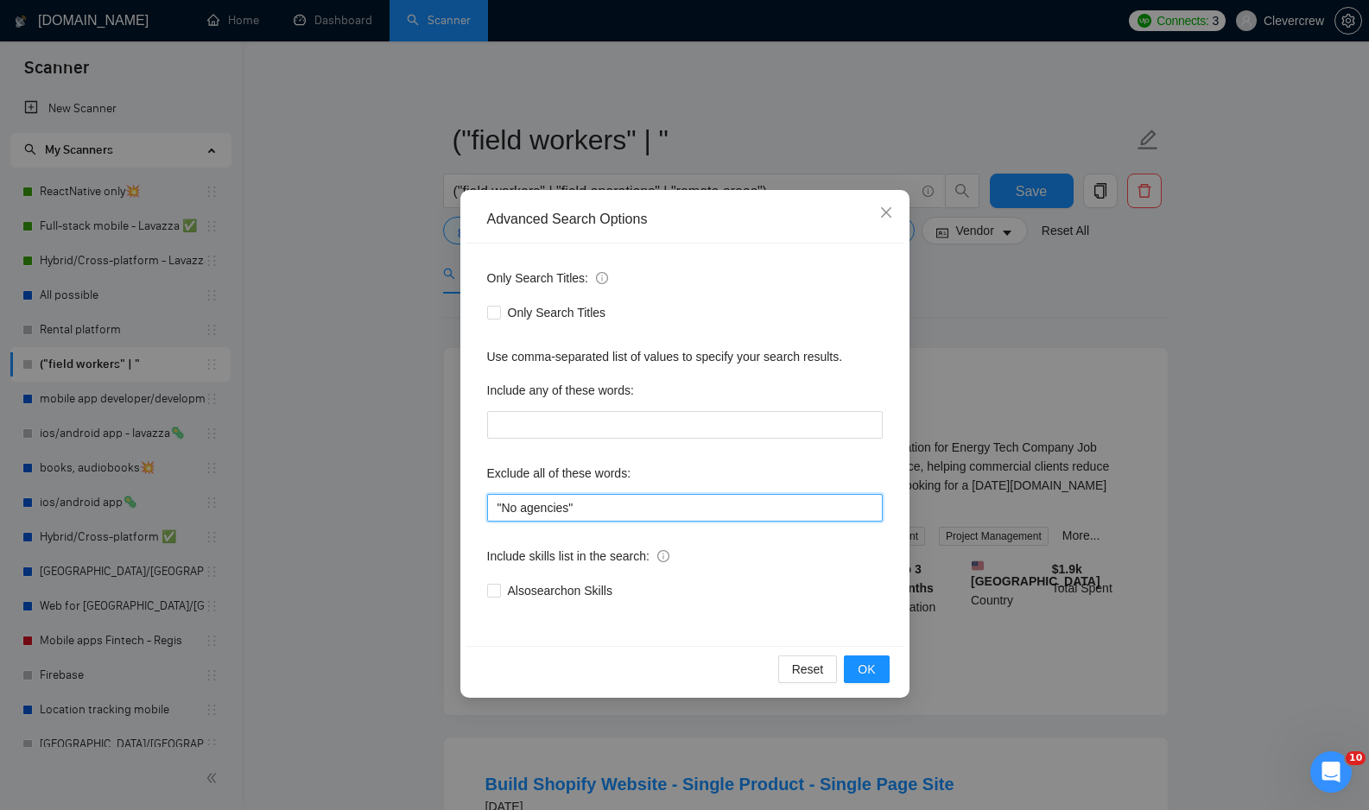
click at [757, 516] on input ""No agencies"" at bounding box center [685, 508] width 396 height 28
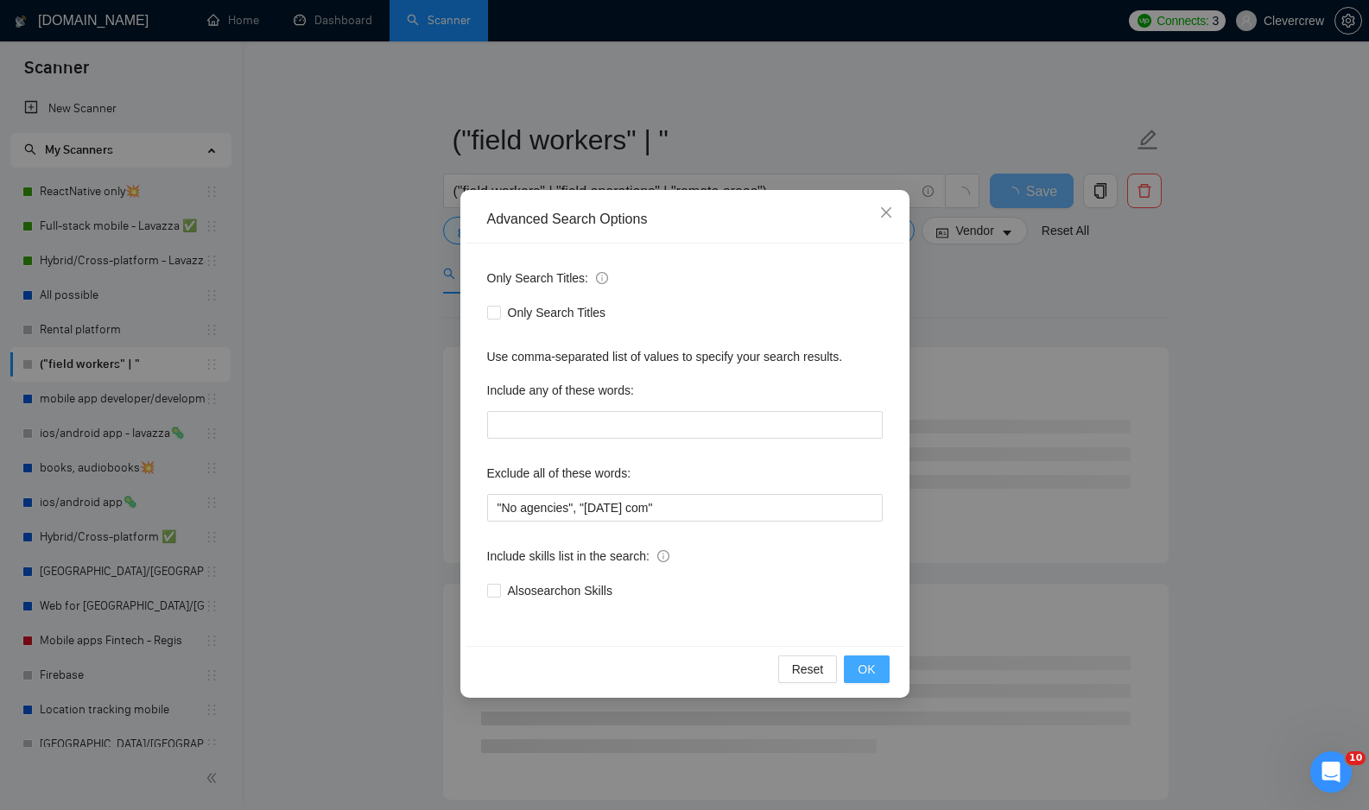
click at [871, 674] on span "OK" at bounding box center [866, 669] width 17 height 19
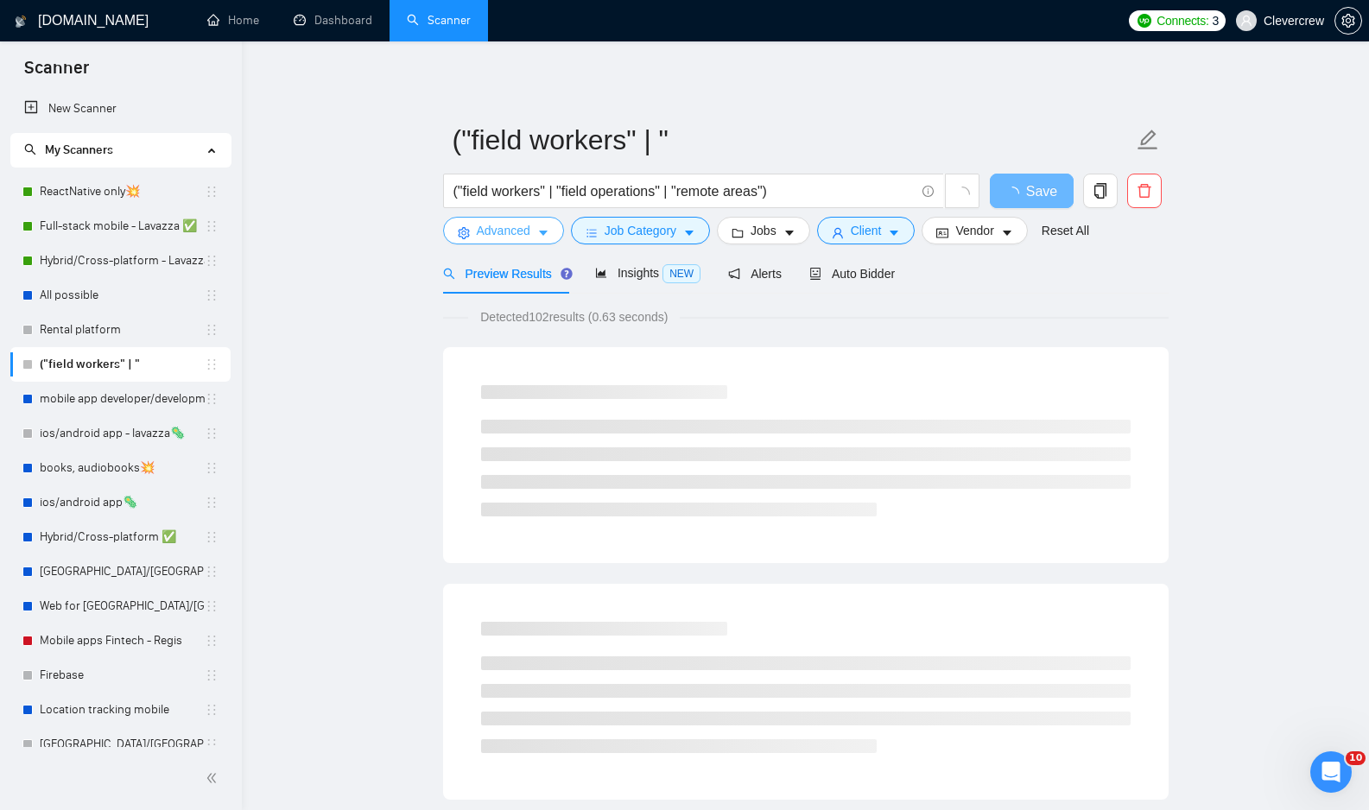
click at [542, 232] on icon "caret-down" at bounding box center [543, 233] width 9 height 5
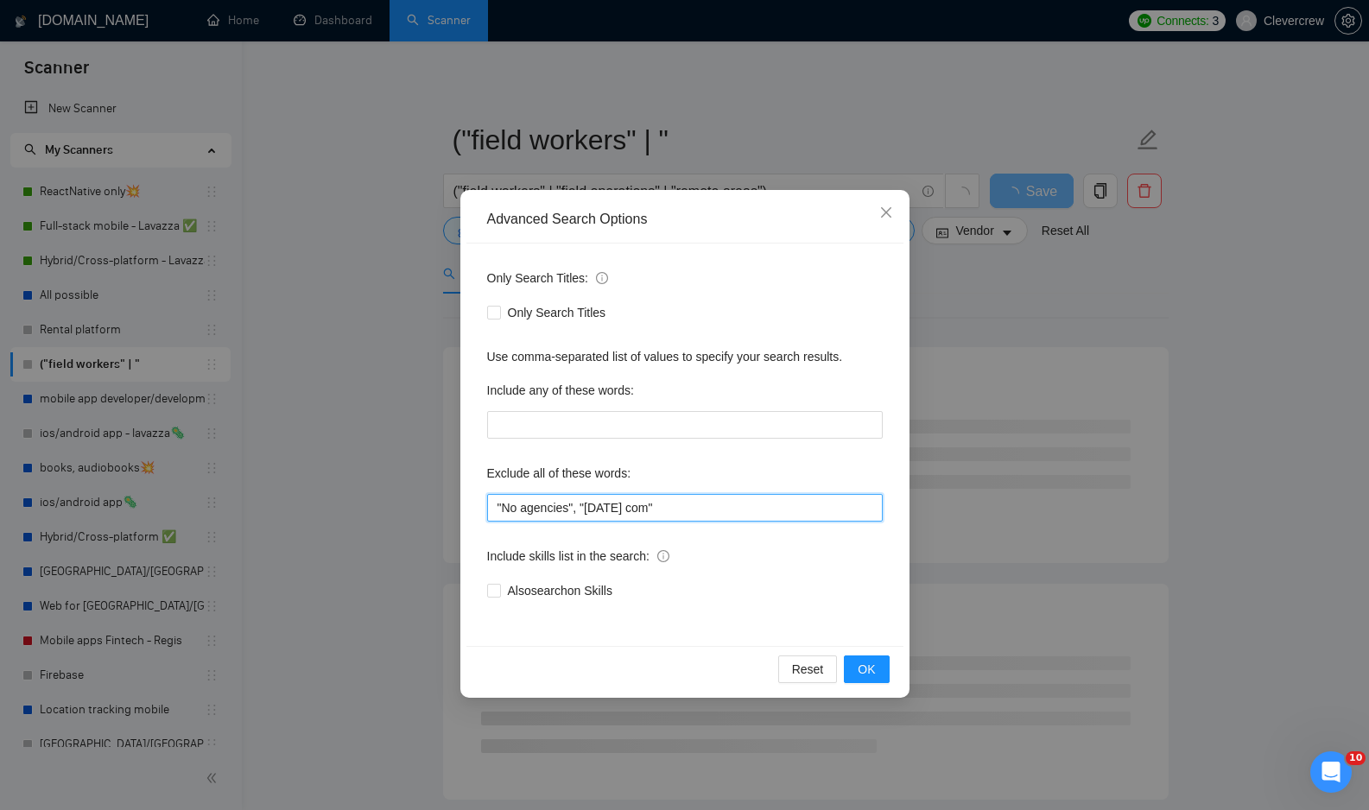
click at [638, 510] on input ""No agencies", "monday com"" at bounding box center [685, 508] width 396 height 28
click at [865, 664] on span "OK" at bounding box center [866, 669] width 17 height 19
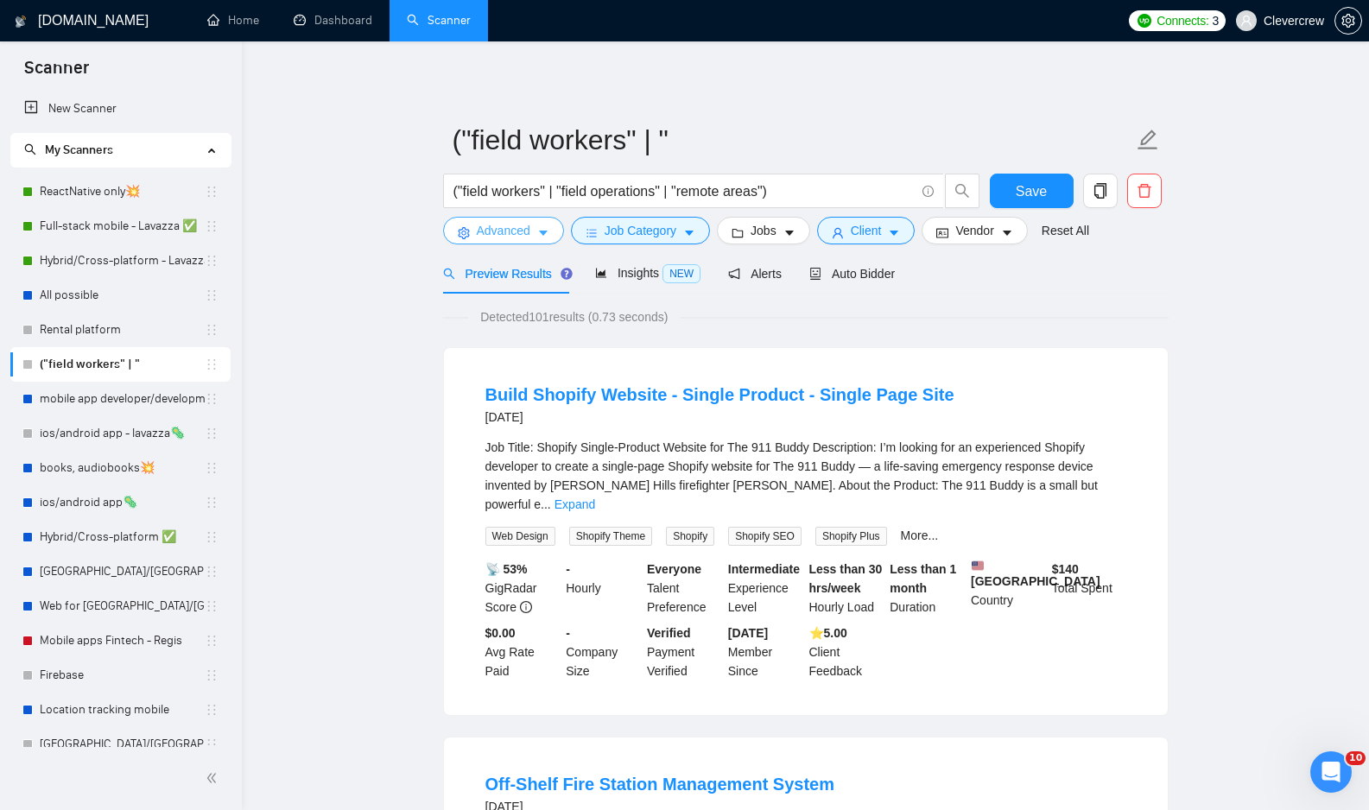
click at [546, 230] on icon "caret-down" at bounding box center [543, 233] width 12 height 12
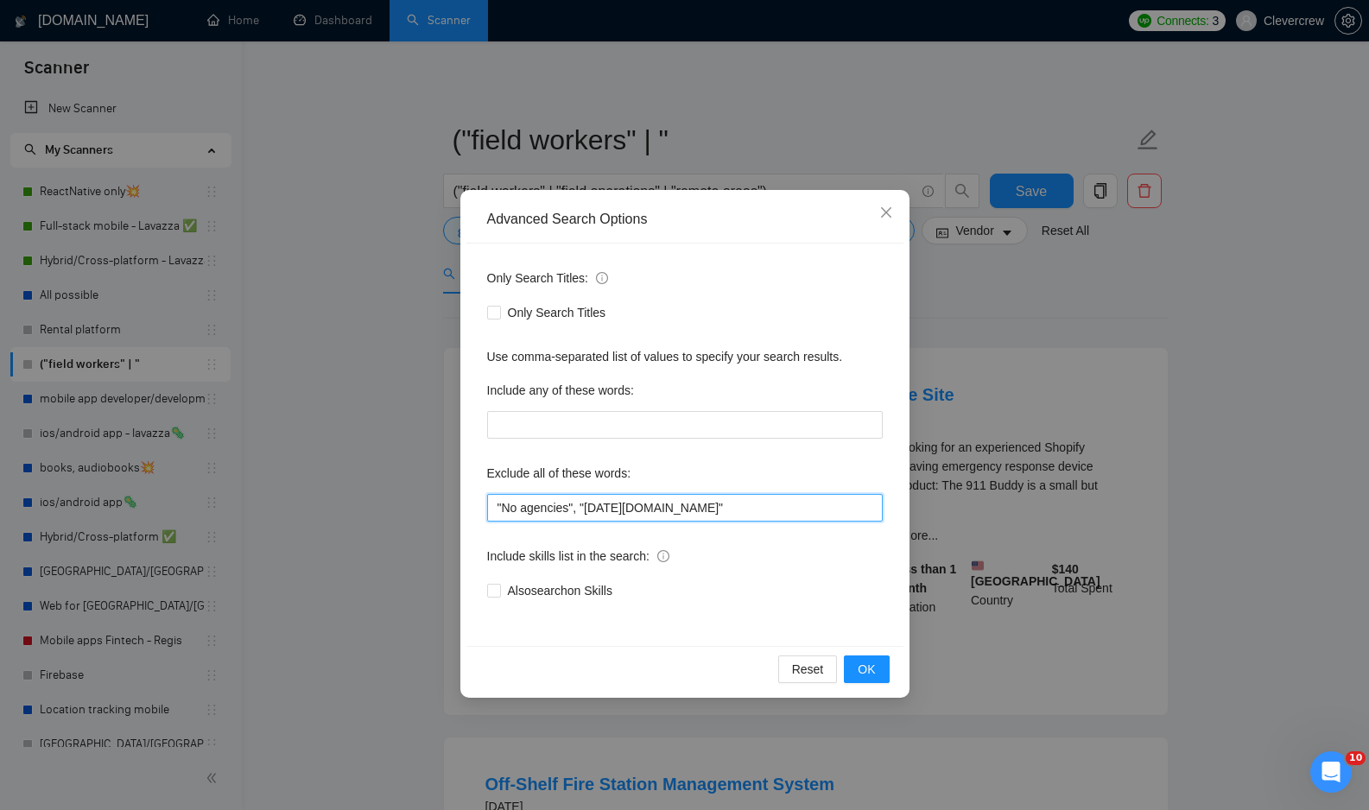
click at [688, 504] on input ""No agencies", "monday.com"" at bounding box center [685, 508] width 396 height 28
type input ""No agencies", "monday.com", shopify"
click at [866, 670] on span "OK" at bounding box center [866, 669] width 17 height 19
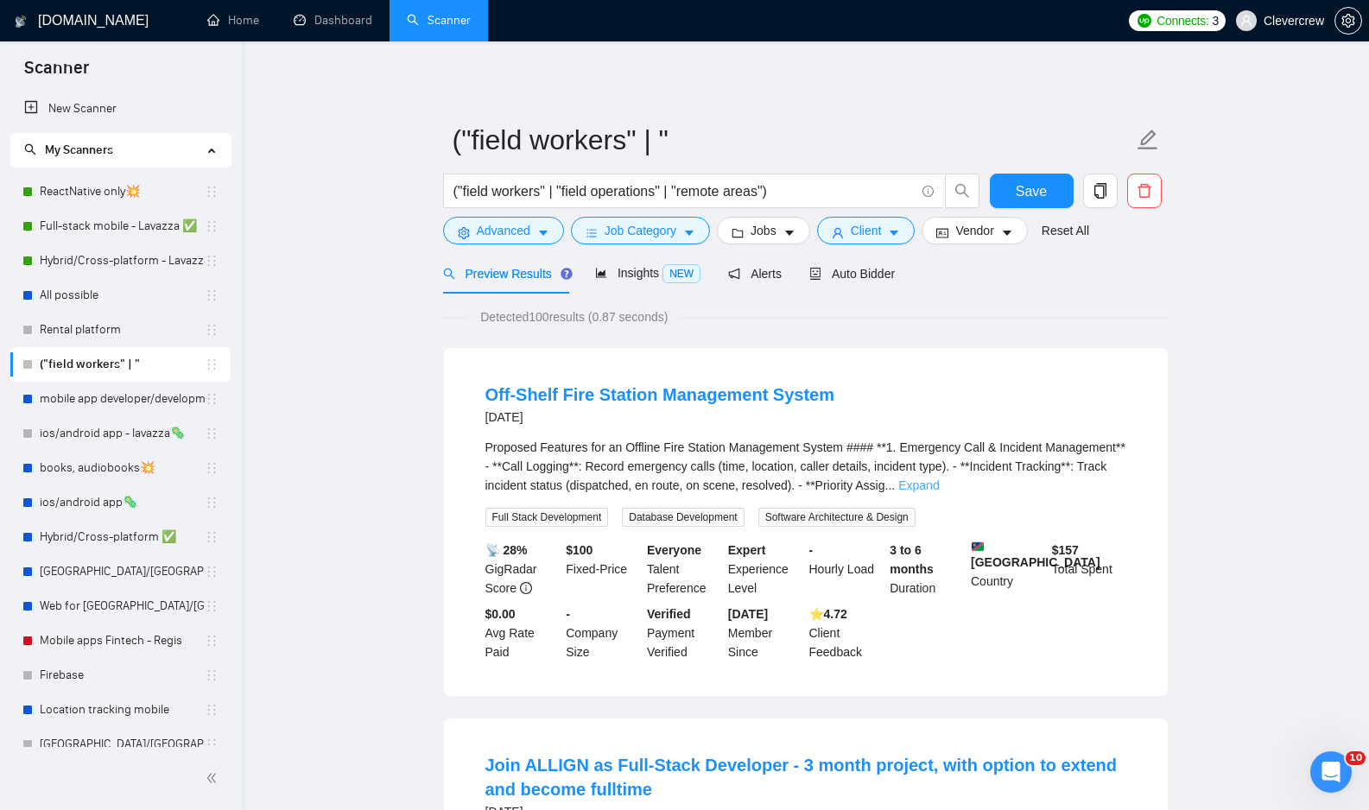
click at [939, 487] on link "Expand" at bounding box center [918, 485] width 41 height 14
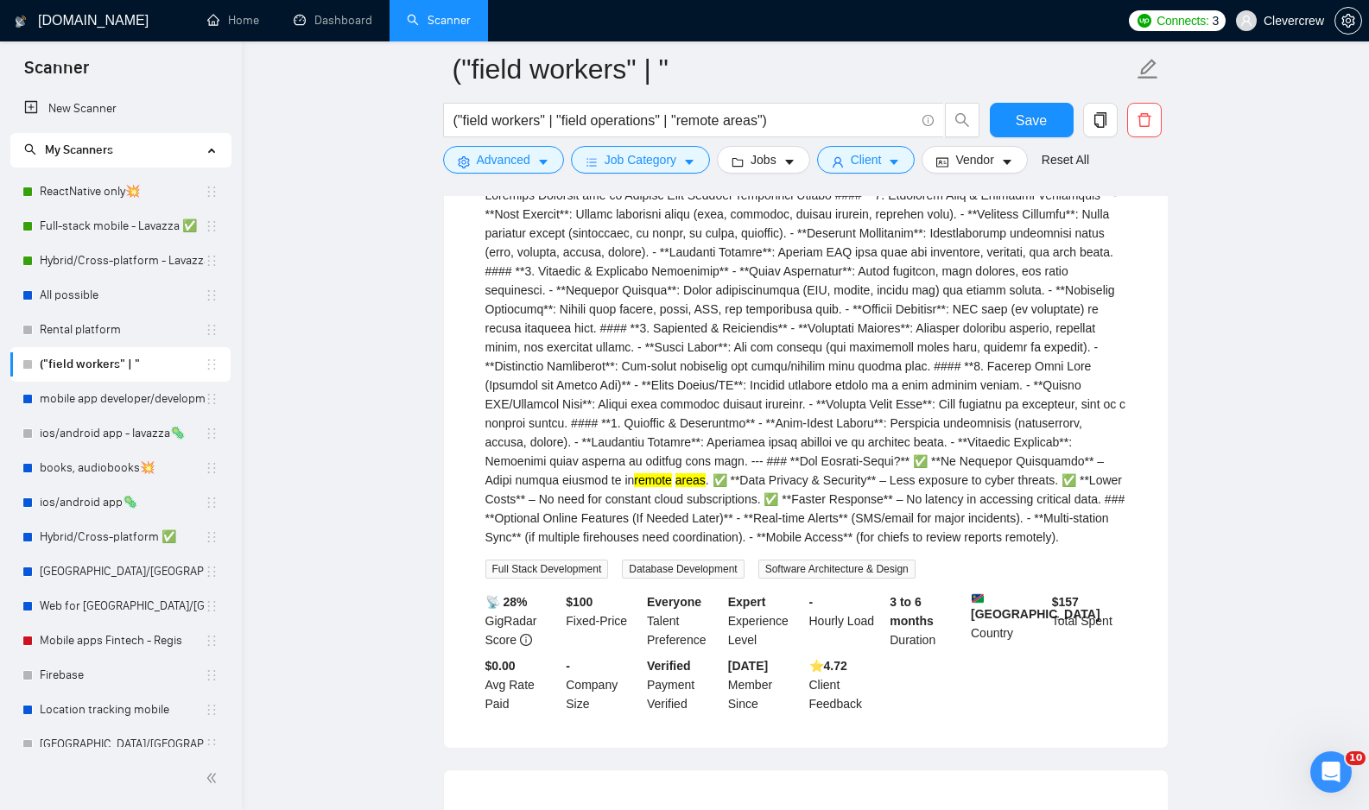
scroll to position [282, 0]
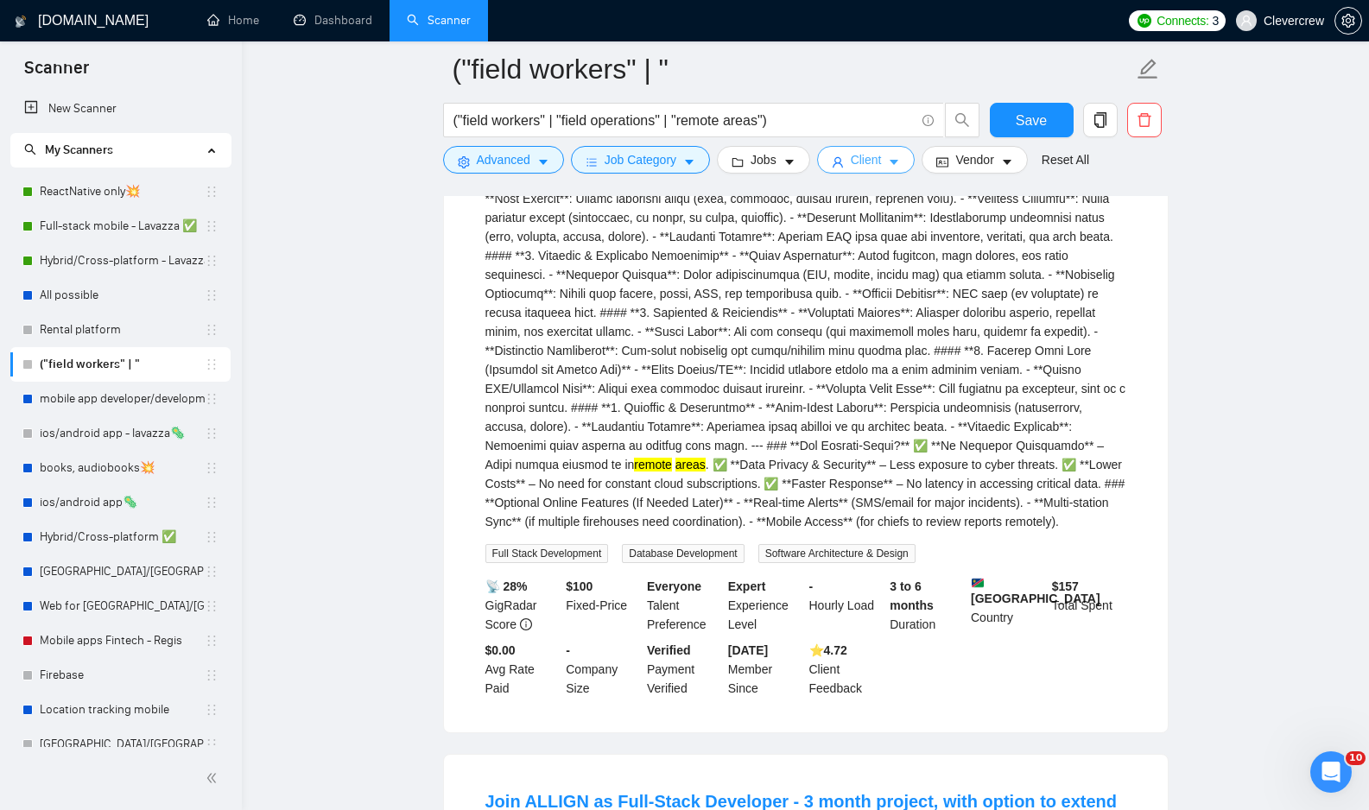
click at [899, 163] on icon "caret-down" at bounding box center [894, 163] width 9 height 5
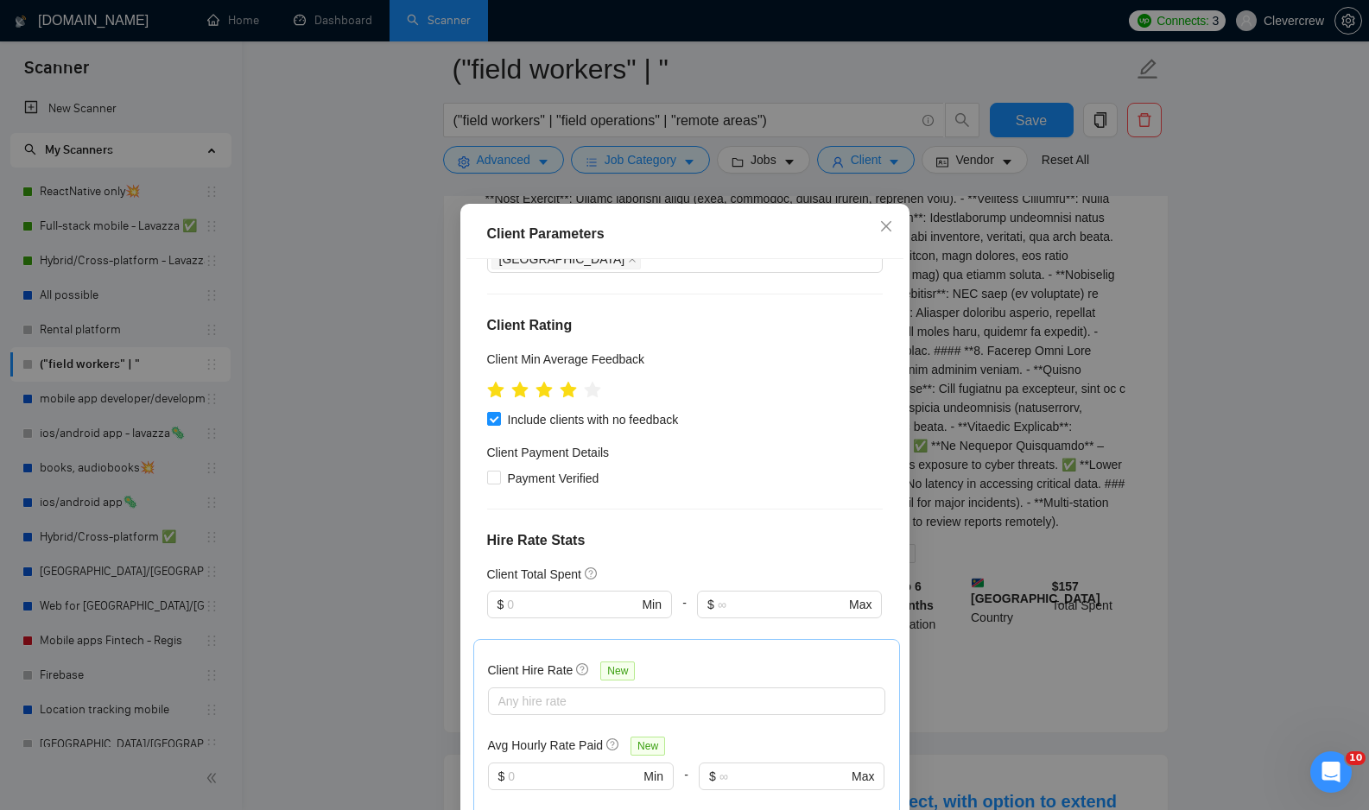
scroll to position [0, 0]
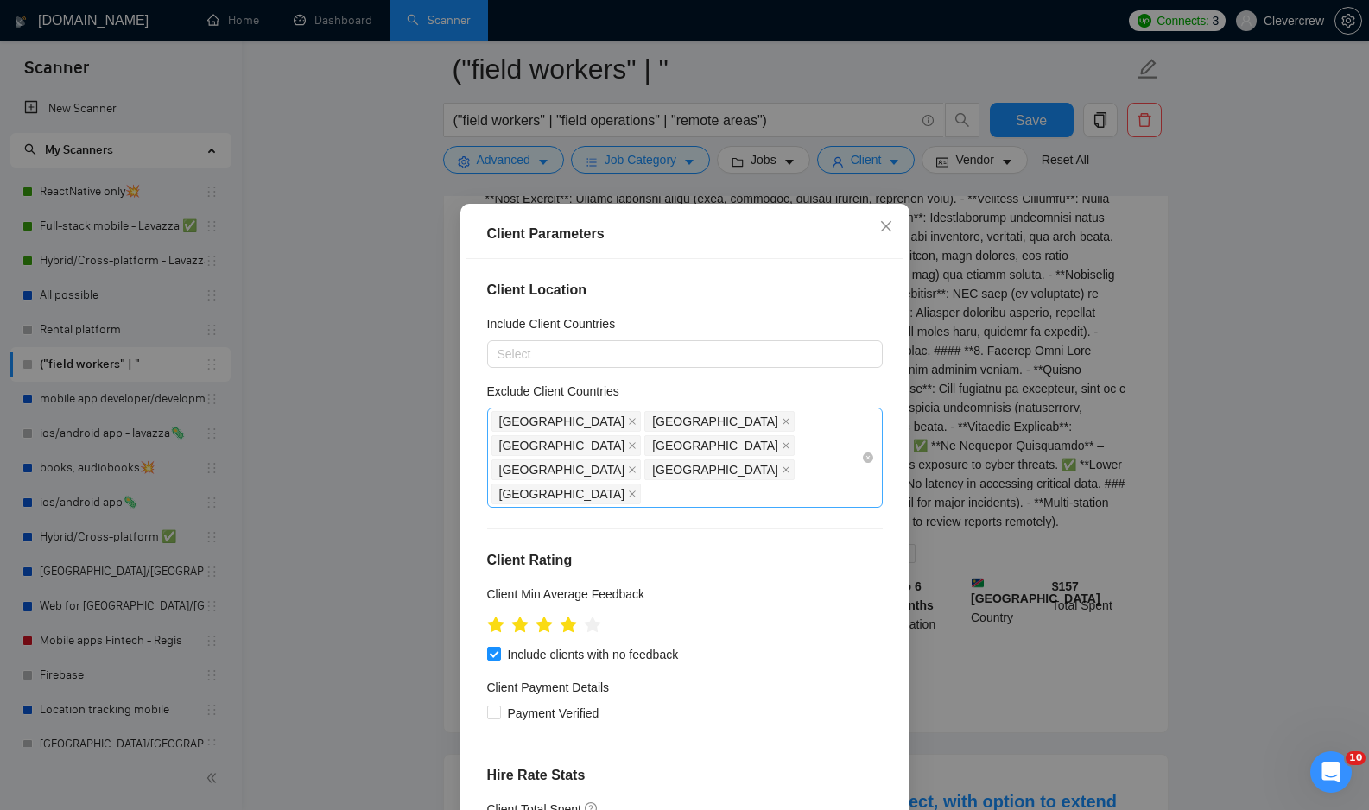
click at [776, 453] on div "India Pakistan Palestinian Territories Russia Belarus China Hong Kong" at bounding box center [676, 457] width 370 height 97
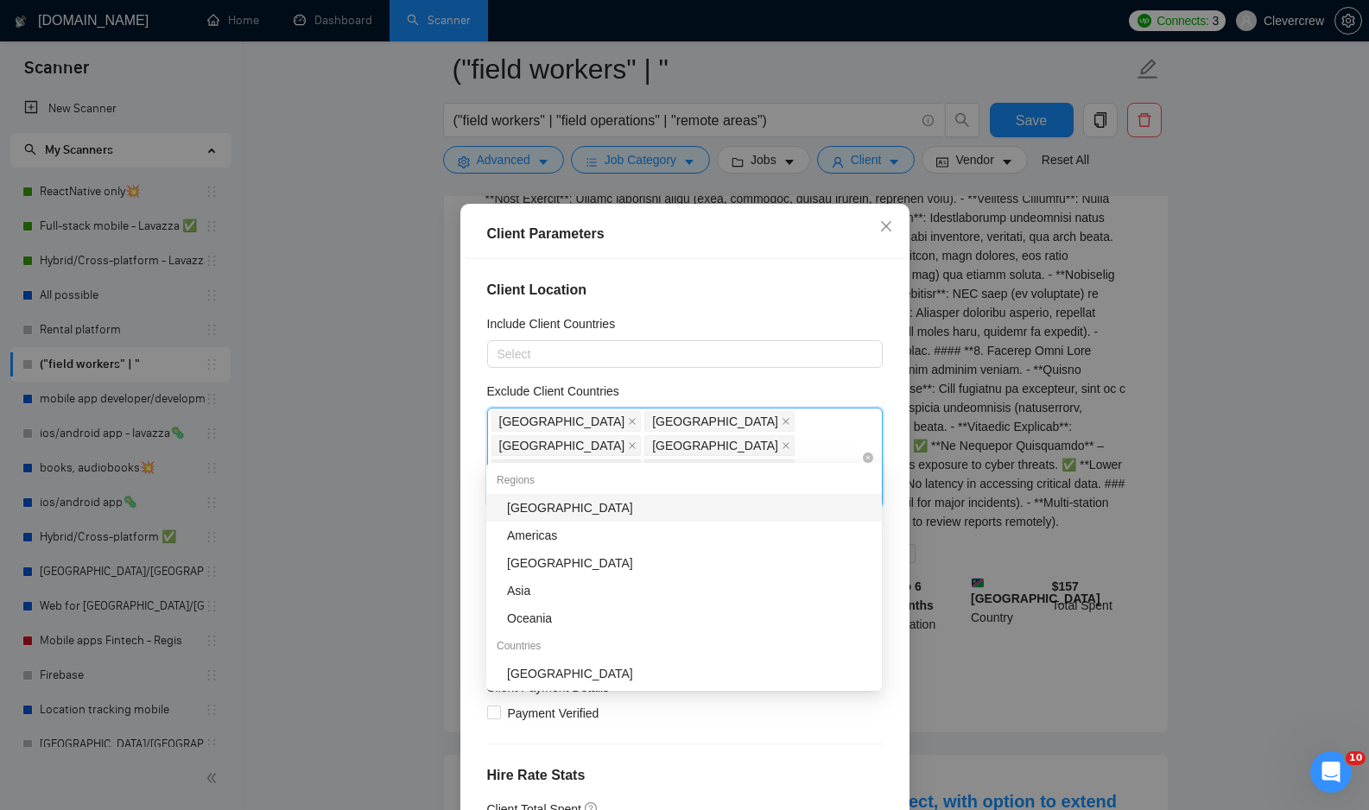
type input "af"
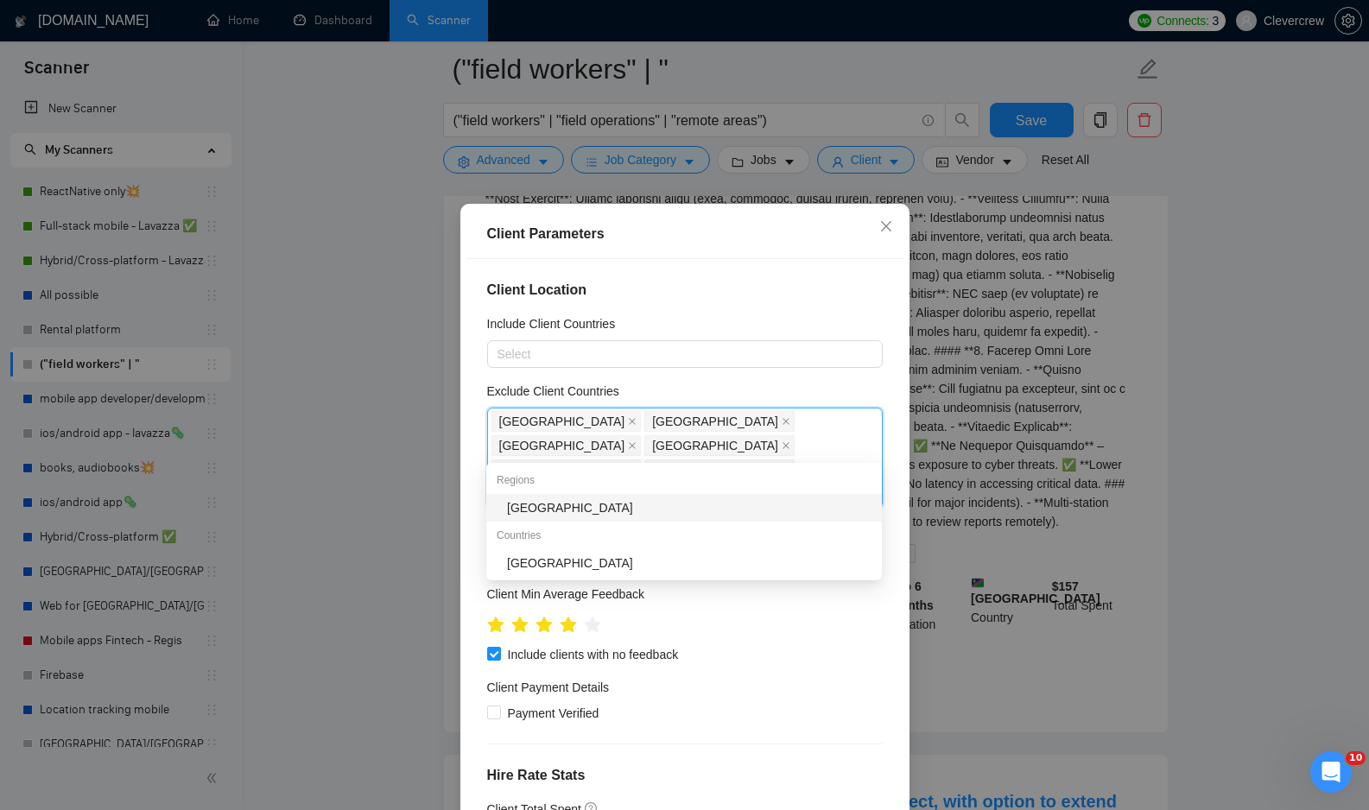
click at [648, 507] on div "[GEOGRAPHIC_DATA]" at bounding box center [689, 507] width 364 height 19
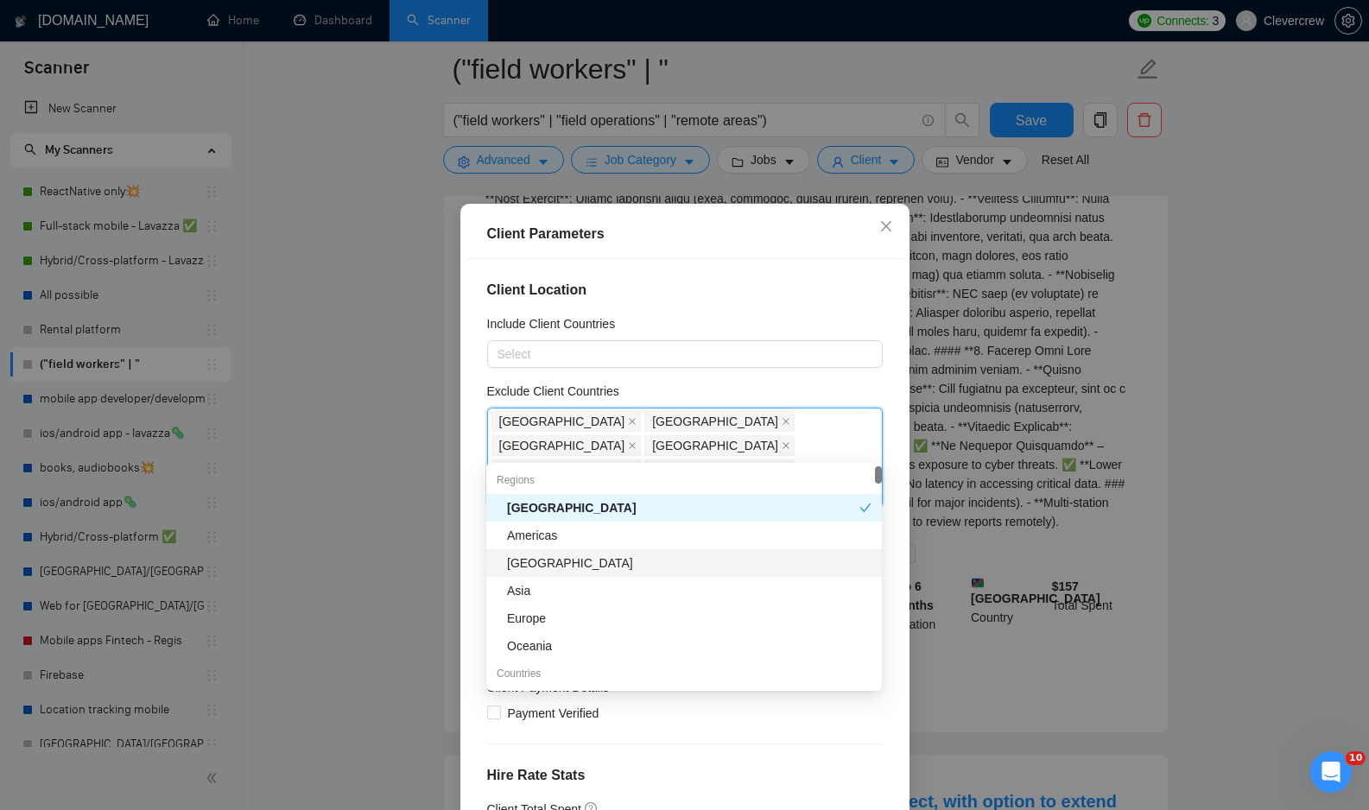
click at [819, 315] on div "Include Client Countries" at bounding box center [685, 327] width 396 height 26
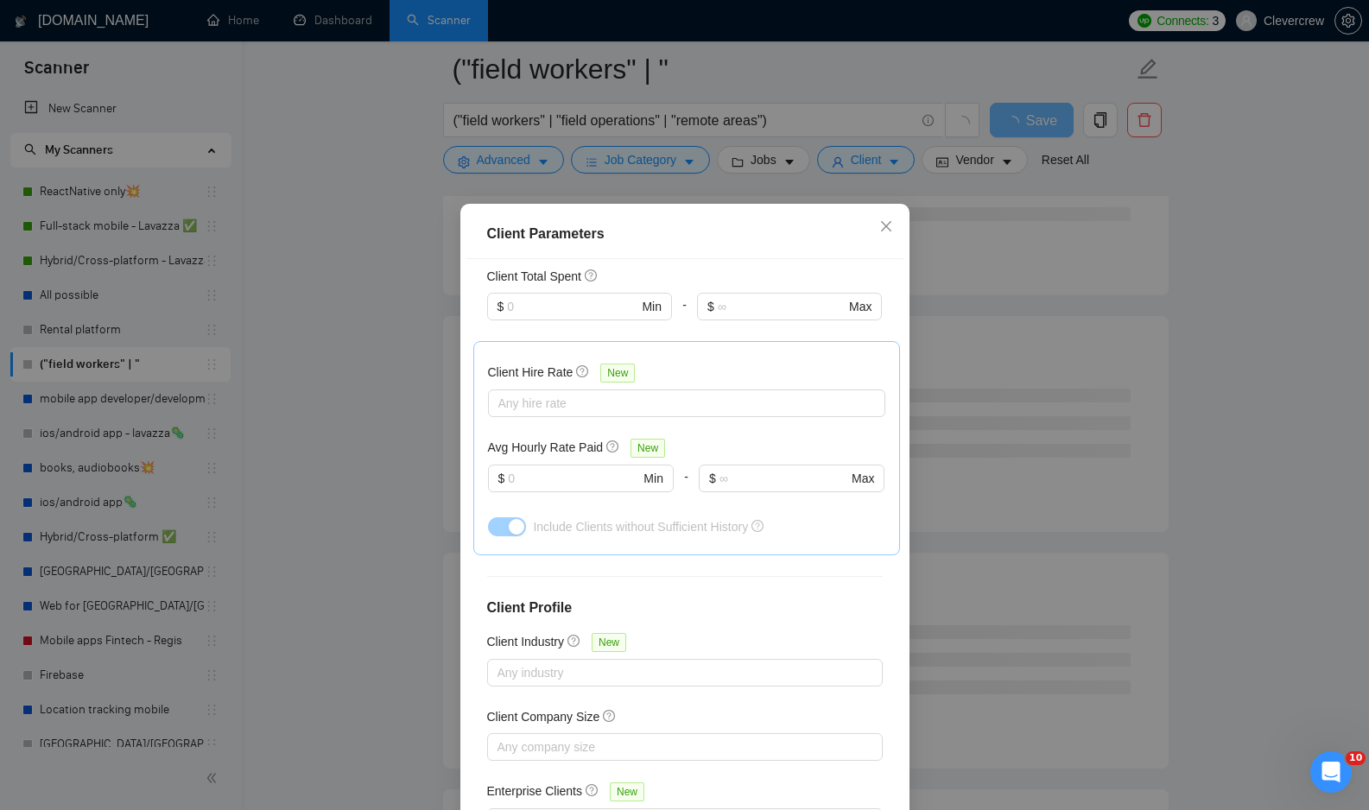
scroll to position [92, 0]
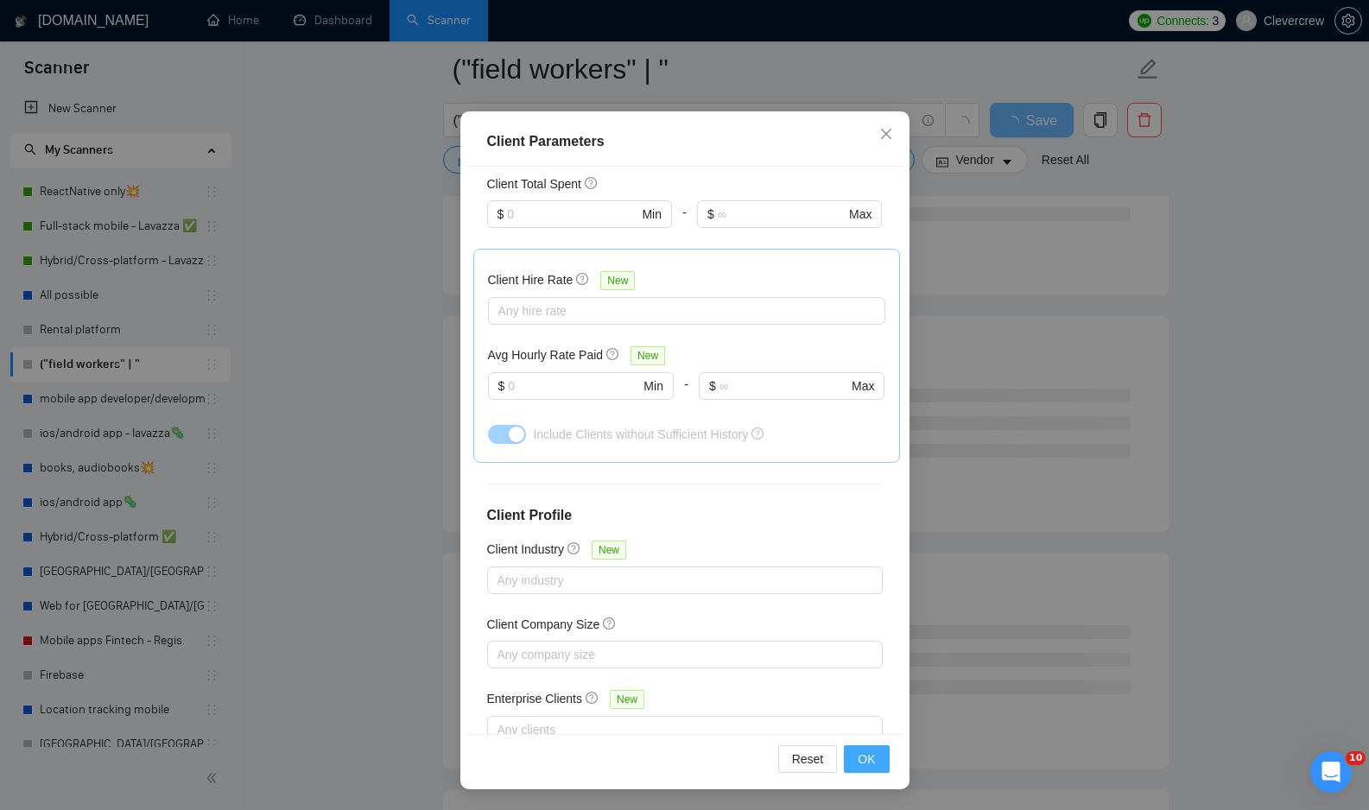
click at [870, 765] on span "OK" at bounding box center [866, 759] width 17 height 19
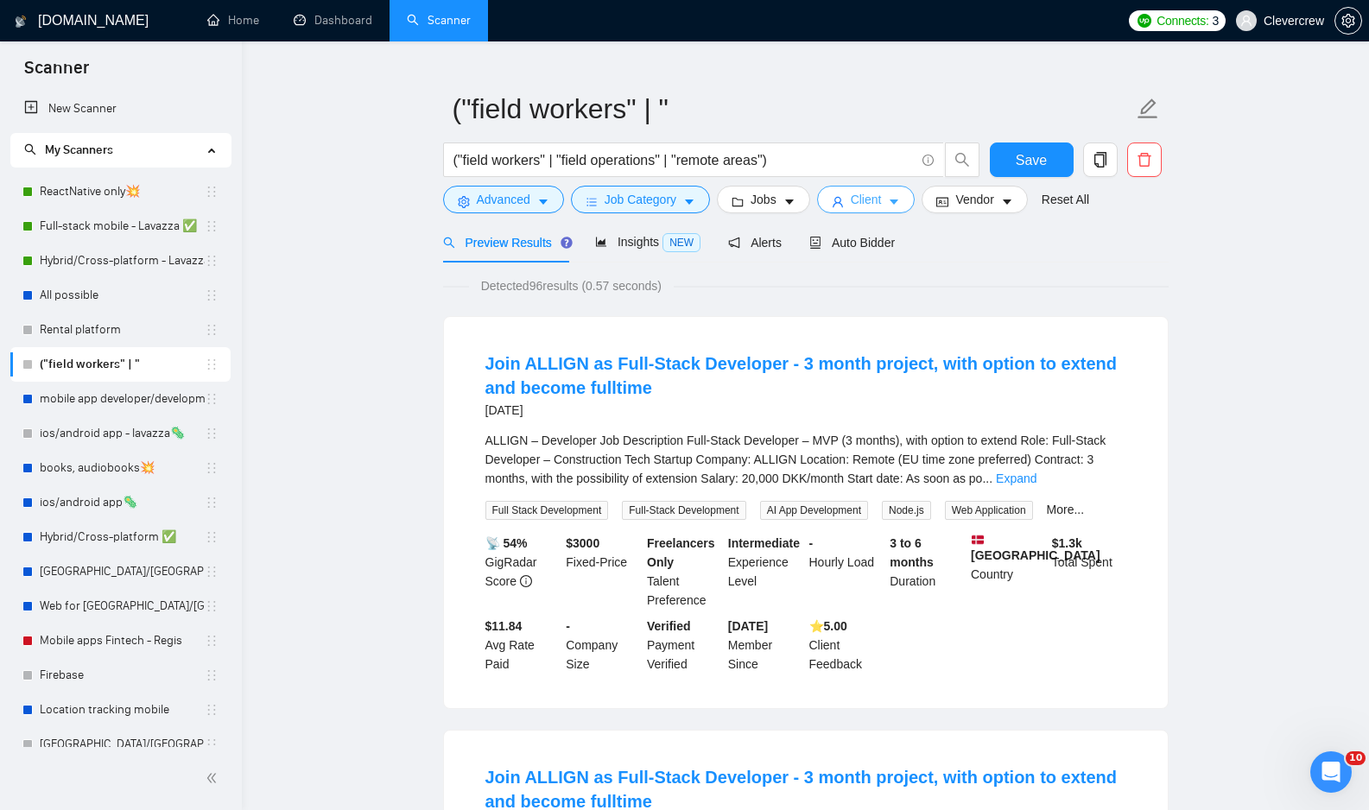
scroll to position [0, 0]
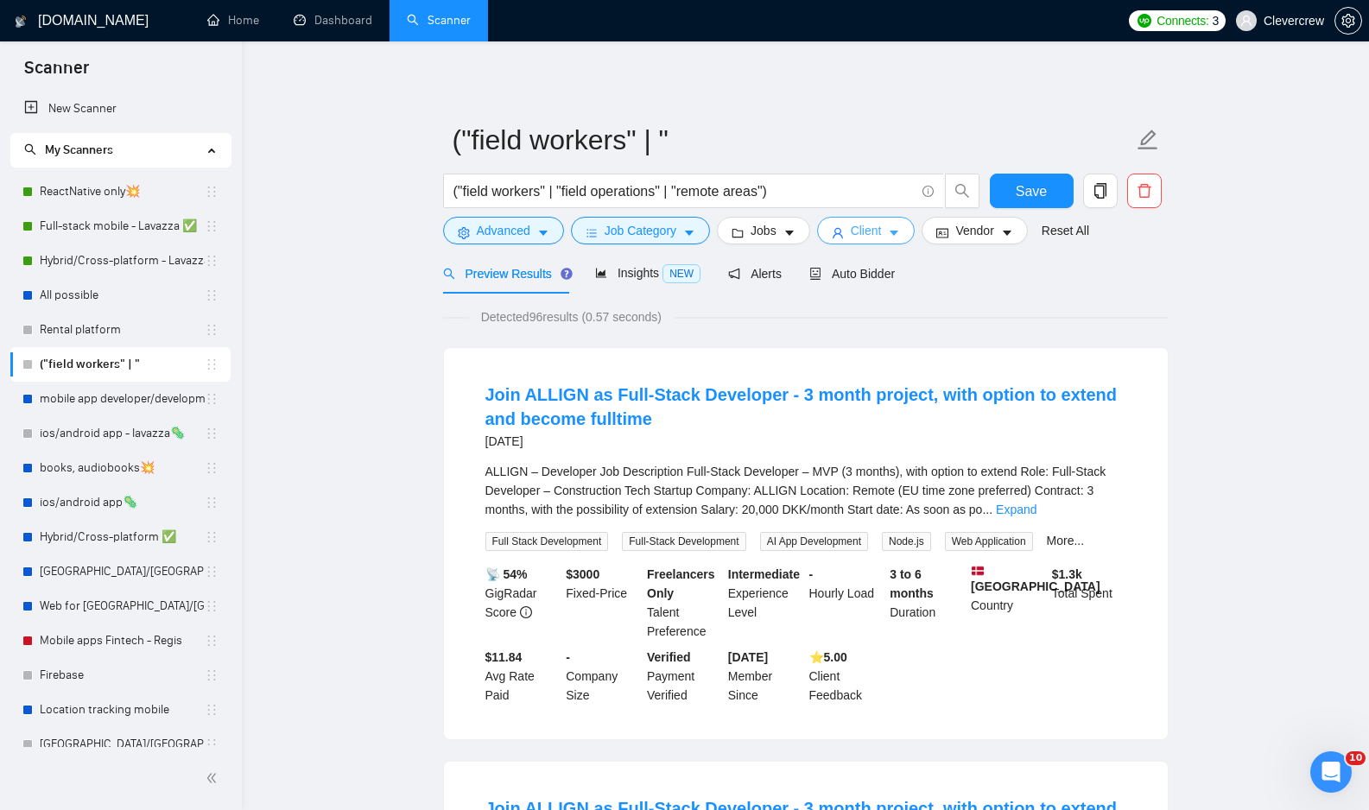
click at [910, 235] on button "Client" at bounding box center [866, 231] width 98 height 28
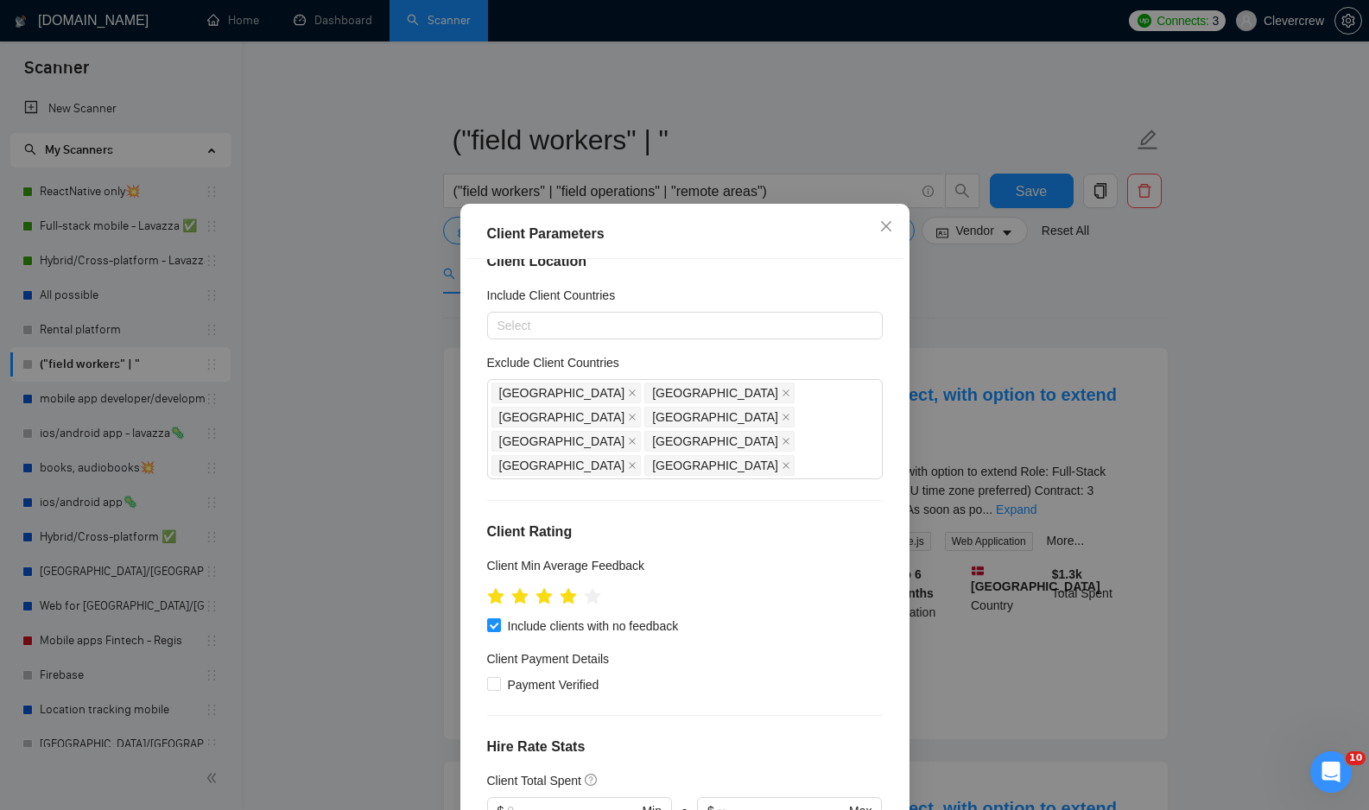
scroll to position [28, 0]
click at [782, 462] on icon "close" at bounding box center [786, 466] width 9 height 9
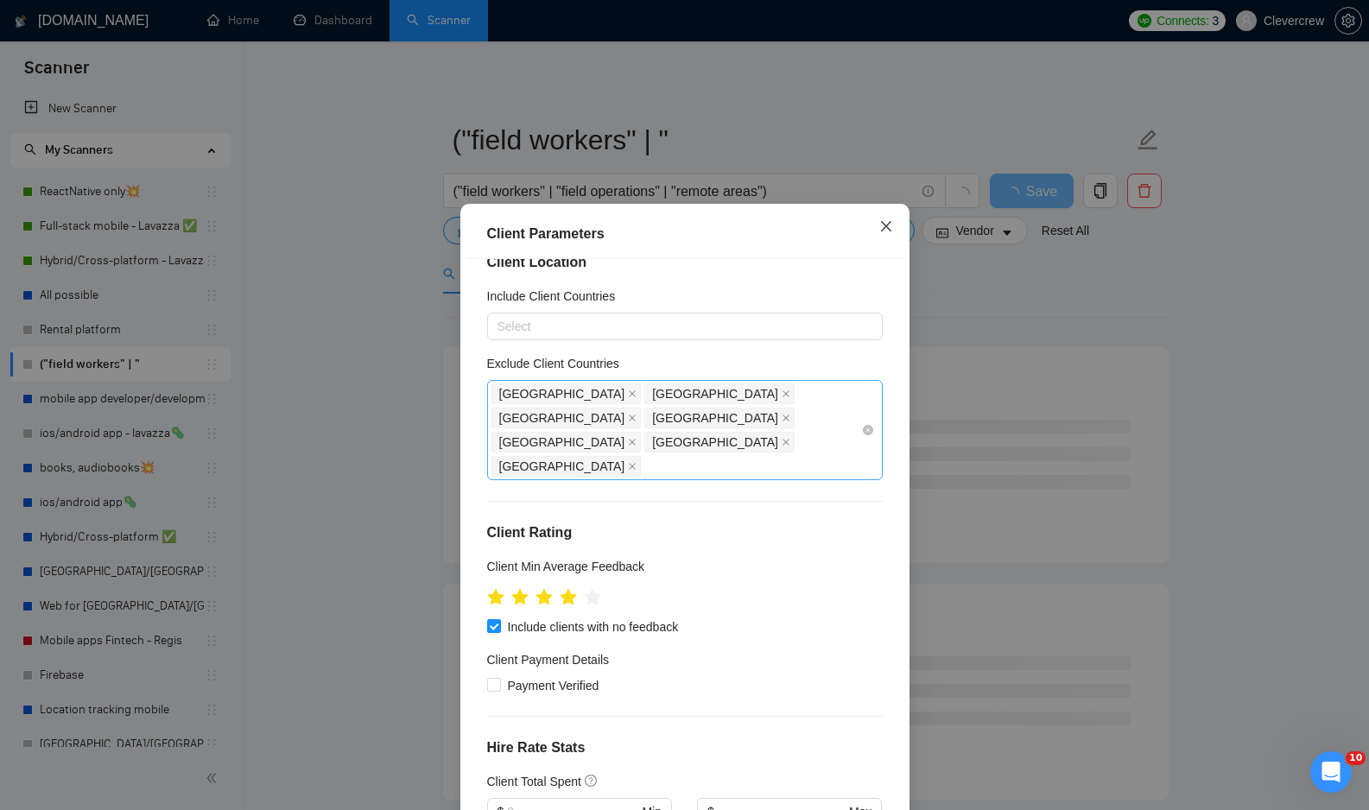
click at [890, 225] on icon "close" at bounding box center [886, 226] width 14 height 14
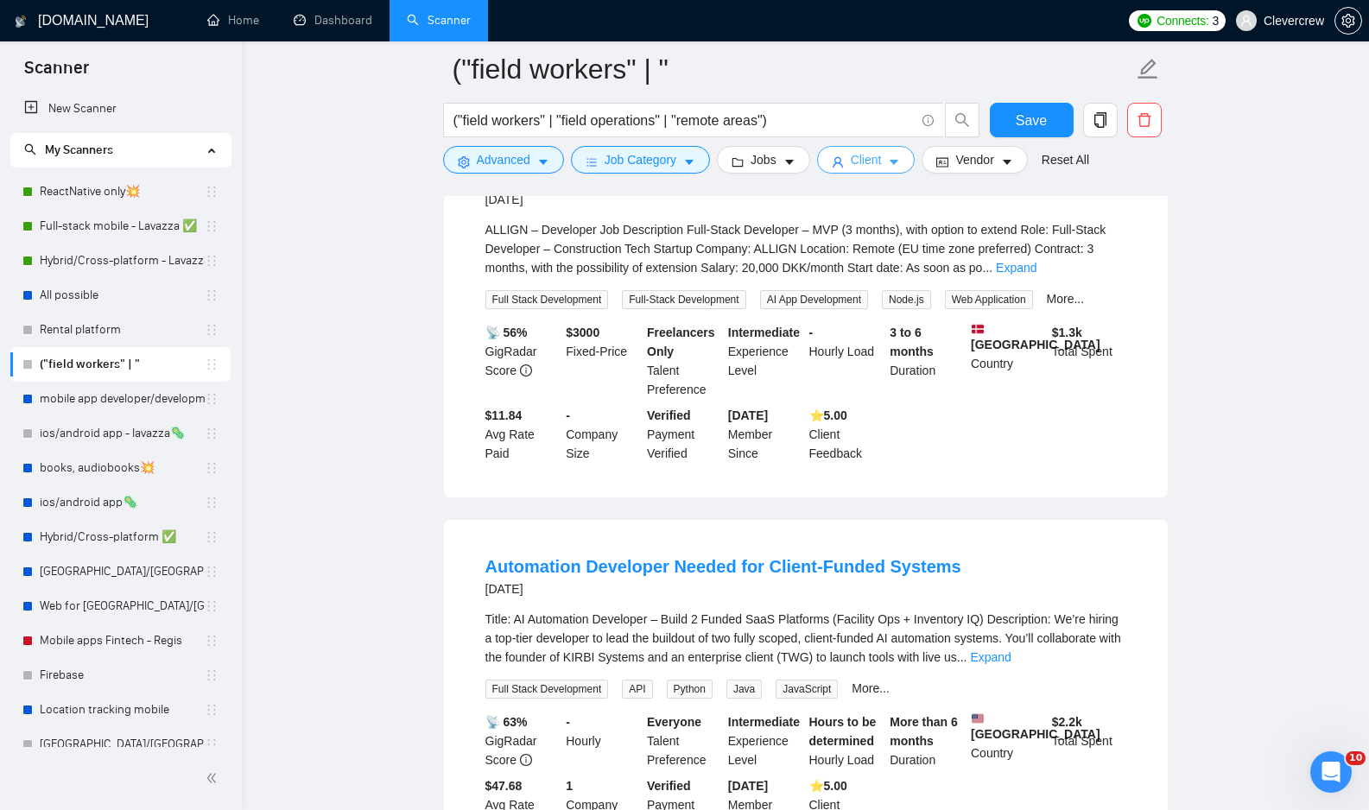
scroll to position [1164, 0]
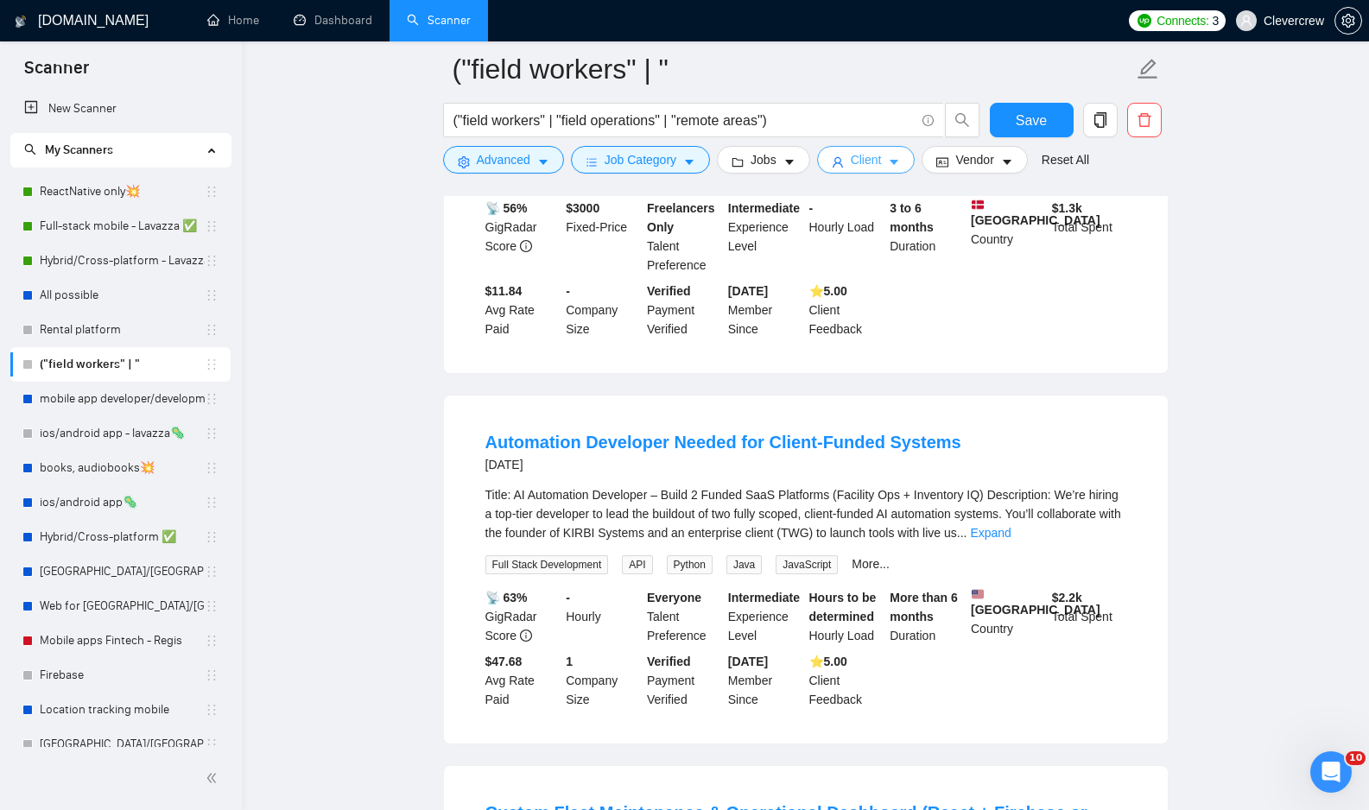
click at [900, 168] on icon "caret-down" at bounding box center [894, 162] width 12 height 12
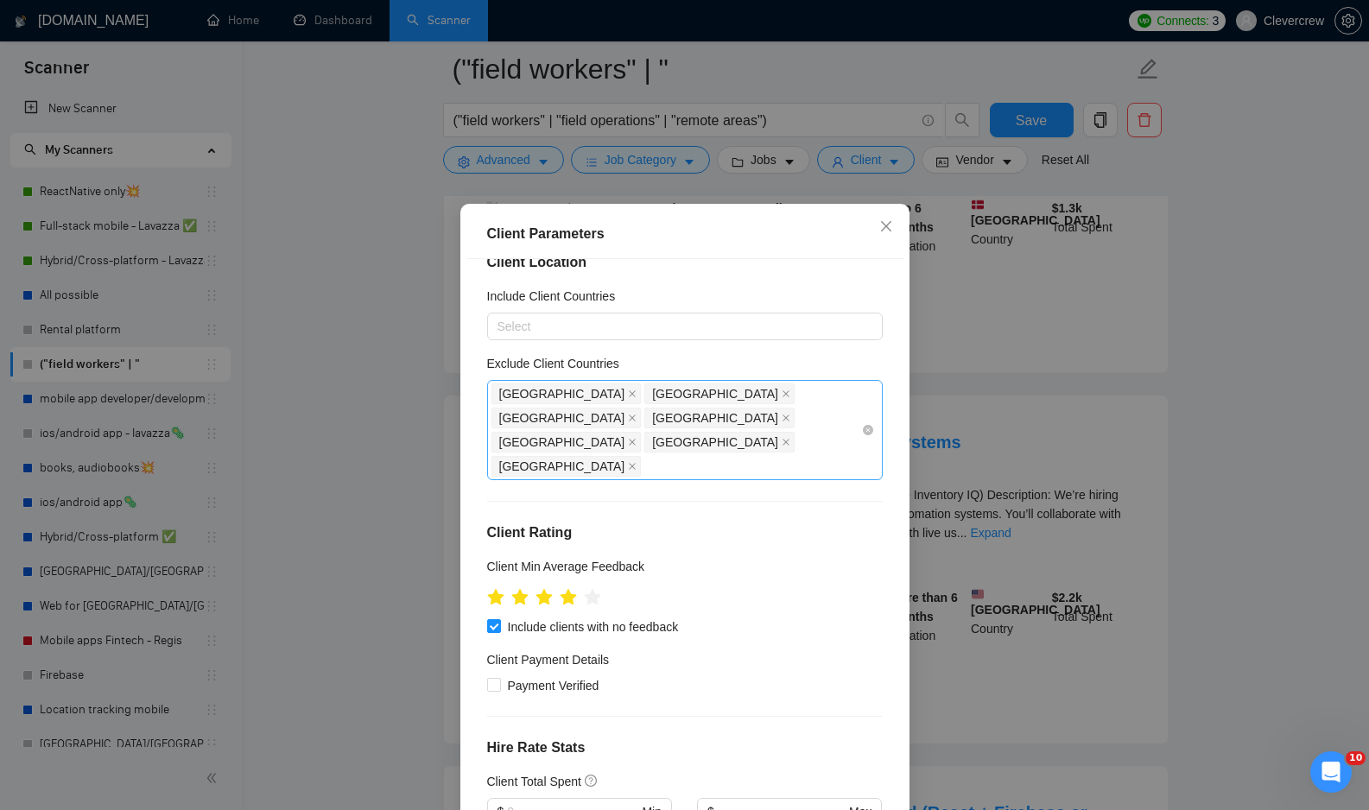
click at [842, 417] on div "India Pakistan Palestinian Territories Russia Belarus China Hong Kong" at bounding box center [676, 430] width 370 height 97
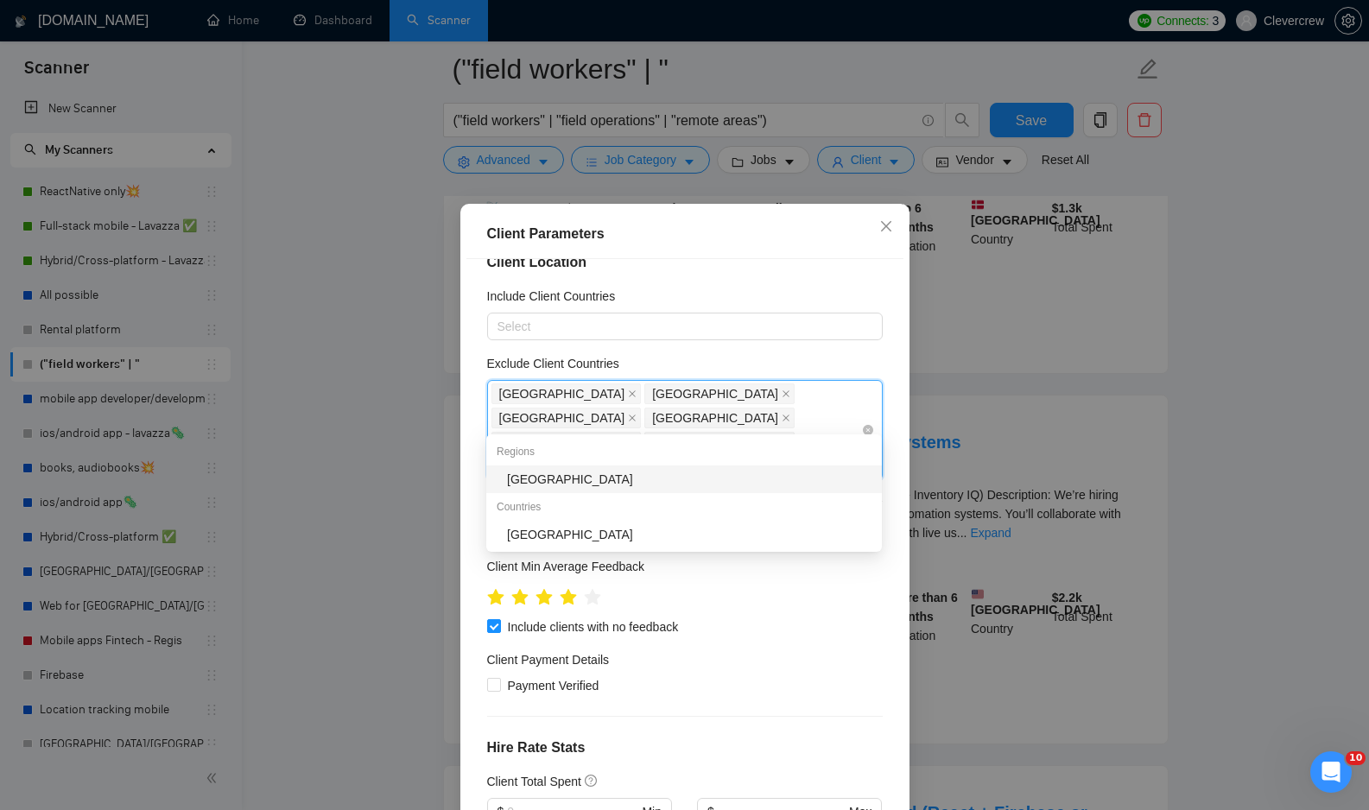
type input "afr"
click at [750, 469] on div "[GEOGRAPHIC_DATA]" at bounding box center [684, 479] width 396 height 28
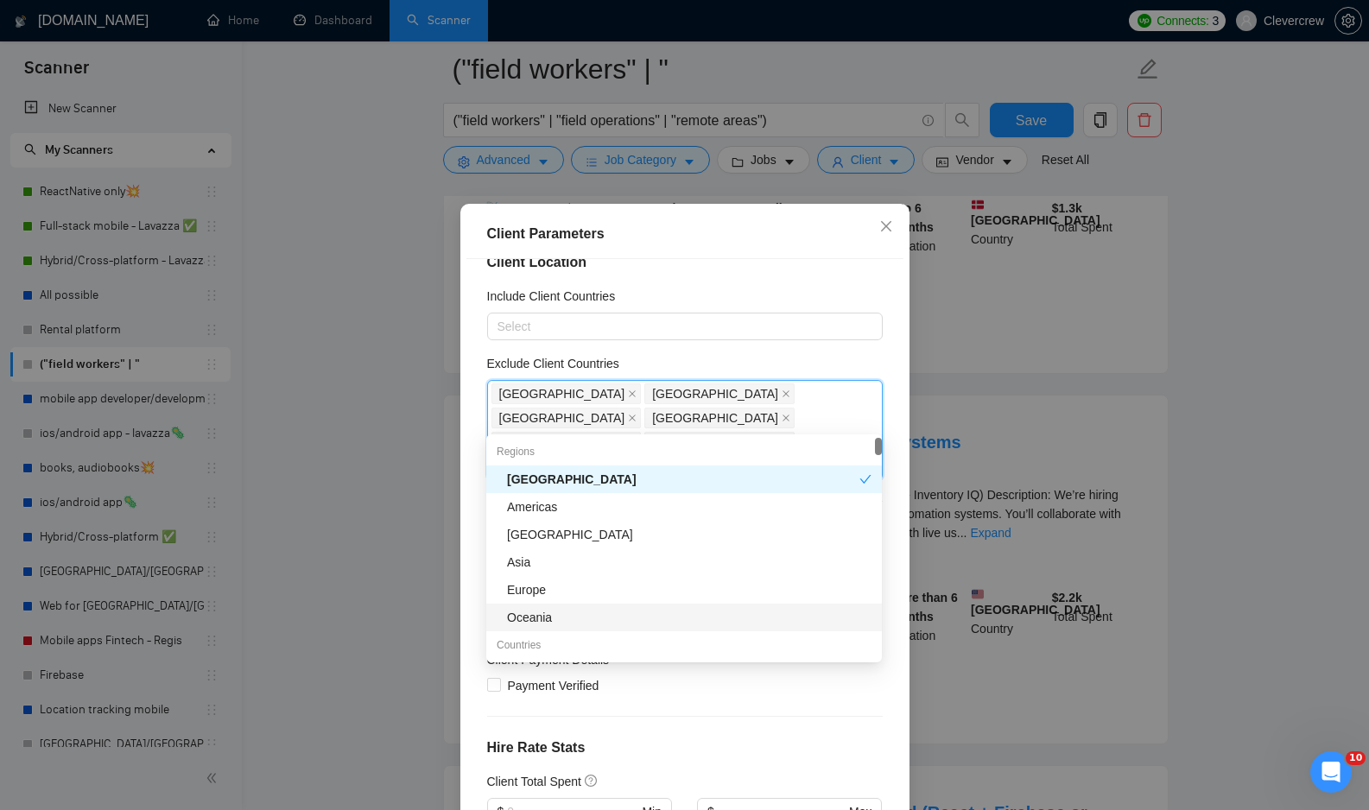
click at [815, 738] on h4 "Hire Rate Stats" at bounding box center [685, 748] width 396 height 21
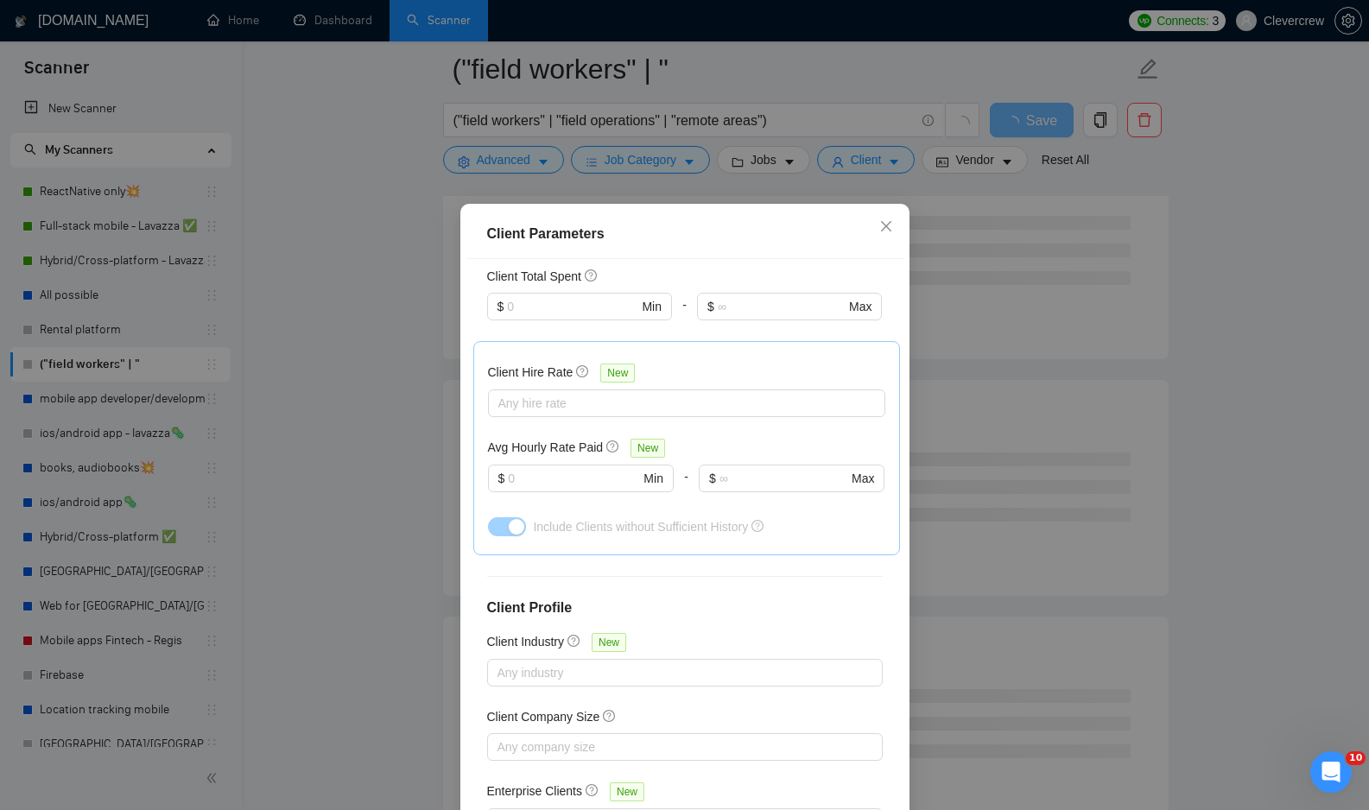
scroll to position [92, 0]
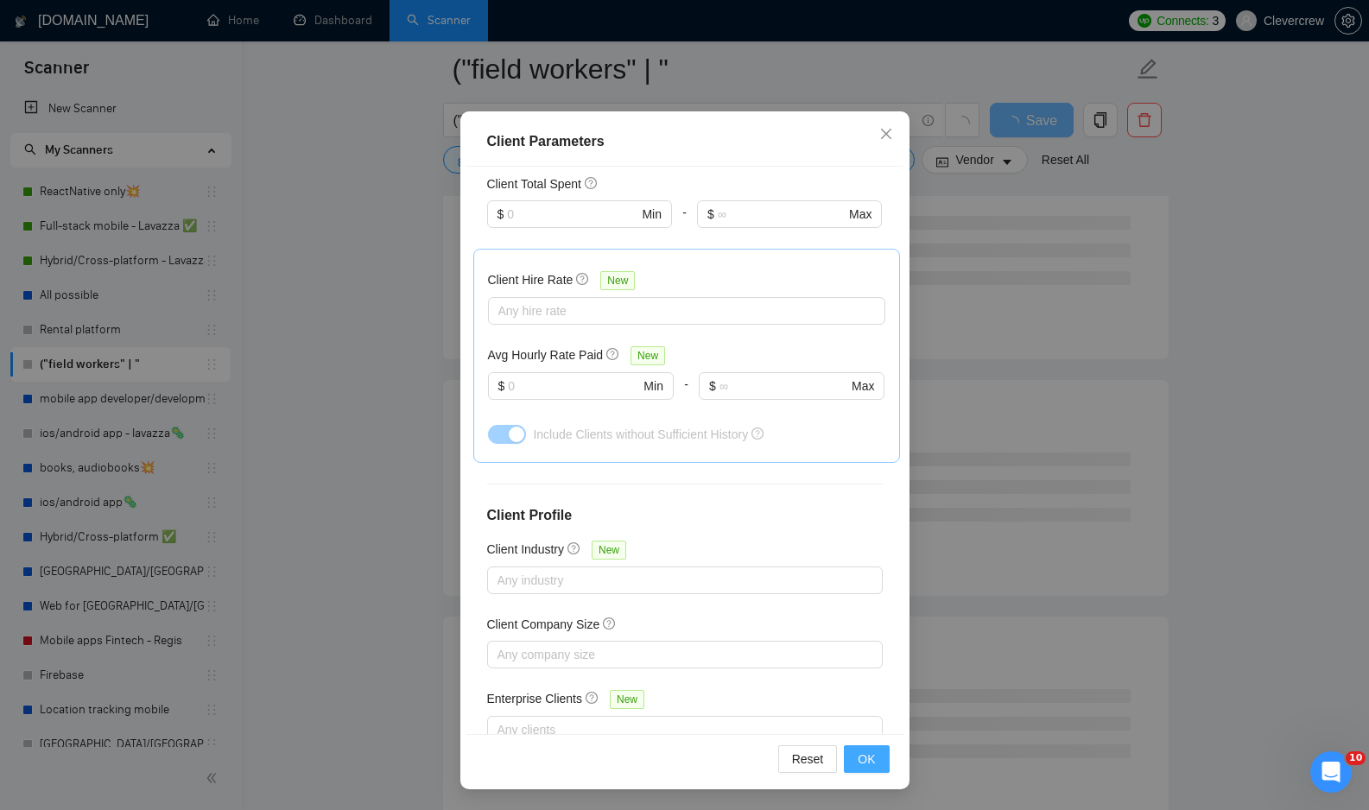
click at [869, 767] on span "OK" at bounding box center [866, 759] width 17 height 19
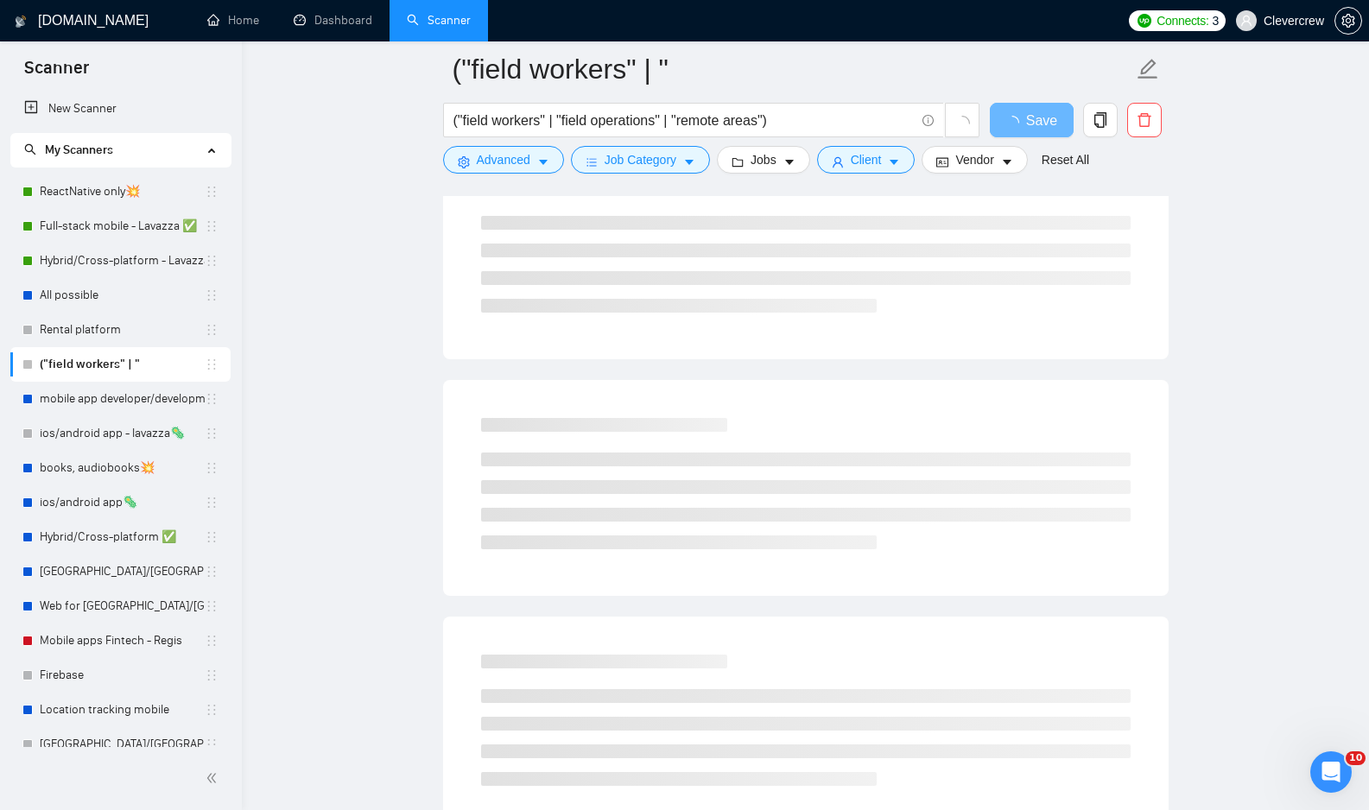
scroll to position [0, 0]
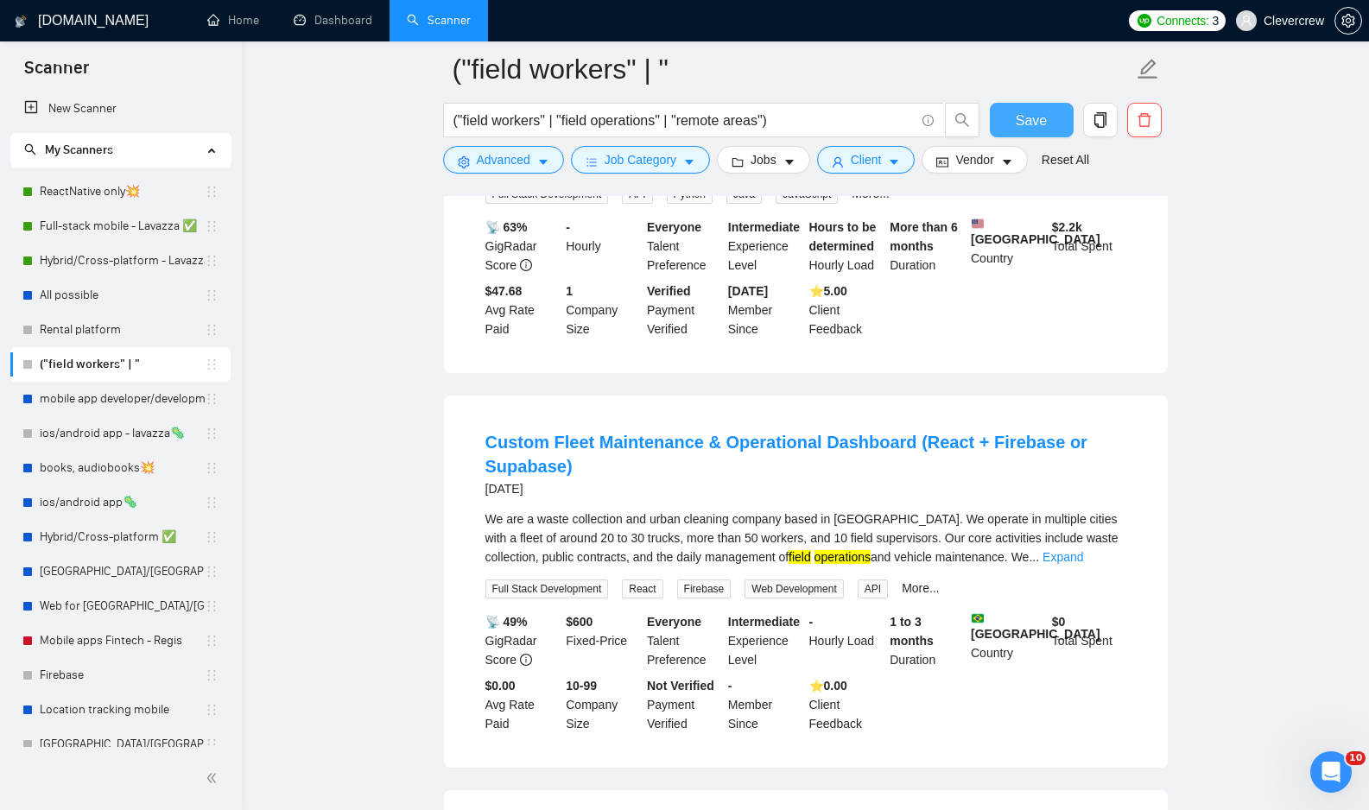
click at [1028, 120] on span "Save" at bounding box center [1031, 121] width 31 height 22
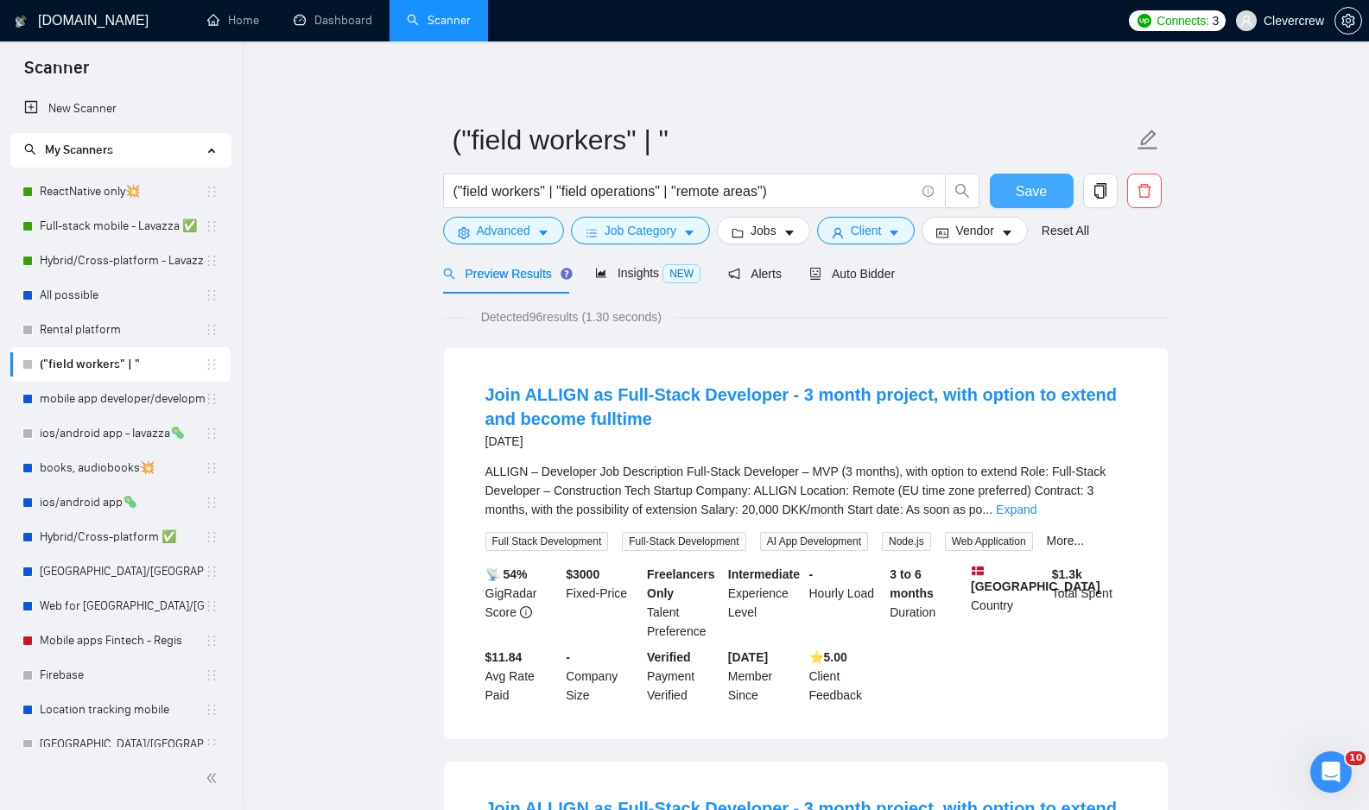
click at [1023, 193] on span "Save" at bounding box center [1031, 191] width 31 height 22
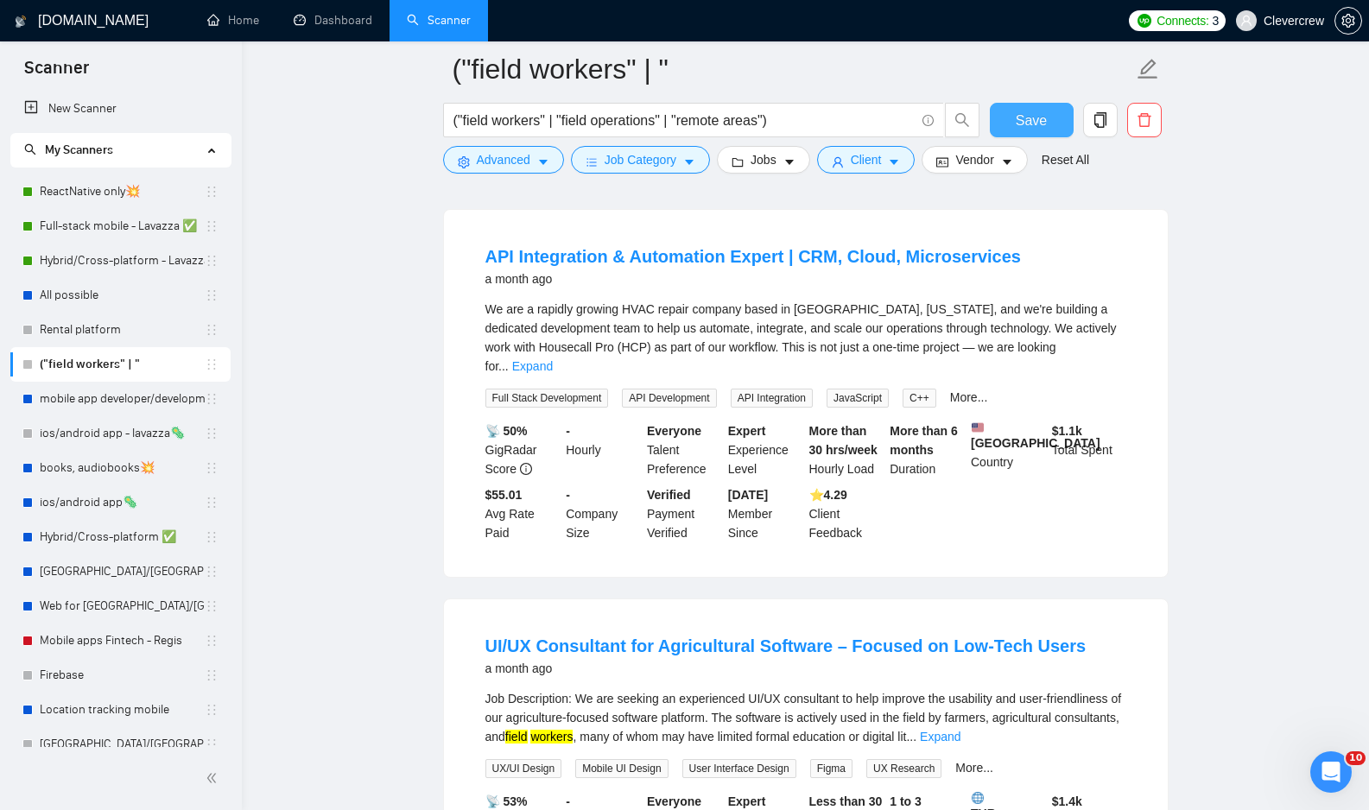
scroll to position [3042, 0]
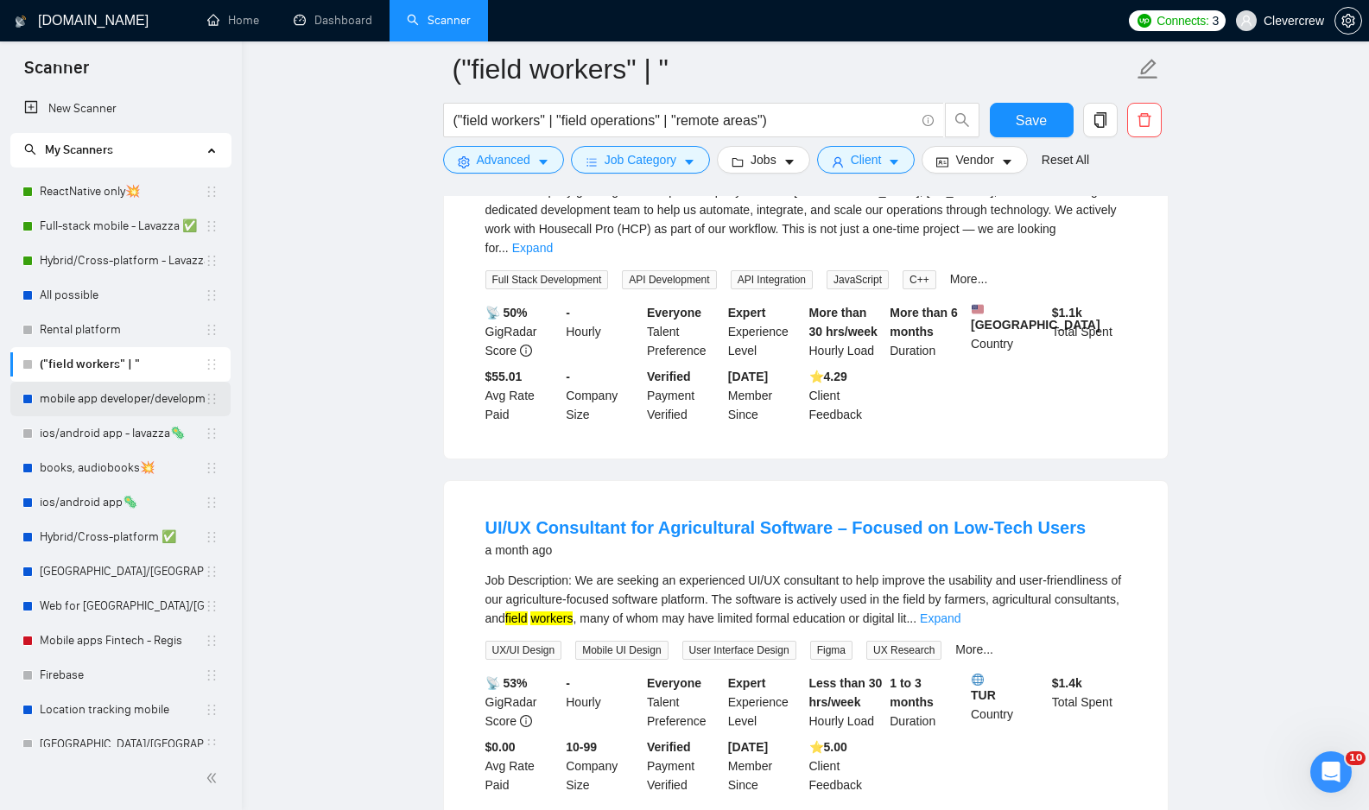
click at [143, 399] on link "mobile app developer/development📲" at bounding box center [122, 399] width 165 height 35
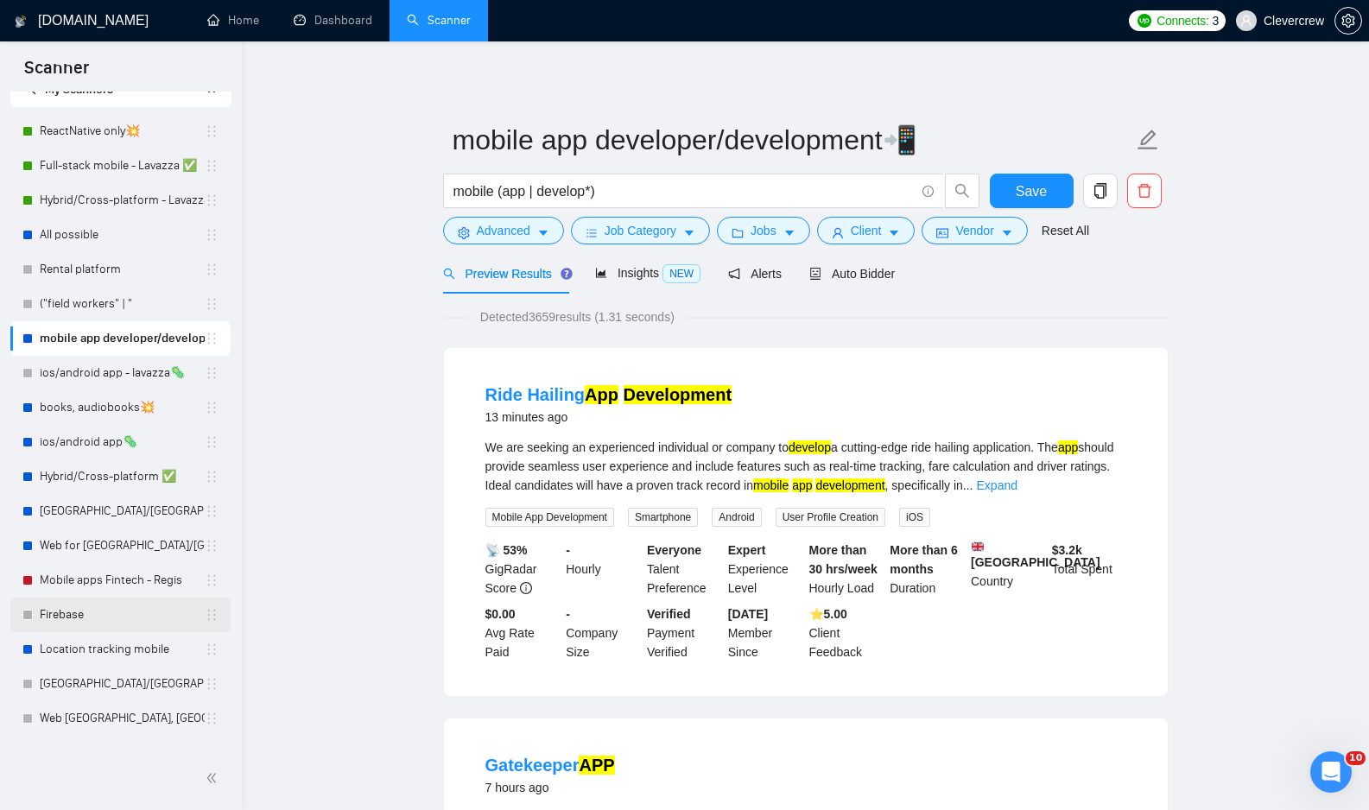
scroll to position [65, 0]
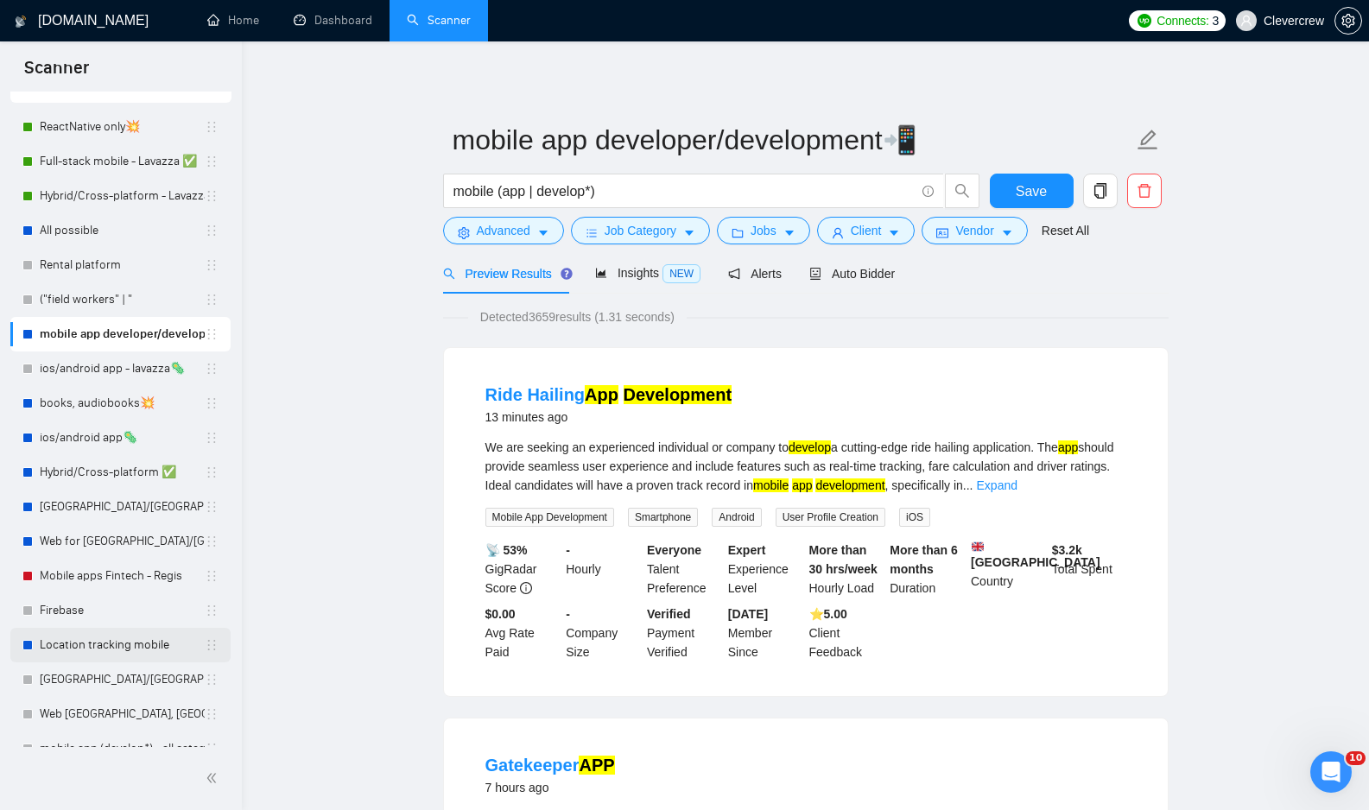
click at [132, 649] on link "Location tracking mobile" at bounding box center [122, 645] width 165 height 35
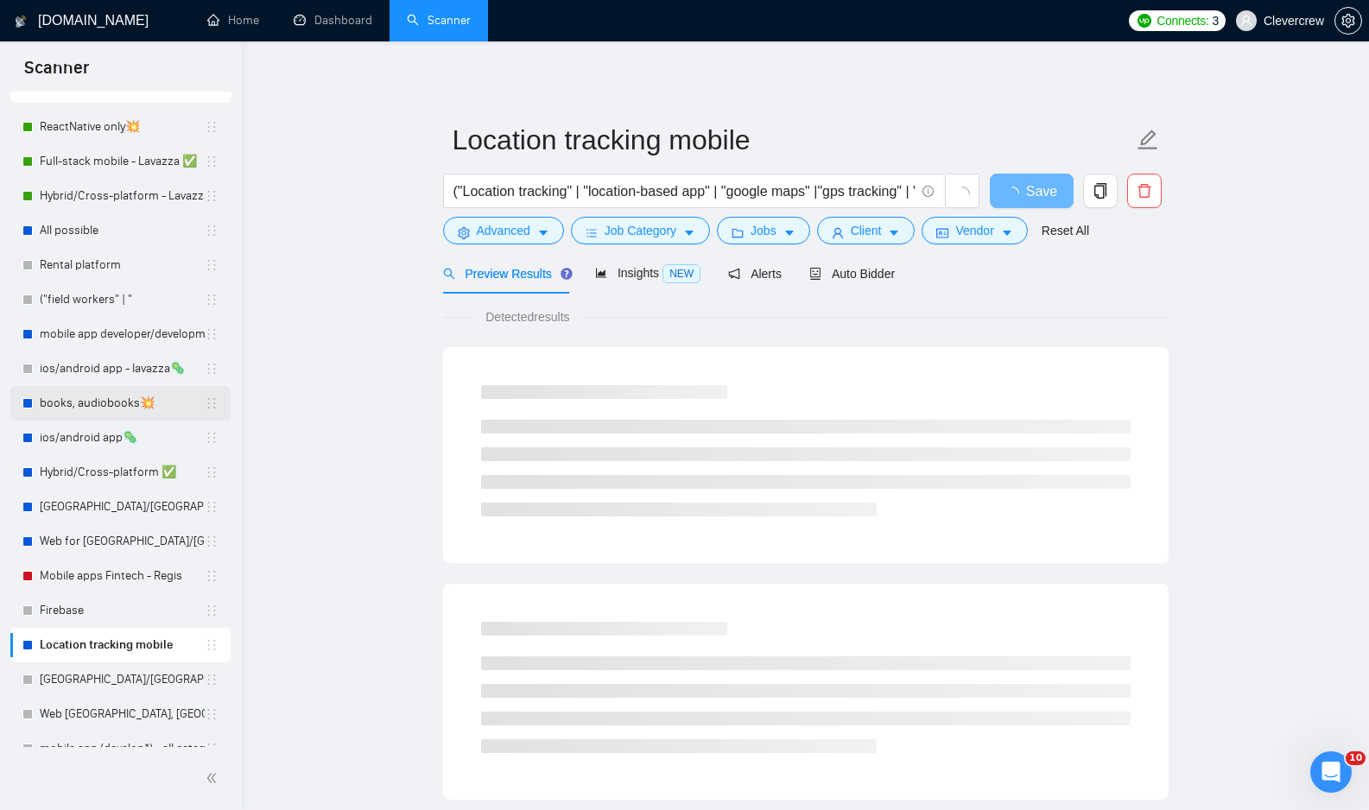
click at [41, 411] on link "books, audiobooks💥" at bounding box center [122, 403] width 165 height 35
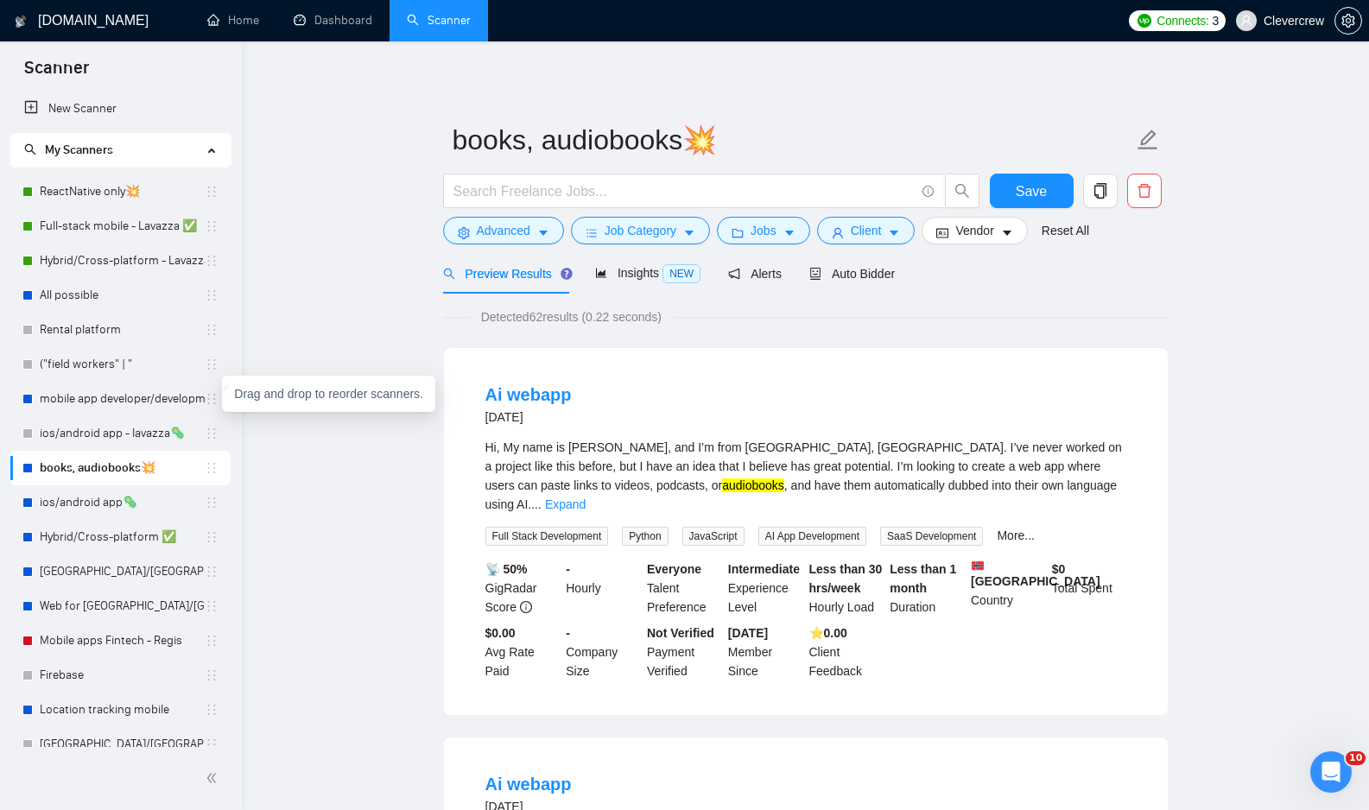
scroll to position [65, 0]
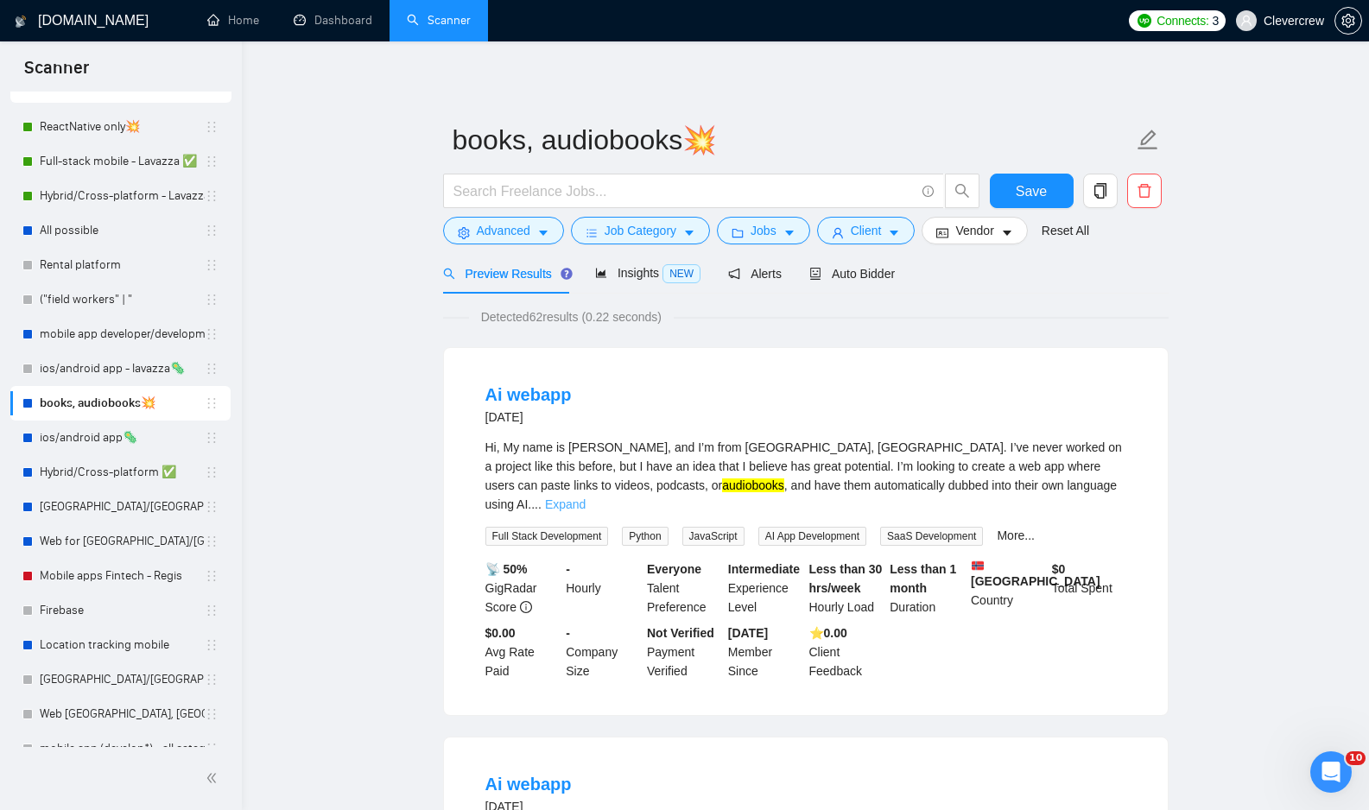
click at [586, 497] on link "Expand" at bounding box center [565, 504] width 41 height 14
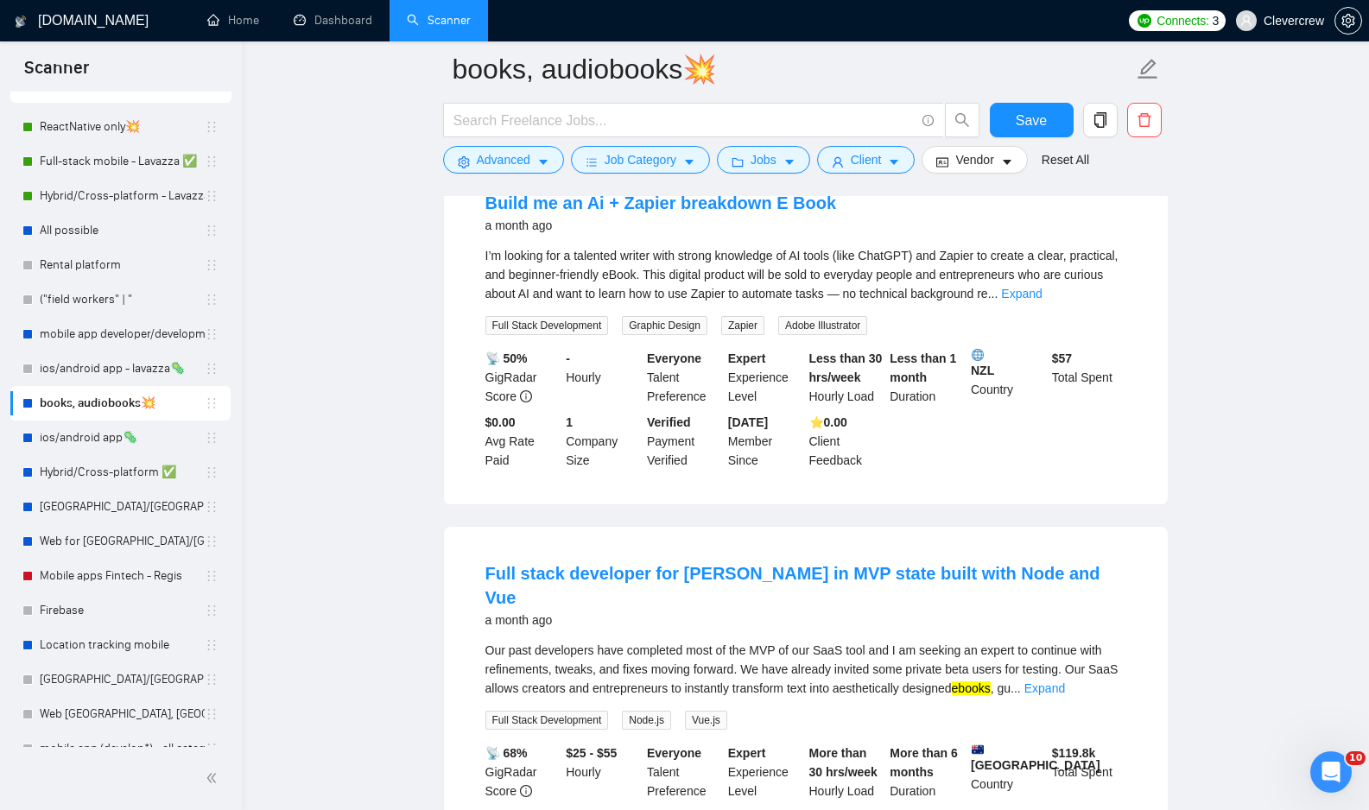
scroll to position [1181, 0]
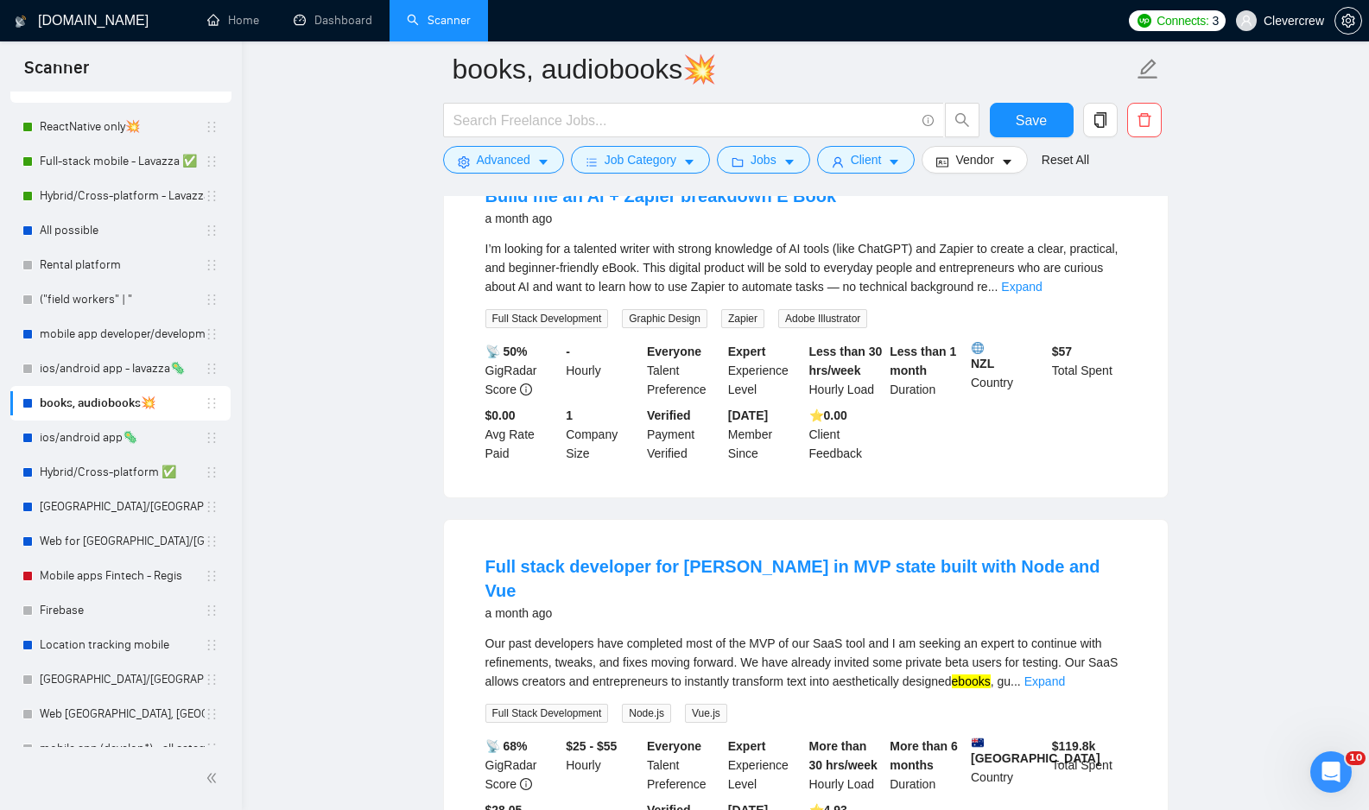
click at [1099, 646] on div "Our past developers have completed most of the MVP of our SaaS tool and I am se…" at bounding box center [805, 678] width 641 height 89
click at [1065, 674] on link "Expand" at bounding box center [1044, 681] width 41 height 14
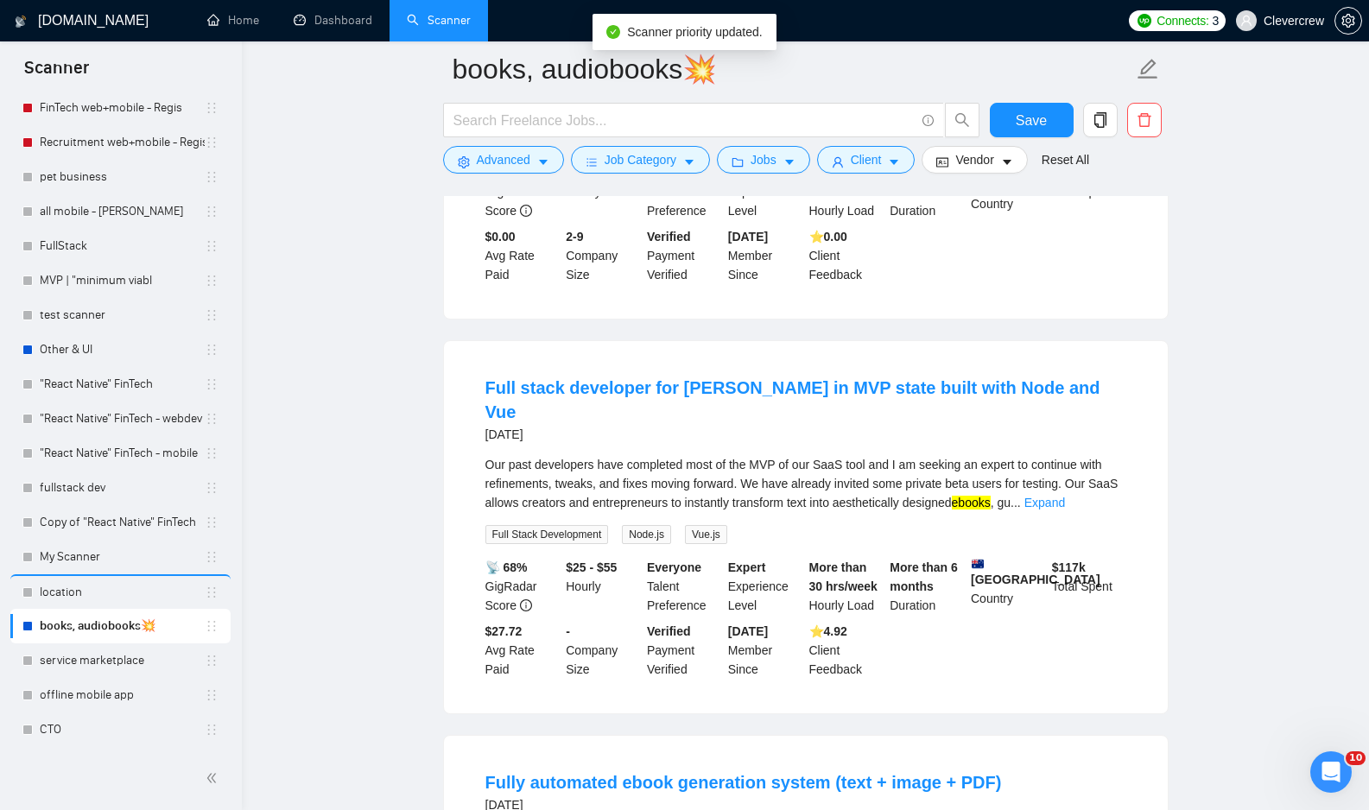
scroll to position [2275, 0]
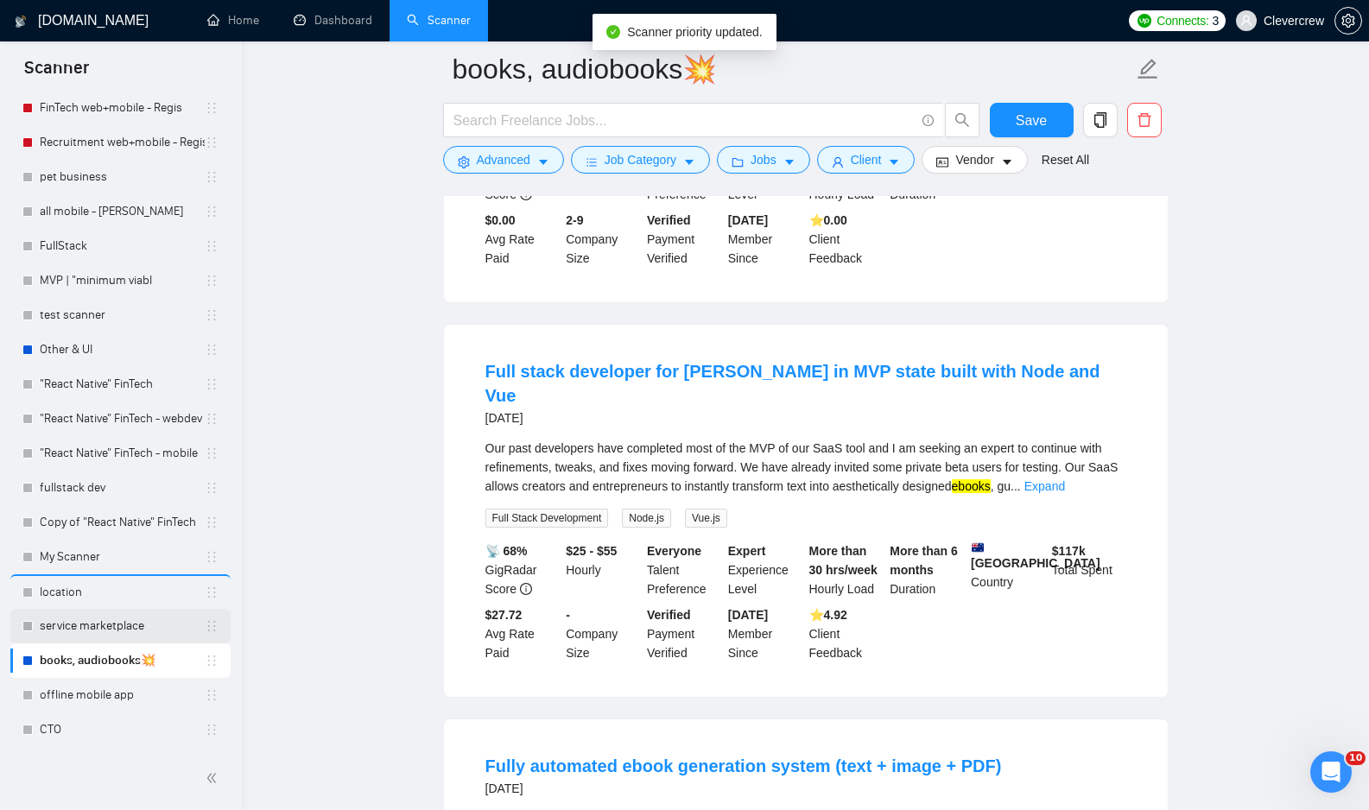
click at [142, 630] on link "service marketplace" at bounding box center [122, 626] width 165 height 35
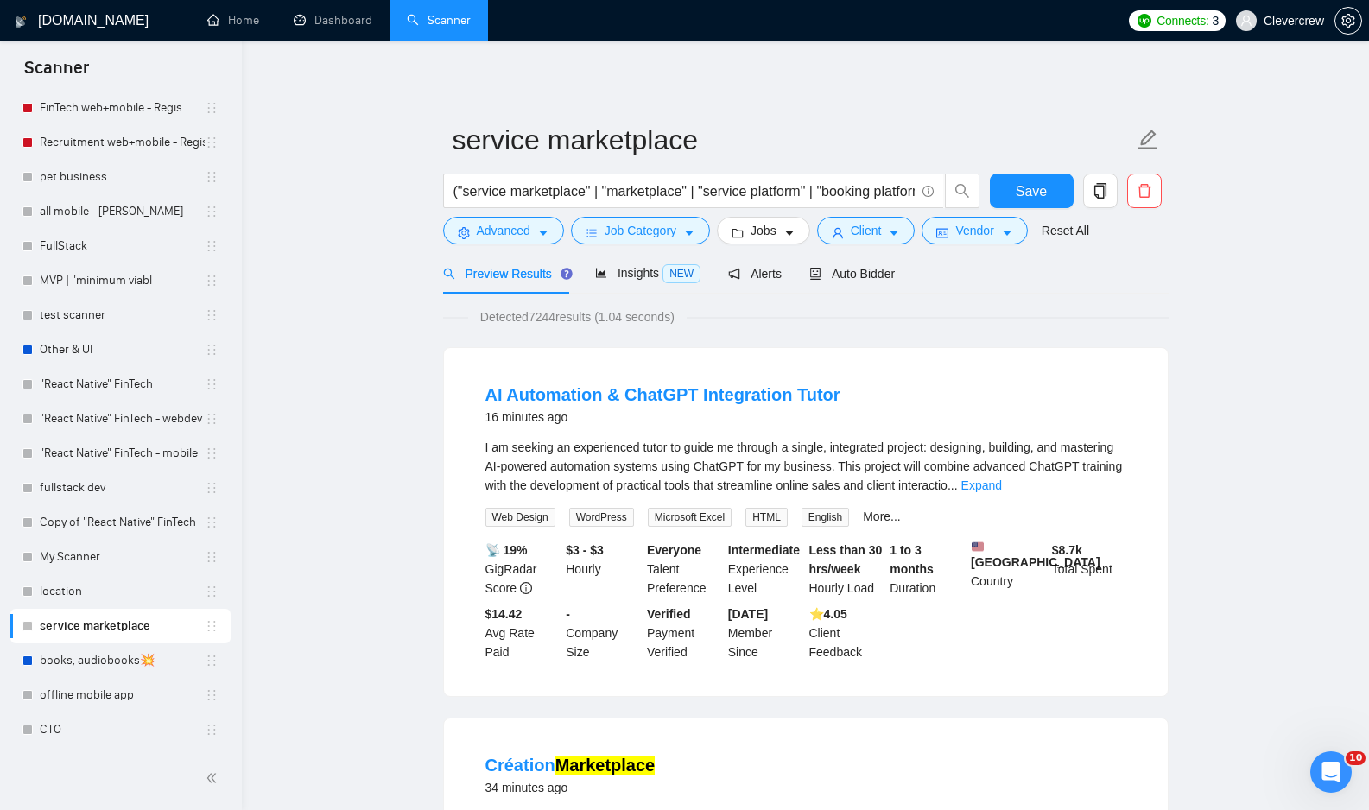
scroll to position [4, 0]
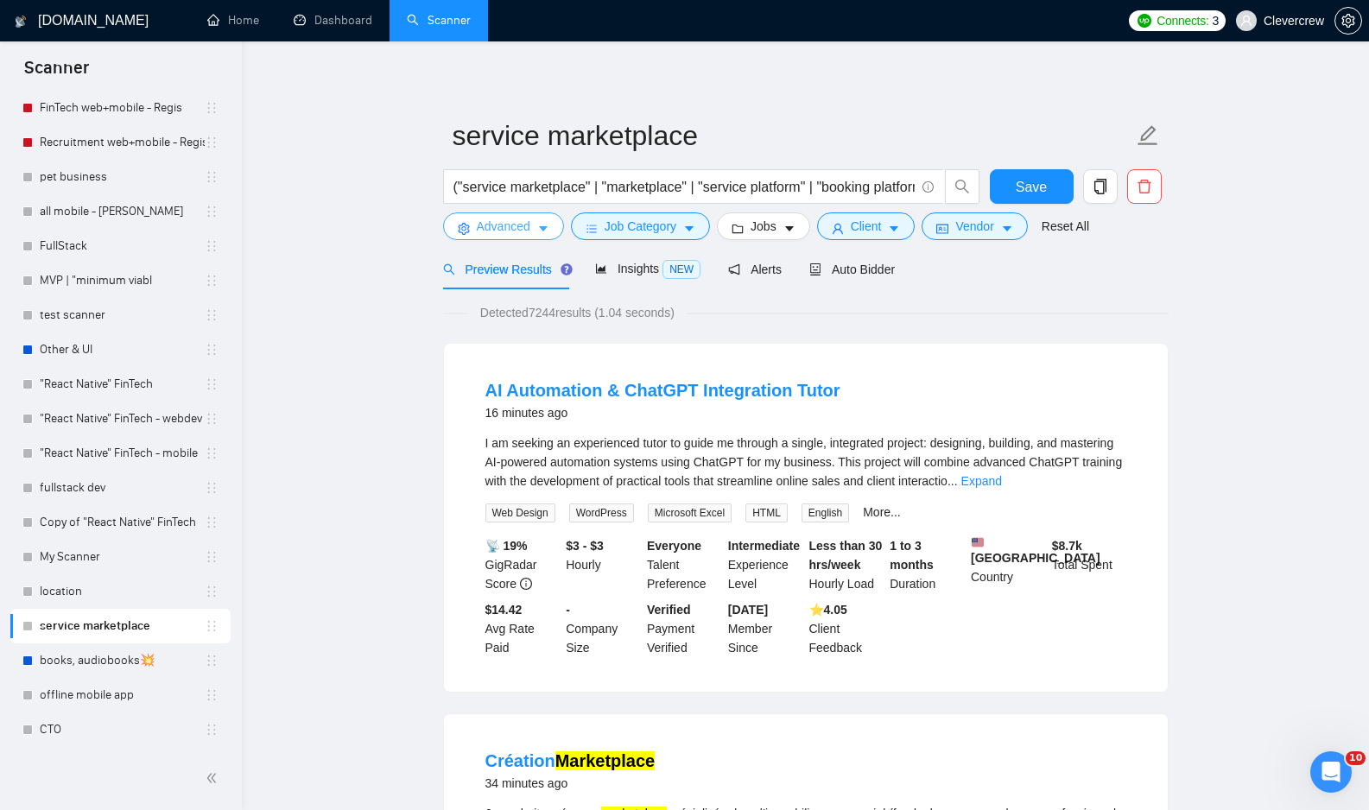
click at [541, 223] on icon "caret-down" at bounding box center [543, 229] width 12 height 12
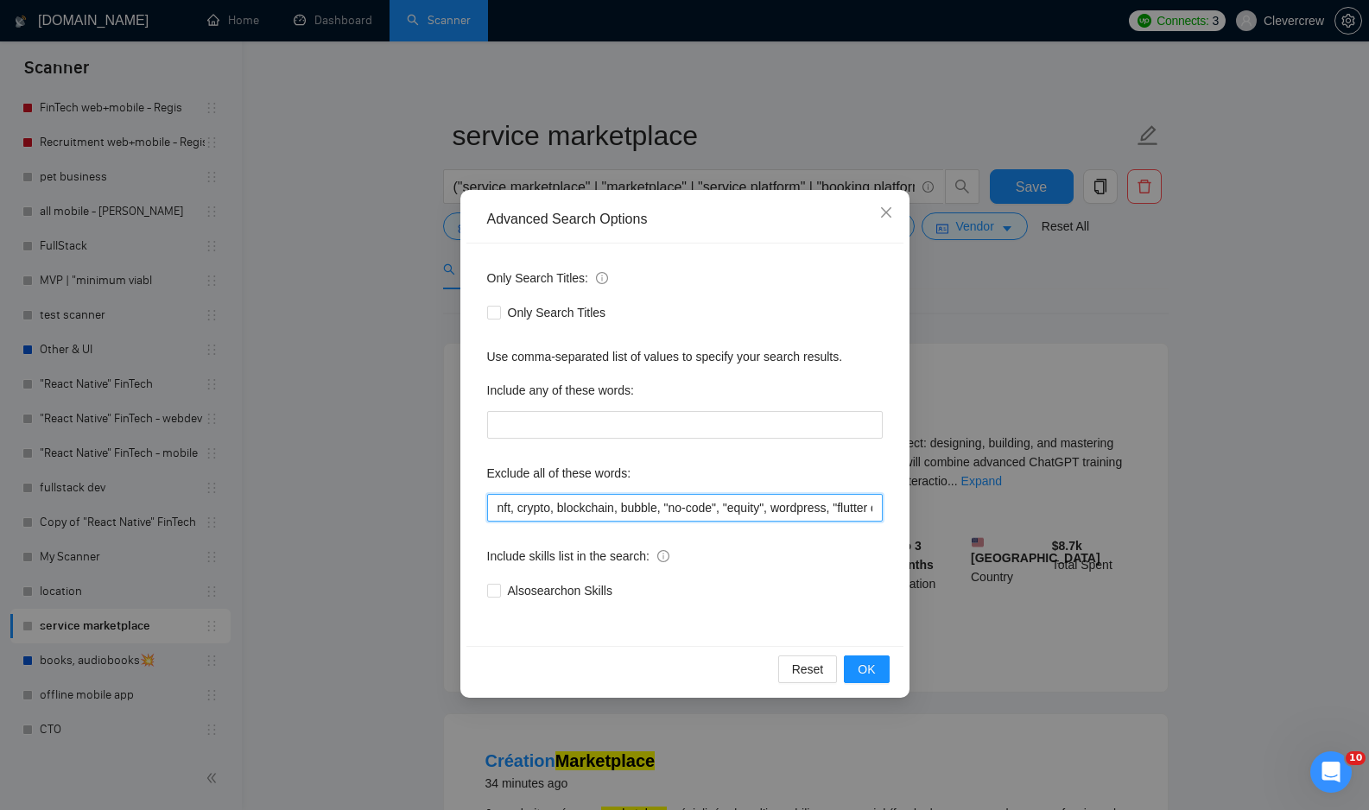
click at [630, 511] on input "nft, crypto, blockchain, bubble, "no-code", "equity", wordpress, "flutter devel…" at bounding box center [685, 508] width 396 height 28
type input "nft, crypto, blockchain, bubble, "no-code", "equity", wordpress, "flutter devel…"
click at [876, 676] on button "OK" at bounding box center [866, 669] width 45 height 28
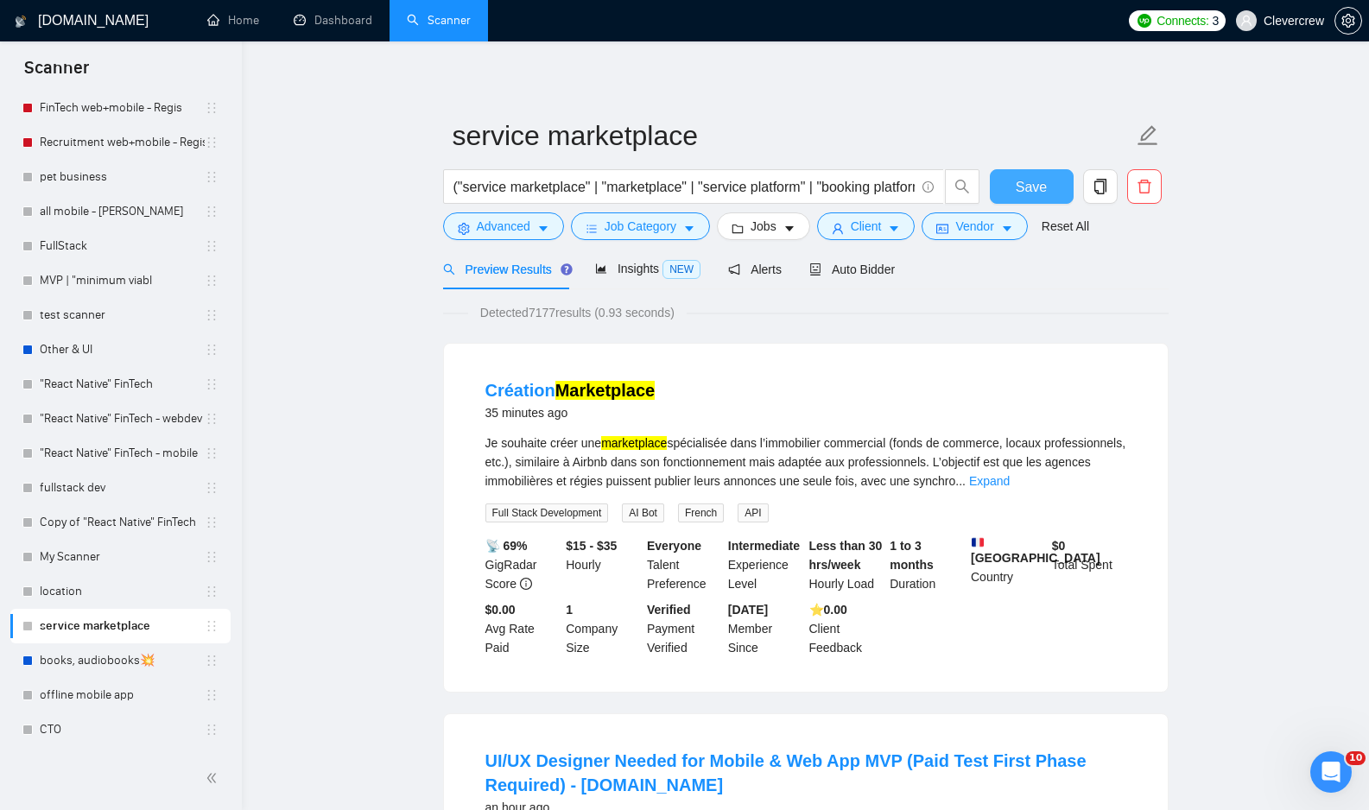
click at [1026, 190] on span "Save" at bounding box center [1031, 187] width 31 height 22
click at [1010, 484] on link "Expand" at bounding box center [989, 481] width 41 height 14
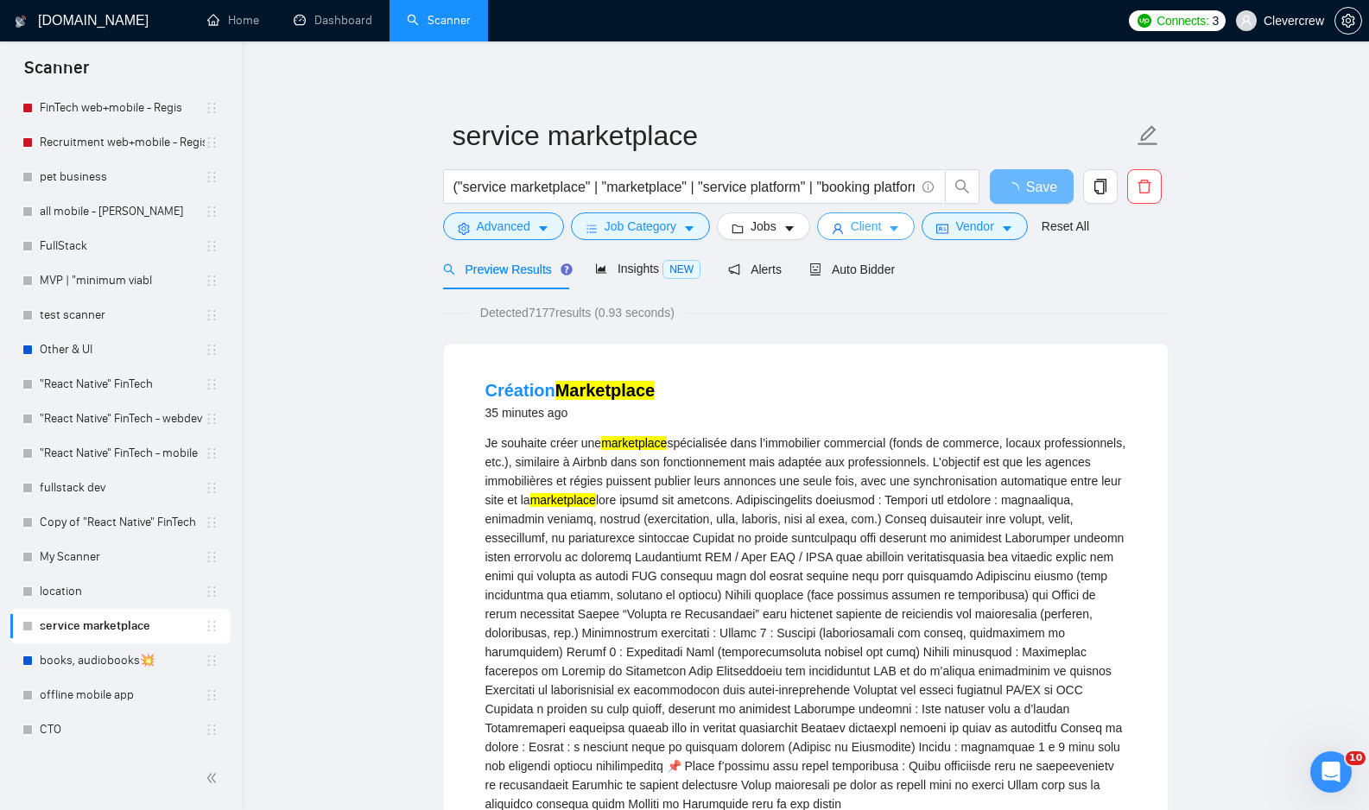
click at [900, 232] on icon "caret-down" at bounding box center [894, 229] width 12 height 12
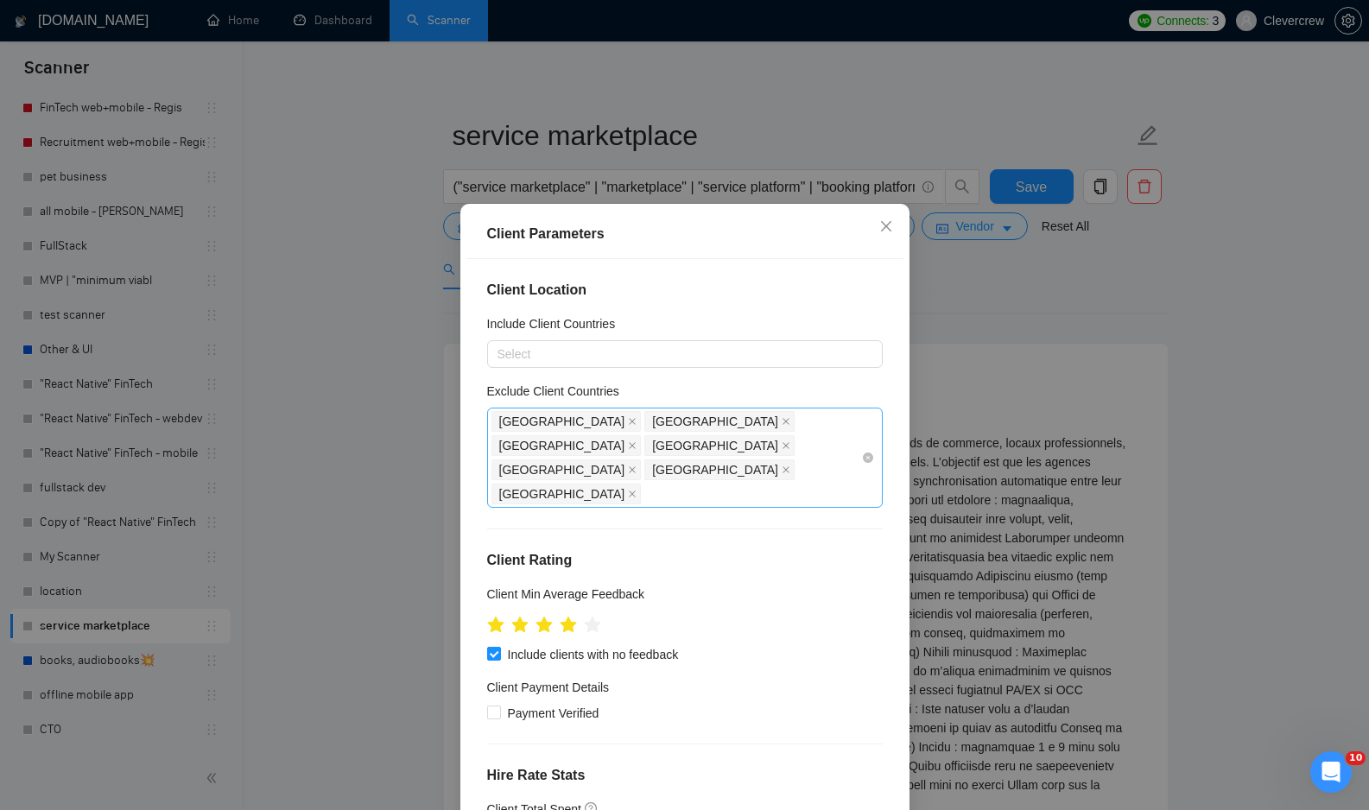
click at [783, 446] on div "[GEOGRAPHIC_DATA] [GEOGRAPHIC_DATA] [GEOGRAPHIC_DATA] [GEOGRAPHIC_DATA] [GEOGRA…" at bounding box center [676, 457] width 370 height 97
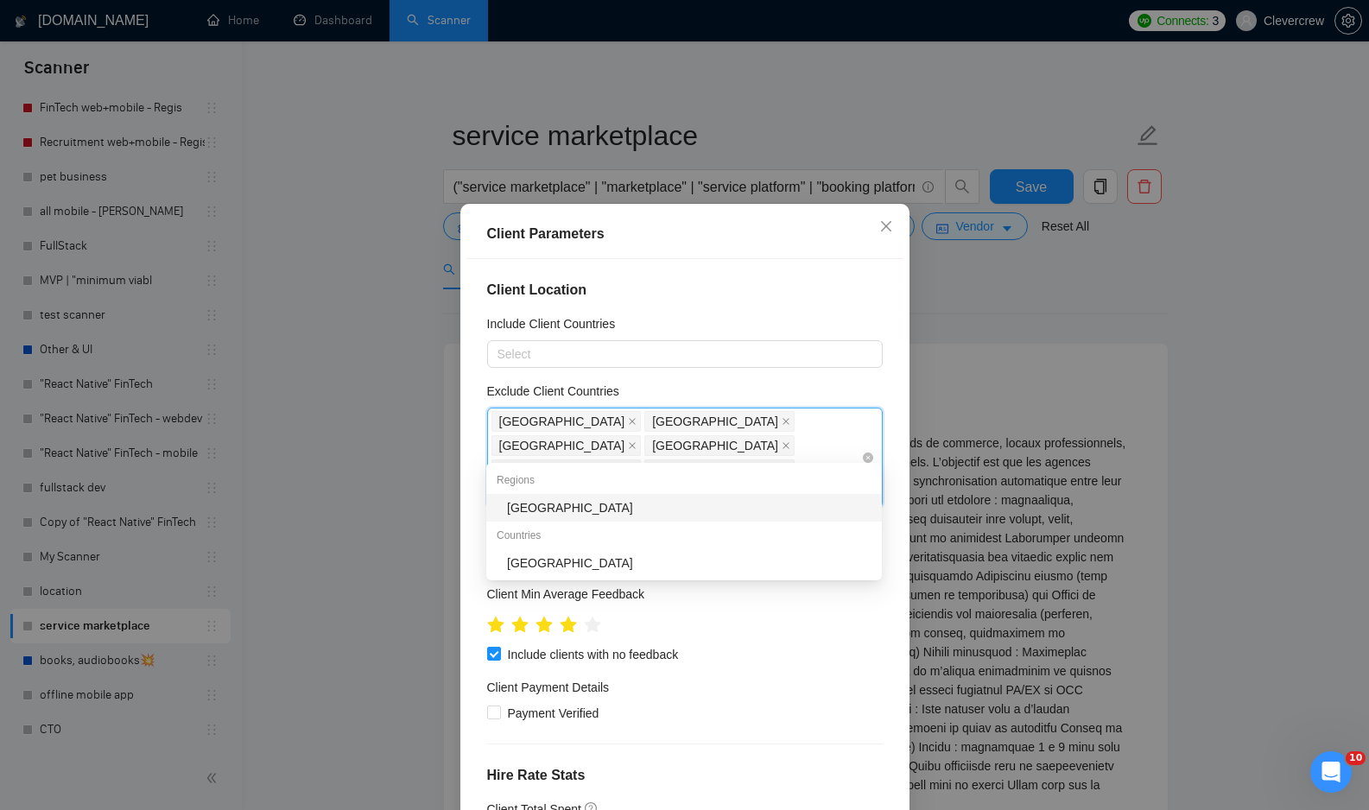
type input "afr"
click at [714, 507] on div "[GEOGRAPHIC_DATA]" at bounding box center [689, 507] width 364 height 19
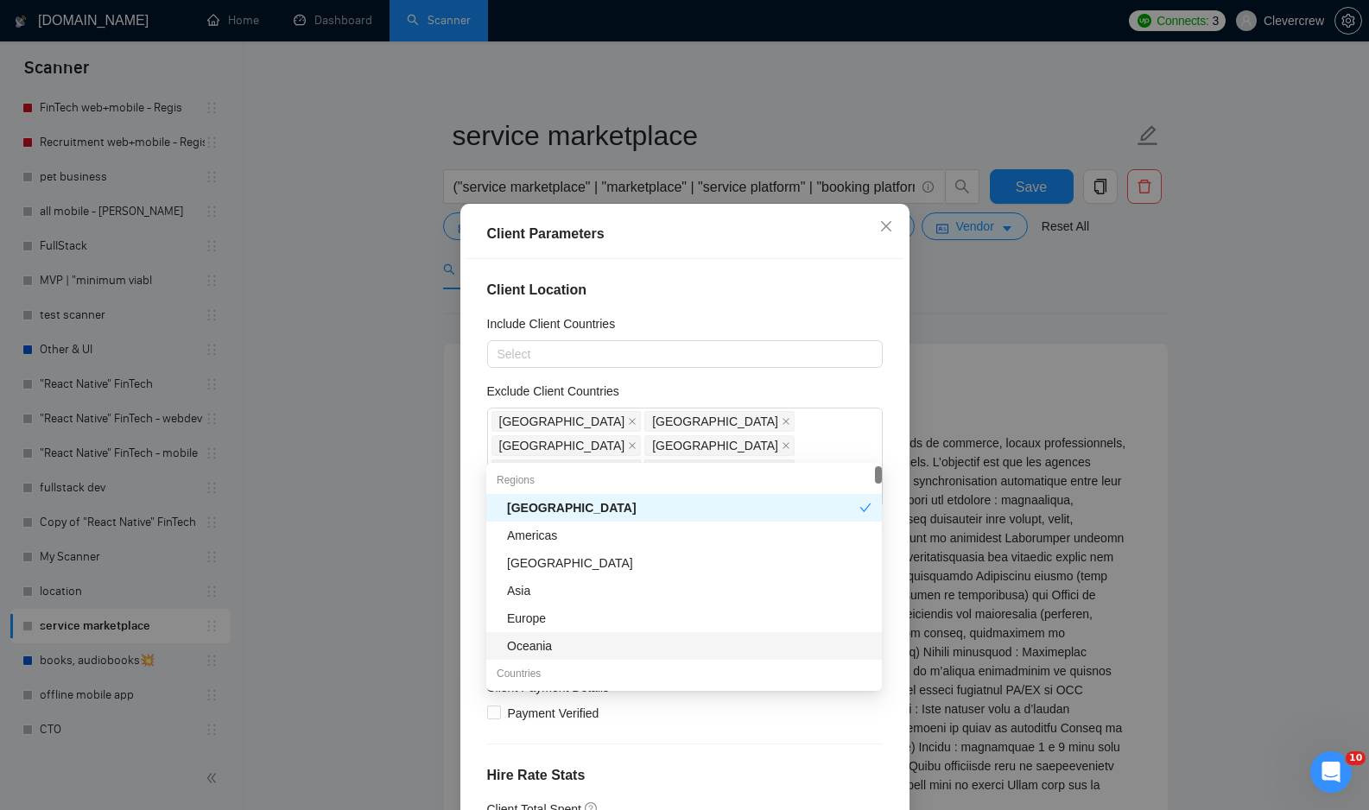
click at [820, 288] on h4 "Client Location" at bounding box center [685, 290] width 396 height 21
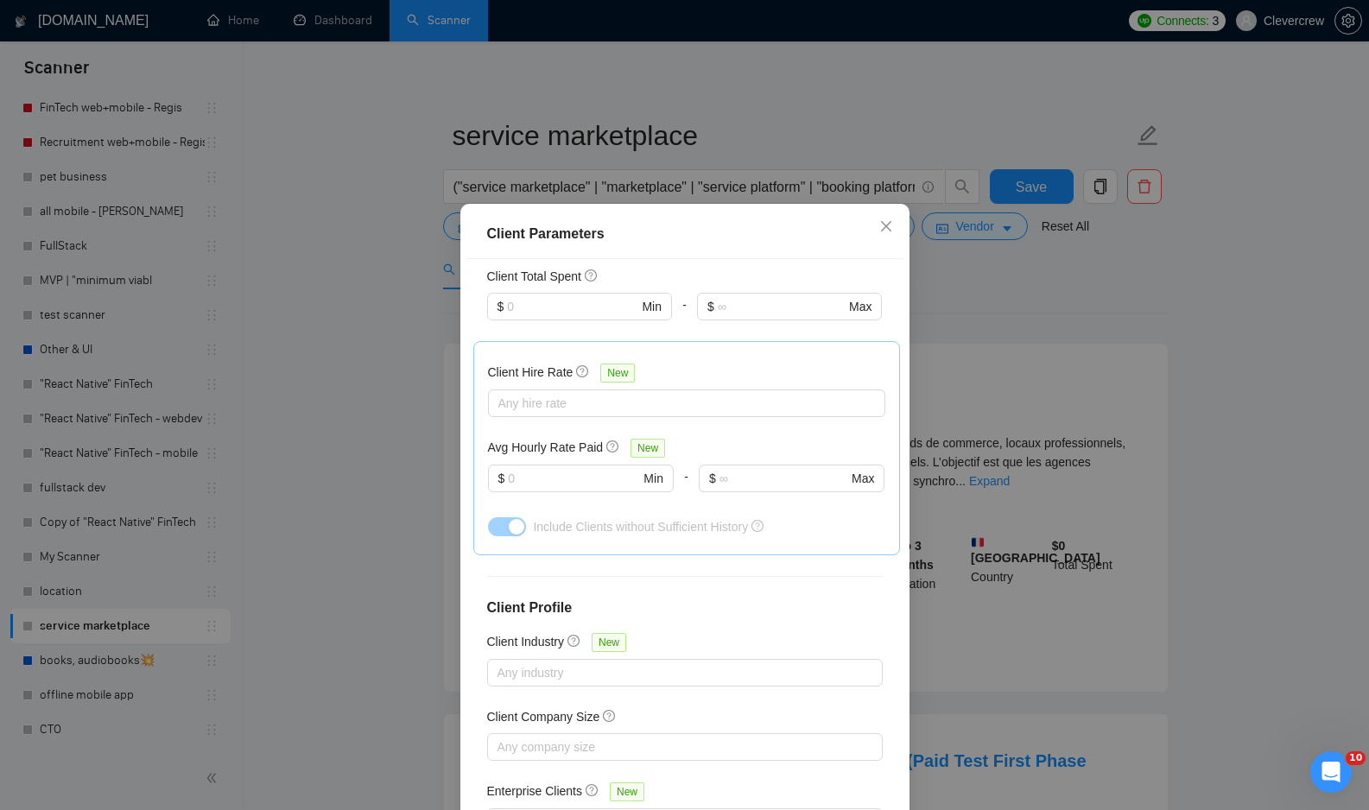
scroll to position [92, 0]
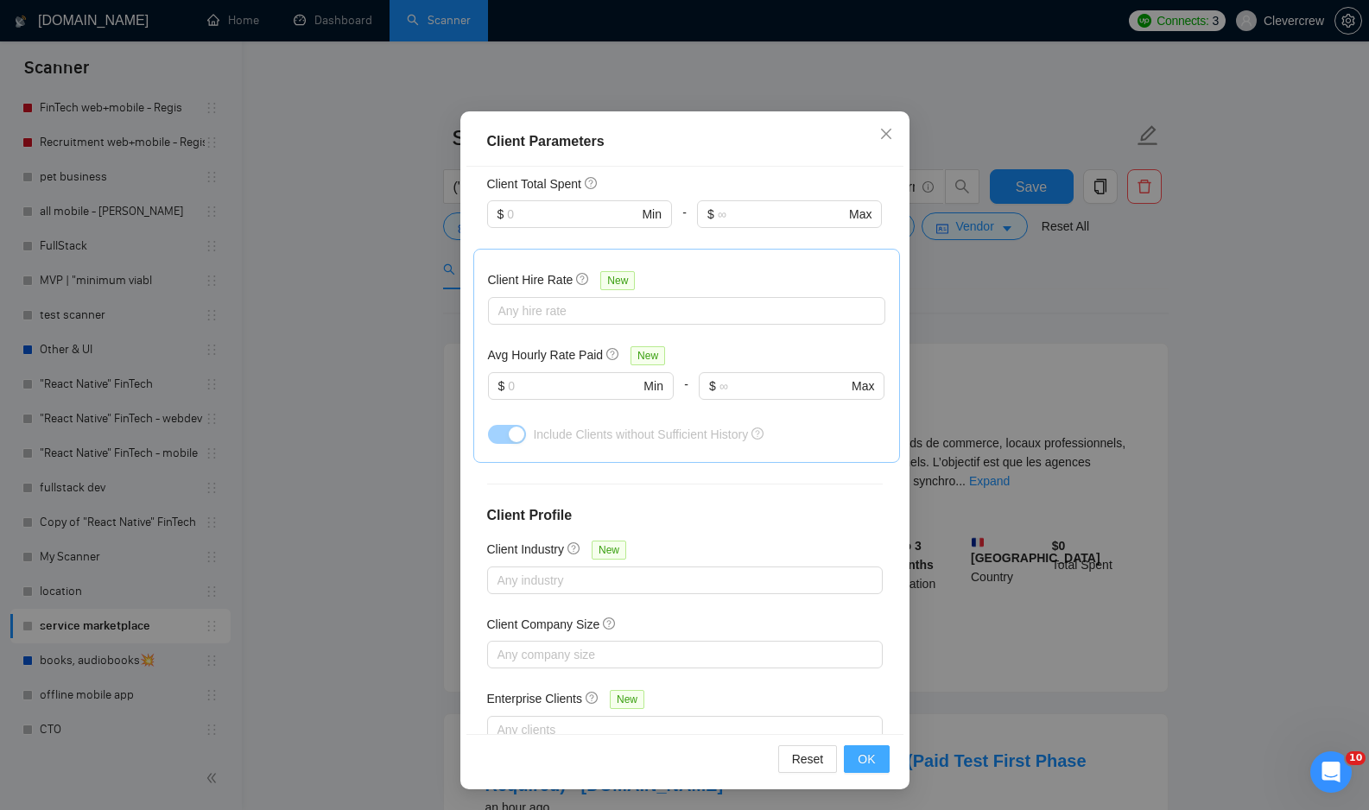
click at [873, 764] on span "OK" at bounding box center [866, 759] width 17 height 19
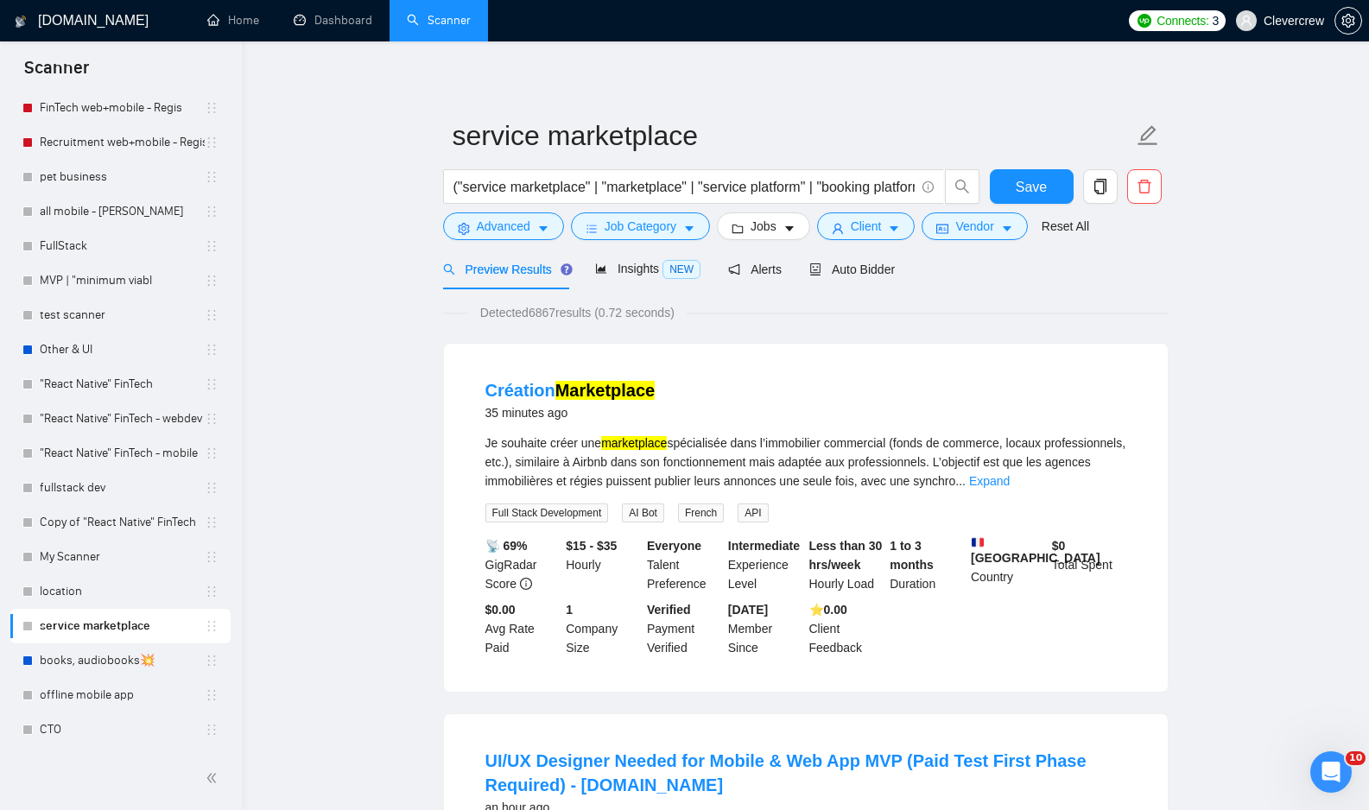
scroll to position [0, 0]
click at [693, 227] on icon "caret-down" at bounding box center [689, 229] width 9 height 5
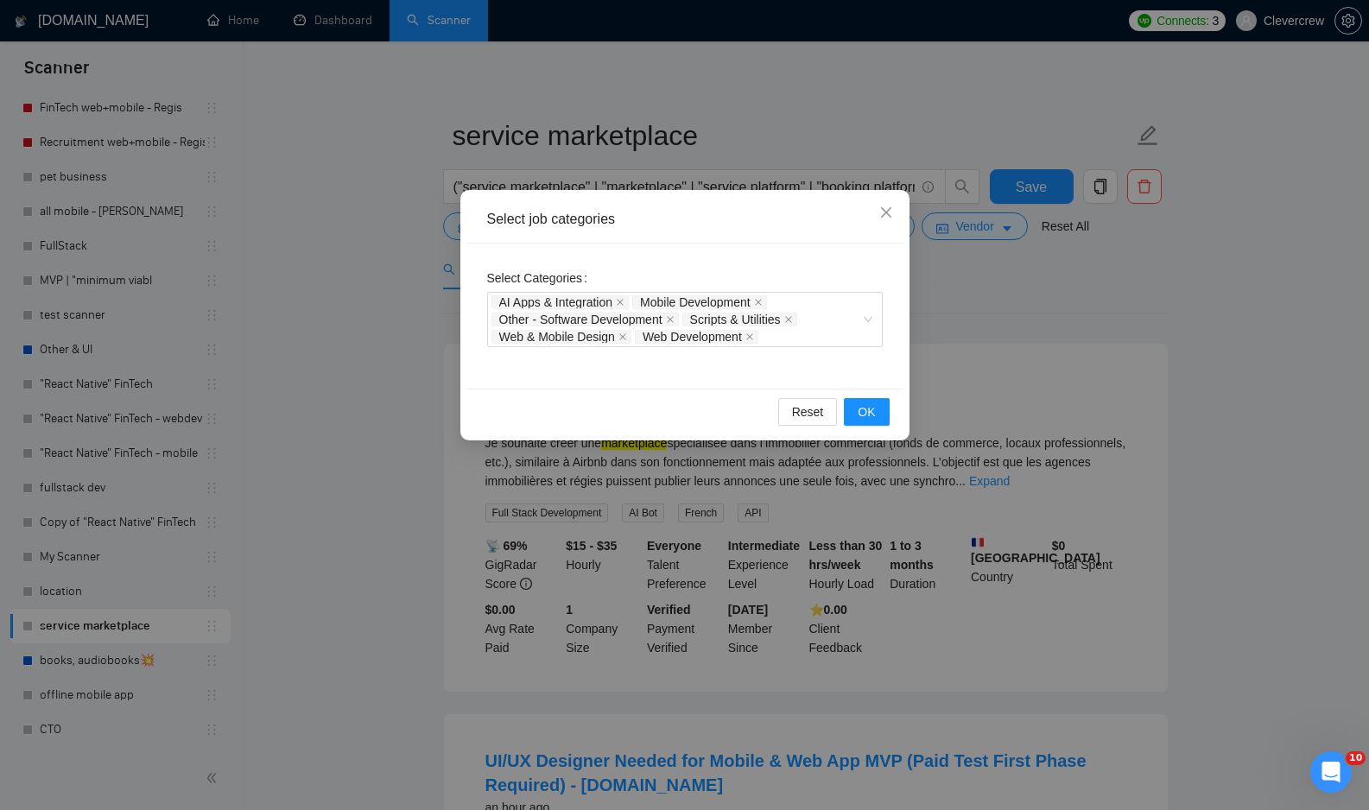
click at [991, 269] on div "Select job categories Select Categories AI Apps & Integration Mobile Developmen…" at bounding box center [684, 405] width 1369 height 810
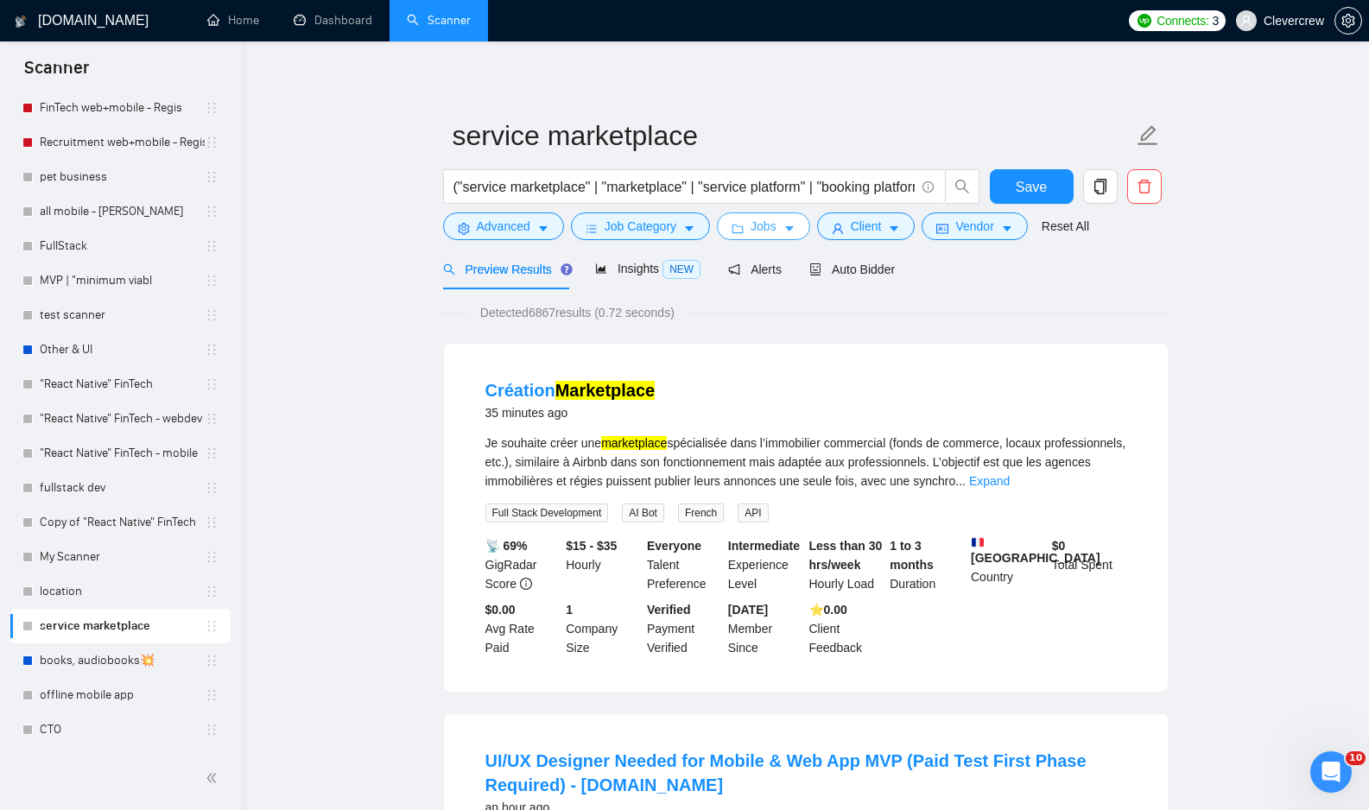
click at [770, 234] on span "Jobs" at bounding box center [763, 226] width 26 height 19
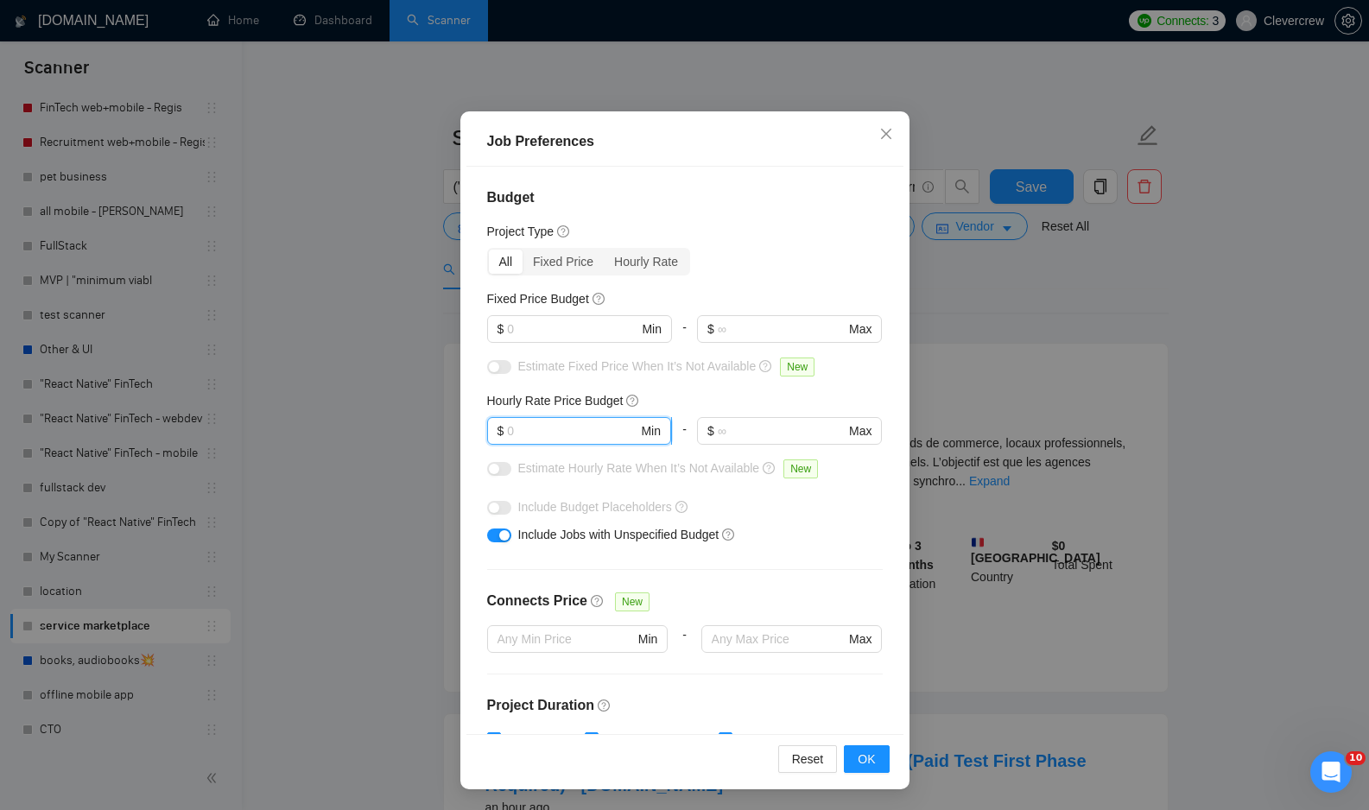
click at [598, 431] on input "text" at bounding box center [572, 430] width 130 height 19
type input "1"
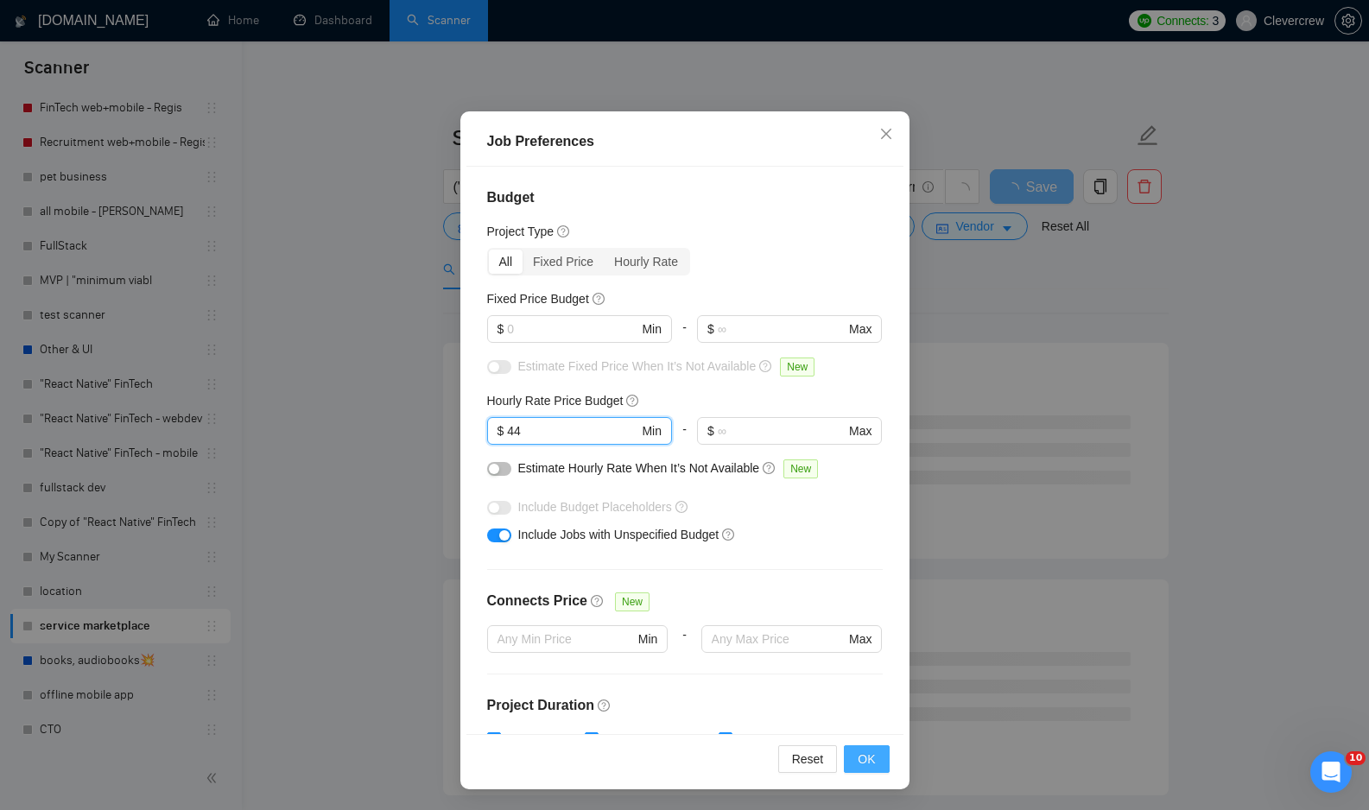
type input "44"
click at [870, 764] on span "OK" at bounding box center [866, 759] width 17 height 19
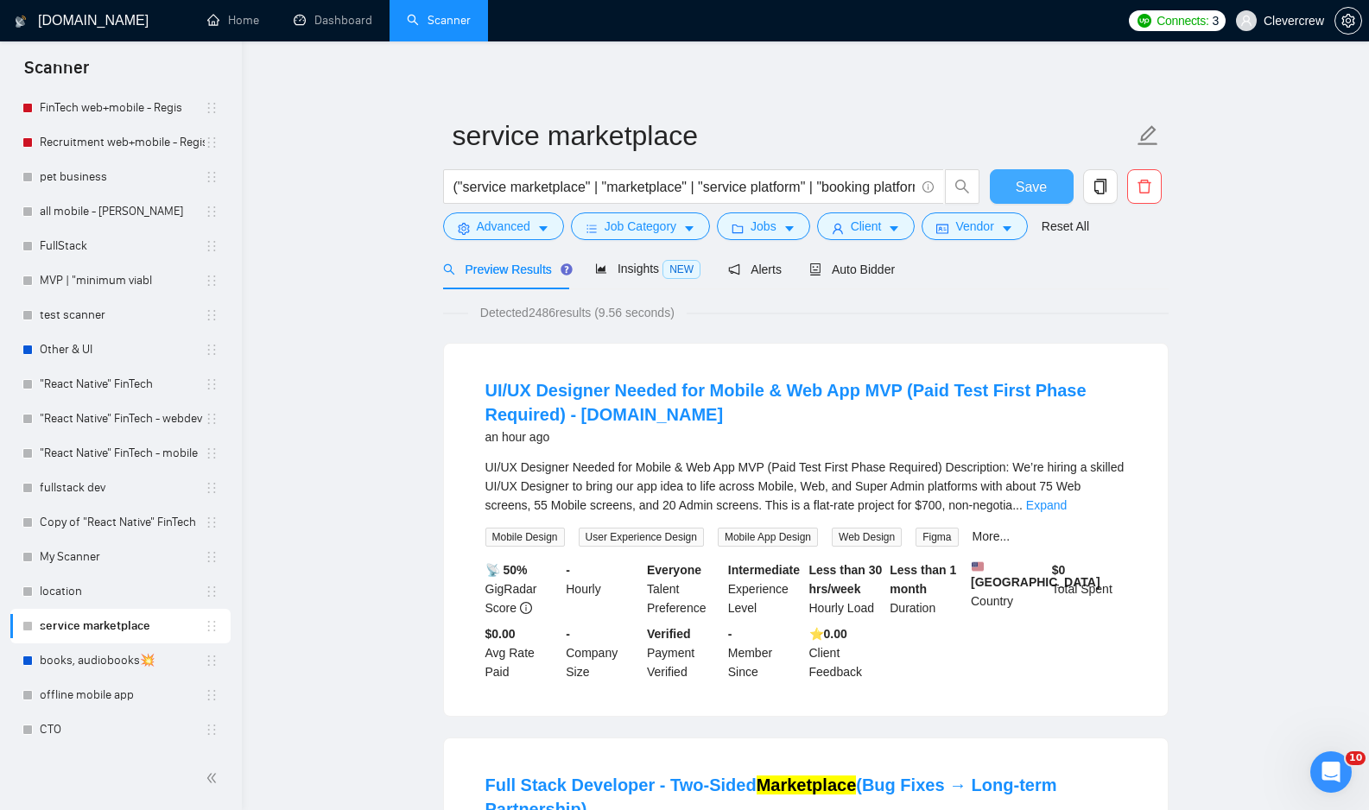
click at [1020, 187] on span "Save" at bounding box center [1031, 187] width 31 height 22
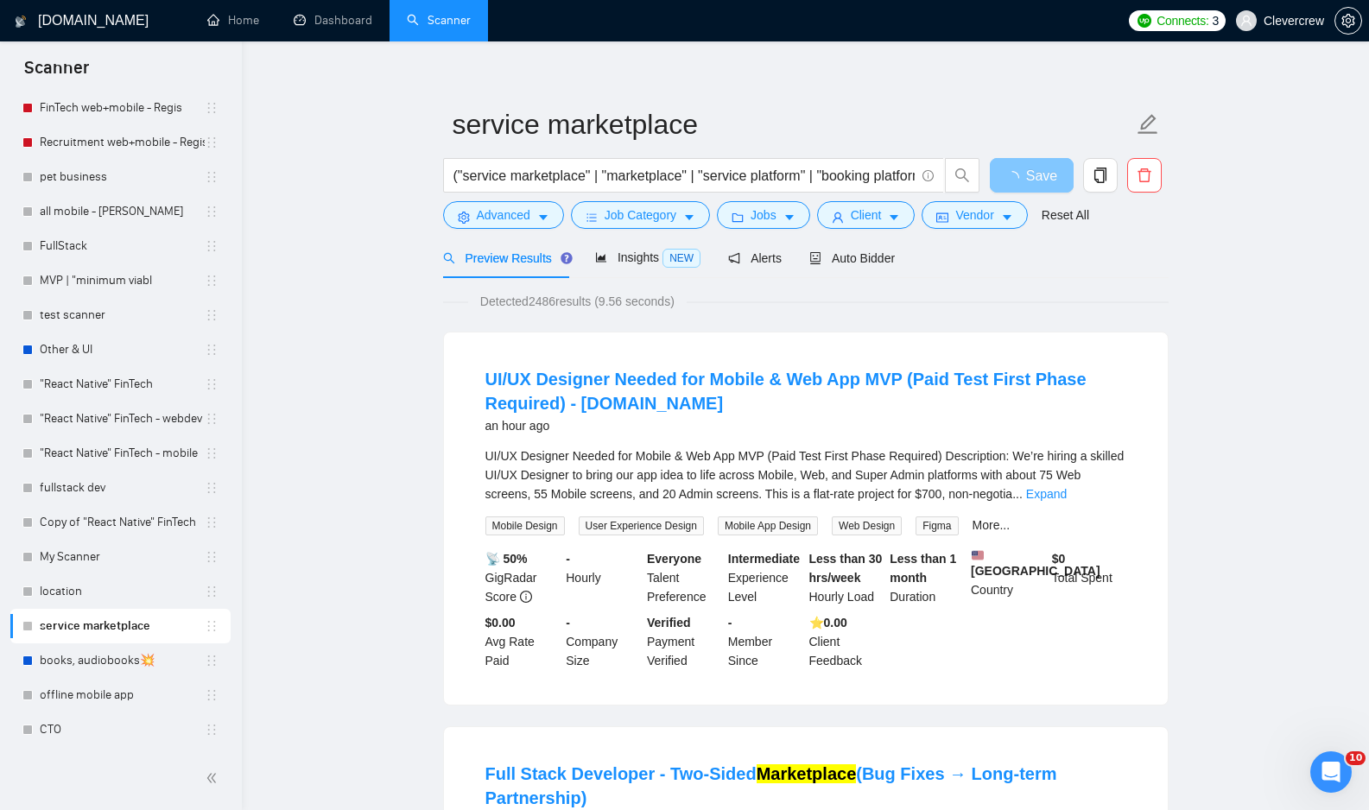
scroll to position [17, 0]
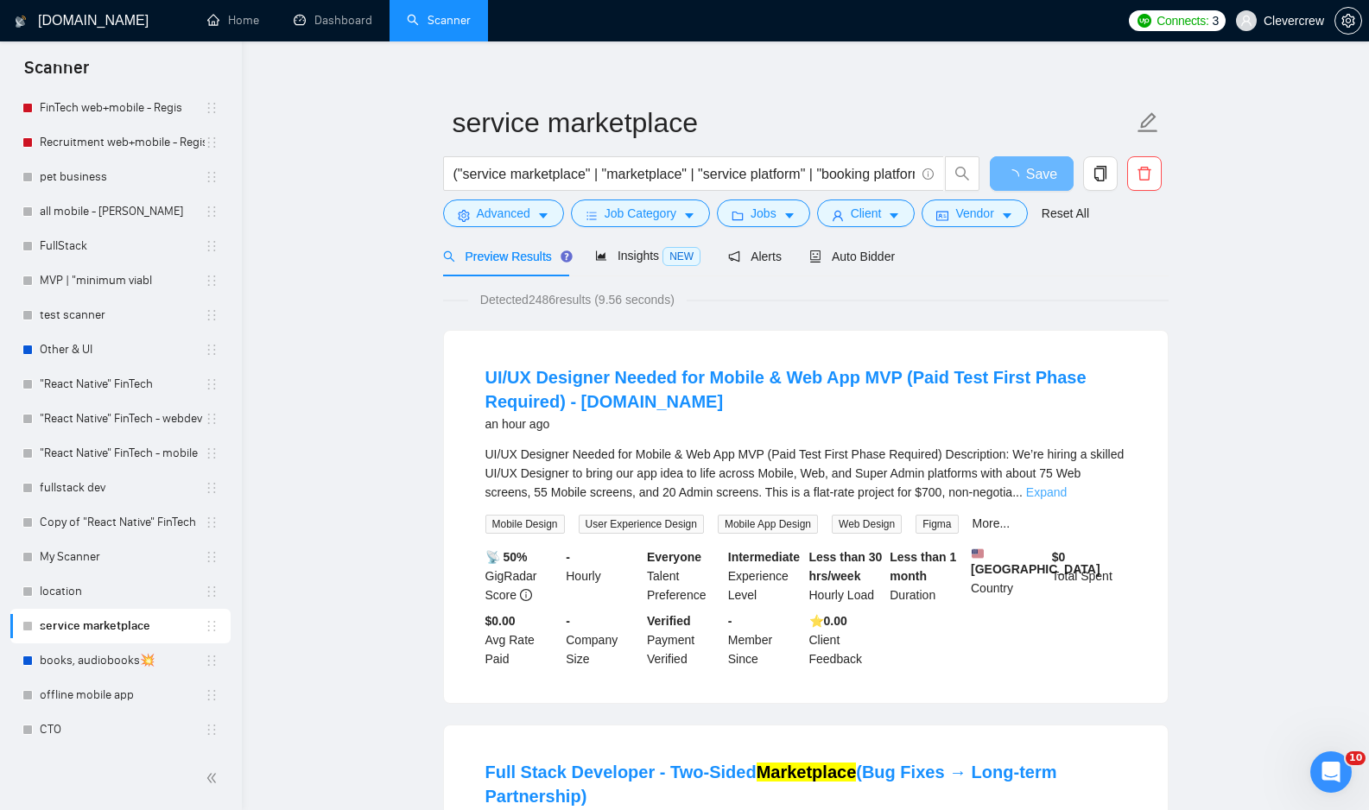
click at [1067, 491] on link "Expand" at bounding box center [1046, 492] width 41 height 14
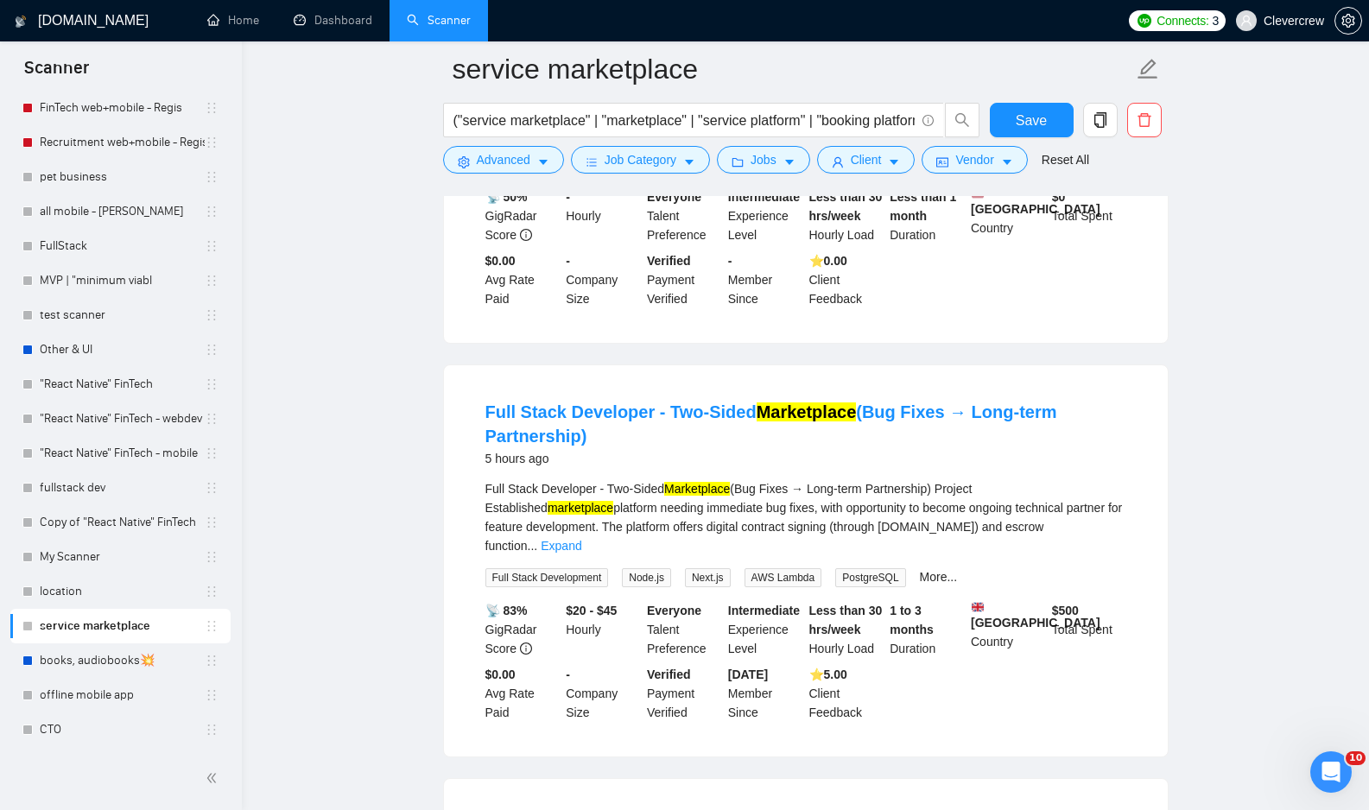
scroll to position [1083, 0]
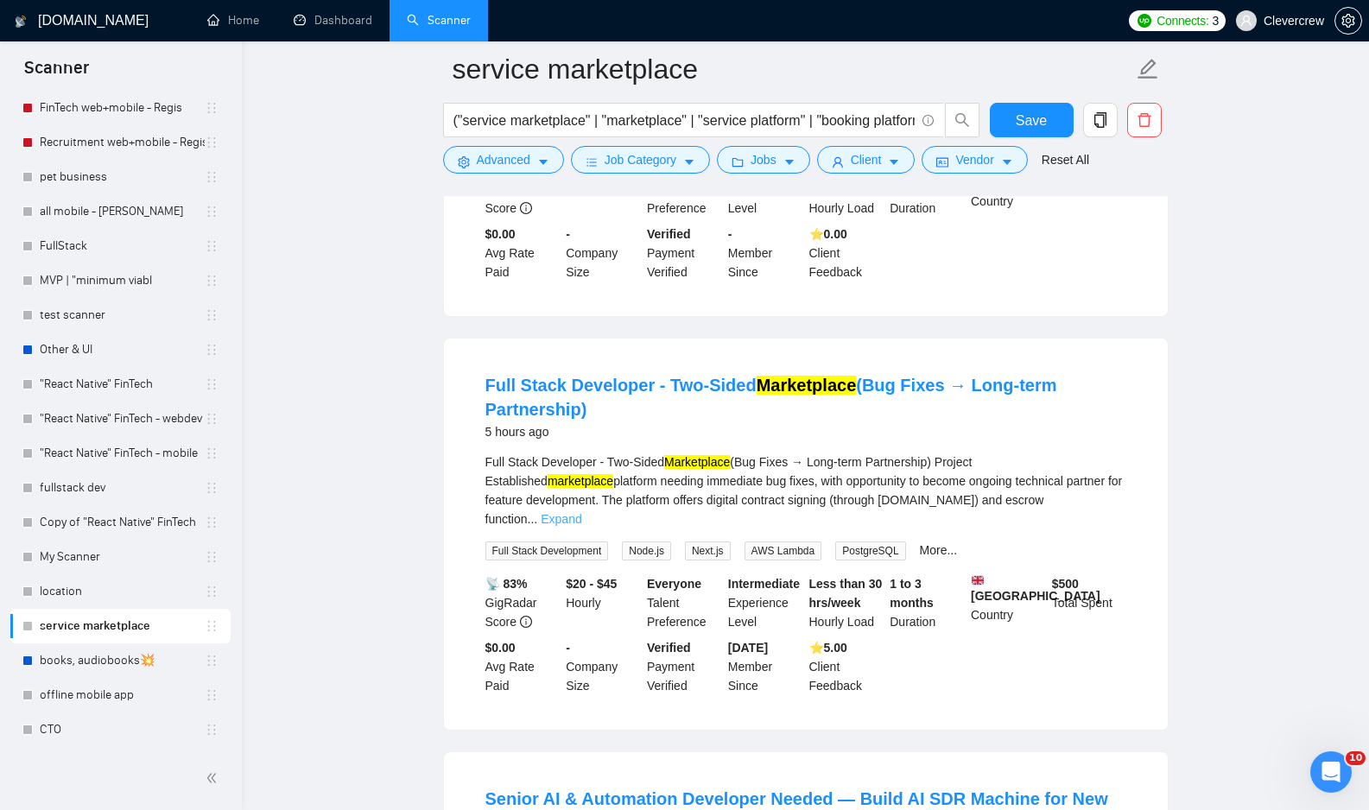
click at [581, 512] on link "Expand" at bounding box center [561, 519] width 41 height 14
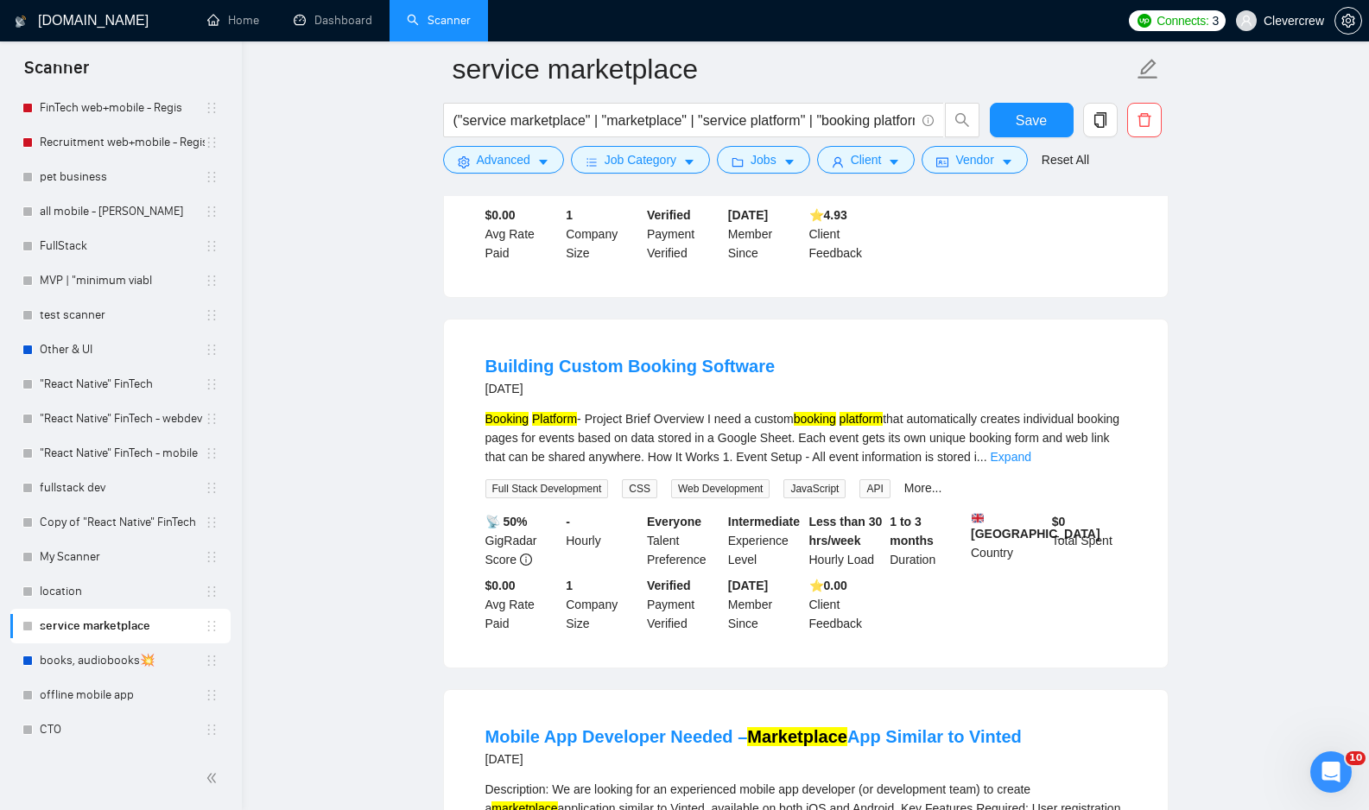
scroll to position [3632, 0]
click at [1031, 462] on link "Expand" at bounding box center [1011, 455] width 41 height 14
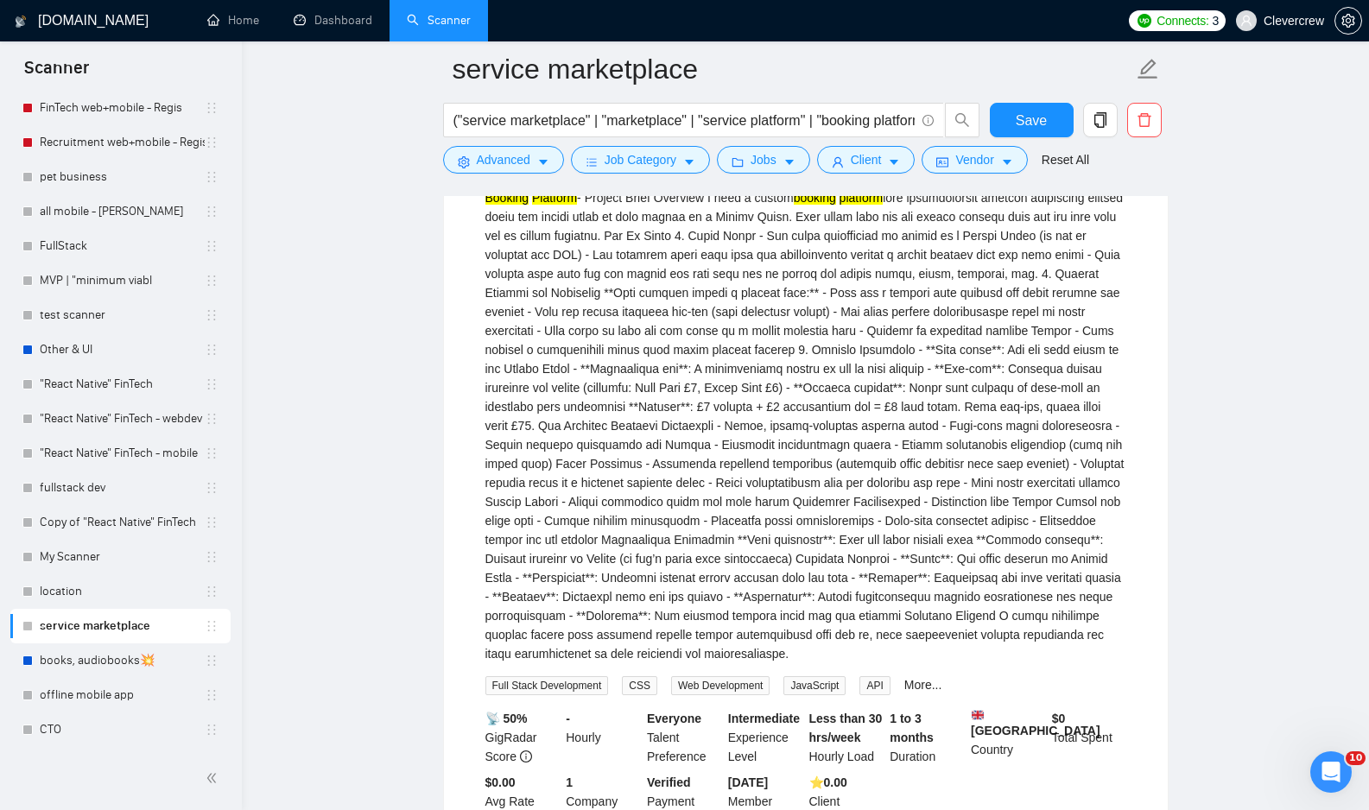
scroll to position [4406, 0]
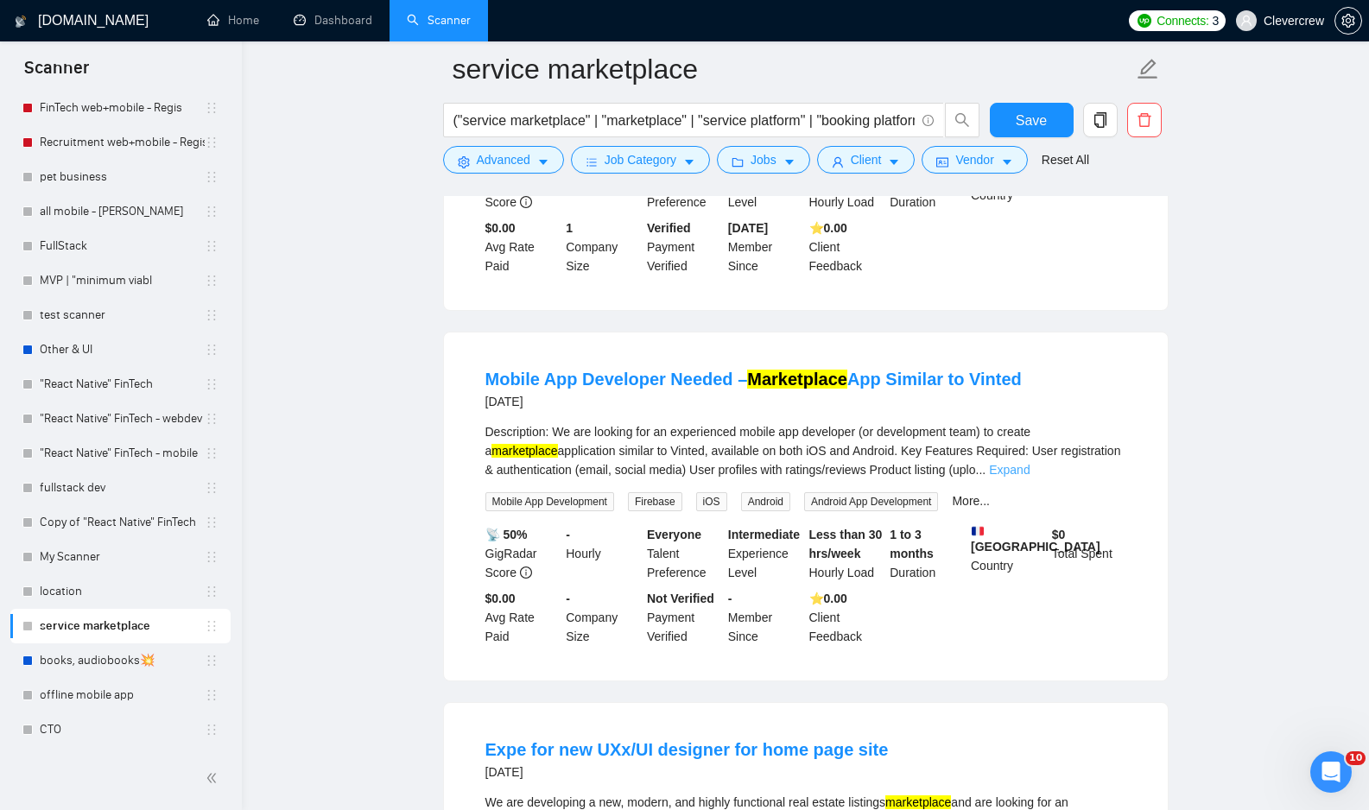
click at [1029, 477] on link "Expand" at bounding box center [1009, 470] width 41 height 14
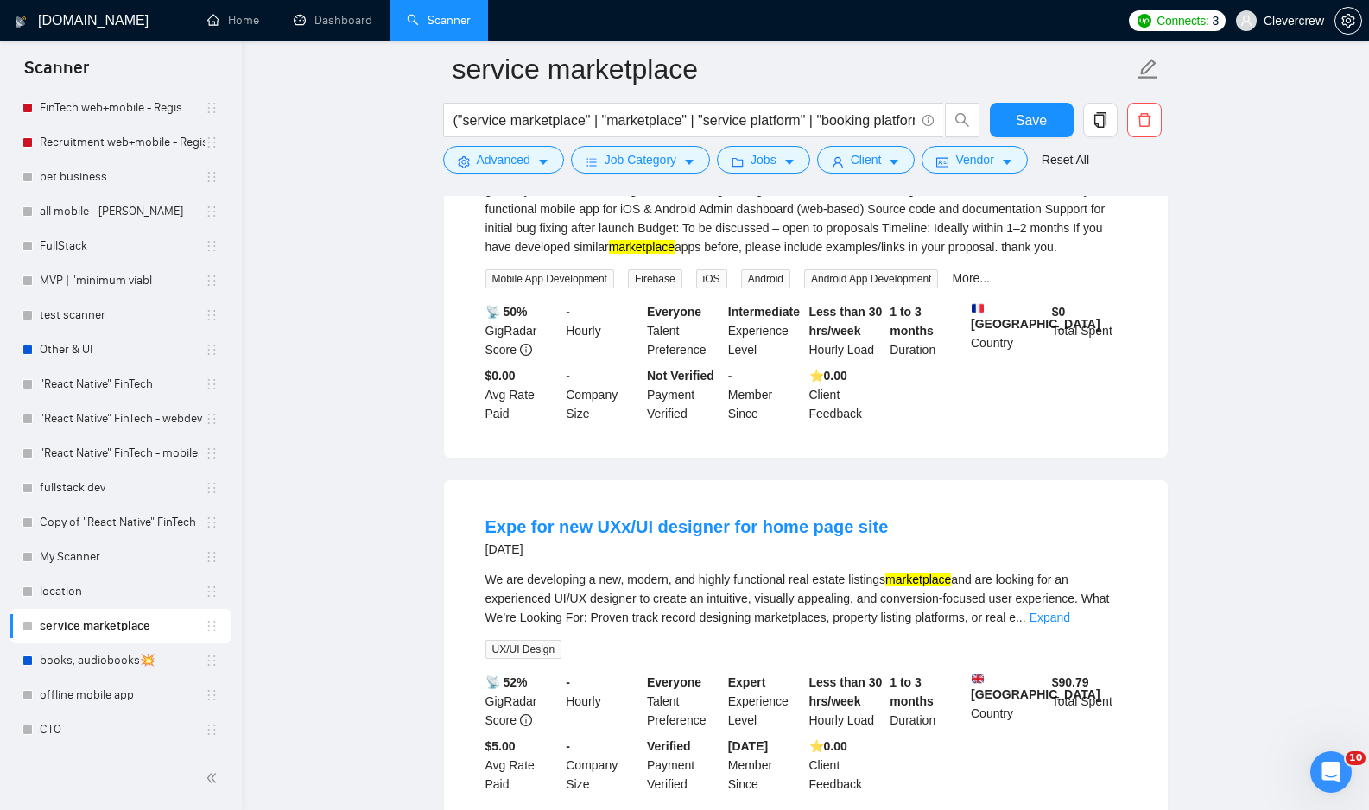
scroll to position [5055, 0]
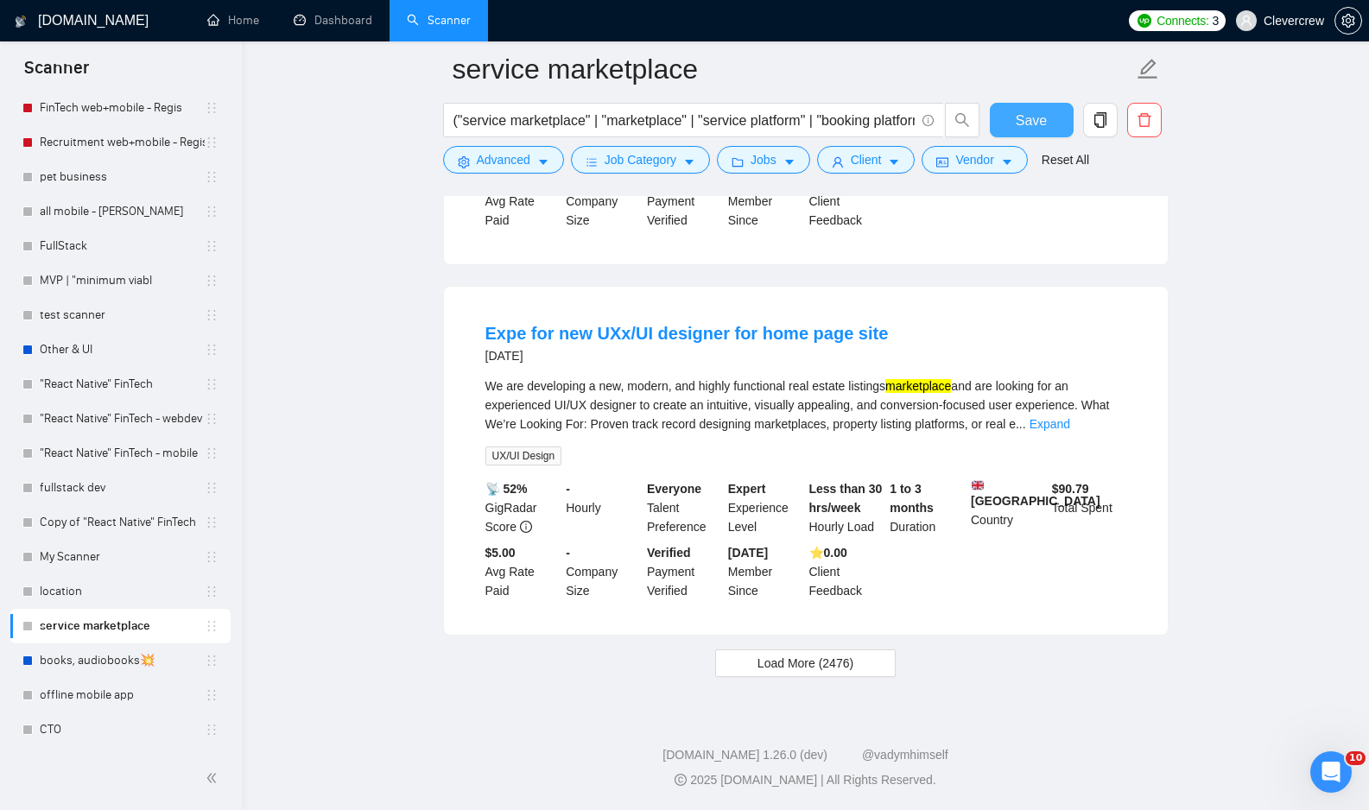
click at [1035, 111] on span "Save" at bounding box center [1031, 121] width 31 height 22
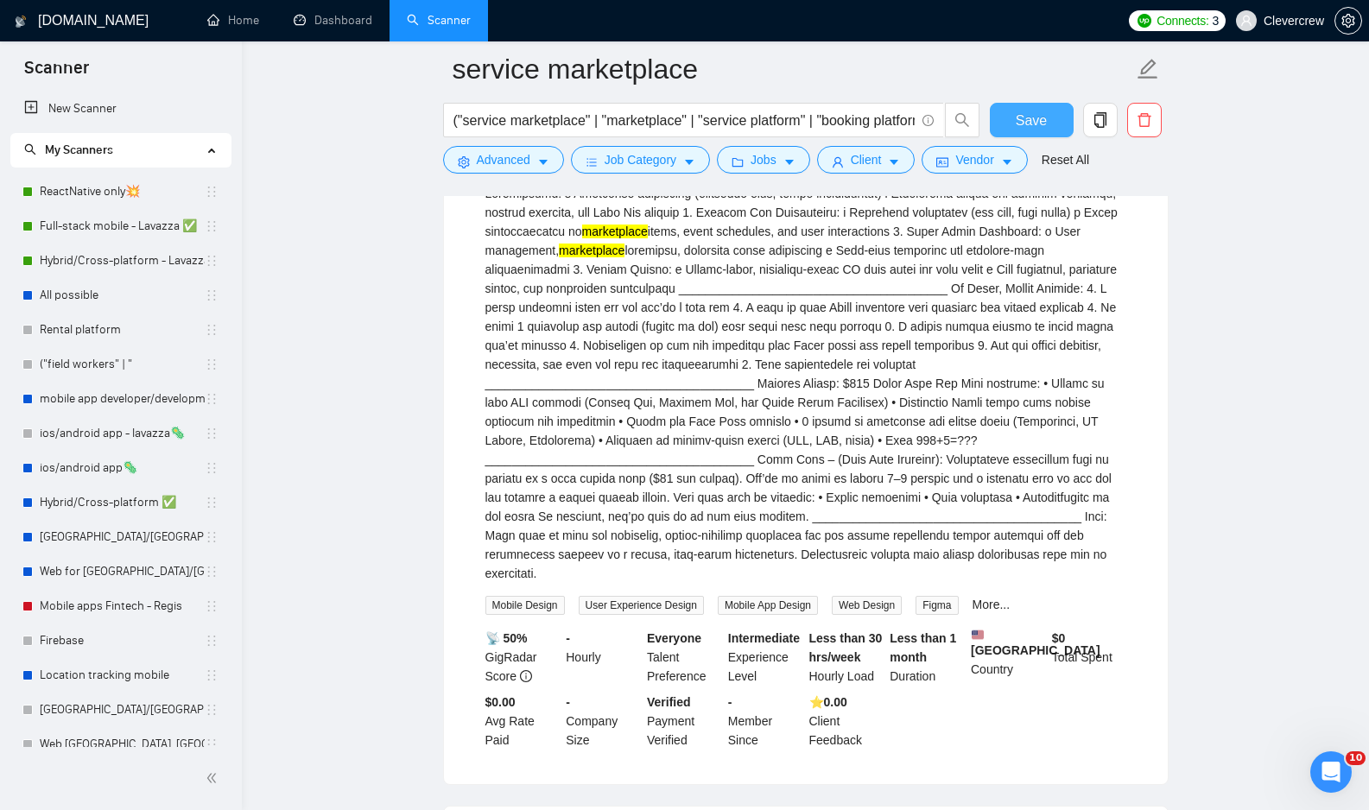
scroll to position [0, 0]
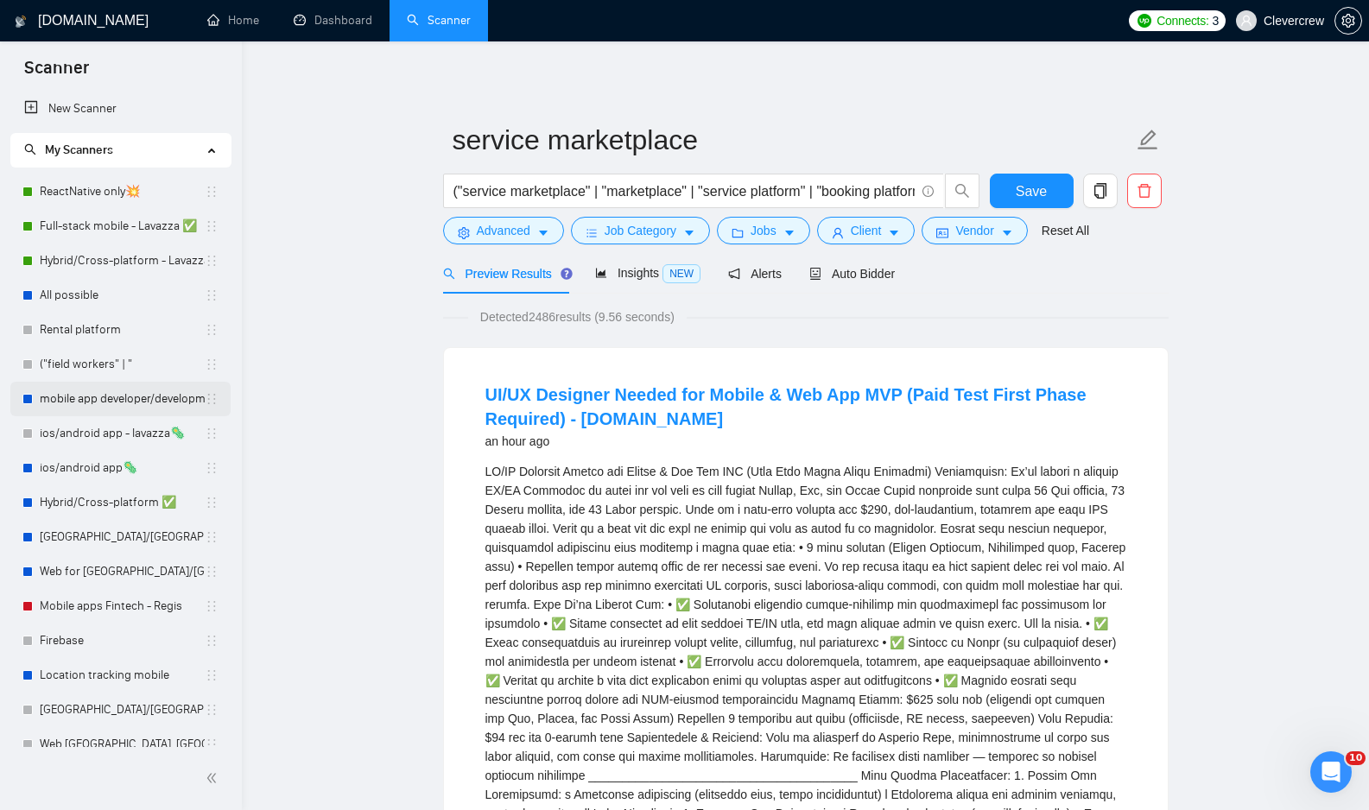
click at [123, 396] on link "mobile app developer/development📲" at bounding box center [122, 399] width 165 height 35
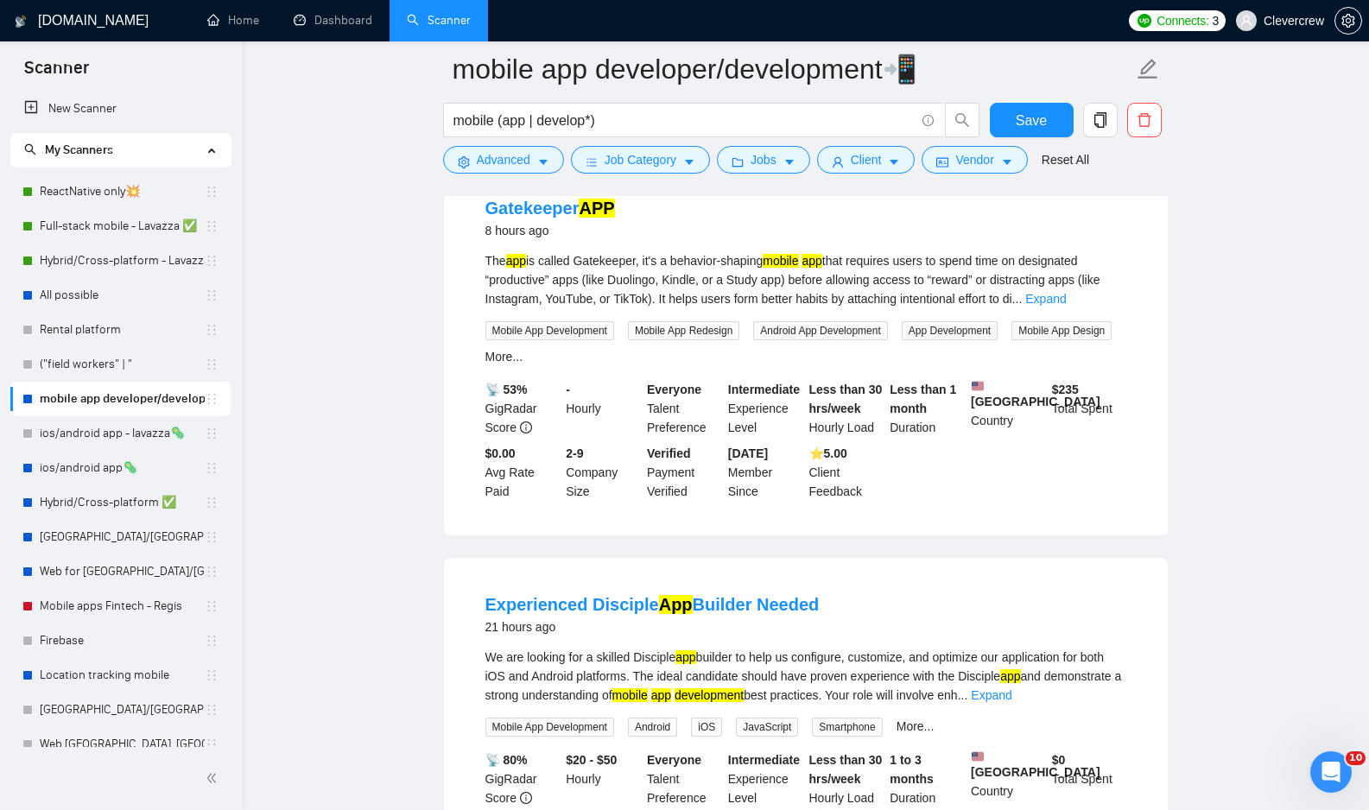
scroll to position [577, 0]
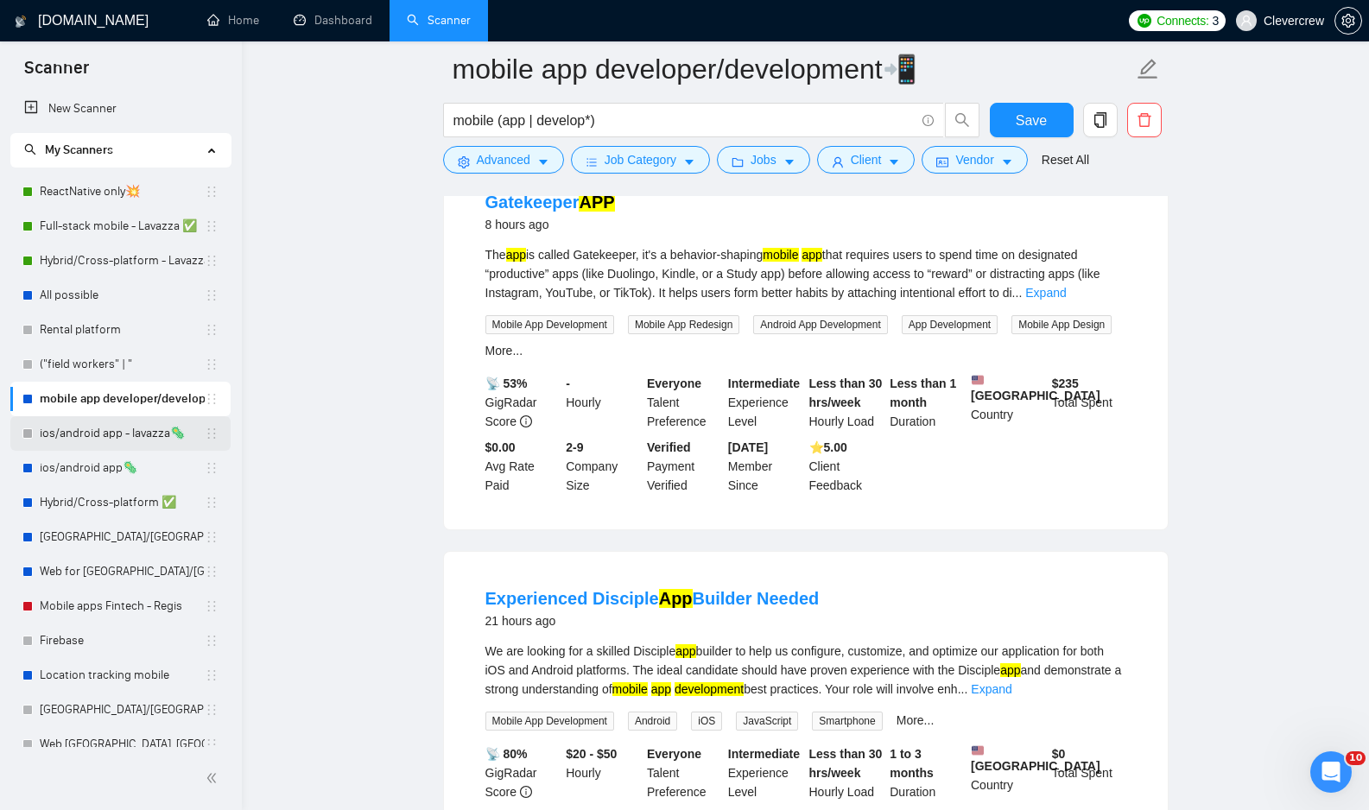
click at [134, 442] on link "ios/android app - lavazza🦠" at bounding box center [122, 433] width 165 height 35
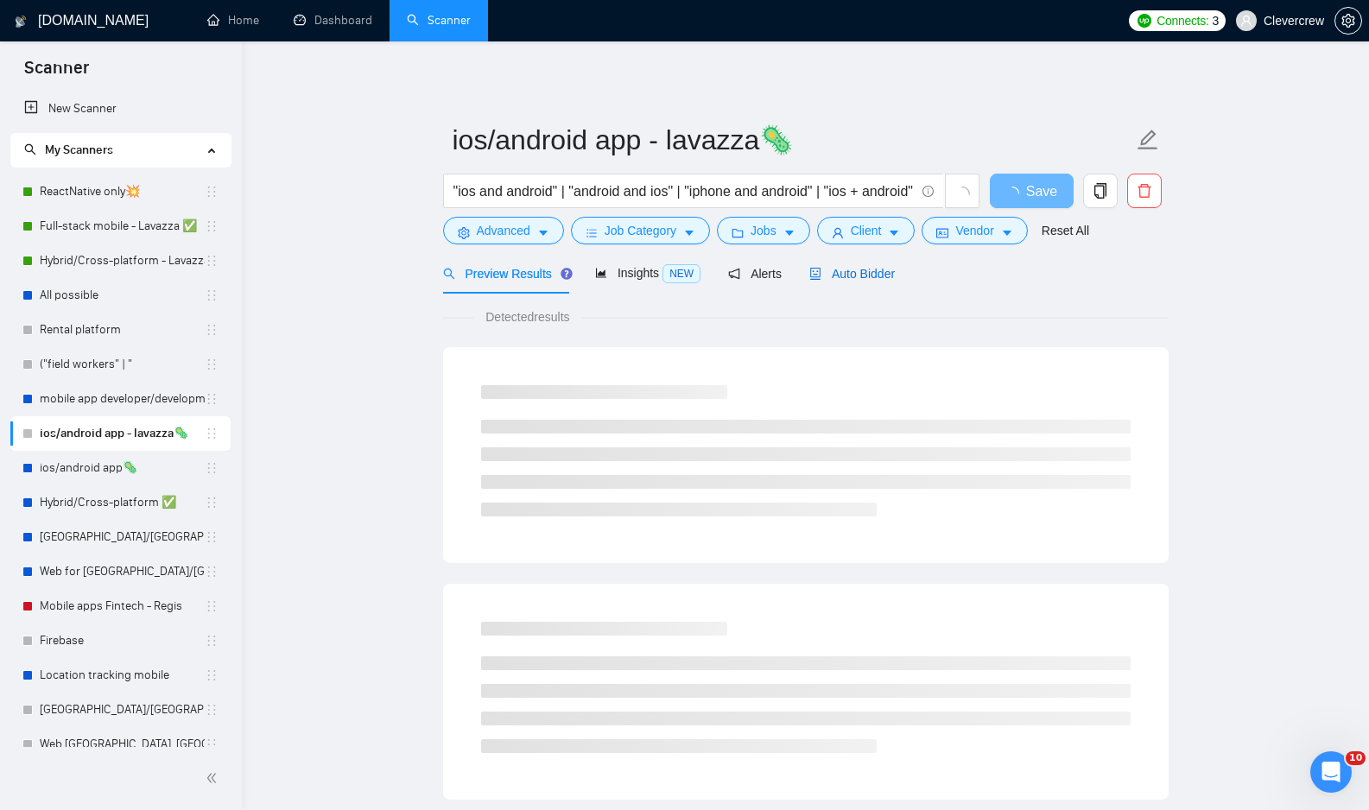
click at [874, 274] on span "Auto Bidder" at bounding box center [851, 274] width 85 height 14
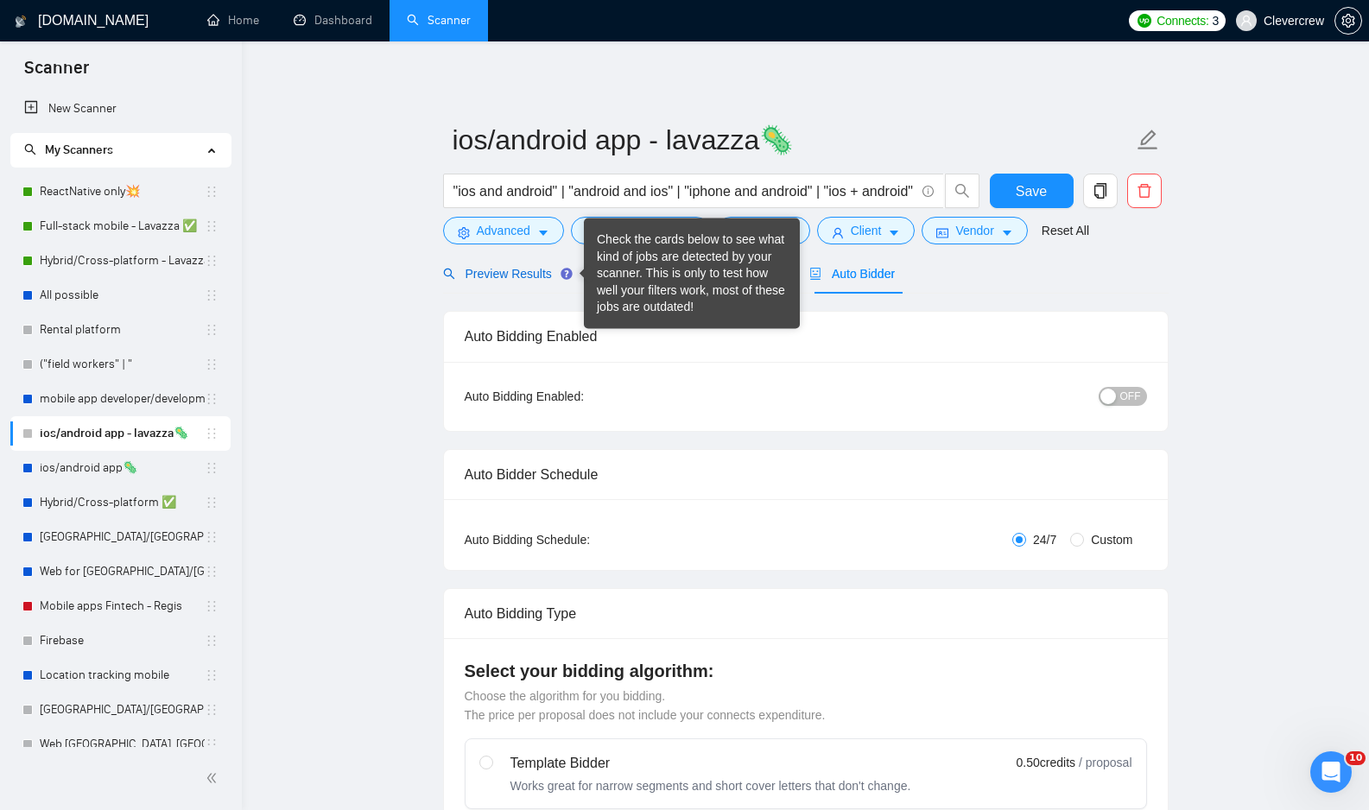
click at [527, 276] on span "Preview Results" at bounding box center [505, 274] width 124 height 14
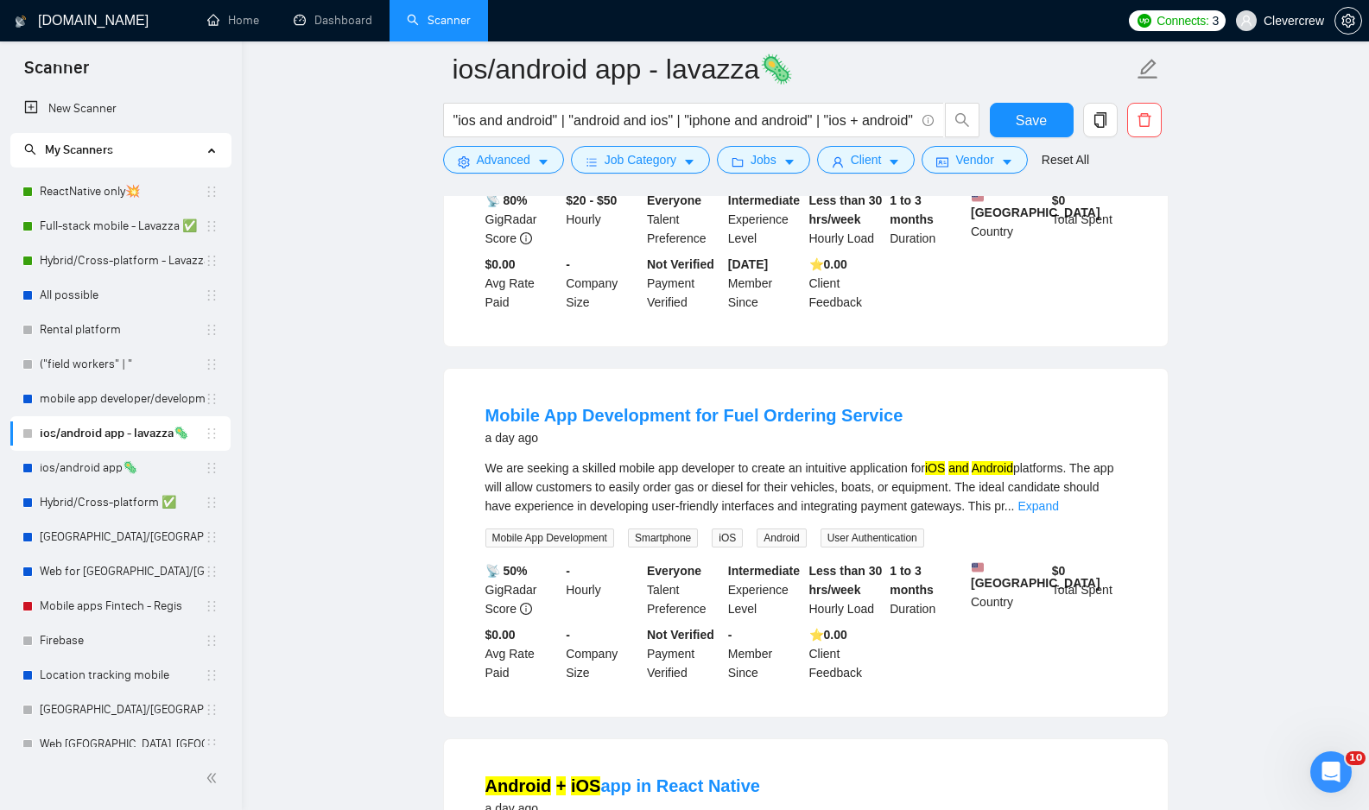
scroll to position [754, 0]
click at [1059, 501] on link "Expand" at bounding box center [1038, 505] width 41 height 14
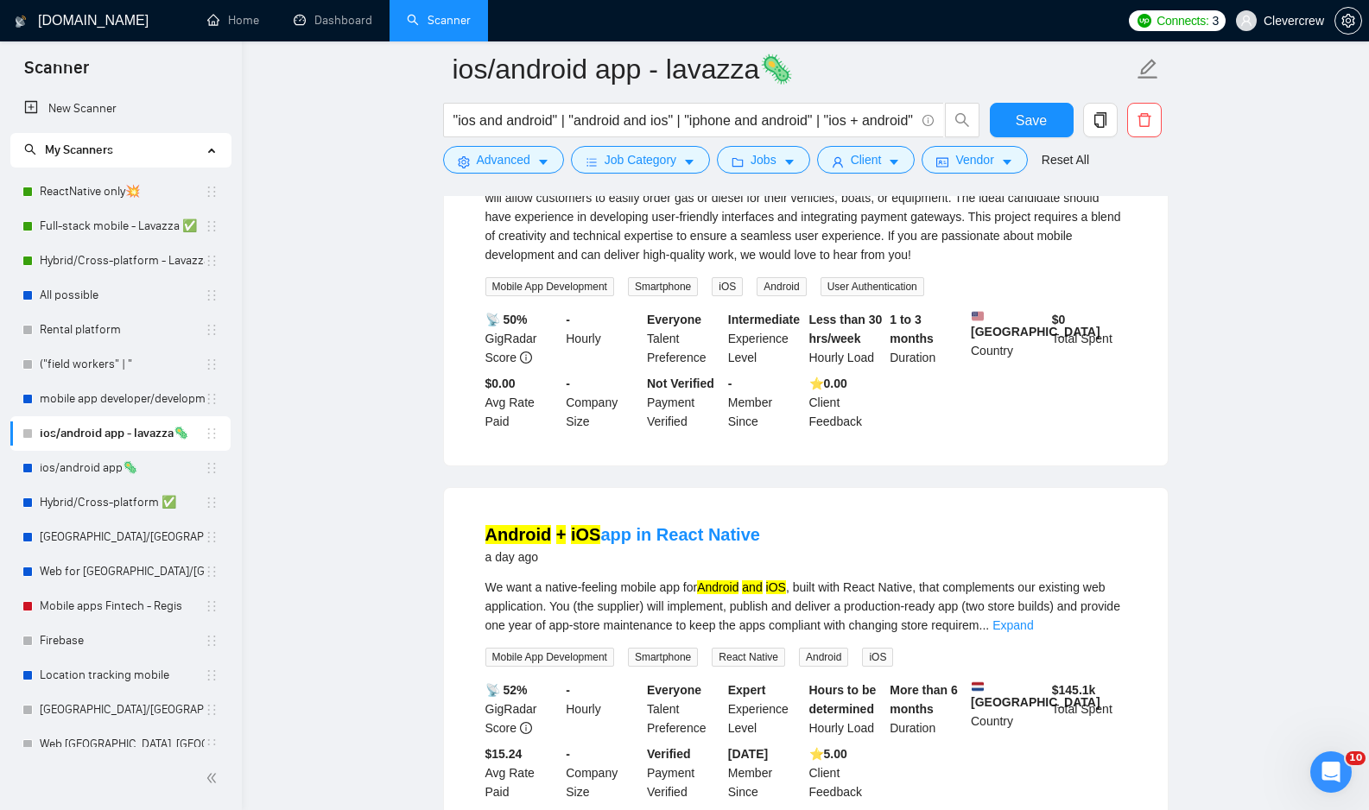
scroll to position [1099, 0]
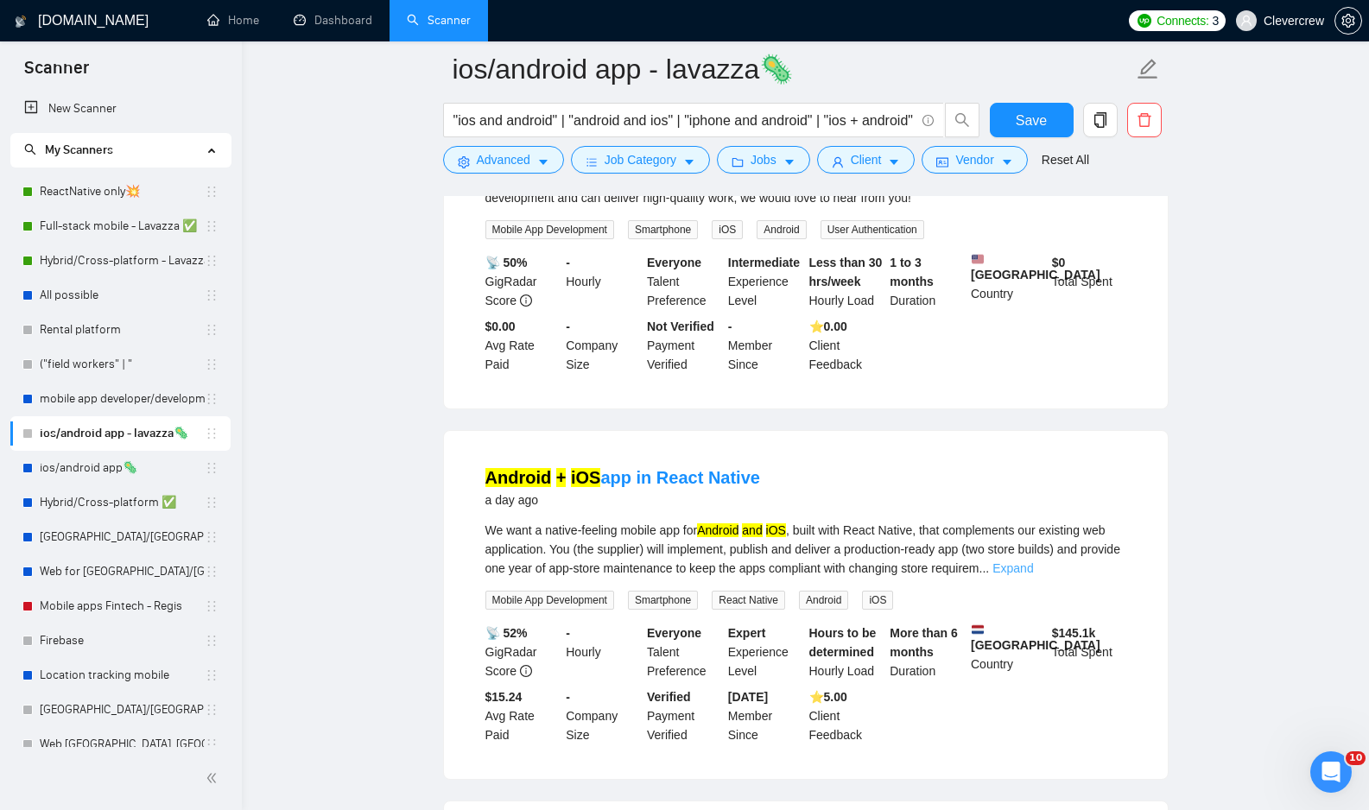
click at [1033, 573] on link "Expand" at bounding box center [1012, 568] width 41 height 14
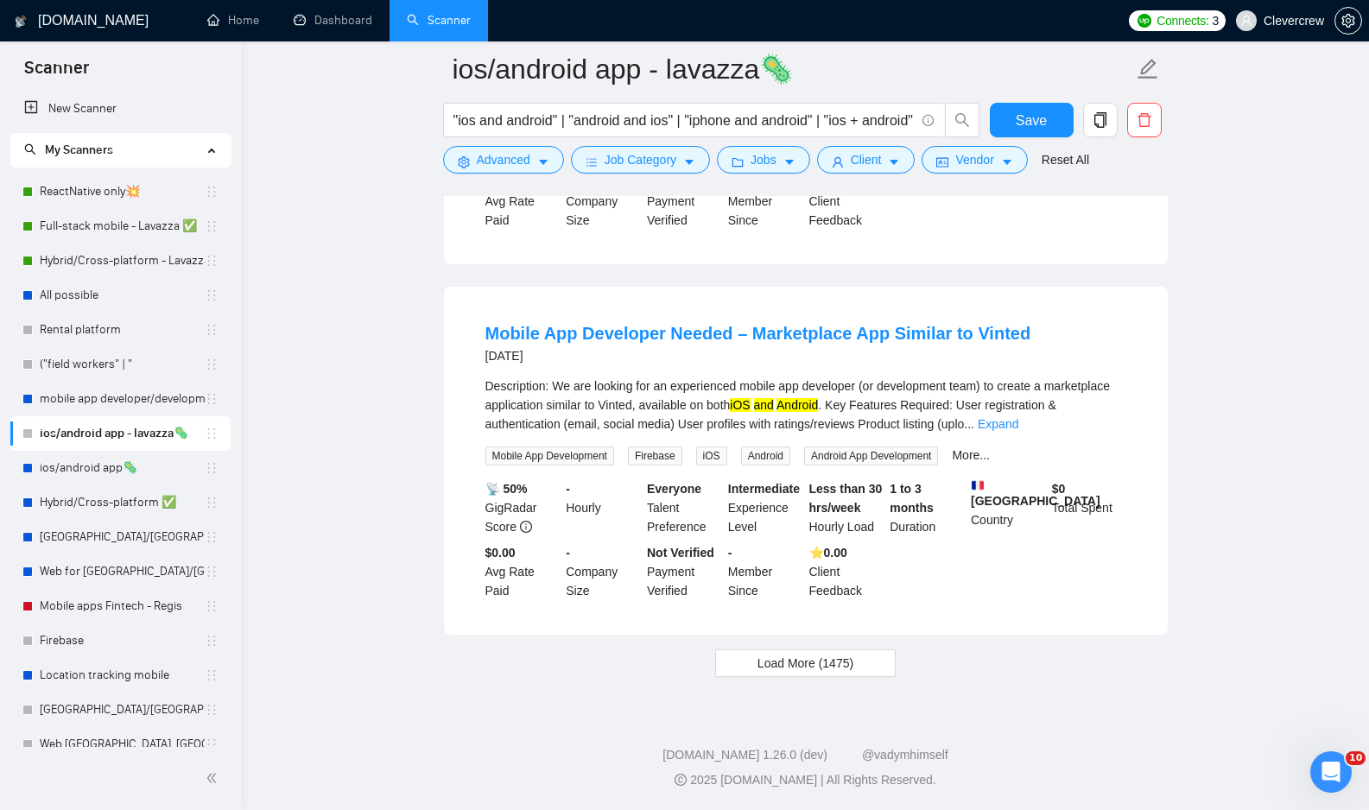
scroll to position [3492, 0]
click at [91, 468] on link "ios/android app🦠" at bounding box center [122, 468] width 165 height 35
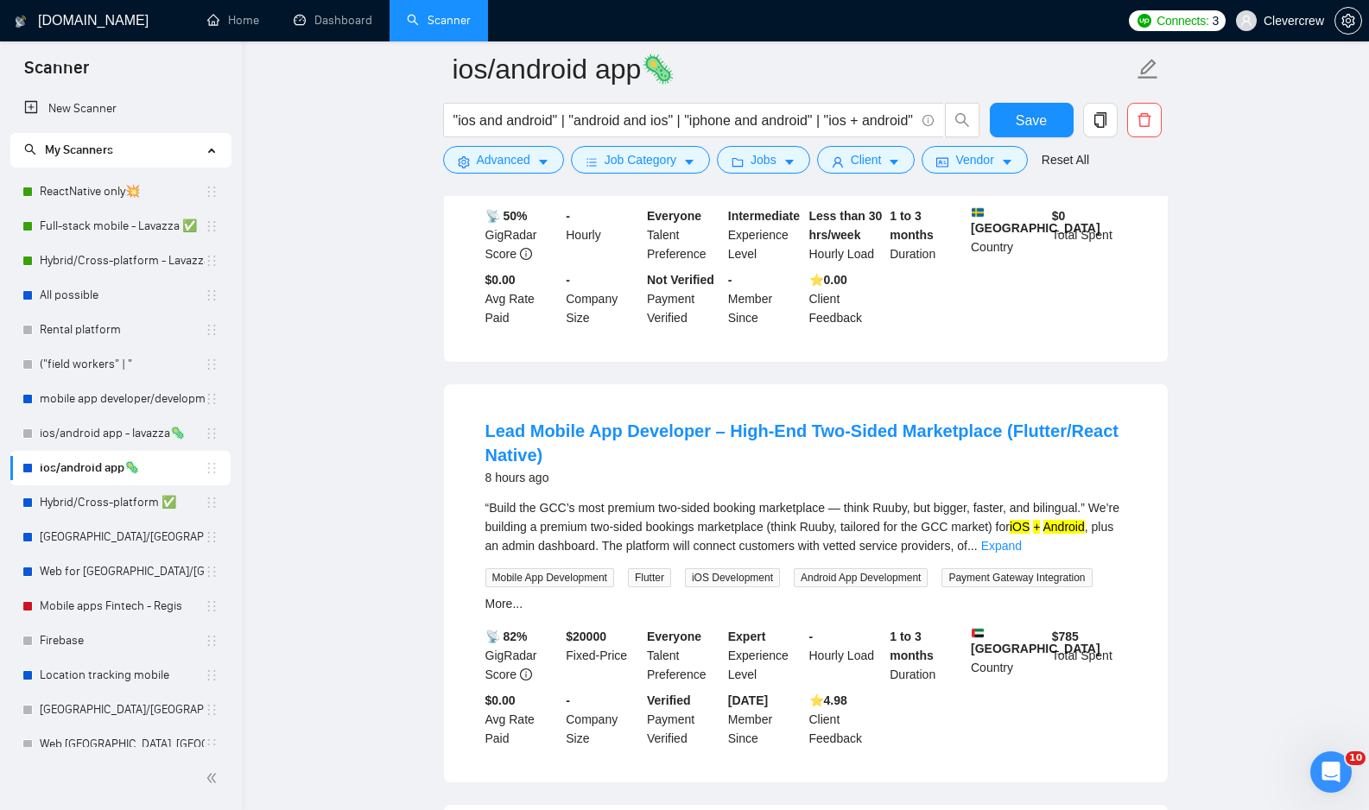
scroll to position [368, 0]
click at [1022, 538] on link "Expand" at bounding box center [1001, 545] width 41 height 14
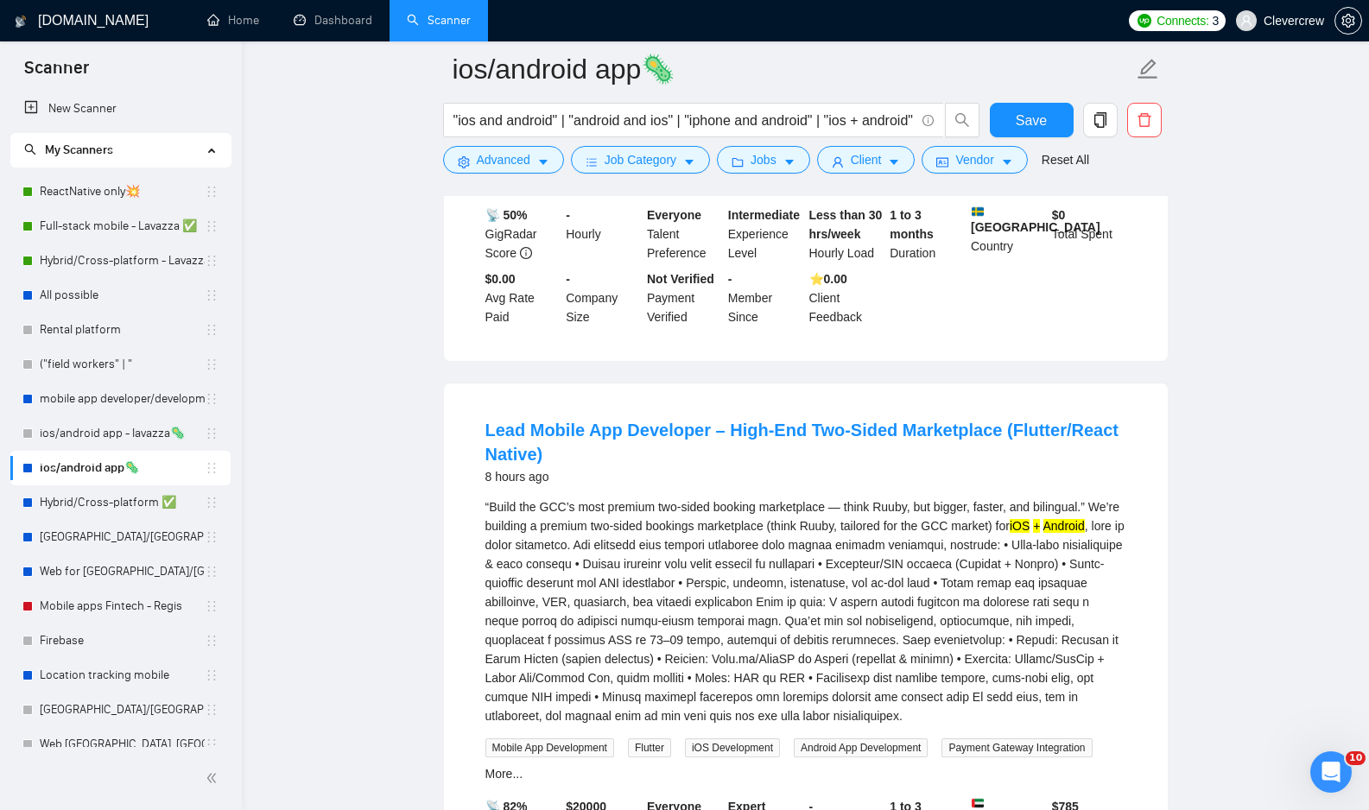
scroll to position [0, 0]
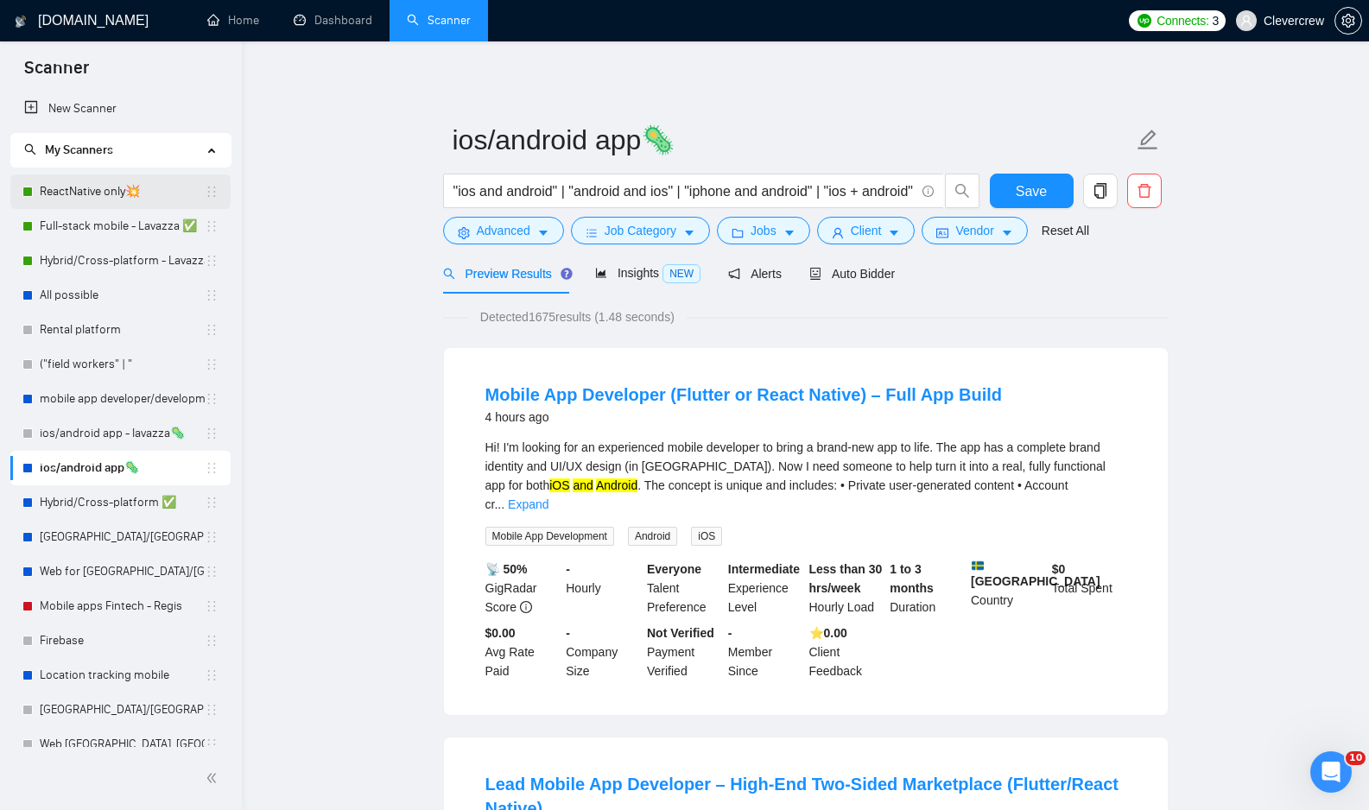
click at [101, 189] on link "ReactNative only💥" at bounding box center [122, 191] width 165 height 35
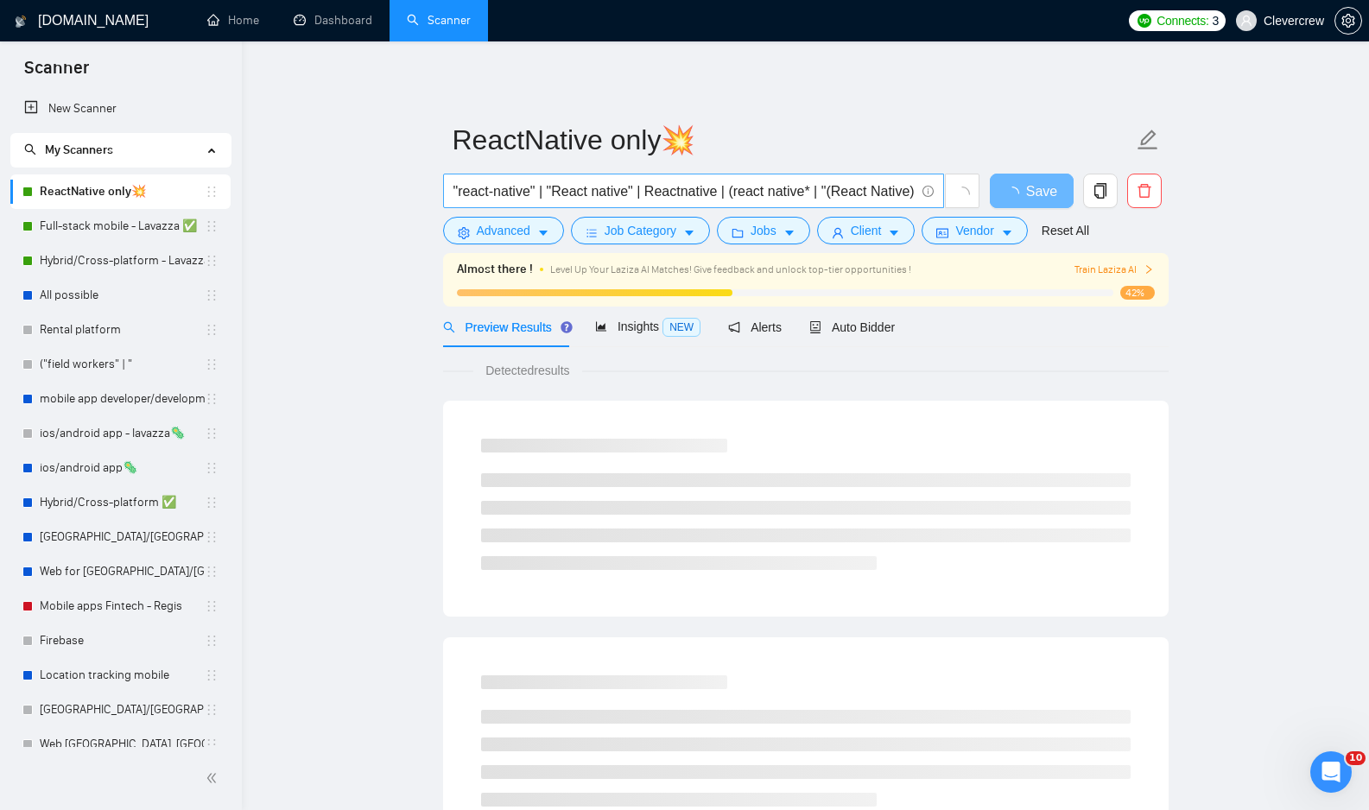
click at [882, 193] on input ""react-native" | "React native" | Reactnative | (react native* | "(React Native…" at bounding box center [683, 191] width 461 height 22
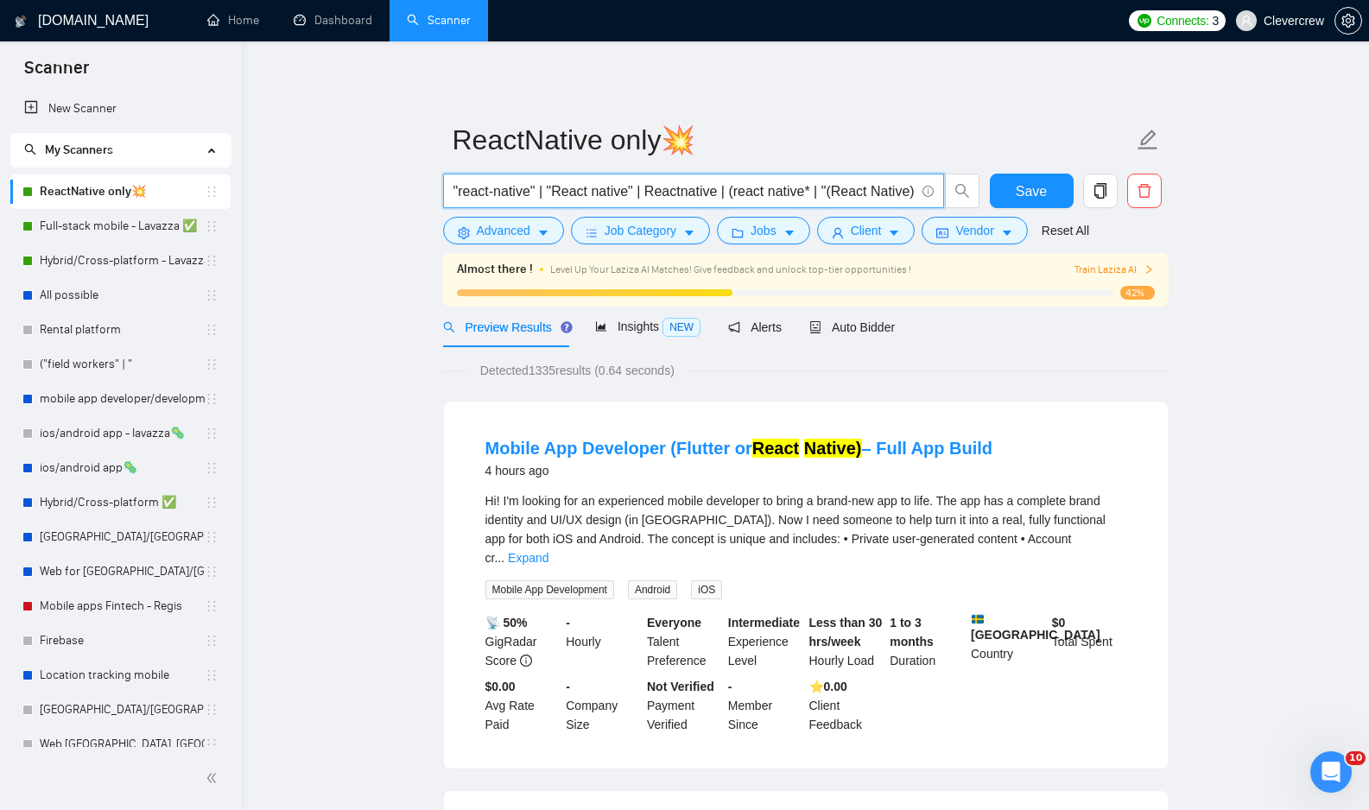
click at [744, 193] on input ""react-native" | "React native" | Reactnative | (react native* | "(React Native…" at bounding box center [683, 191] width 461 height 22
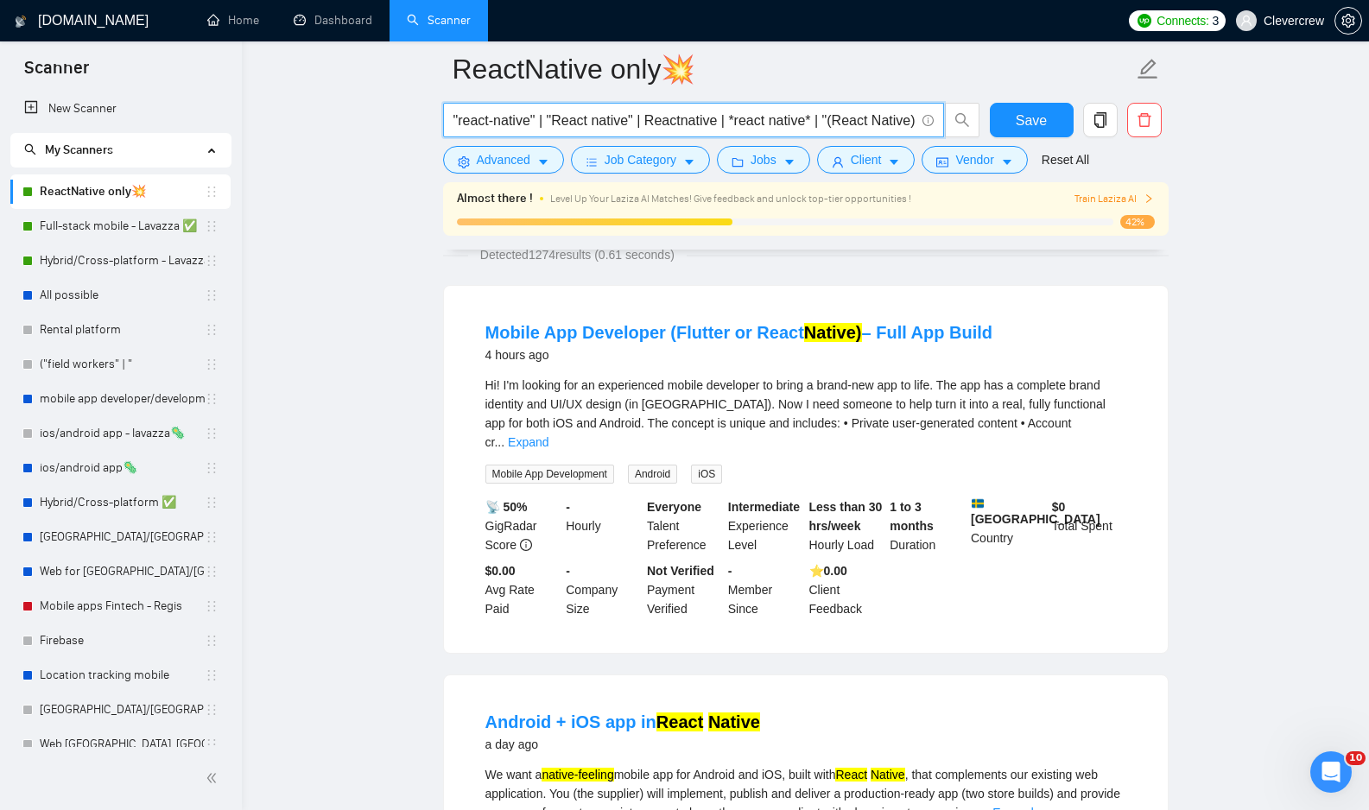
scroll to position [218, 0]
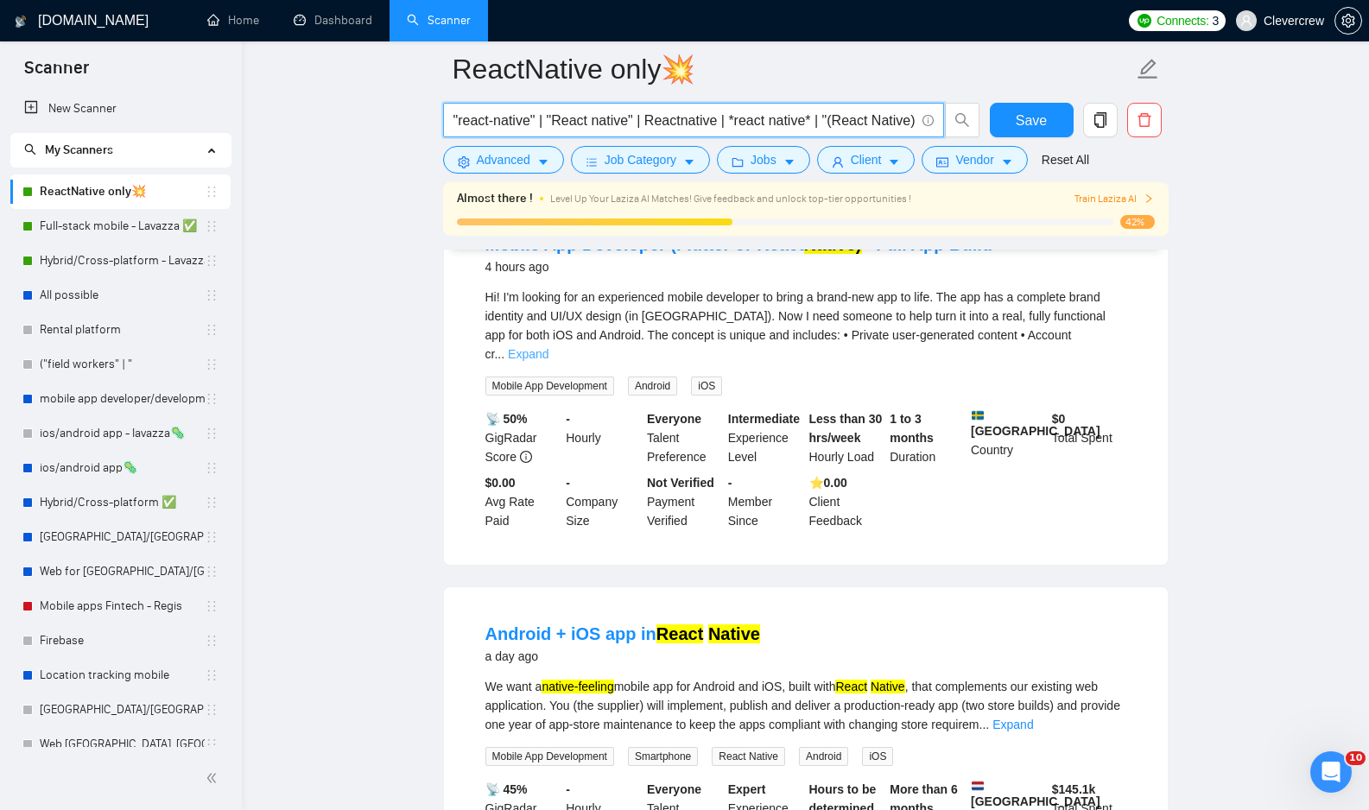
type input ""react-native" | "React native" | Reactnative | *react native* | "(React Native…"
click at [548, 347] on link "Expand" at bounding box center [528, 354] width 41 height 14
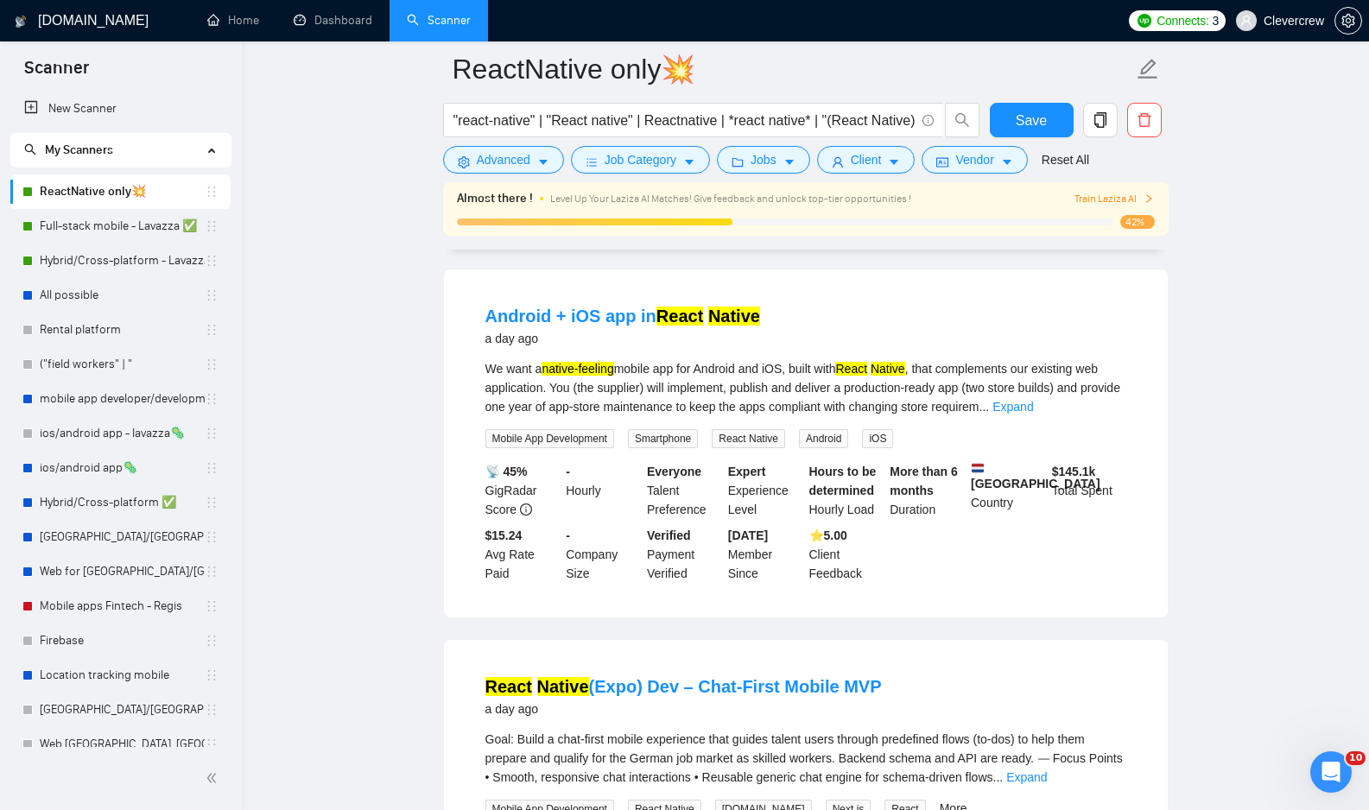
scroll to position [667, 0]
click at [1033, 407] on link "Expand" at bounding box center [1012, 409] width 41 height 14
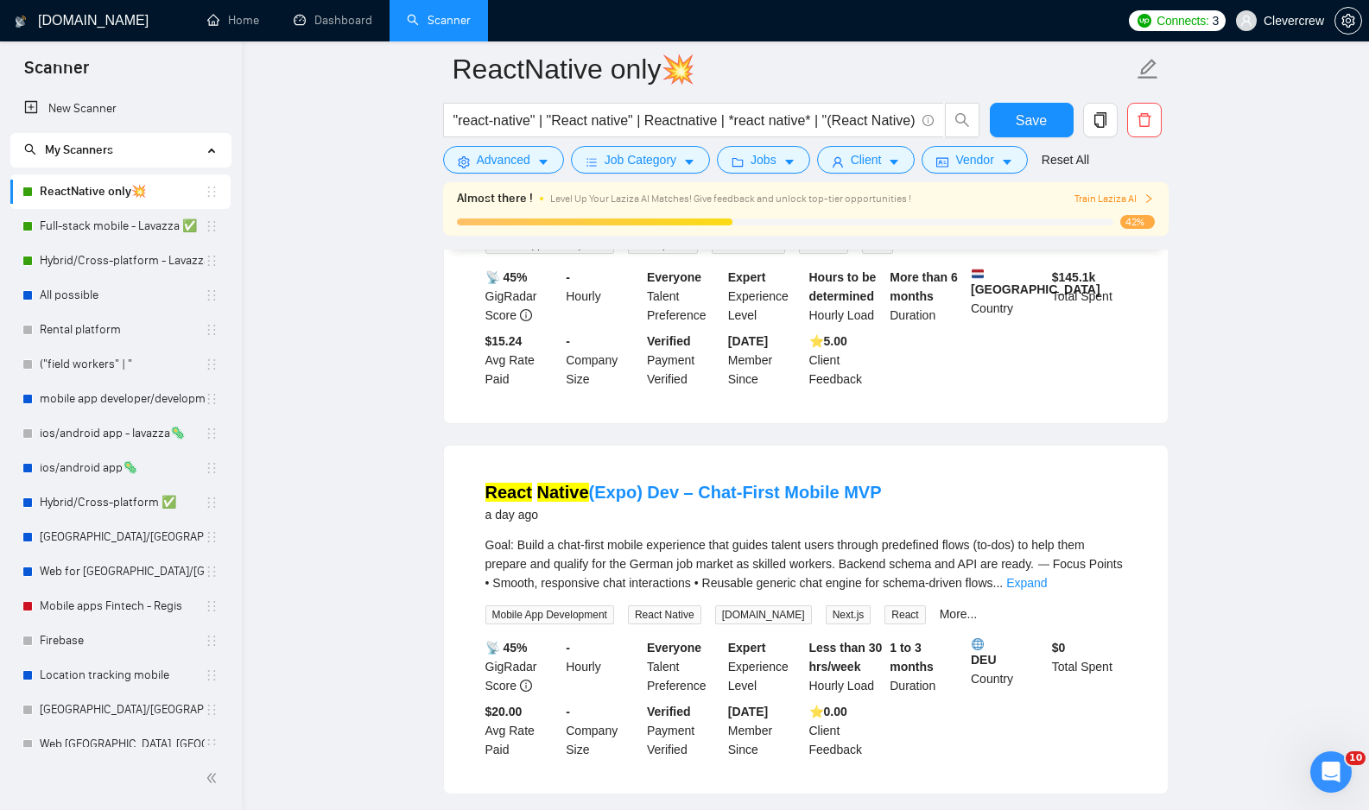
scroll to position [980, 0]
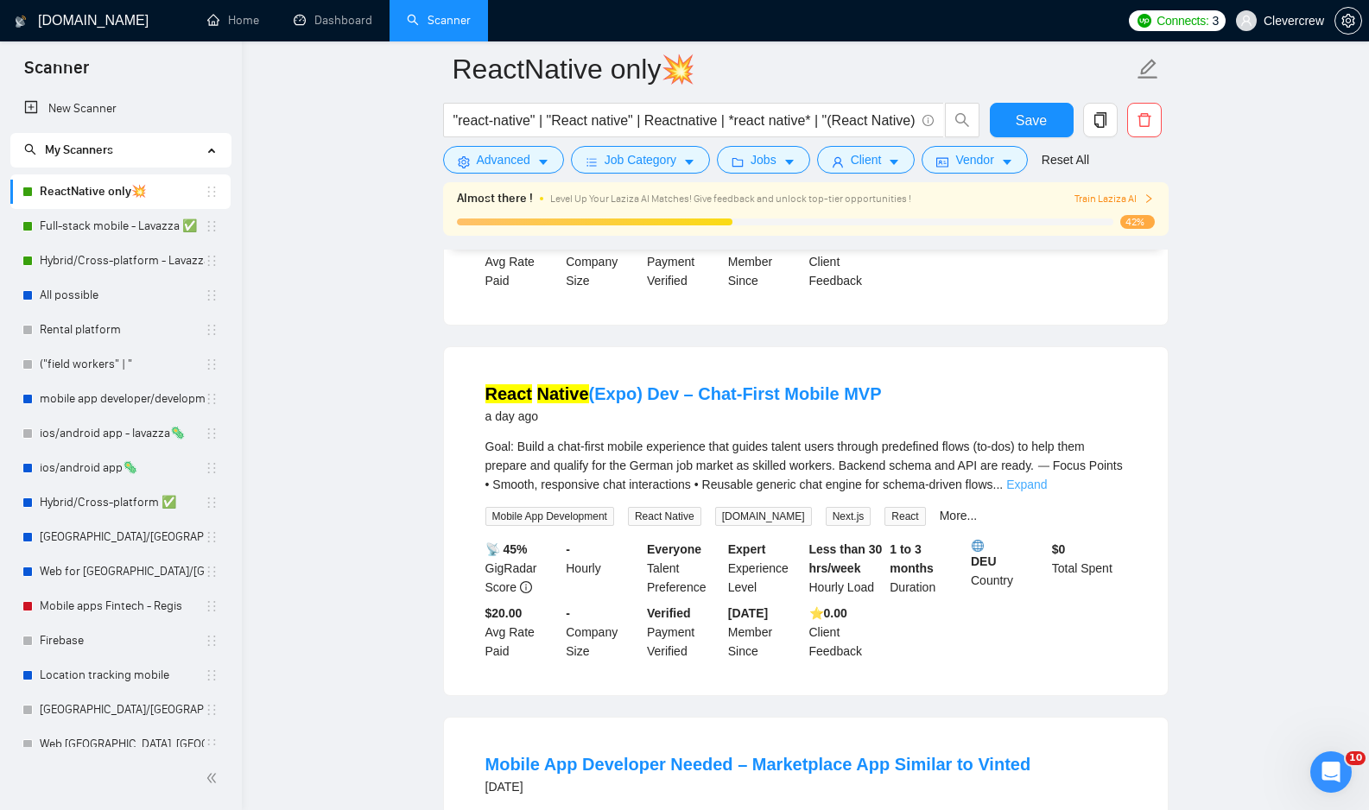
click at [1047, 491] on link "Expand" at bounding box center [1026, 485] width 41 height 14
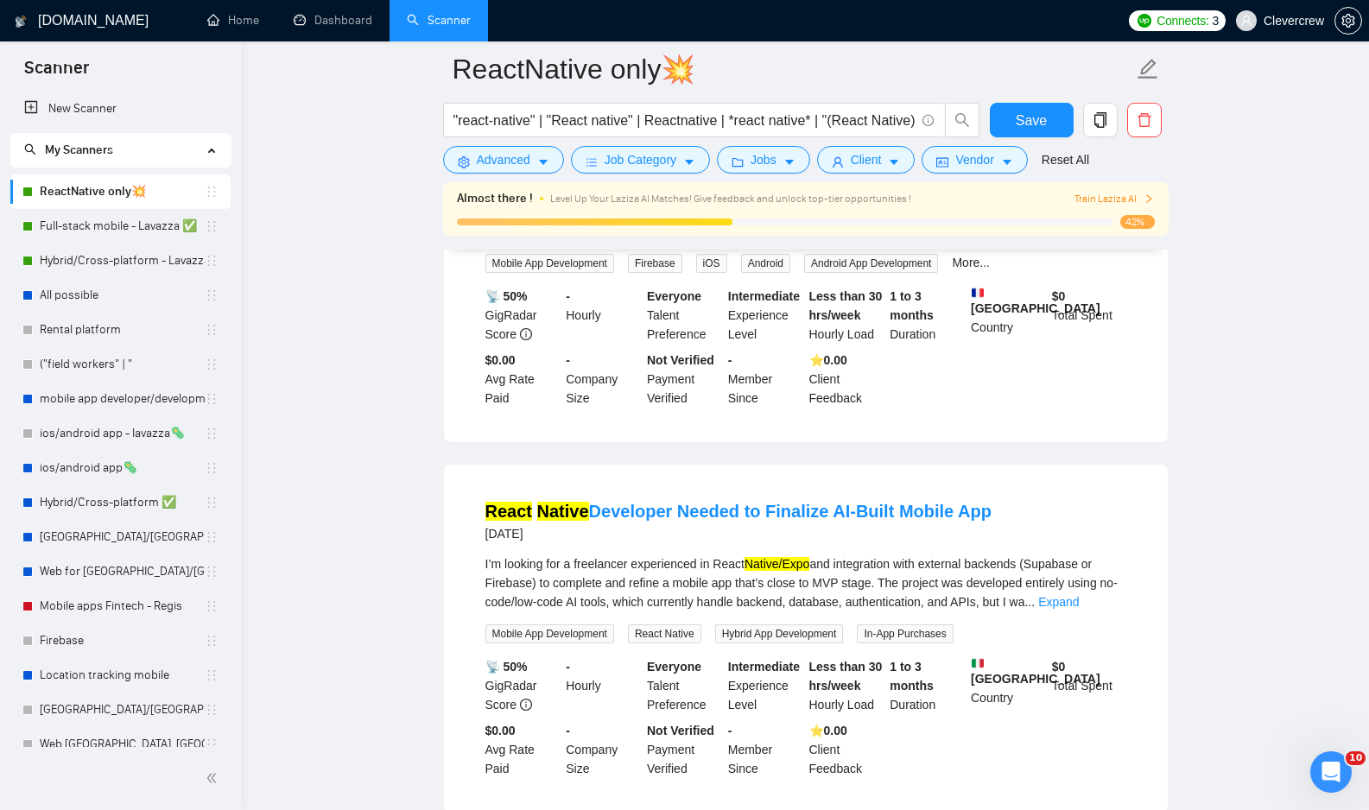
scroll to position [1873, 0]
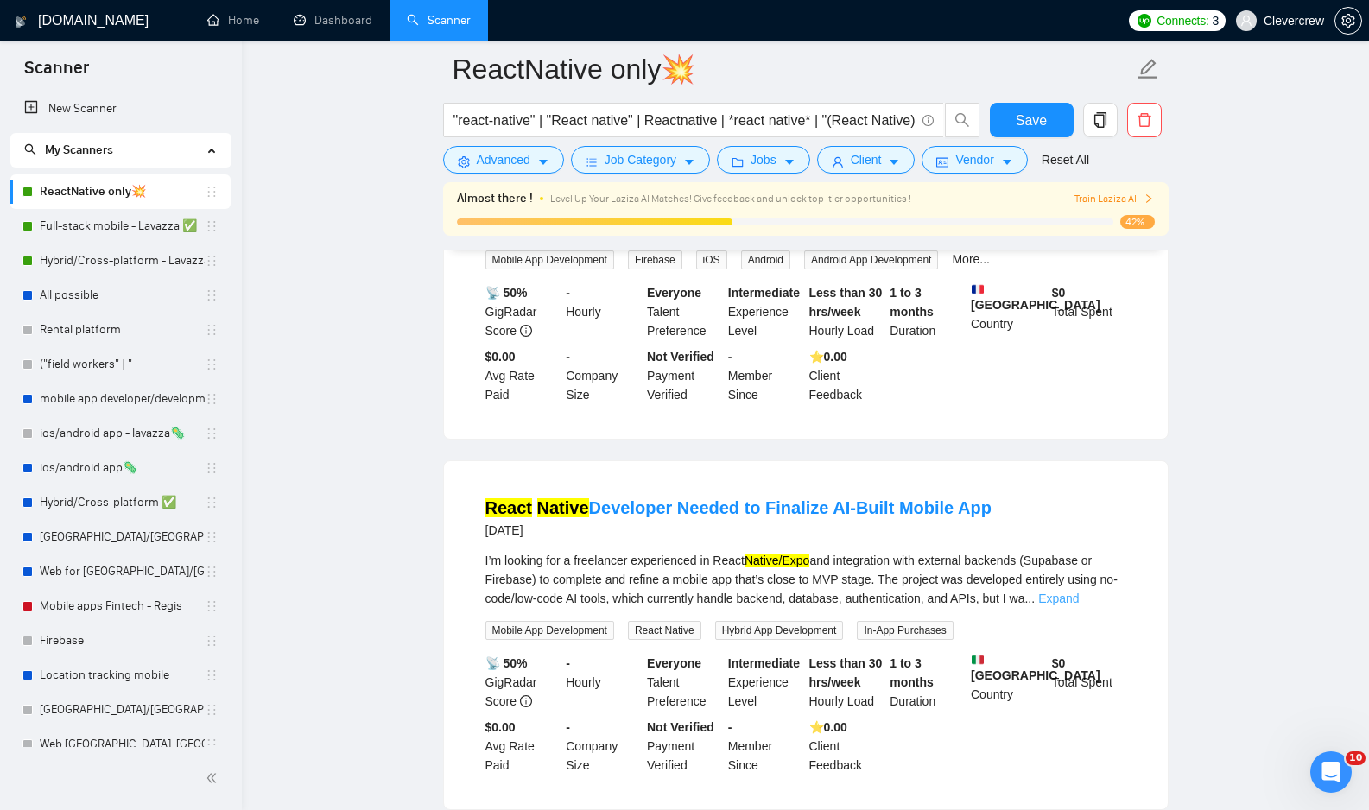
click at [1079, 605] on link "Expand" at bounding box center [1058, 599] width 41 height 14
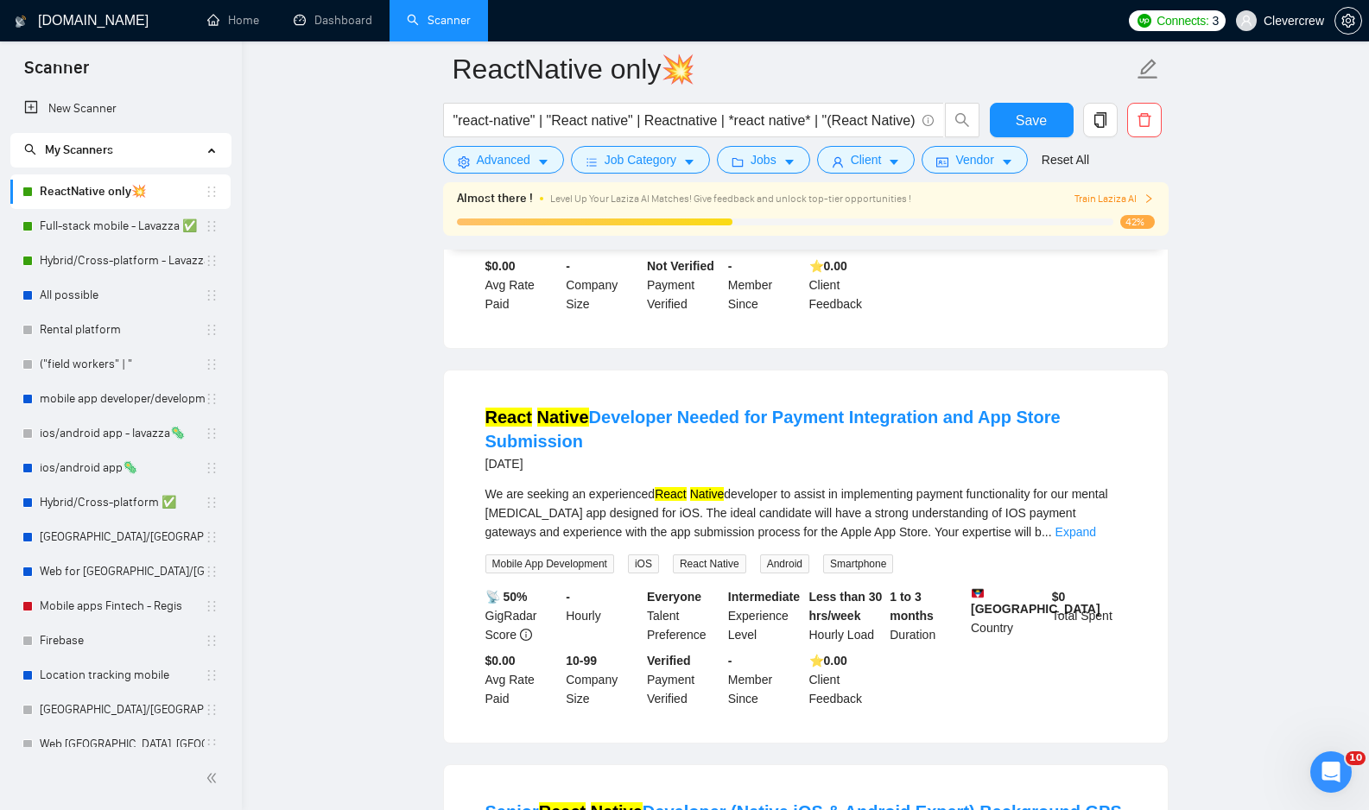
scroll to position [2441, 0]
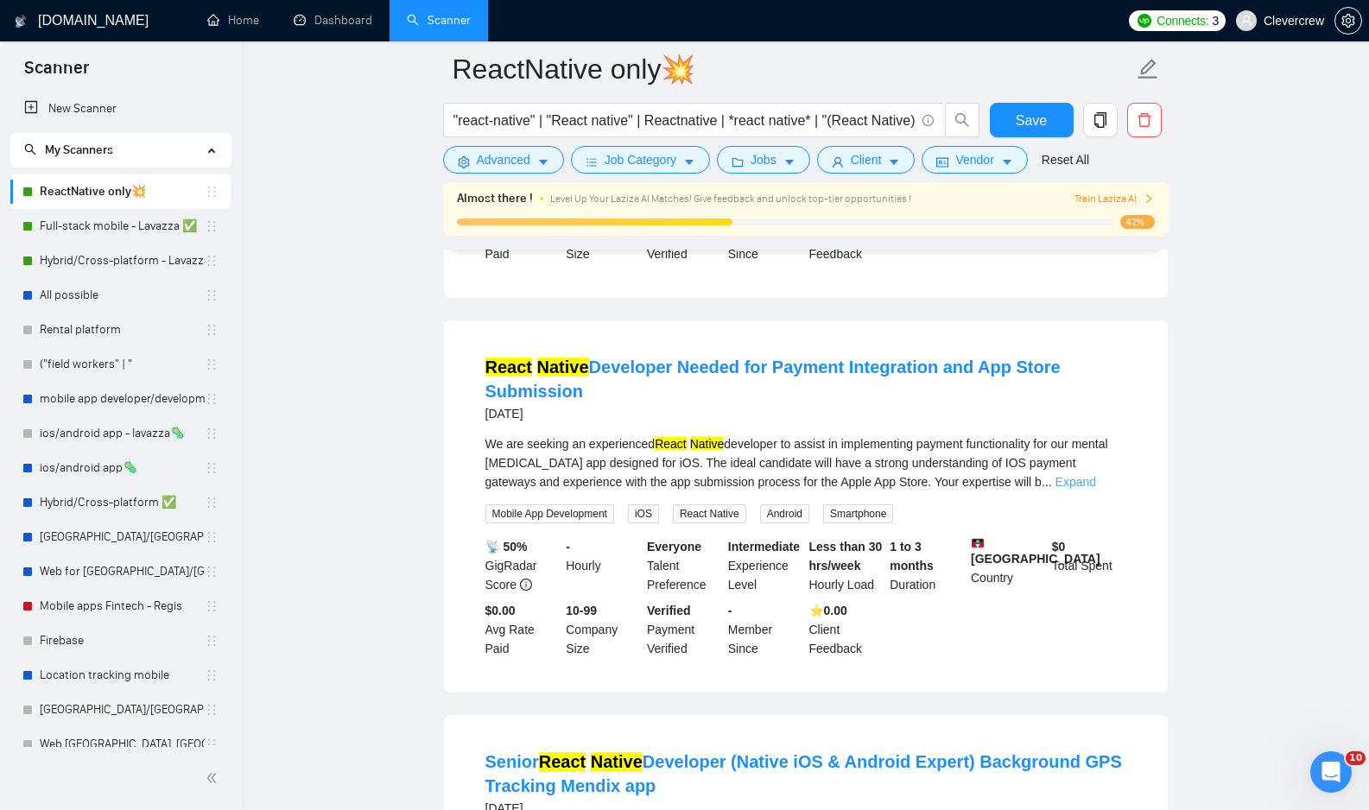
click at [1089, 489] on link "Expand" at bounding box center [1075, 482] width 41 height 14
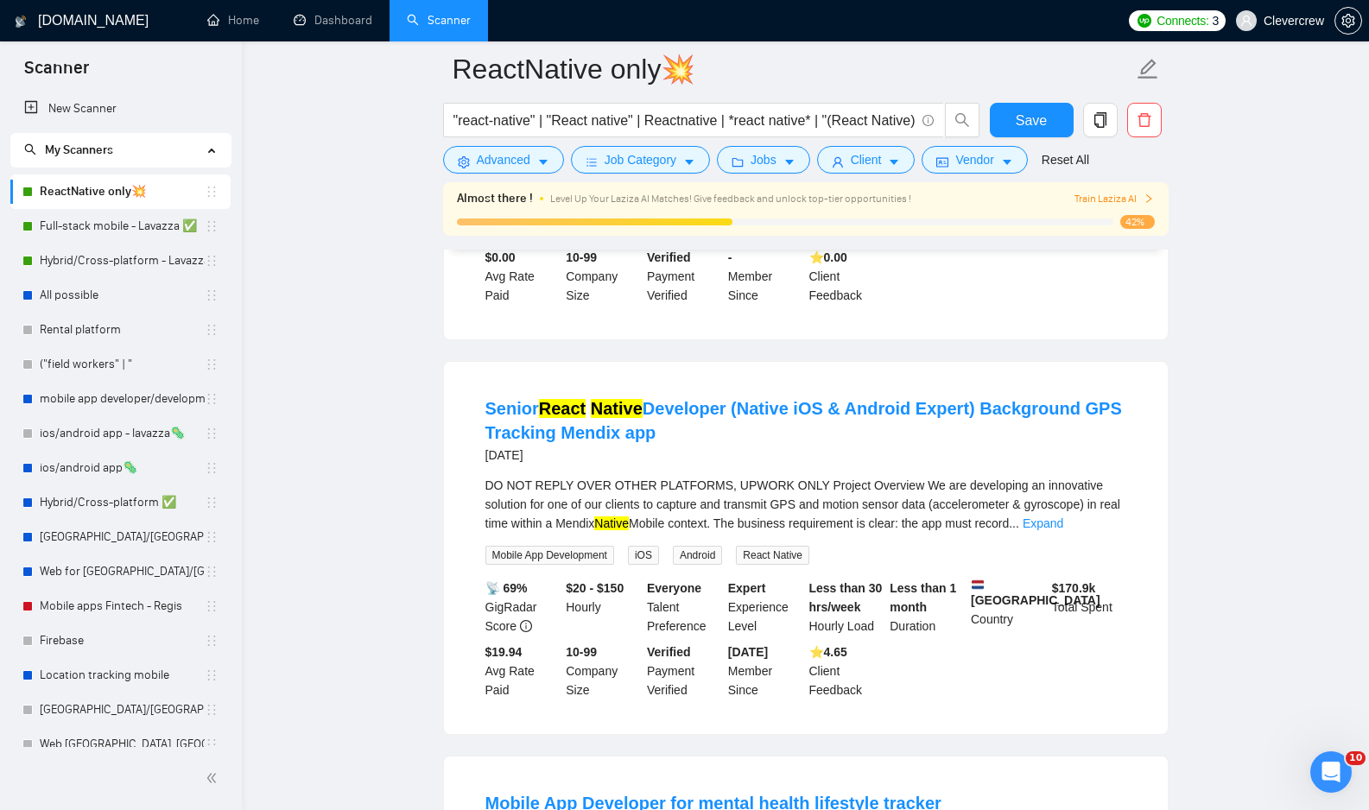
scroll to position [2889, 0]
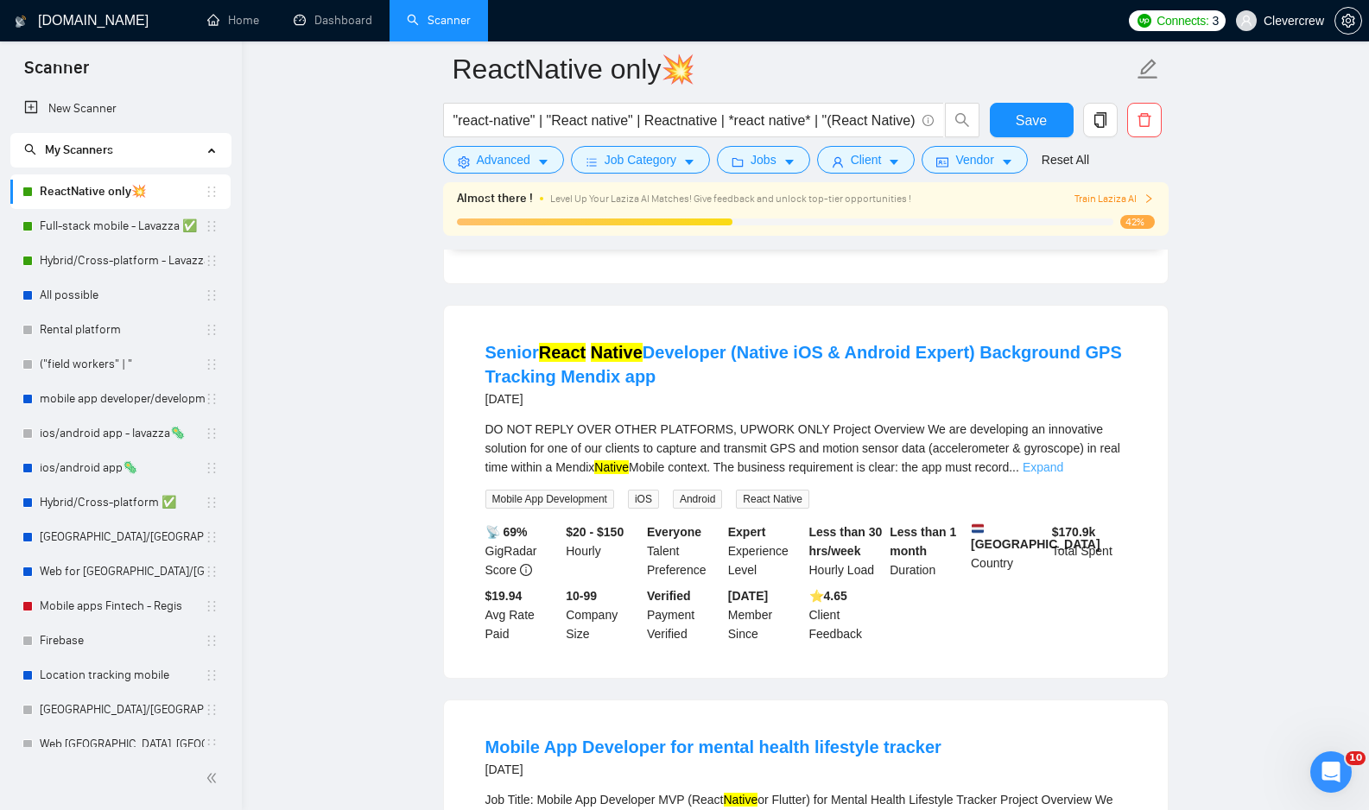
click at [1063, 474] on link "Expand" at bounding box center [1043, 467] width 41 height 14
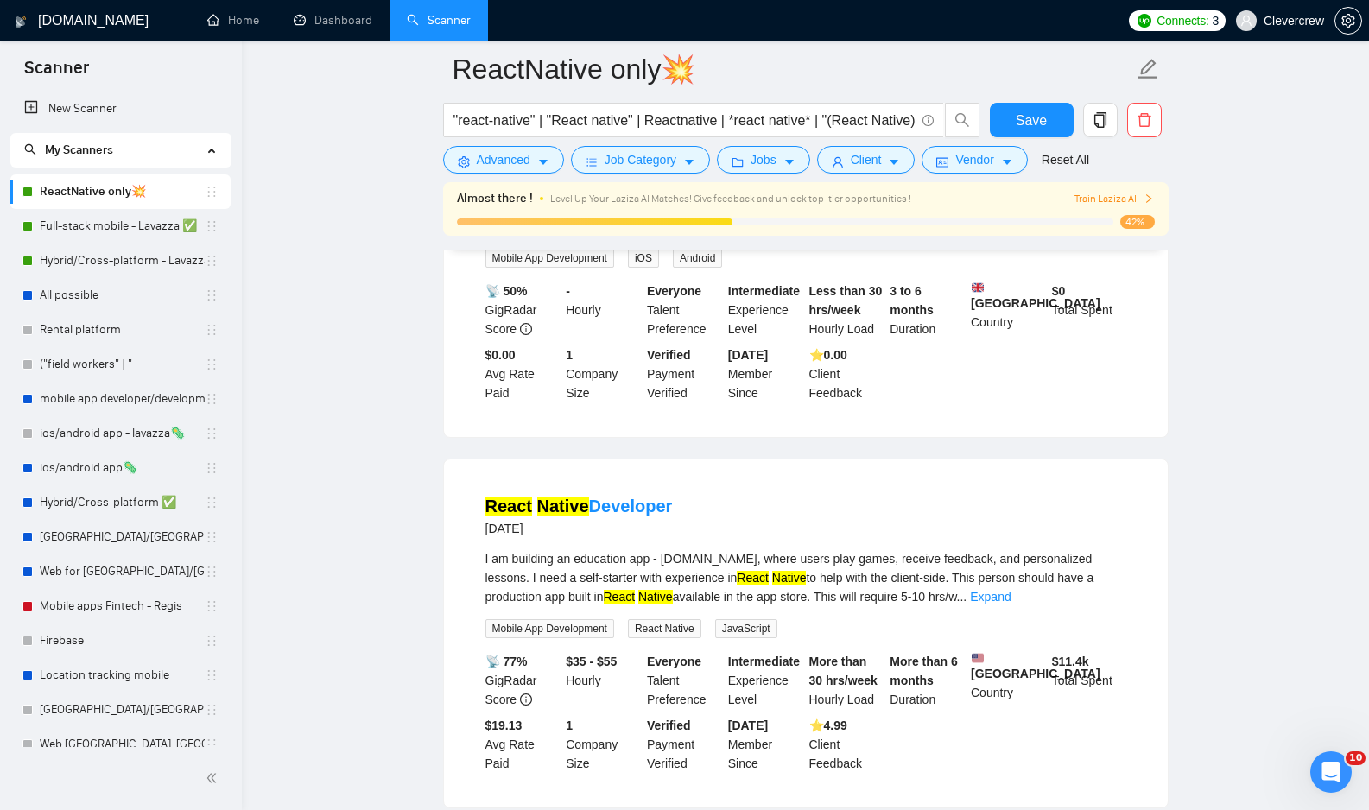
scroll to position [3958, 0]
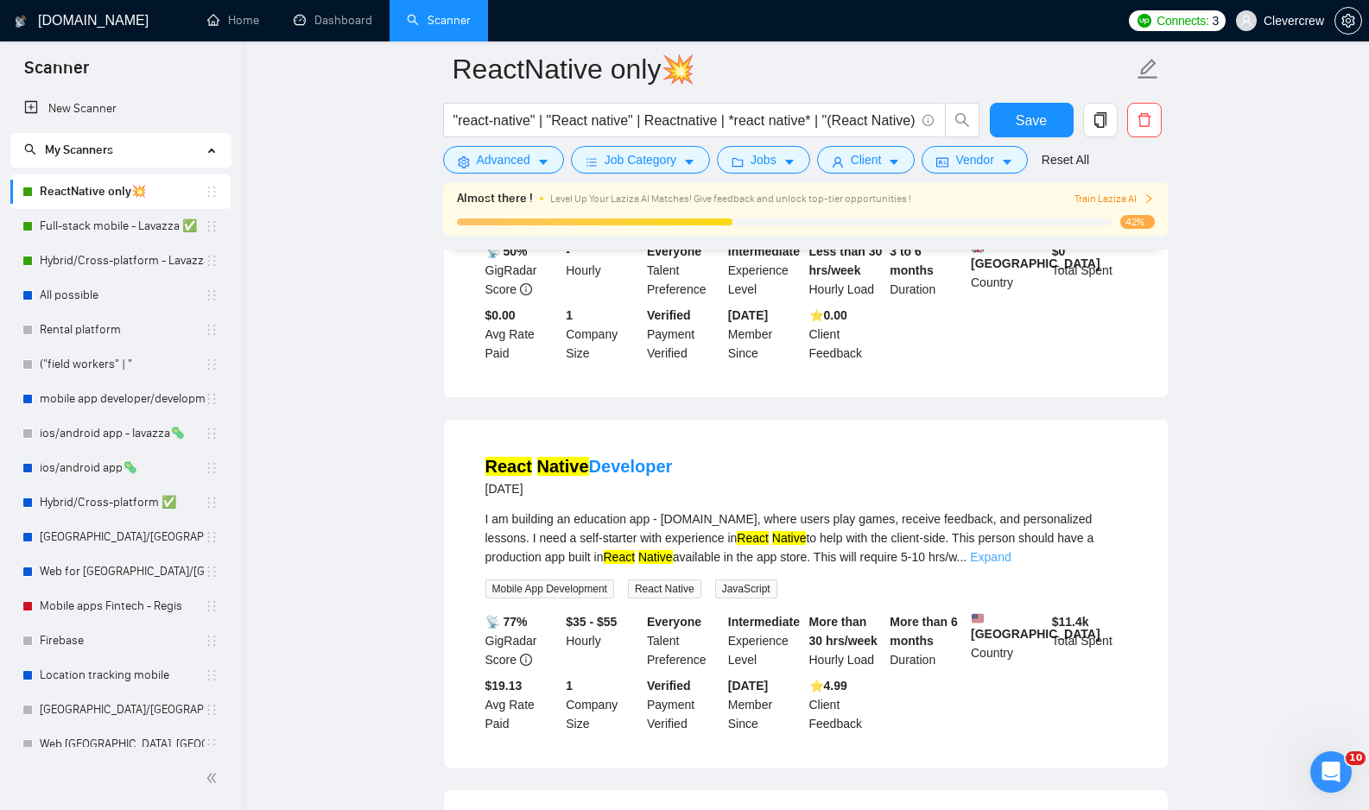
click at [1010, 564] on link "Expand" at bounding box center [990, 557] width 41 height 14
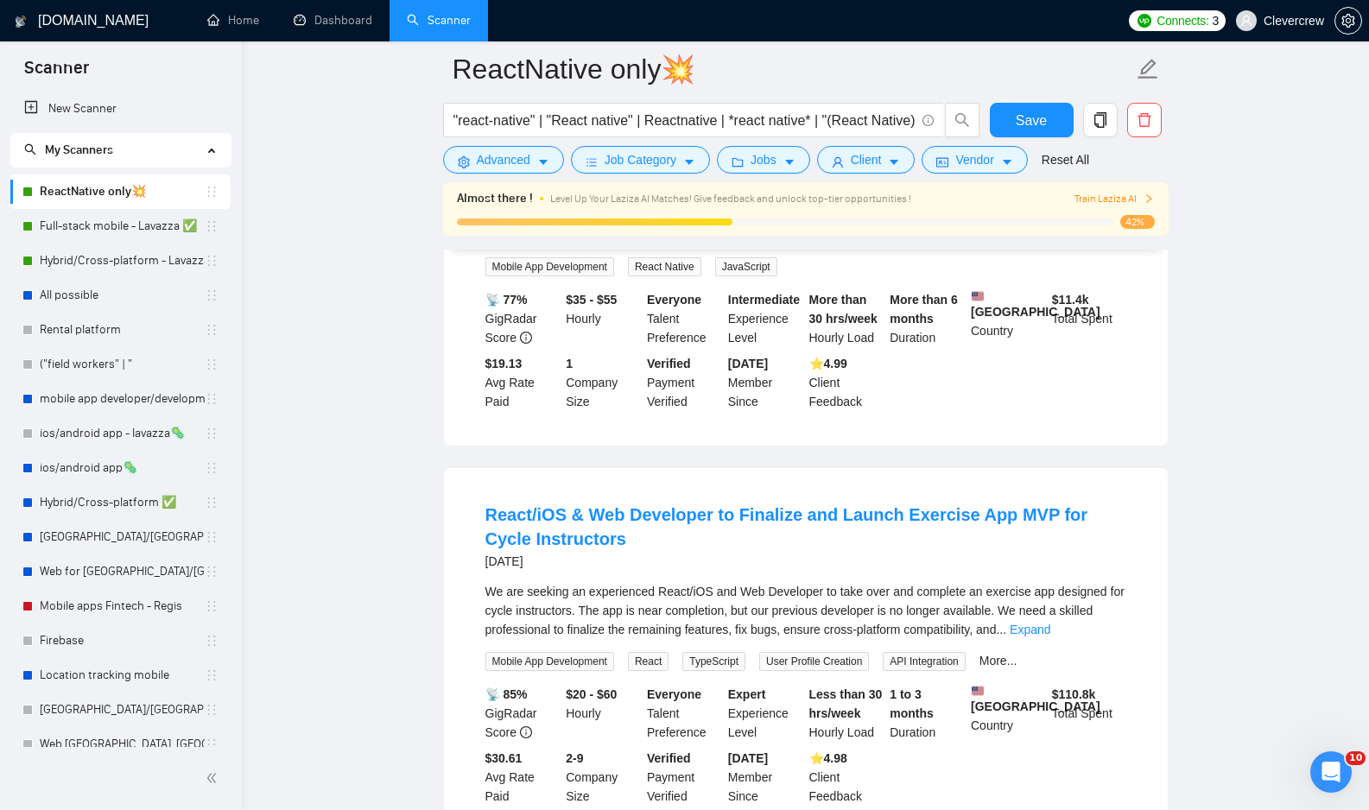
scroll to position [4387, 0]
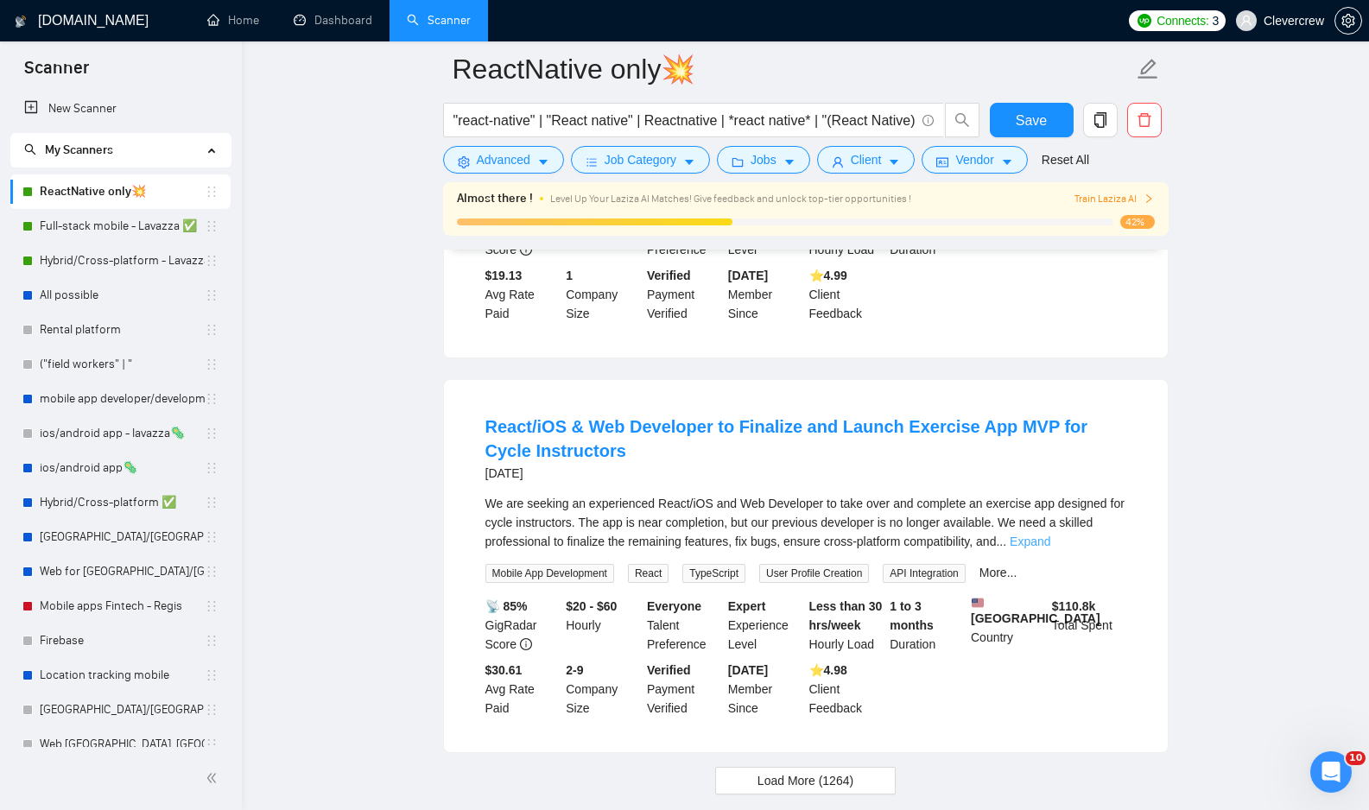
click at [1050, 548] on link "Expand" at bounding box center [1030, 542] width 41 height 14
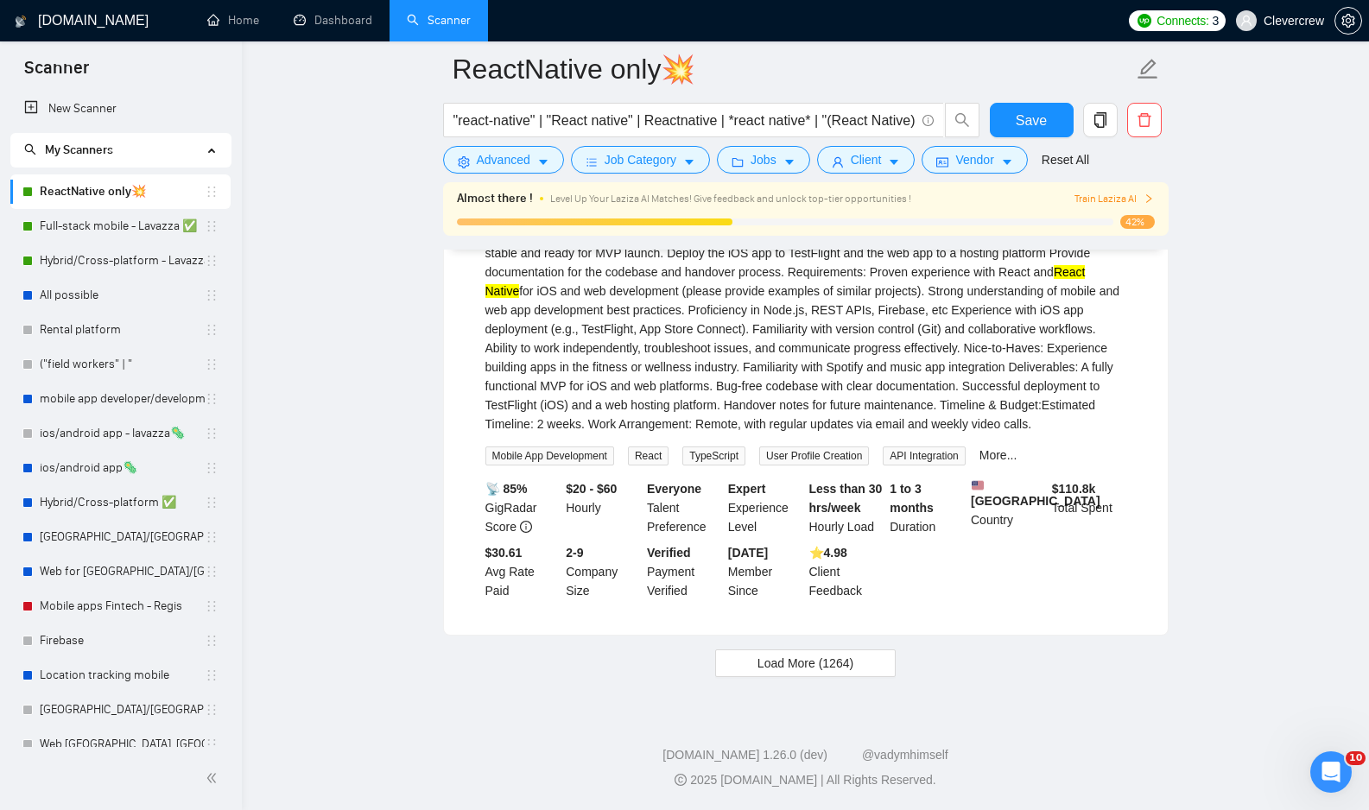
scroll to position [4967, 0]
click at [872, 667] on button "Load More (1264)" at bounding box center [805, 663] width 180 height 28
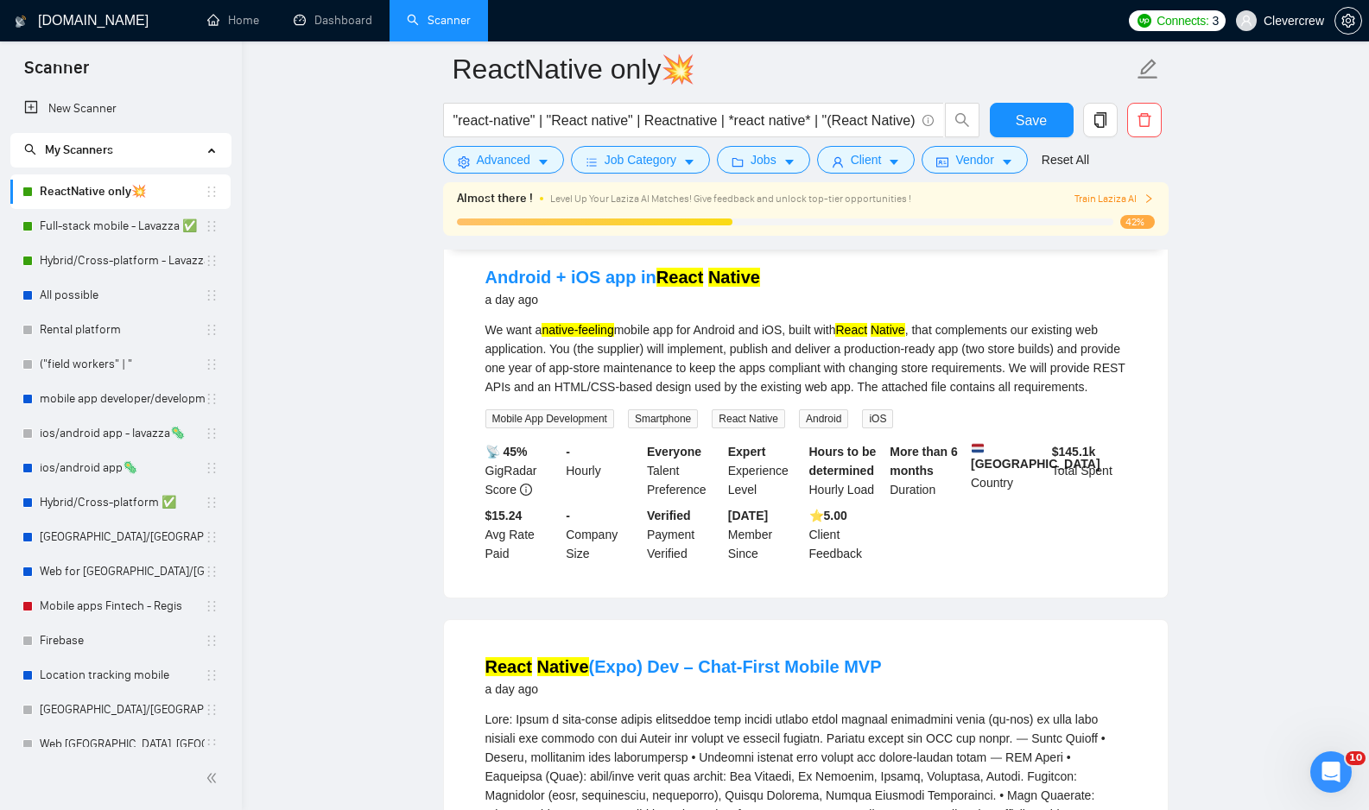
scroll to position [0, 0]
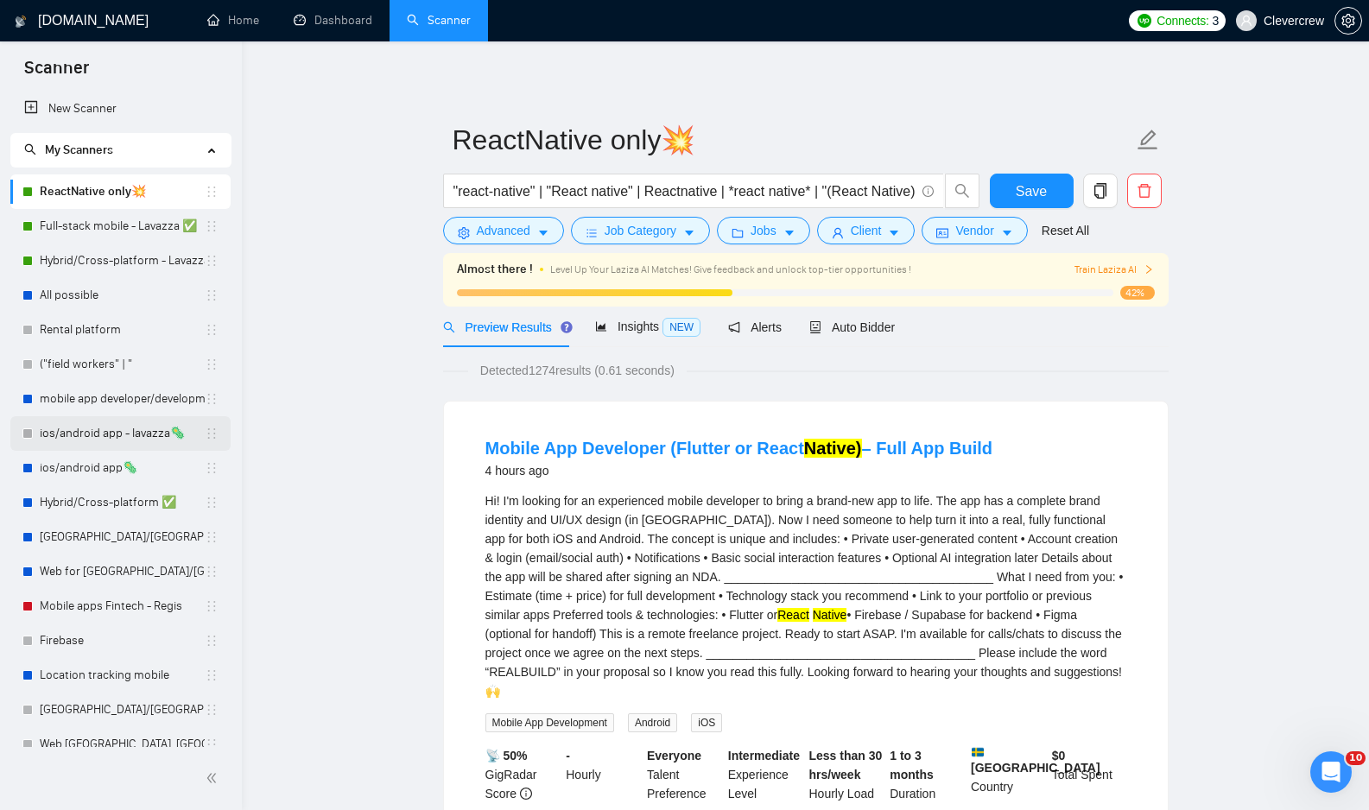
click at [122, 435] on link "ios/android app - lavazza🦠" at bounding box center [122, 433] width 165 height 35
click at [123, 440] on link "ios/android app - lavazza🦠" at bounding box center [122, 433] width 165 height 35
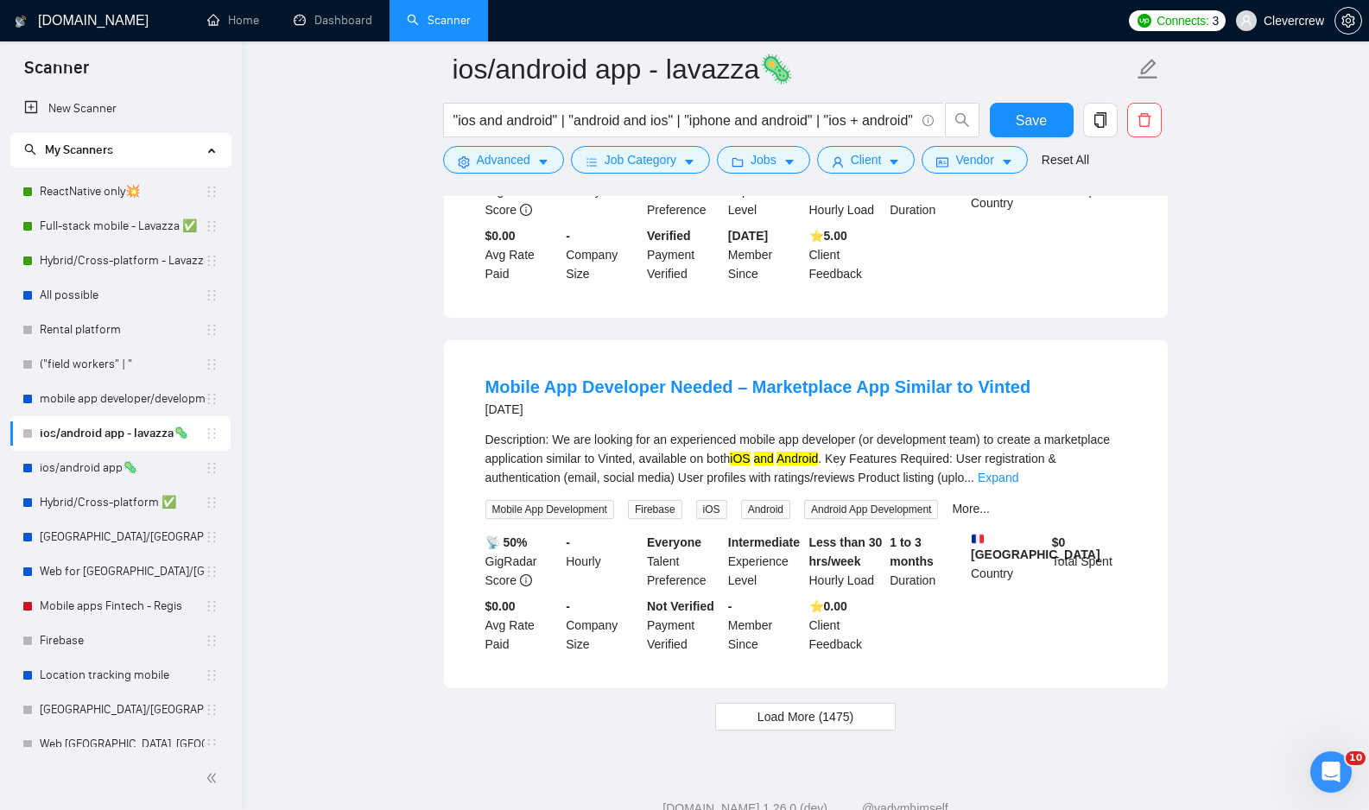
scroll to position [3416, 0]
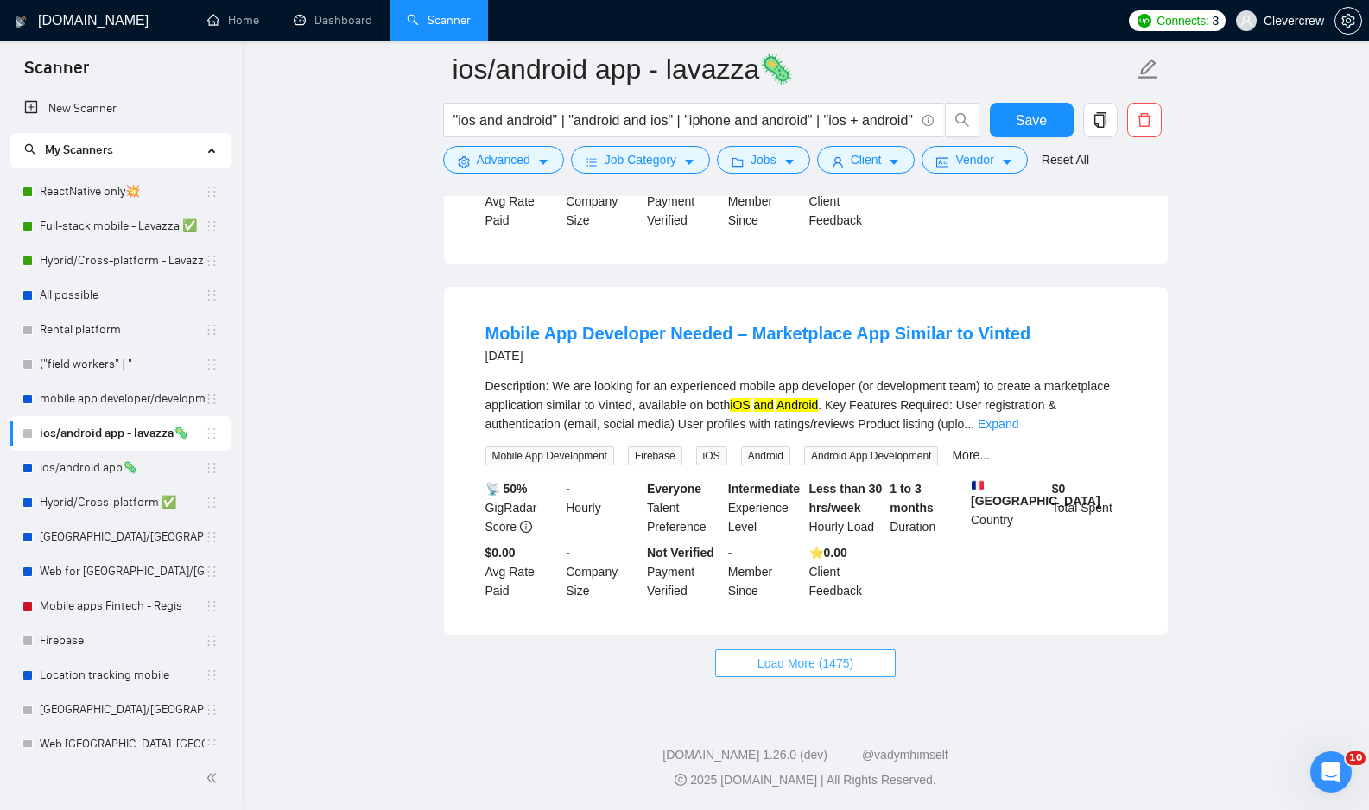
click at [829, 667] on span "Load More (1475)" at bounding box center [805, 663] width 96 height 19
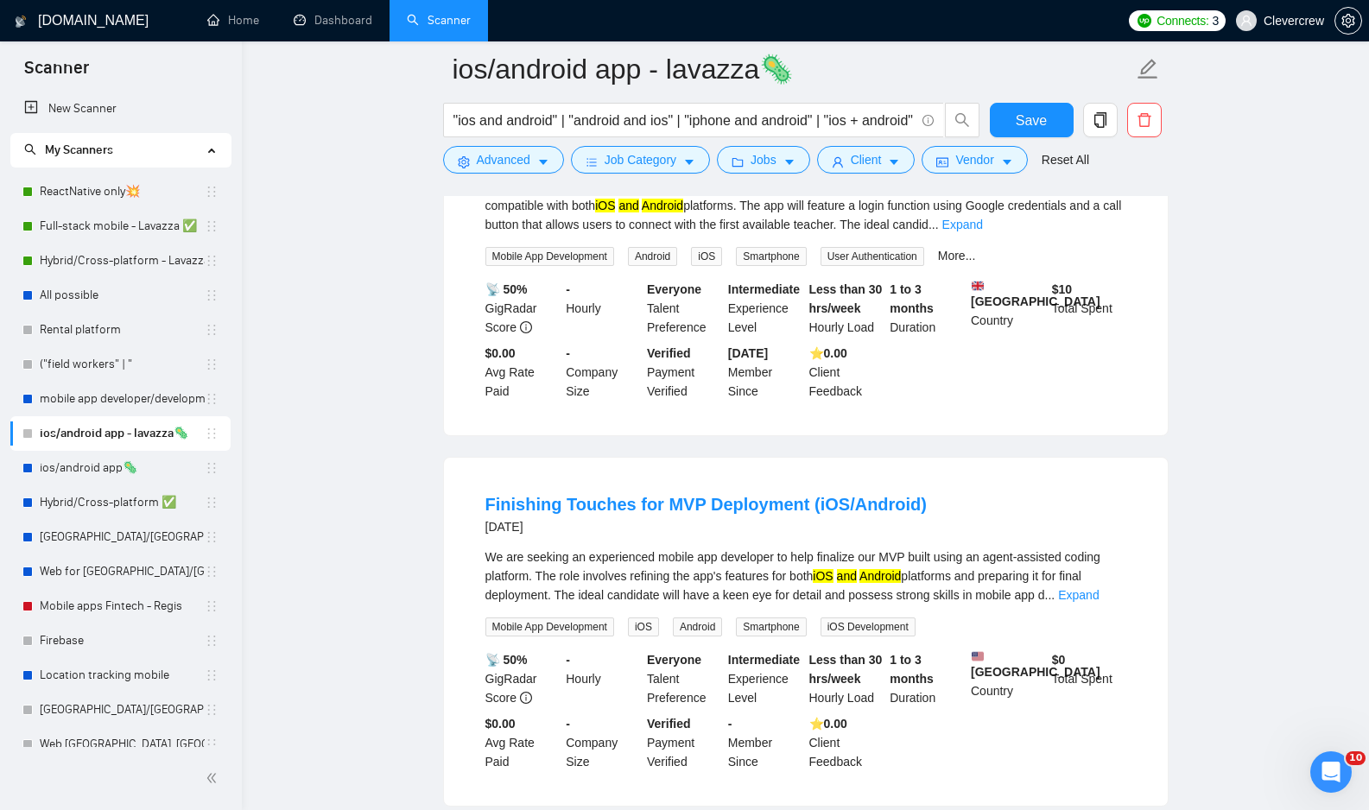
scroll to position [4104, 0]
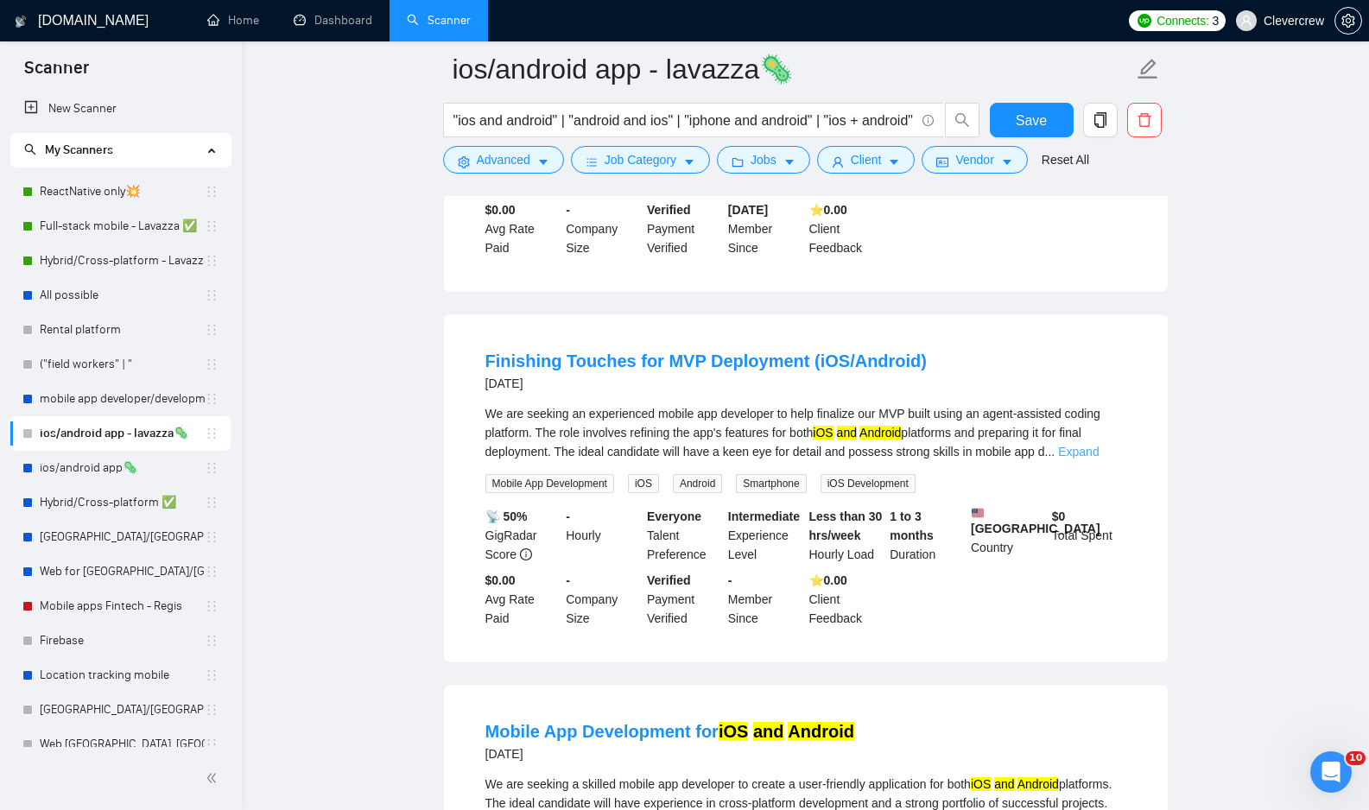
click at [1095, 459] on link "Expand" at bounding box center [1078, 452] width 41 height 14
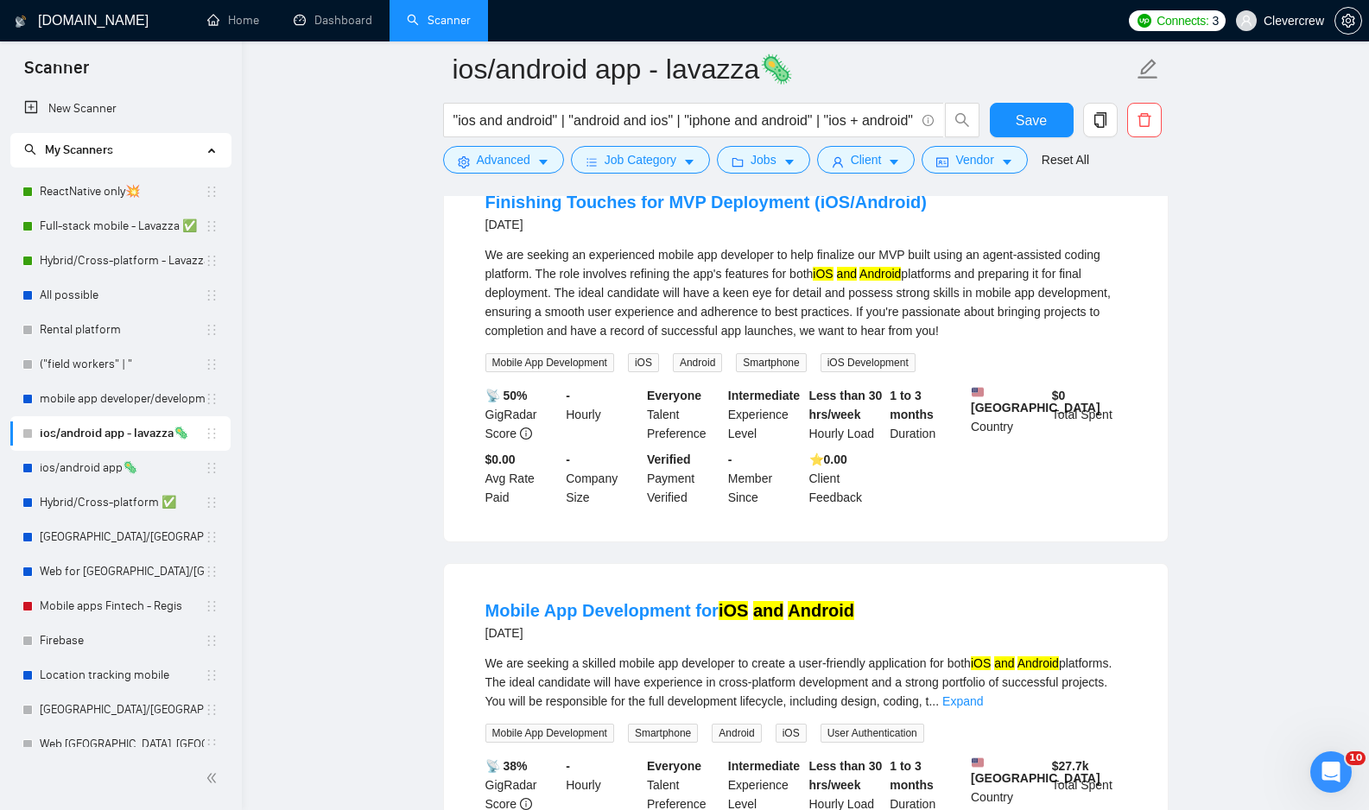
scroll to position [4633, 0]
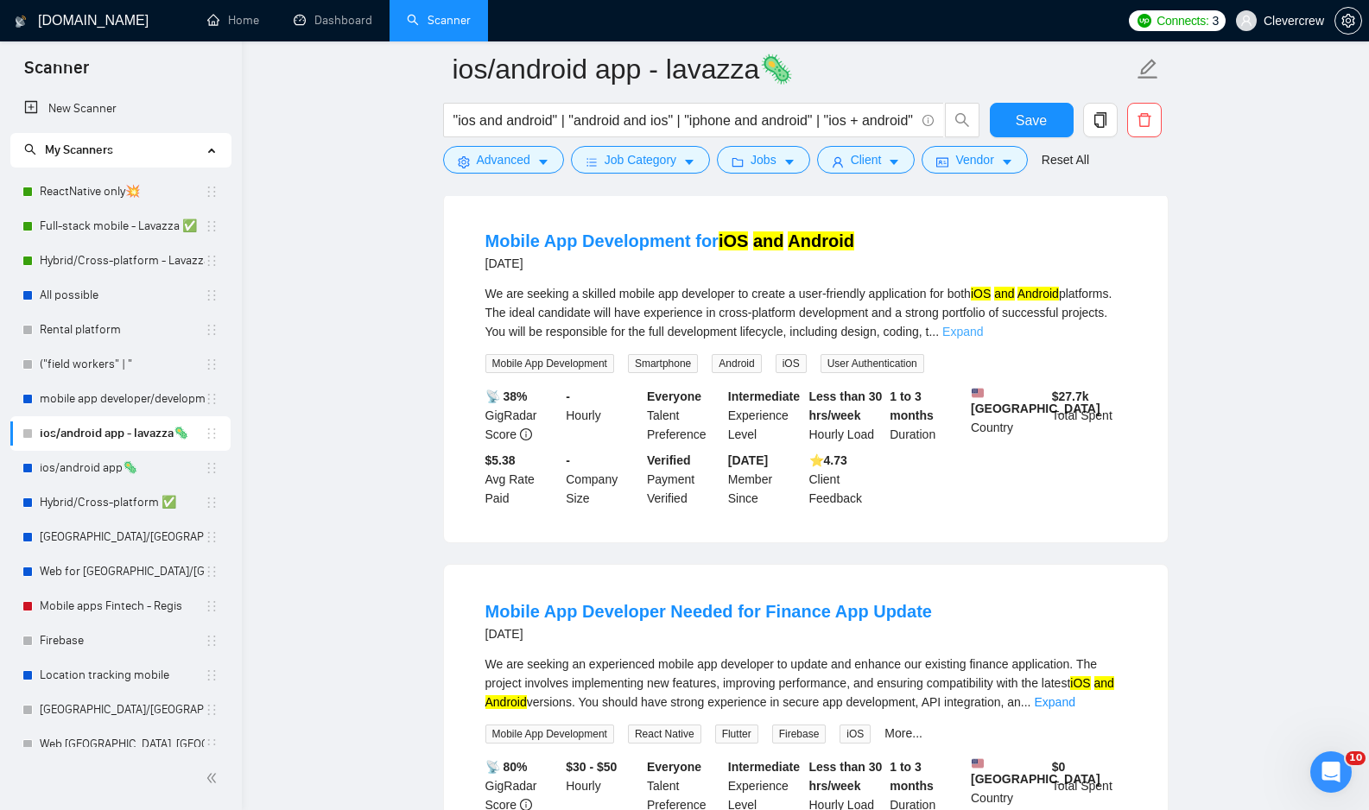
click at [983, 339] on link "Expand" at bounding box center [962, 332] width 41 height 14
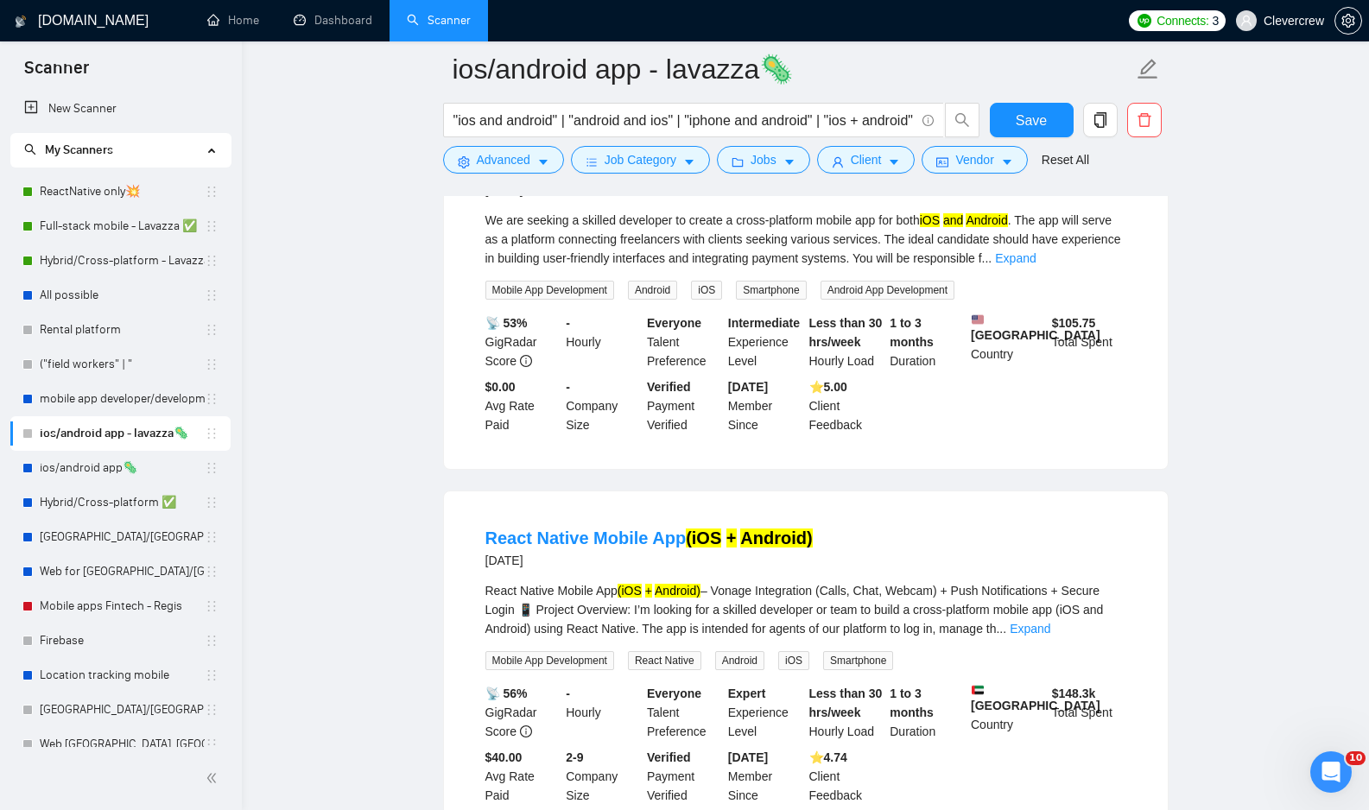
scroll to position [6571, 0]
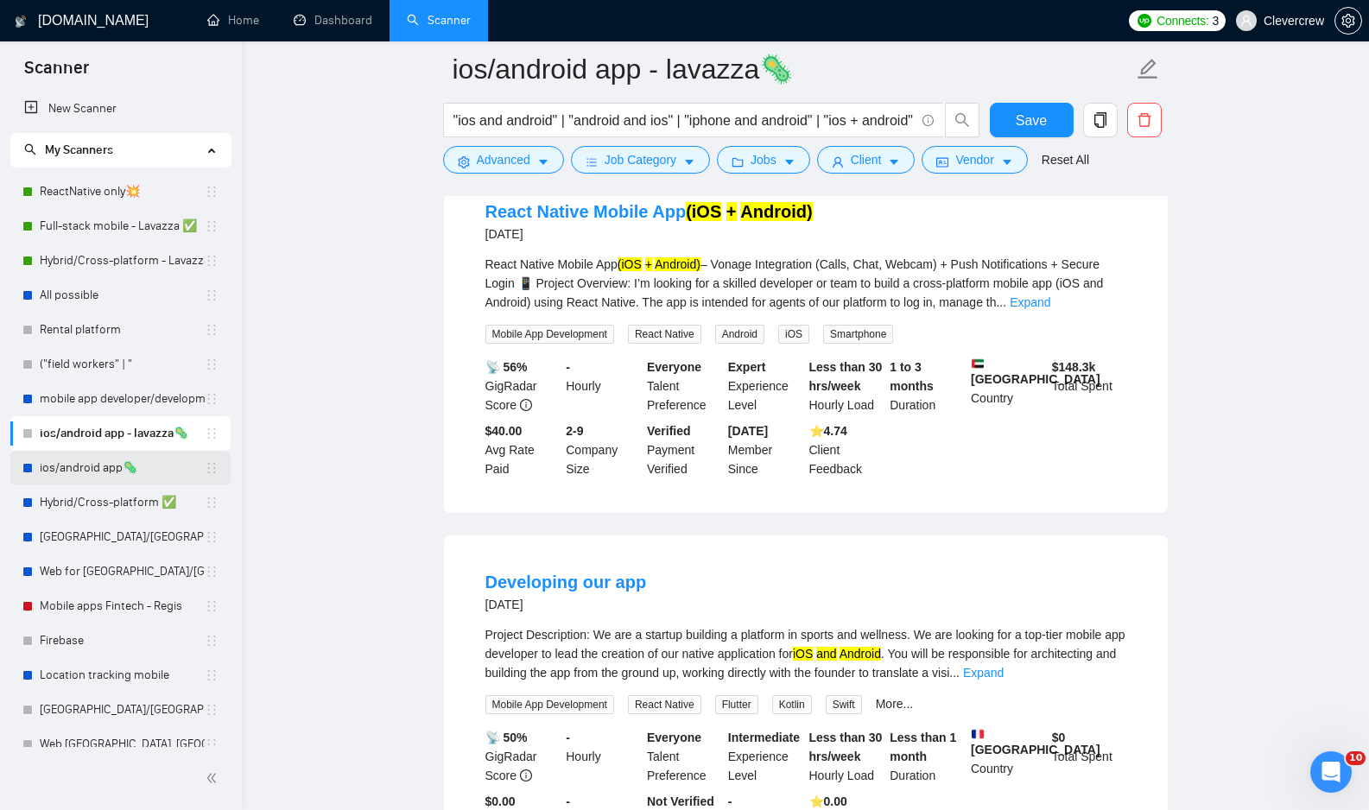
click at [132, 472] on link "ios/android app🦠" at bounding box center [122, 468] width 165 height 35
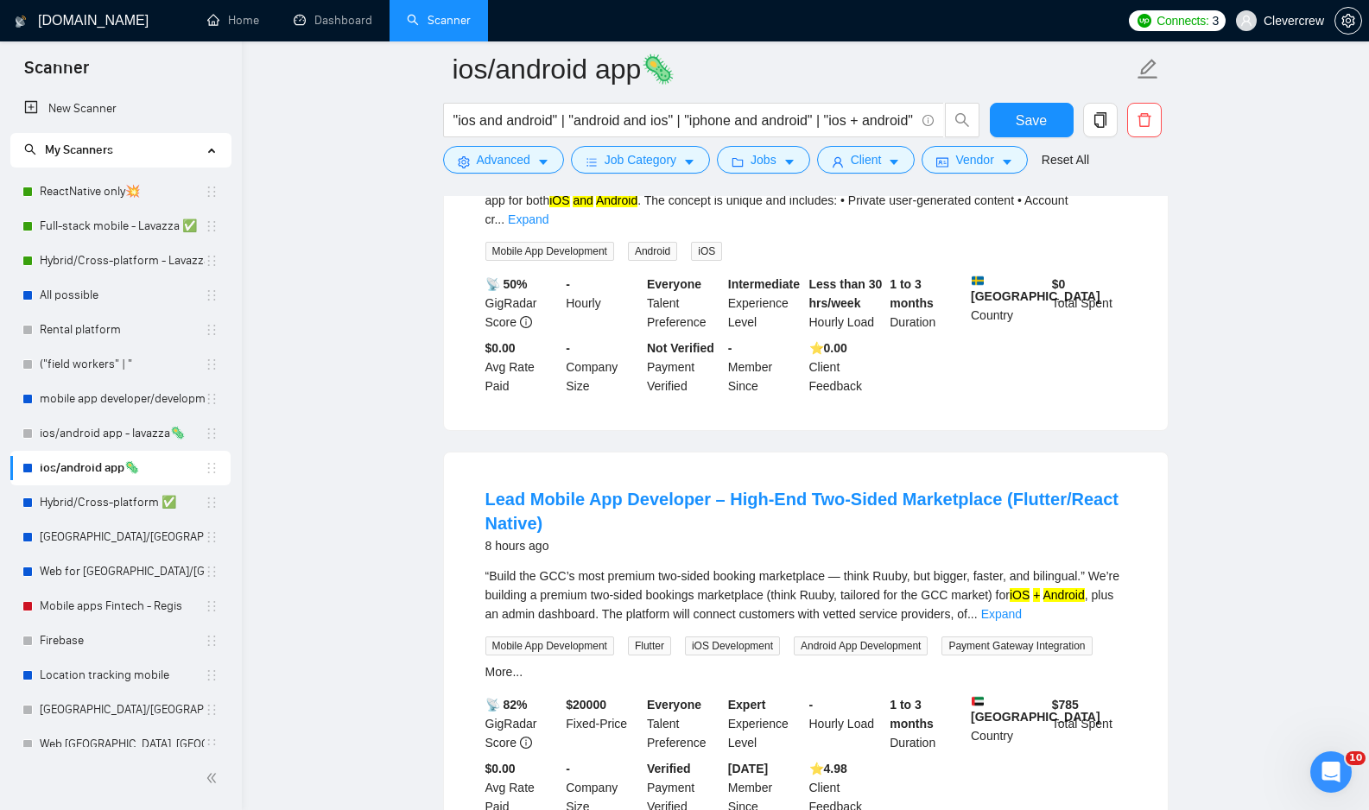
scroll to position [316, 0]
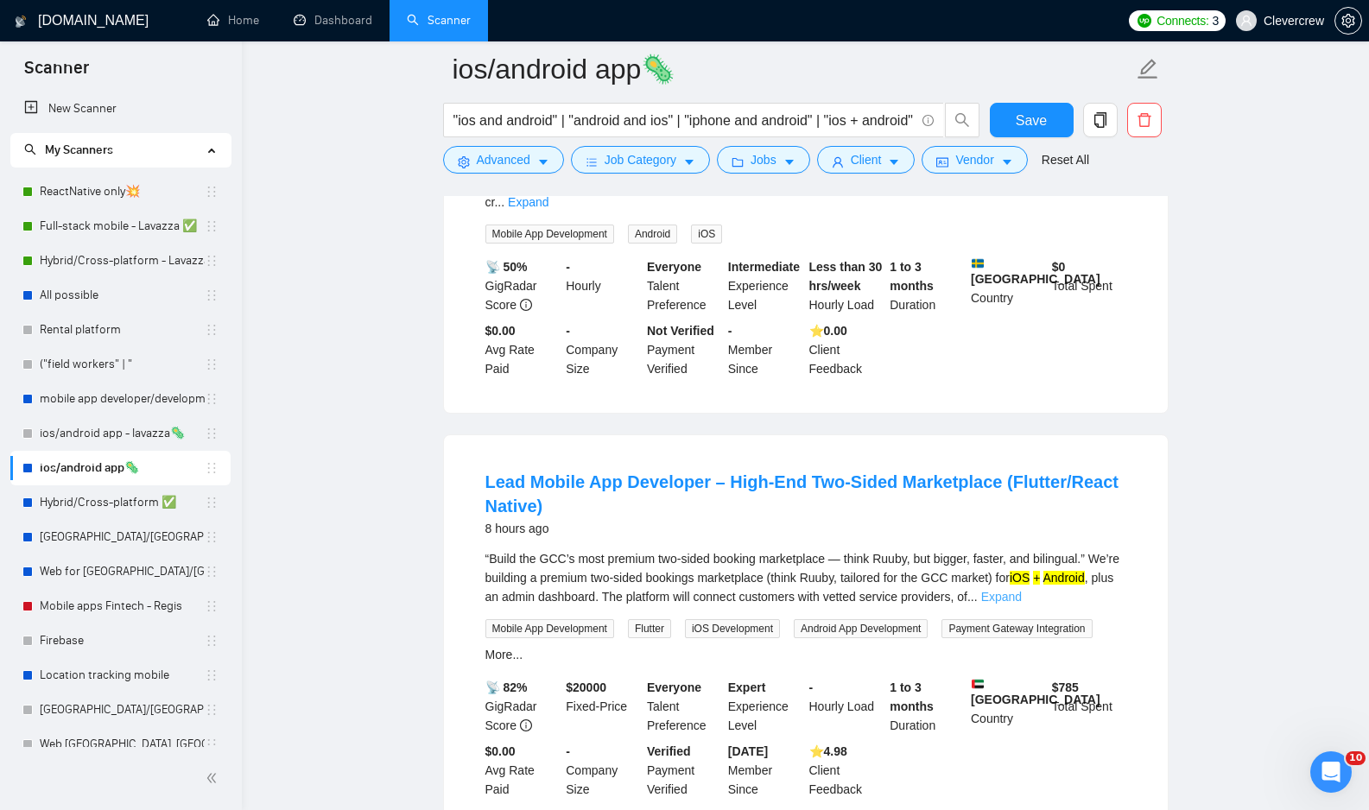
click at [1022, 590] on link "Expand" at bounding box center [1001, 597] width 41 height 14
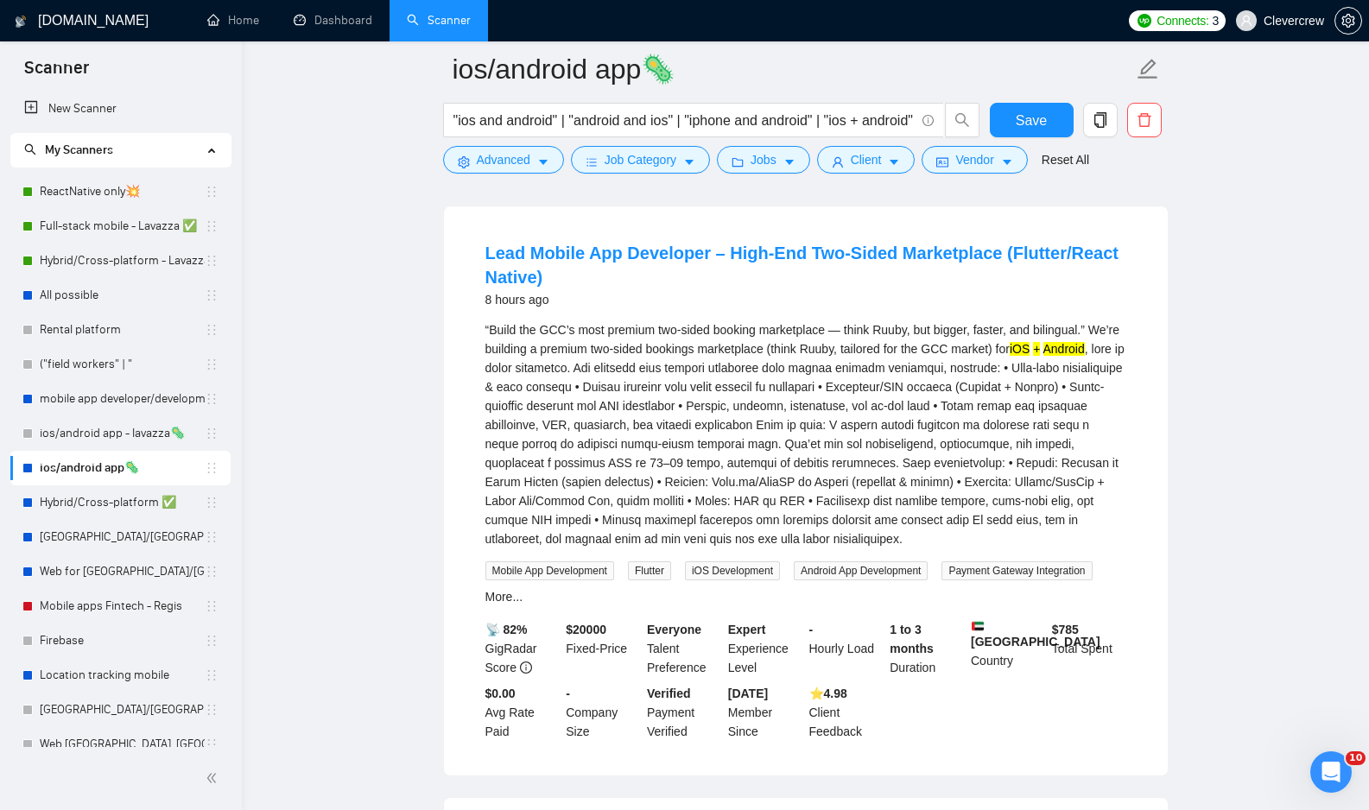
scroll to position [542, 0]
click at [867, 246] on link "Lead Mobile App Developer – High-End Two-Sided Marketplace (Flutter/React Nativ…" at bounding box center [801, 267] width 633 height 43
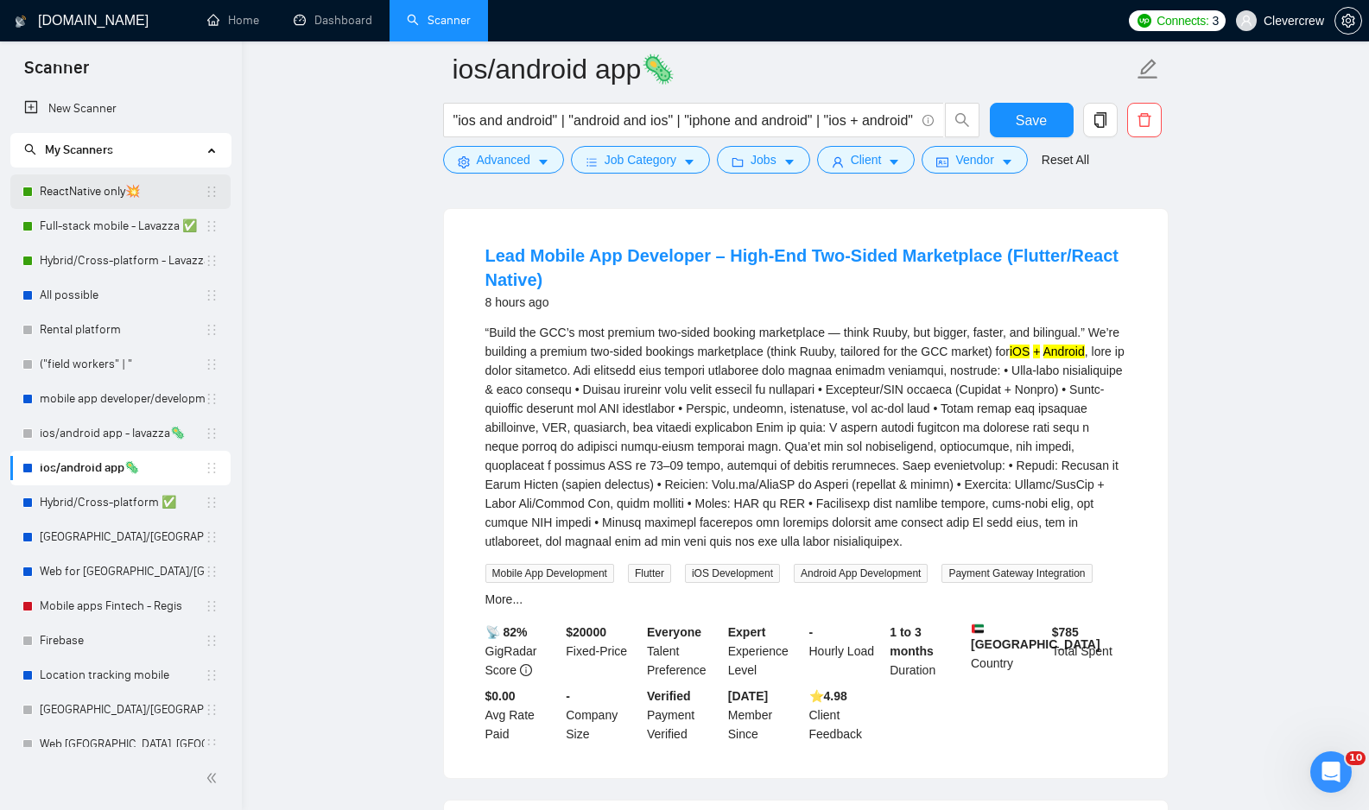
click at [109, 195] on link "ReactNative only💥" at bounding box center [122, 191] width 165 height 35
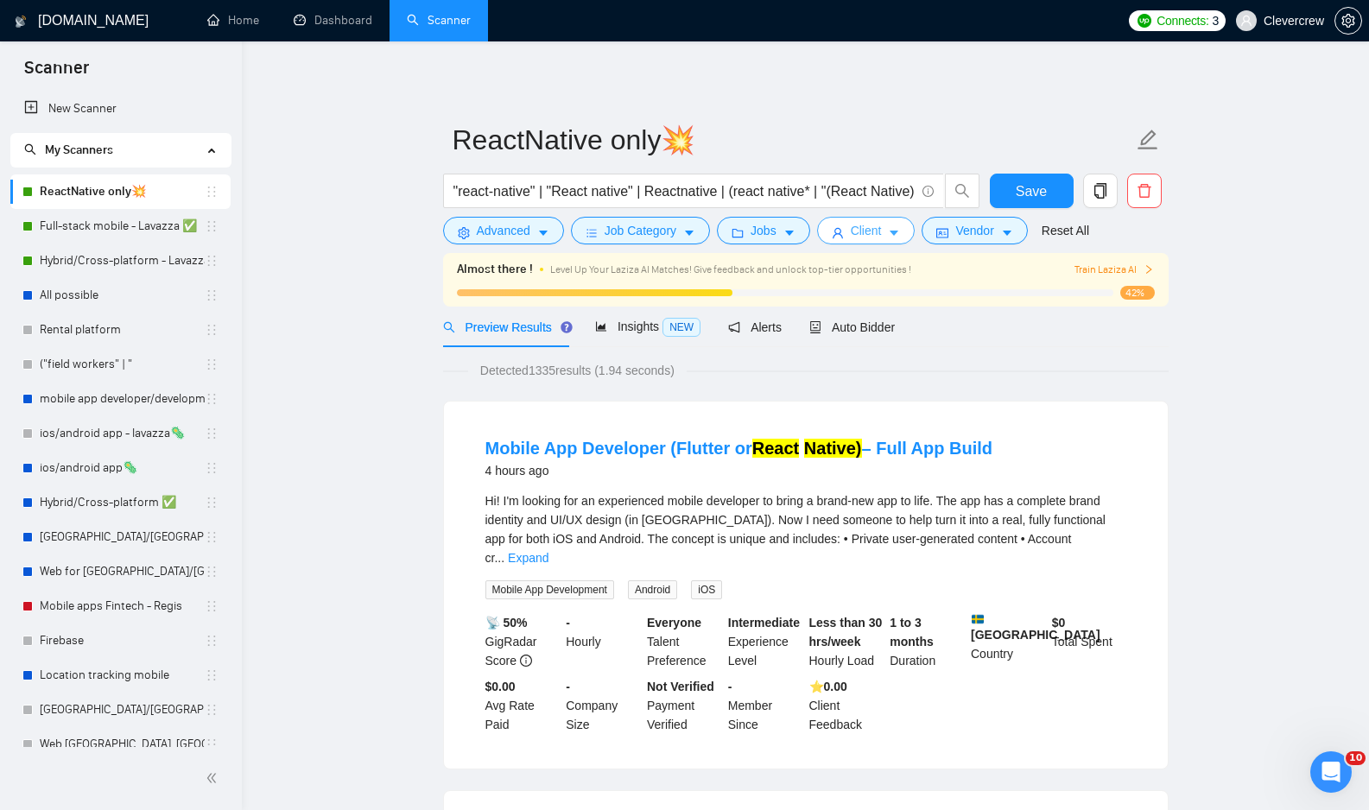
click at [900, 238] on icon "caret-down" at bounding box center [894, 233] width 12 height 12
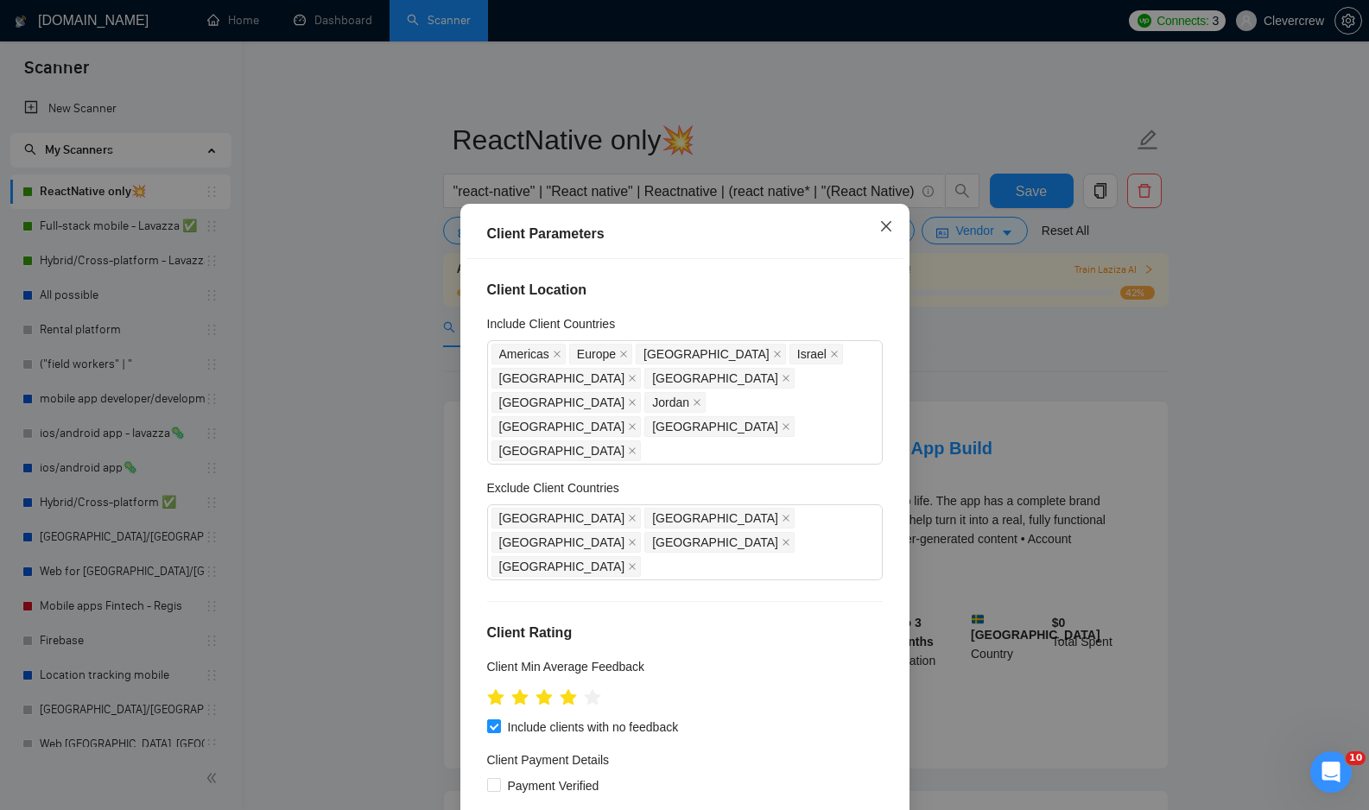
click at [894, 231] on span "Close" at bounding box center [886, 227] width 47 height 47
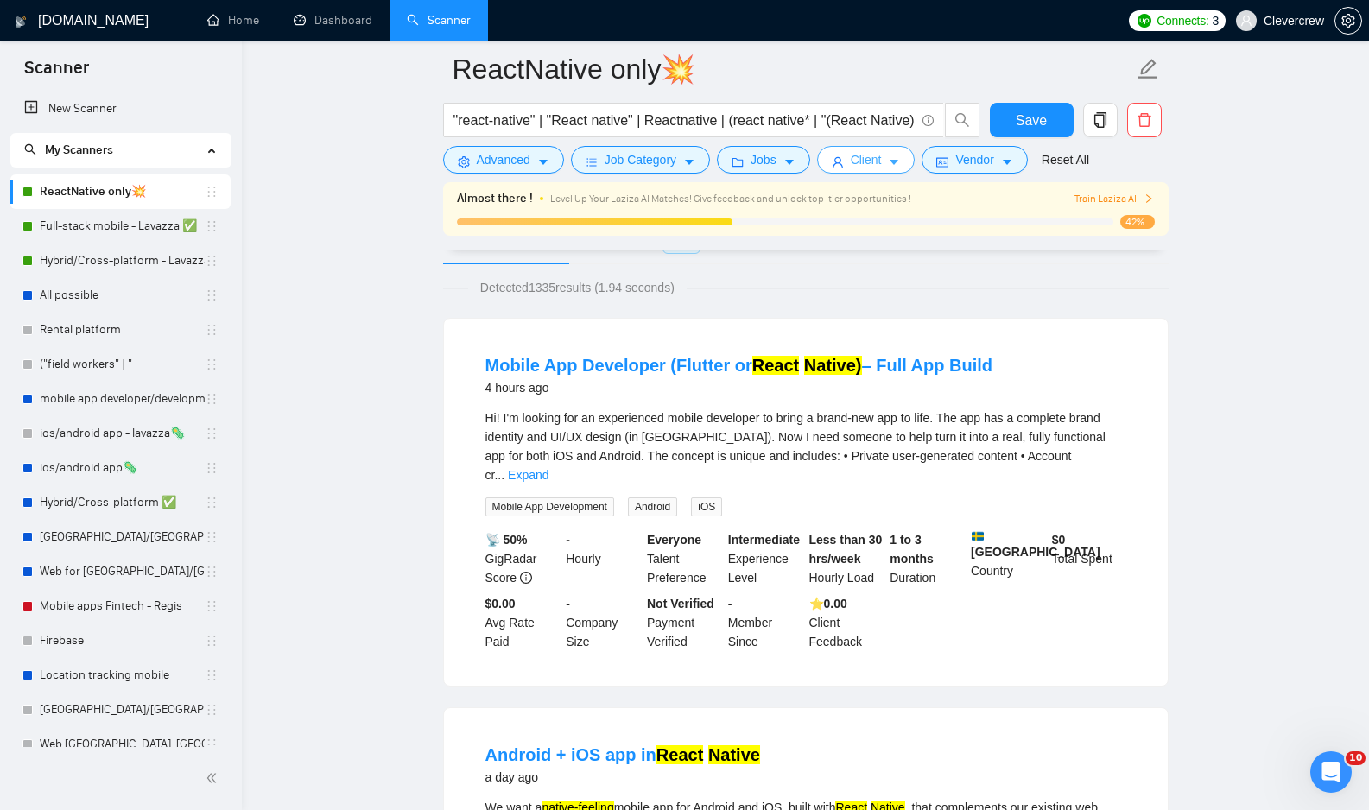
scroll to position [94, 0]
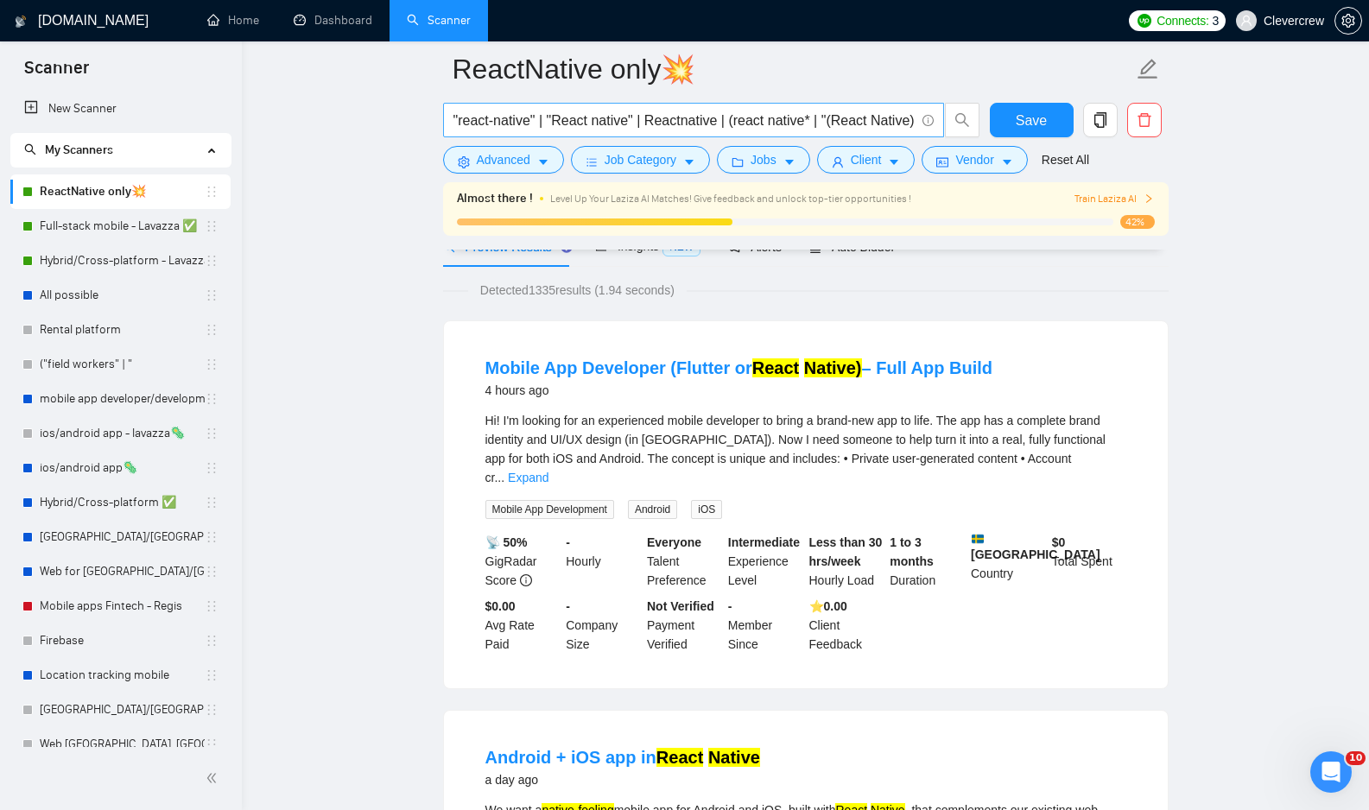
click at [847, 120] on input ""react-native" | "React native" | Reactnative | (react native* | "(React Native…" at bounding box center [683, 121] width 461 height 22
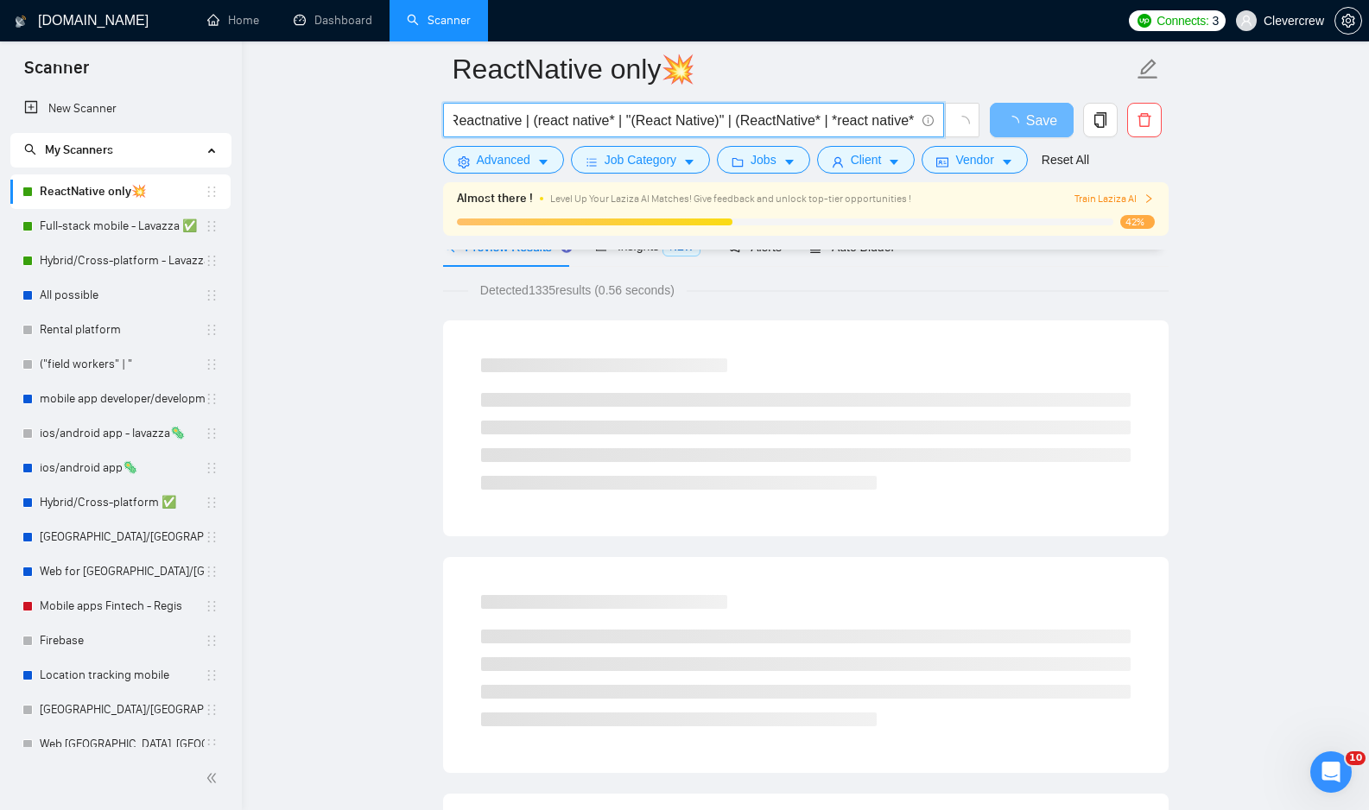
click at [870, 111] on input ""react-native" | "React native" | Reactnative | (react native* | "(React Native…" at bounding box center [683, 121] width 461 height 22
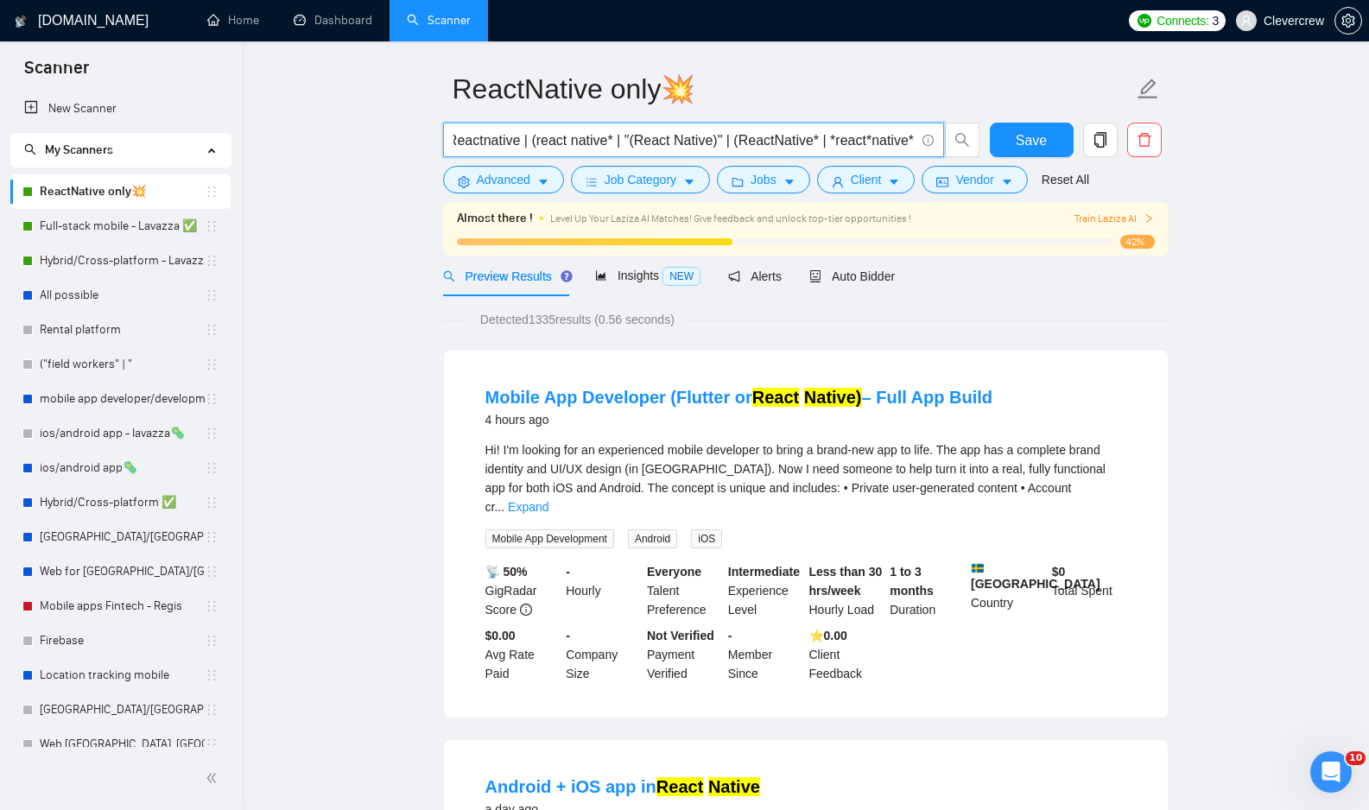
scroll to position [47, 0]
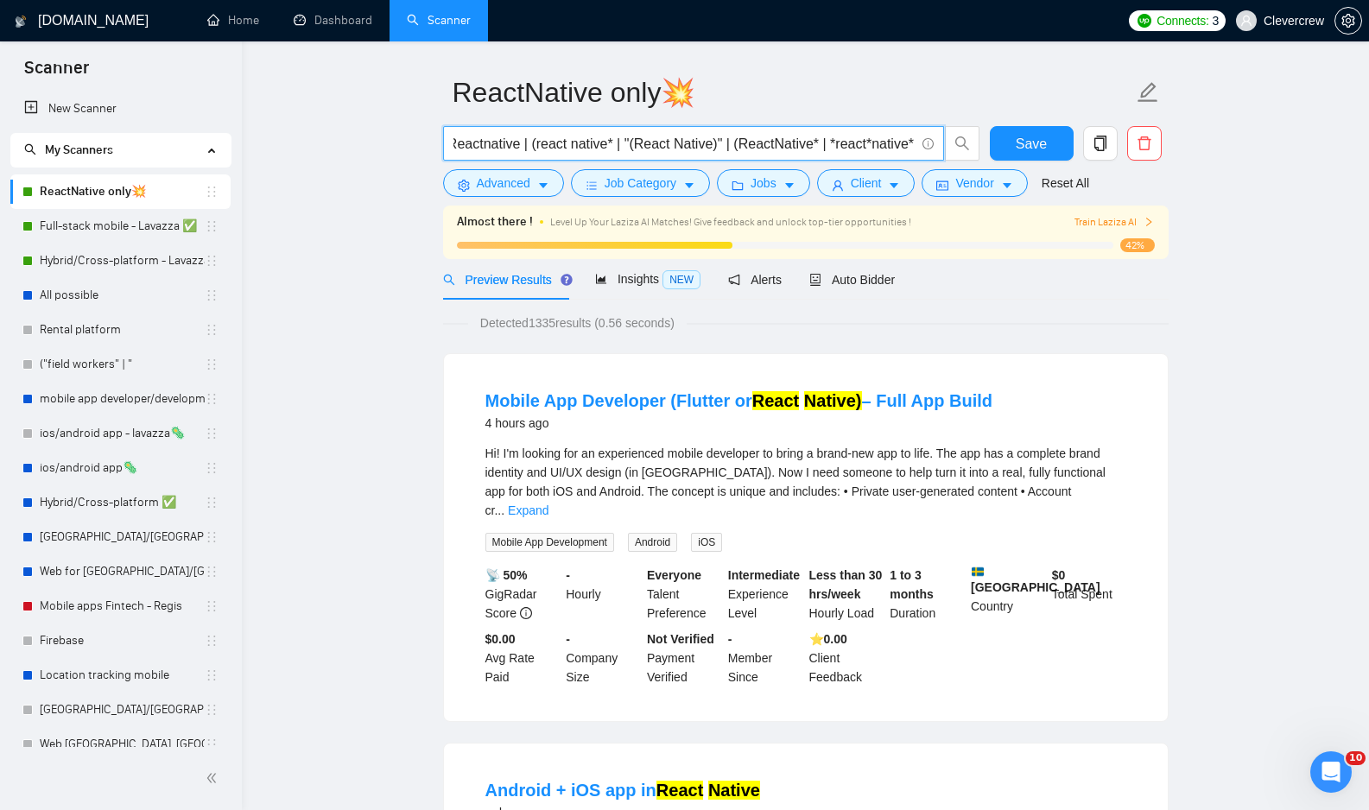
click at [833, 144] on input ""react-native" | "React native" | Reactnative | (react native* | "(React Native…" at bounding box center [683, 144] width 461 height 22
click at [877, 144] on input ""react-native" | "React native" | Reactnative | (react native* | "(React Native…" at bounding box center [683, 144] width 461 height 22
click at [832, 145] on input ""react-native" | "React native" | Reactnative | (react native* | "(React Native…" at bounding box center [683, 144] width 461 height 22
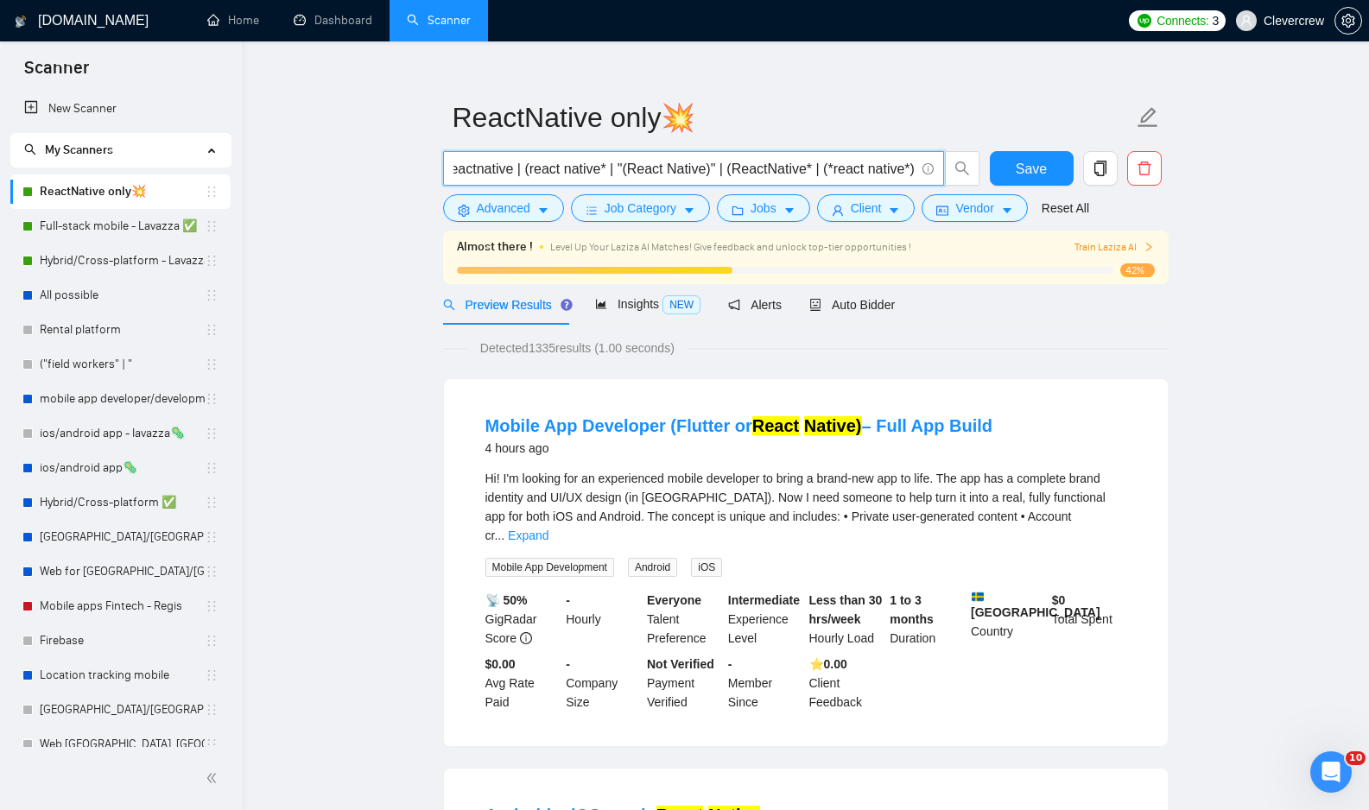
scroll to position [0, 214]
click at [838, 168] on input ""react-native" | "React native" | Reactnative | (react native* | "(React Native…" at bounding box center [683, 169] width 461 height 22
type input ""react-native" | "React native" | Reactnative | (react native* | "(React Native…"
click at [900, 215] on icon "caret-down" at bounding box center [894, 211] width 12 height 12
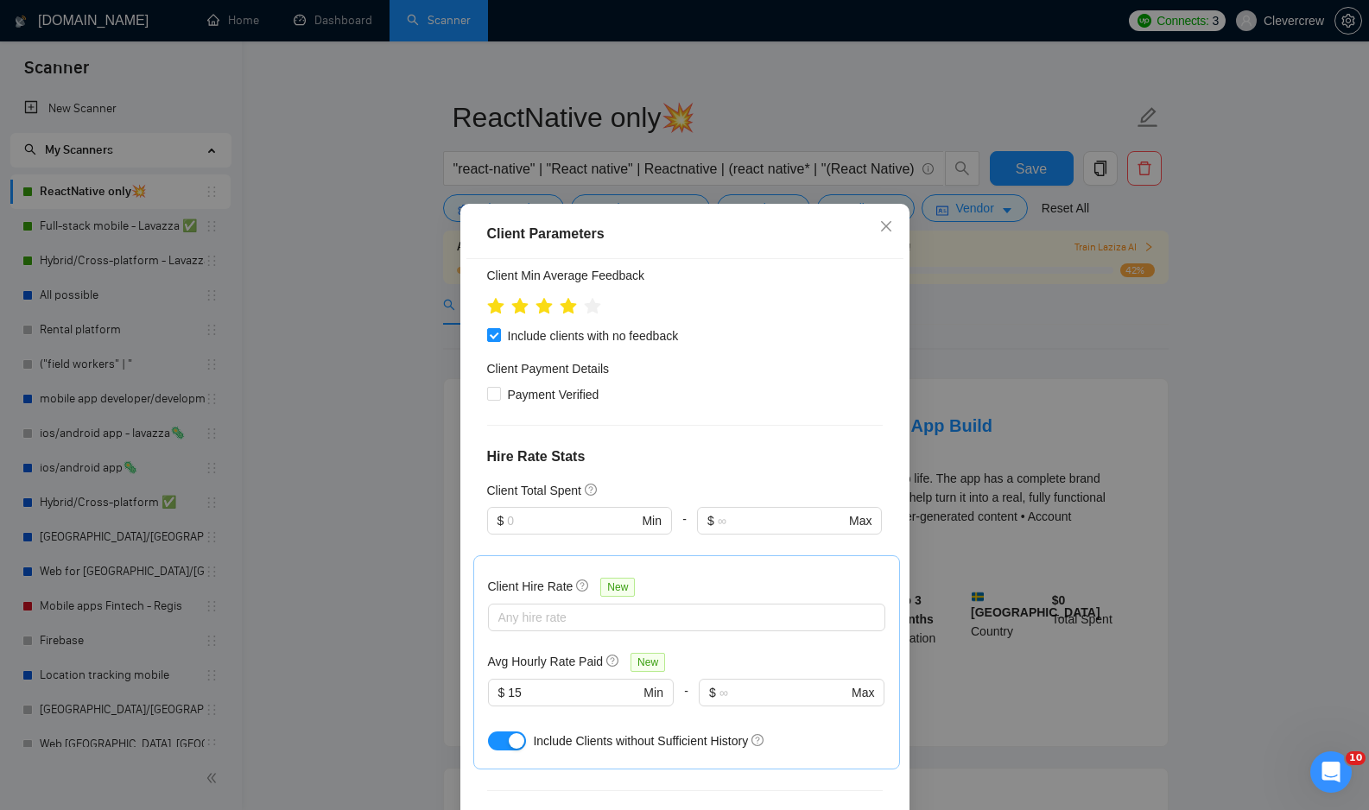
scroll to position [393, 0]
drag, startPoint x: 544, startPoint y: 592, endPoint x: 444, endPoint y: 592, distance: 100.2
click at [444, 592] on div "Client Parameters Client Location Include Client Countries [GEOGRAPHIC_DATA] [G…" at bounding box center [684, 405] width 1369 height 810
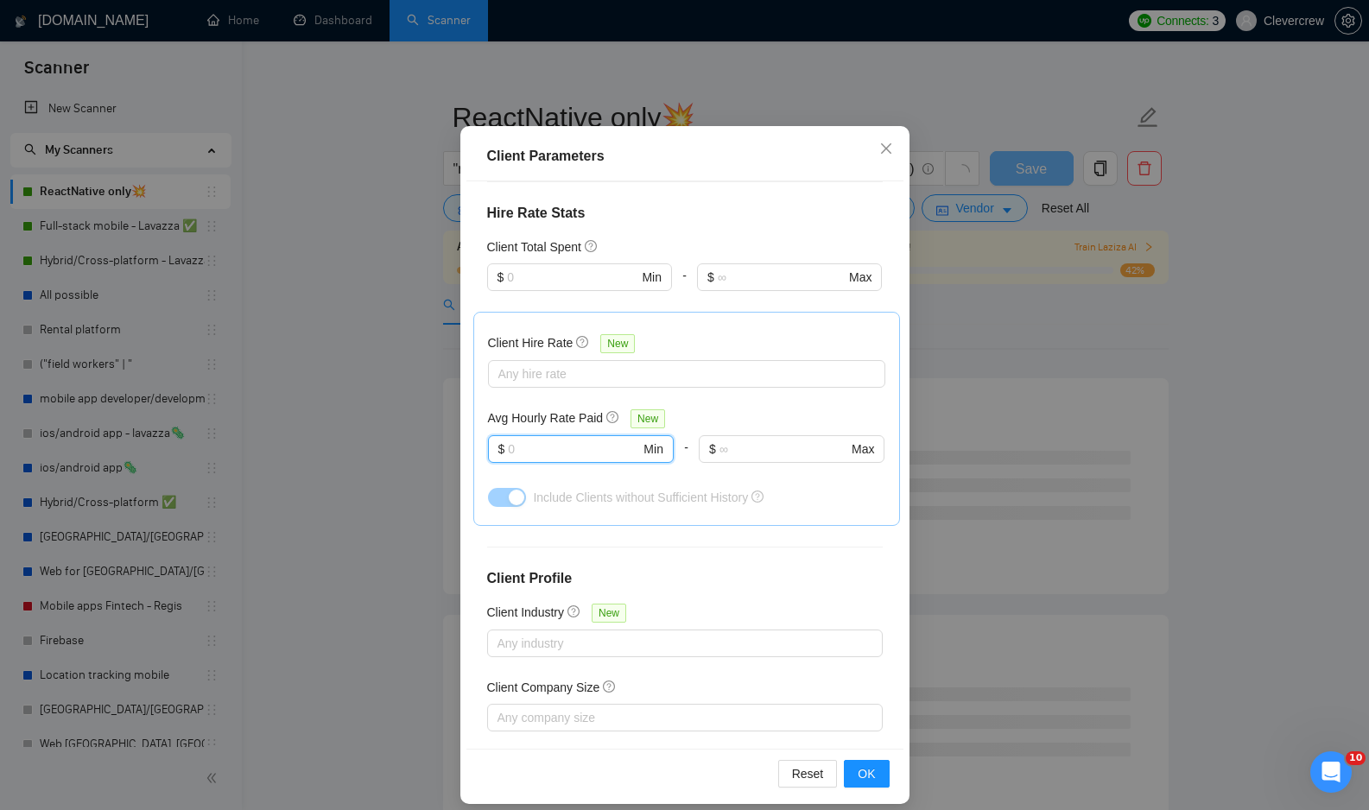
scroll to position [92, 0]
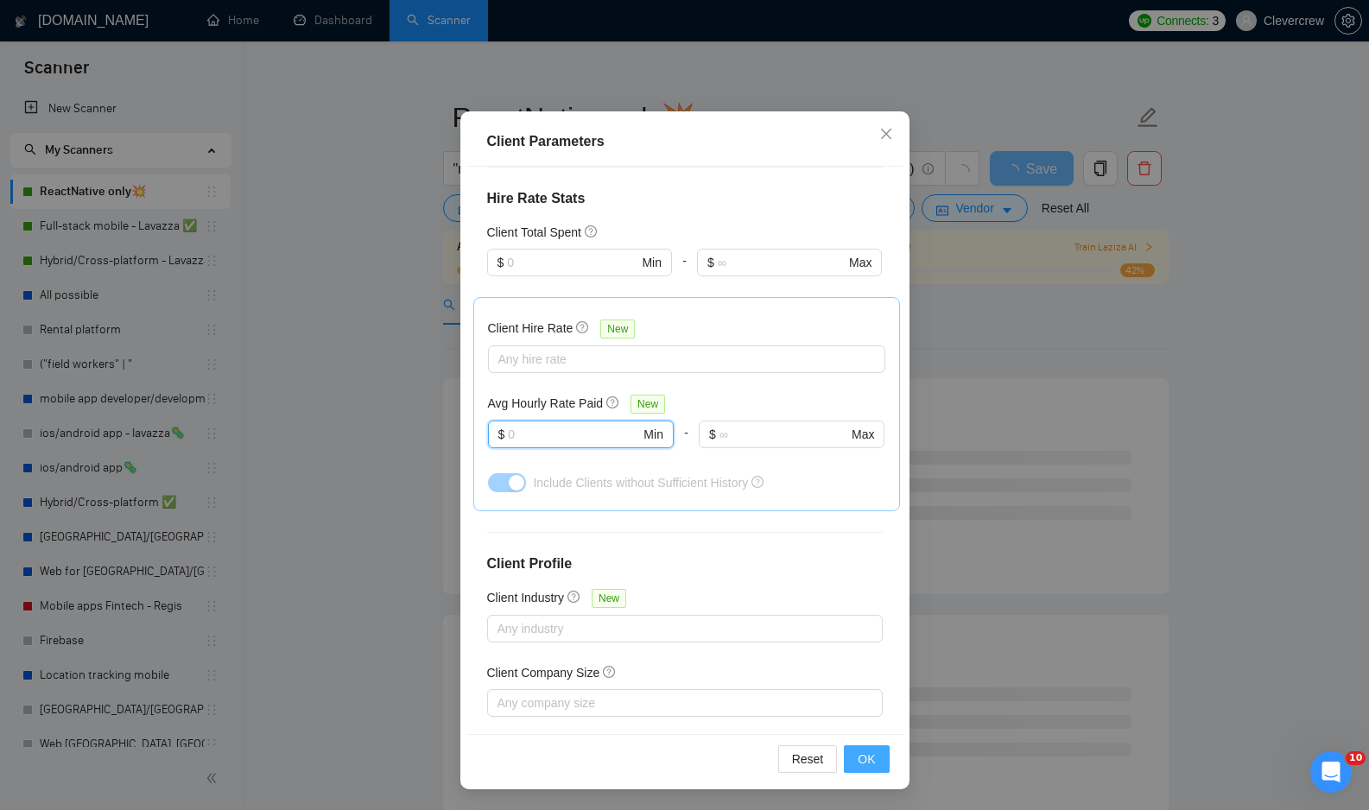
click at [870, 771] on button "OK" at bounding box center [866, 759] width 45 height 28
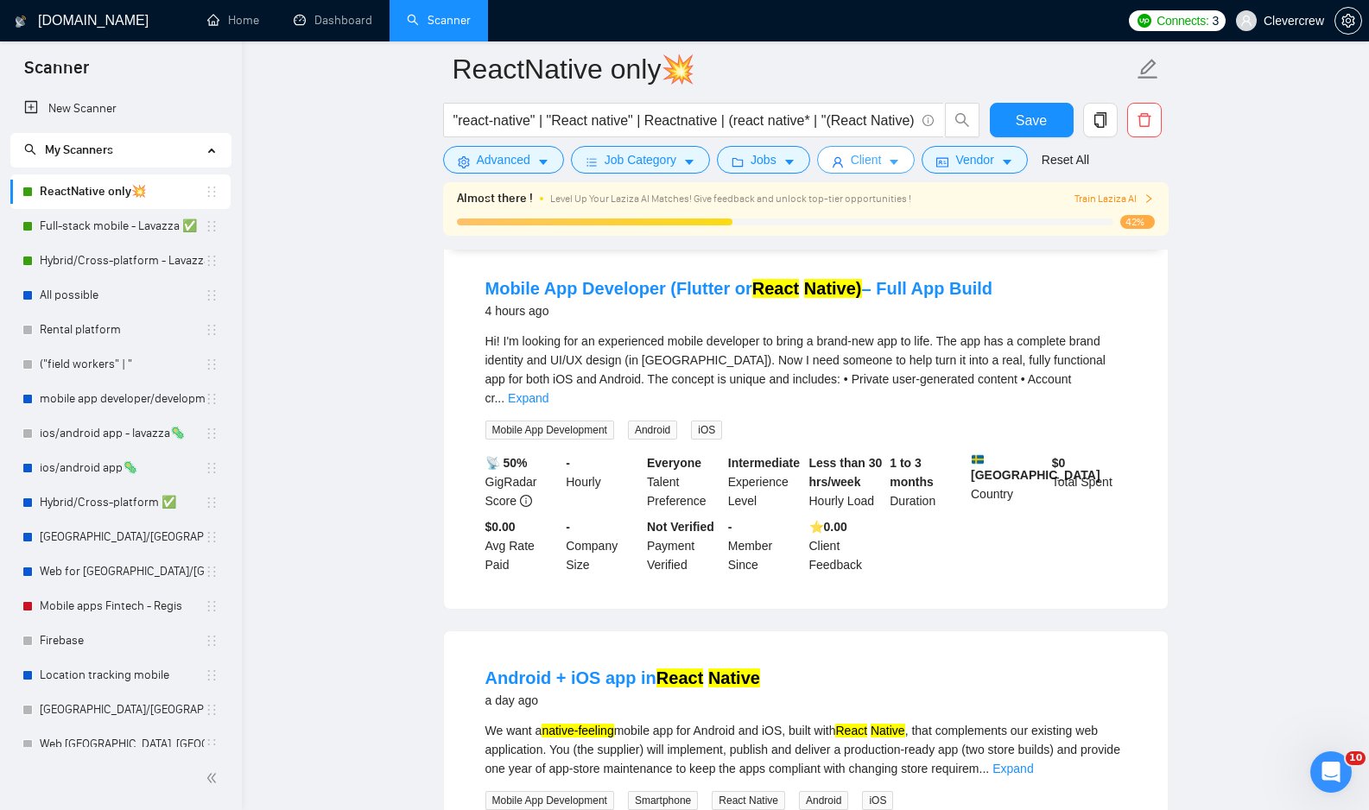
scroll to position [0, 0]
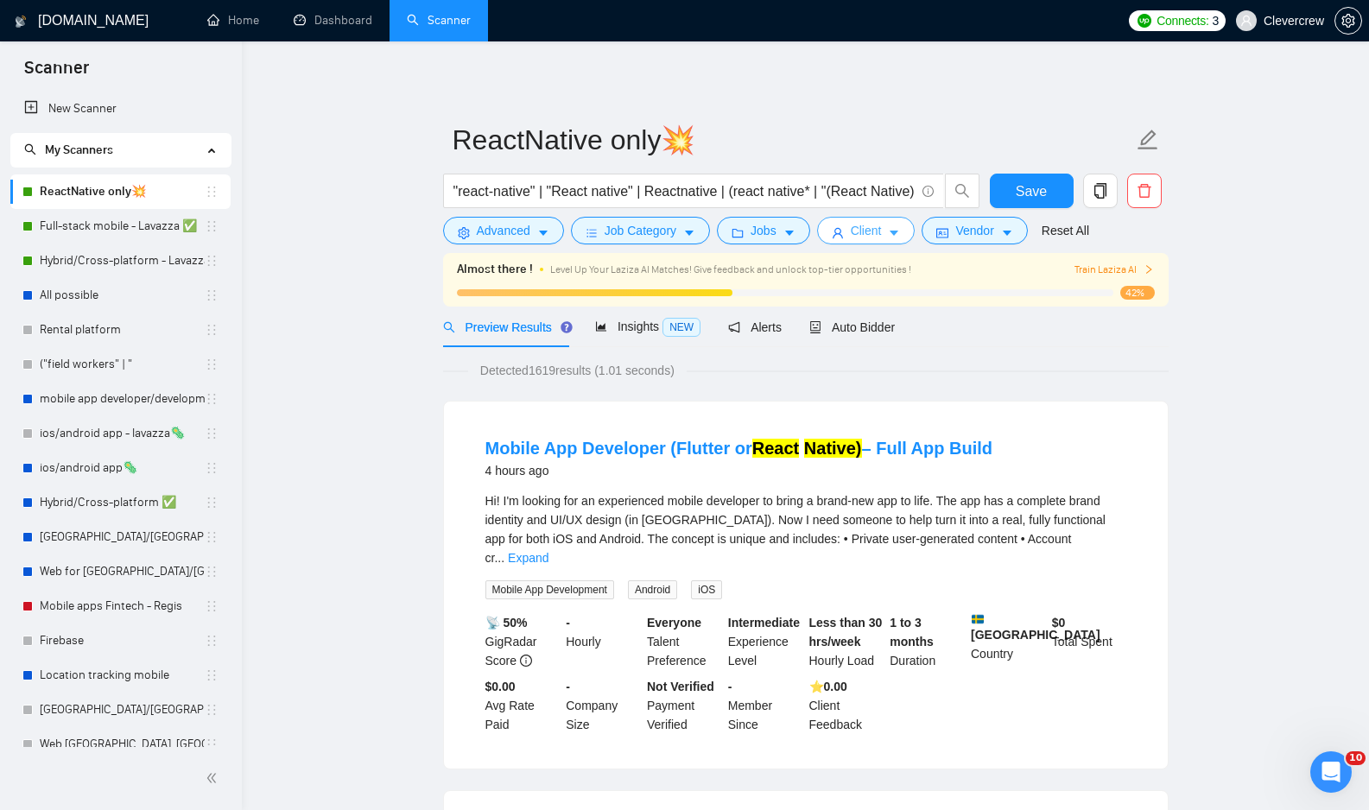
click at [915, 231] on button "Client" at bounding box center [866, 231] width 98 height 28
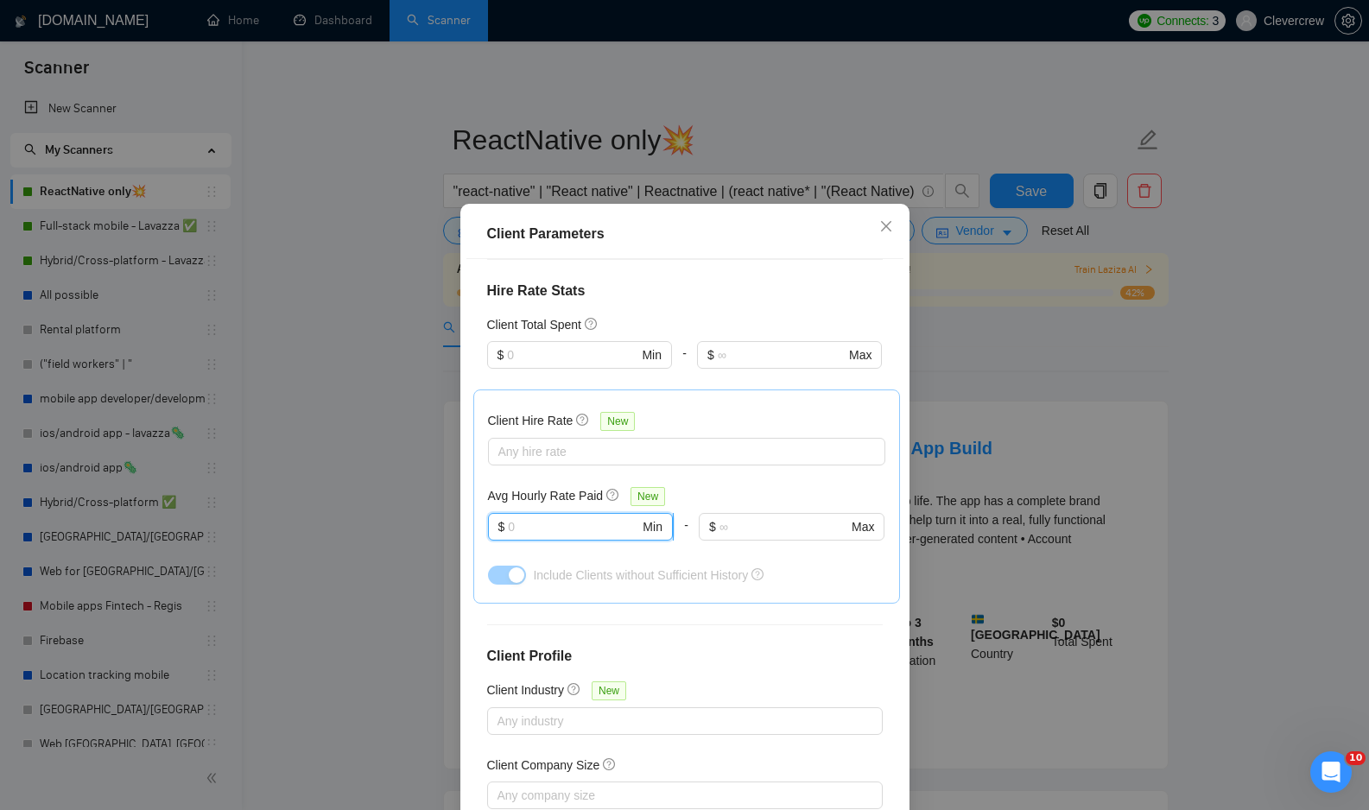
click at [588, 517] on input "text" at bounding box center [573, 526] width 131 height 19
type input "15"
click at [753, 646] on h4 "Client Profile" at bounding box center [685, 656] width 396 height 21
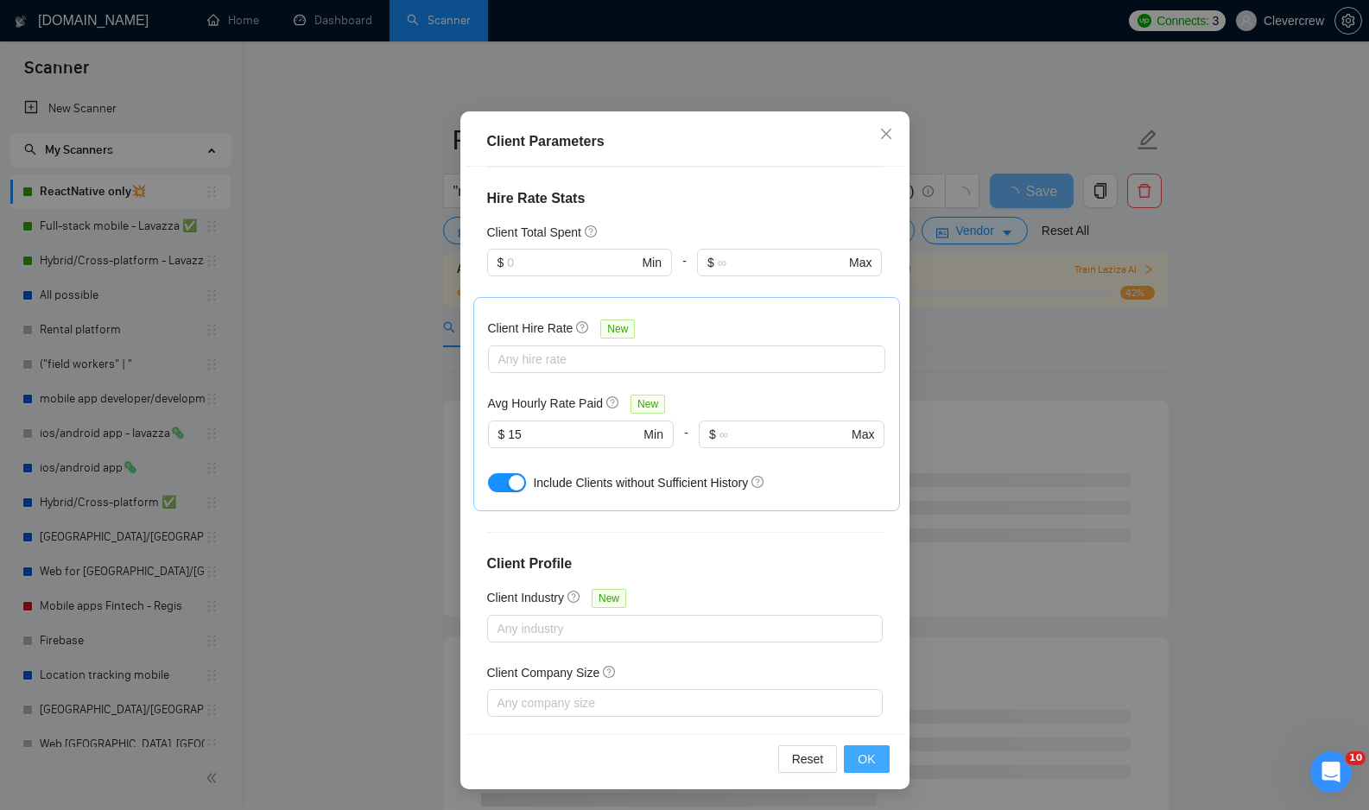
click at [858, 769] on button "OK" at bounding box center [866, 759] width 45 height 28
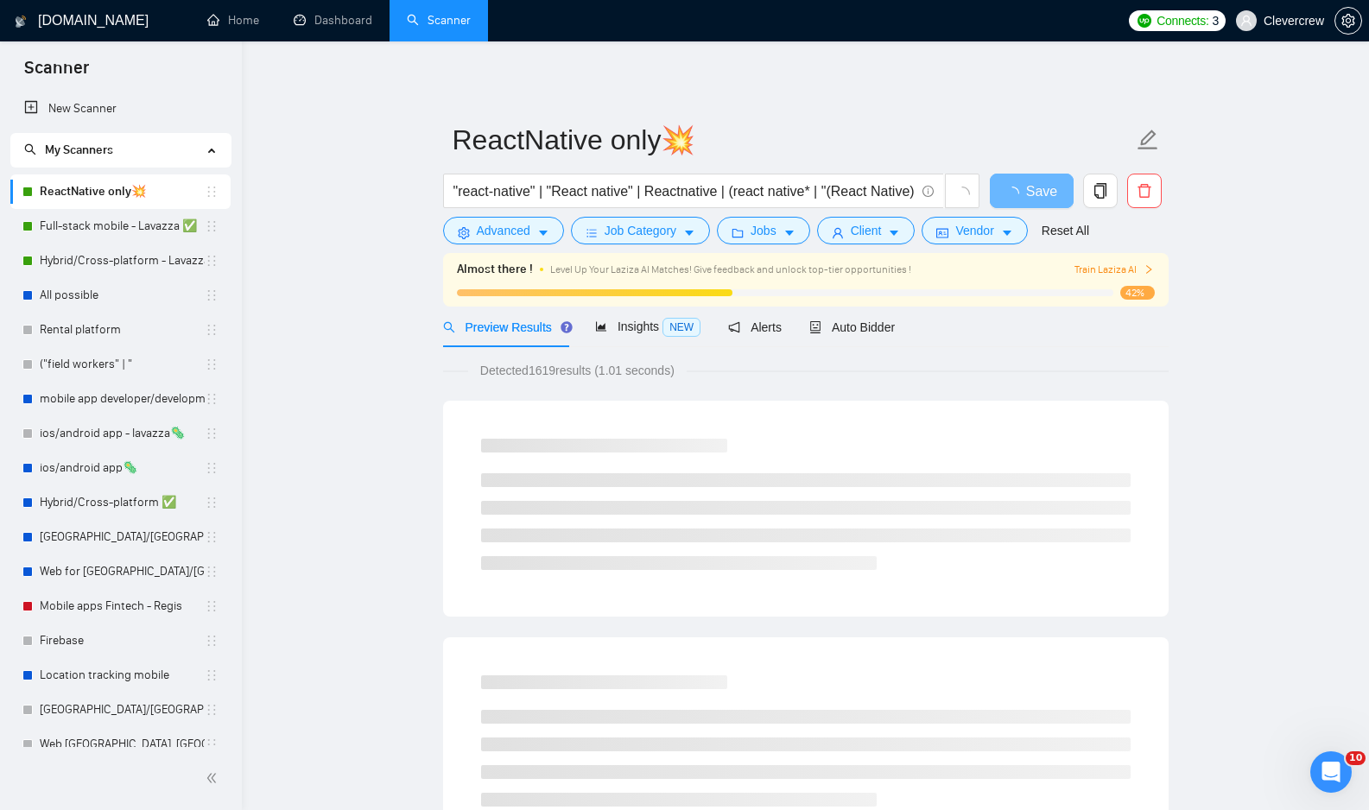
scroll to position [0, 0]
click at [1011, 235] on icon "caret-down" at bounding box center [1007, 233] width 9 height 5
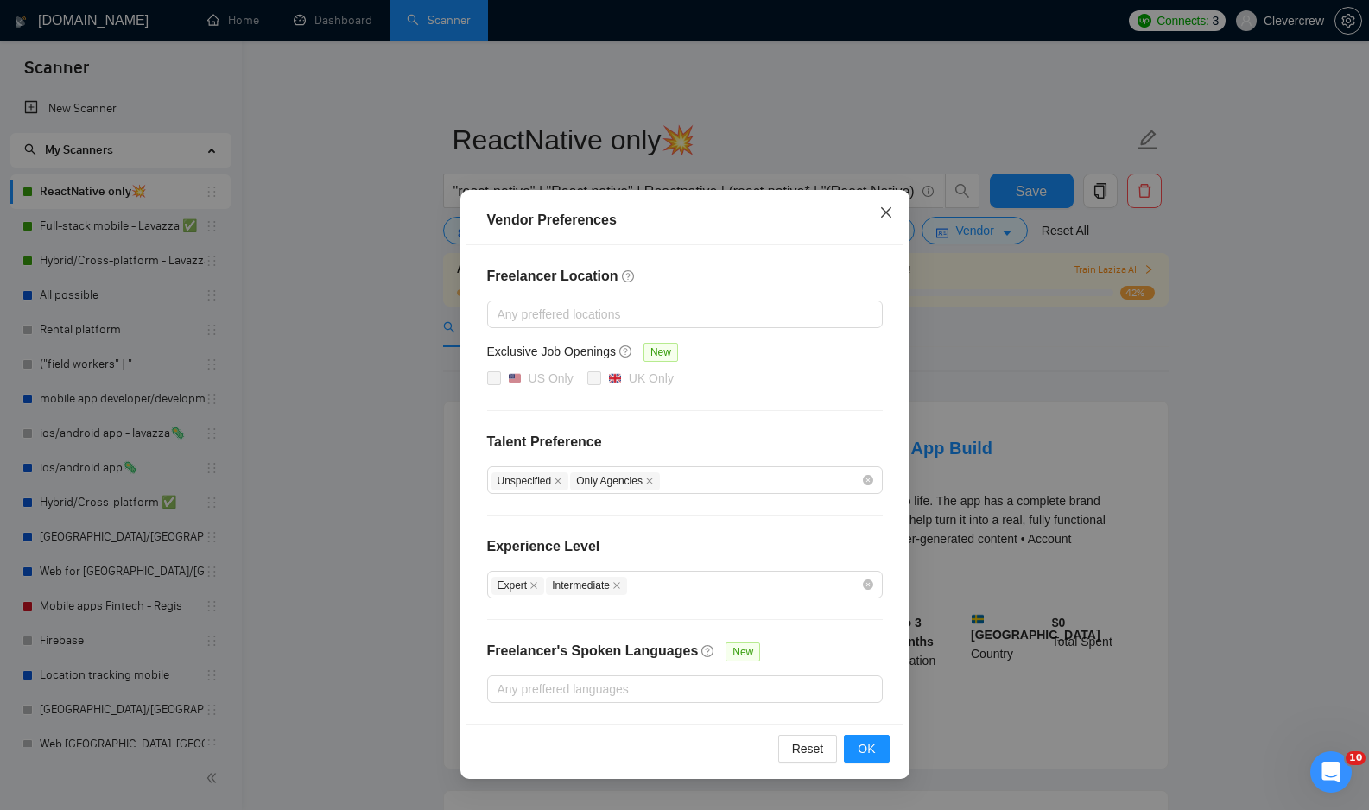
click at [886, 210] on icon "close" at bounding box center [886, 213] width 14 height 14
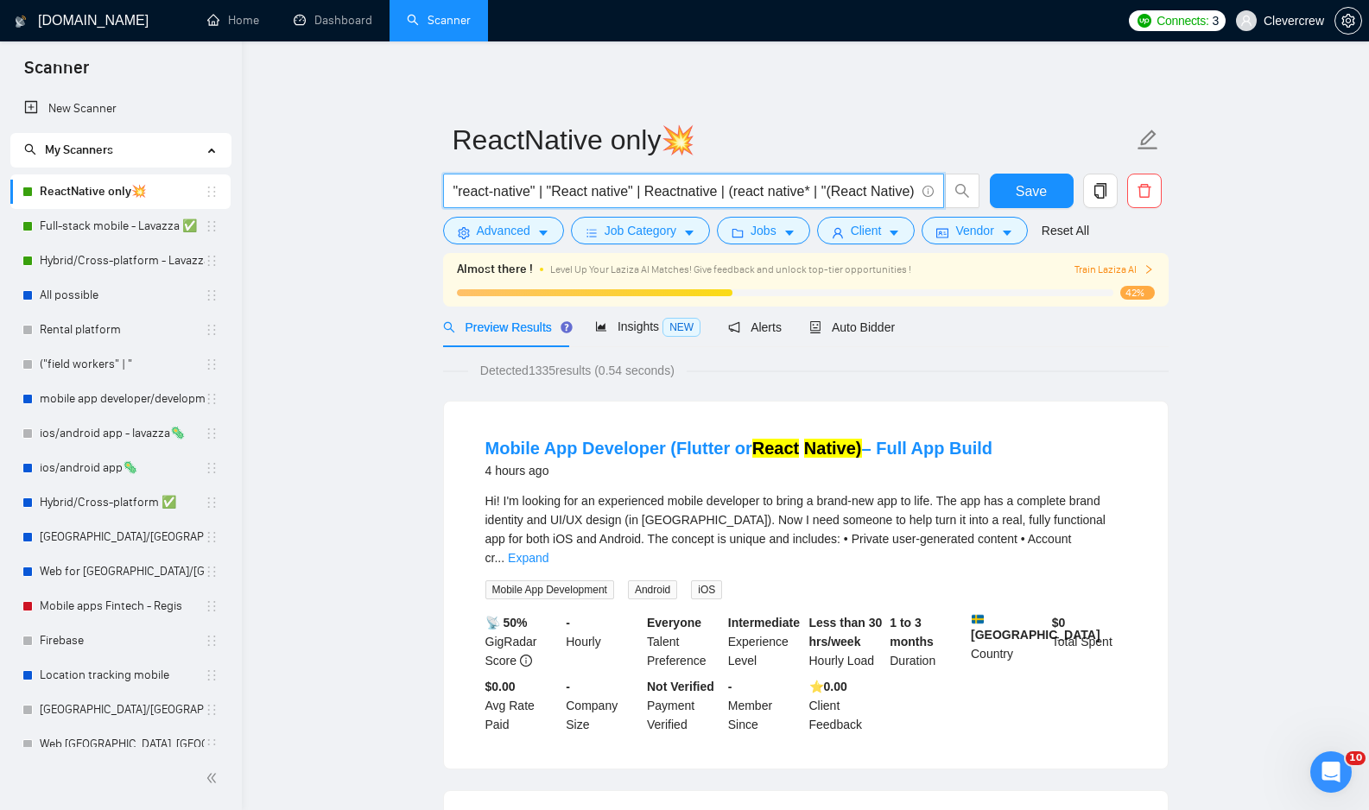
click at [889, 196] on input ""react-native" | "React native" | Reactnative | (react native* | "(React Native…" at bounding box center [683, 191] width 461 height 22
drag, startPoint x: 819, startPoint y: 191, endPoint x: 1001, endPoint y: 193, distance: 182.2
click at [1001, 193] on div ""react-native" | "React native" | Reactnative | (react native* | "(React Native…" at bounding box center [802, 195] width 725 height 43
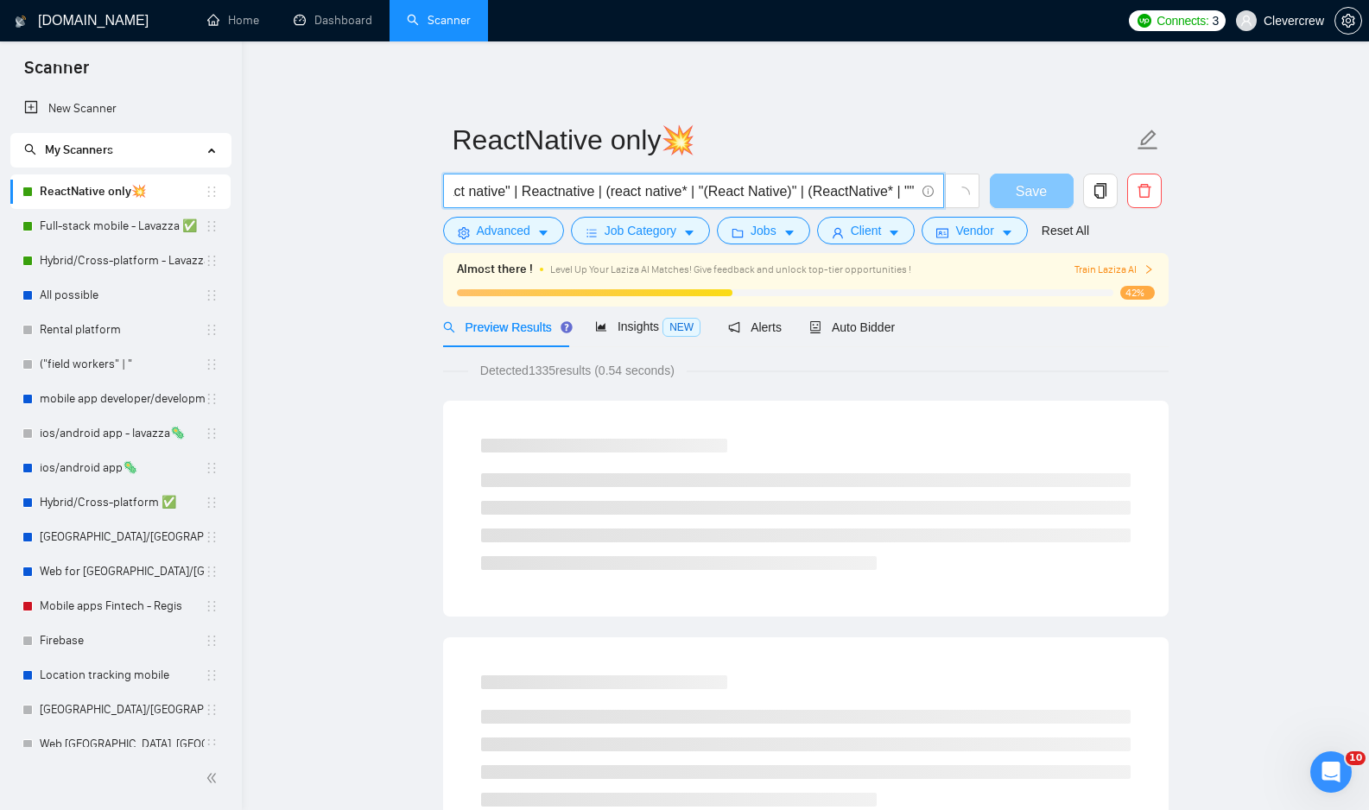
scroll to position [0, 139]
paste input "/react native)"
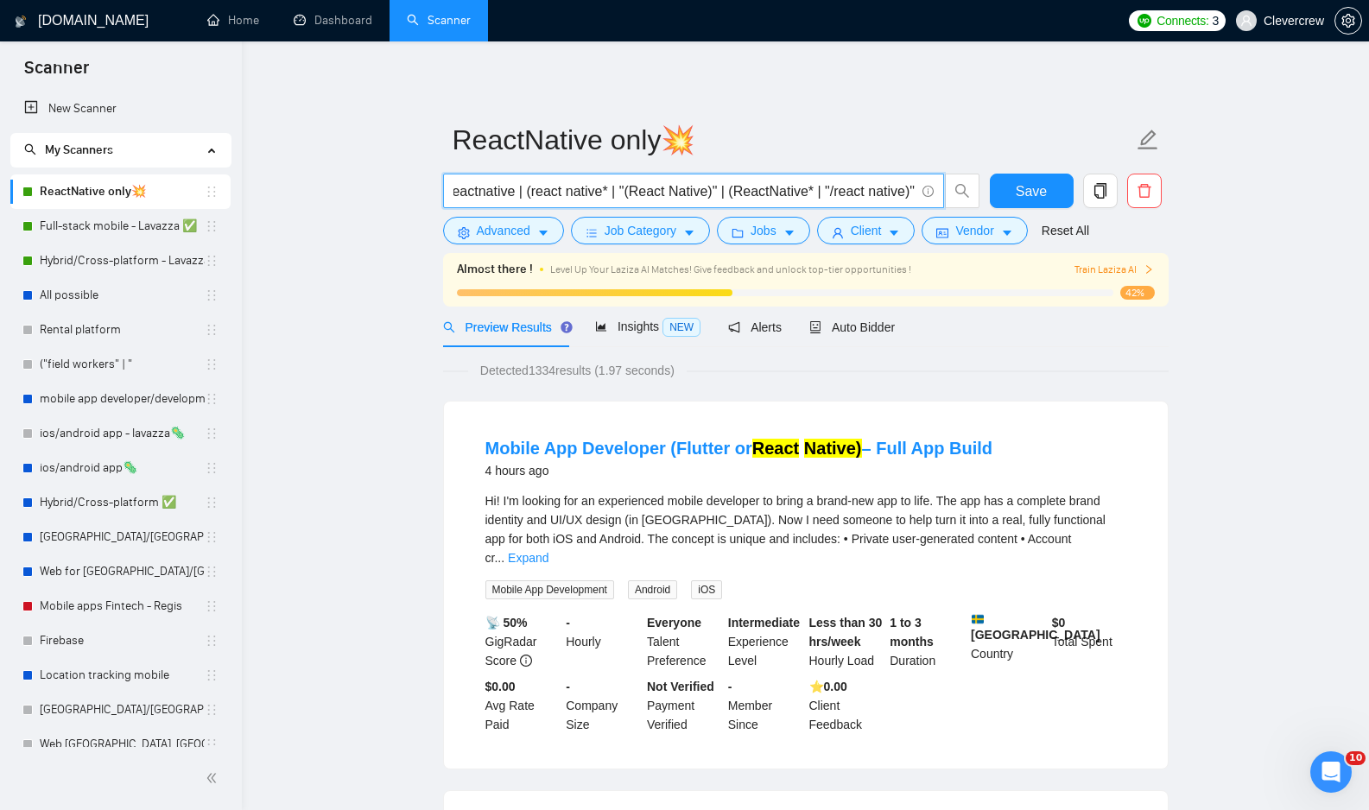
scroll to position [0, 222]
drag, startPoint x: 822, startPoint y: 191, endPoint x: 921, endPoint y: 194, distance: 98.5
click at [921, 194] on span ""react-native" | "React native" | Reactnative | (react native* | "(React Native…" at bounding box center [693, 191] width 501 height 35
type input ""react-native" | "React native" | Reactnative | (react native* | "(React Native…"
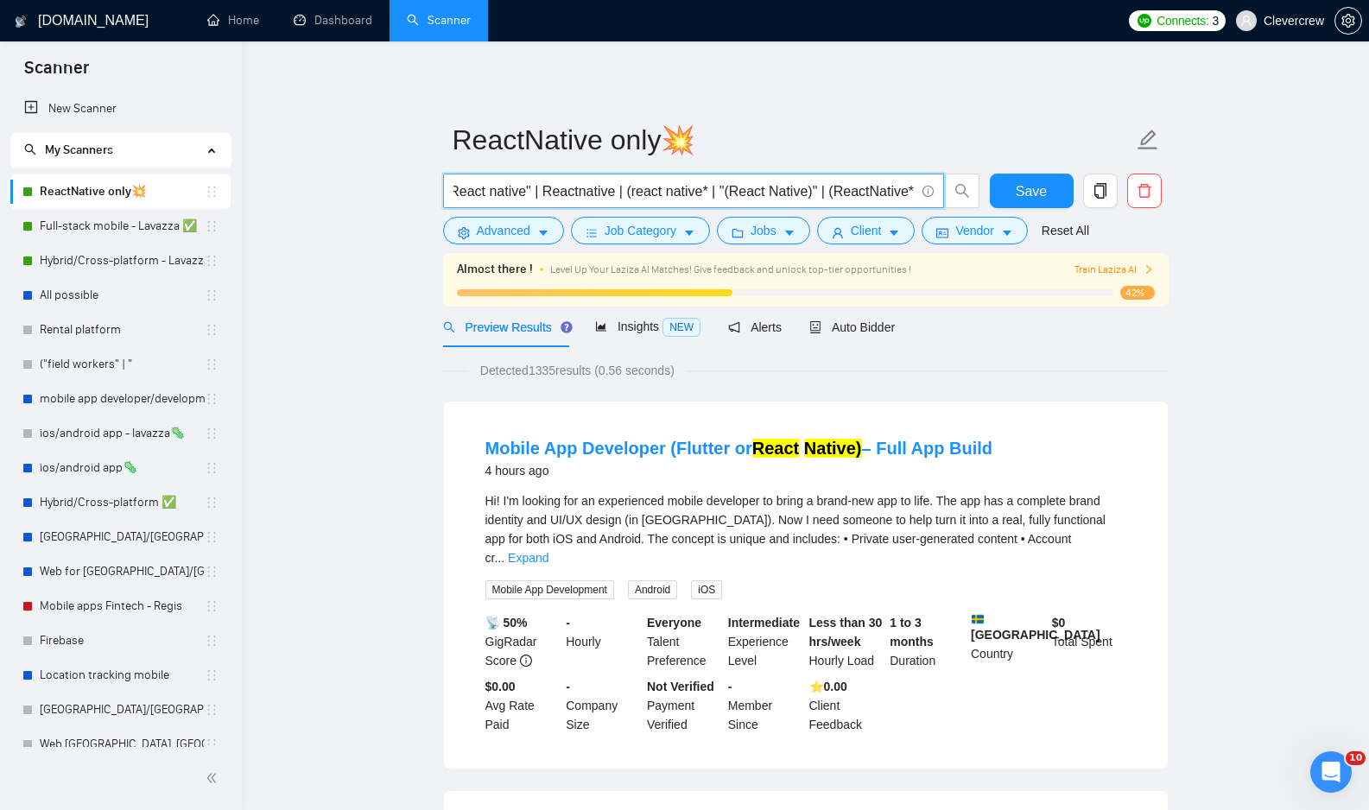
click at [1028, 215] on div "Save" at bounding box center [1031, 195] width 91 height 43
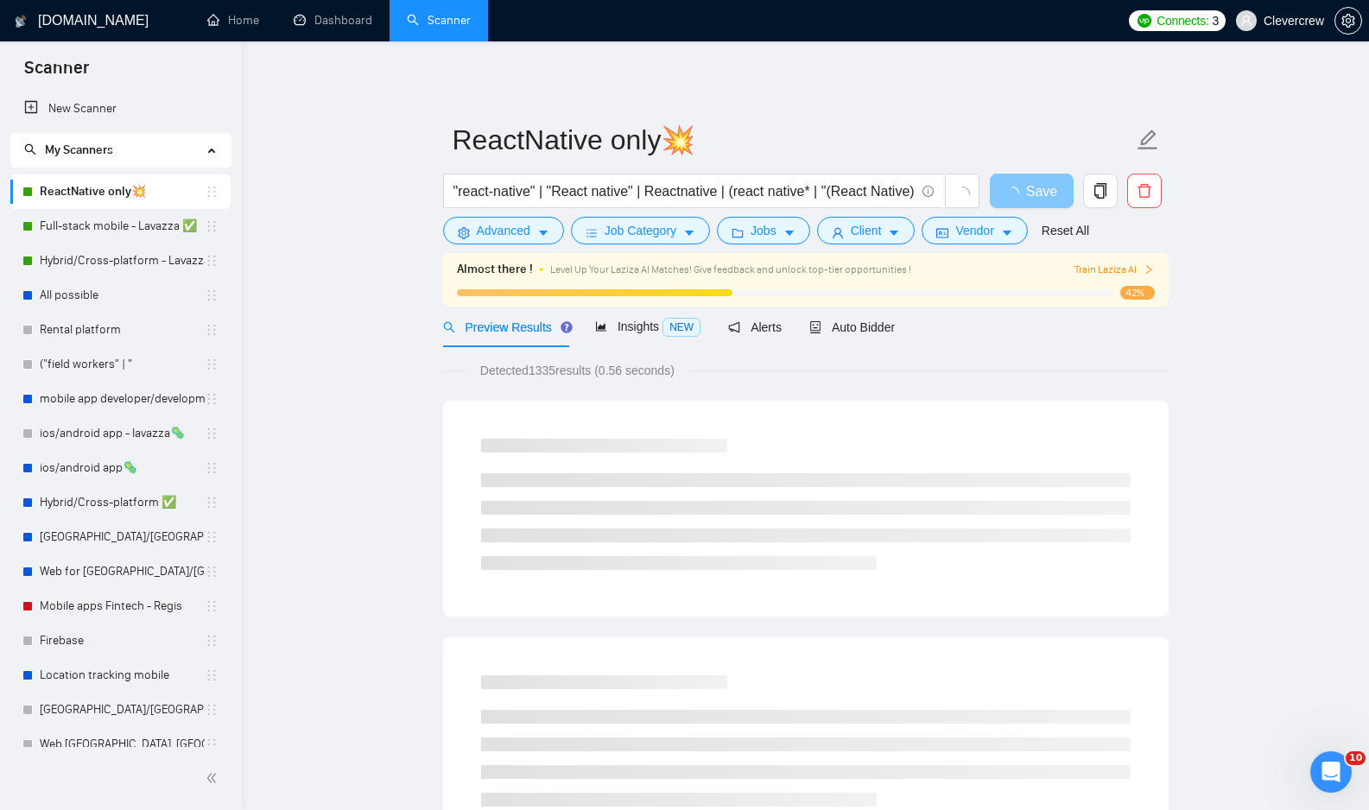
click at [1029, 194] on button "Save" at bounding box center [1032, 191] width 84 height 35
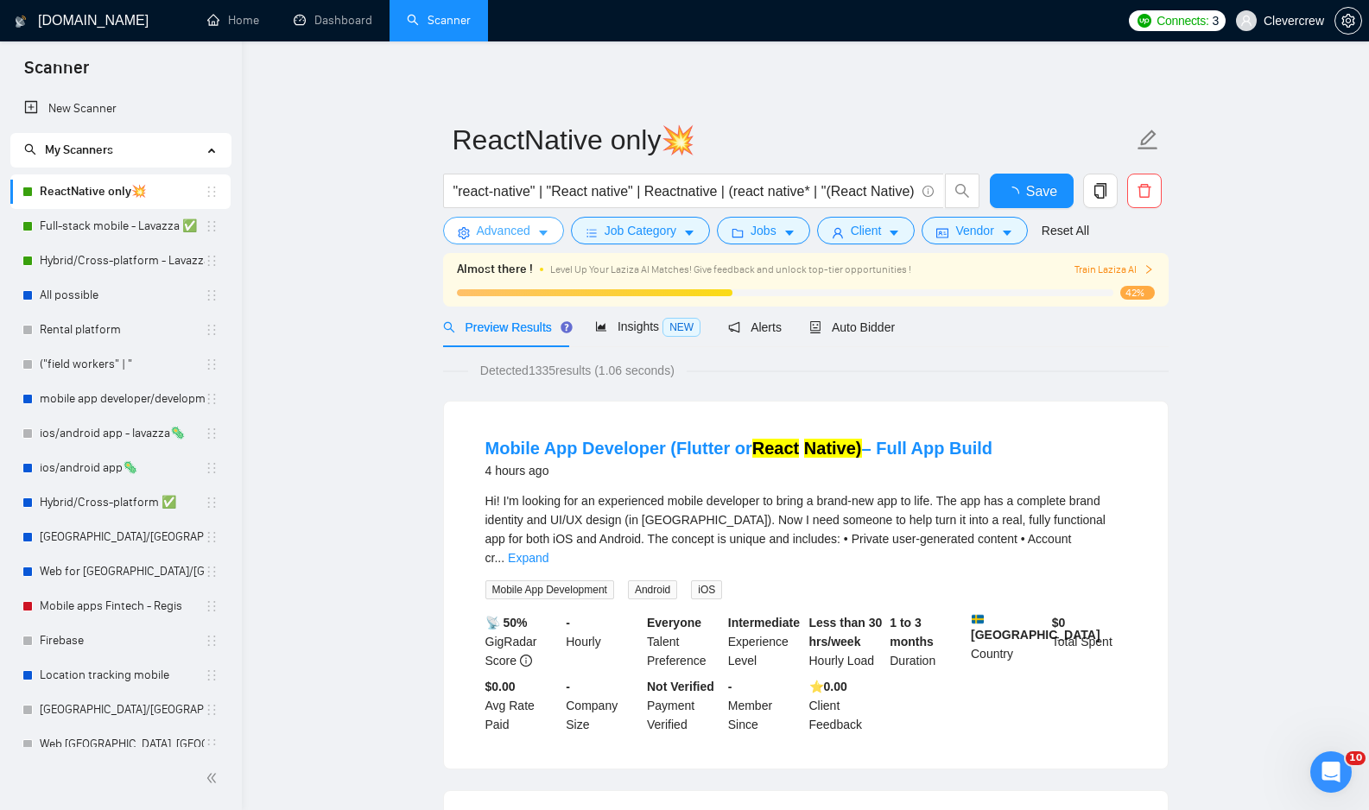
click at [548, 228] on icon "caret-down" at bounding box center [543, 233] width 12 height 12
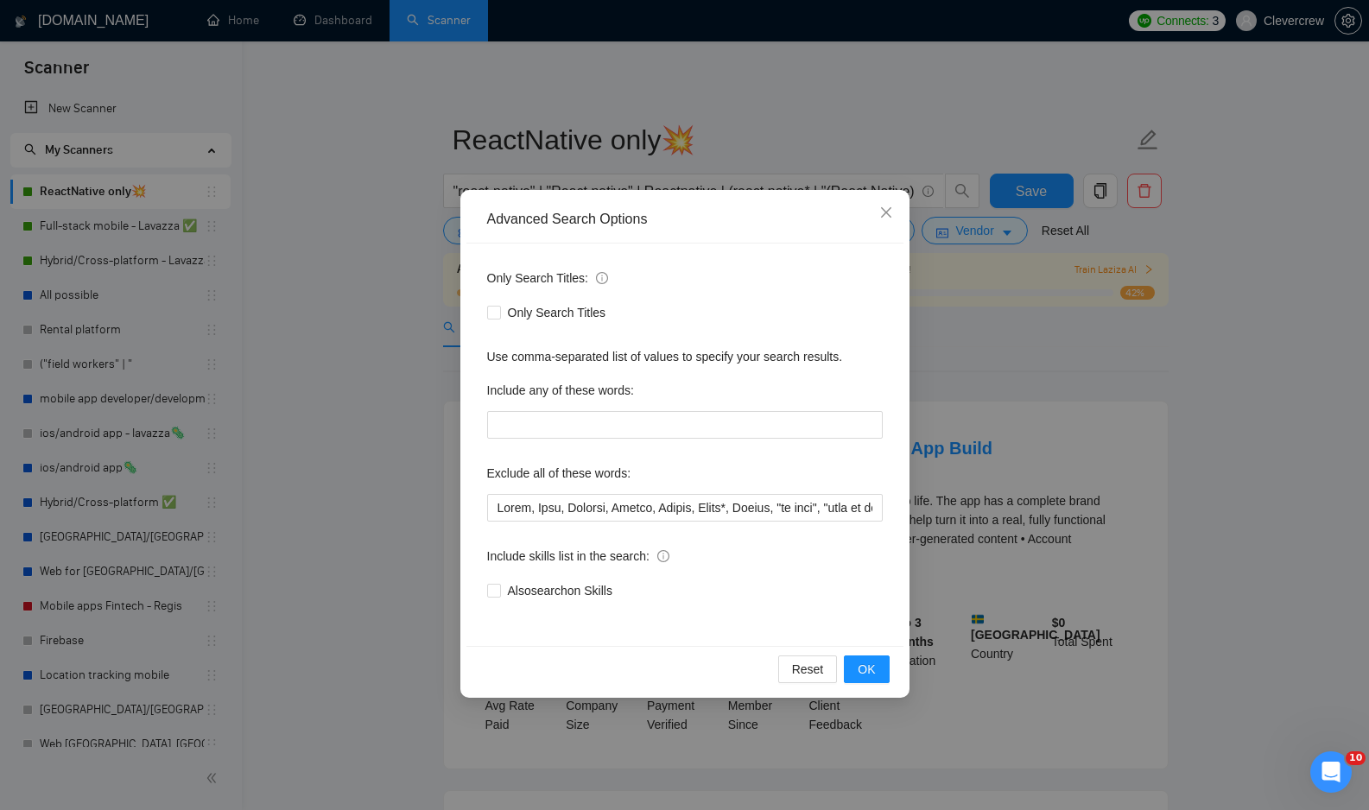
click at [624, 522] on div "Only Search Titles: Only Search Titles Use comma-separated list of values to sp…" at bounding box center [684, 445] width 437 height 402
click at [626, 511] on input "text" at bounding box center [685, 508] width 396 height 28
click at [859, 673] on span "OK" at bounding box center [866, 669] width 17 height 19
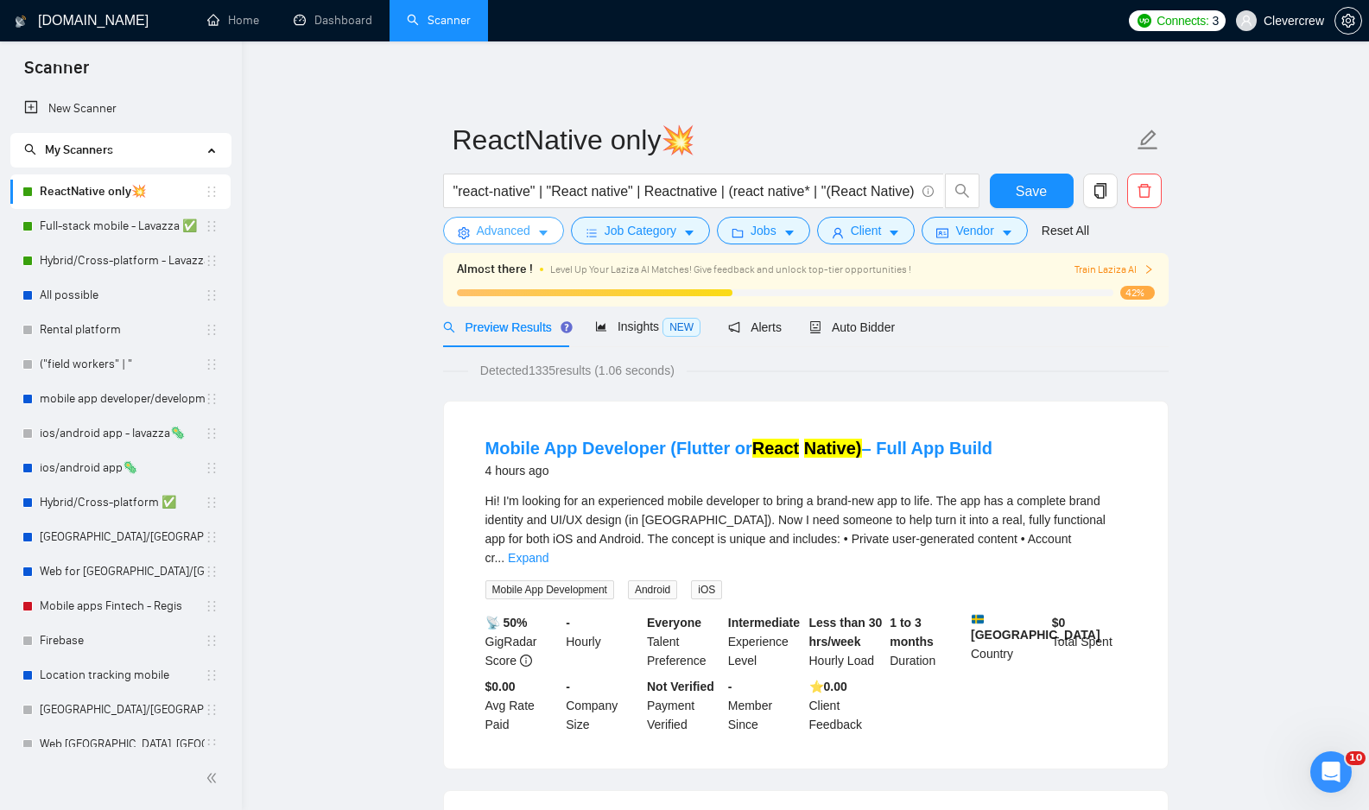
click at [548, 231] on icon "caret-down" at bounding box center [543, 233] width 12 height 12
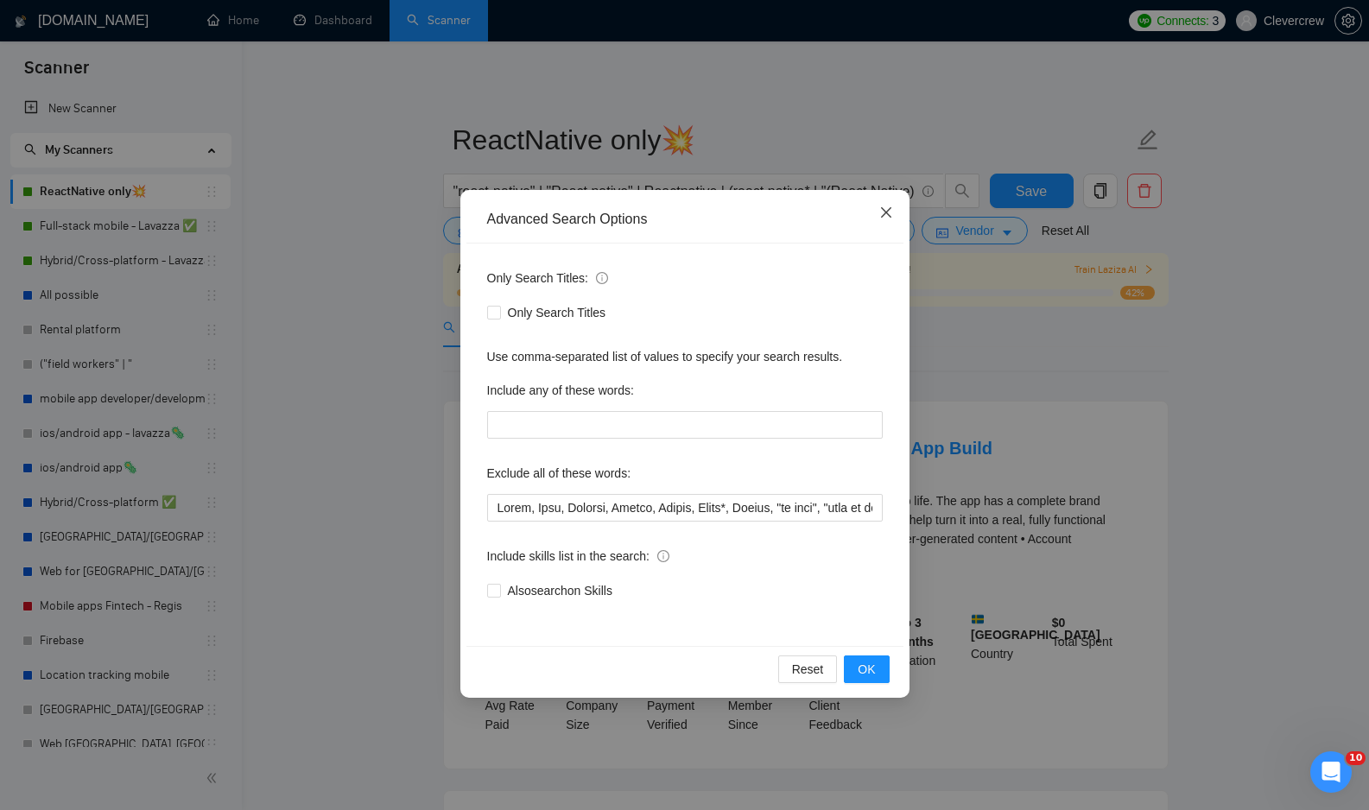
click at [884, 212] on icon "close" at bounding box center [885, 212] width 10 height 10
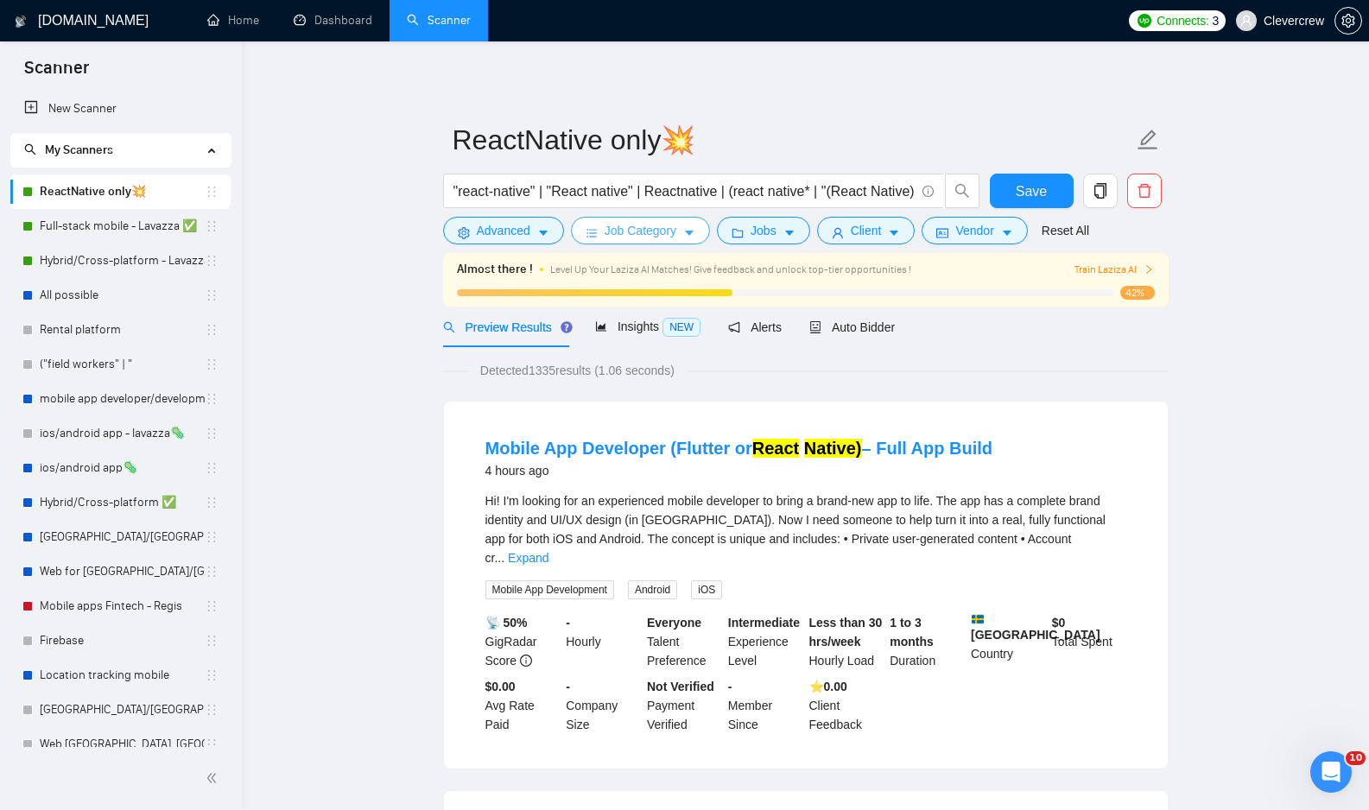
click at [640, 234] on span "Job Category" at bounding box center [641, 230] width 72 height 19
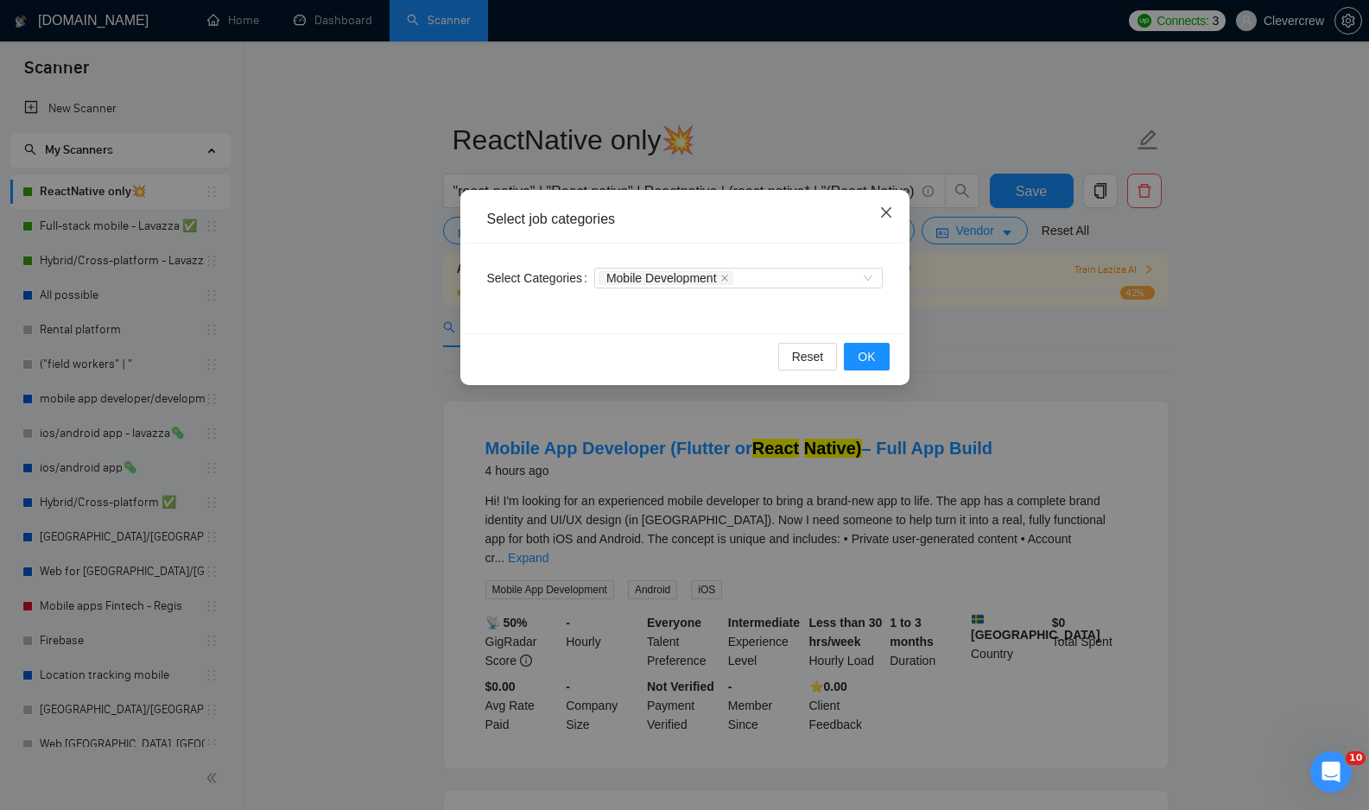
click at [885, 209] on icon "close" at bounding box center [886, 213] width 14 height 14
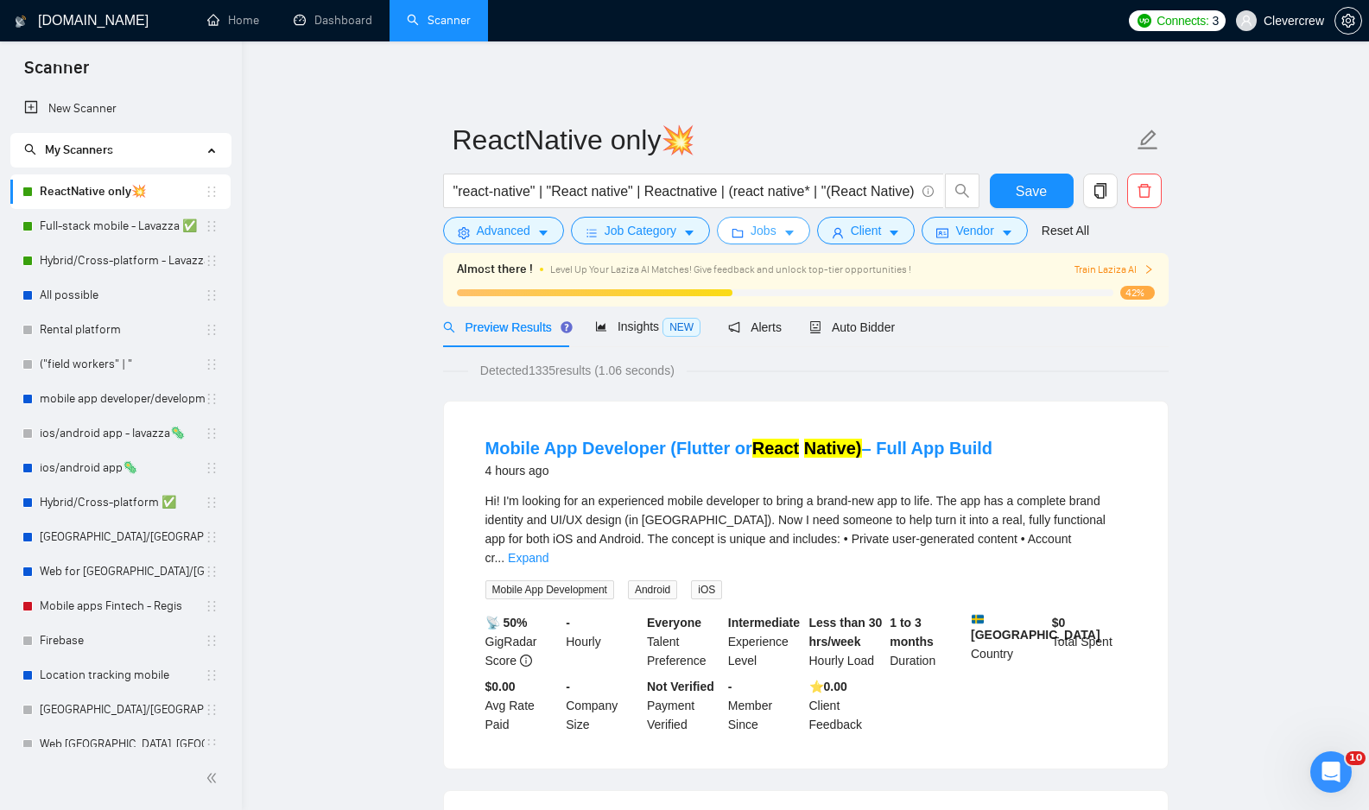
click at [795, 237] on icon "caret-down" at bounding box center [789, 233] width 12 height 12
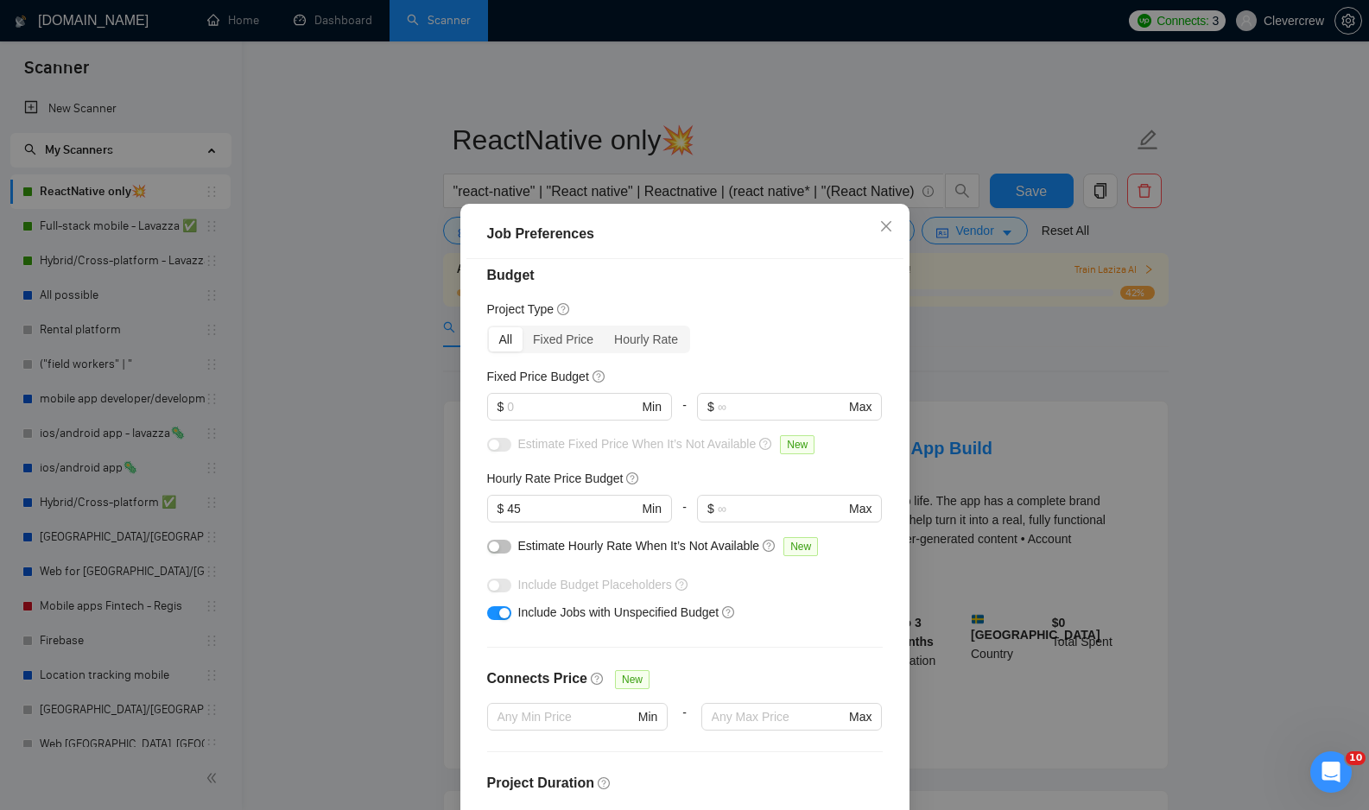
scroll to position [10, 0]
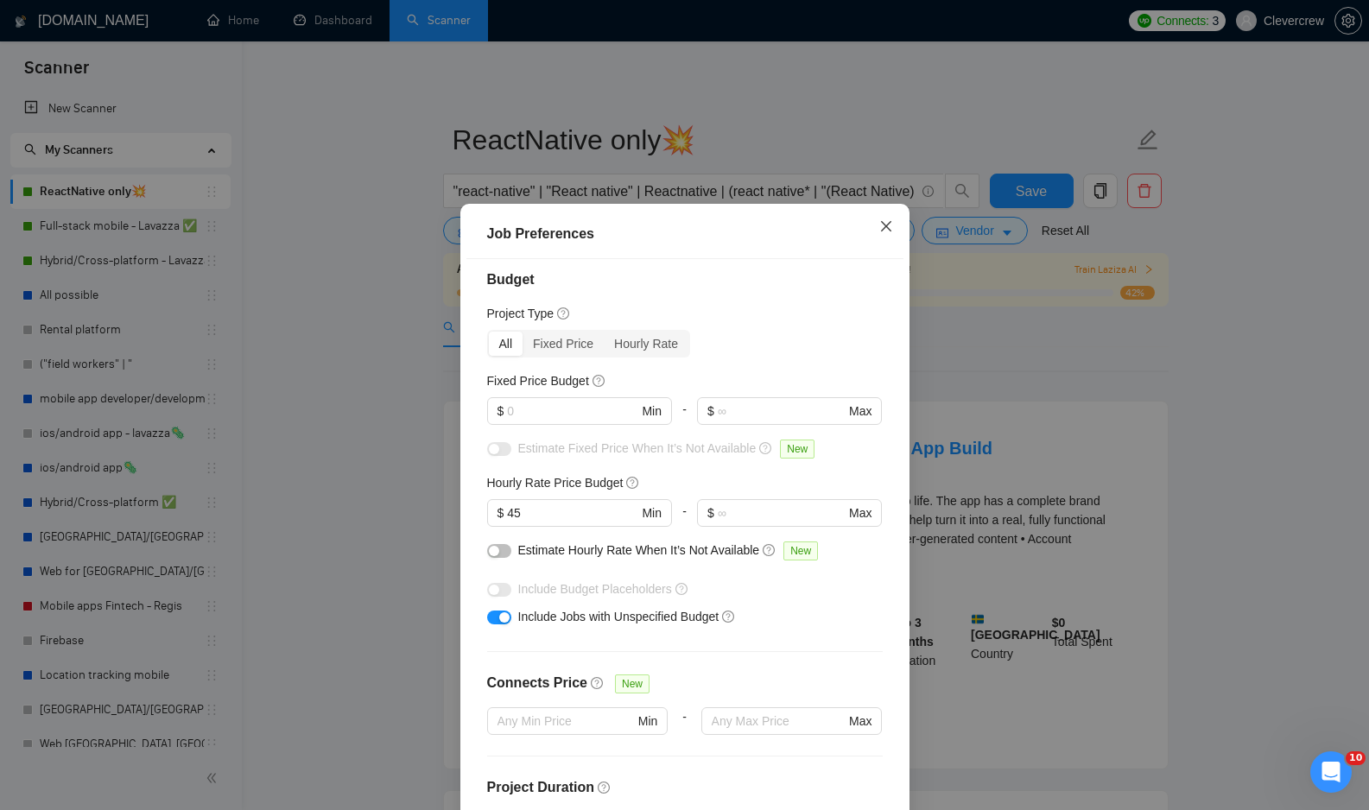
click at [891, 225] on icon "close" at bounding box center [886, 226] width 14 height 14
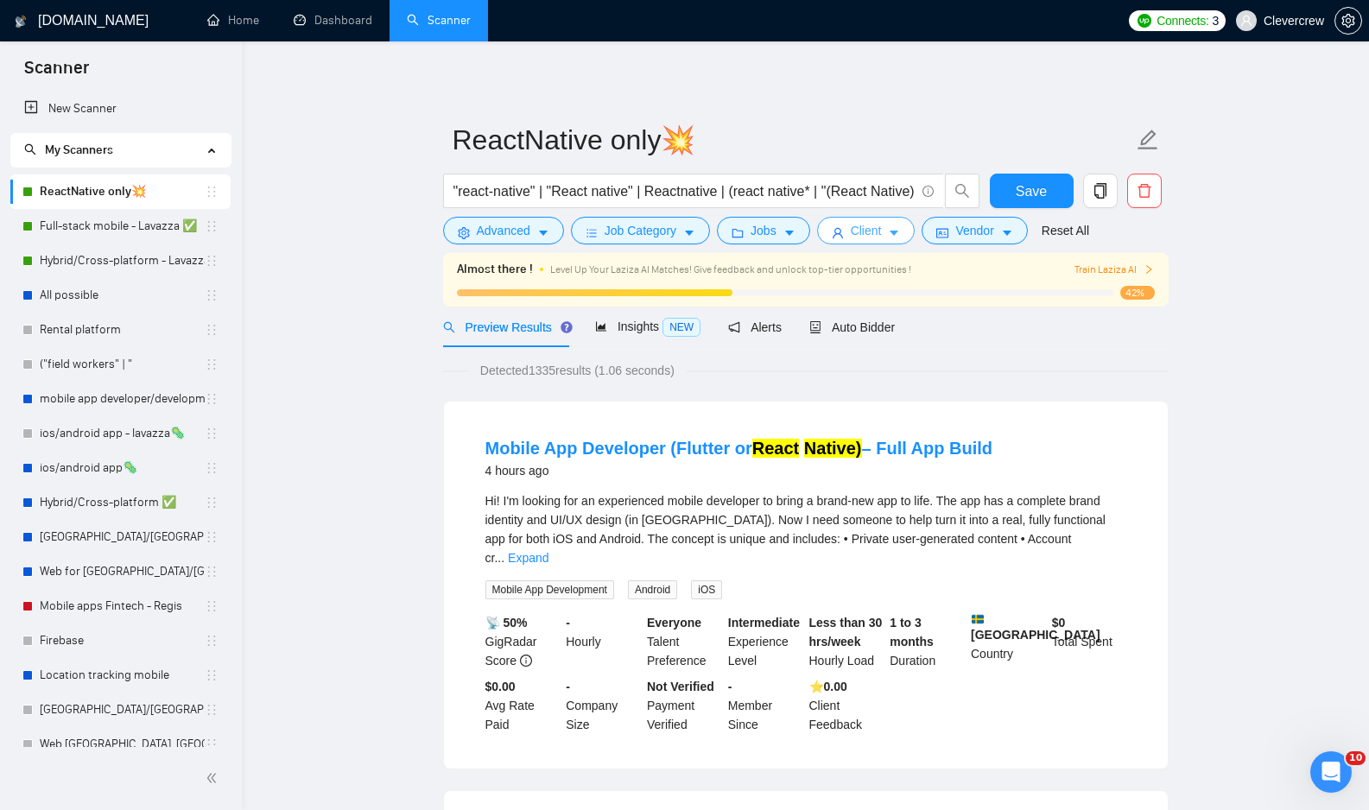
click at [914, 227] on button "Client" at bounding box center [866, 231] width 98 height 28
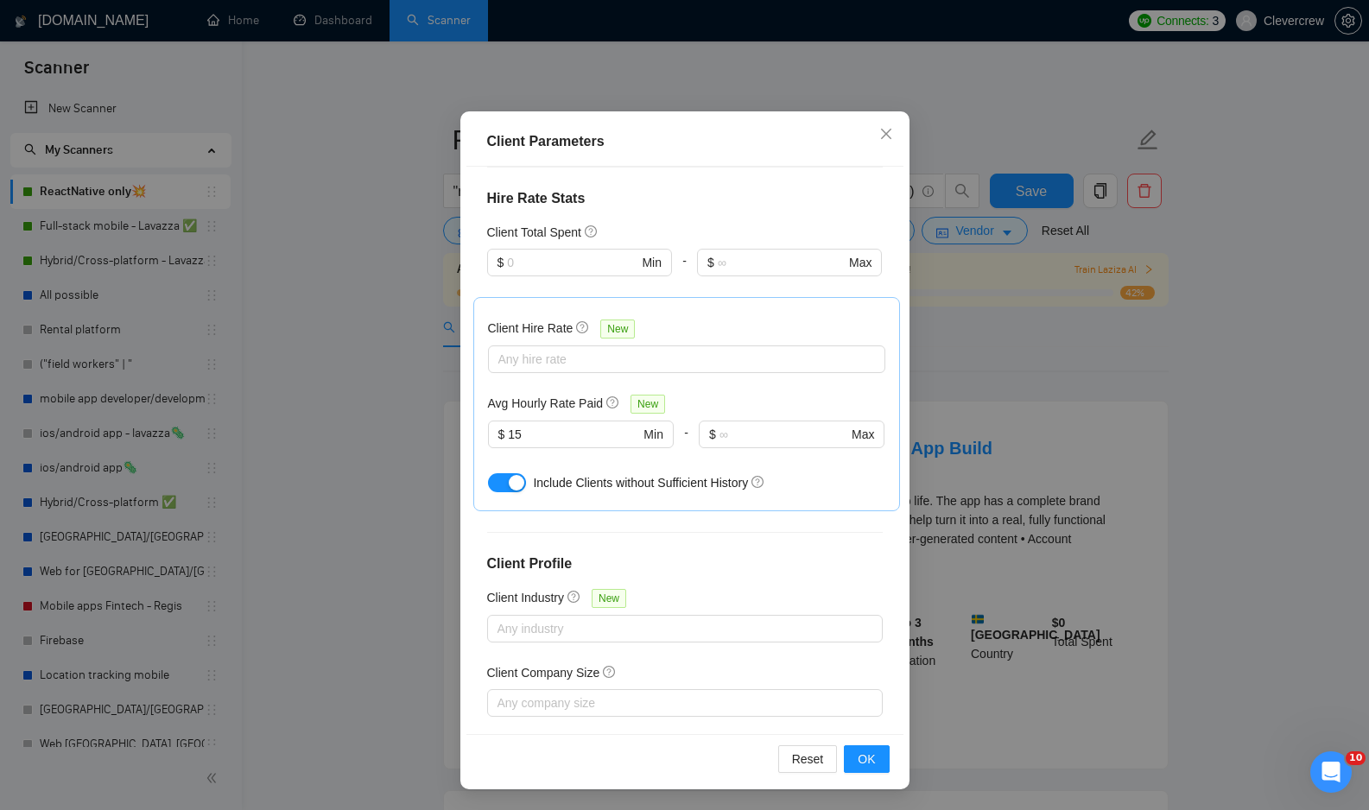
scroll to position [0, 0]
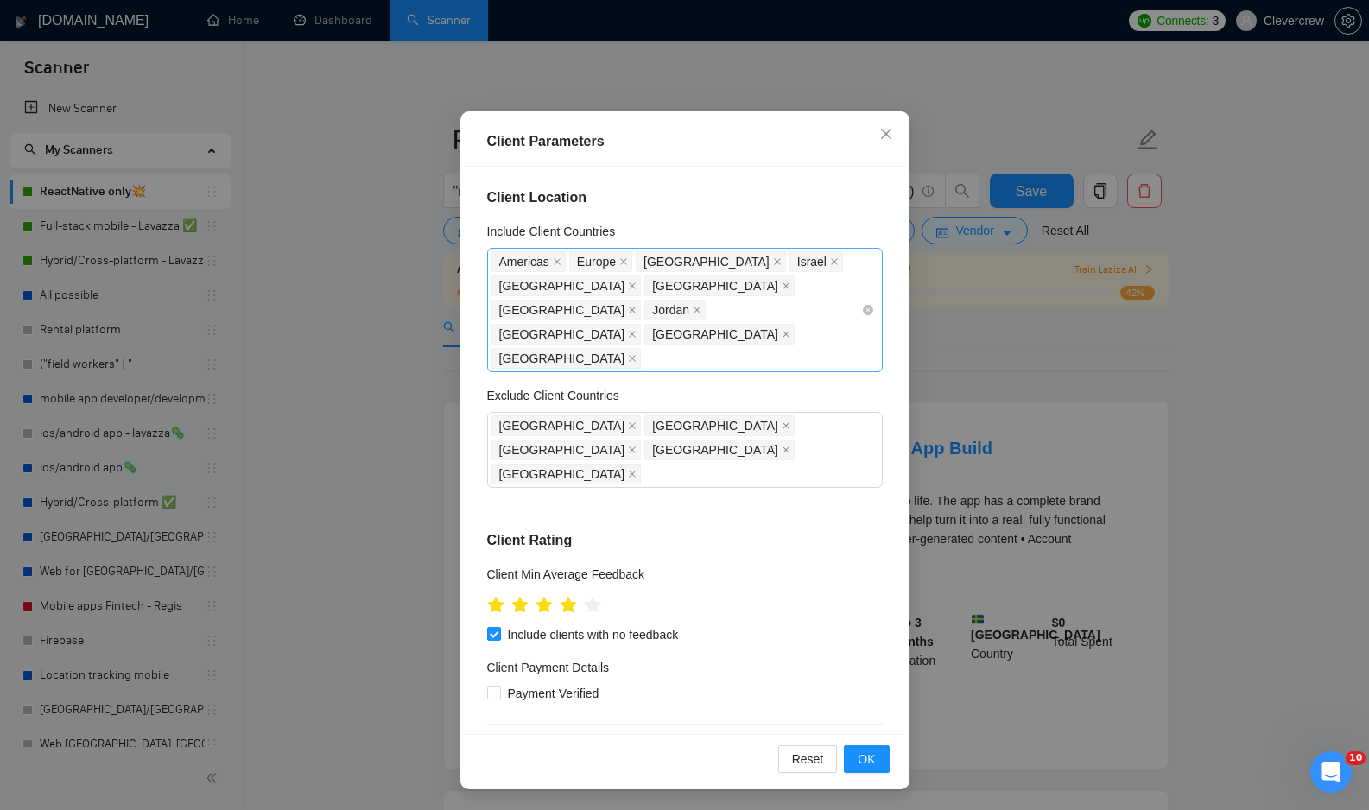
click at [741, 304] on div "[GEOGRAPHIC_DATA] [GEOGRAPHIC_DATA] [GEOGRAPHIC_DATA] [GEOGRAPHIC_DATA] [GEOGRA…" at bounding box center [676, 310] width 370 height 121
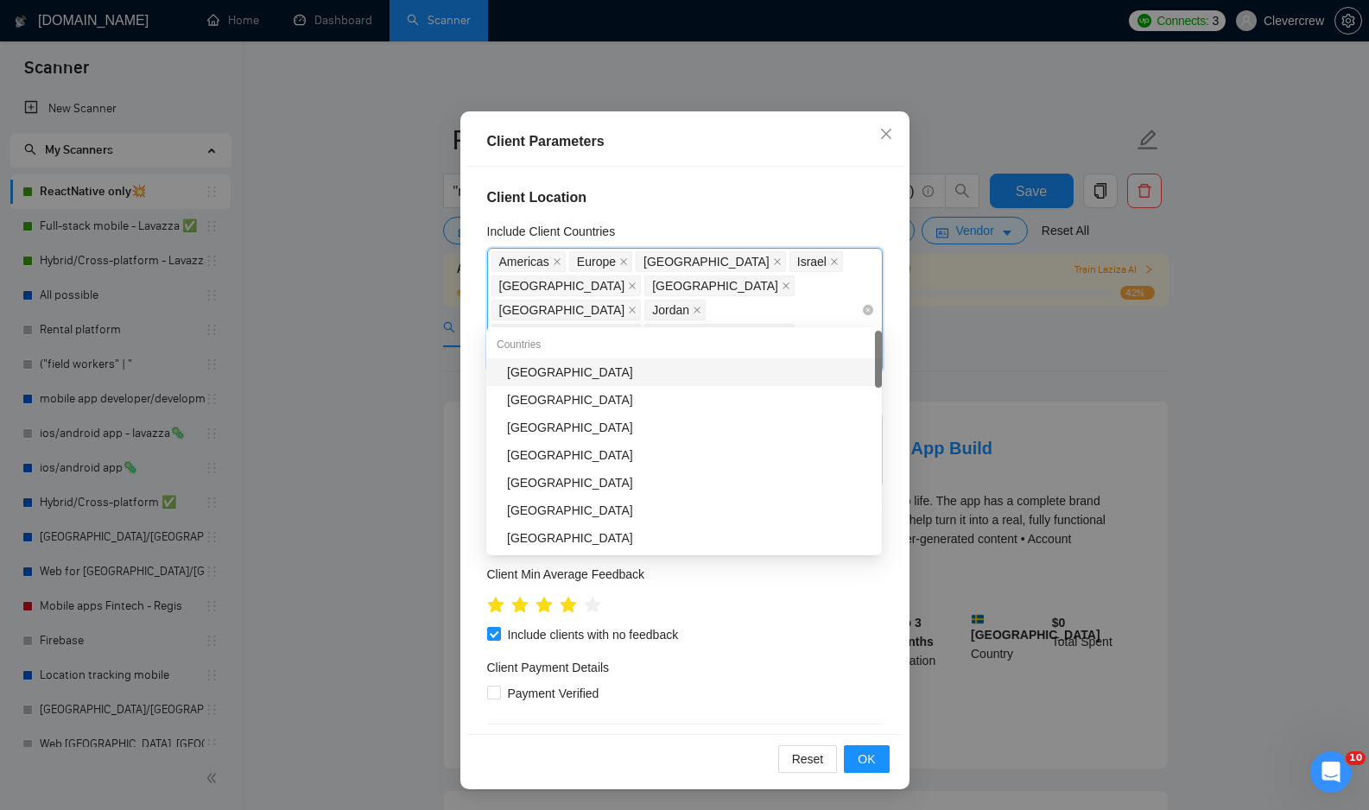
type input "u"
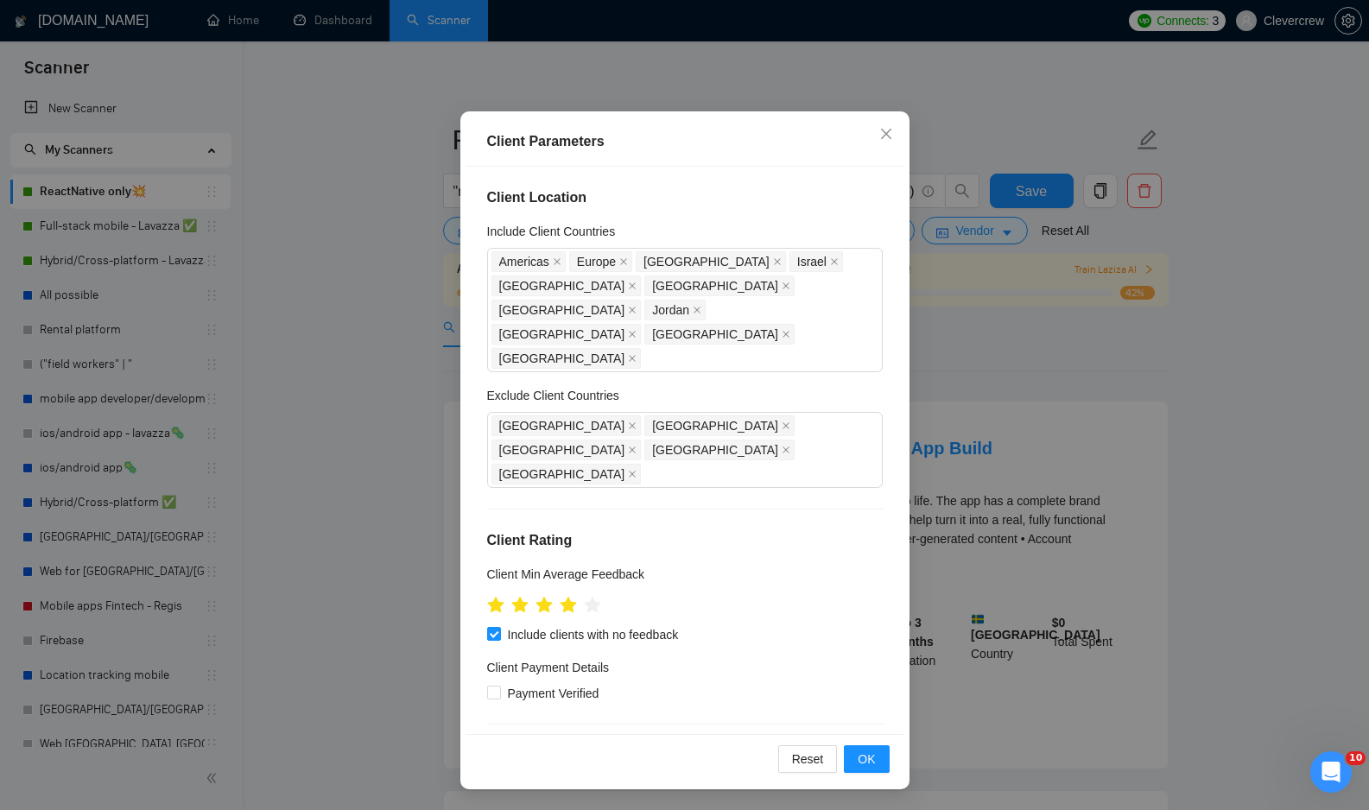
click at [744, 201] on h4 "Client Location" at bounding box center [685, 197] width 396 height 21
click at [866, 765] on span "OK" at bounding box center [866, 759] width 17 height 19
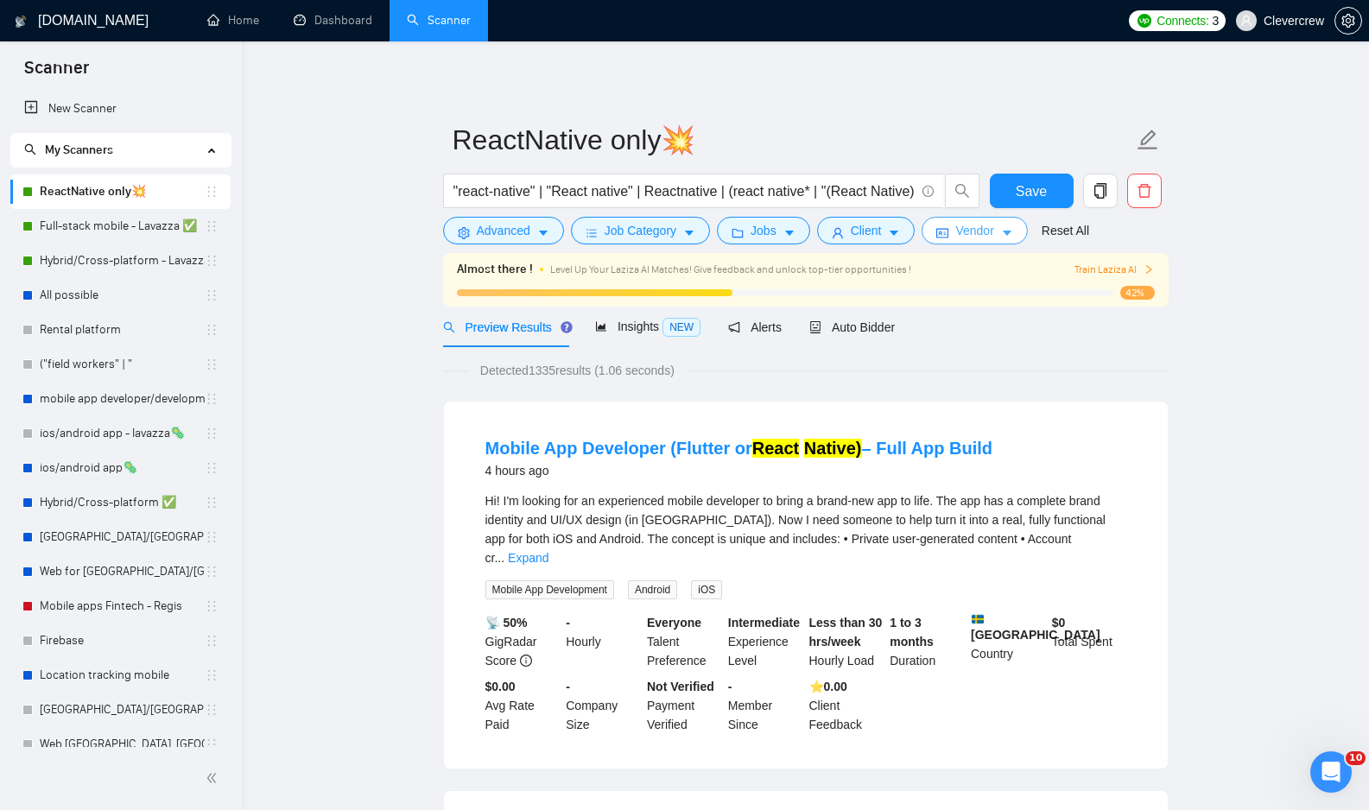
click at [1026, 225] on button "Vendor" at bounding box center [973, 231] width 105 height 28
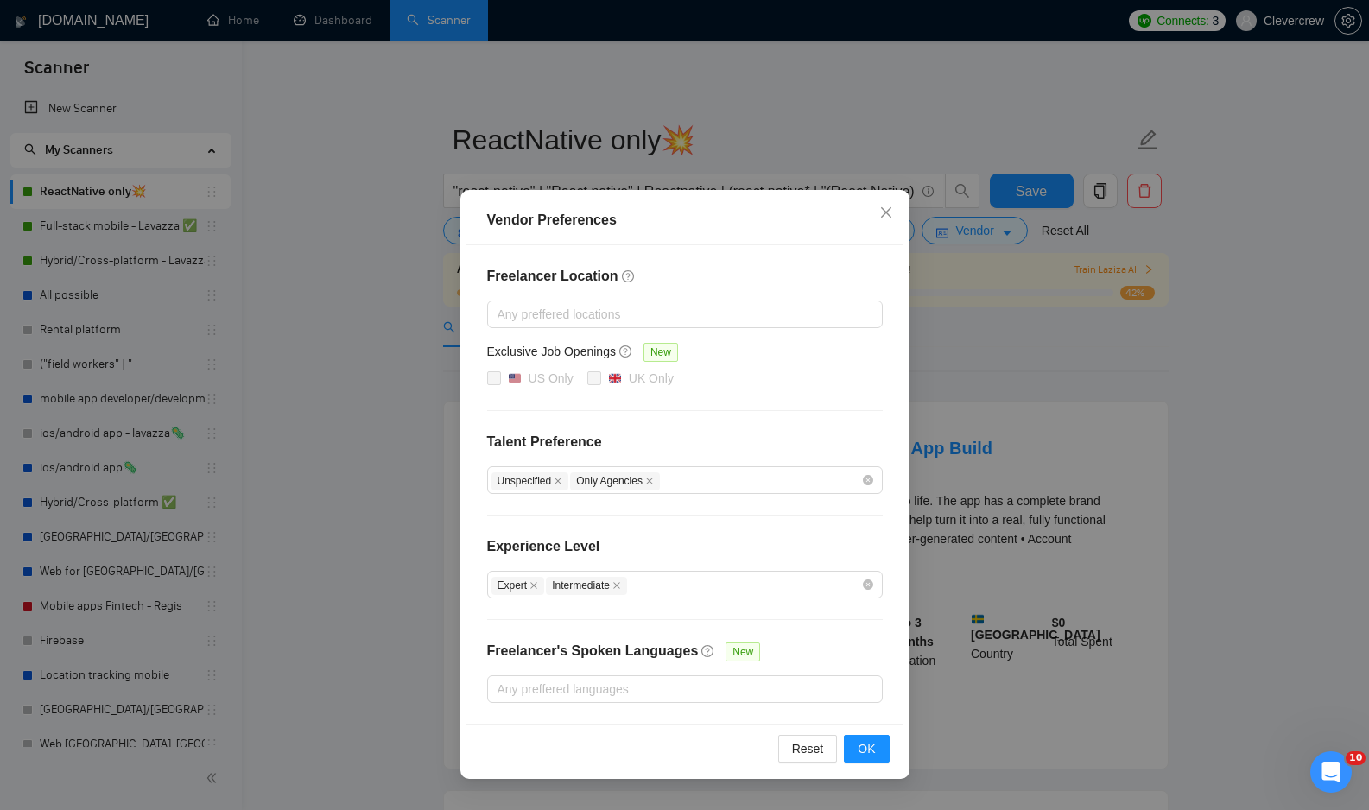
click at [1023, 231] on div "Vendor Preferences Freelancer Location Any preffered locations Exclusive Job Op…" at bounding box center [684, 405] width 1369 height 810
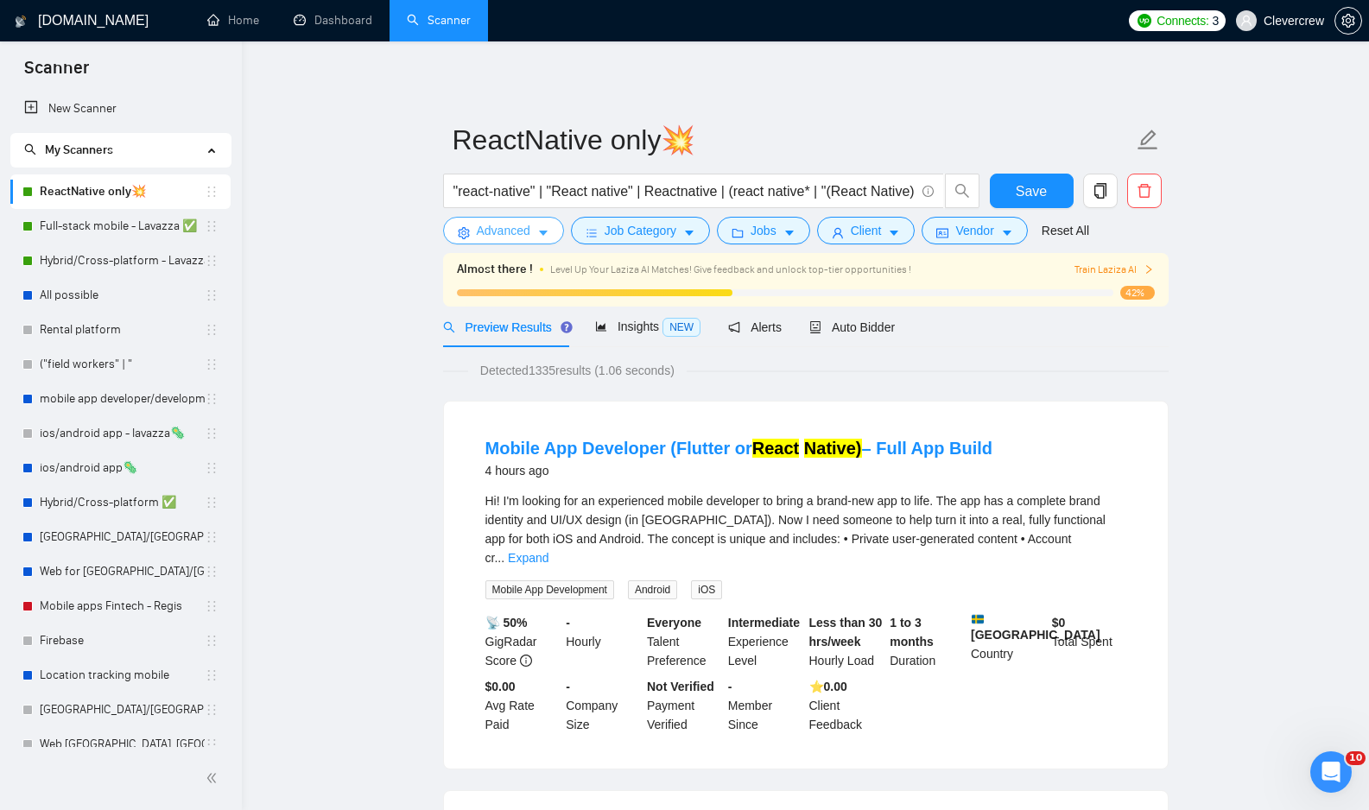
click at [545, 231] on icon "caret-down" at bounding box center [543, 233] width 9 height 5
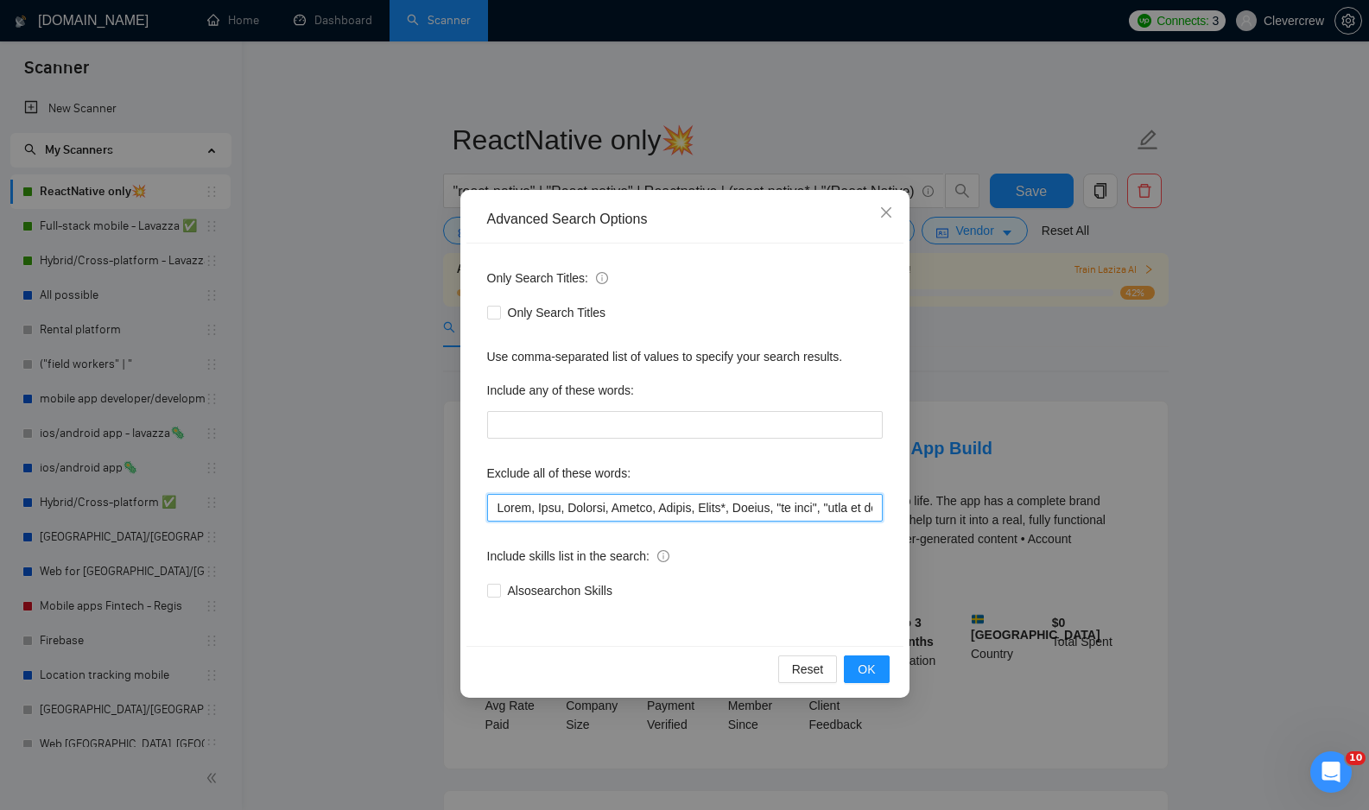
click at [611, 497] on input "text" at bounding box center [685, 508] width 396 height 28
click at [890, 209] on icon "close" at bounding box center [885, 212] width 10 height 10
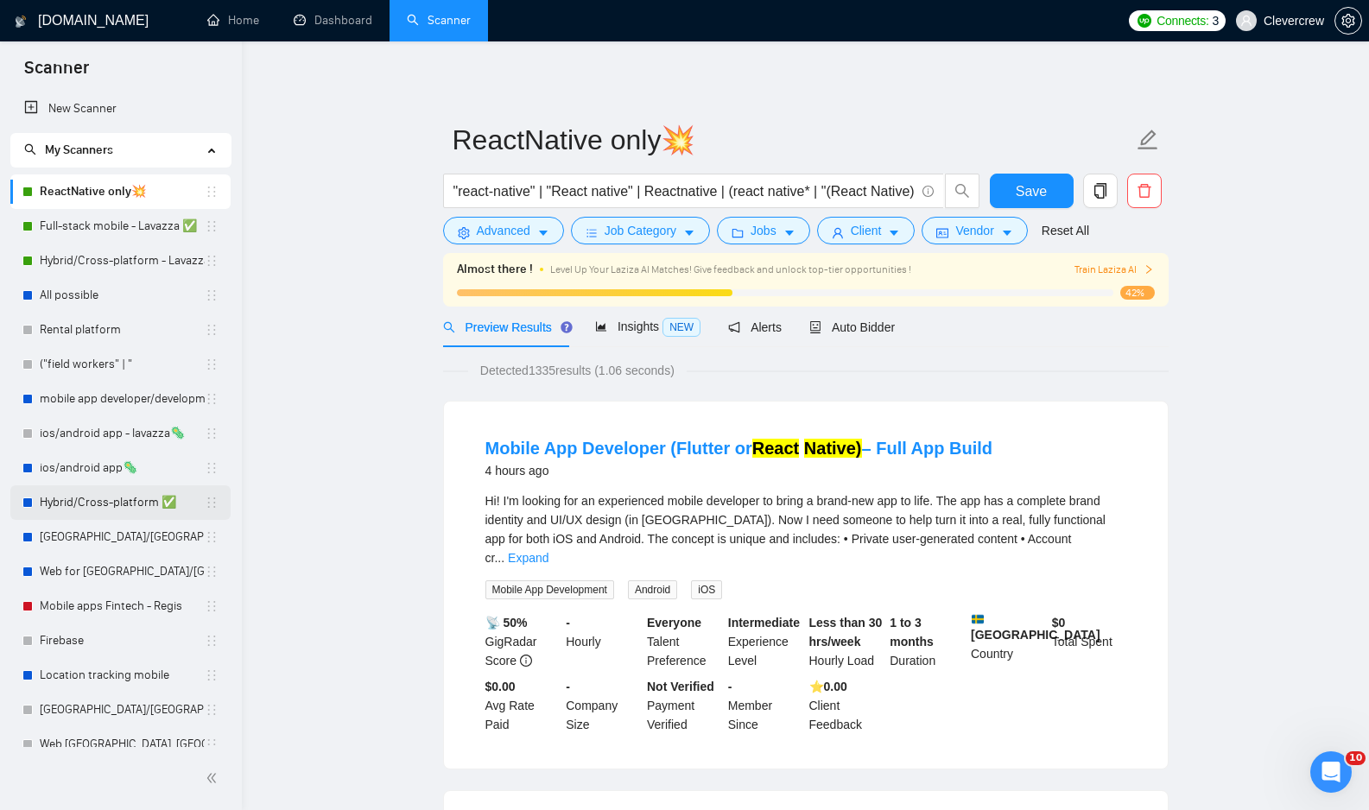
click at [130, 509] on link "Hybrid/Cross-platform ✅" at bounding box center [122, 502] width 165 height 35
click at [997, 188] on button "Save" at bounding box center [1032, 191] width 84 height 35
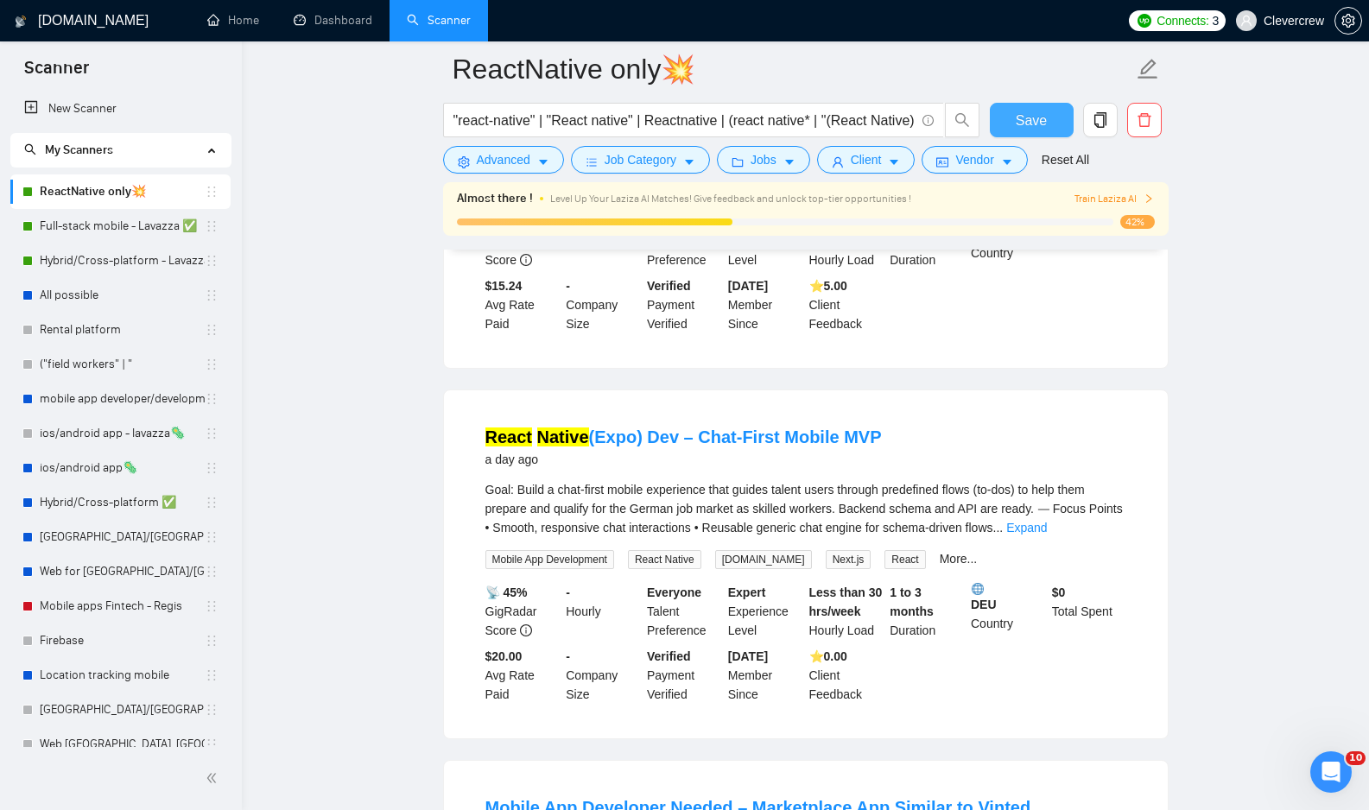
scroll to position [843, 0]
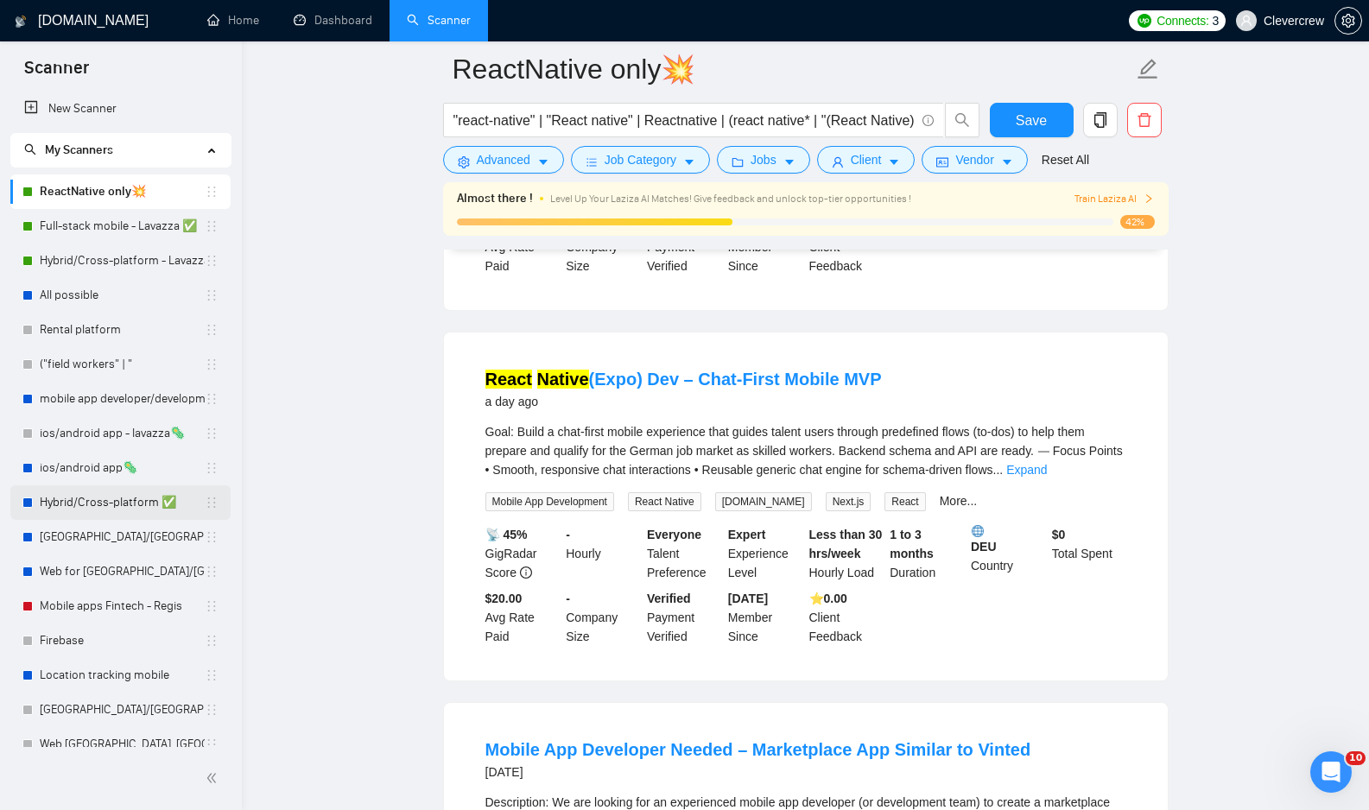
click at [85, 507] on link "Hybrid/Cross-platform ✅" at bounding box center [122, 502] width 165 height 35
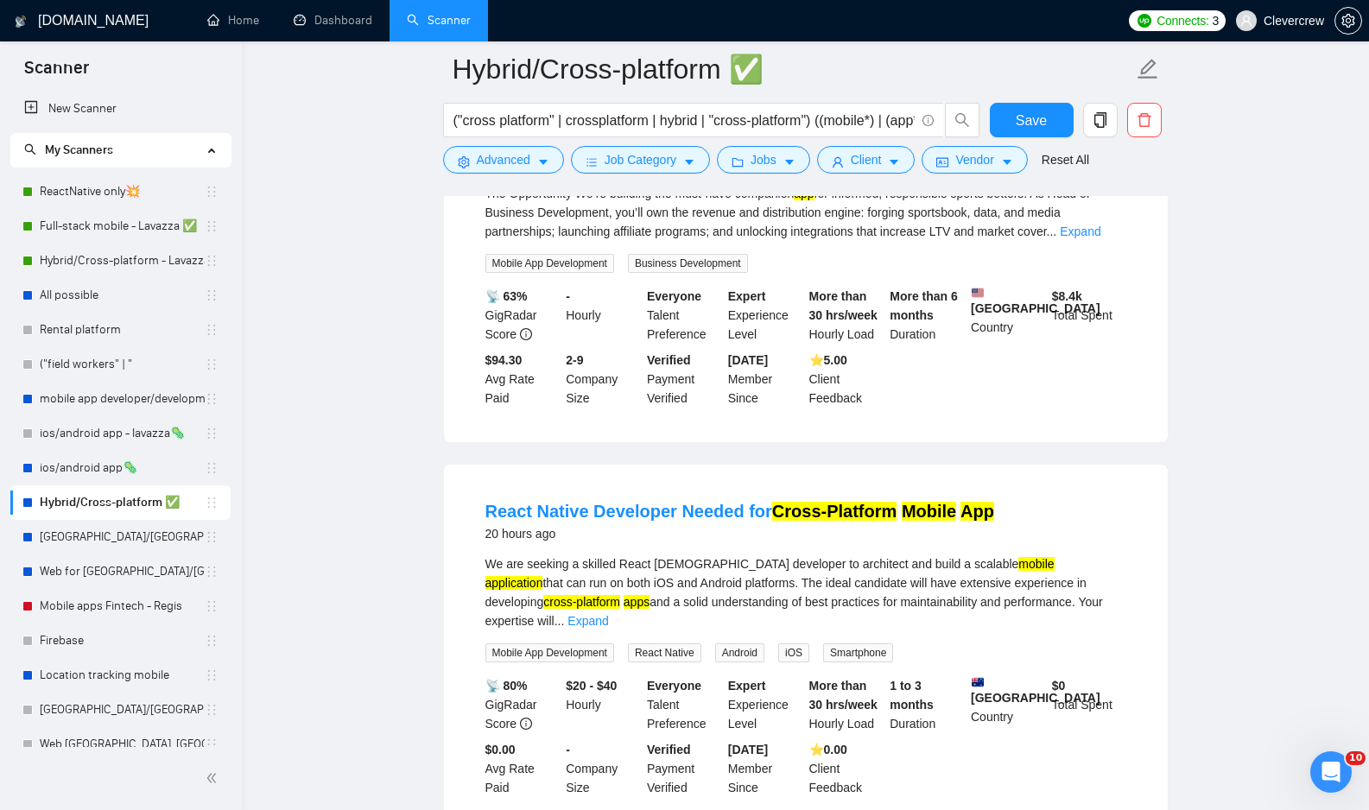
scroll to position [685, 0]
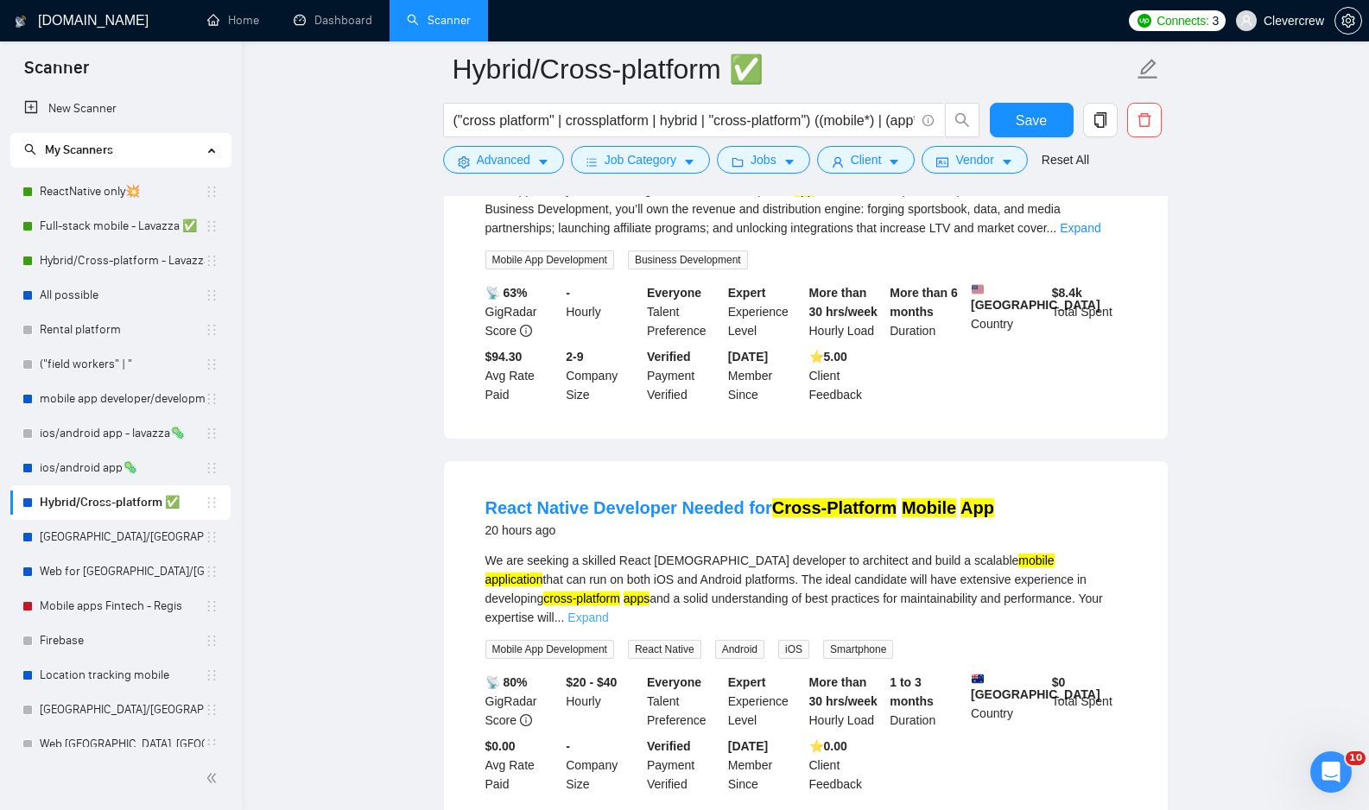
click at [608, 611] on link "Expand" at bounding box center [587, 618] width 41 height 14
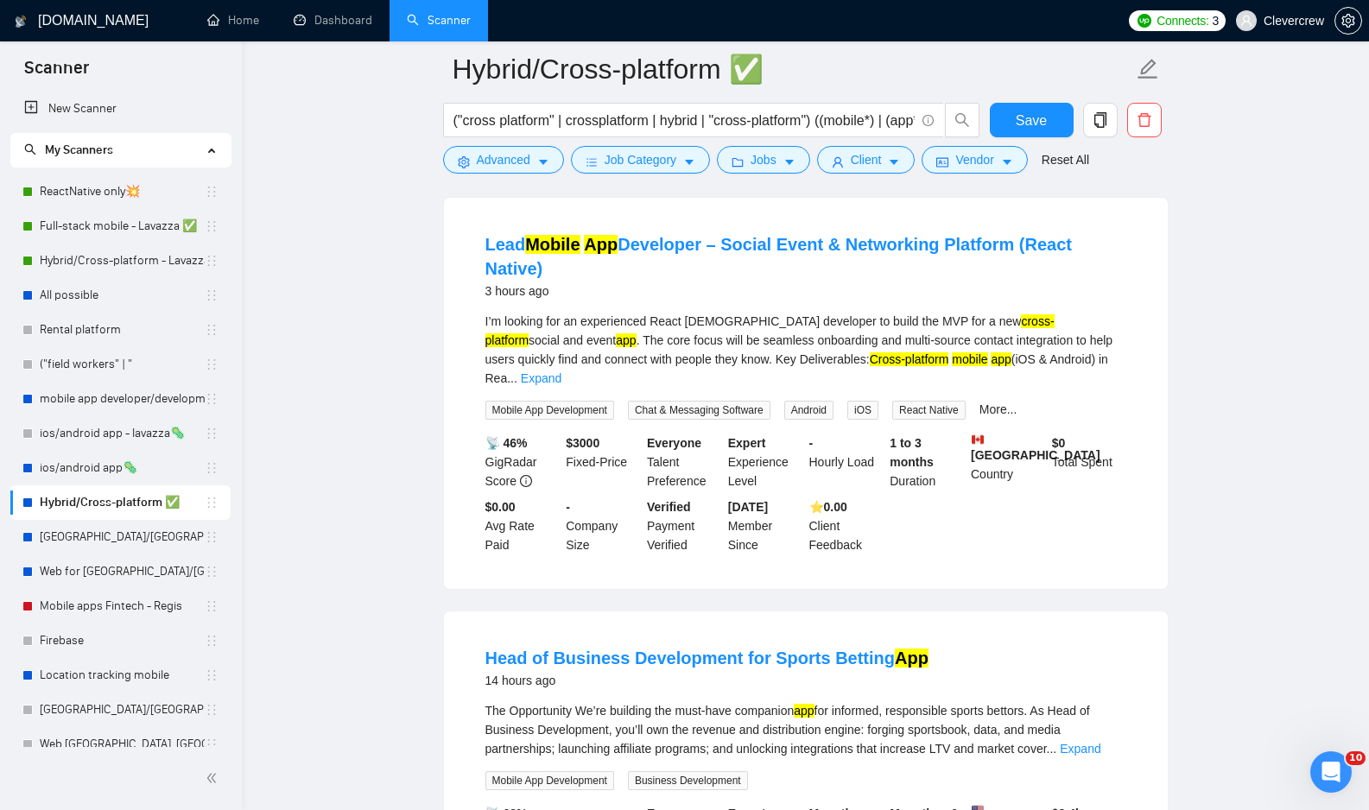
scroll to position [62, 0]
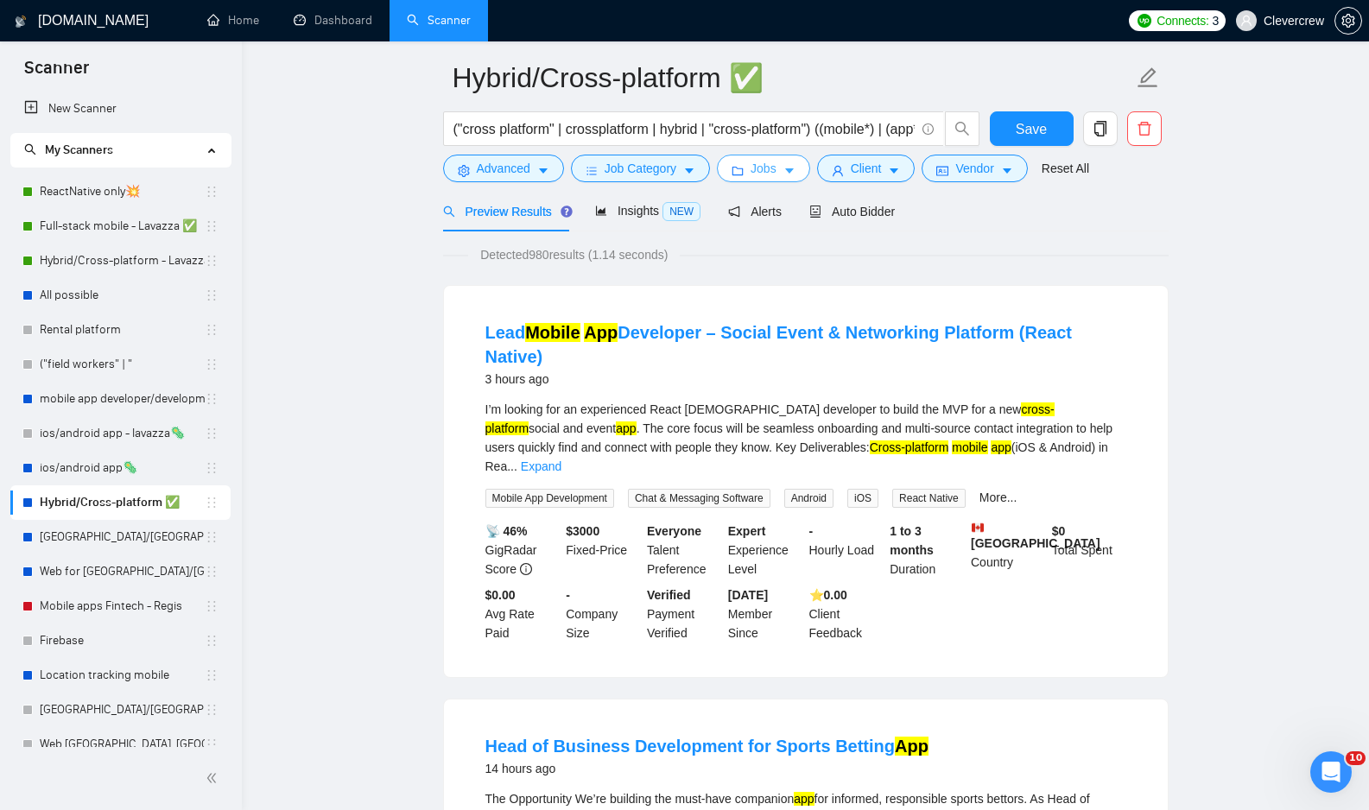
click at [795, 168] on icon "caret-down" at bounding box center [789, 171] width 12 height 12
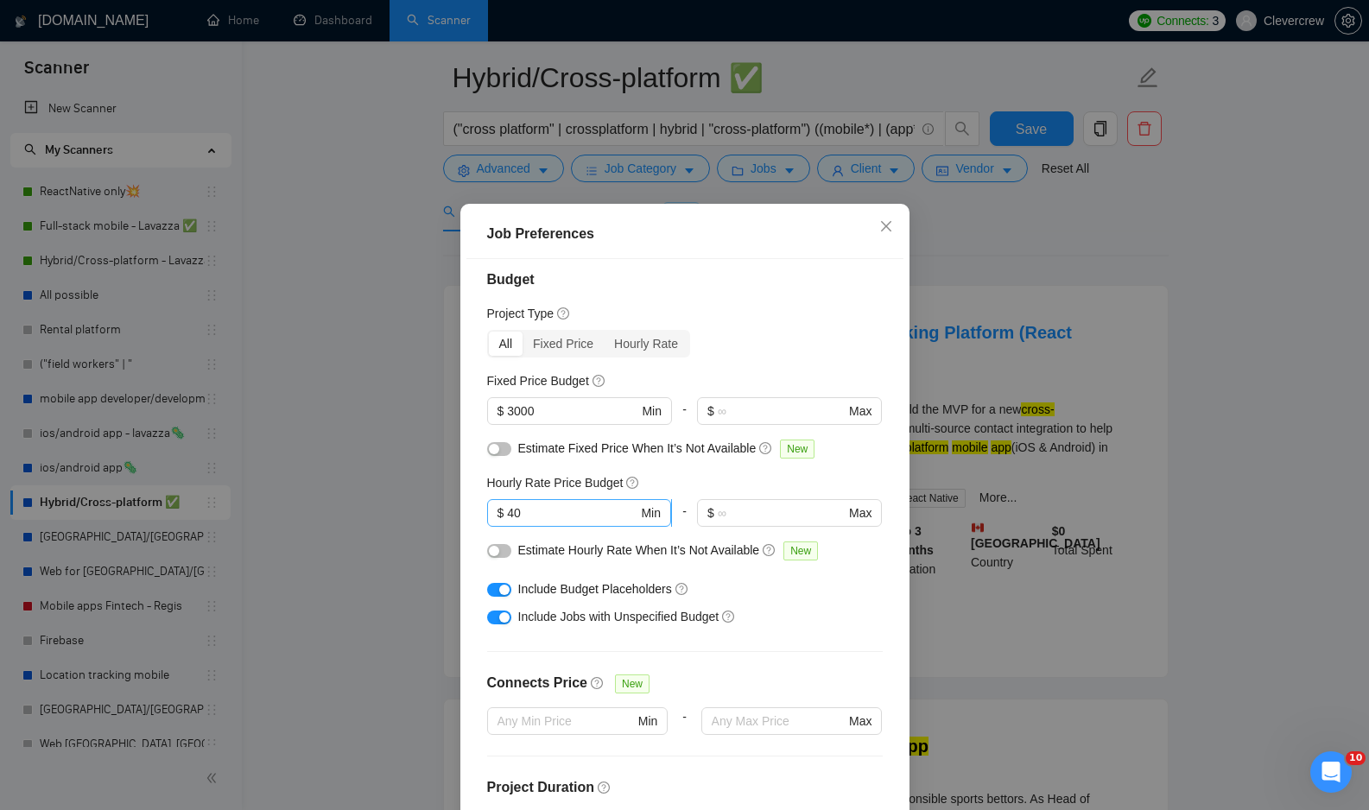
click at [577, 519] on input "40" at bounding box center [572, 512] width 130 height 19
type input "44"
drag, startPoint x: 593, startPoint y: 404, endPoint x: 440, endPoint y: 405, distance: 152.9
click at [440, 405] on div "Job Preferences Budget Project Type All Fixed Price Hourly Rate Fixed Price Bud…" at bounding box center [684, 405] width 1369 height 810
click at [829, 270] on h4 "Budget" at bounding box center [685, 279] width 396 height 21
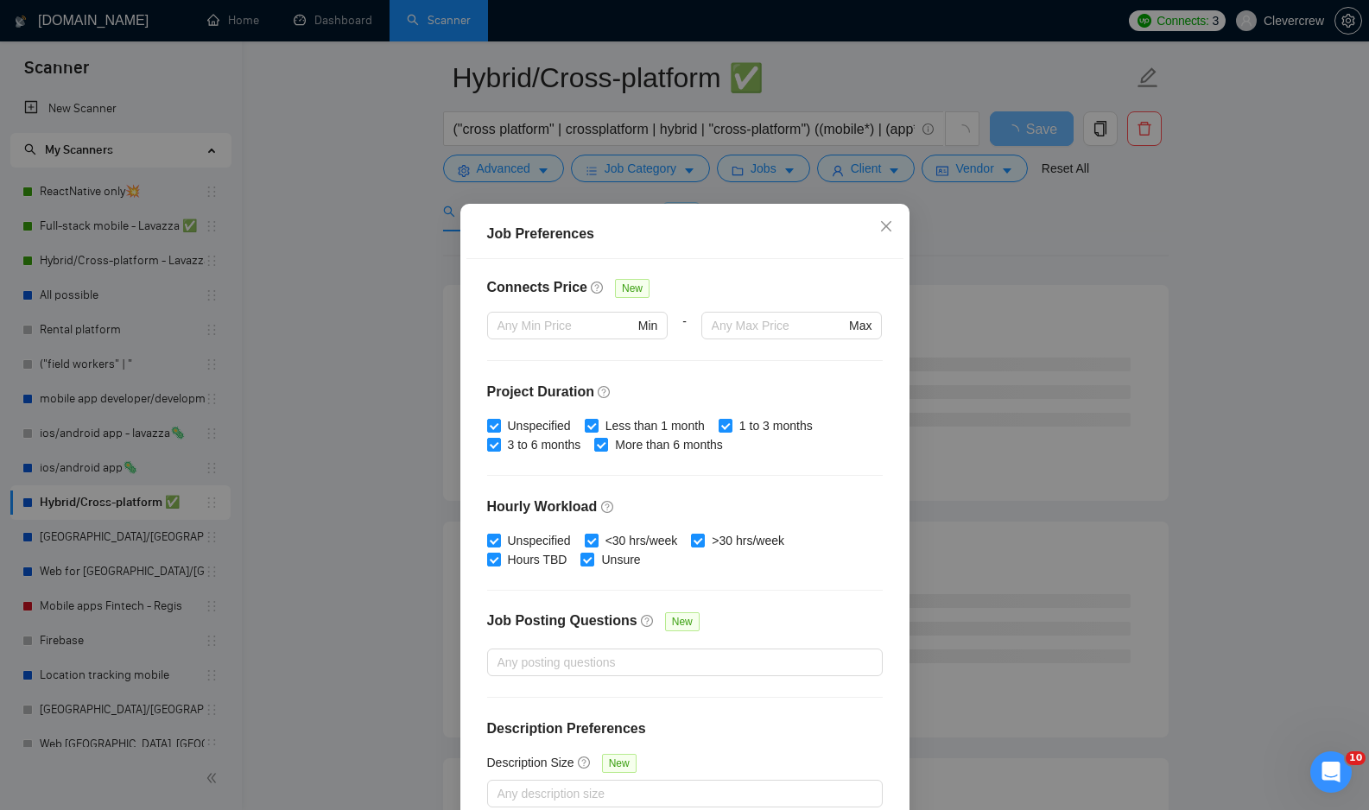
scroll to position [92, 0]
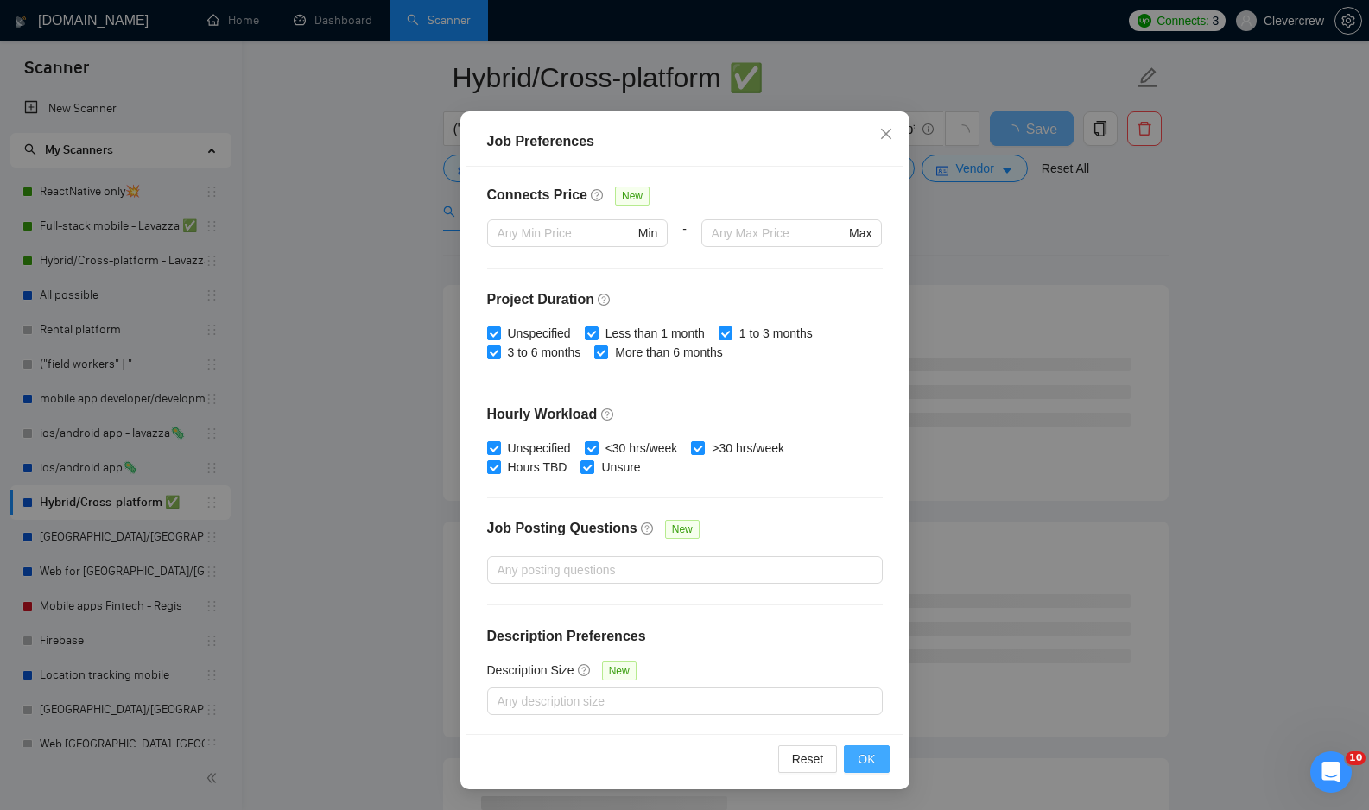
click at [866, 765] on span "OK" at bounding box center [866, 759] width 17 height 19
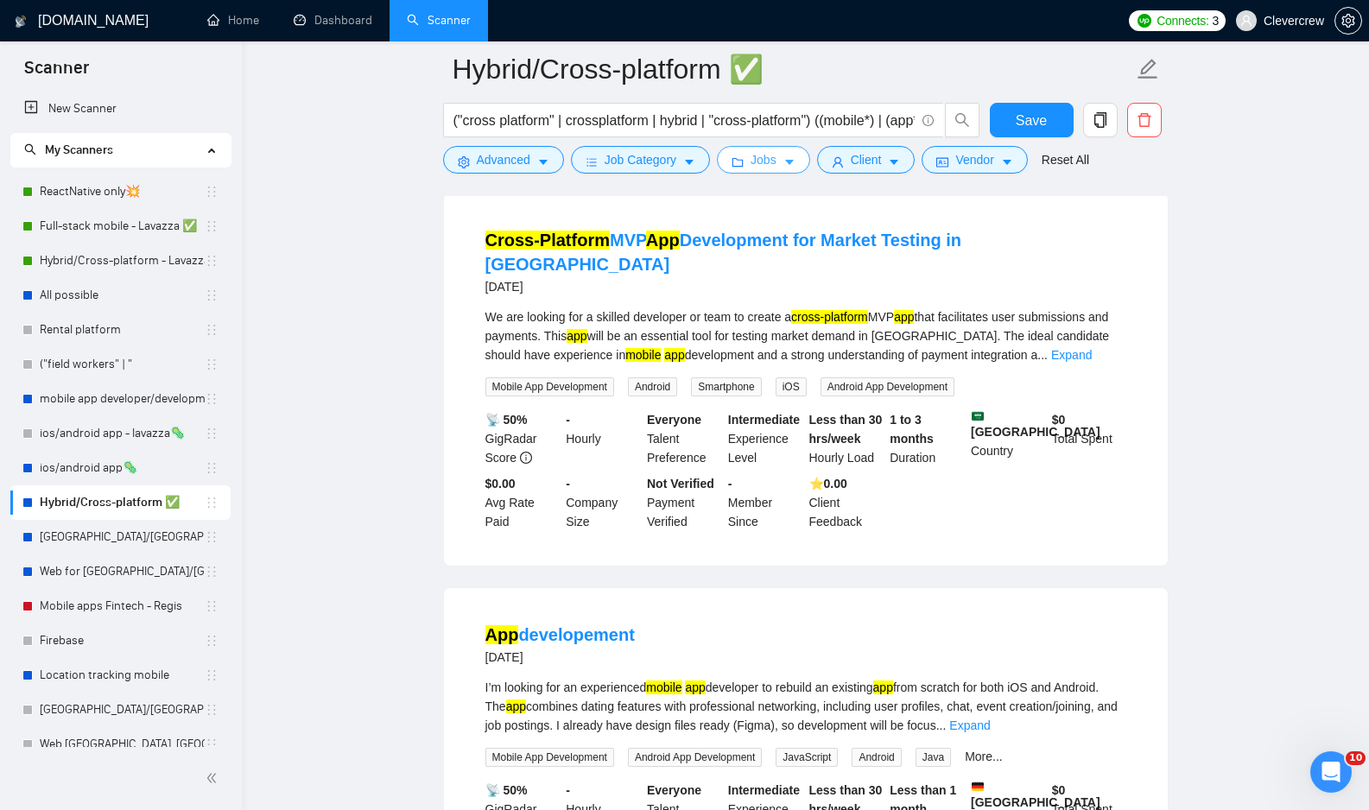
scroll to position [1834, 0]
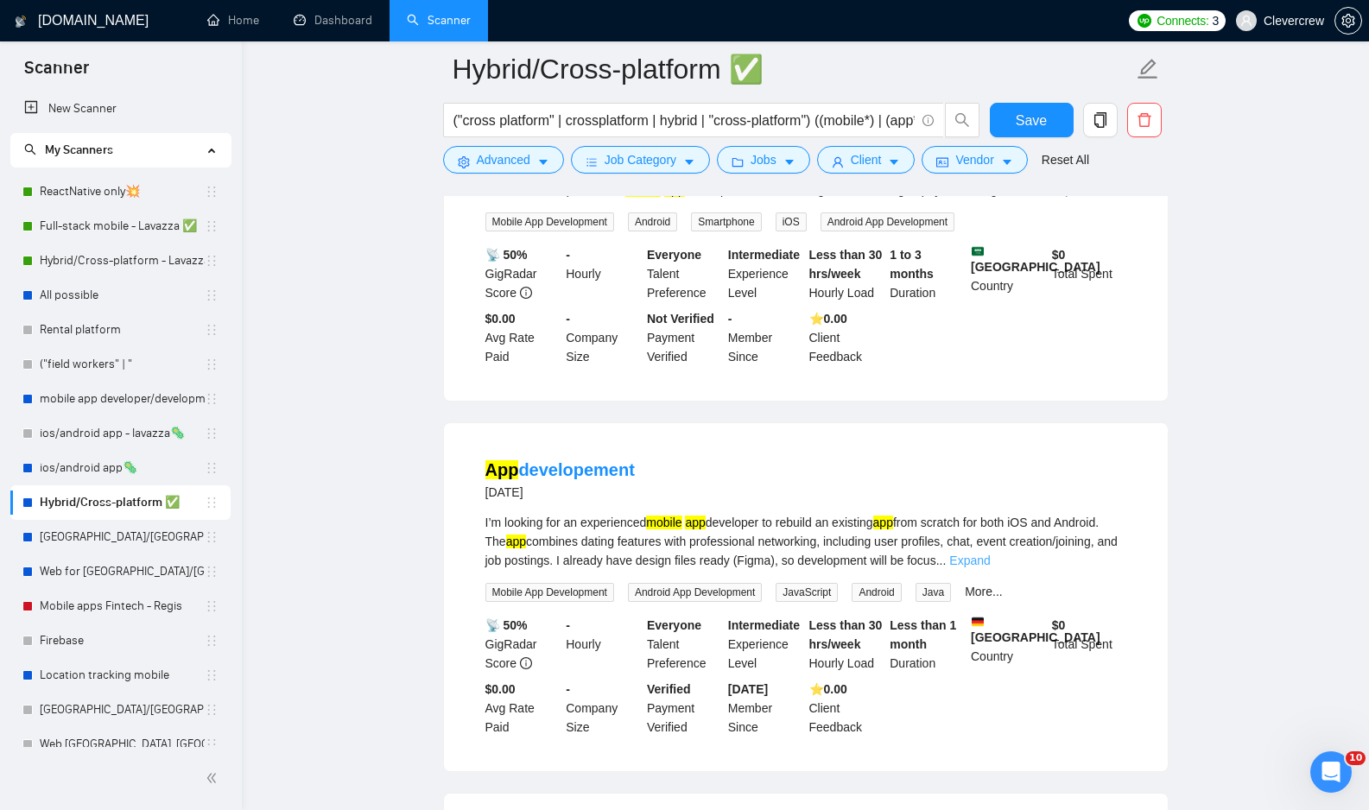
click at [990, 554] on link "Expand" at bounding box center [969, 561] width 41 height 14
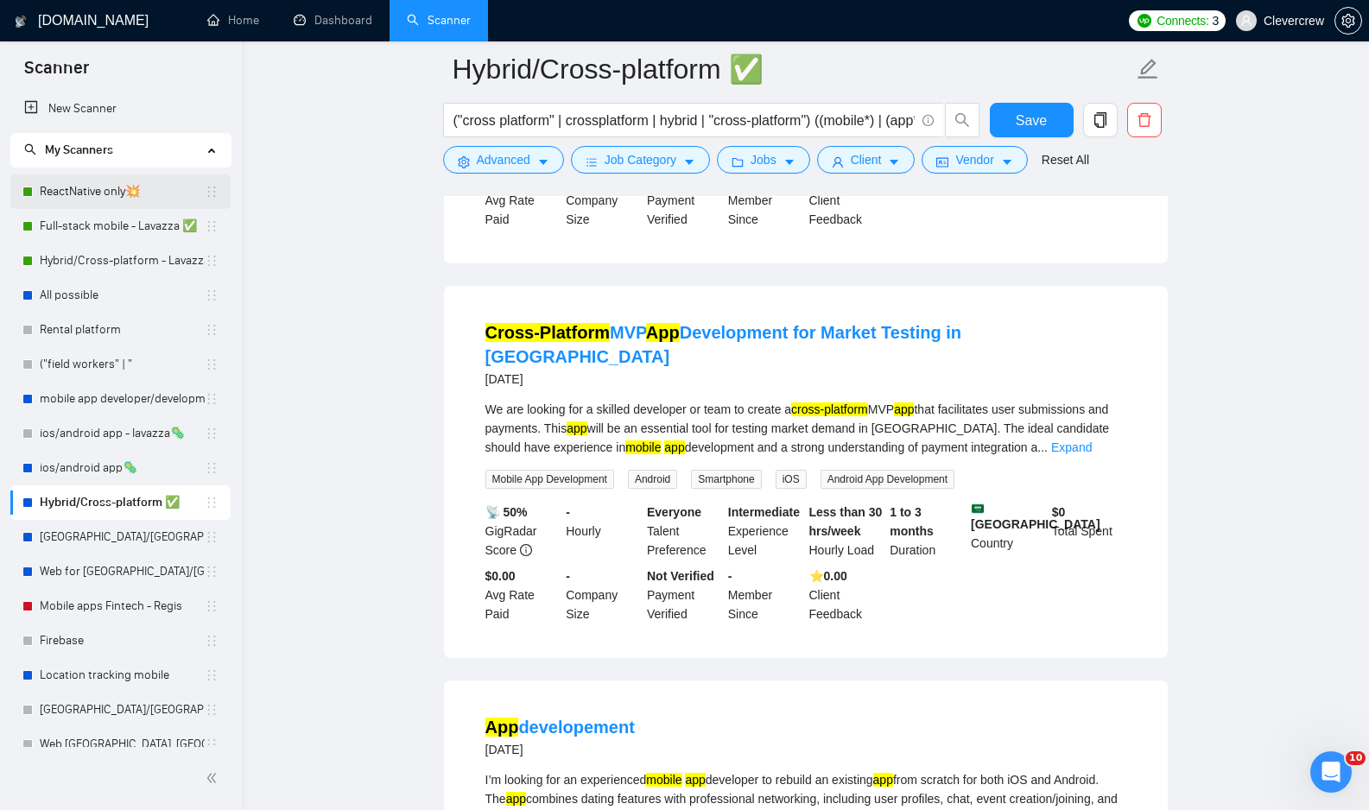
scroll to position [1211, 0]
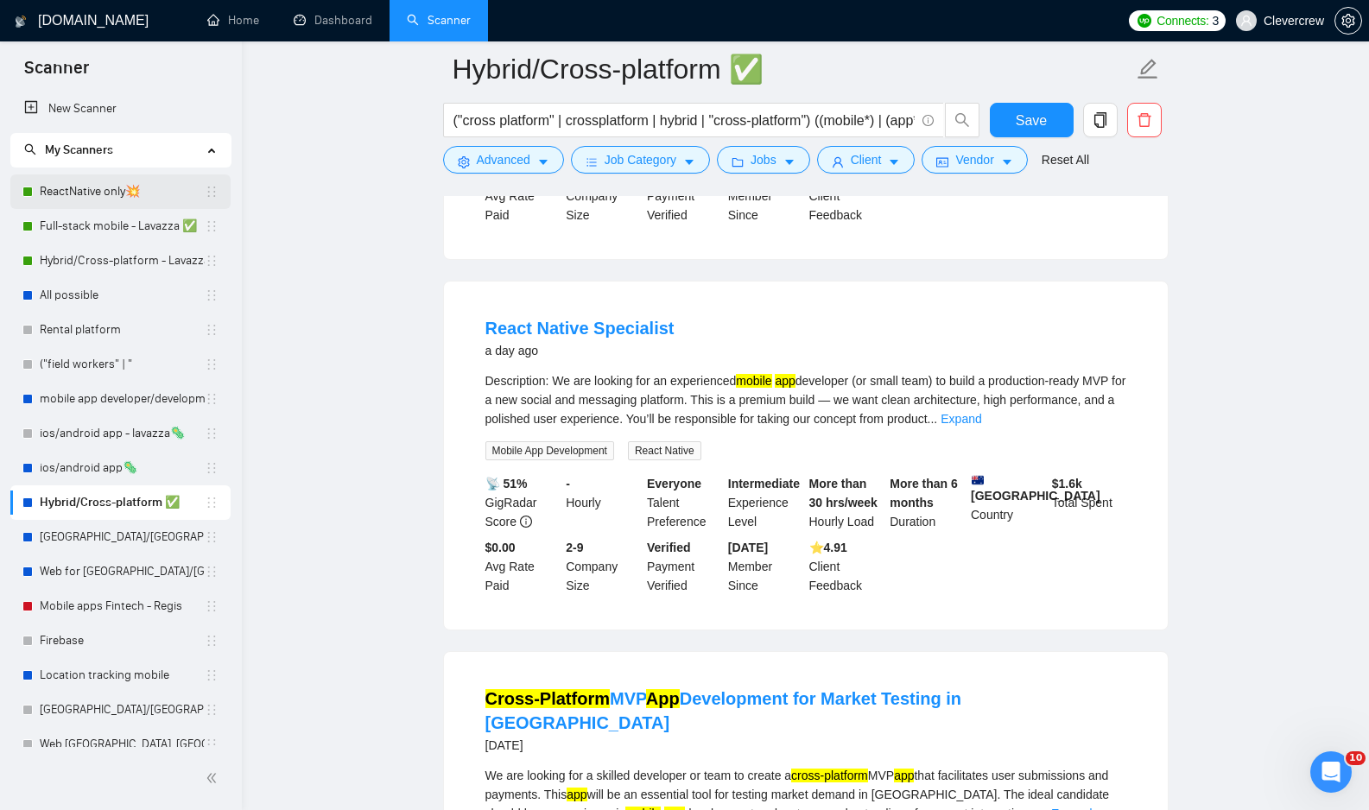
click at [119, 197] on link "ReactNative only💥" at bounding box center [122, 191] width 165 height 35
click at [1023, 118] on span "Save" at bounding box center [1031, 121] width 31 height 22
click at [110, 203] on link "ReactNative only💥" at bounding box center [122, 191] width 165 height 35
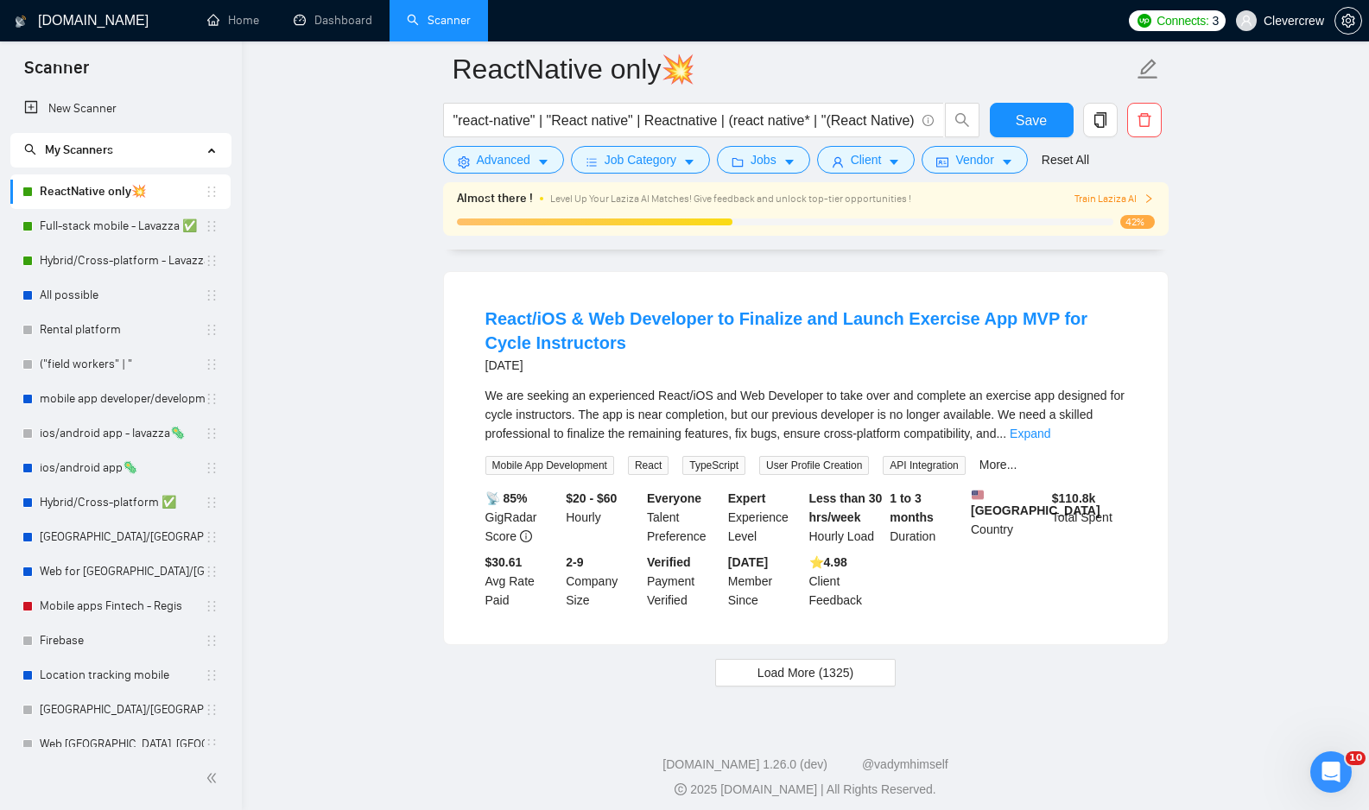
scroll to position [3580, 0]
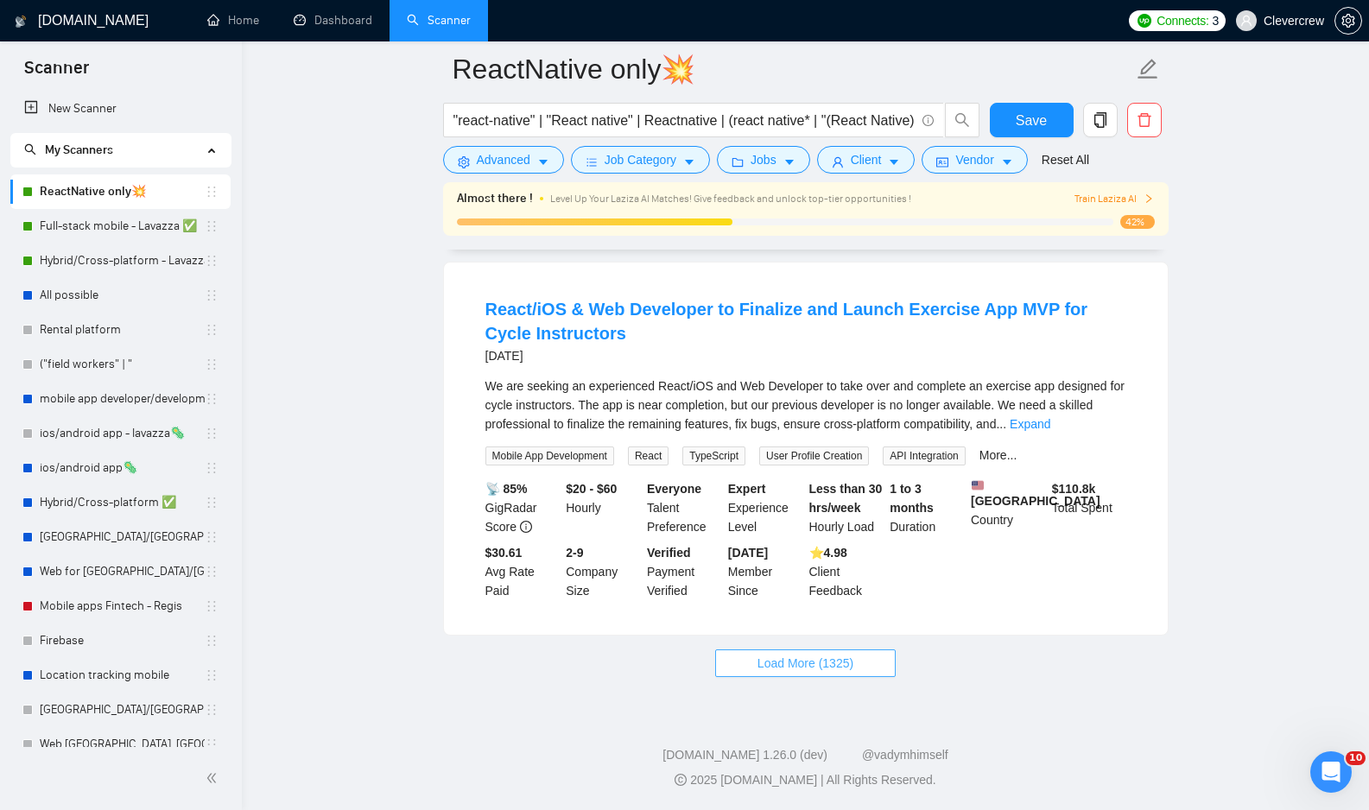
click at [814, 668] on span "Load More (1325)" at bounding box center [805, 663] width 96 height 19
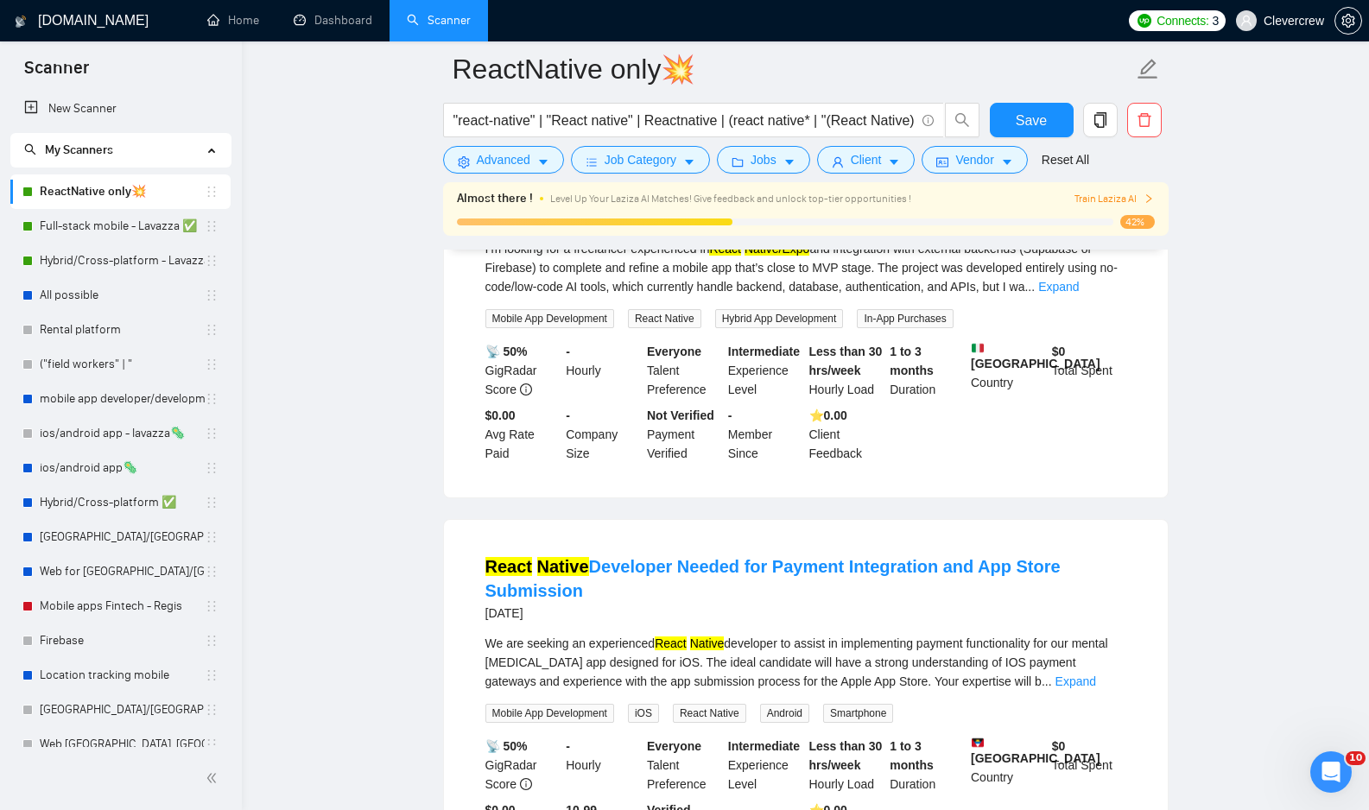
scroll to position [1631, 0]
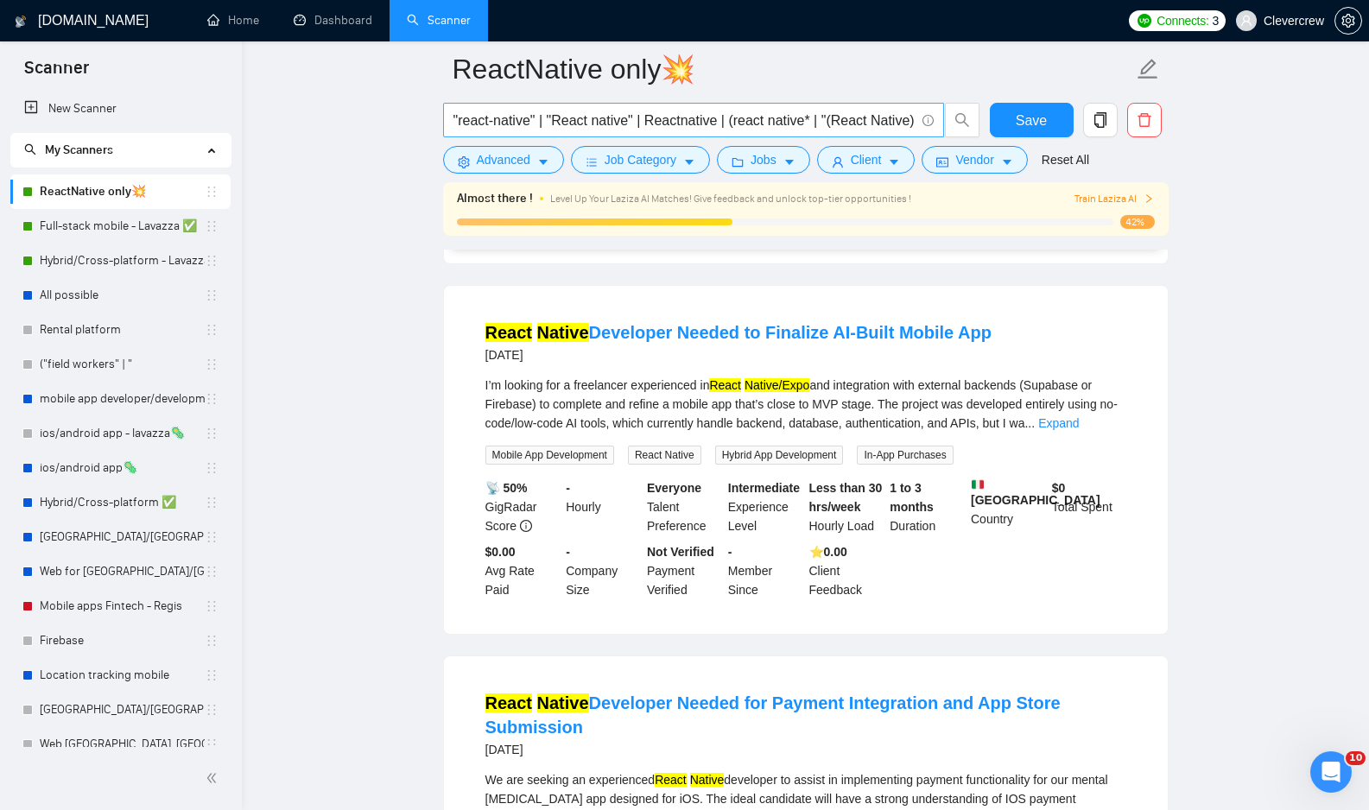
click at [860, 121] on input ""react-native" | "React native" | Reactnative | (react native* | "(React Native…" at bounding box center [683, 121] width 461 height 22
click at [138, 433] on link "ios/android app - lavazza🦠" at bounding box center [122, 433] width 165 height 35
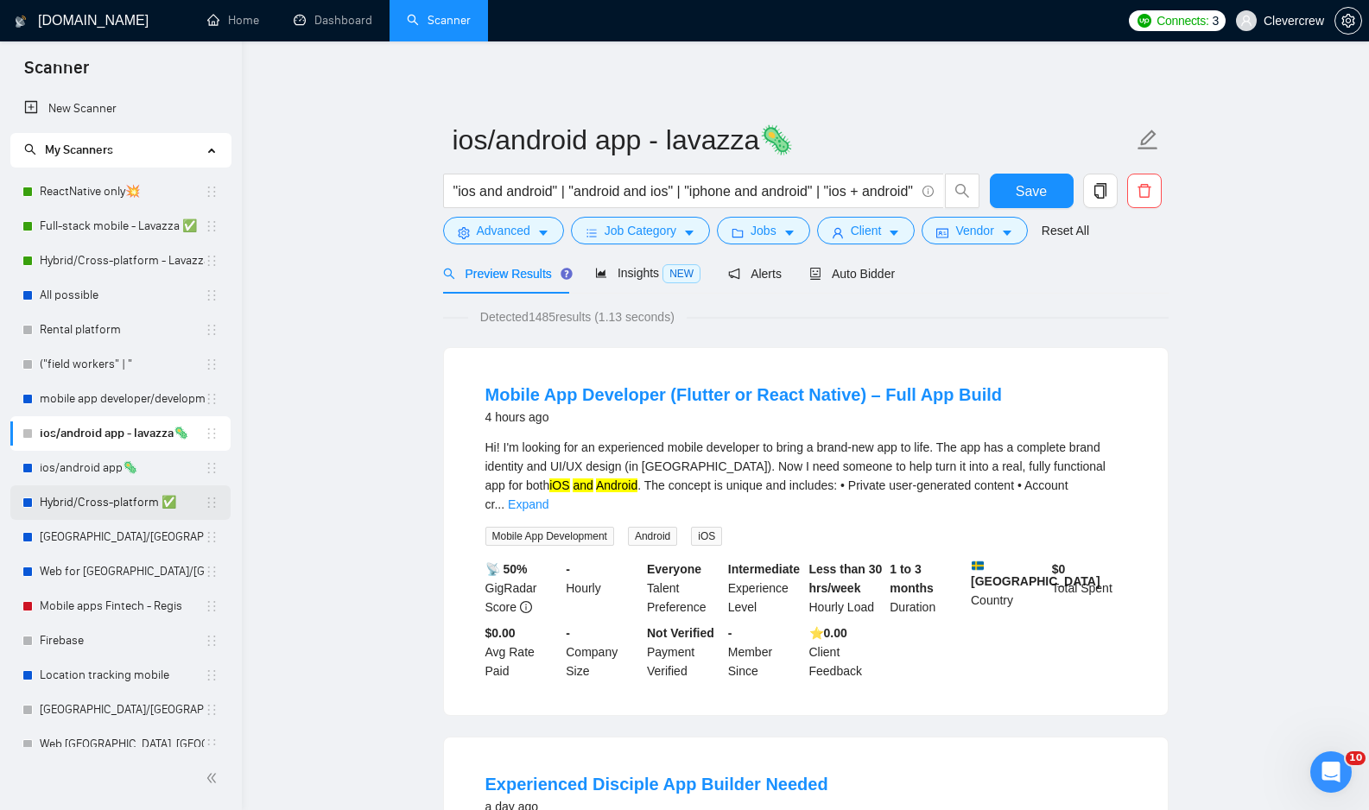
click at [145, 503] on link "Hybrid/Cross-platform ✅" at bounding box center [122, 502] width 165 height 35
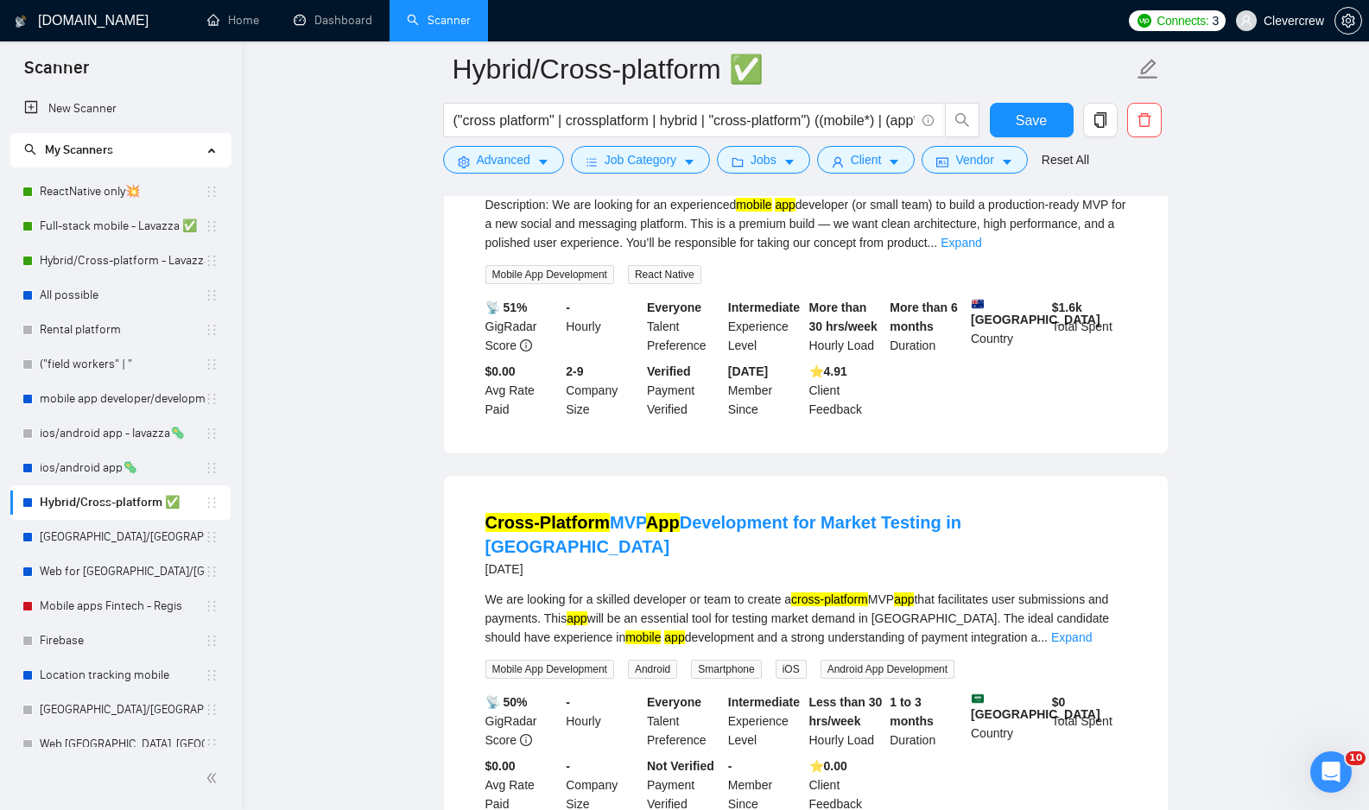
scroll to position [1494, 0]
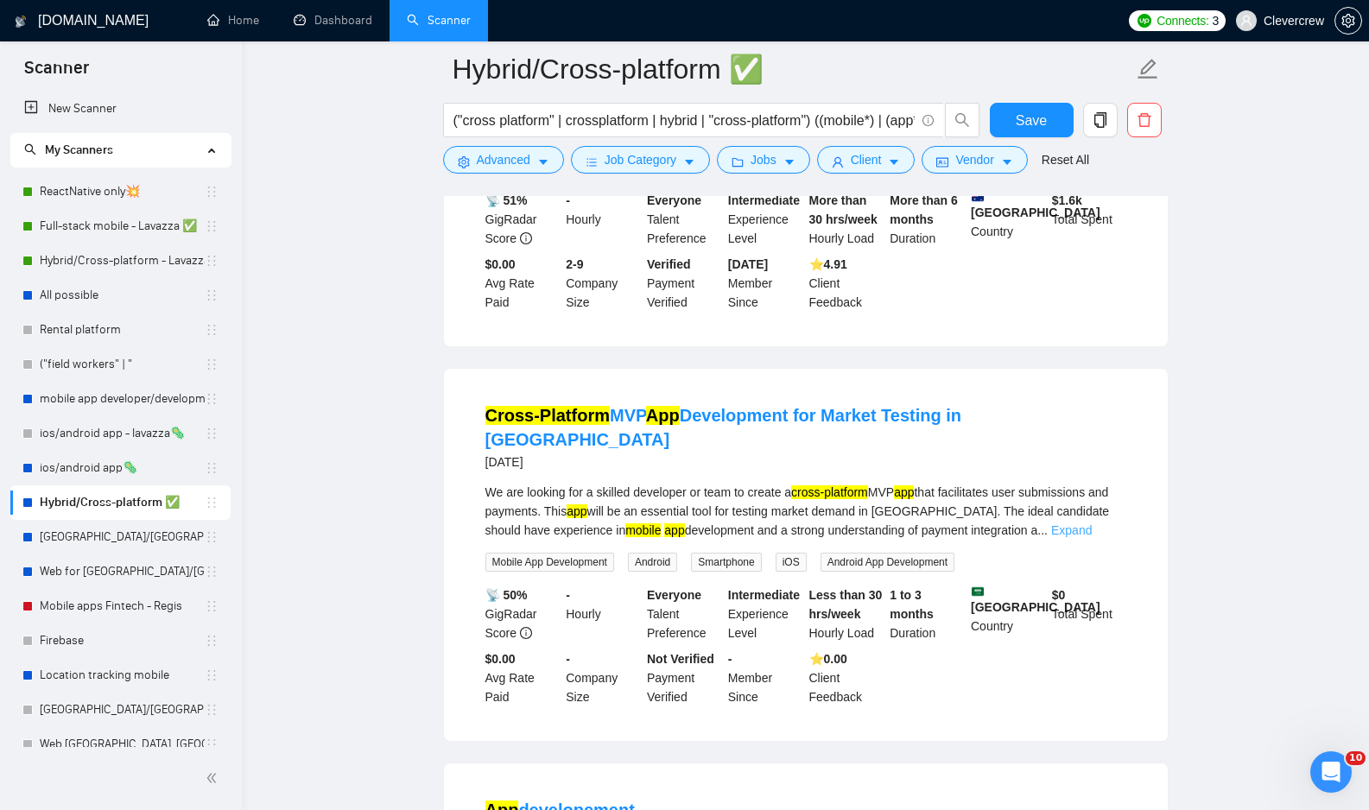
click at [1092, 523] on link "Expand" at bounding box center [1071, 530] width 41 height 14
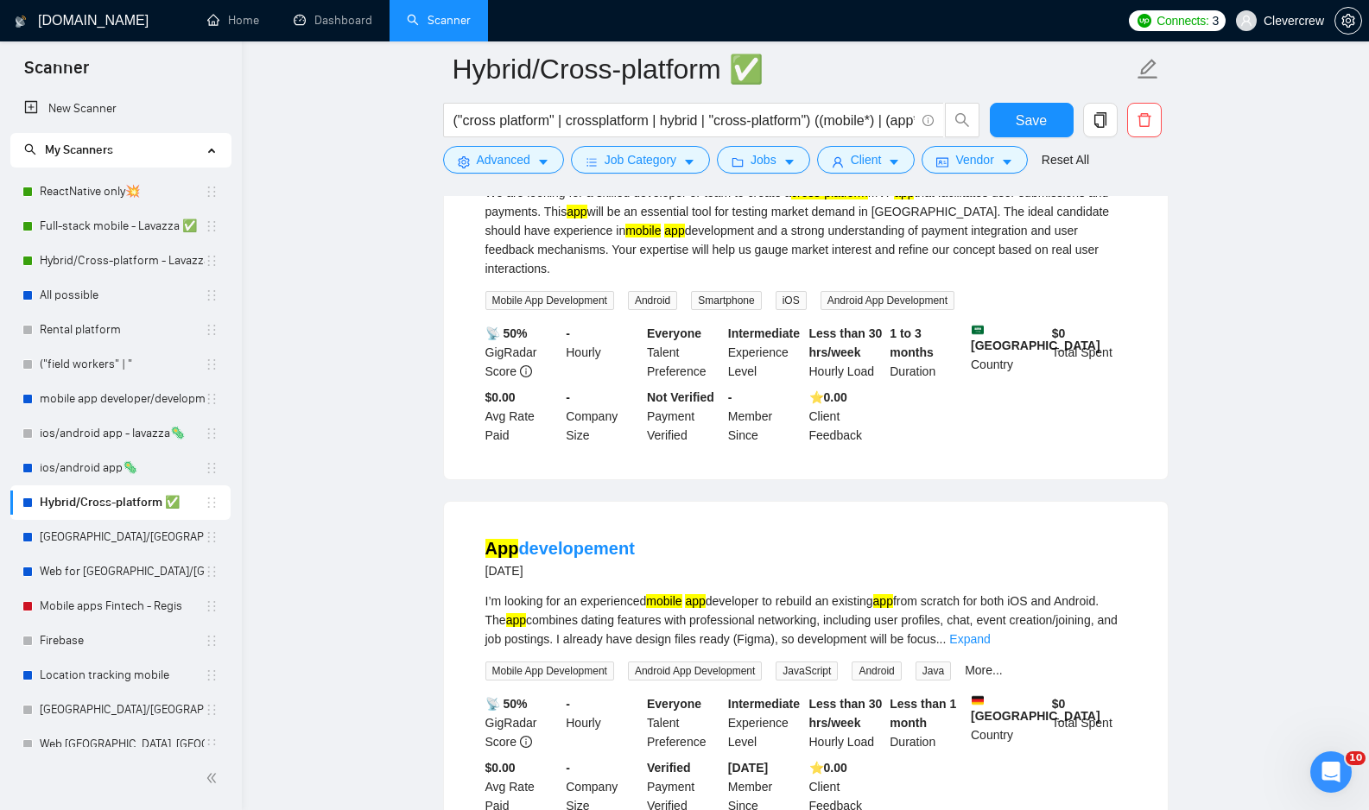
scroll to position [2346, 0]
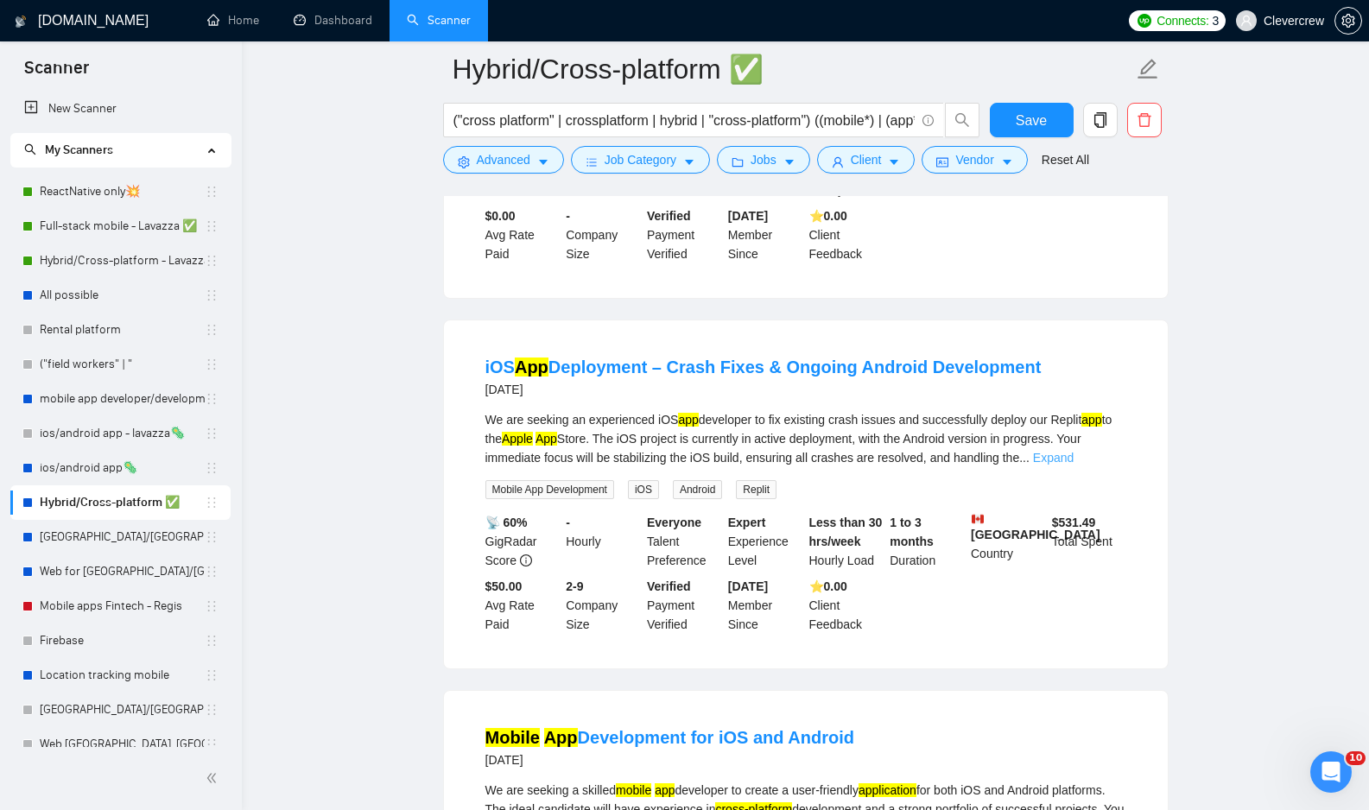
click at [1073, 451] on link "Expand" at bounding box center [1053, 458] width 41 height 14
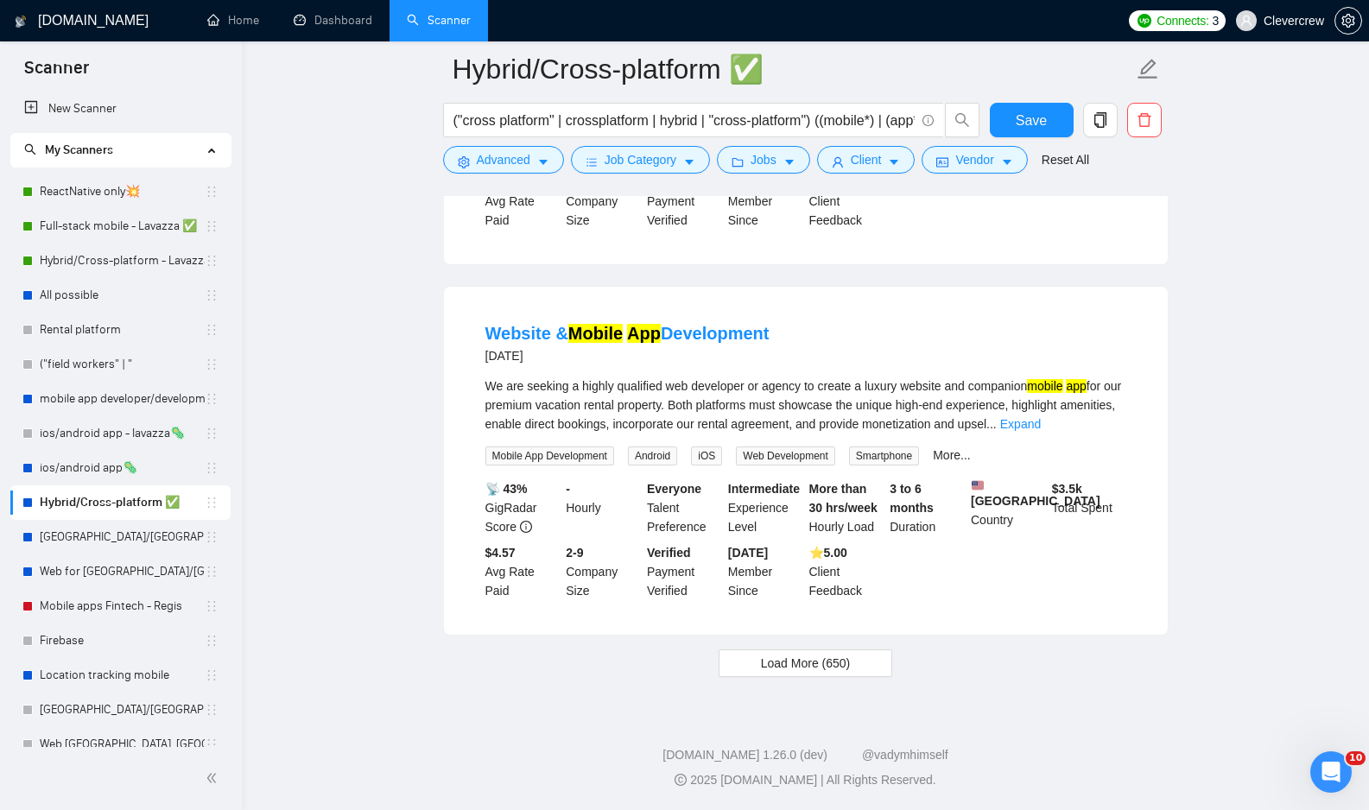
scroll to position [3744, 0]
click at [826, 657] on span "Load More (650)" at bounding box center [806, 663] width 90 height 19
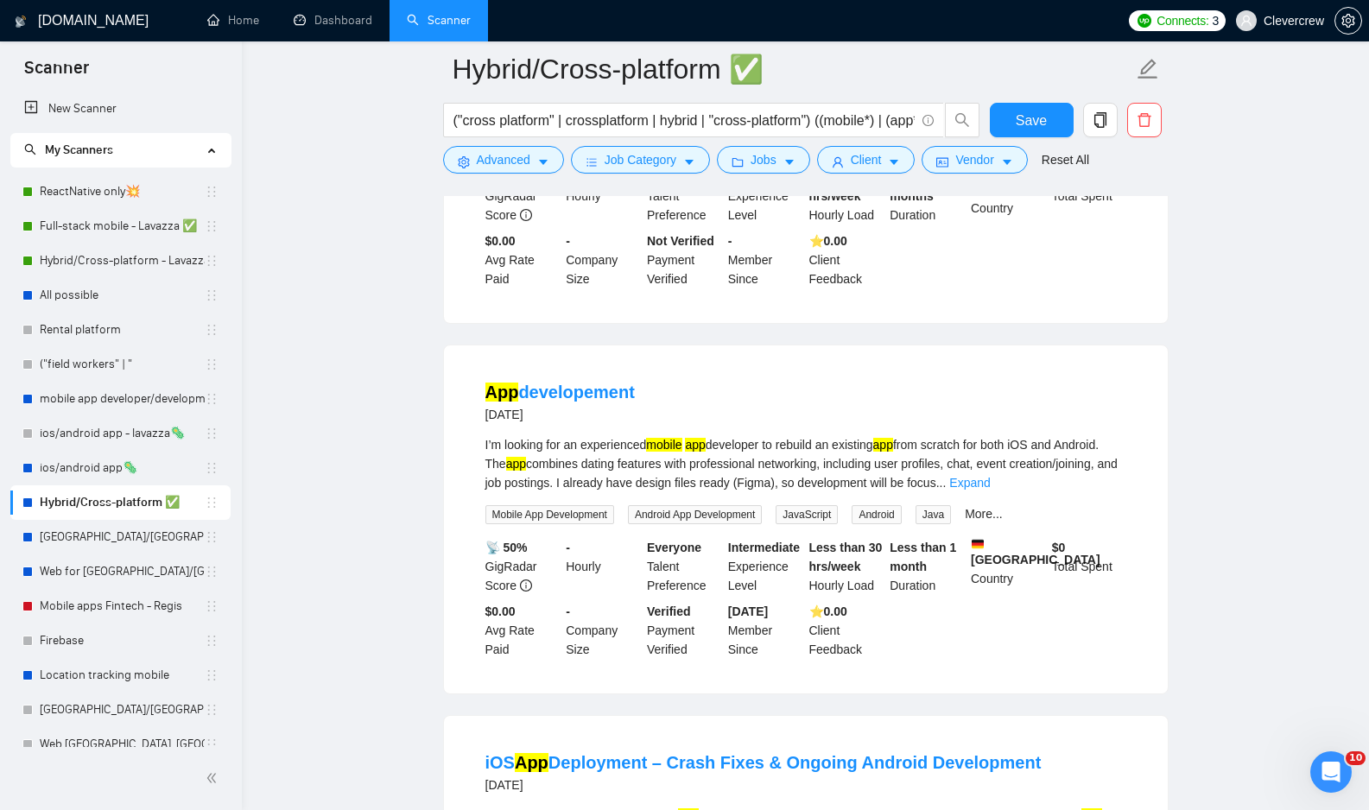
scroll to position [1882, 0]
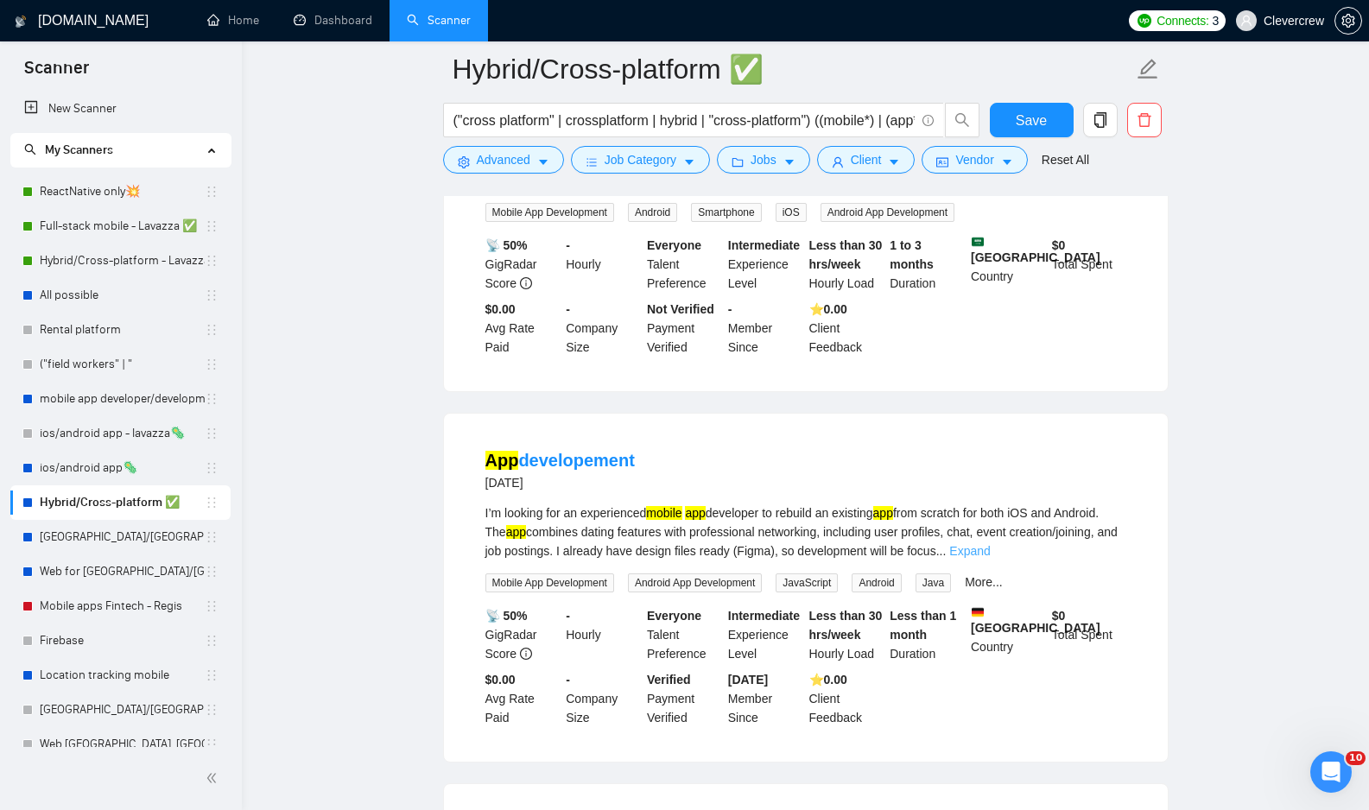
click at [990, 544] on link "Expand" at bounding box center [969, 551] width 41 height 14
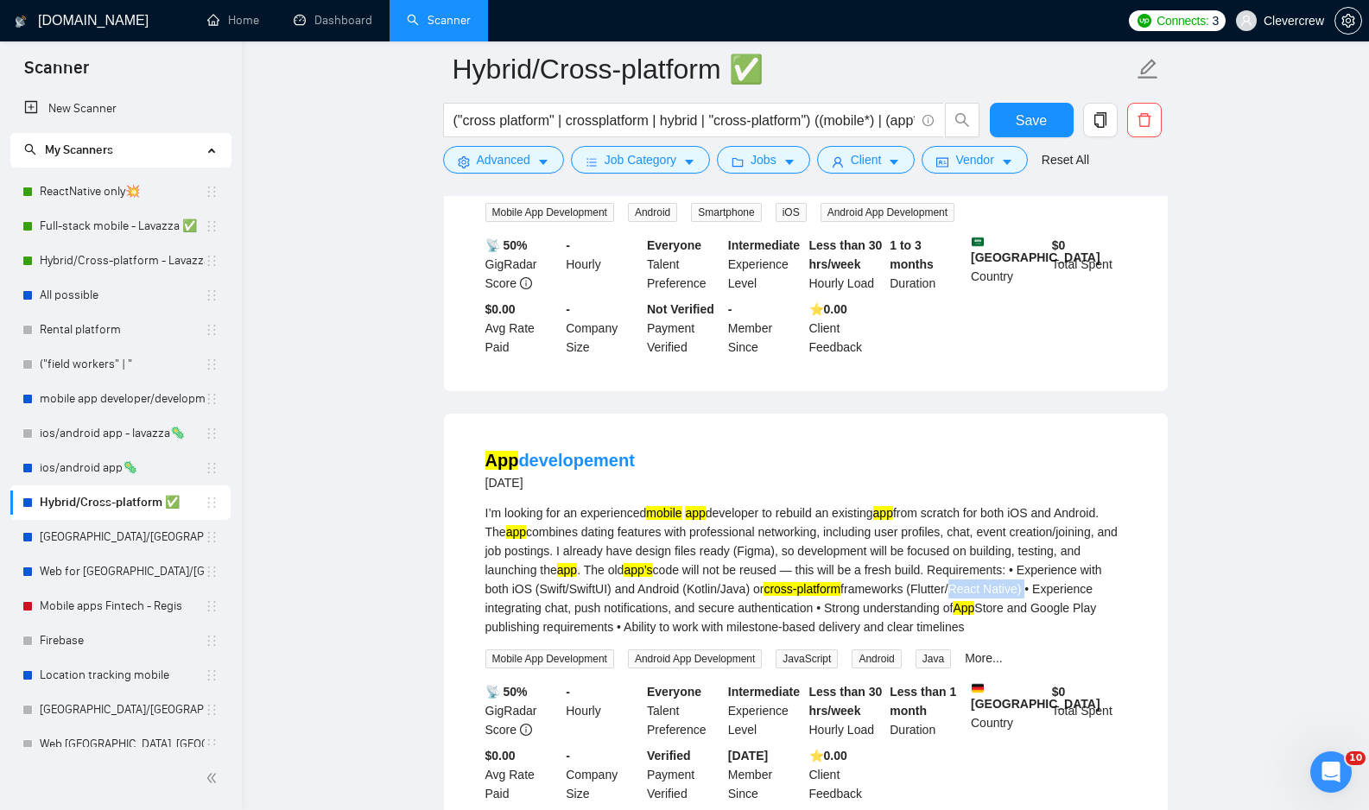
drag, startPoint x: 523, startPoint y: 599, endPoint x: 604, endPoint y: 603, distance: 80.4
click at [604, 603] on div "I’m looking for an experienced mobile app developer to rebuild an existing app …" at bounding box center [805, 569] width 641 height 133
copy div "/React Native)"
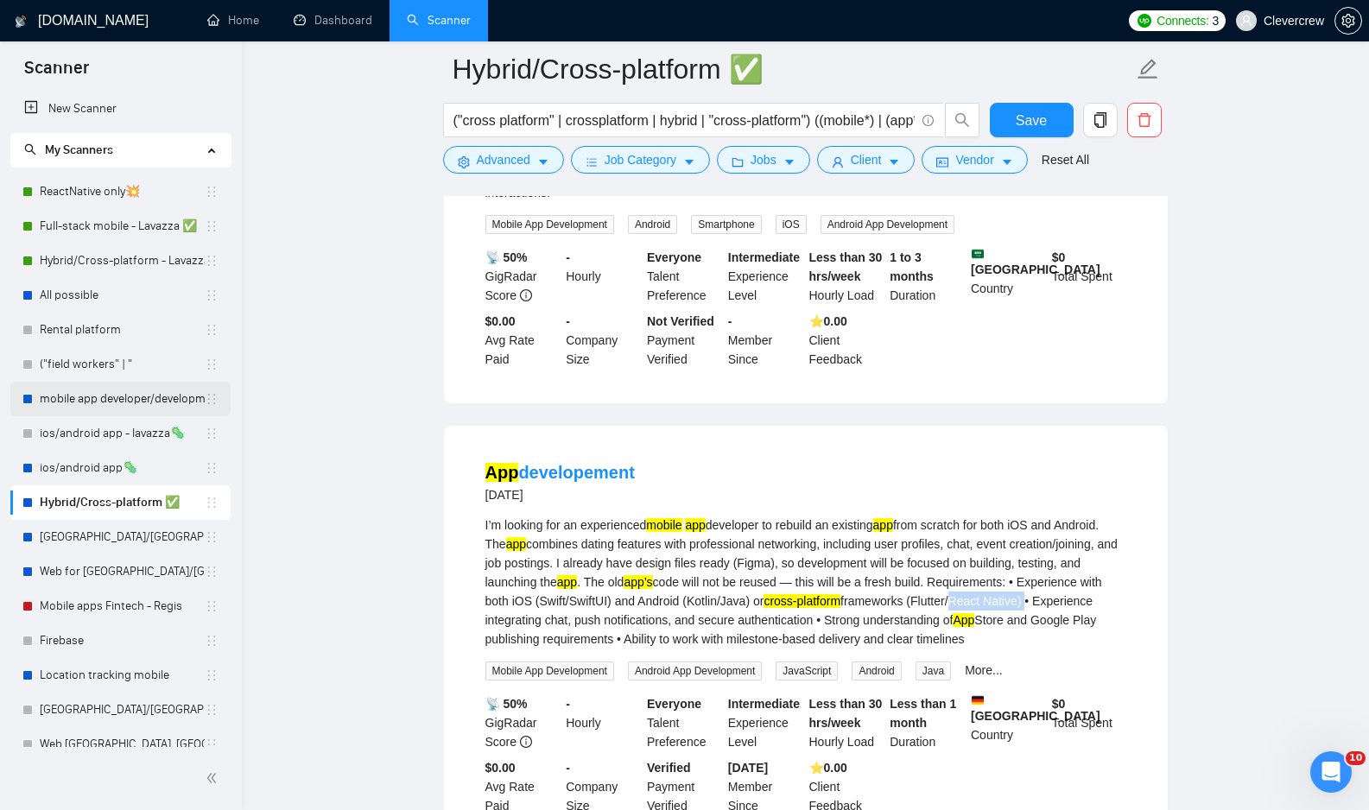
scroll to position [1861, 0]
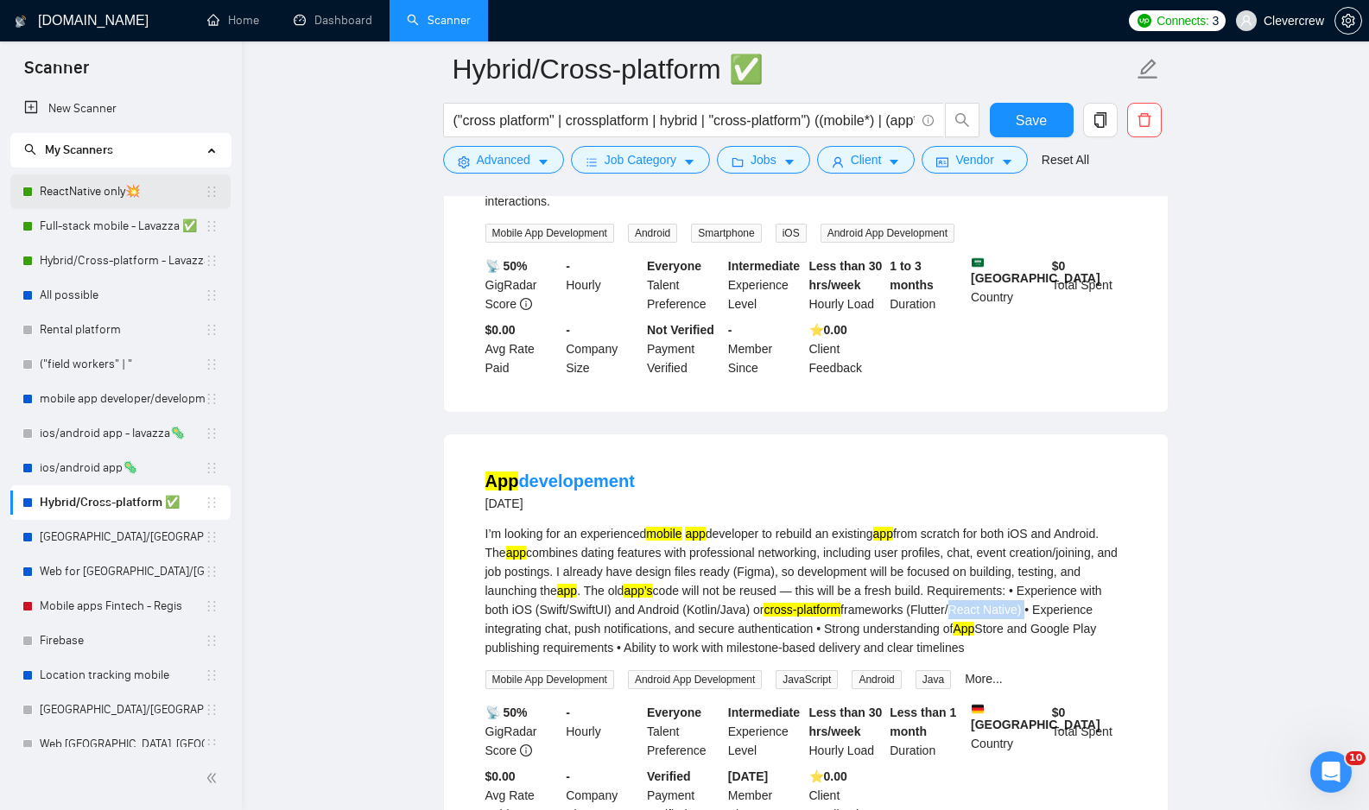
click at [172, 187] on link "ReactNative only💥" at bounding box center [122, 191] width 165 height 35
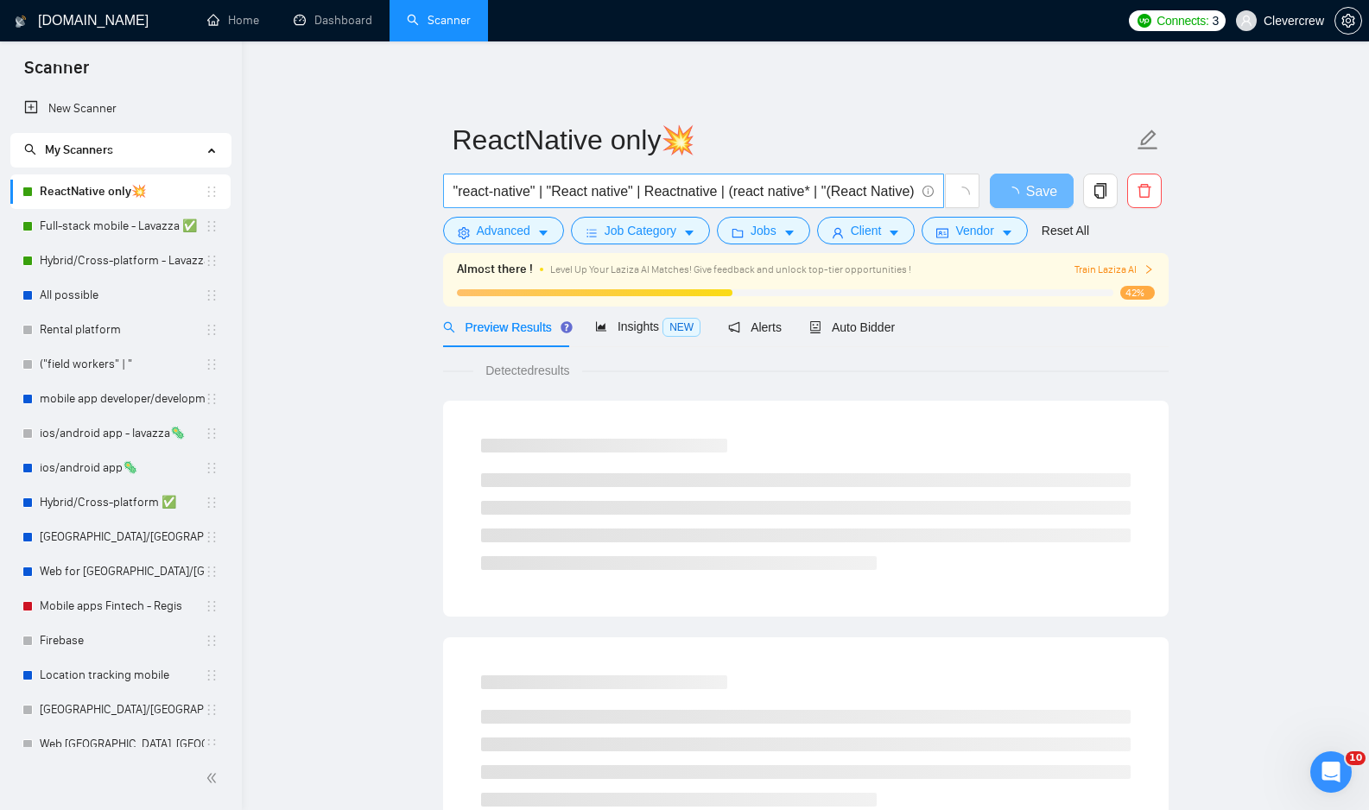
click at [577, 187] on input ""react-native" | "React native" | Reactnative | (react native* | "(React Native…" at bounding box center [683, 191] width 461 height 22
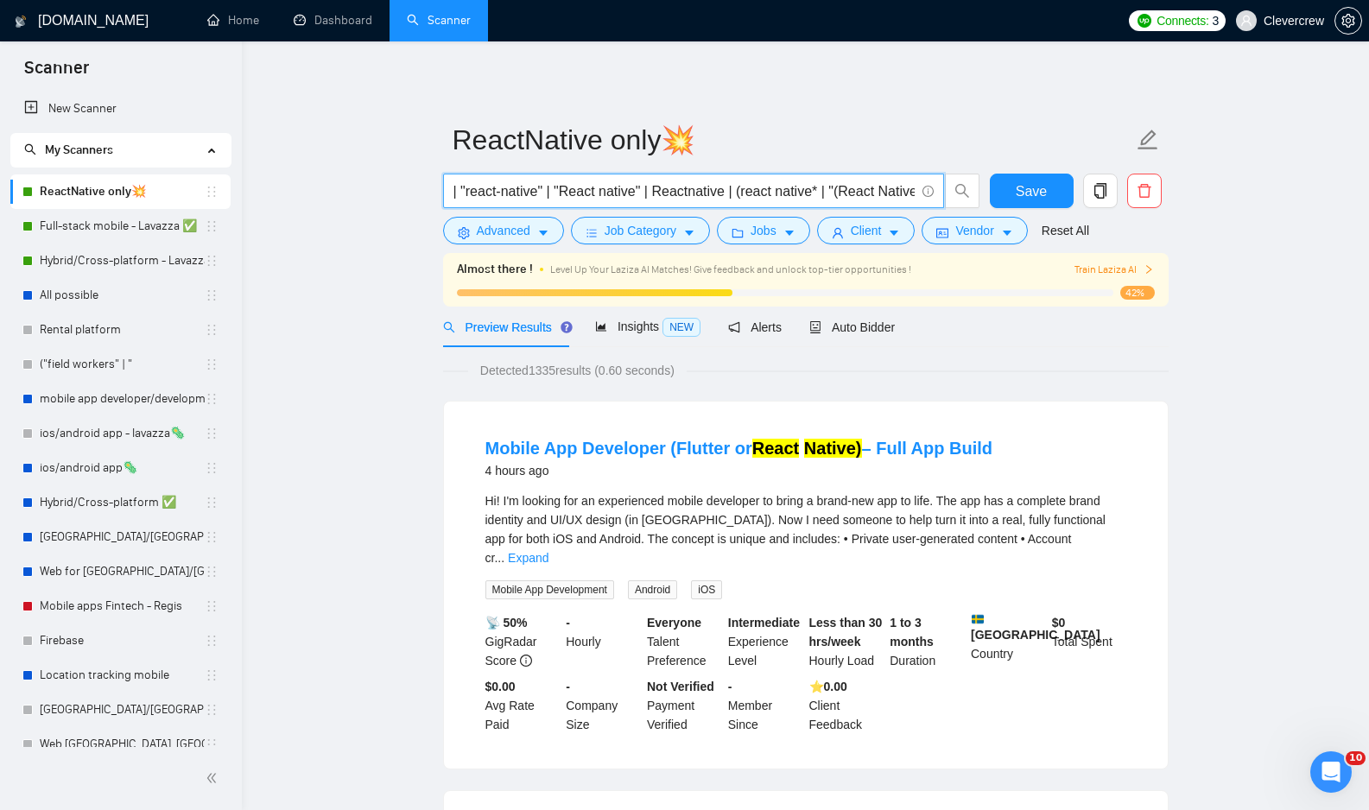
paste input "/React Native)"
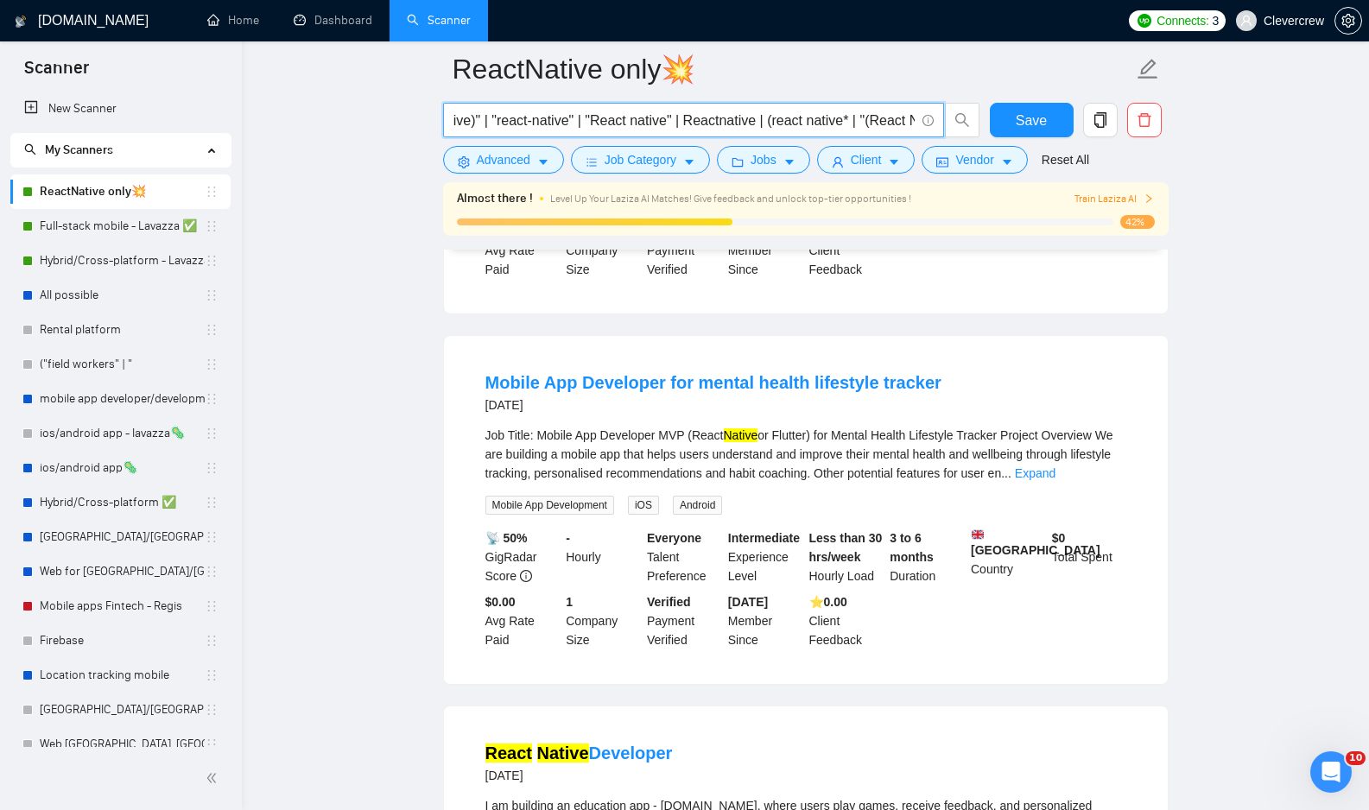
scroll to position [0, 94]
click at [754, 123] on input ""/React Native)" | "react-native" | "React native" | Reactnative | (react nativ…" at bounding box center [683, 121] width 461 height 22
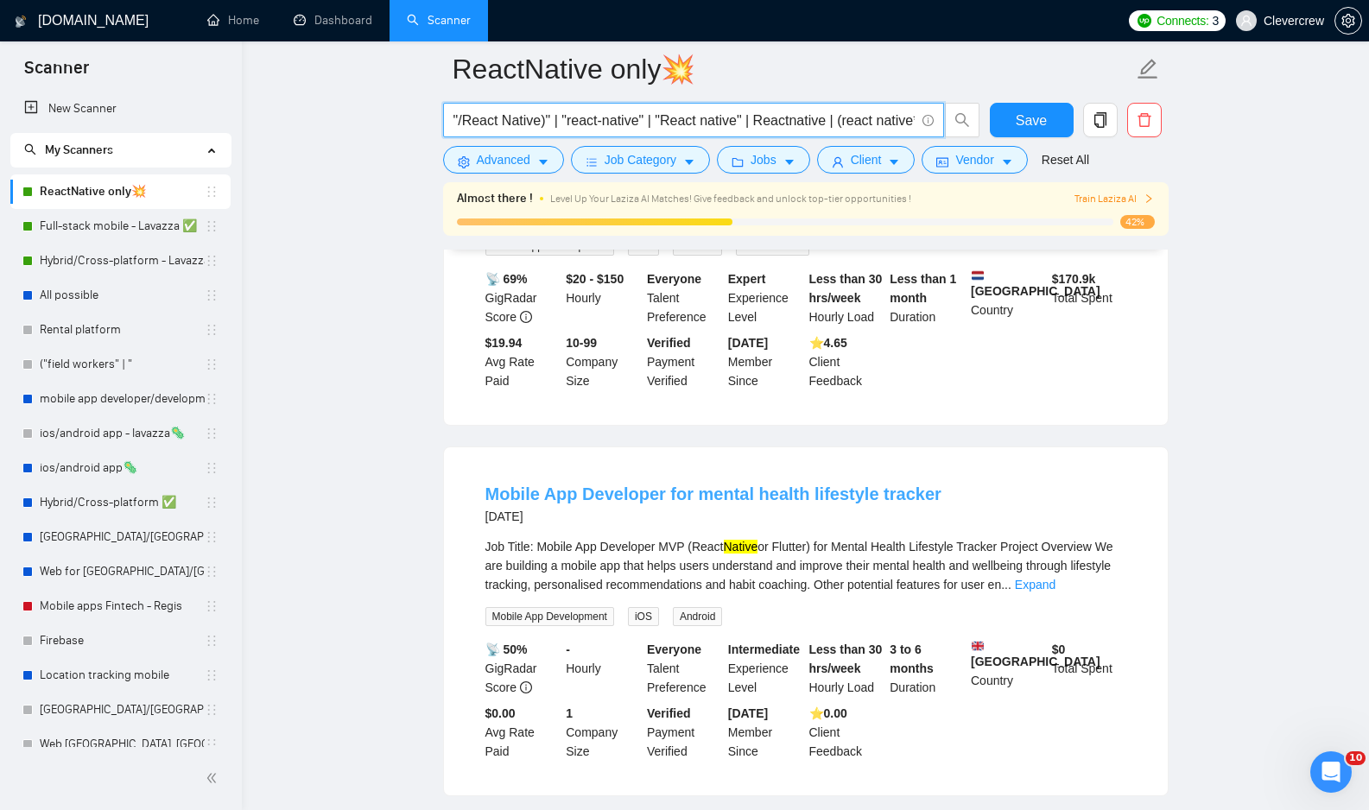
scroll to position [2606, 0]
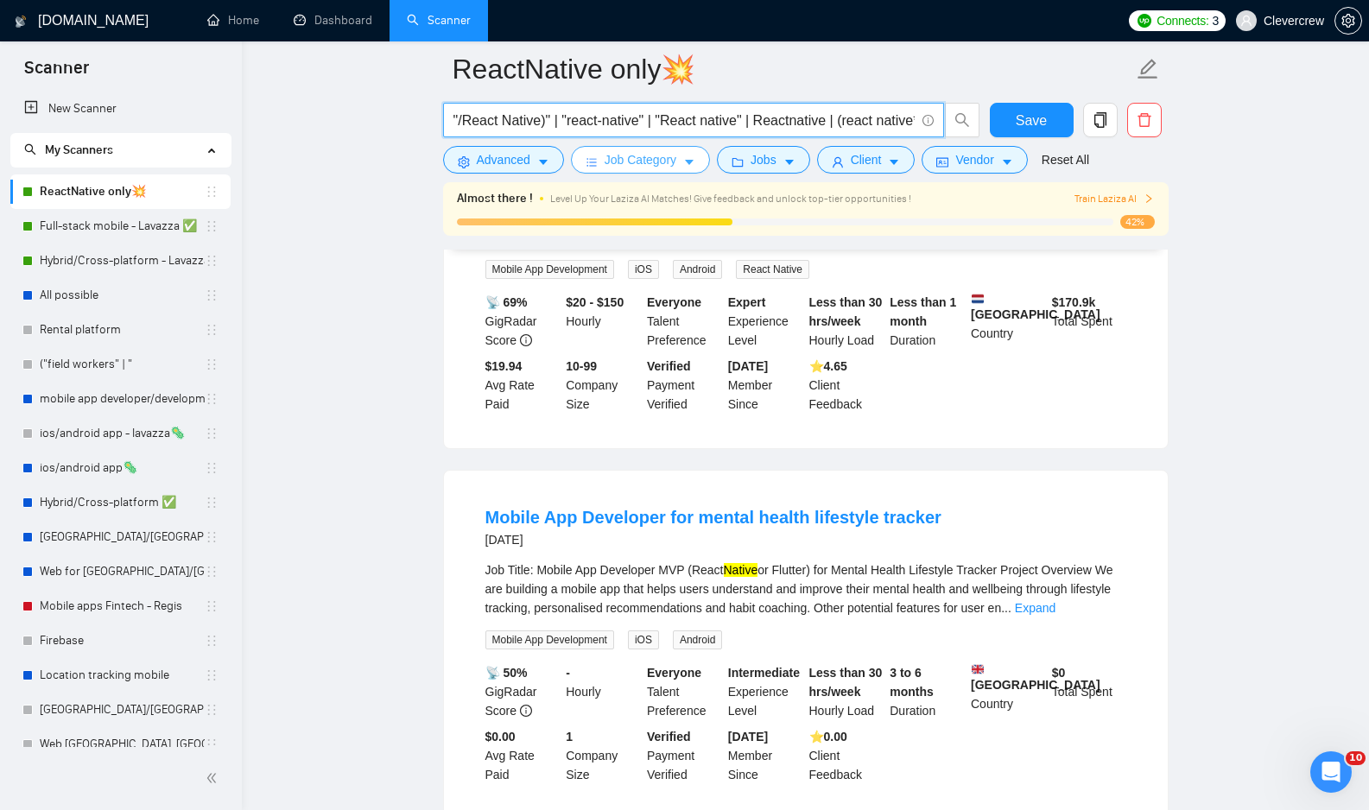
click at [695, 162] on icon "caret-down" at bounding box center [689, 162] width 12 height 12
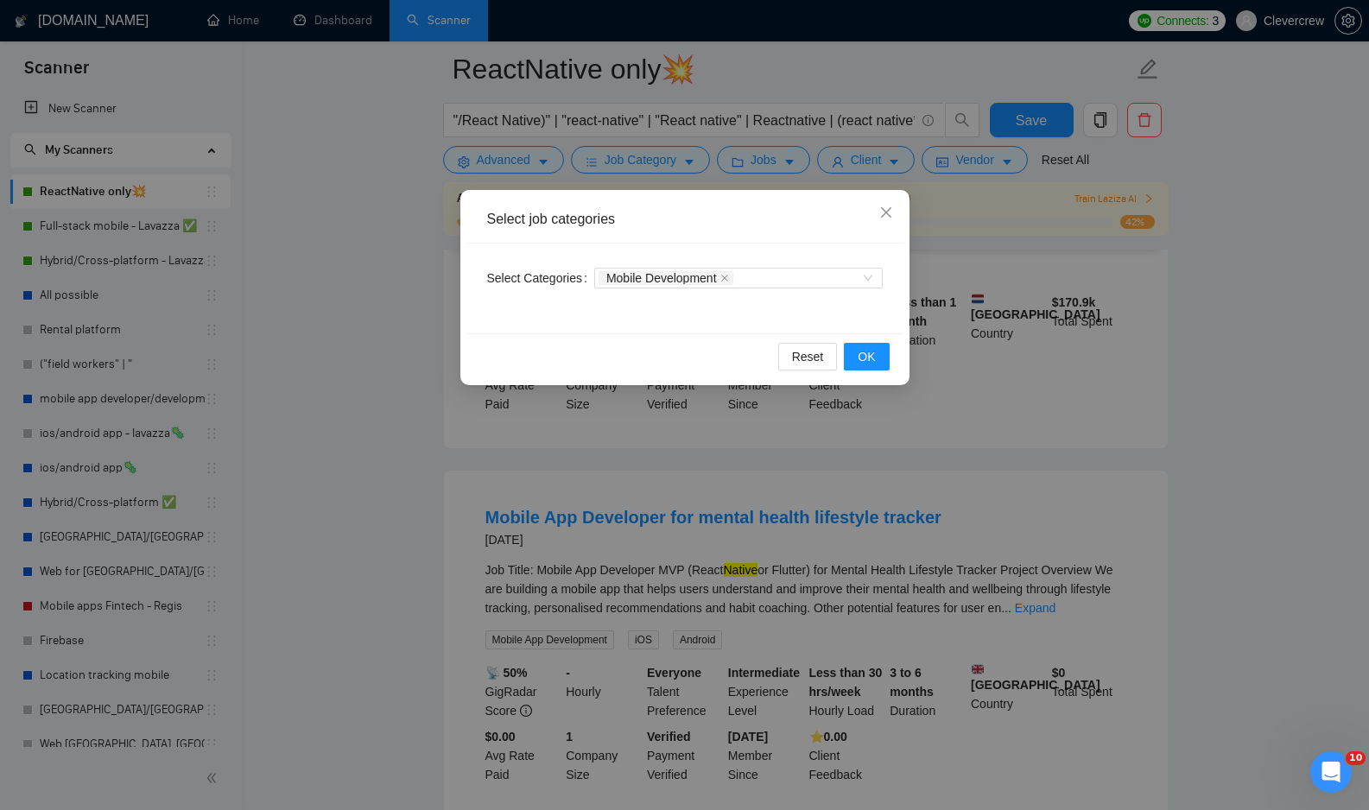
click at [693, 167] on div "Select job categories Select Categories Mobile Development Reset OK" at bounding box center [684, 405] width 1369 height 810
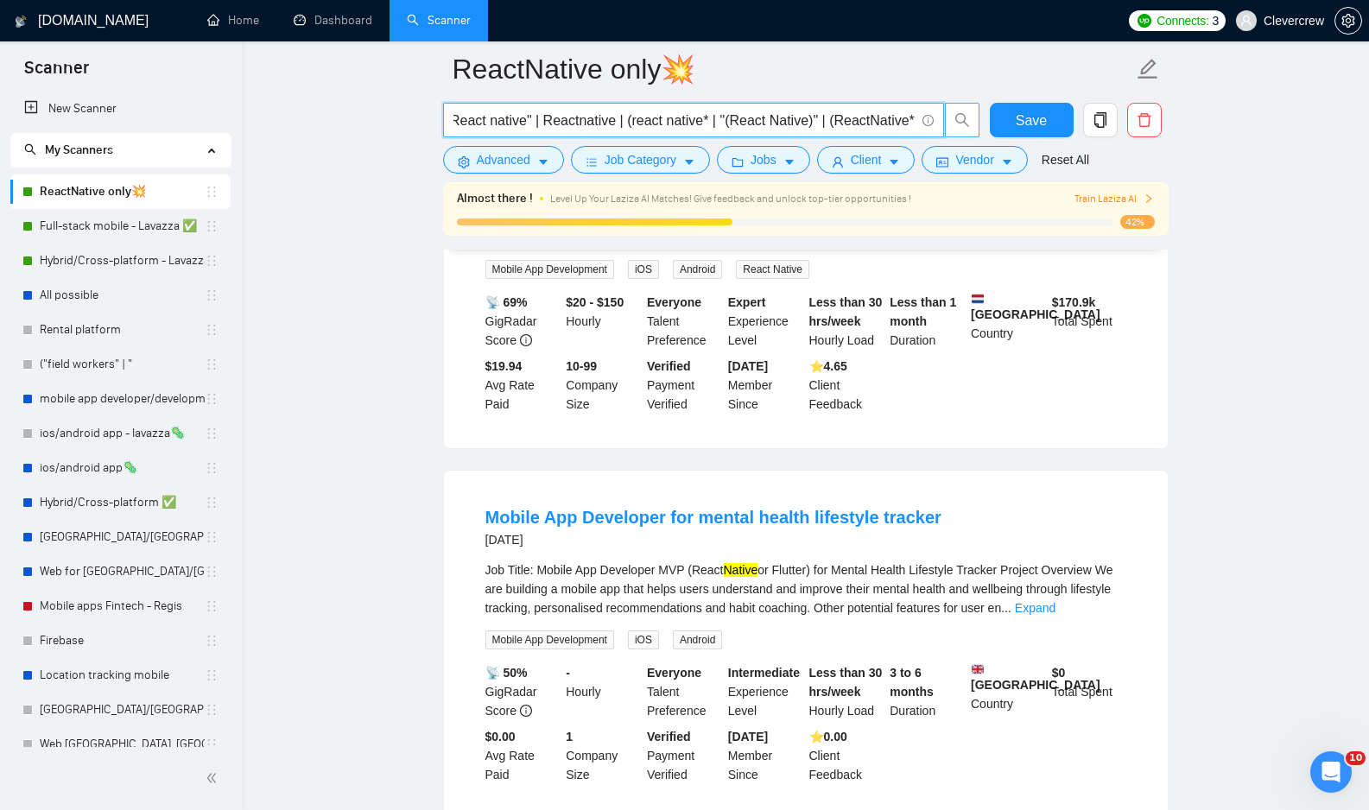
scroll to position [0, 231]
drag, startPoint x: 555, startPoint y: 120, endPoint x: 972, endPoint y: 134, distance: 416.5
click at [972, 134] on span ""/React Native)" | "react-native" | "React native" | Reactnative | (react nativ…" at bounding box center [711, 120] width 537 height 35
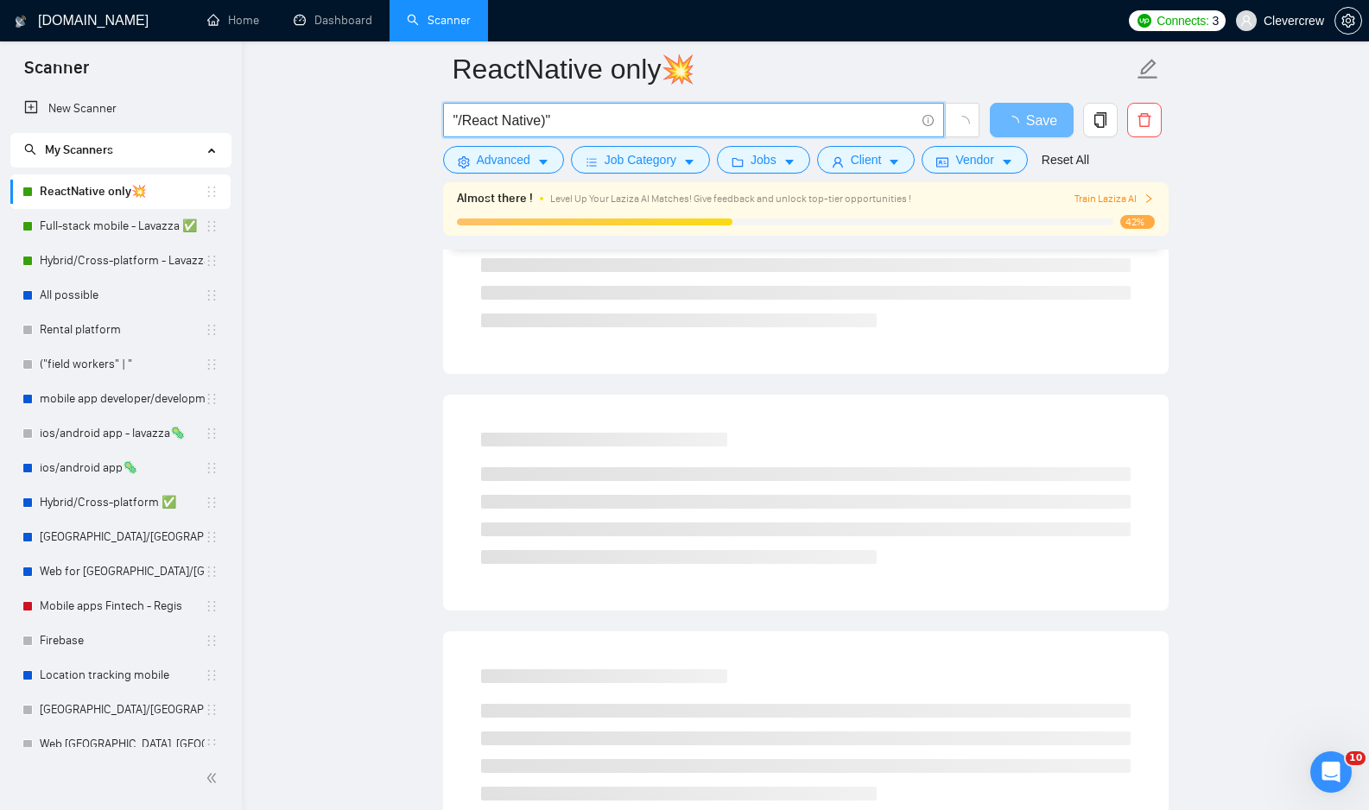
scroll to position [0, 0]
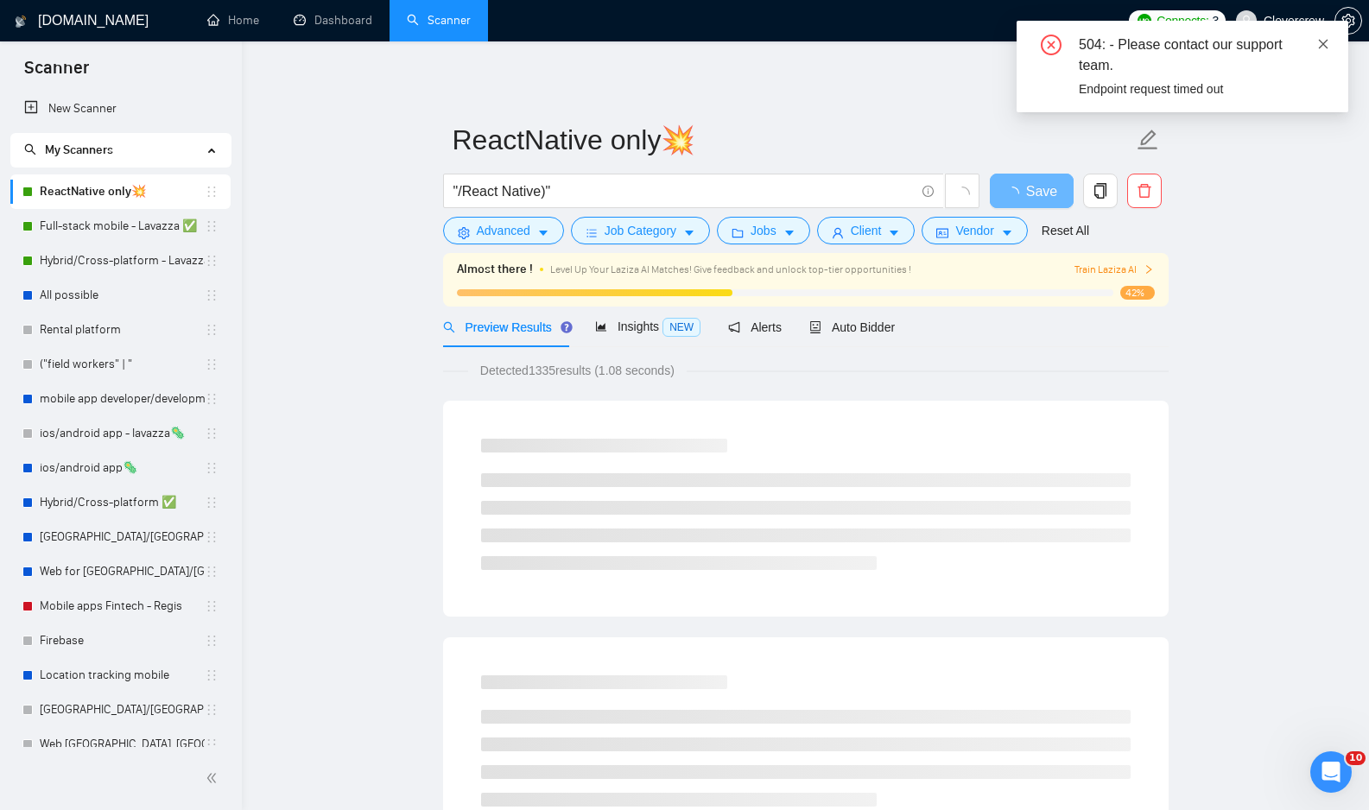
click at [1322, 41] on icon "close" at bounding box center [1323, 44] width 12 height 12
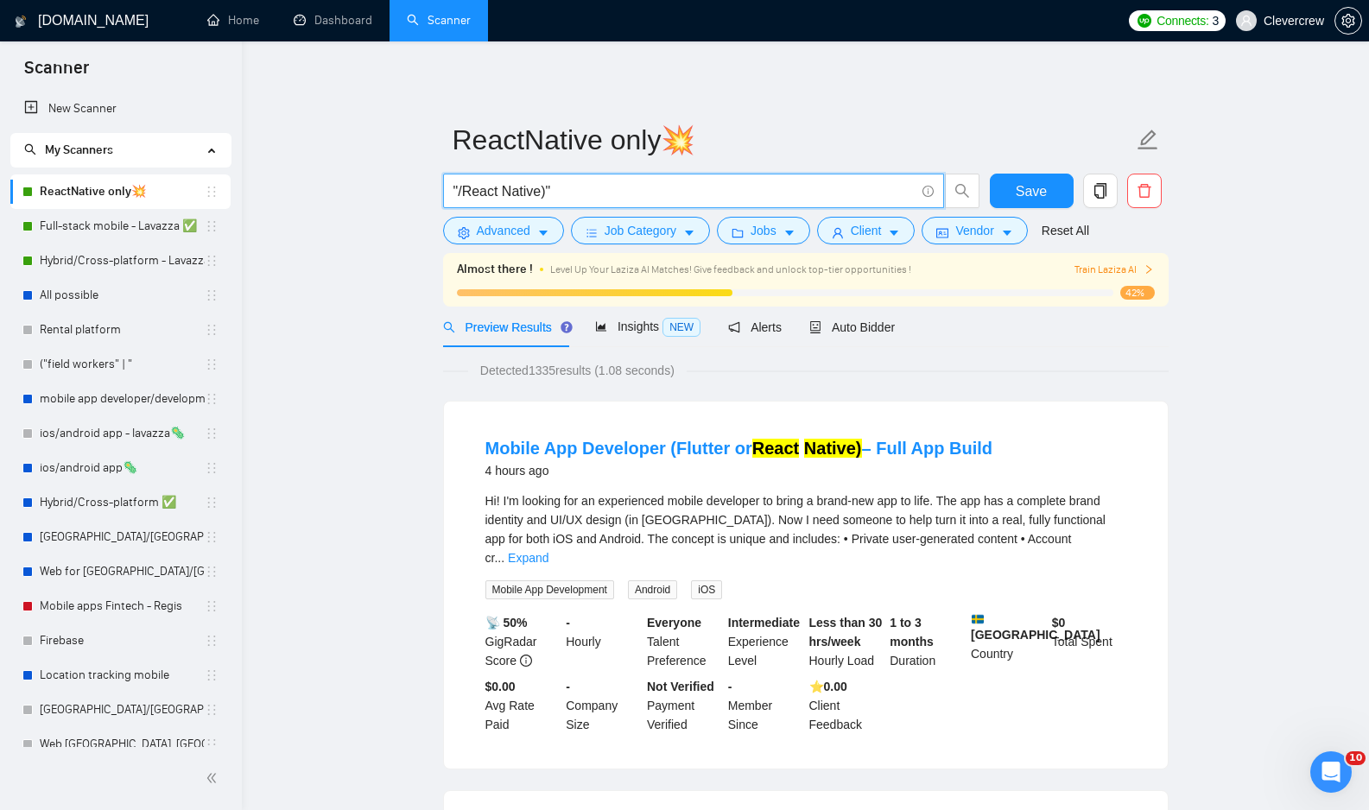
click at [582, 187] on input ""/React Native)"" at bounding box center [683, 191] width 461 height 22
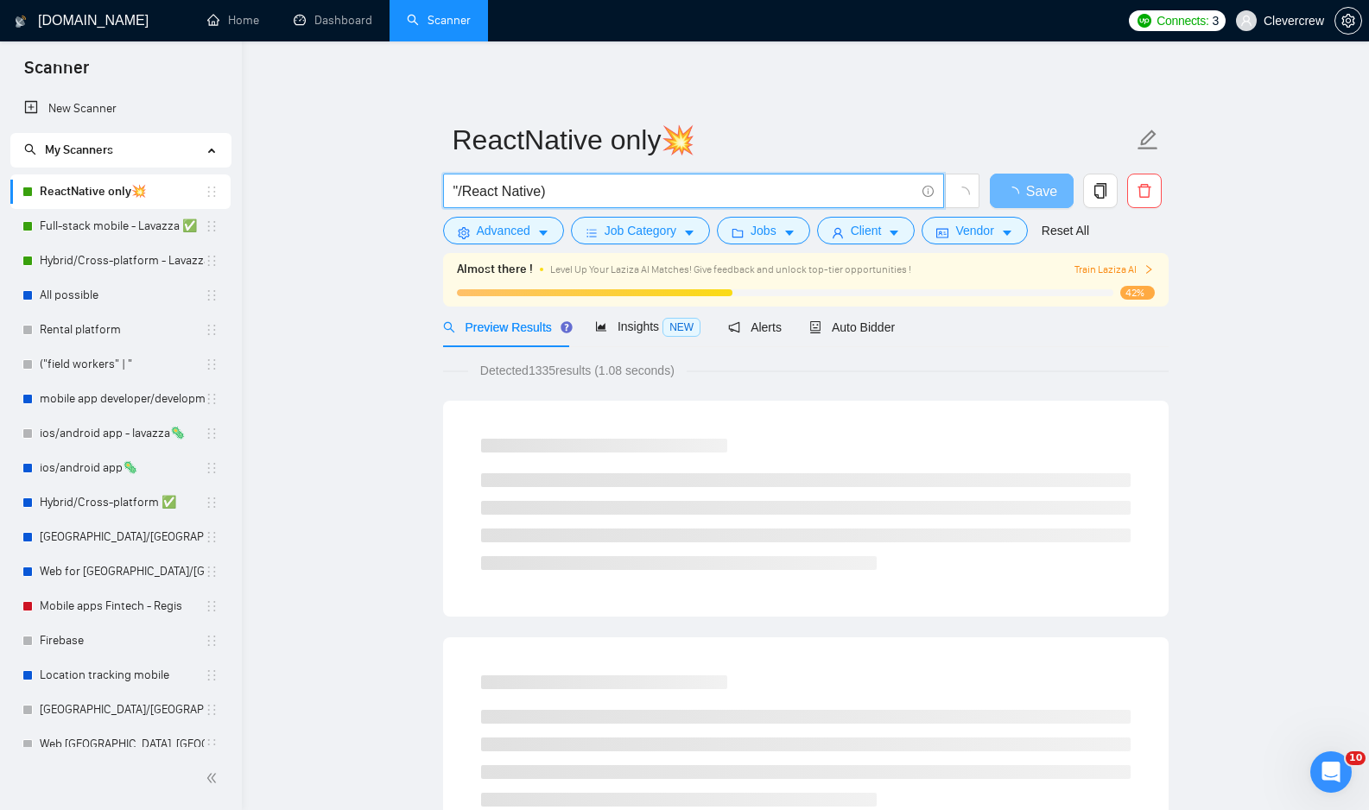
click at [459, 187] on input ""/React Native)" at bounding box center [683, 191] width 461 height 22
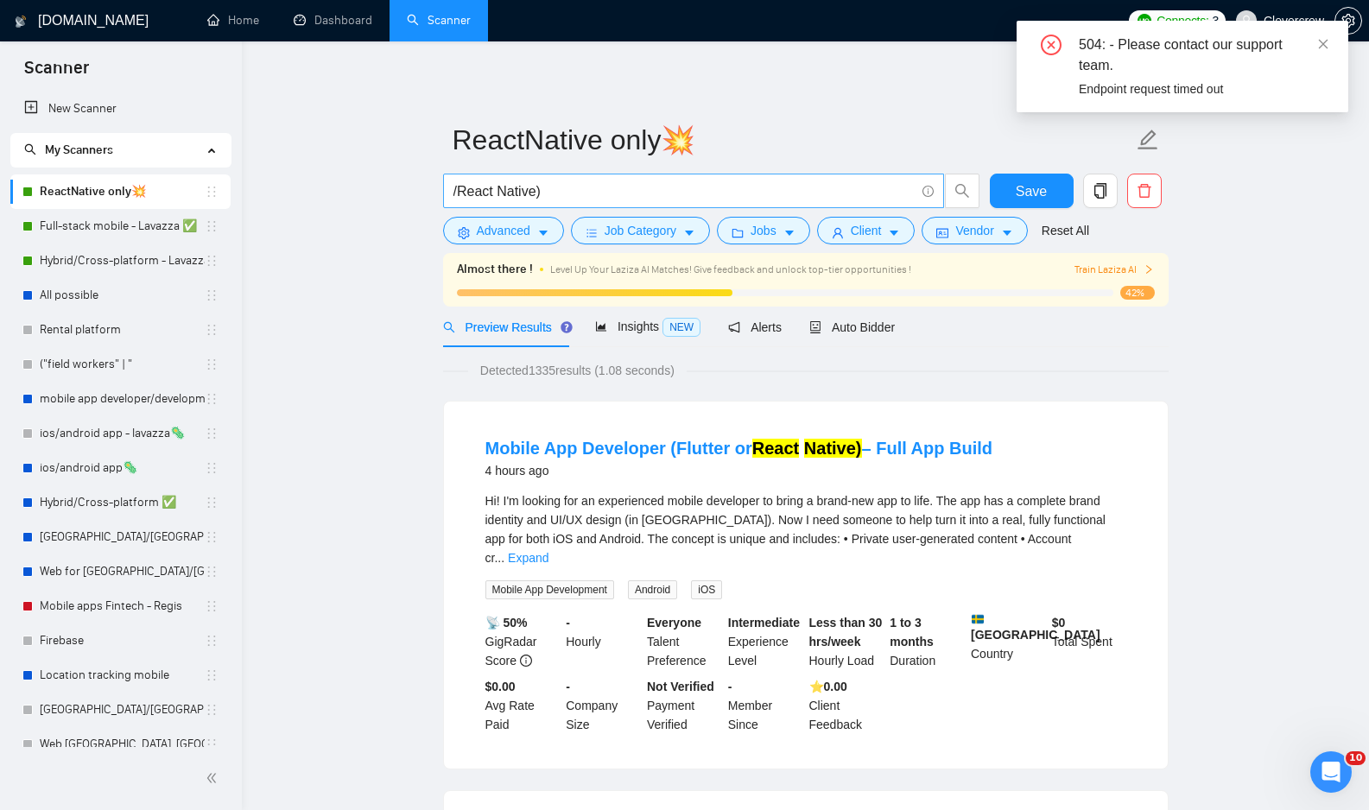
click at [451, 194] on span "/React Native)" at bounding box center [693, 191] width 501 height 35
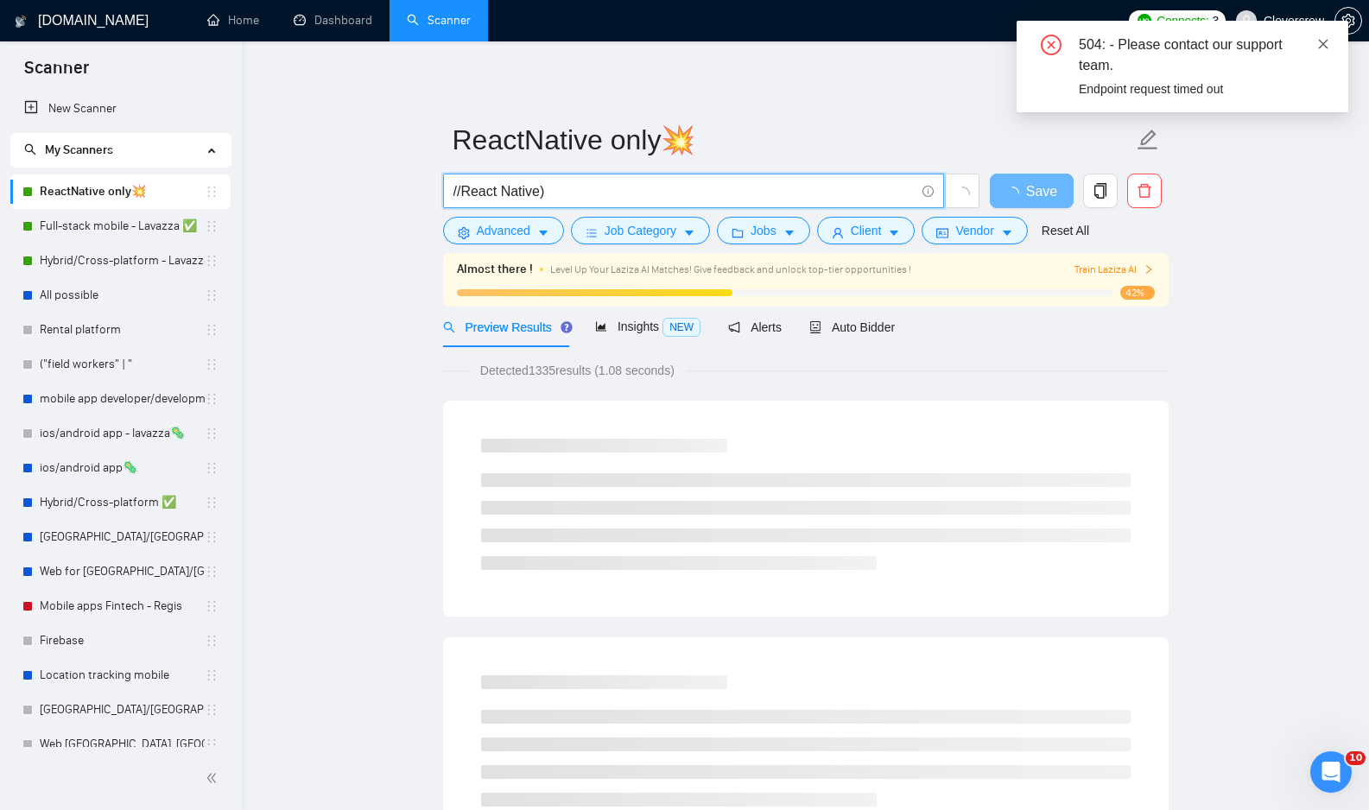
click at [1322, 46] on icon "close" at bounding box center [1323, 44] width 12 height 12
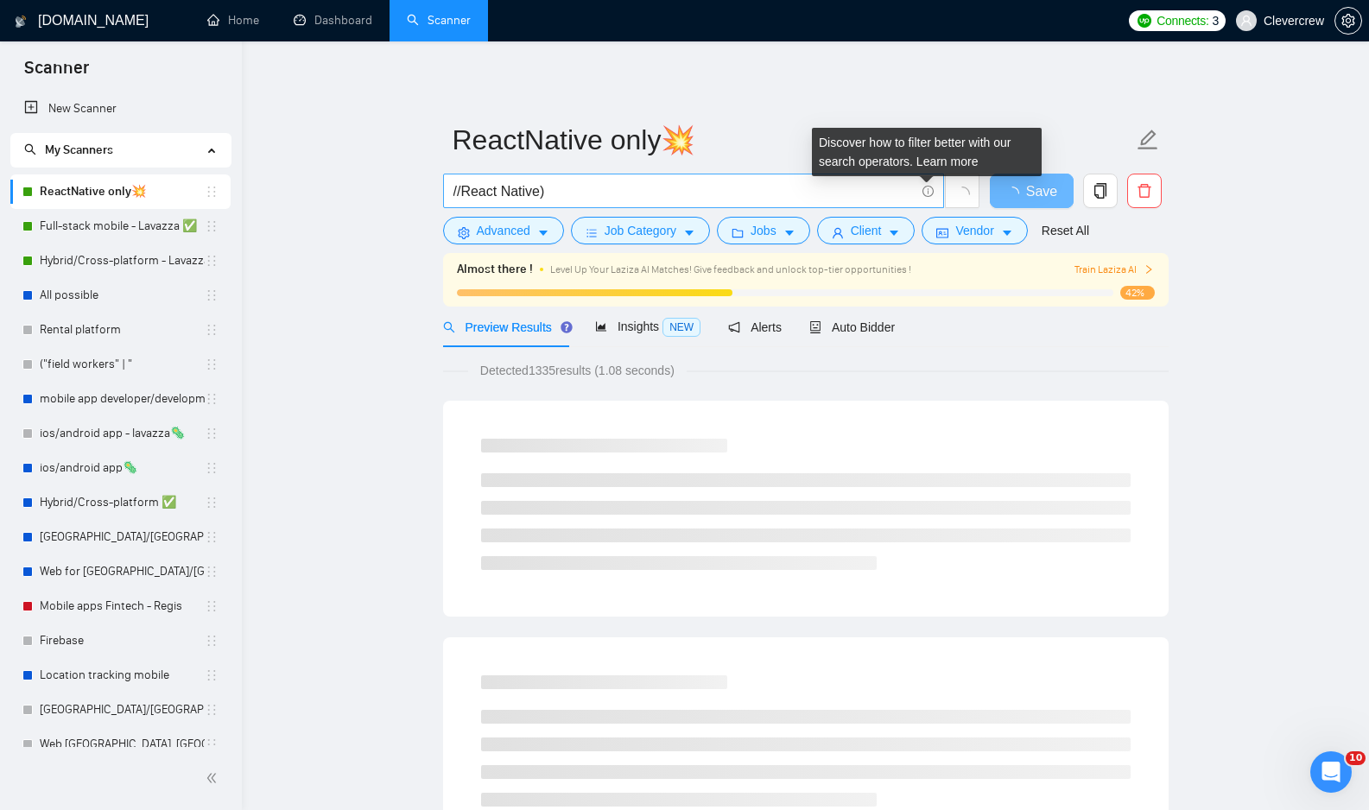
click at [930, 192] on icon "info-circle" at bounding box center [927, 191] width 11 height 11
click at [927, 191] on icon "info-circle" at bounding box center [927, 191] width 11 height 11
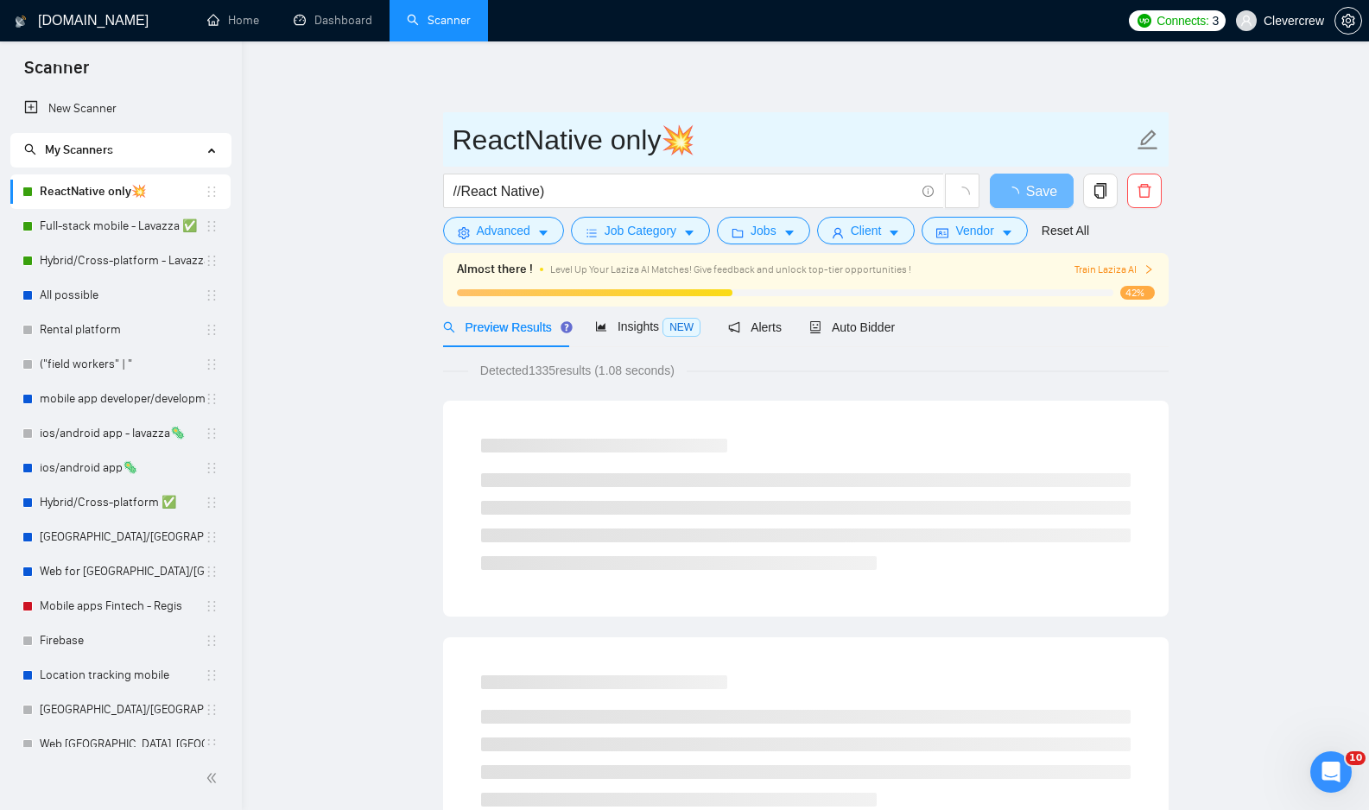
click at [708, 132] on input "ReactNative only💥" at bounding box center [793, 139] width 681 height 43
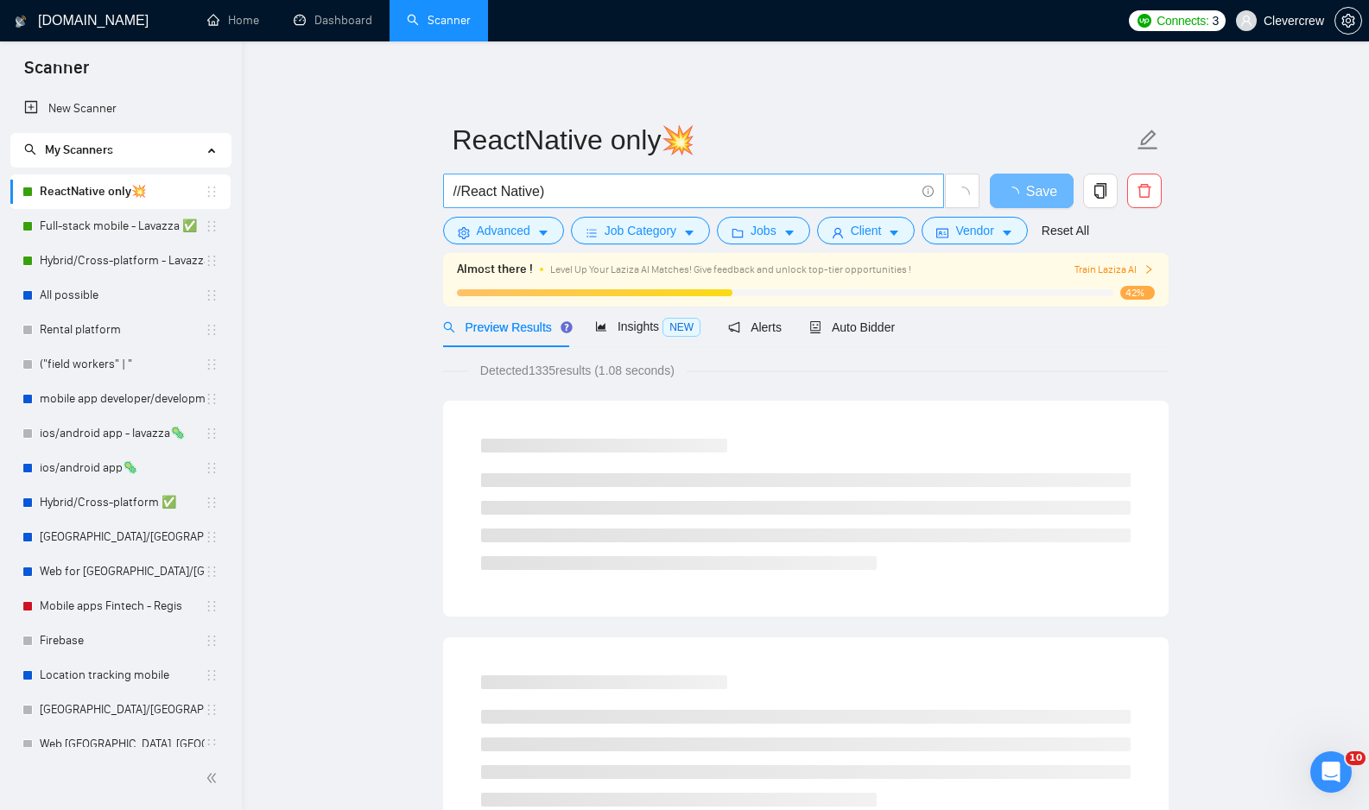
click at [458, 190] on input "//React Native)" at bounding box center [683, 191] width 461 height 22
drag, startPoint x: 461, startPoint y: 193, endPoint x: 436, endPoint y: 193, distance: 25.0
click at [556, 193] on input "*React Native)" at bounding box center [683, 191] width 461 height 22
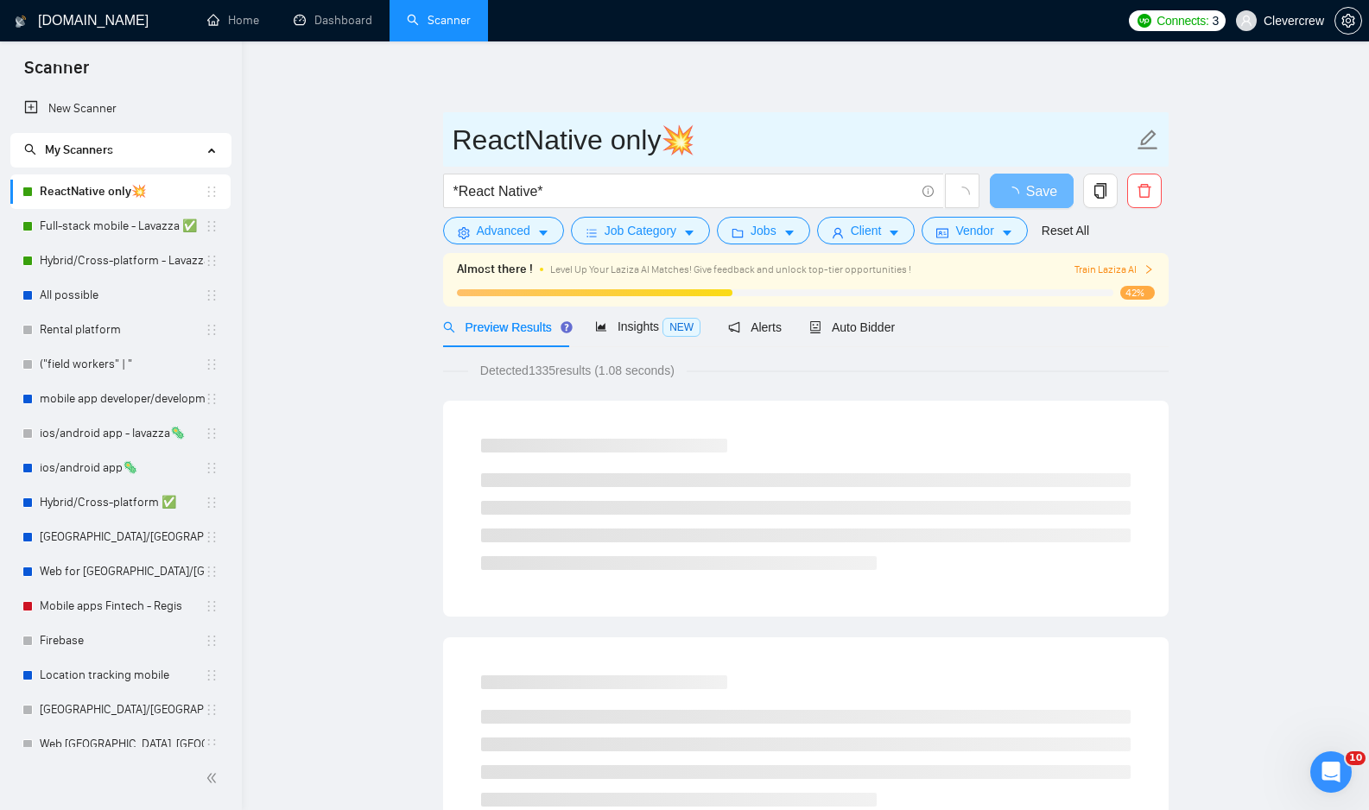
click at [806, 118] on input "ReactNative only💥" at bounding box center [793, 139] width 681 height 43
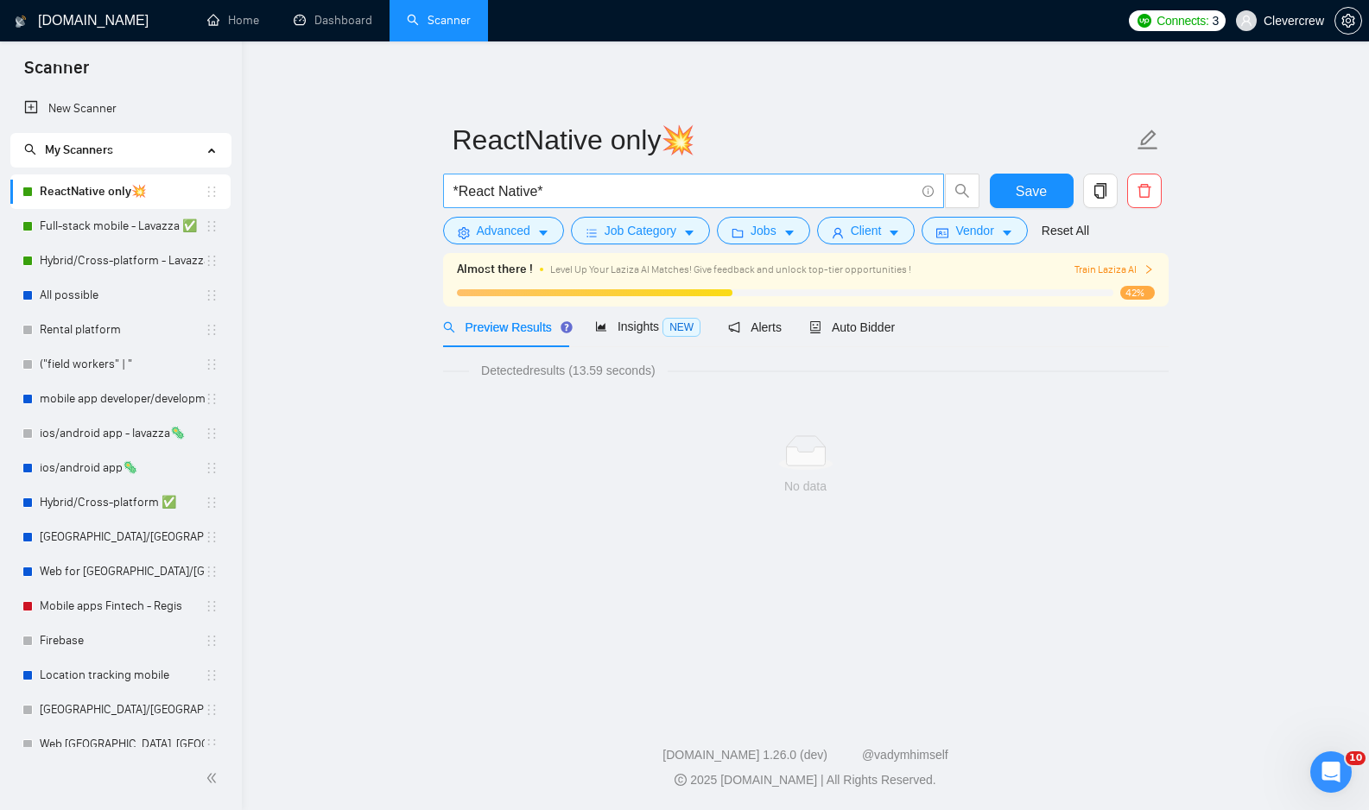
click at [678, 204] on span "*React Native*" at bounding box center [693, 191] width 501 height 35
click at [495, 189] on input "*React Native*" at bounding box center [683, 191] width 461 height 22
click at [608, 193] on input "*React + Native*" at bounding box center [683, 191] width 461 height 22
drag, startPoint x: 608, startPoint y: 193, endPoint x: 395, endPoint y: 193, distance: 213.3
click at [395, 193] on main "ReactNative only💥 *React + Native* Save Advanced Job Category Jobs Client Vendo…" at bounding box center [805, 373] width 1072 height 608
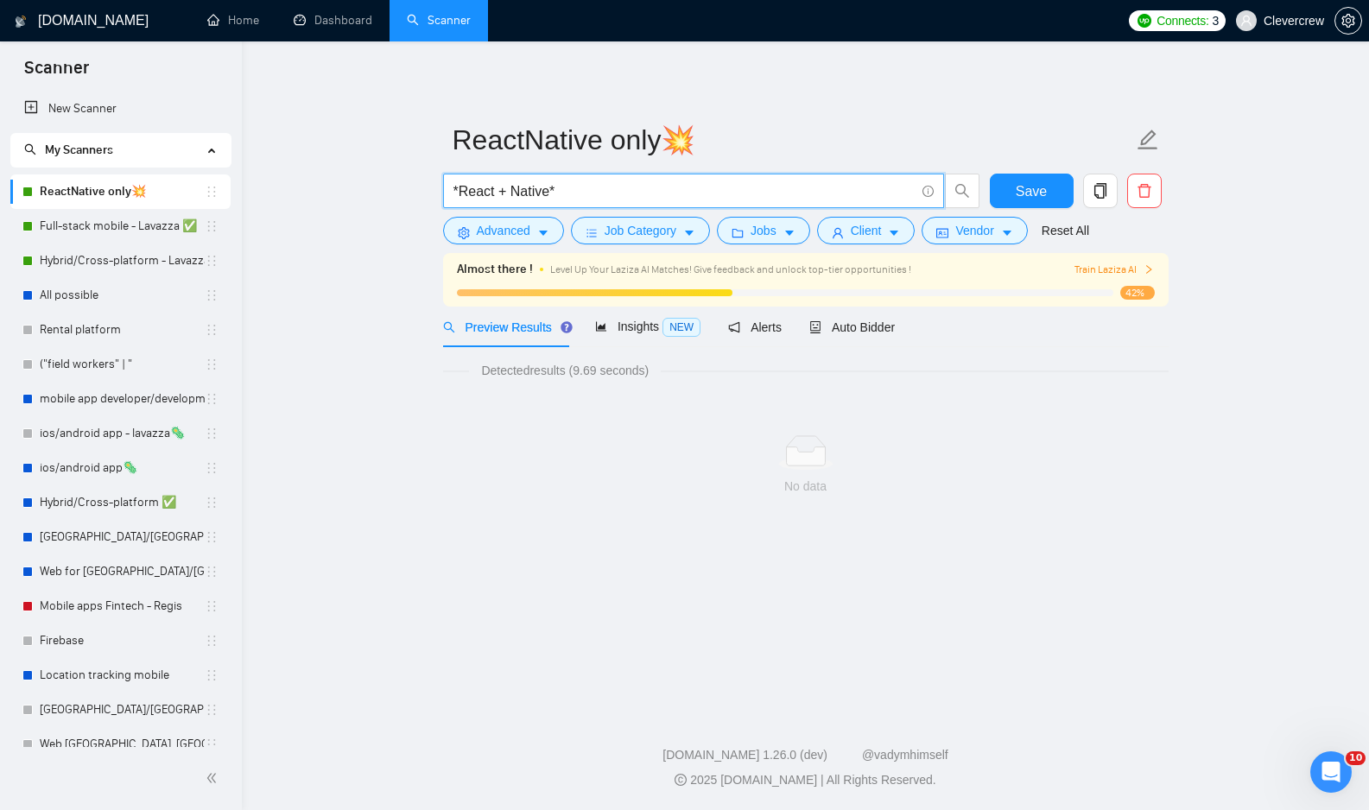
paste input "| "react-native" | "React native" | Reactnative | (react native* | "(React Nati…"
type input "| "react-native" | "React native" | Reactnative | (react native* | "(React Nati…"
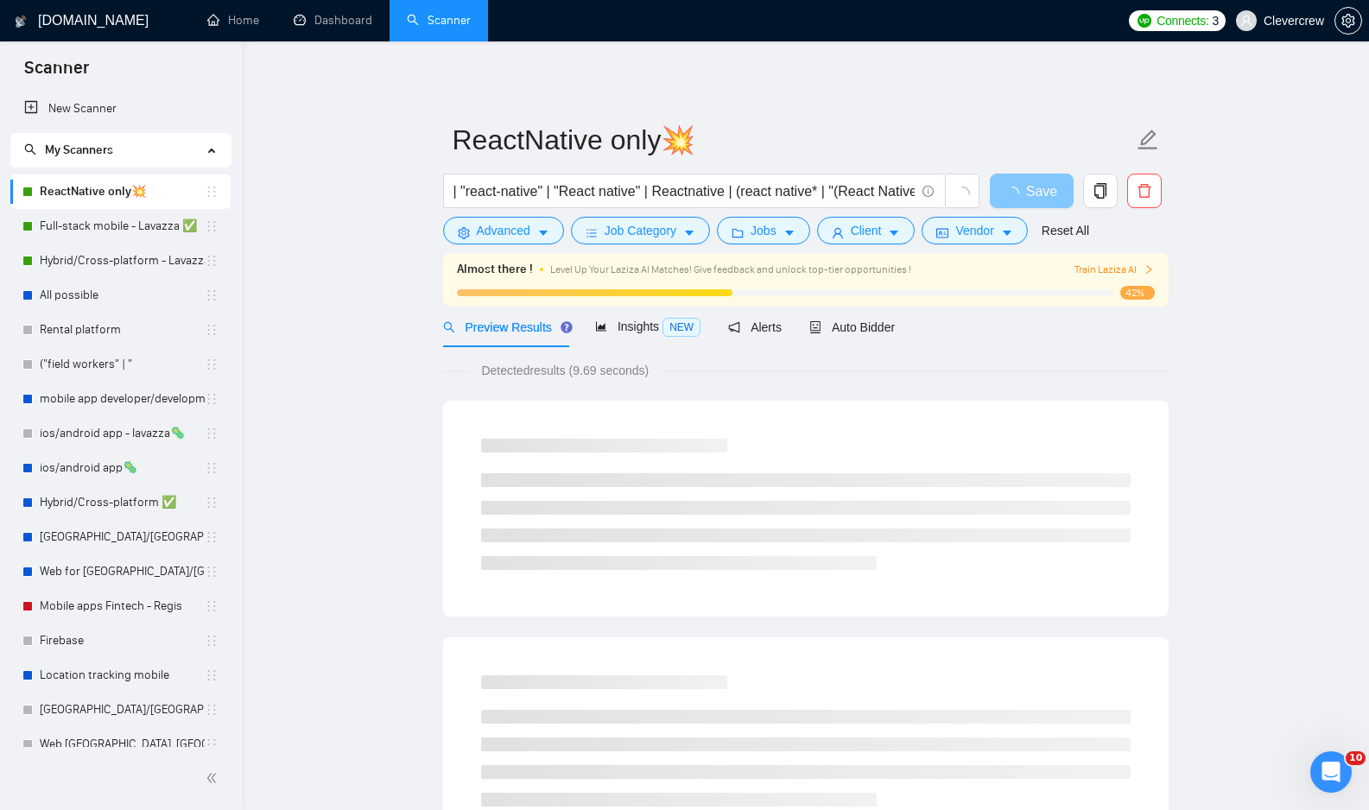
drag, startPoint x: 1046, startPoint y: 193, endPoint x: 946, endPoint y: 98, distance: 138.7
click at [947, 98] on div "ReactNative only💥 | "react-native" | "React native" | Reactnative | (react nati…" at bounding box center [805, 816] width 725 height 1494
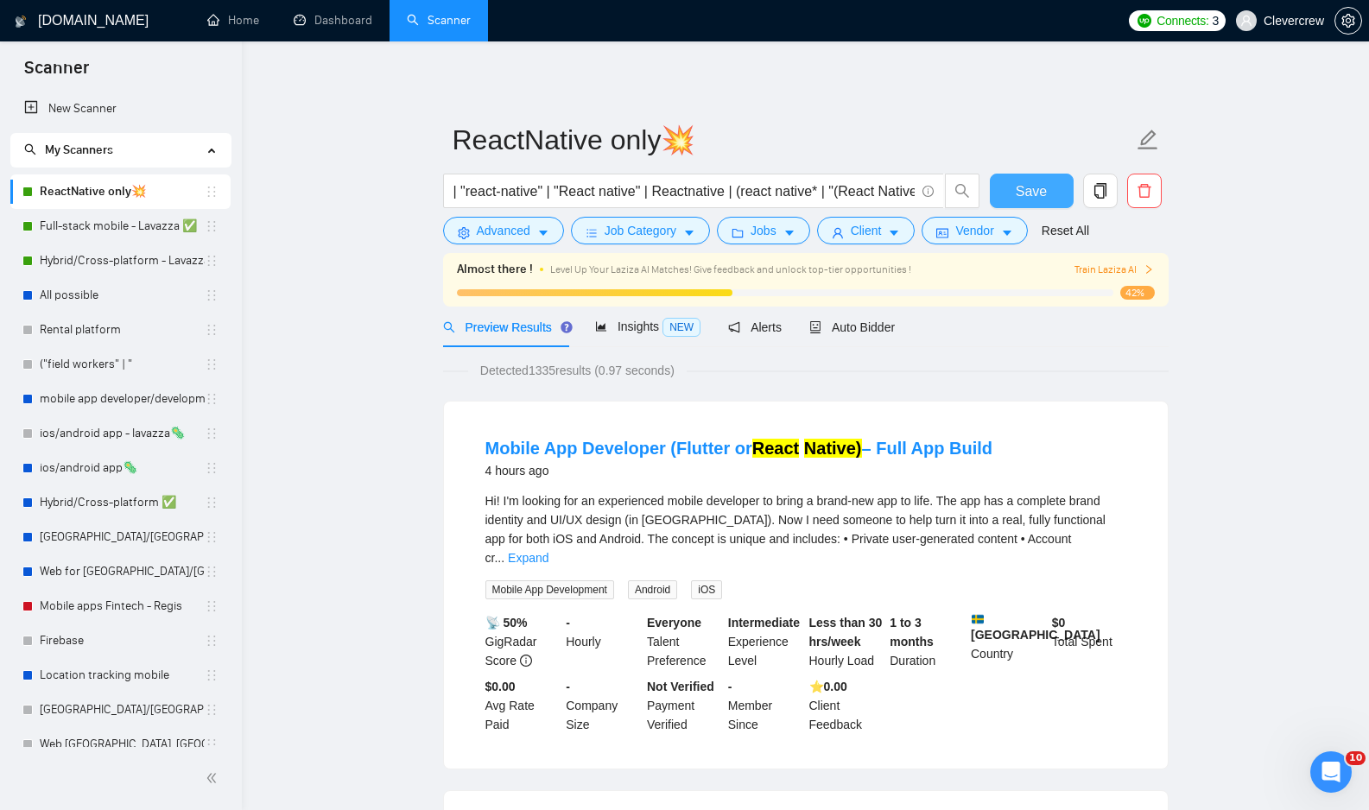
click at [1035, 186] on span "Save" at bounding box center [1031, 191] width 31 height 22
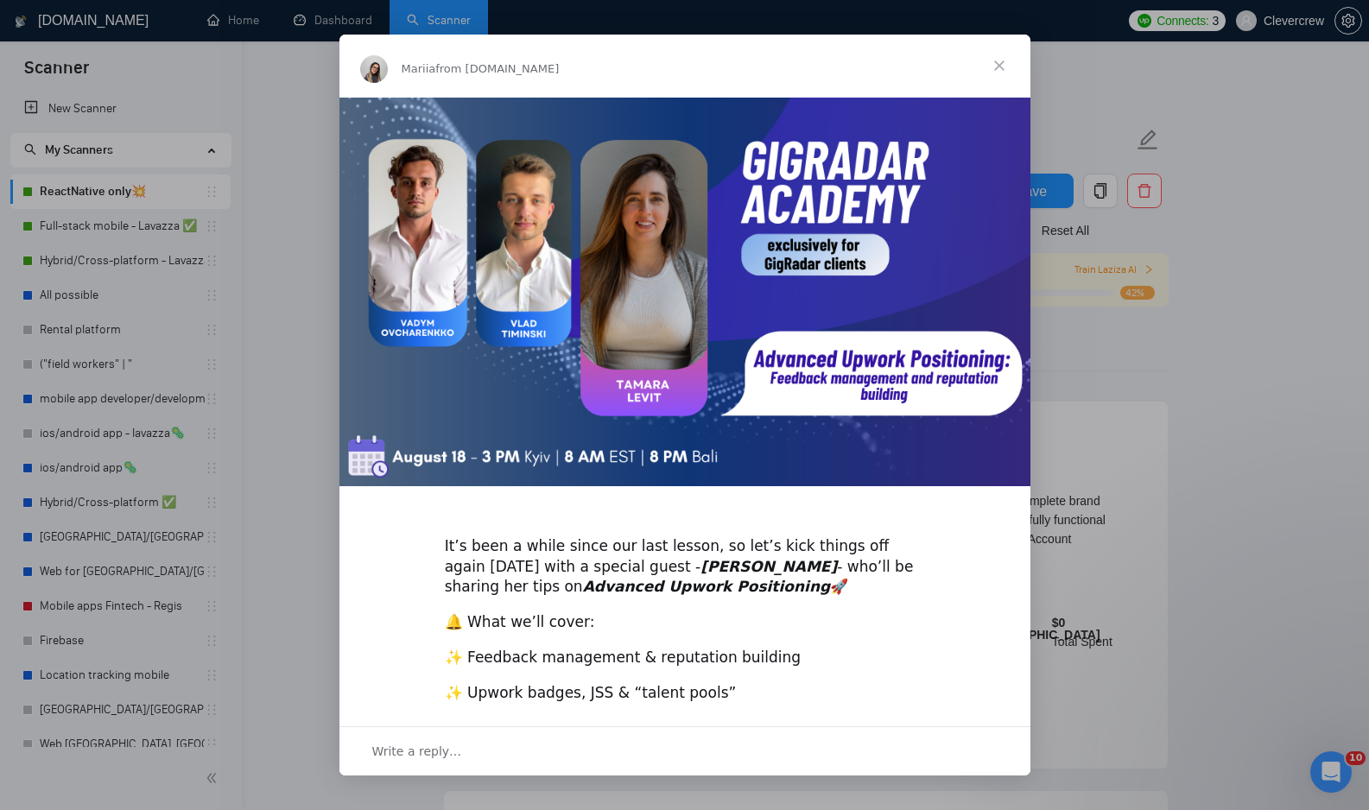
click at [1000, 62] on span "Close" at bounding box center [999, 66] width 62 height 62
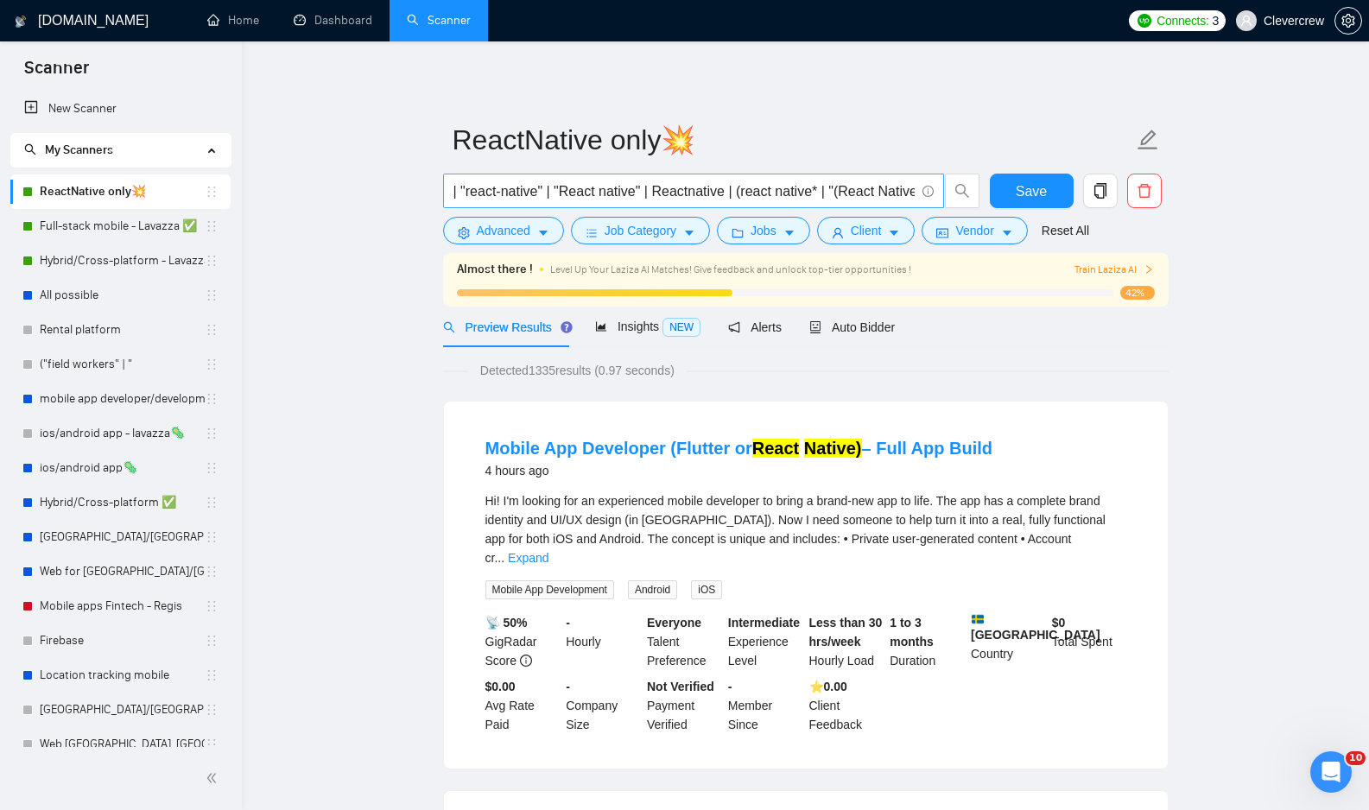
click at [927, 191] on icon "info-circle" at bounding box center [927, 191] width 11 height 11
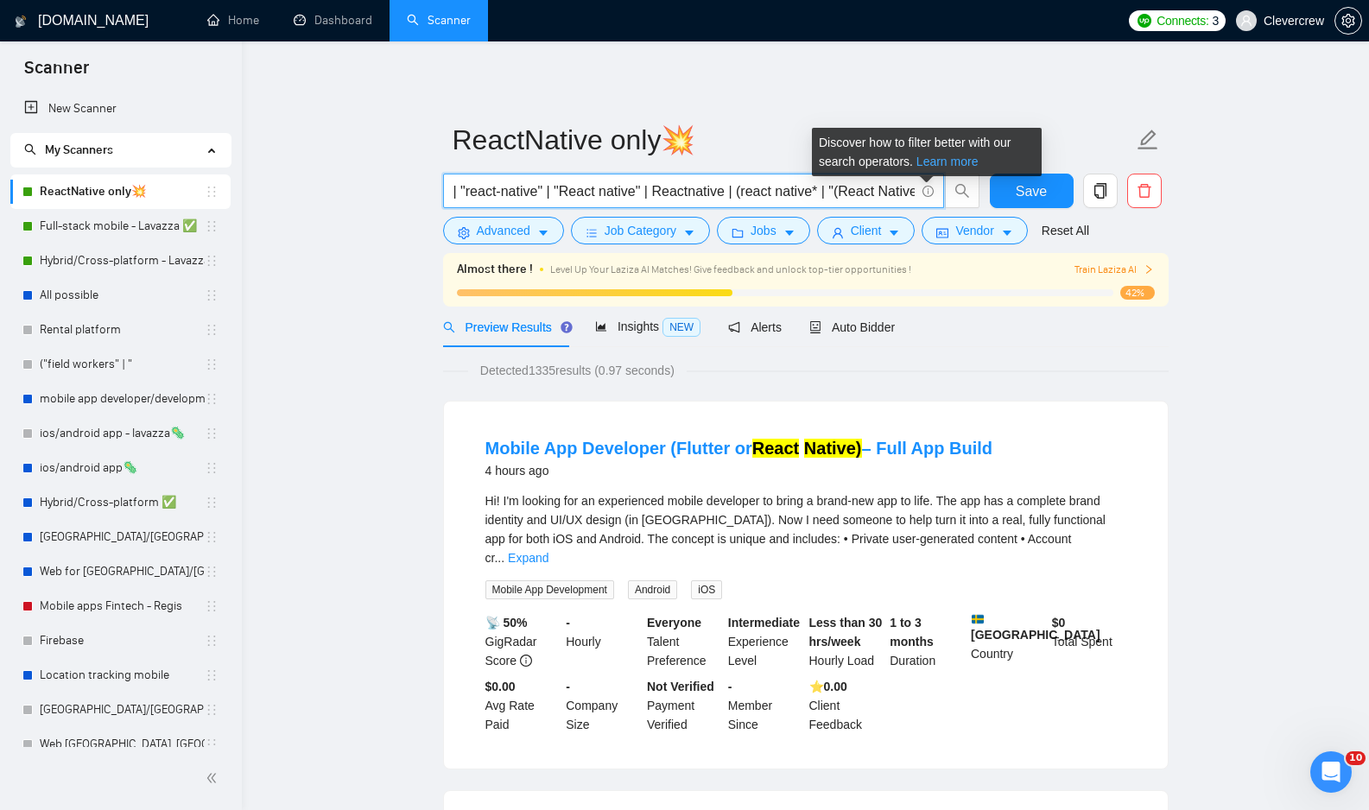
click at [943, 160] on link "Learn more" at bounding box center [947, 162] width 62 height 14
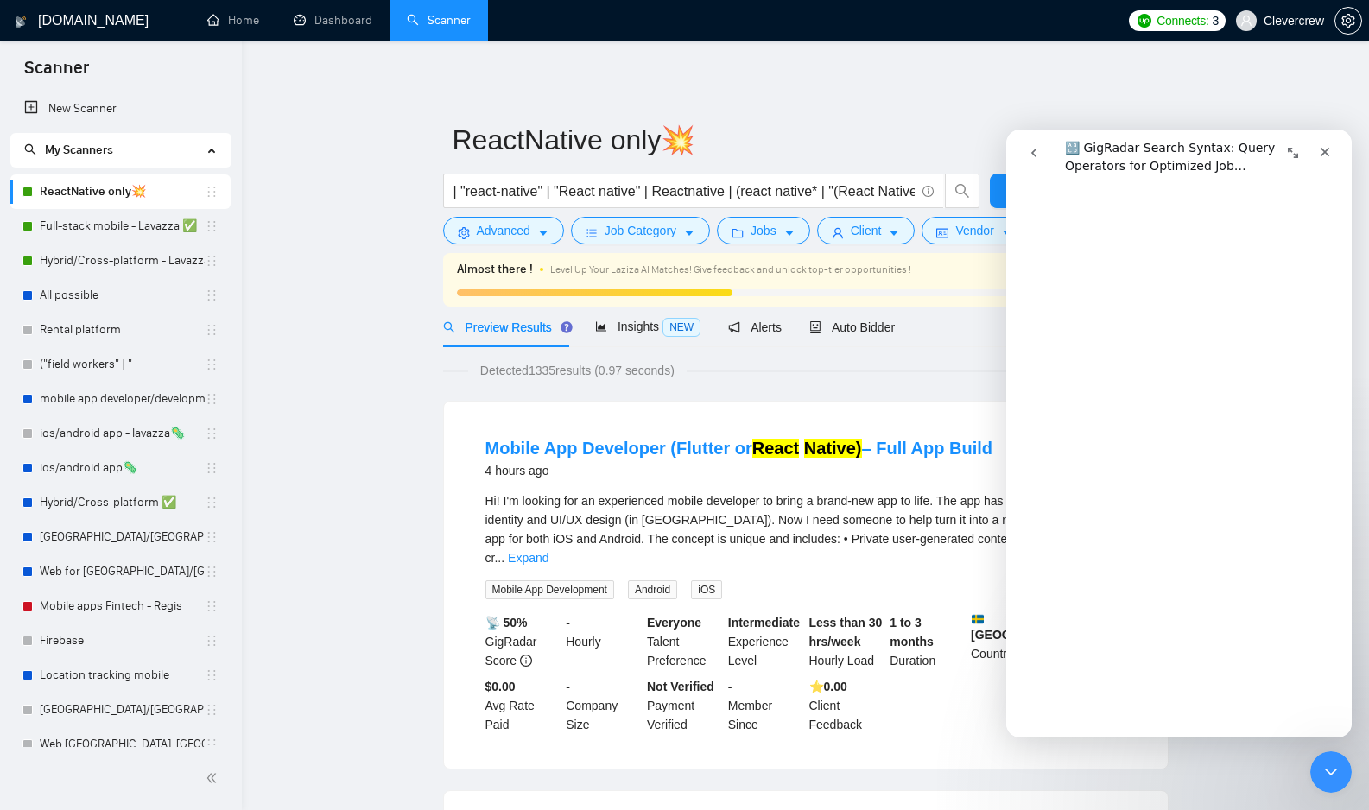
scroll to position [436, 0]
click at [581, 192] on input "| "react-native" | "React native" | Reactnative | (react native* | "(React Nati…" at bounding box center [683, 191] width 461 height 22
click at [766, 195] on input "| "react-native" | "React native" | Reactnative | (react native* | "(React Nati…" at bounding box center [683, 191] width 461 height 22
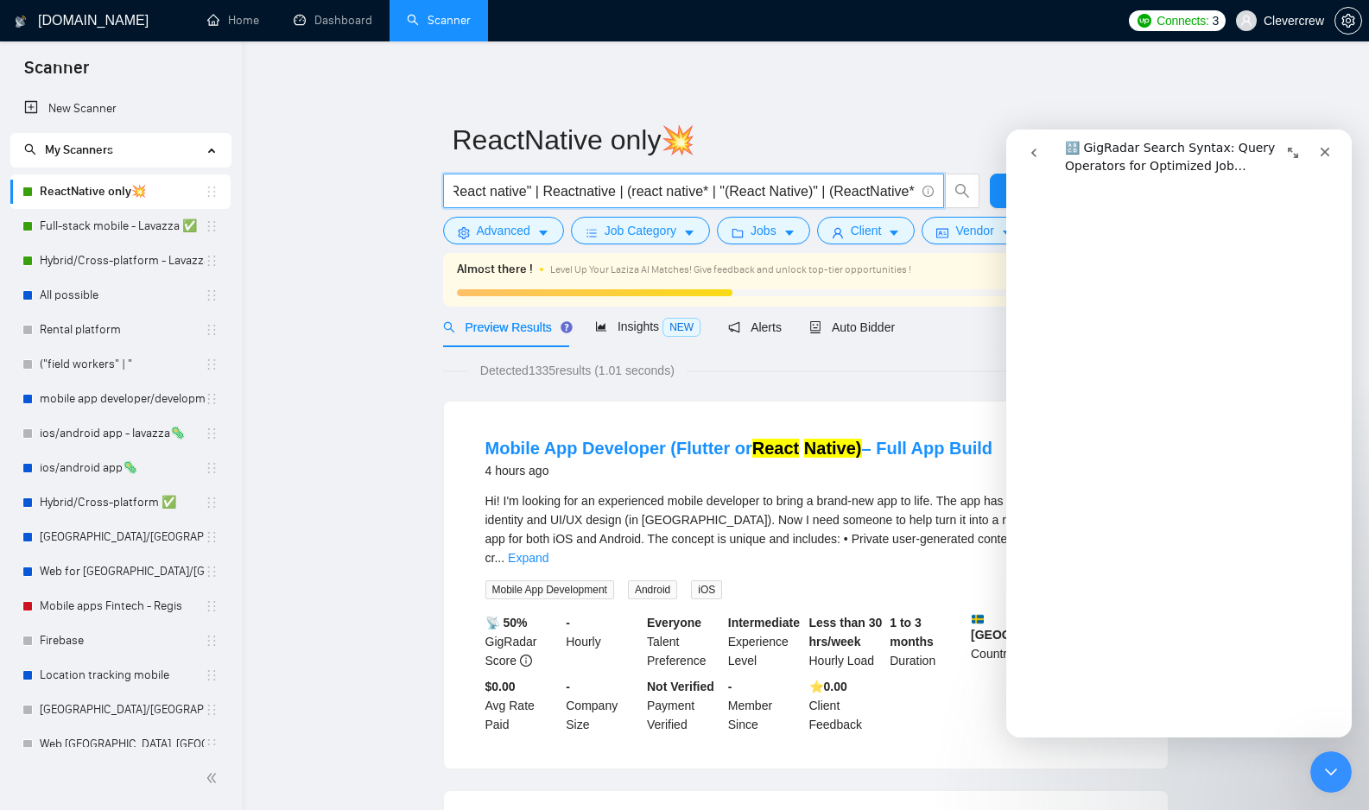
click at [824, 192] on input "| "react-native" | "React native" | Reactnative | (react native* | "(React Nati…" at bounding box center [683, 191] width 461 height 22
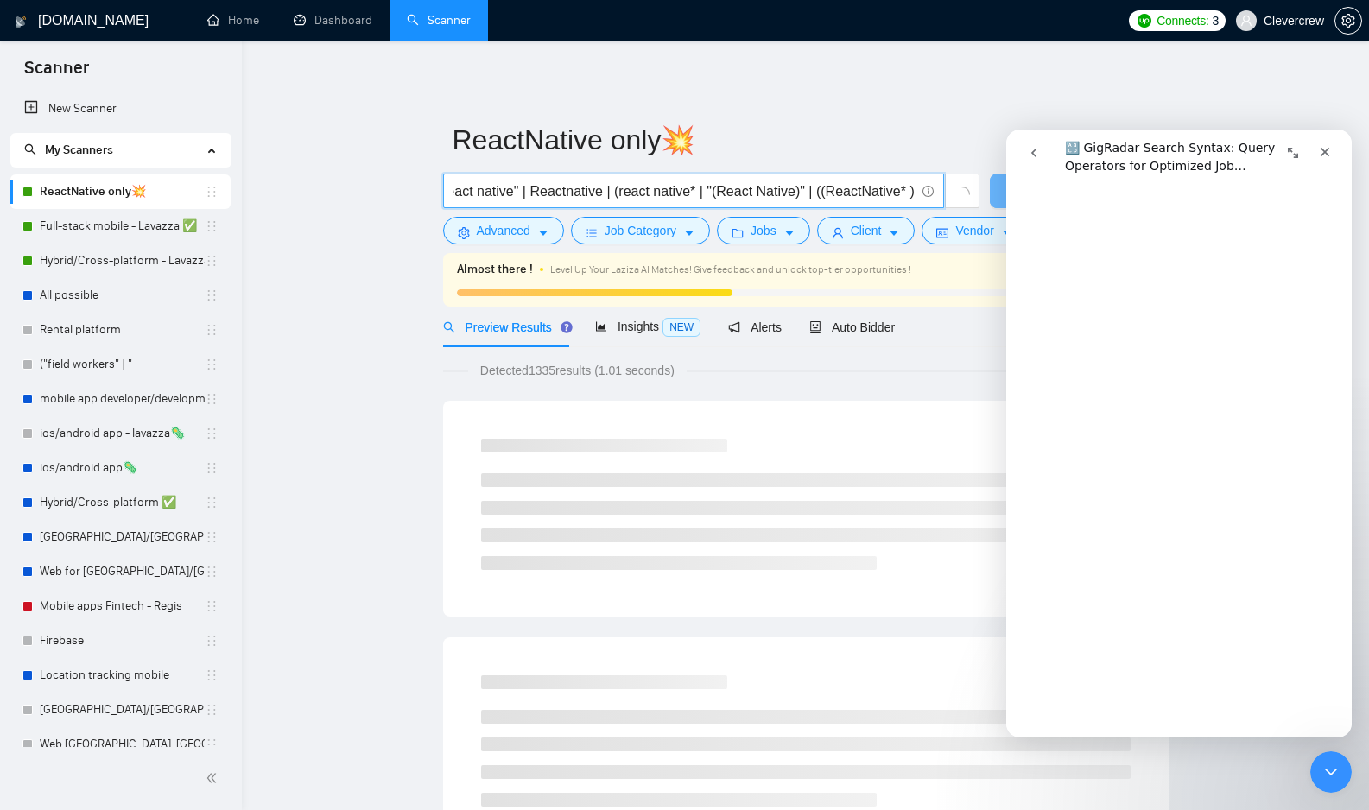
click at [824, 193] on input "| "react-native" | "React native" | Reactnative | (react native* | "(React Nati…" at bounding box center [683, 191] width 461 height 22
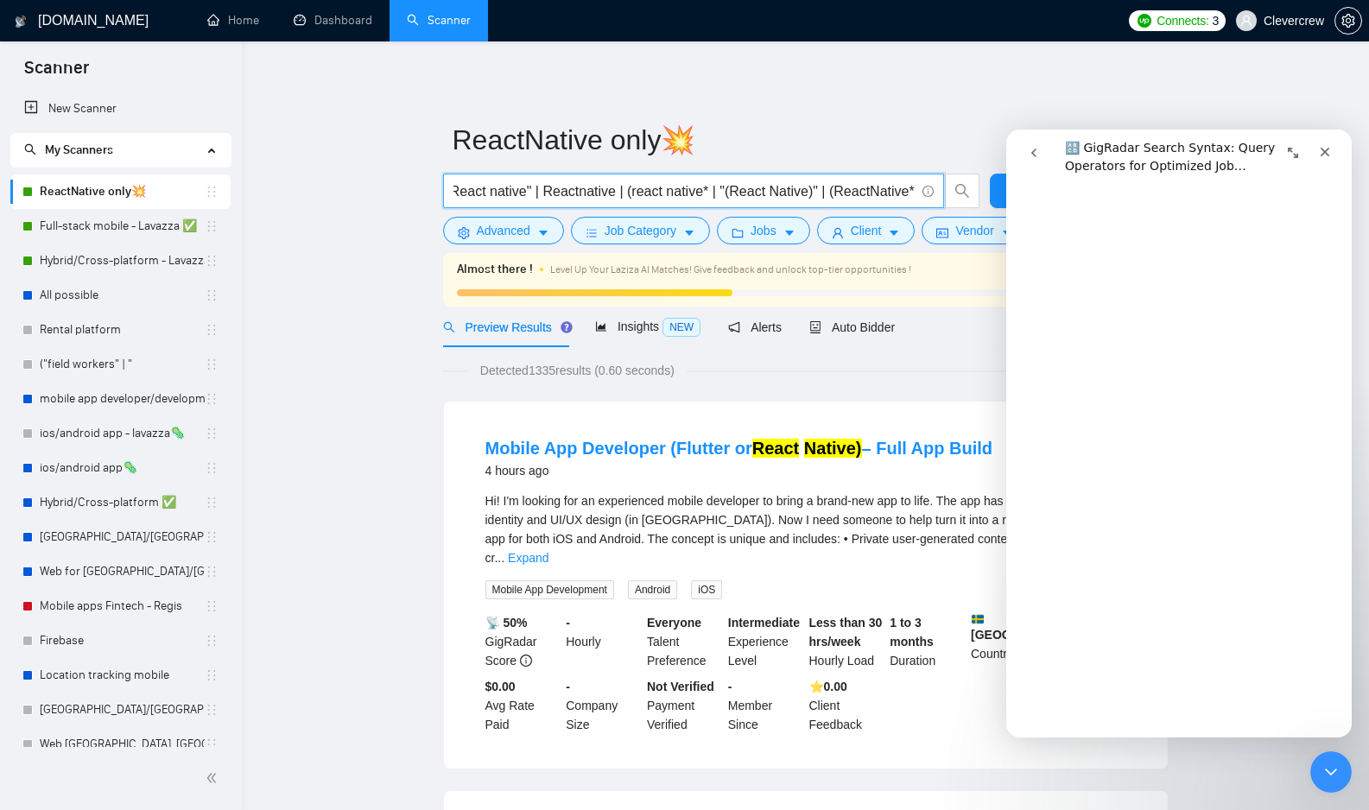
click at [657, 190] on input "| "react-native" | "React native" | Reactnative | (react native* | "(React Nati…" at bounding box center [683, 191] width 461 height 22
click at [702, 188] on input "| "react-native" | "React native" | Reactnative | (react (native* | "(React Nat…" at bounding box center [683, 191] width 461 height 22
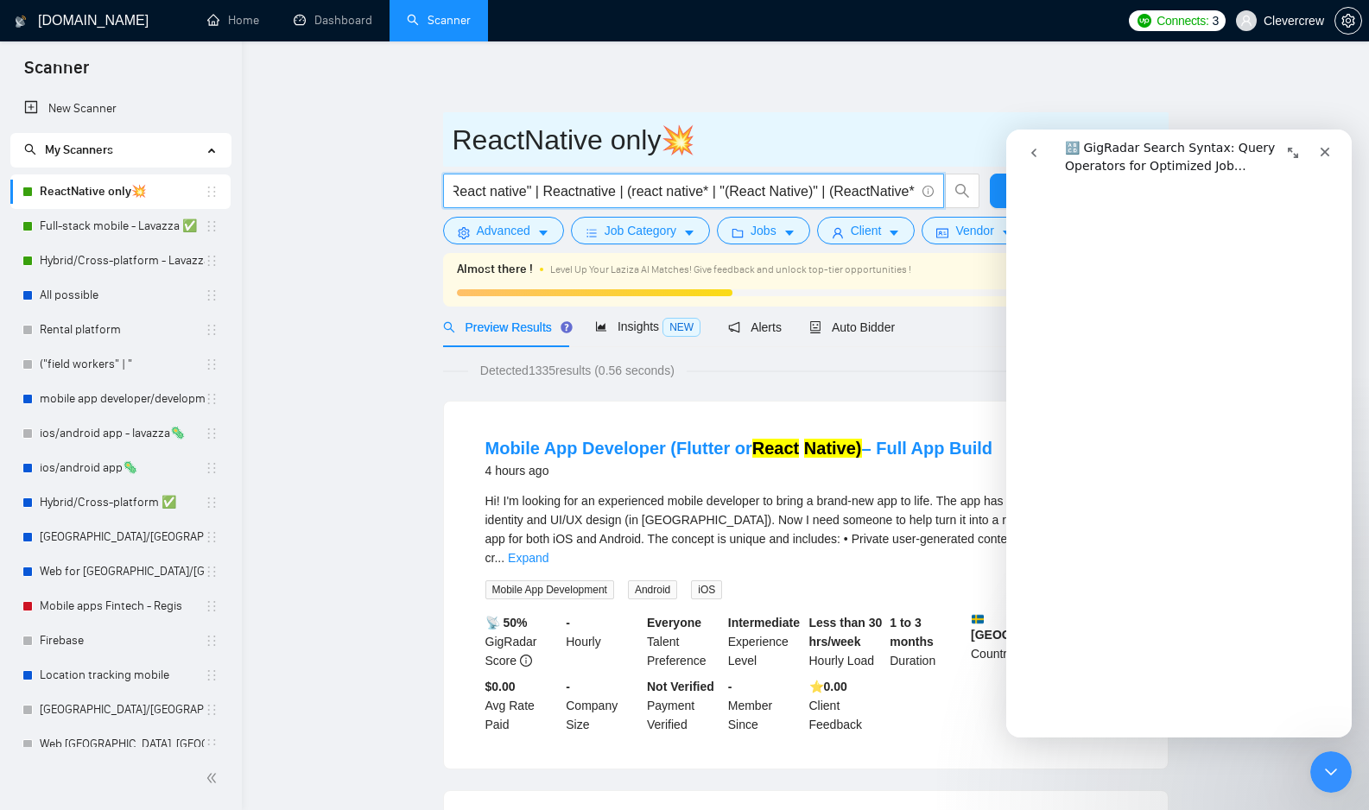
click at [782, 121] on input "ReactNative only💥" at bounding box center [793, 139] width 681 height 43
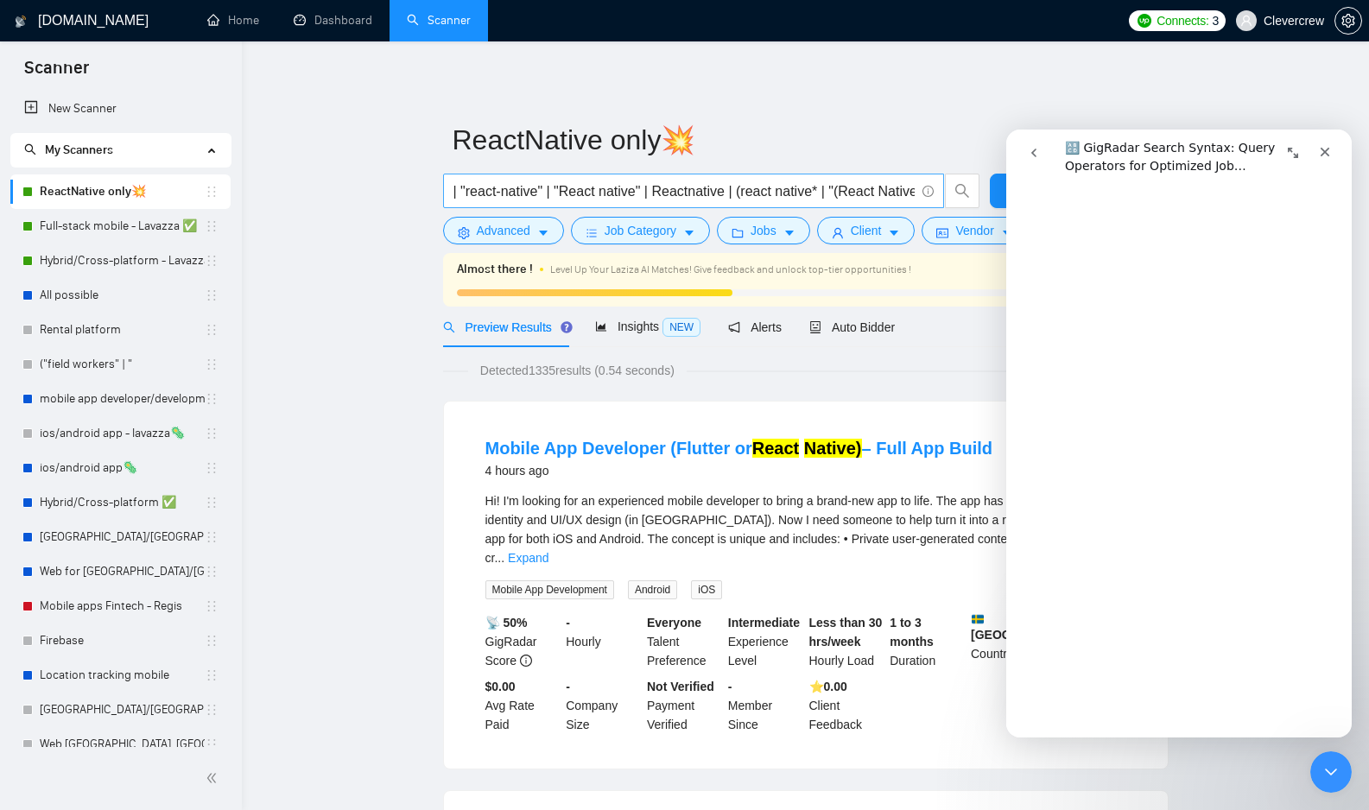
click at [817, 189] on input "| "react-native" | "React native" | Reactnative | (react native* | "(React Nati…" at bounding box center [683, 191] width 461 height 22
click at [500, 192] on input "| "react-native" | "React native" | Reactnative | (react native* | "(React Nati…" at bounding box center [683, 191] width 461 height 22
click at [747, 191] on input "| "react\-native" | "React native" | Reactnative | (react native* | "(React Nat…" at bounding box center [683, 191] width 461 height 22
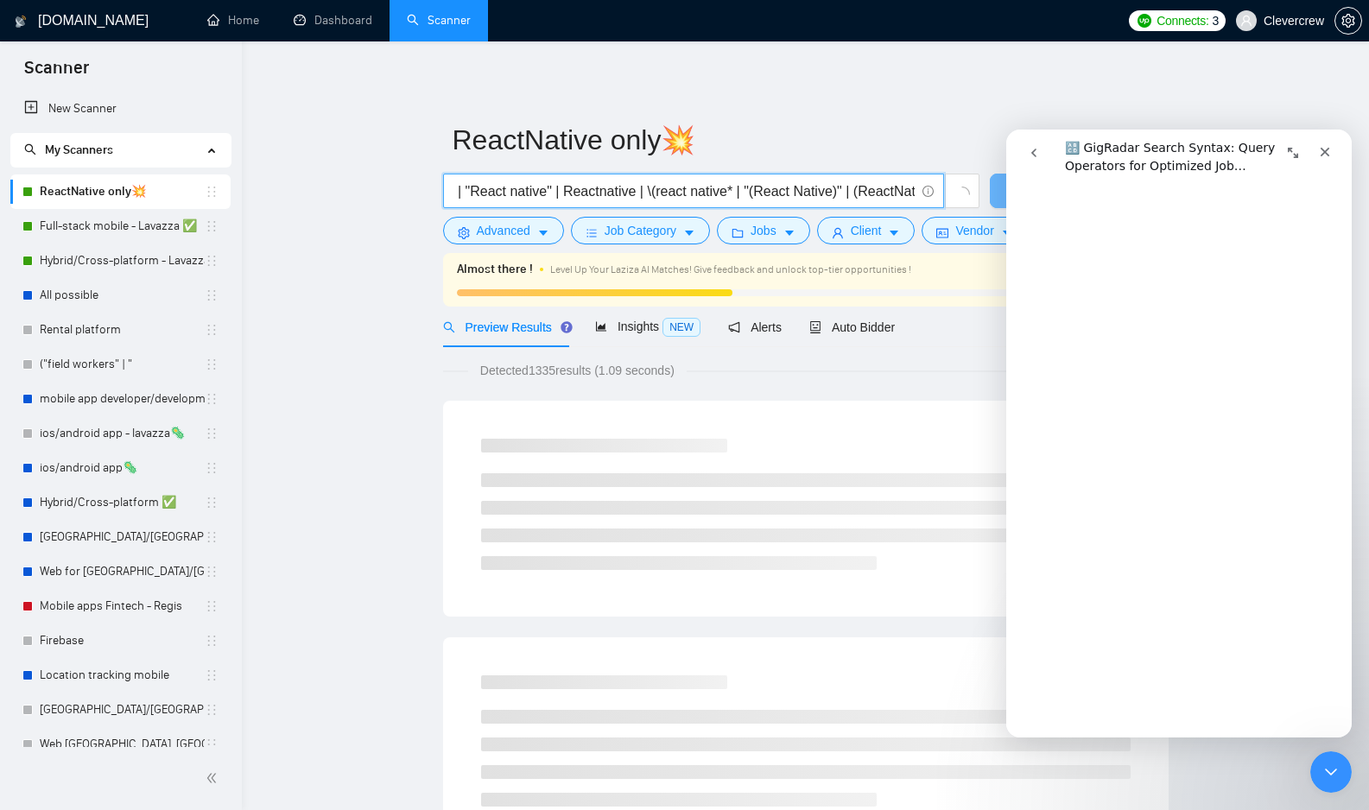
scroll to position [0, 100]
click at [754, 193] on input "| "react\-native" | "React native" | Reactnative | \(react native* | "(React Na…" at bounding box center [683, 191] width 461 height 22
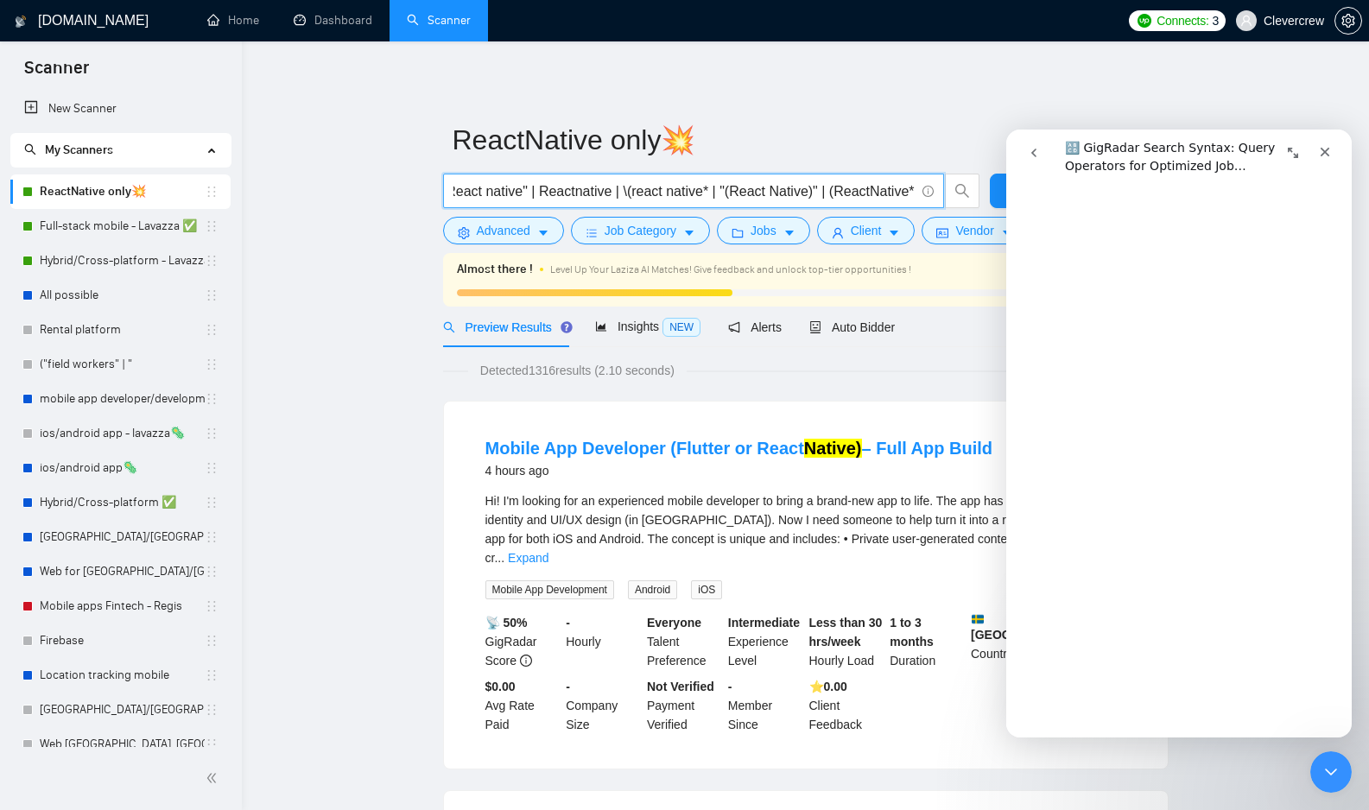
scroll to position [0, 135]
click at [825, 197] on input "| "react\-native" | "React native" | Reactnative | \(react native* | "(React Na…" at bounding box center [683, 191] width 461 height 22
type input "| "react\-native" | "React native" | Reactnative | \(react native* | "(React Na…"
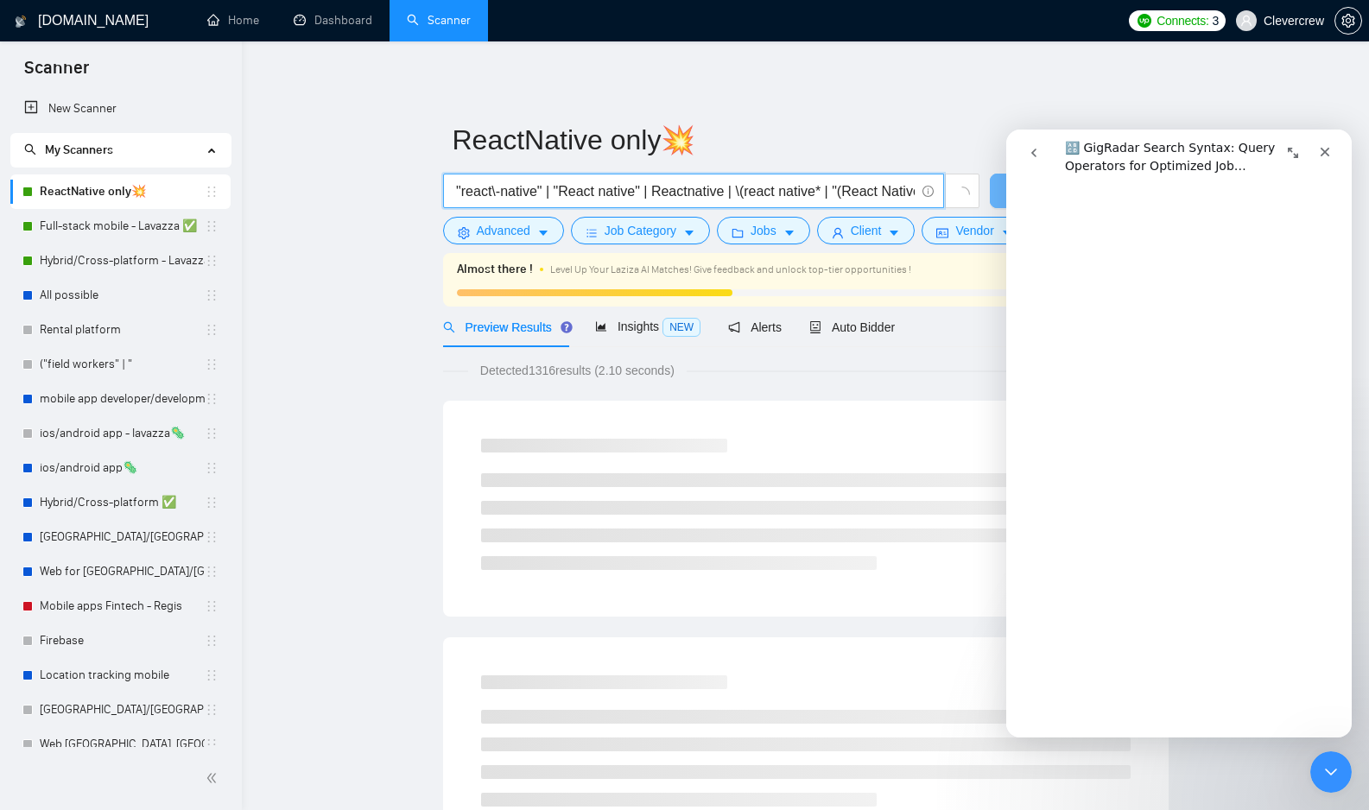
scroll to position [0, 0]
click at [458, 194] on input "| "react-native" | "React native" | Reactnative | (react native* | "(React Nati…" at bounding box center [683, 191] width 461 height 22
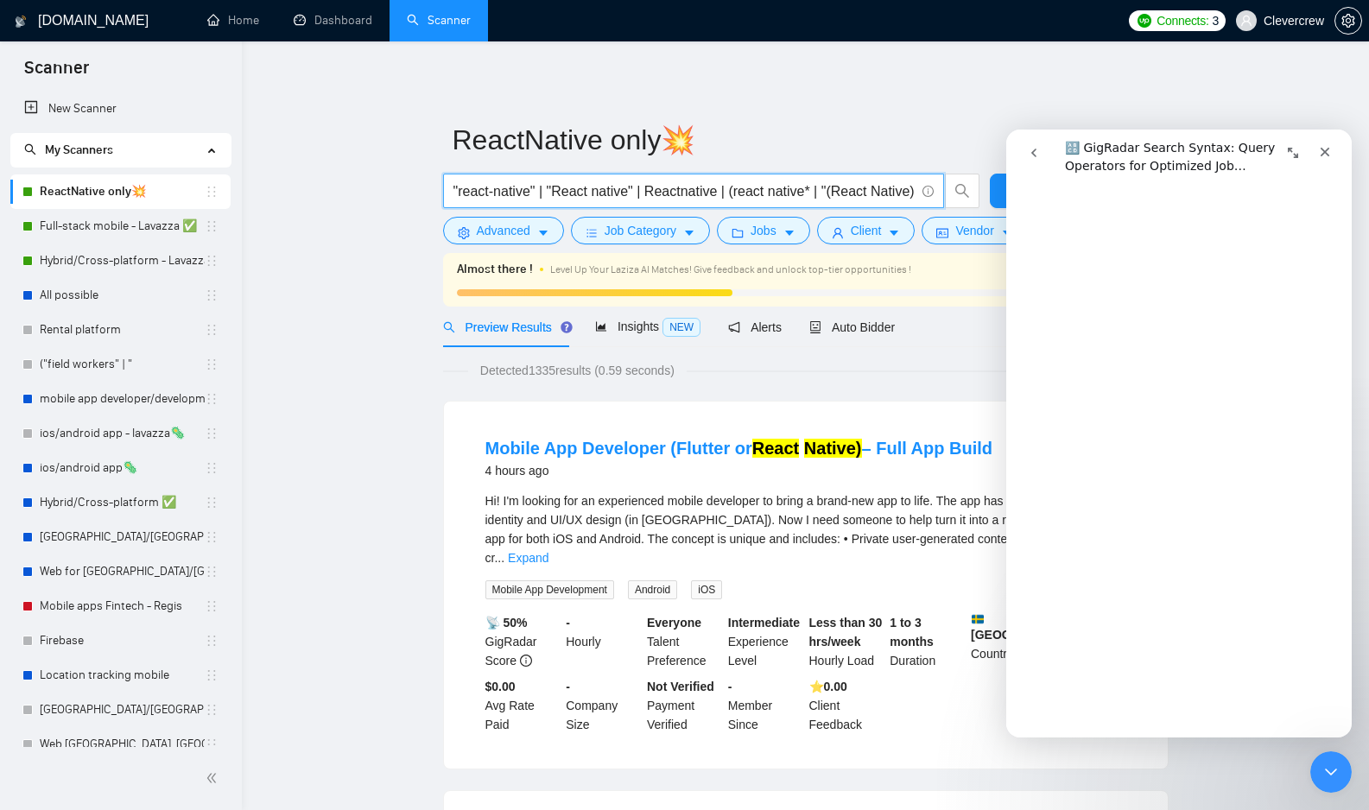
click at [736, 192] on input ""react-native" | "React native" | Reactnative | (react native* | "(React Native…" at bounding box center [683, 191] width 461 height 22
click at [493, 193] on input ""react-native" | "React native" | Reactnative | (react native* | "(React Native…" at bounding box center [683, 191] width 461 height 22
click at [715, 193] on input ""react\-native" | "React native" | Reactnative | (react native* | "(React Nativ…" at bounding box center [683, 191] width 461 height 22
click at [804, 189] on input ""react\-native" | "React native" | Reactnative | (react native* | "\(React Nati…" at bounding box center [683, 191] width 461 height 22
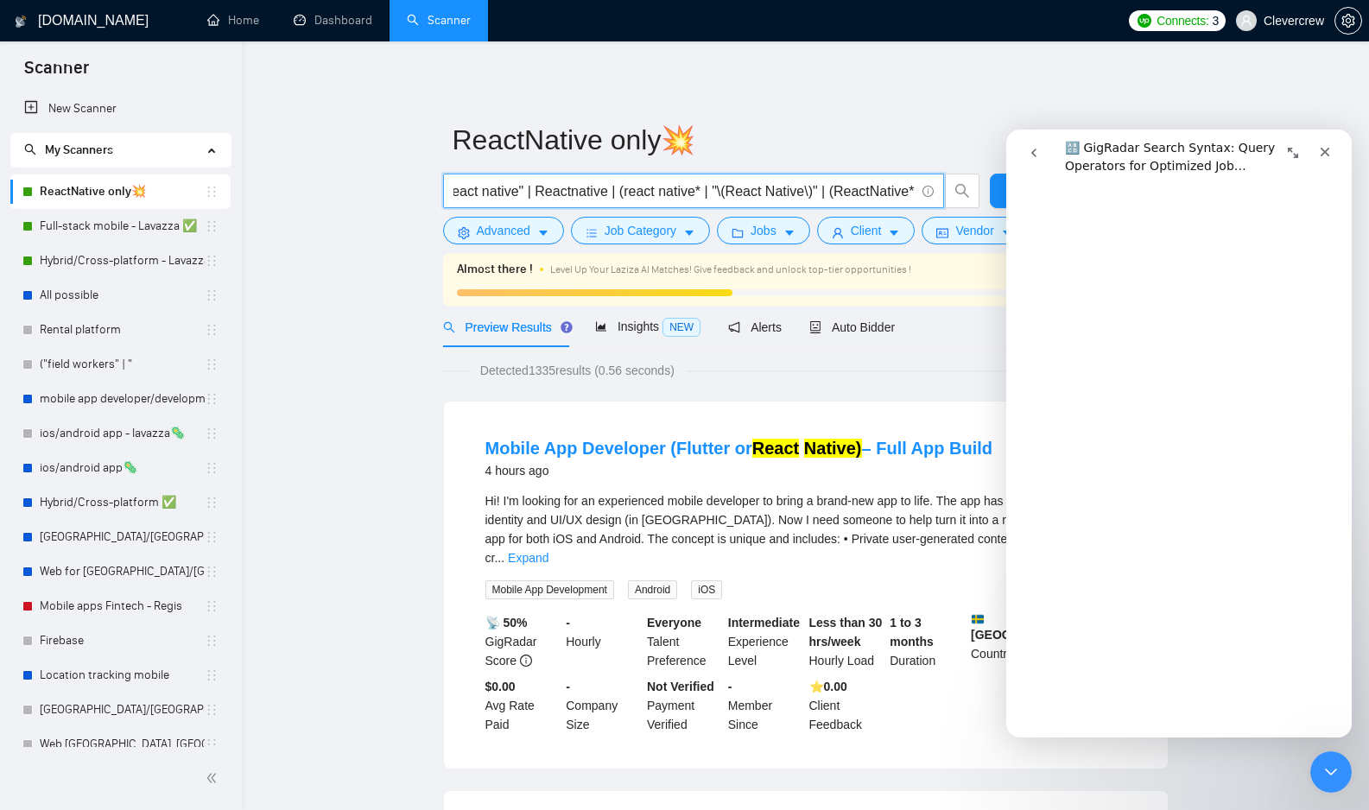
scroll to position [0, 132]
type input ""react\-native" | "React native" | Reactnative | (react native* | "\(React Nati…"
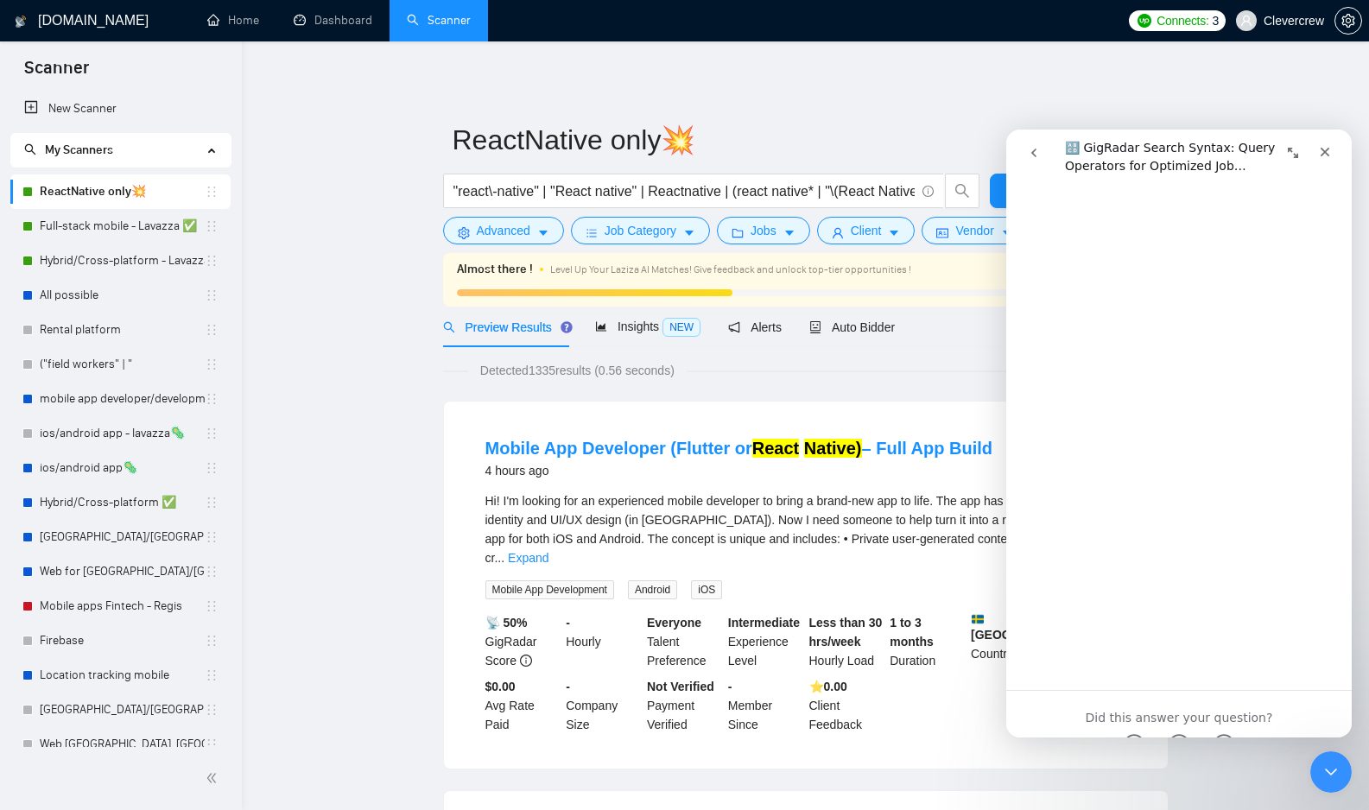
scroll to position [6094, 0]
click at [1325, 152] on icon "Close" at bounding box center [1324, 152] width 9 height 9
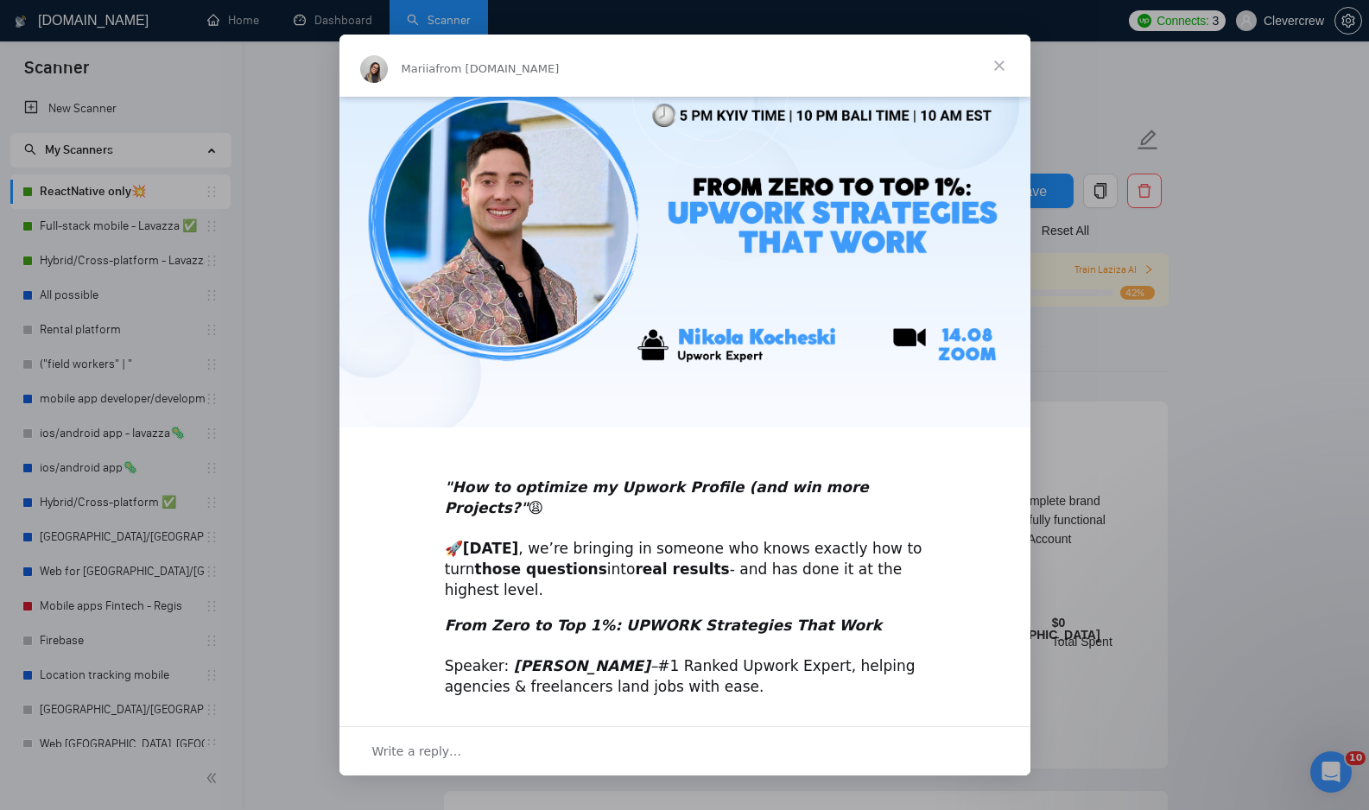
scroll to position [136, 0]
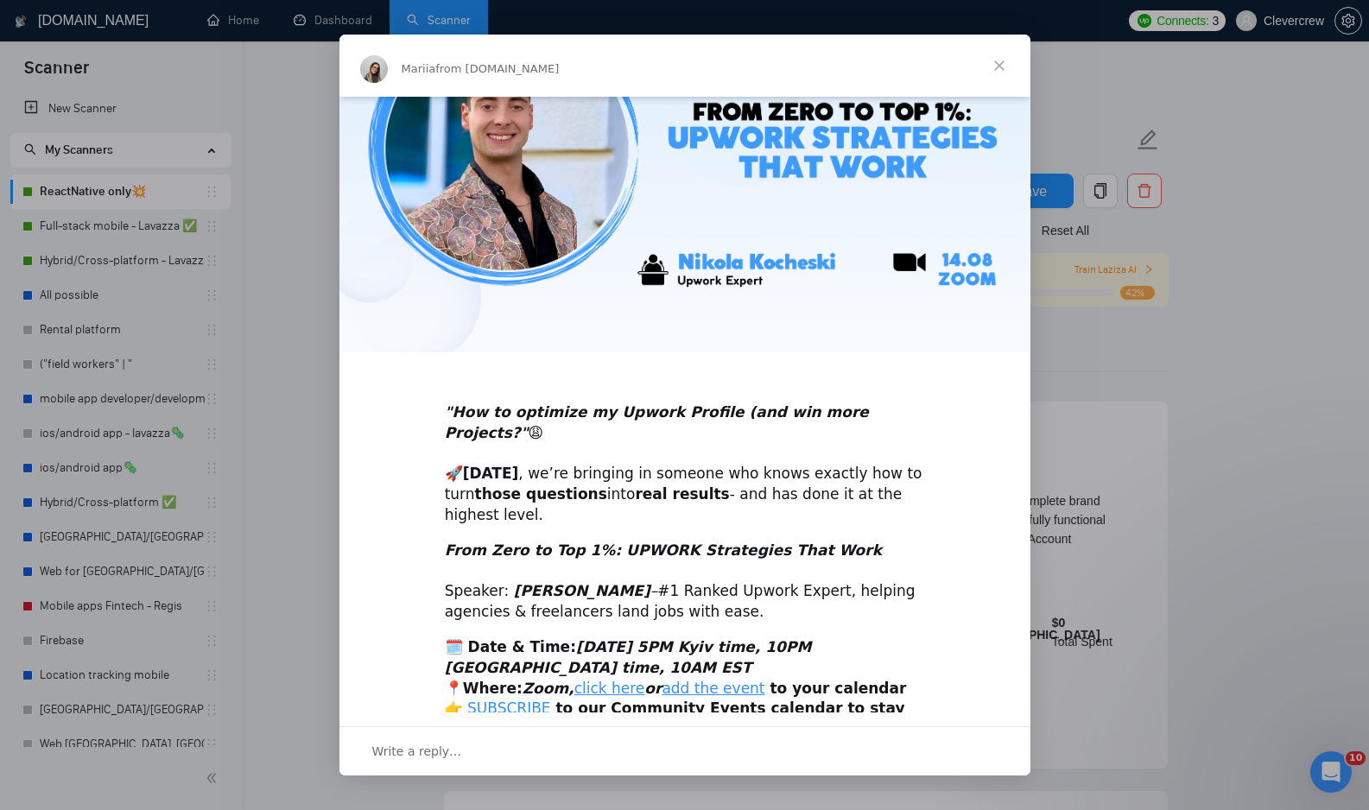
click at [1001, 60] on span "Close" at bounding box center [999, 66] width 62 height 62
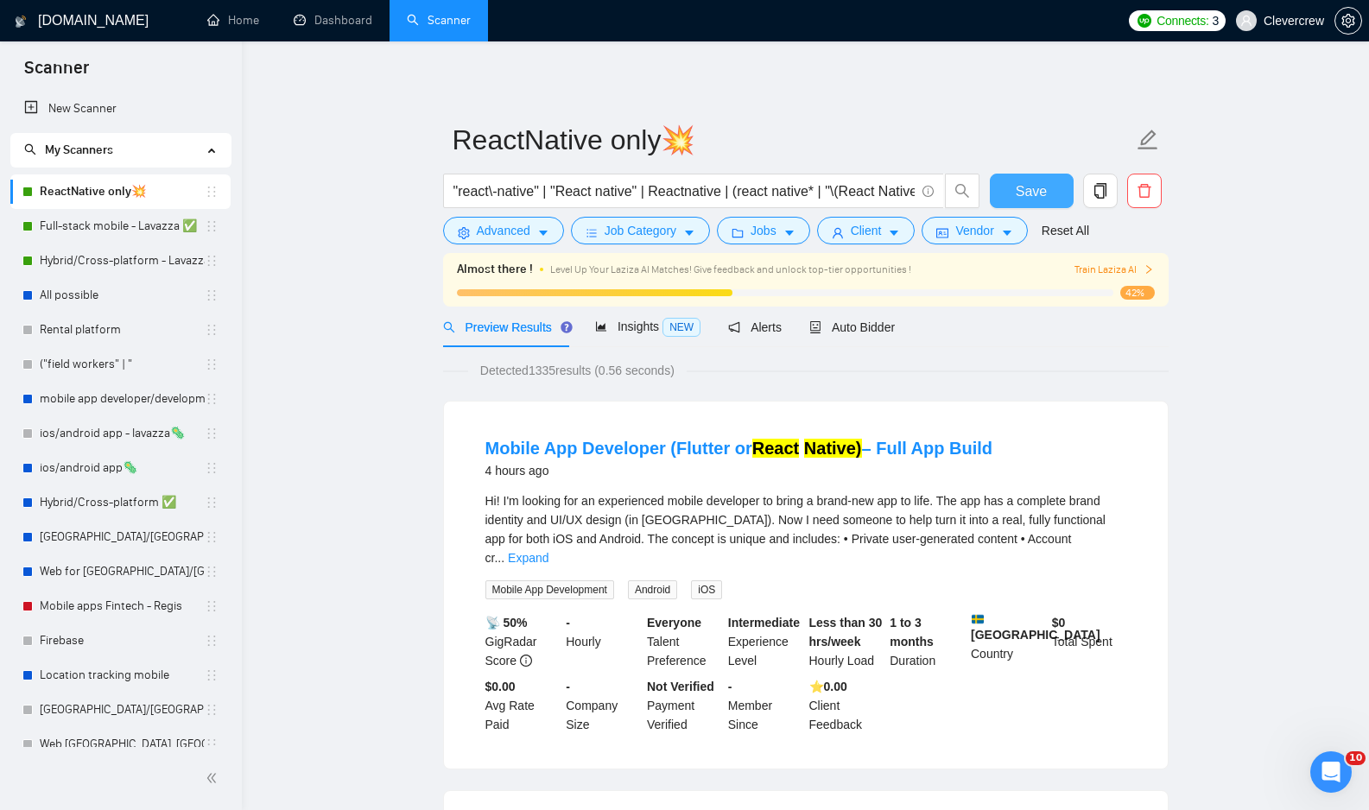
click at [1036, 191] on span "Save" at bounding box center [1031, 191] width 31 height 22
